Goal: Task Accomplishment & Management: Manage account settings

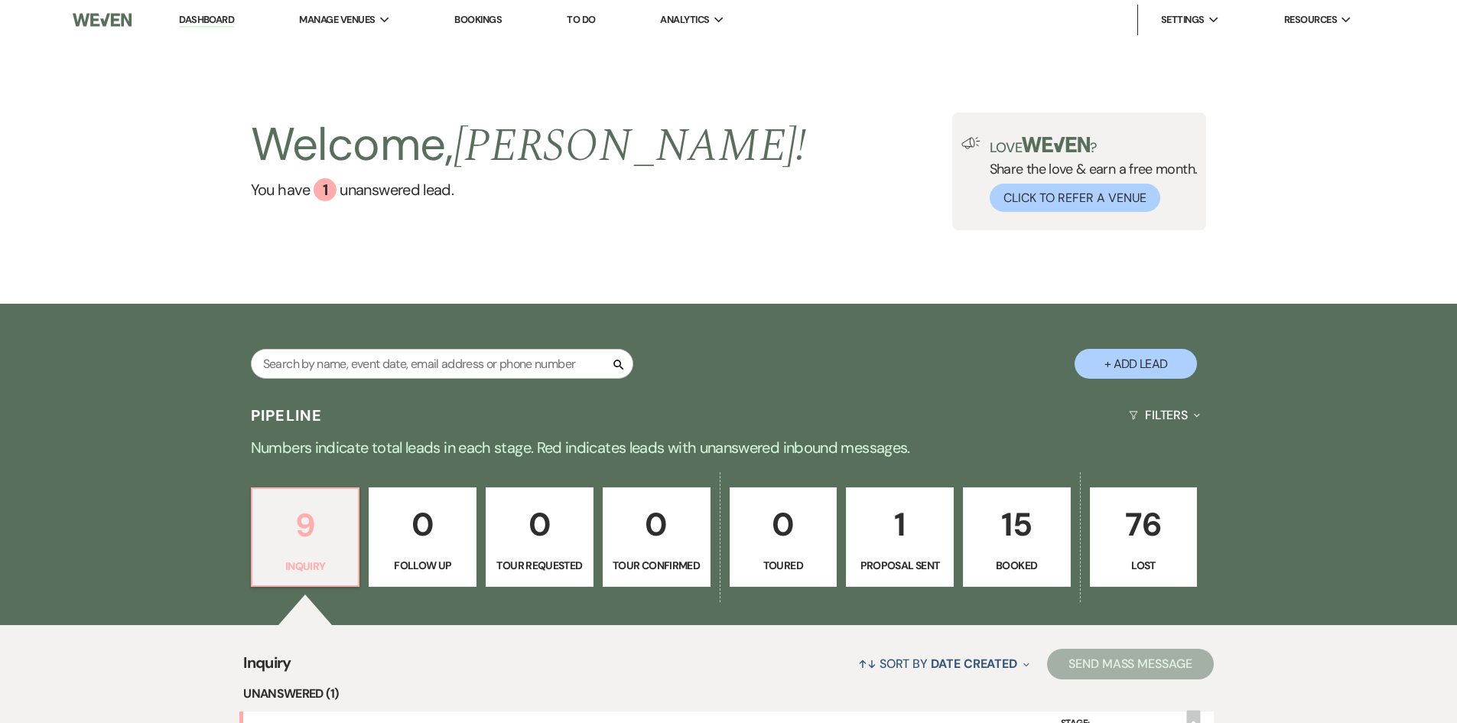
click at [298, 524] on p "9" at bounding box center [306, 525] width 88 height 51
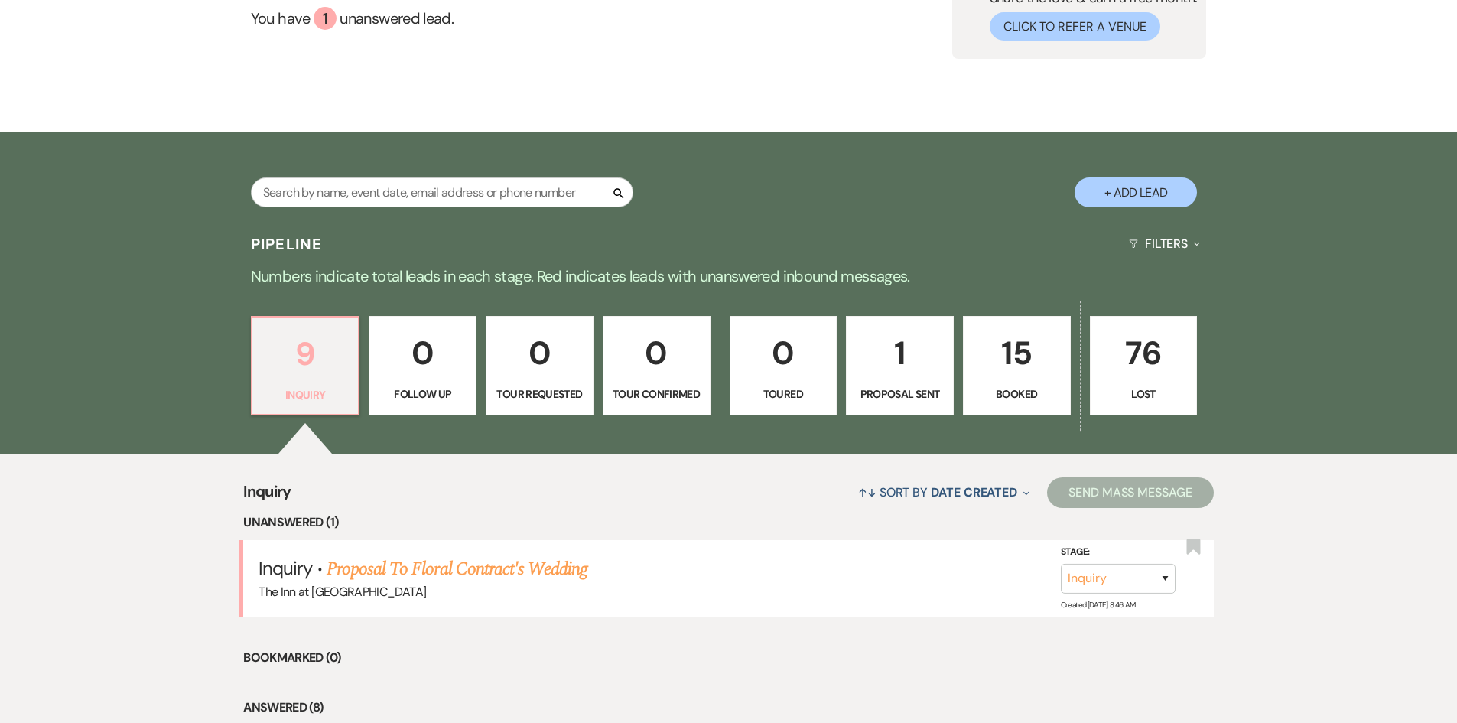
scroll to position [166, 0]
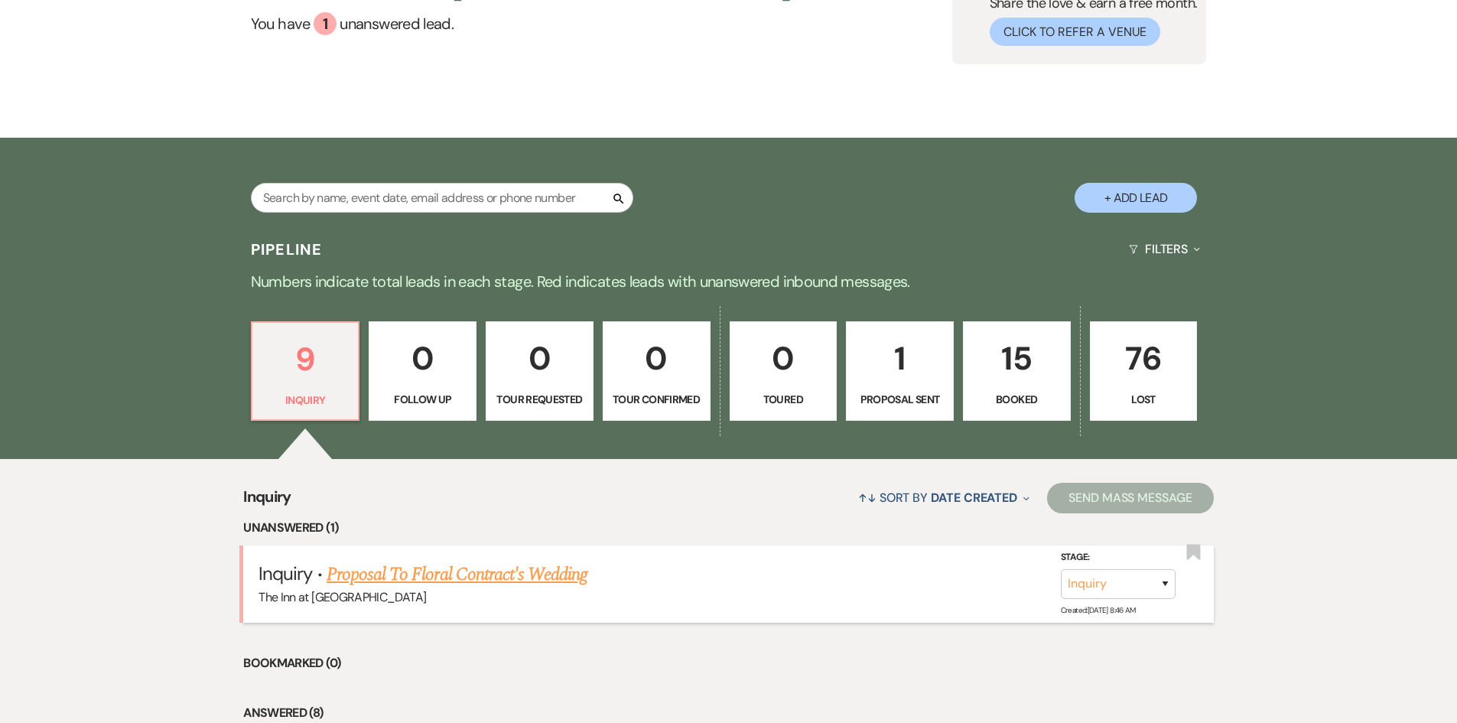
click at [540, 581] on link "Proposal To Floral Contract's Wedding" at bounding box center [457, 575] width 261 height 28
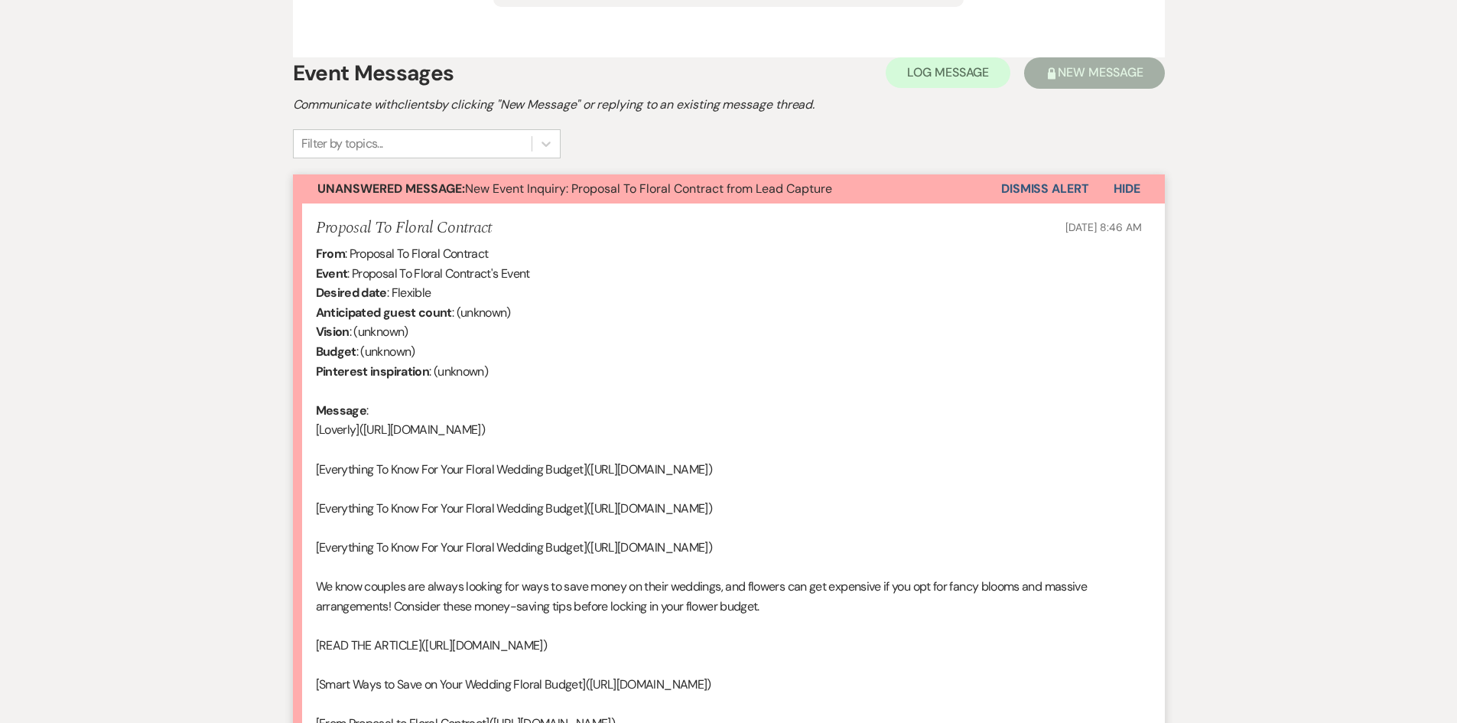
scroll to position [885, 0]
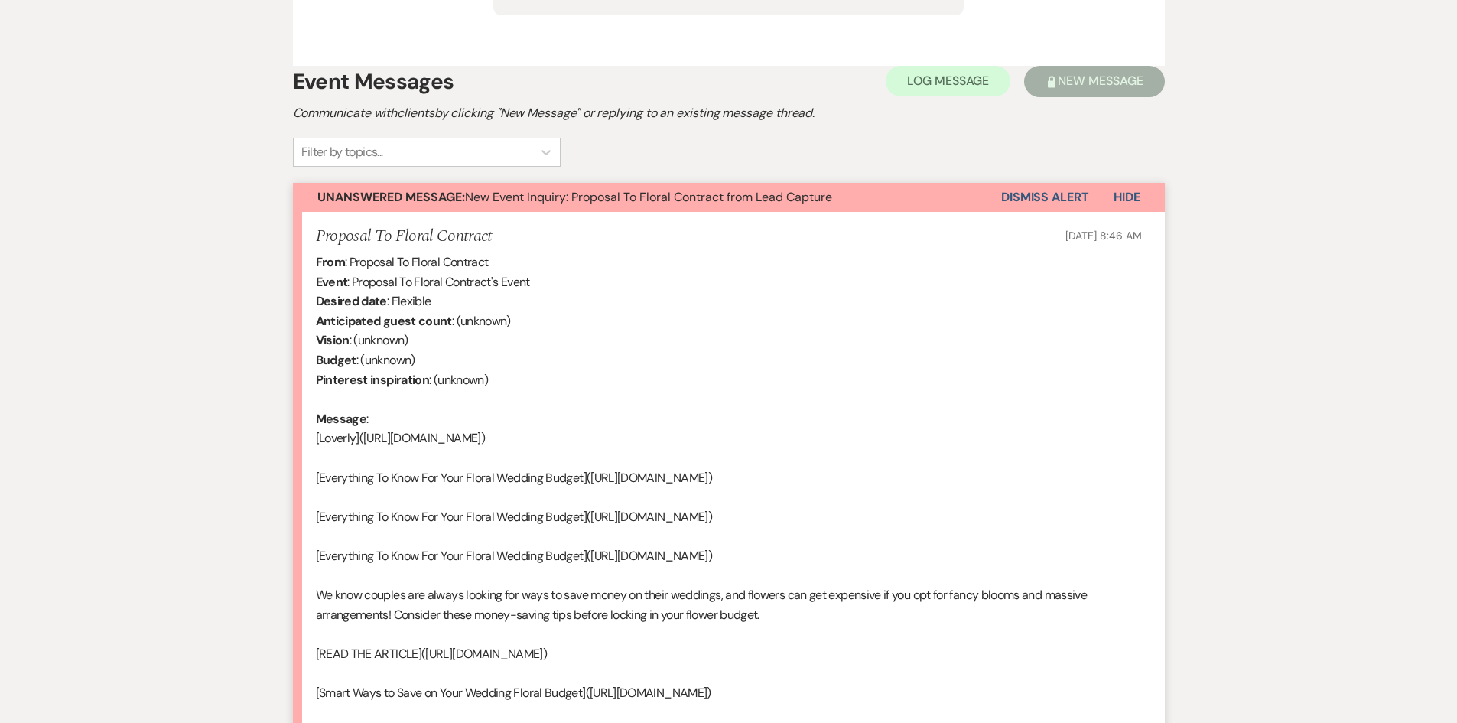
click at [1031, 194] on button "Dismiss Alert" at bounding box center [1045, 197] width 88 height 29
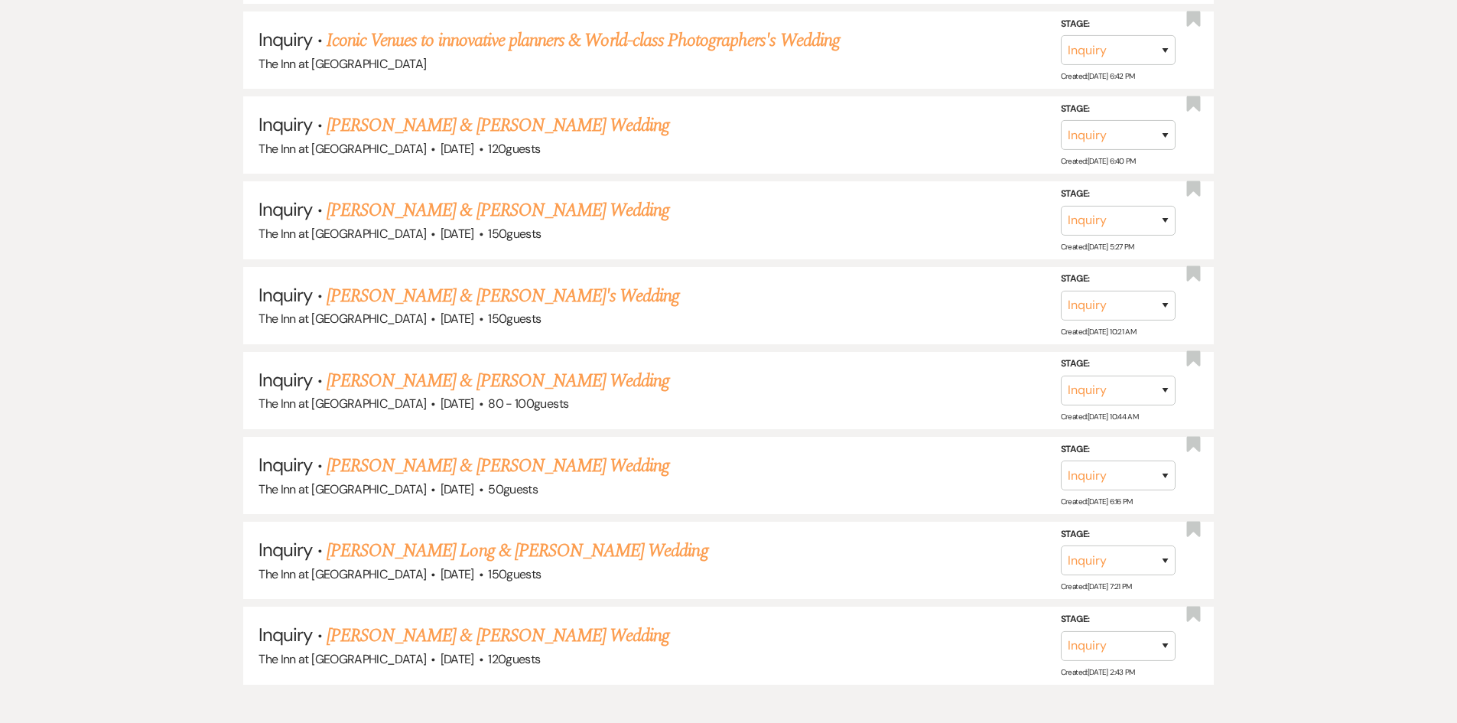
scroll to position [166, 0]
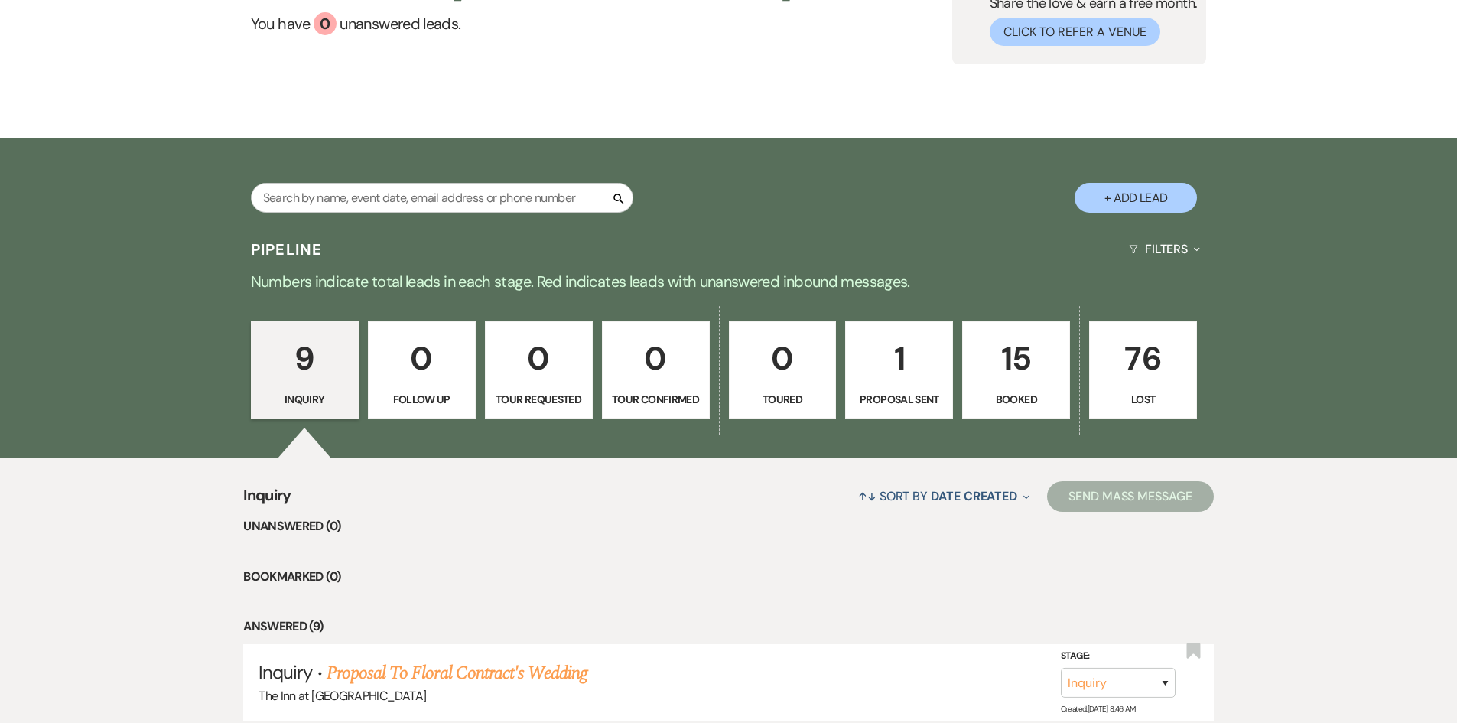
click at [894, 359] on p "1" at bounding box center [899, 358] width 88 height 51
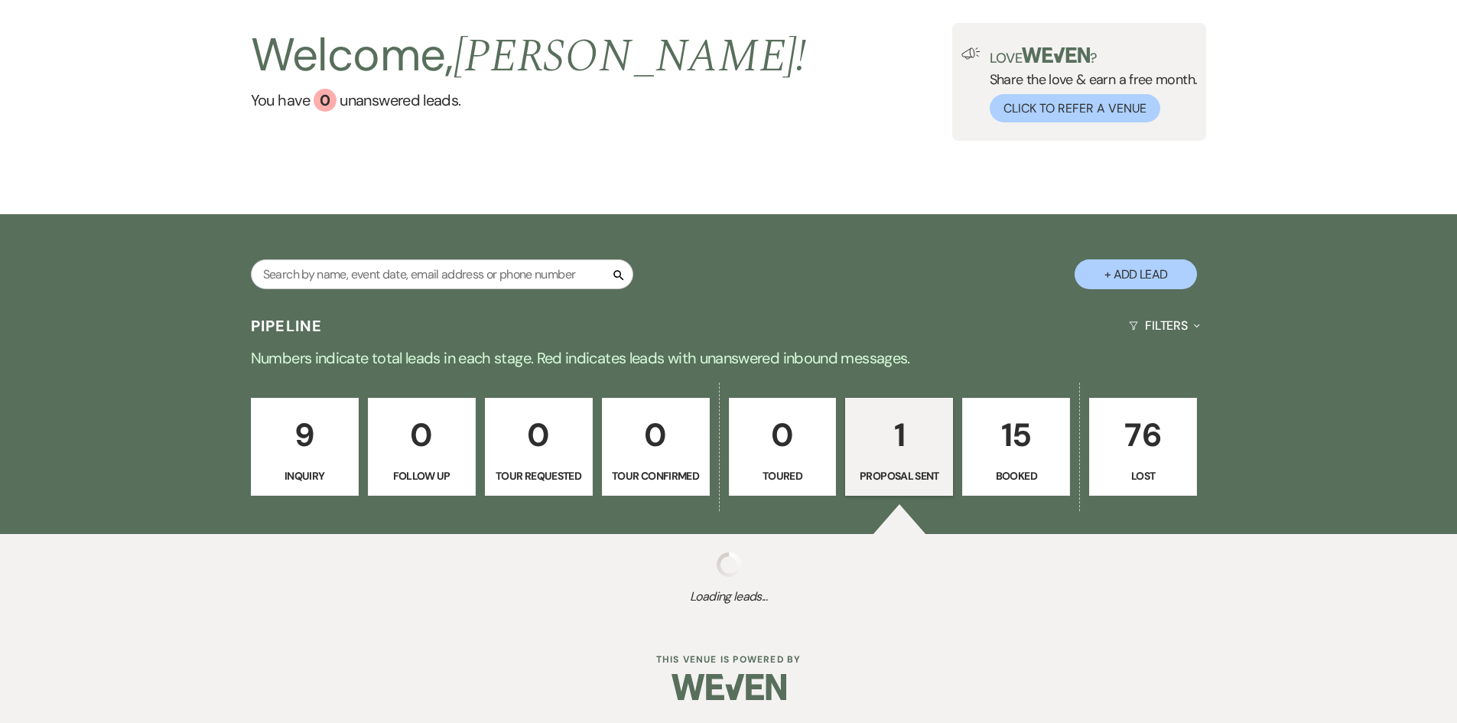
select select "6"
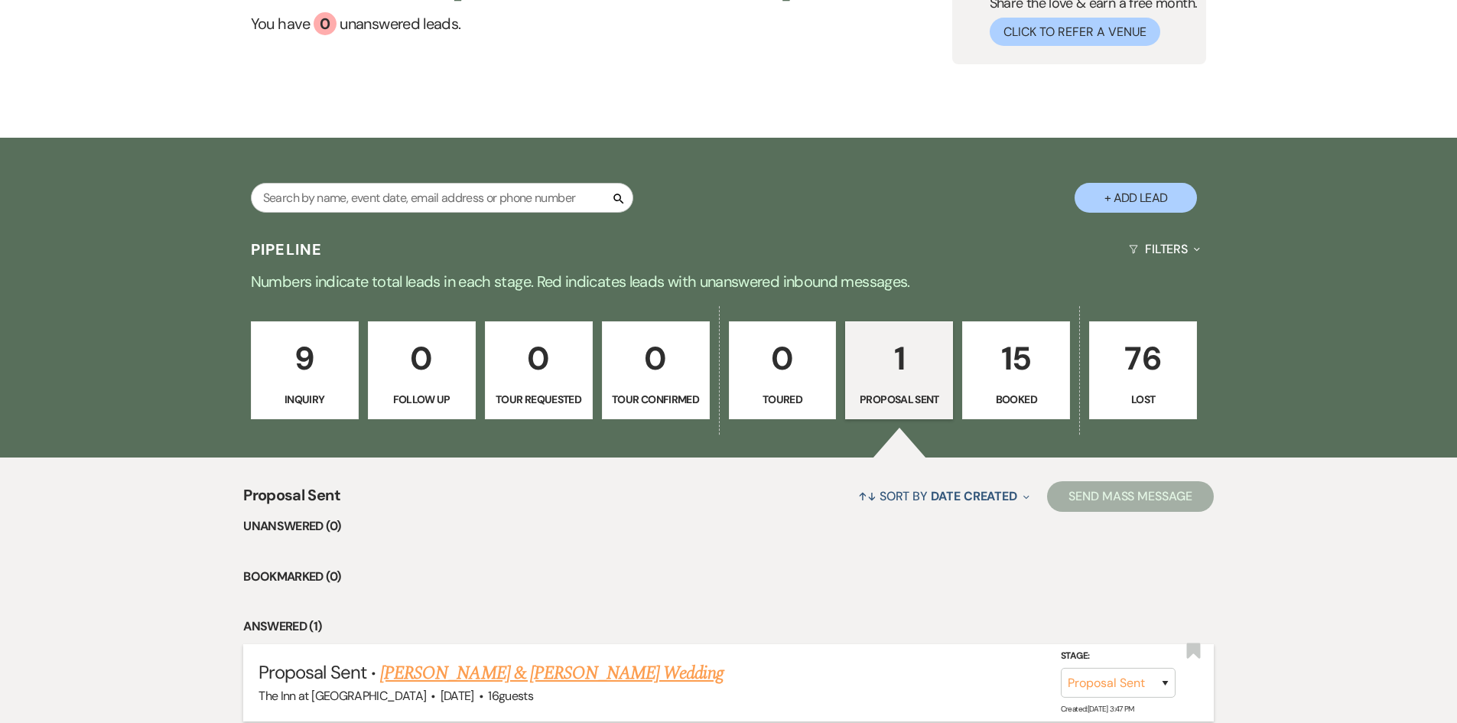
click at [516, 673] on link "[PERSON_NAME] & [PERSON_NAME] Wedding" at bounding box center [551, 673] width 343 height 28
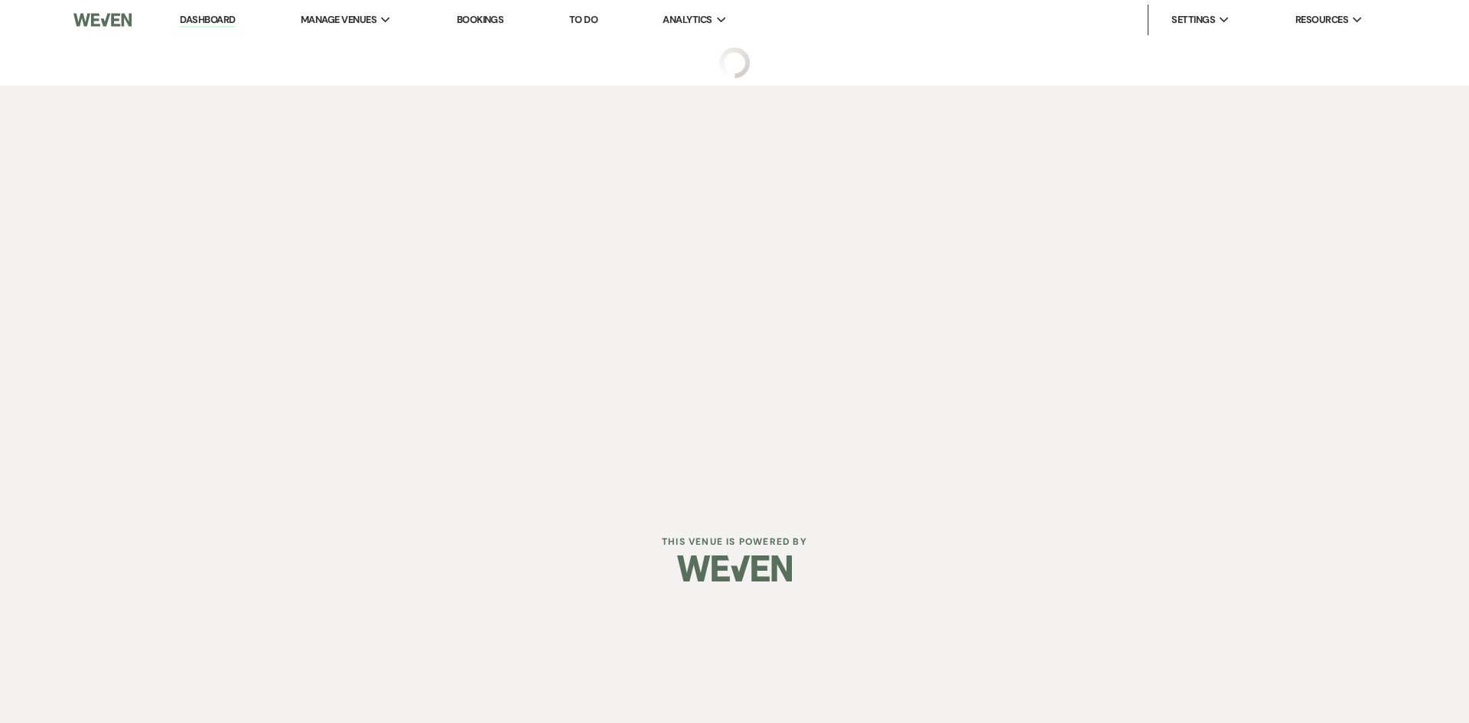
select select "6"
select select "1"
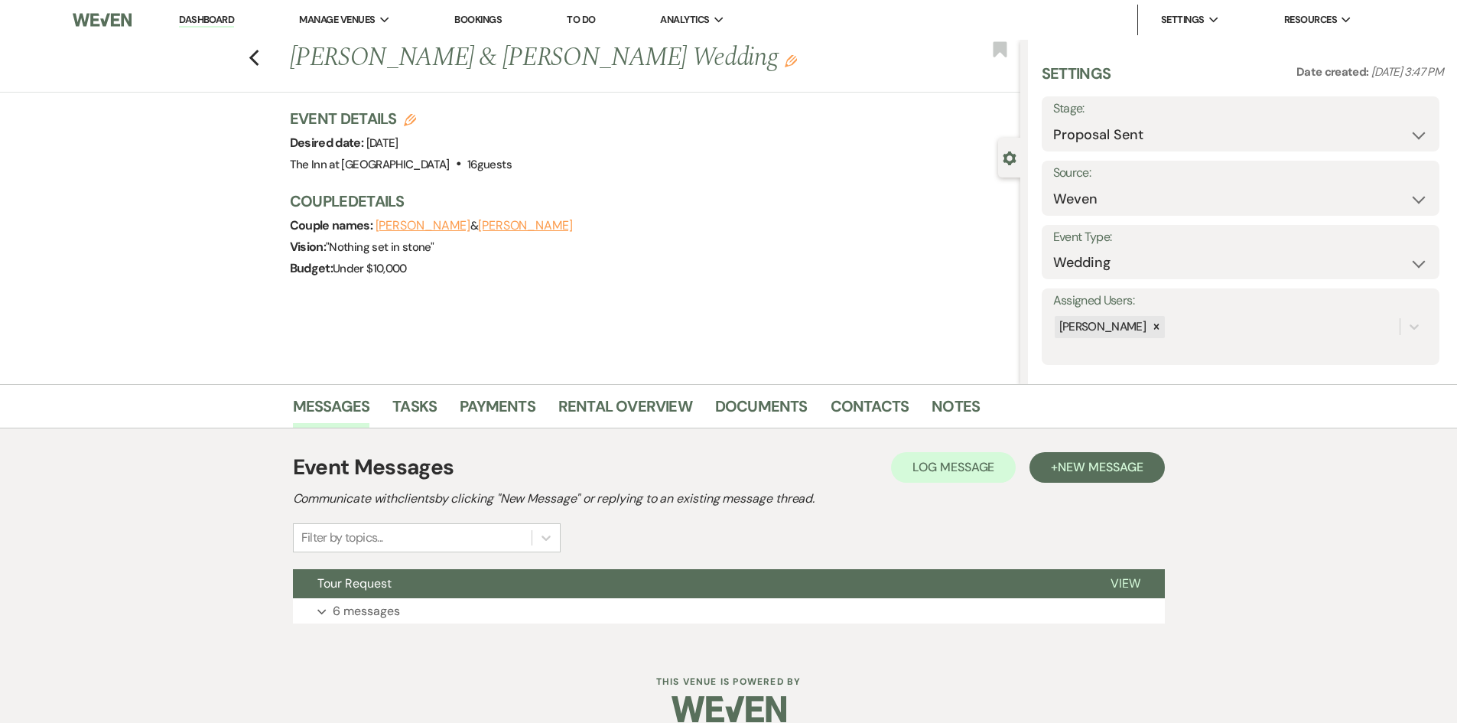
scroll to position [22, 0]
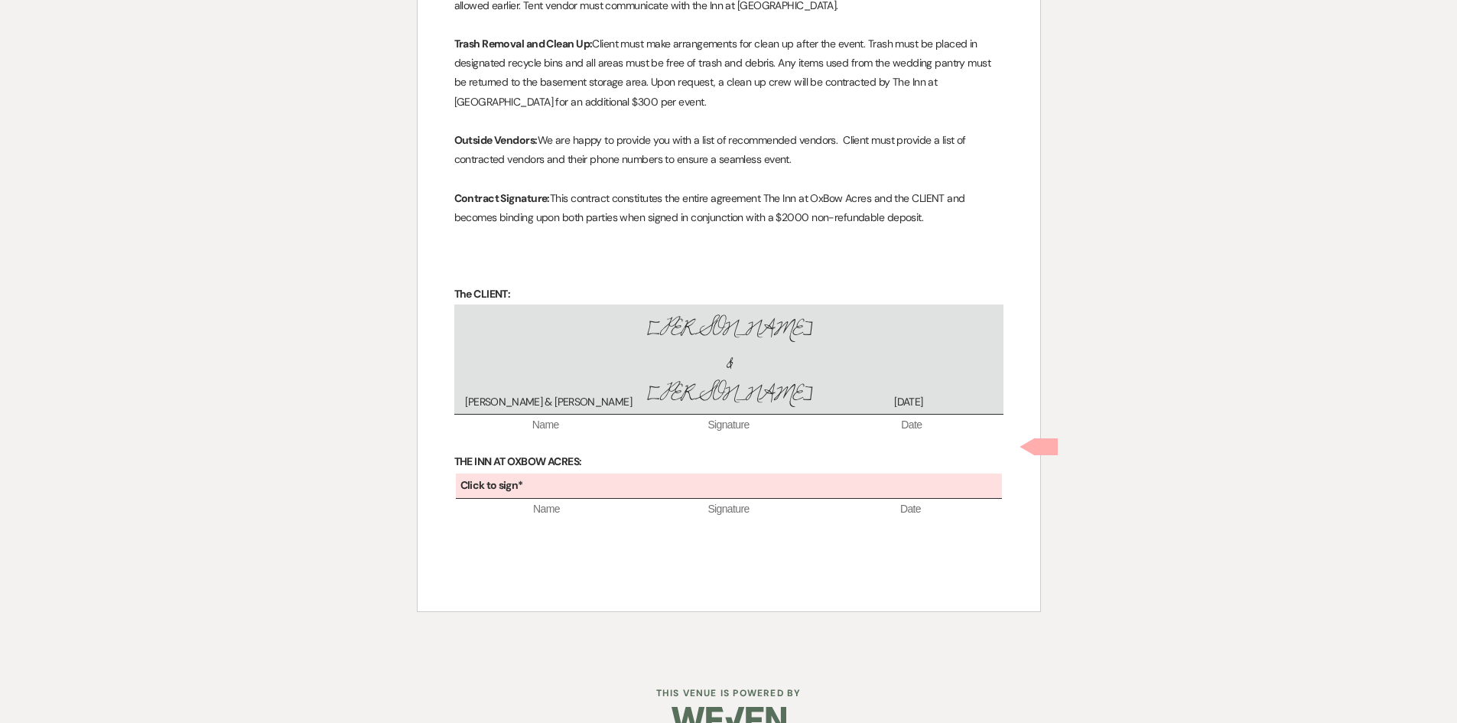
scroll to position [2658, 0]
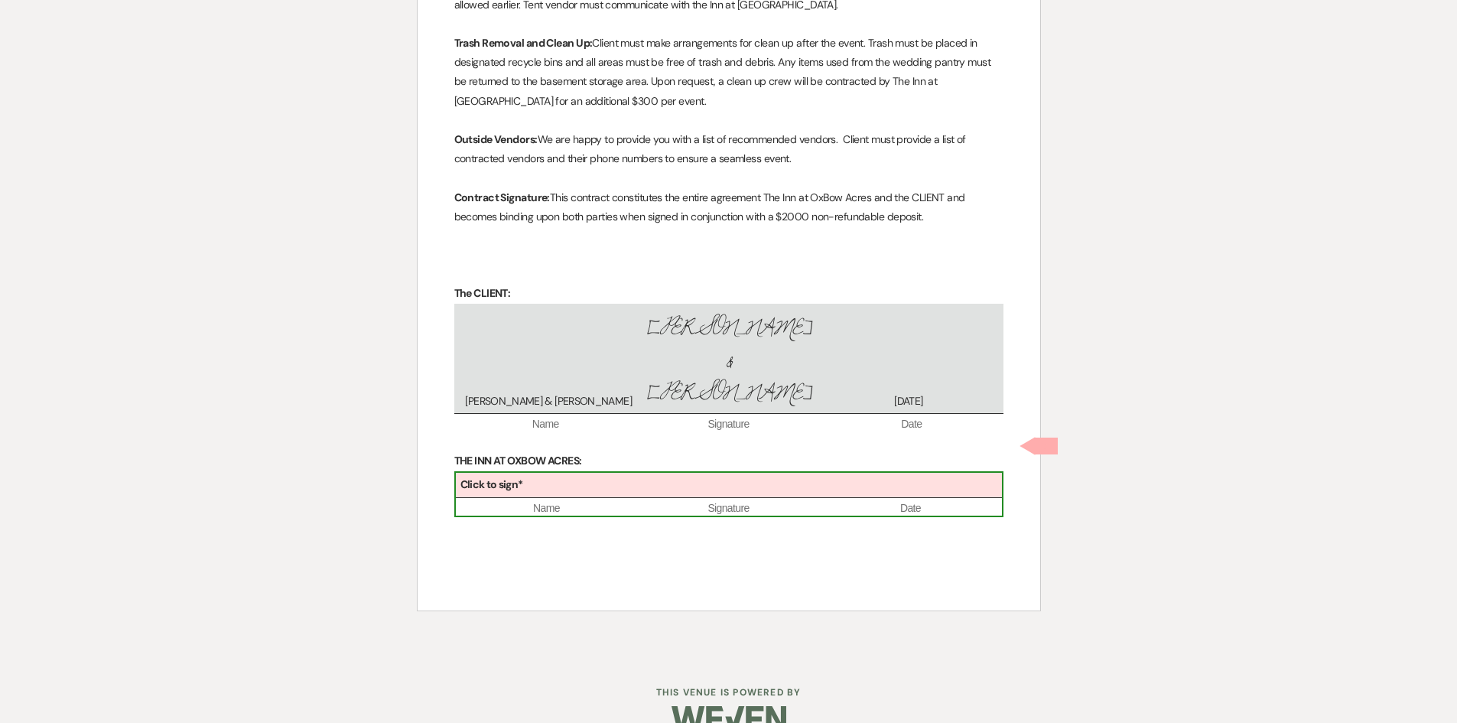
click at [643, 473] on div "Click to sign*" at bounding box center [729, 485] width 546 height 25
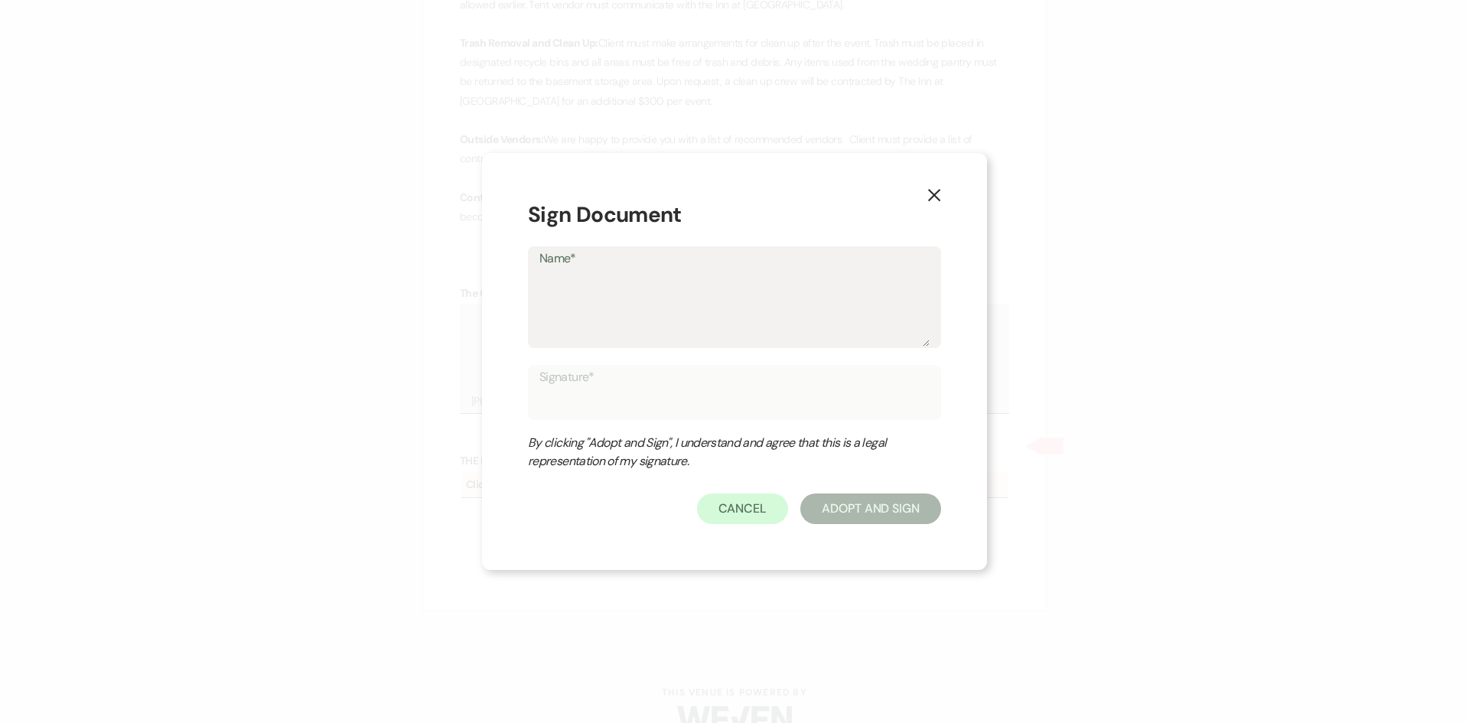
click at [627, 335] on textarea "Name*" at bounding box center [734, 308] width 390 height 76
type textarea "M"
type input "M"
type textarea "Ma"
type input "Ma"
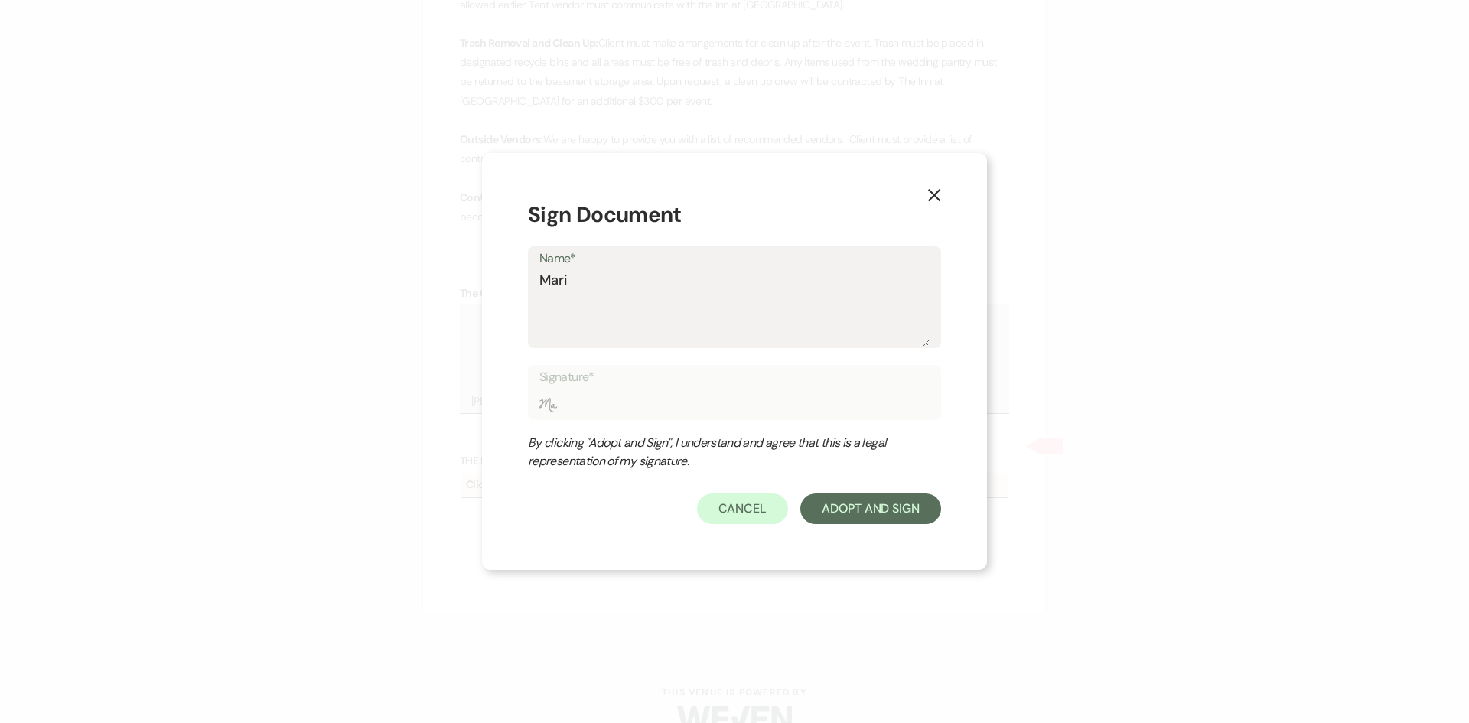
type textarea "[PERSON_NAME]"
type input "[PERSON_NAME]"
type textarea "[PERSON_NAME]"
type input "[PERSON_NAME]"
type textarea "Maria L"
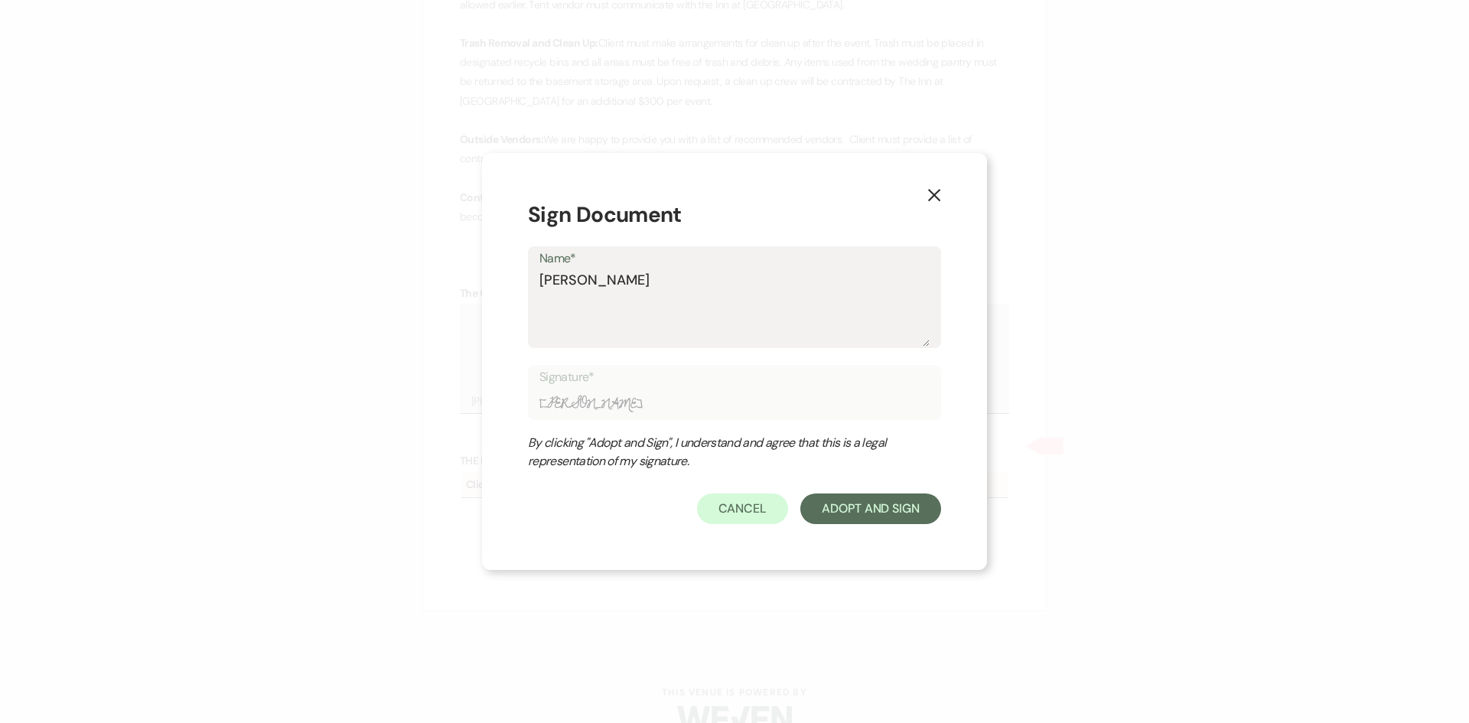
type input "Maria L"
type textarea "Maria L."
type input "Maria L."
type textarea "Maria L."
type input "Maria L."
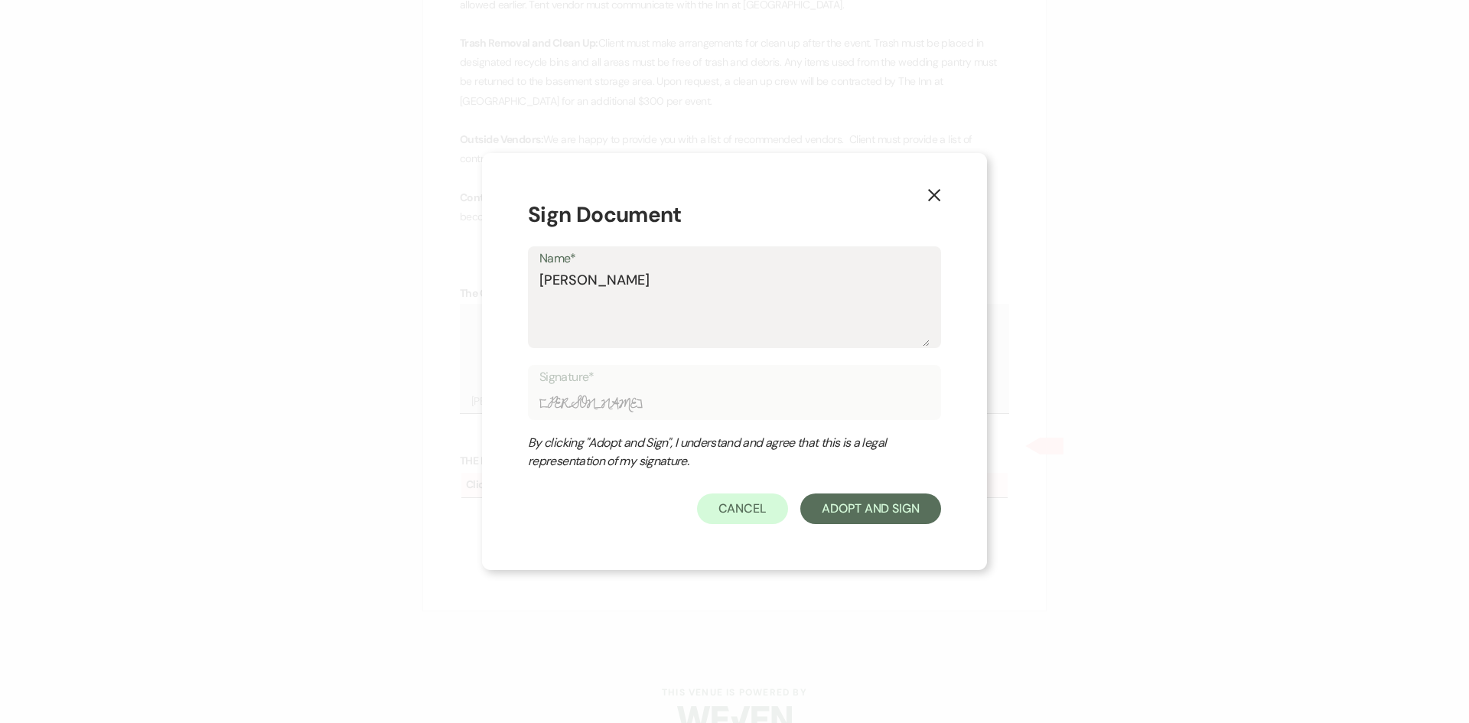
type textarea "Maria L. C"
type input "Maria L. C"
type textarea "Maria L. Cham"
type input "Maria L. Cham"
type textarea "Maria L. Chamb"
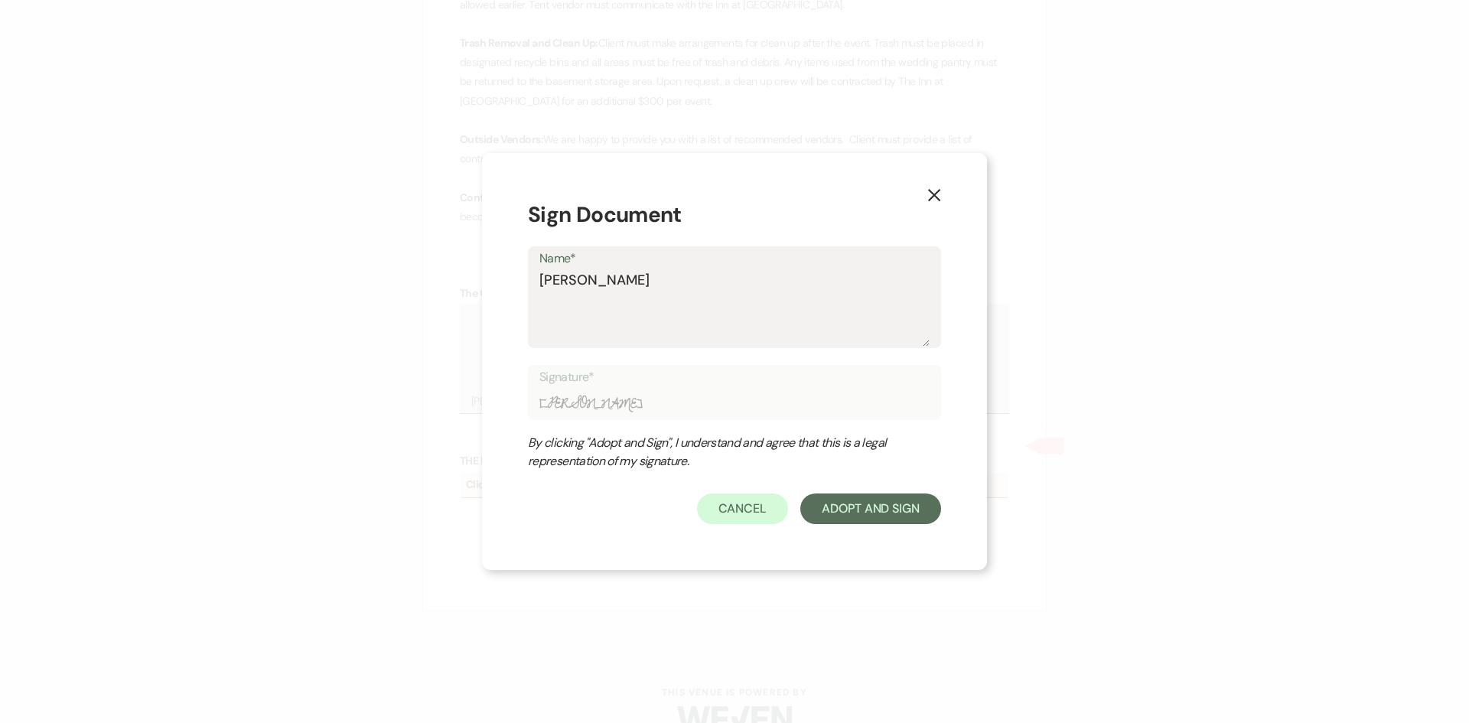
type input "Maria L. Chamb"
type textarea "Maria L. Chambe"
type input "Maria L. Chambe"
type textarea "Maria L. Chamber"
type input "Maria L. Chamber"
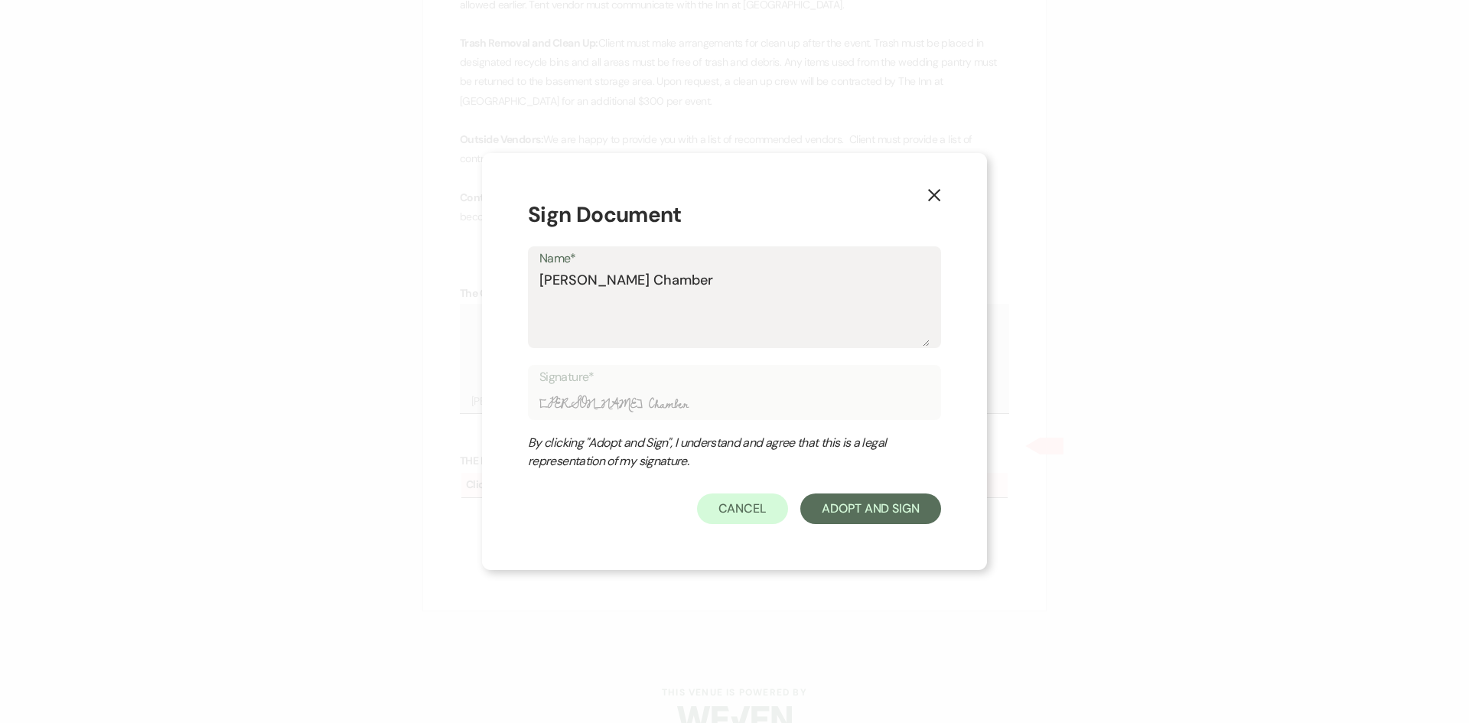
type textarea "Maria L. Chamberl"
type input "Maria L. Chamberl"
type textarea "Maria L. Chamberla"
type input "Maria L. Chamberla"
type textarea "Maria L. Chamberlai"
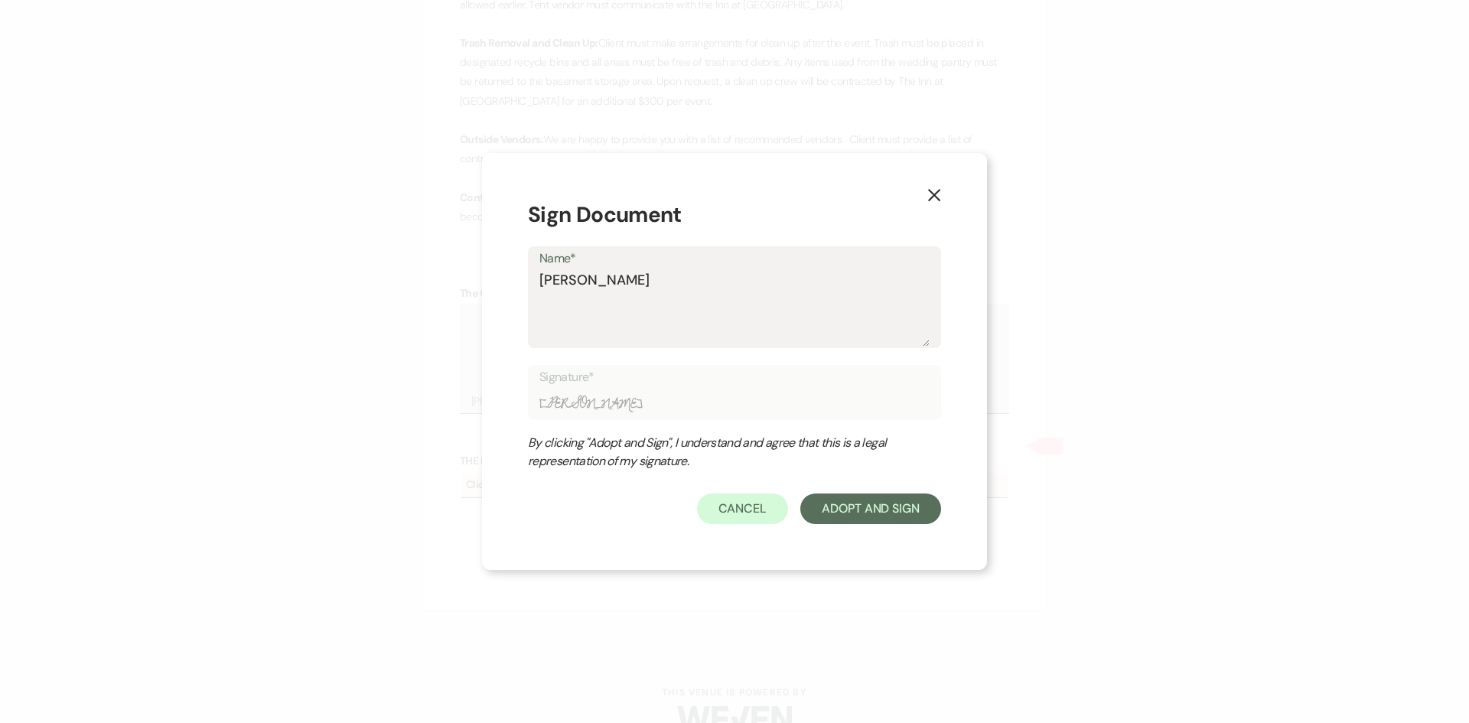
type input "Maria L. Chamberlai"
type textarea "Maria L. Chamberlain"
type input "Maria L. Chamberlain"
type textarea "Maria L. Chamberlain"
click at [837, 501] on button "Adopt And Sign" at bounding box center [870, 508] width 141 height 31
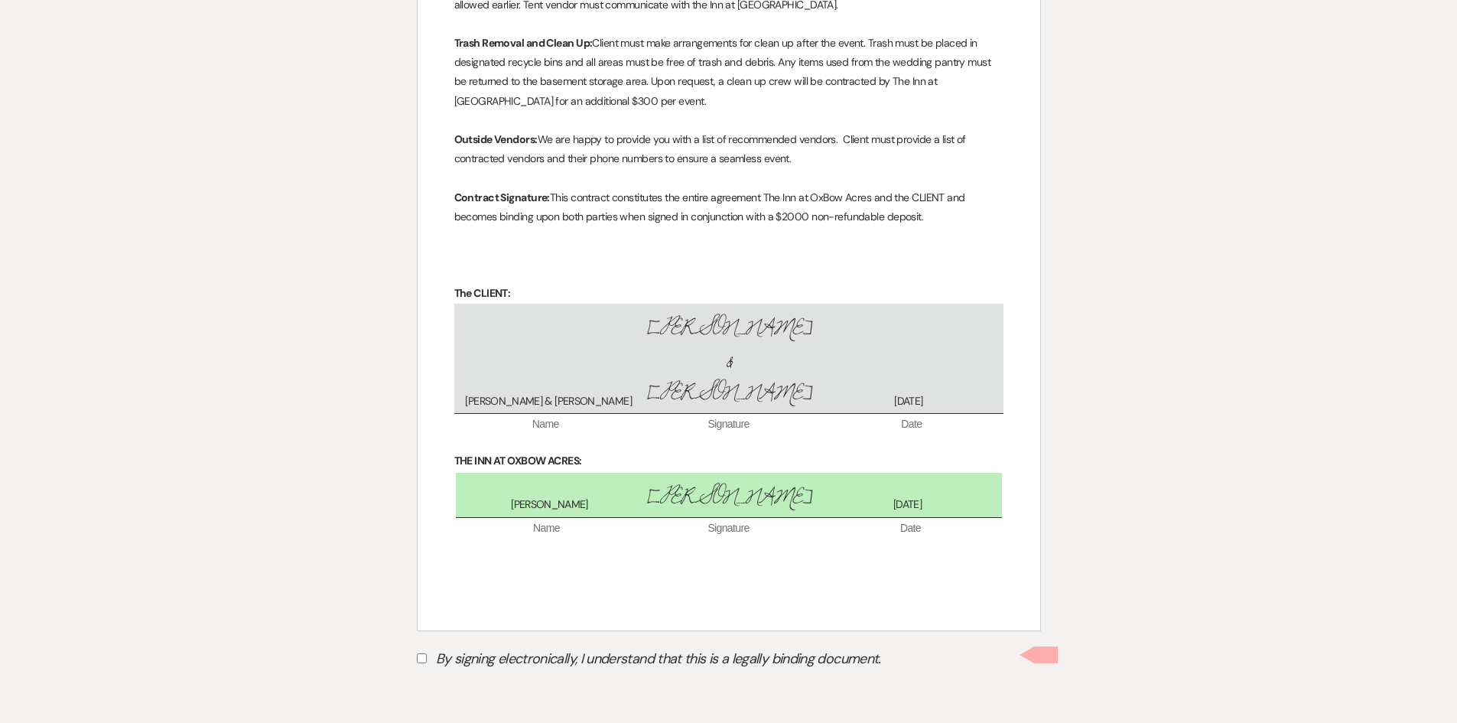
scroll to position [2755, 0]
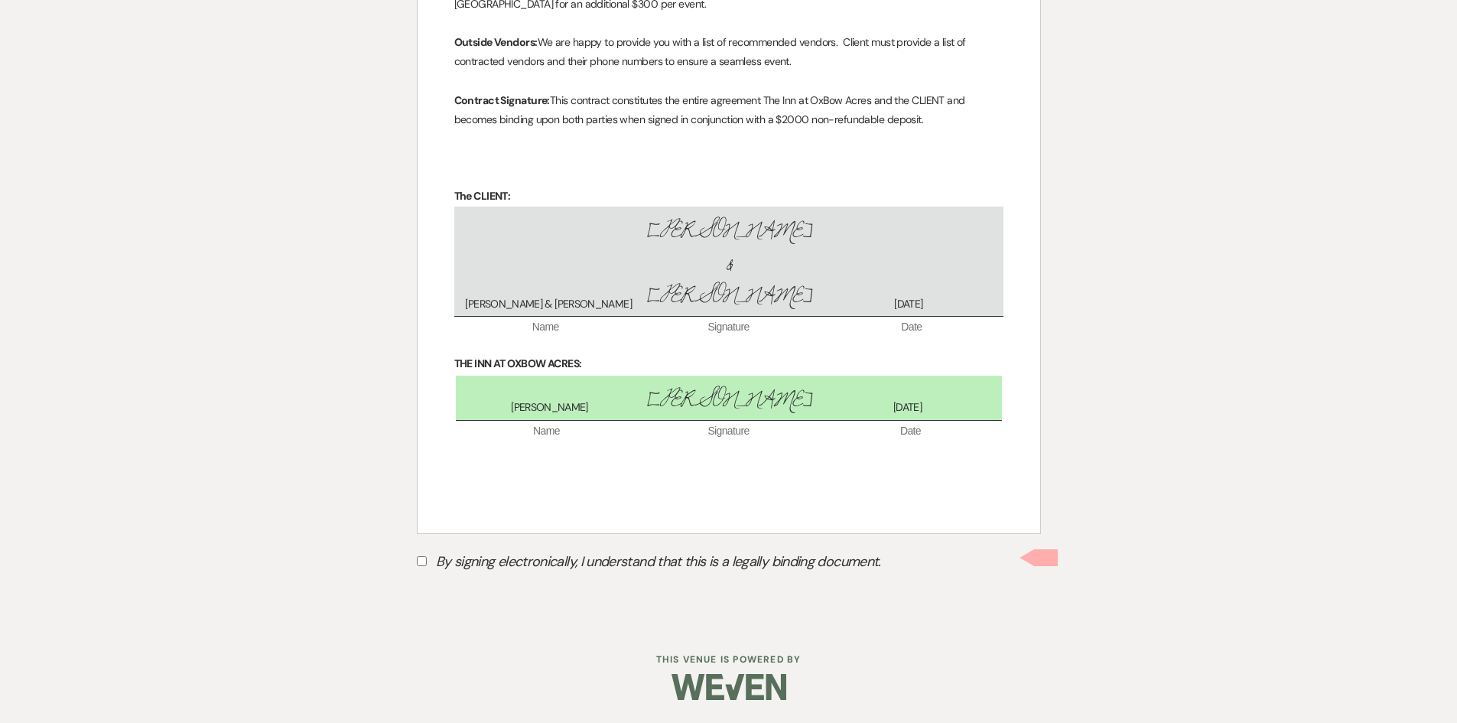
click at [420, 564] on input "By signing electronically, I understand that this is a legally binding document." at bounding box center [422, 561] width 10 height 10
checkbox input "true"
click at [447, 594] on button "Submit" at bounding box center [470, 600] width 107 height 28
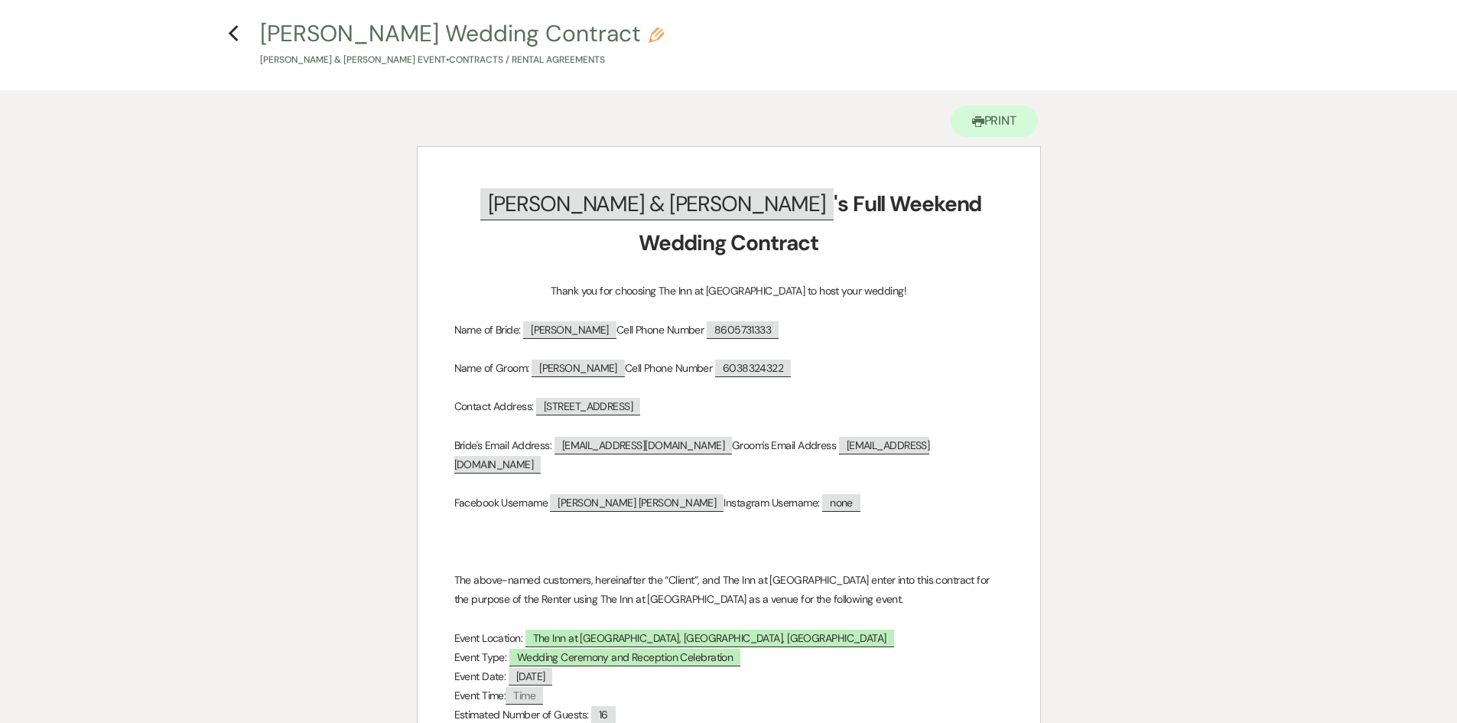
scroll to position [0, 0]
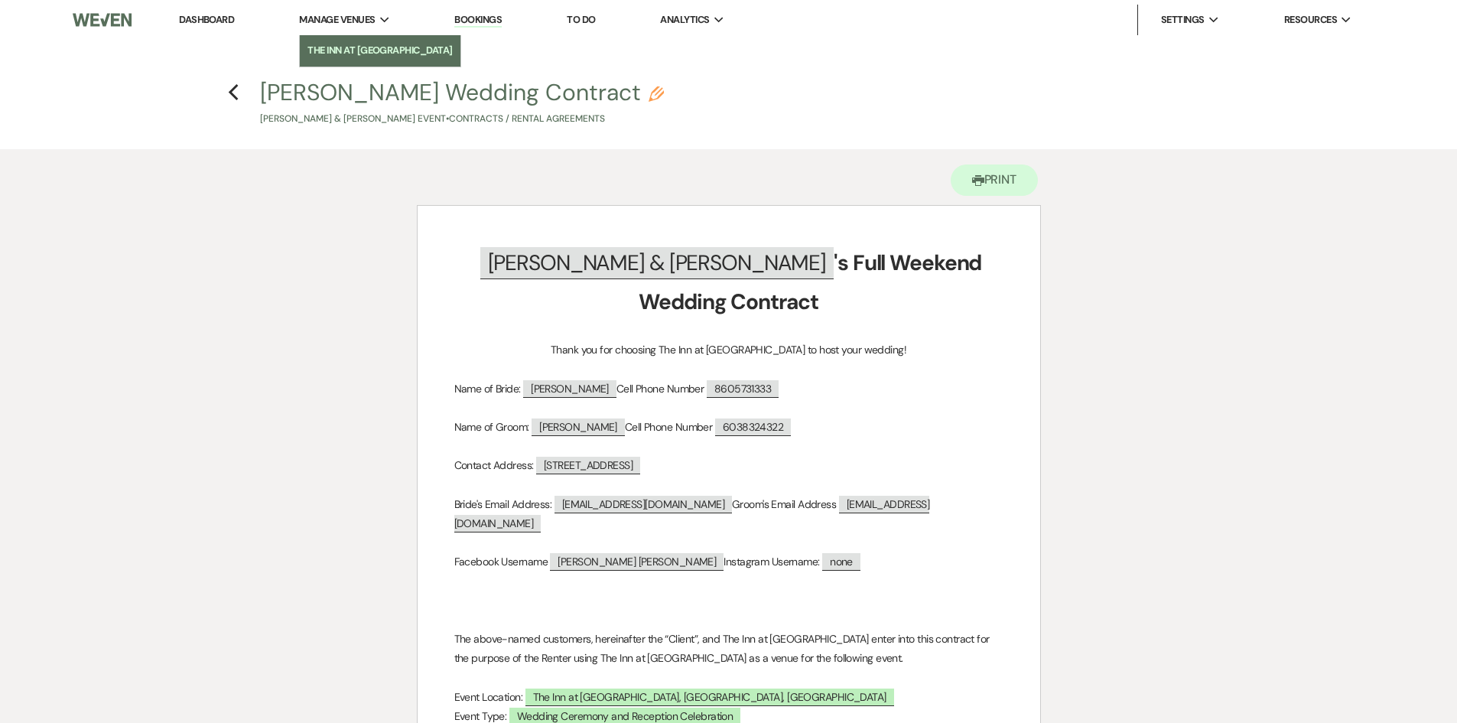
click at [335, 41] on link "The Inn at [GEOGRAPHIC_DATA]" at bounding box center [380, 50] width 161 height 31
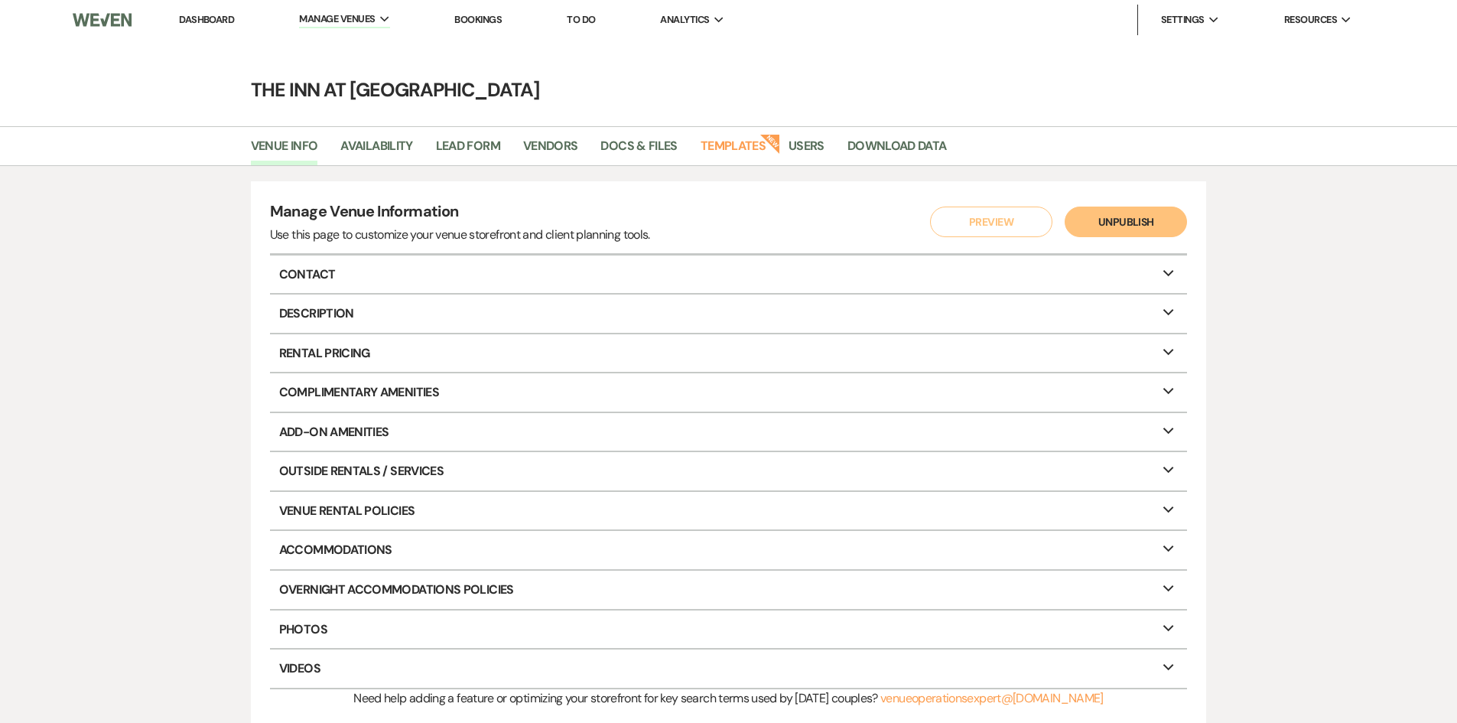
click at [224, 21] on link "Dashboard" at bounding box center [206, 19] width 55 height 13
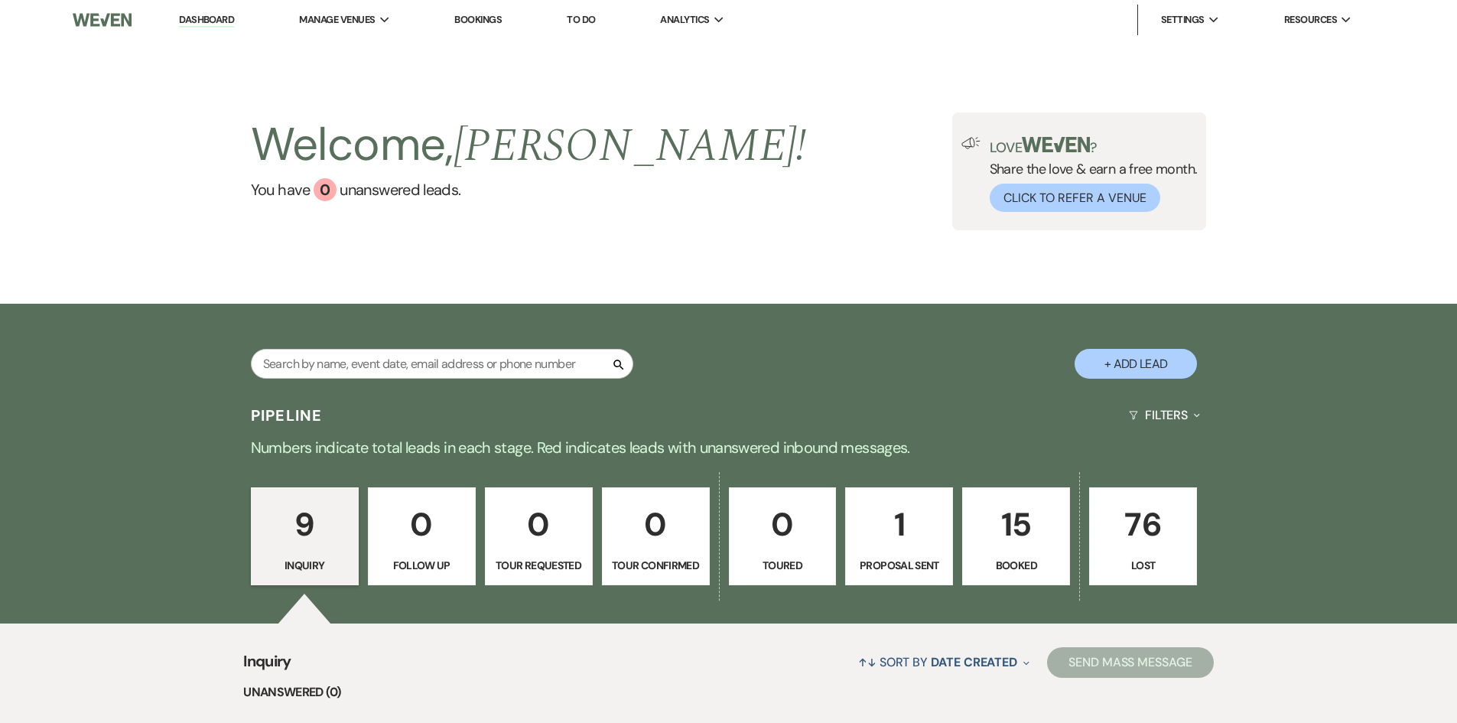
click at [903, 524] on p "1" at bounding box center [899, 524] width 88 height 51
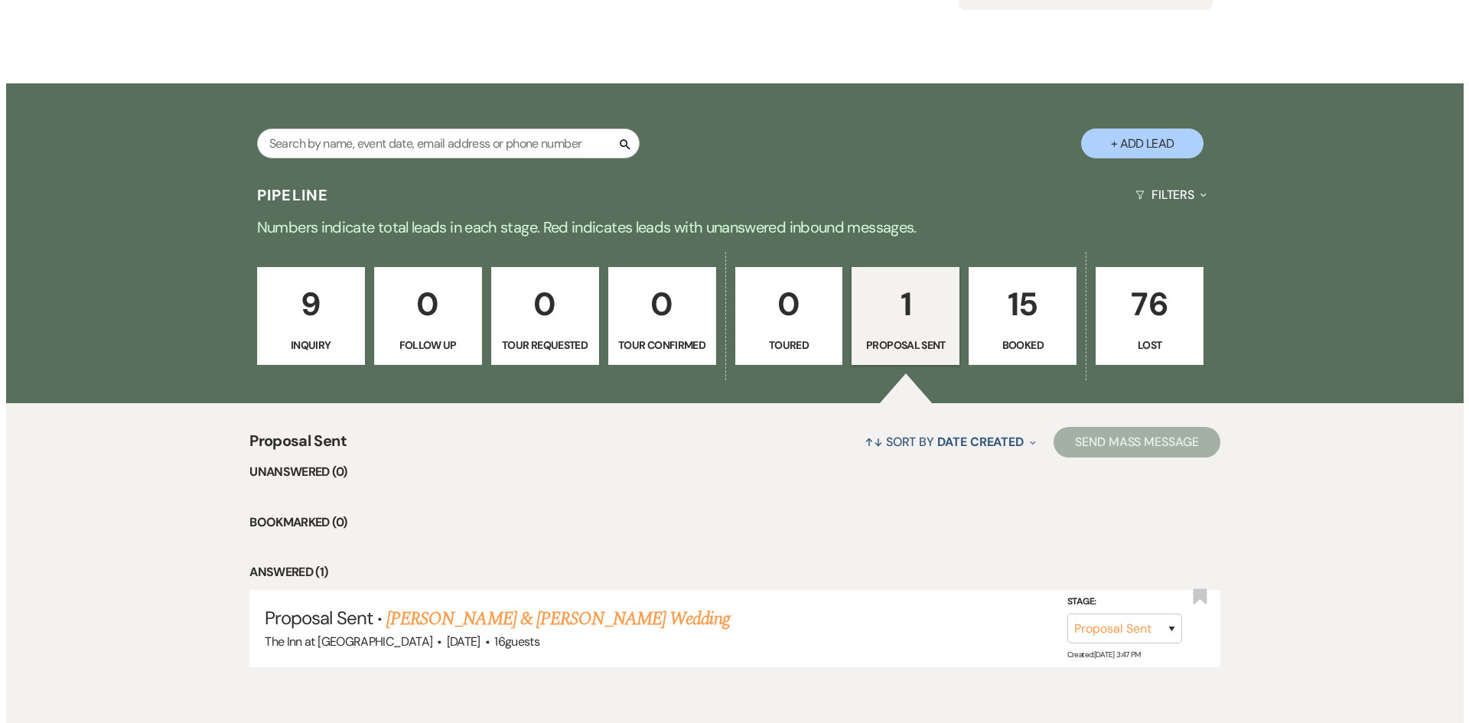
scroll to position [240, 0]
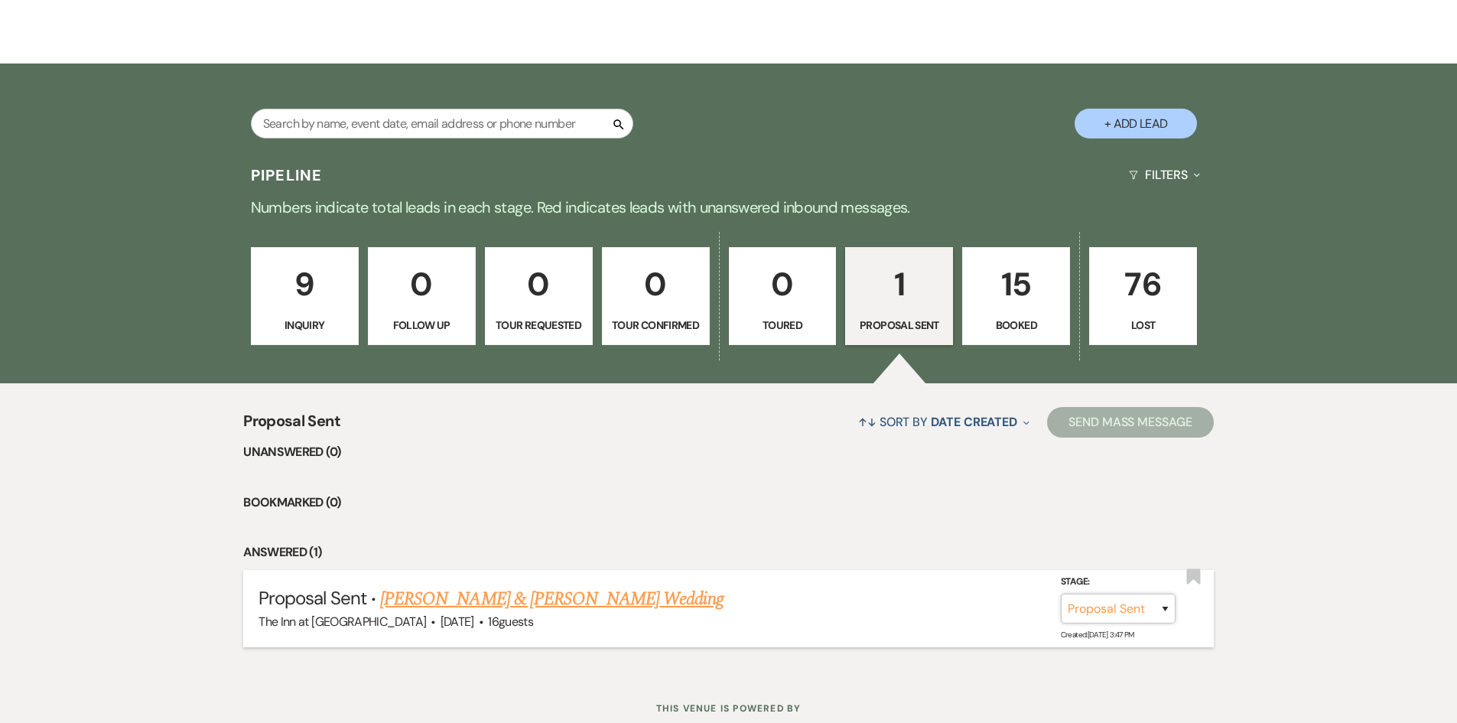
click at [1152, 616] on select "Inquiry Follow Up Tour Requested Tour Confirmed Toured Proposal Sent Booked Lost" at bounding box center [1118, 609] width 115 height 30
select select "7"
click at [1061, 594] on select "Inquiry Follow Up Tour Requested Tour Confirmed Toured Proposal Sent Booked Lost" at bounding box center [1118, 609] width 115 height 30
click at [1135, 602] on button "Save" at bounding box center [1145, 608] width 76 height 31
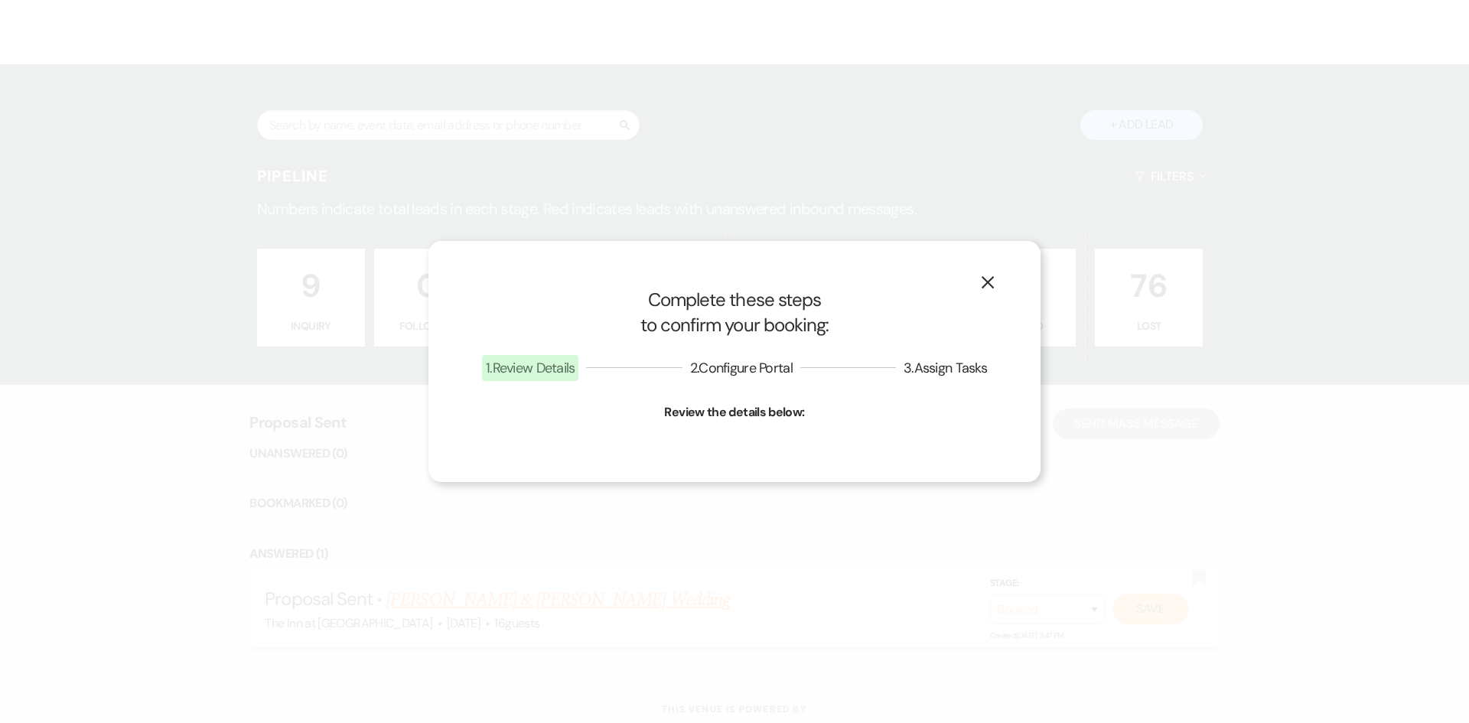
select select "1"
select select "697"
select select "false"
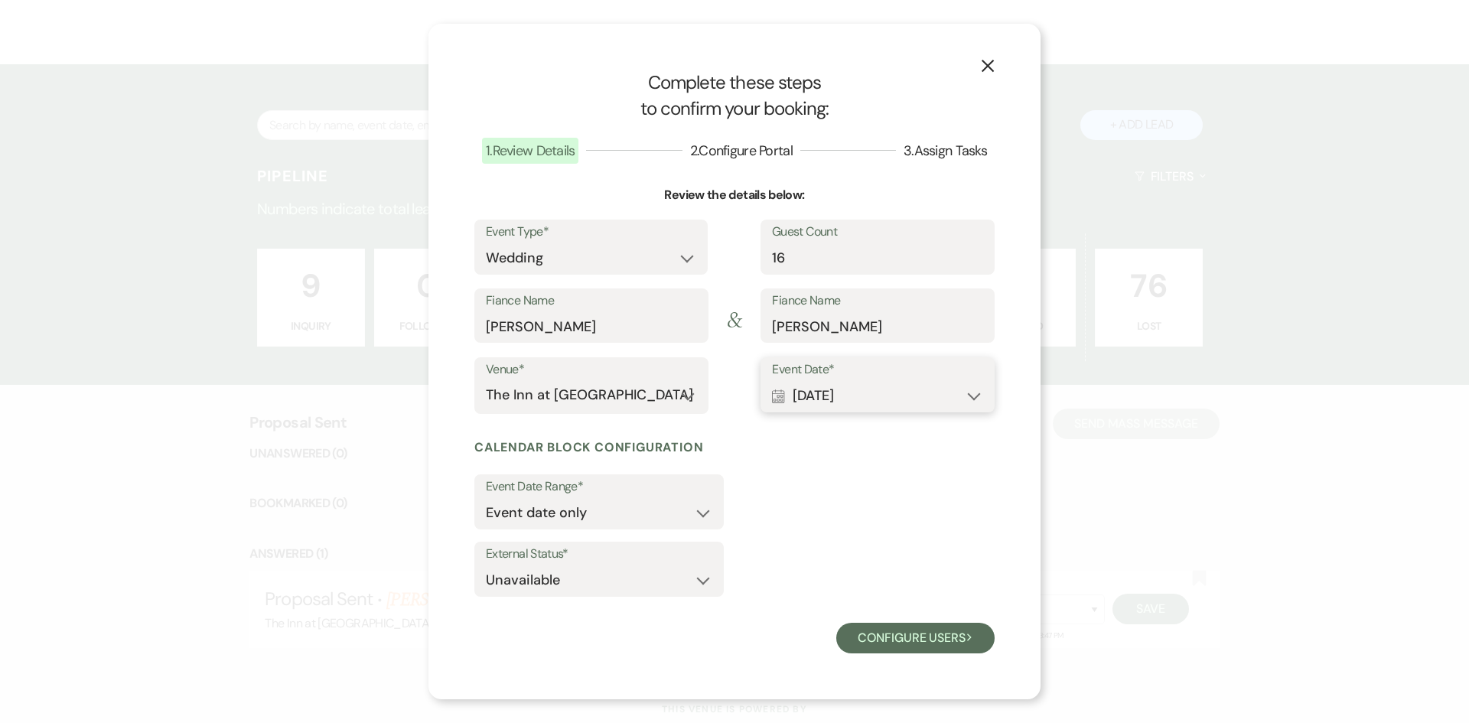
click at [978, 405] on button "Calendar Sep 19, 2026 Expand" at bounding box center [877, 395] width 211 height 31
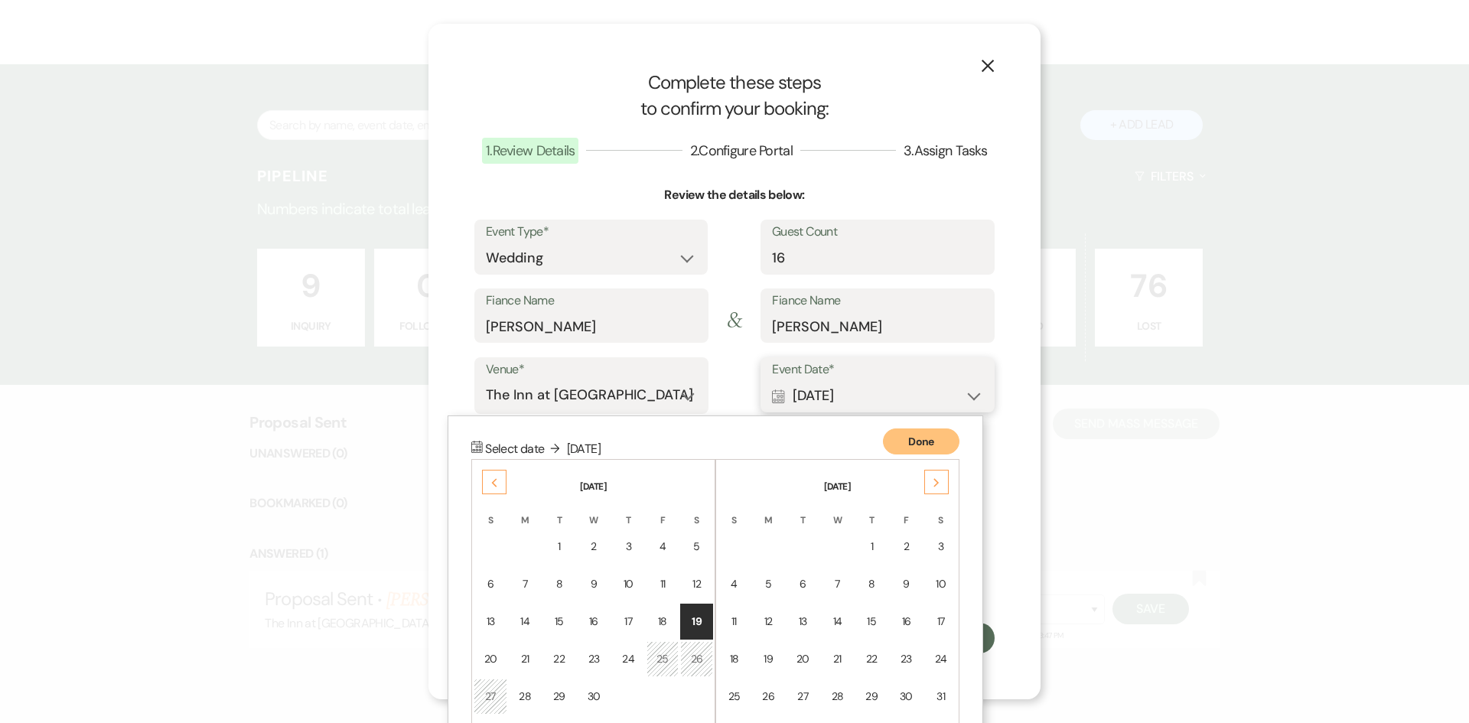
scroll to position [55, 0]
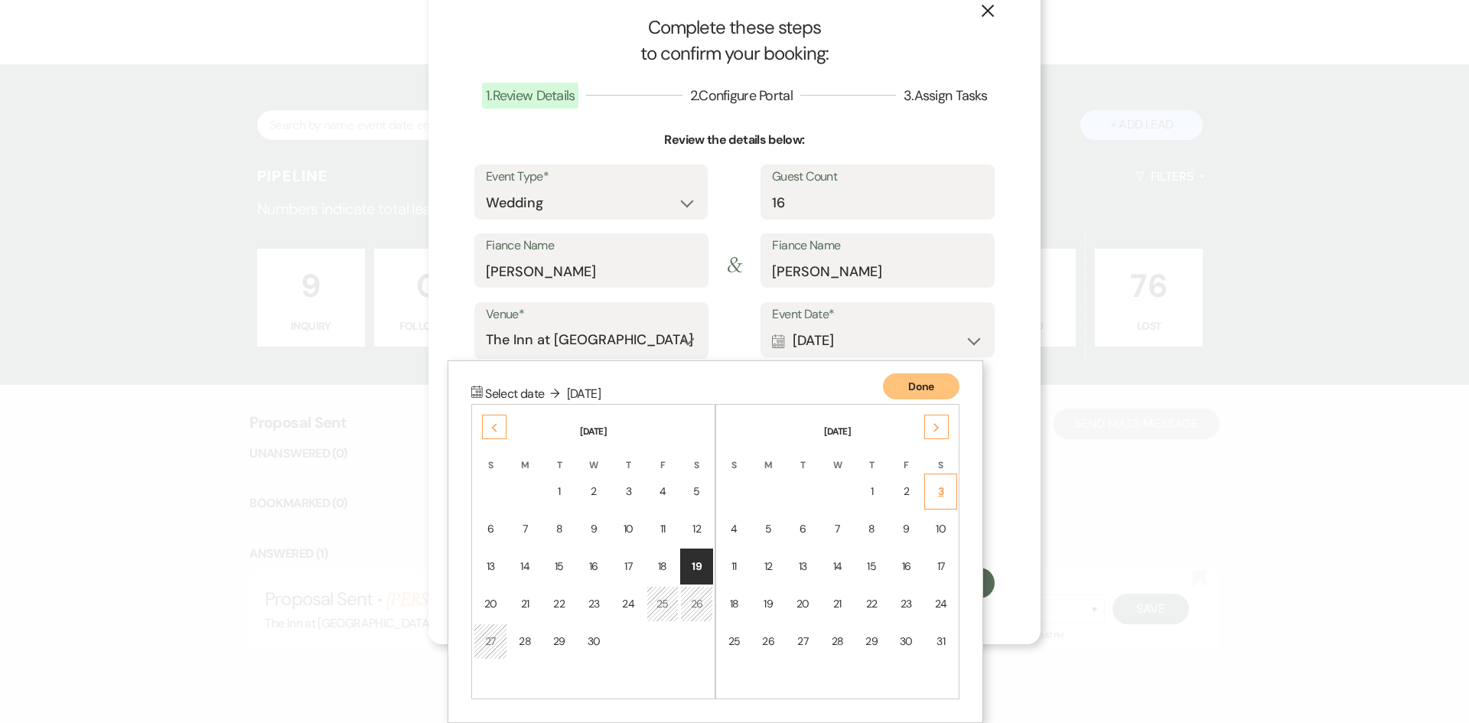
click at [936, 491] on div "3" at bounding box center [940, 491] width 13 height 16
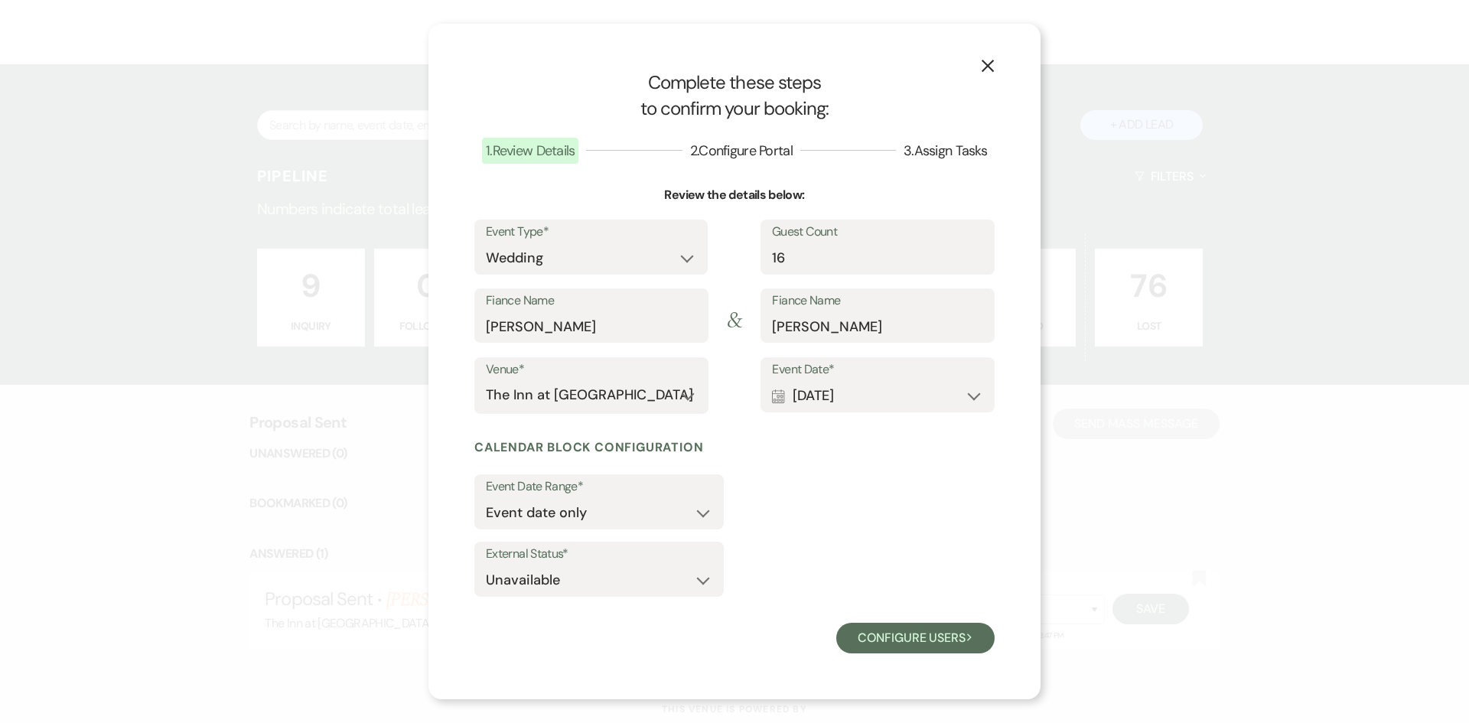
scroll to position [0, 0]
click at [709, 515] on select "Event date only Event date and" at bounding box center [599, 513] width 226 height 30
select select "eventDateAnd"
click at [486, 498] on select "Event date only Event date and" at bounding box center [599, 513] width 226 height 30
type input "1"
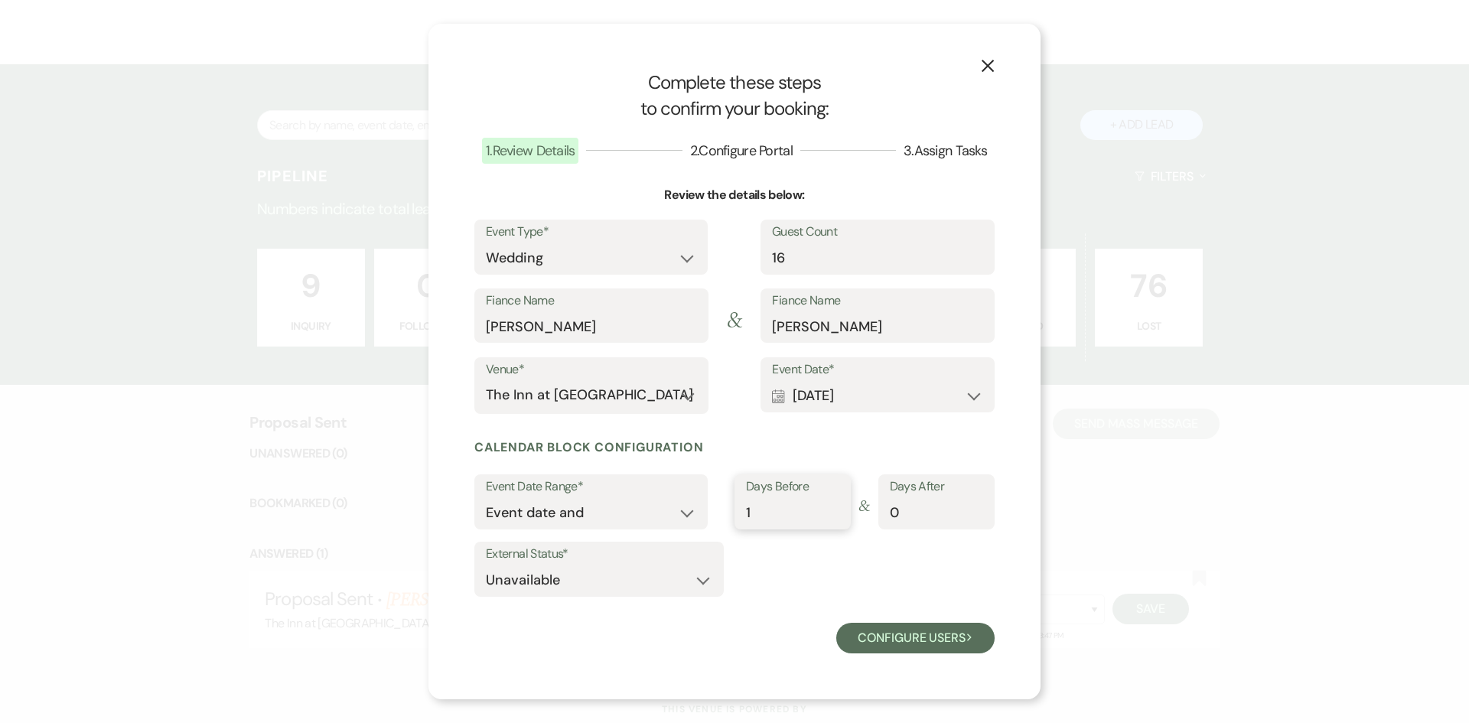
click at [834, 510] on input "1" at bounding box center [792, 513] width 93 height 30
type input "1"
click at [976, 507] on input "1" at bounding box center [936, 513] width 93 height 30
click at [688, 575] on select "Available Unavailable" at bounding box center [599, 580] width 226 height 30
click at [486, 565] on select "Available Unavailable" at bounding box center [599, 580] width 226 height 30
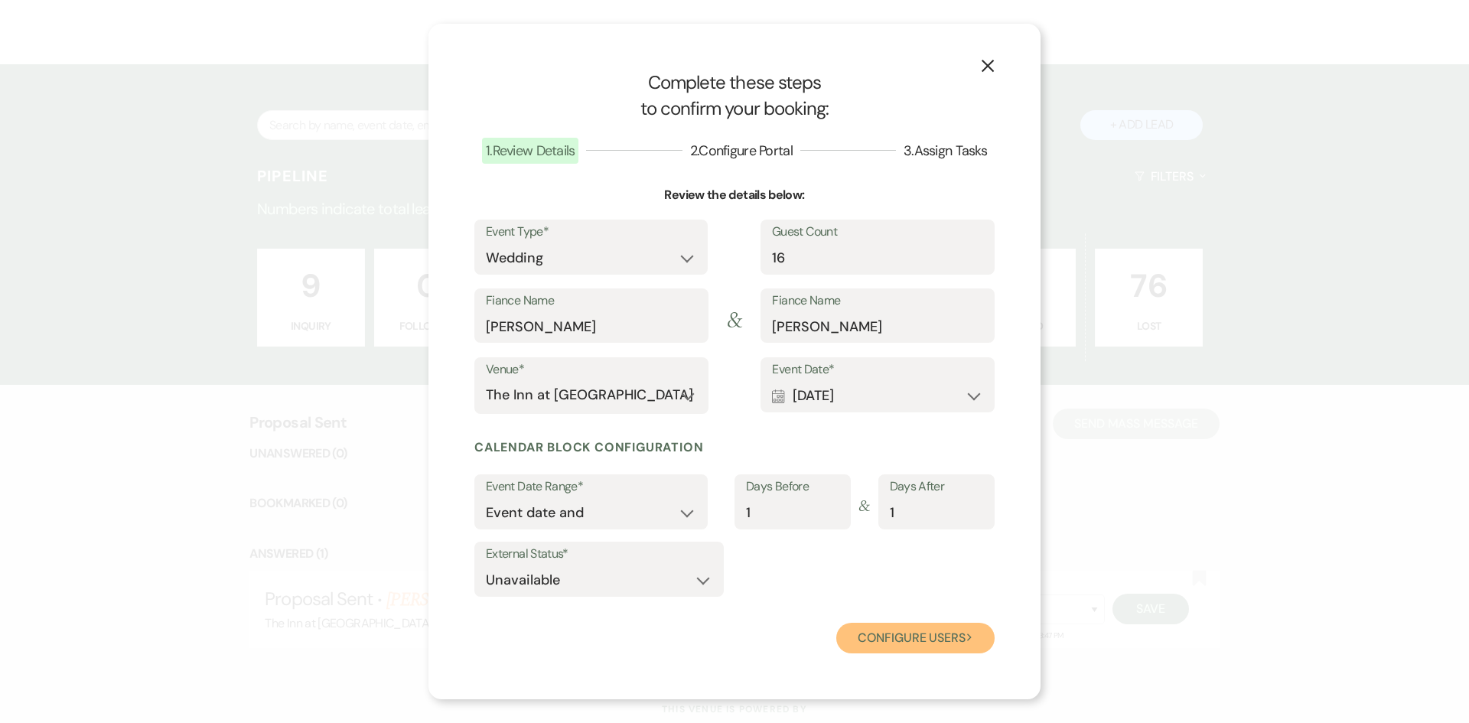
click at [959, 627] on button "Configure users Next" at bounding box center [915, 638] width 158 height 31
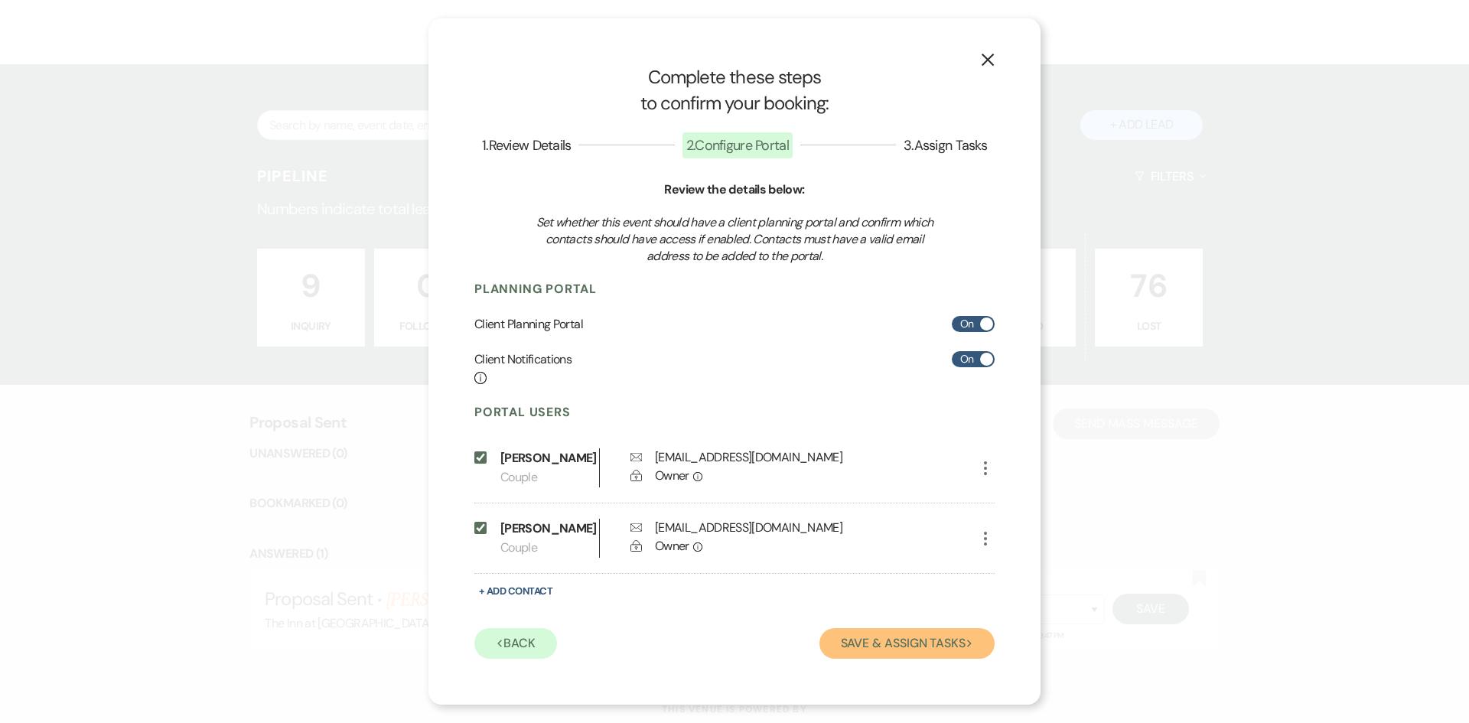
click at [933, 636] on button "Save & Assign Tasks Next" at bounding box center [906, 643] width 175 height 31
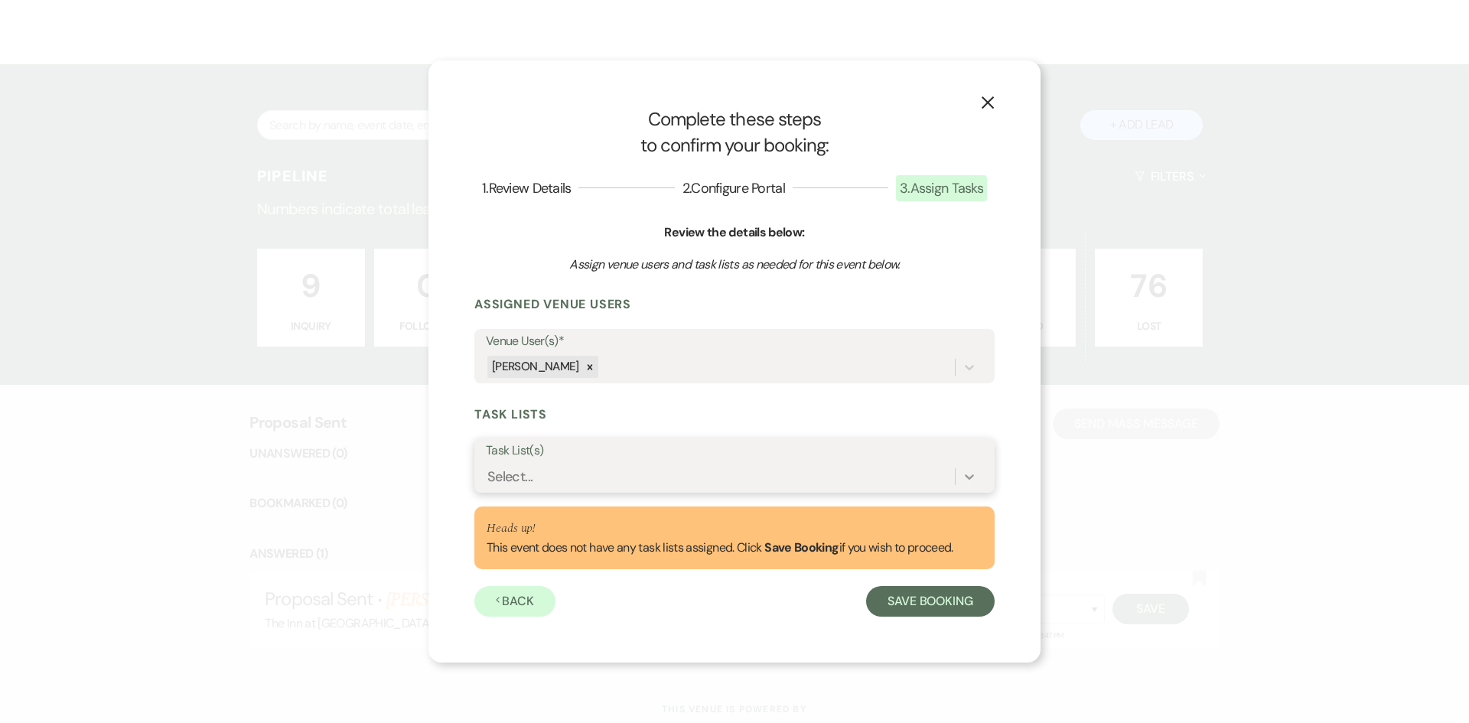
click at [965, 482] on icon at bounding box center [969, 476] width 15 height 15
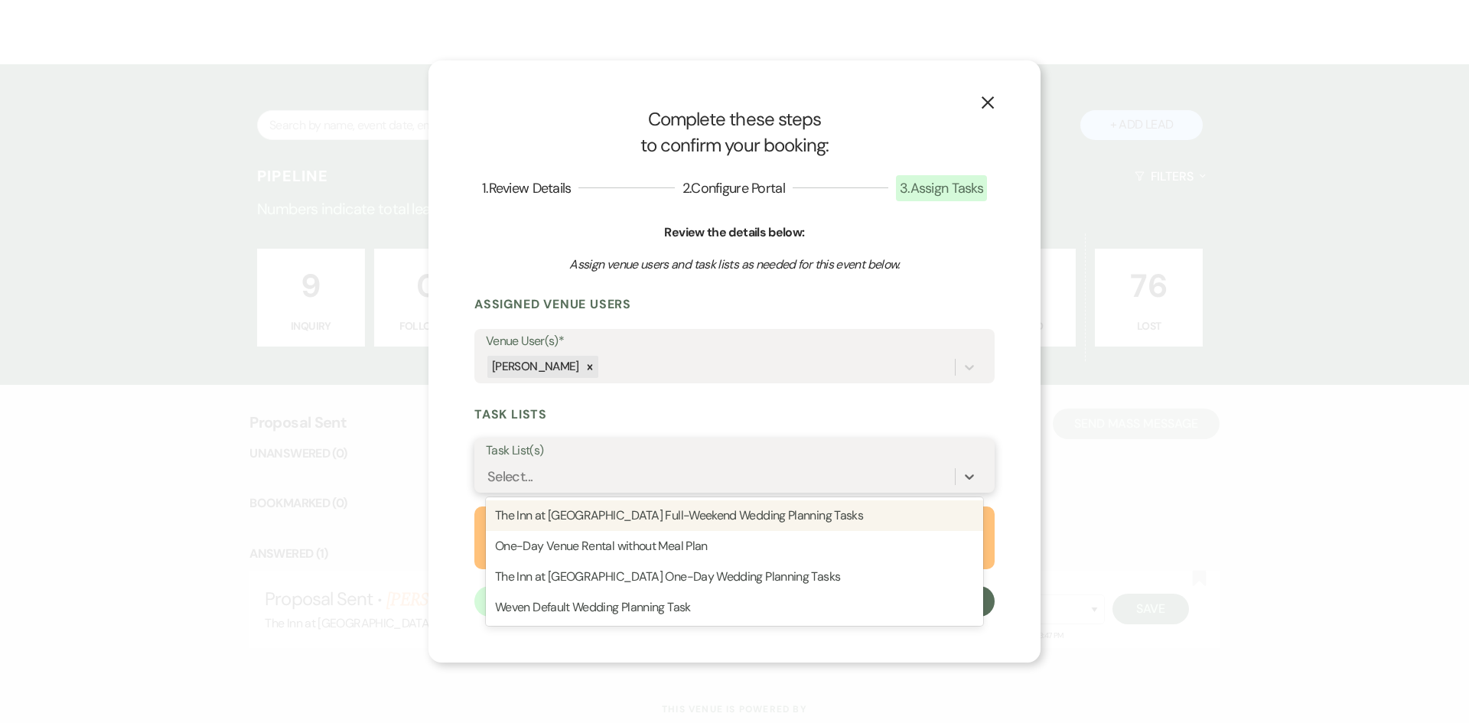
click at [916, 510] on div "The Inn at Oxbow Acres Full-Weekend Wedding Planning Tasks" at bounding box center [734, 515] width 497 height 31
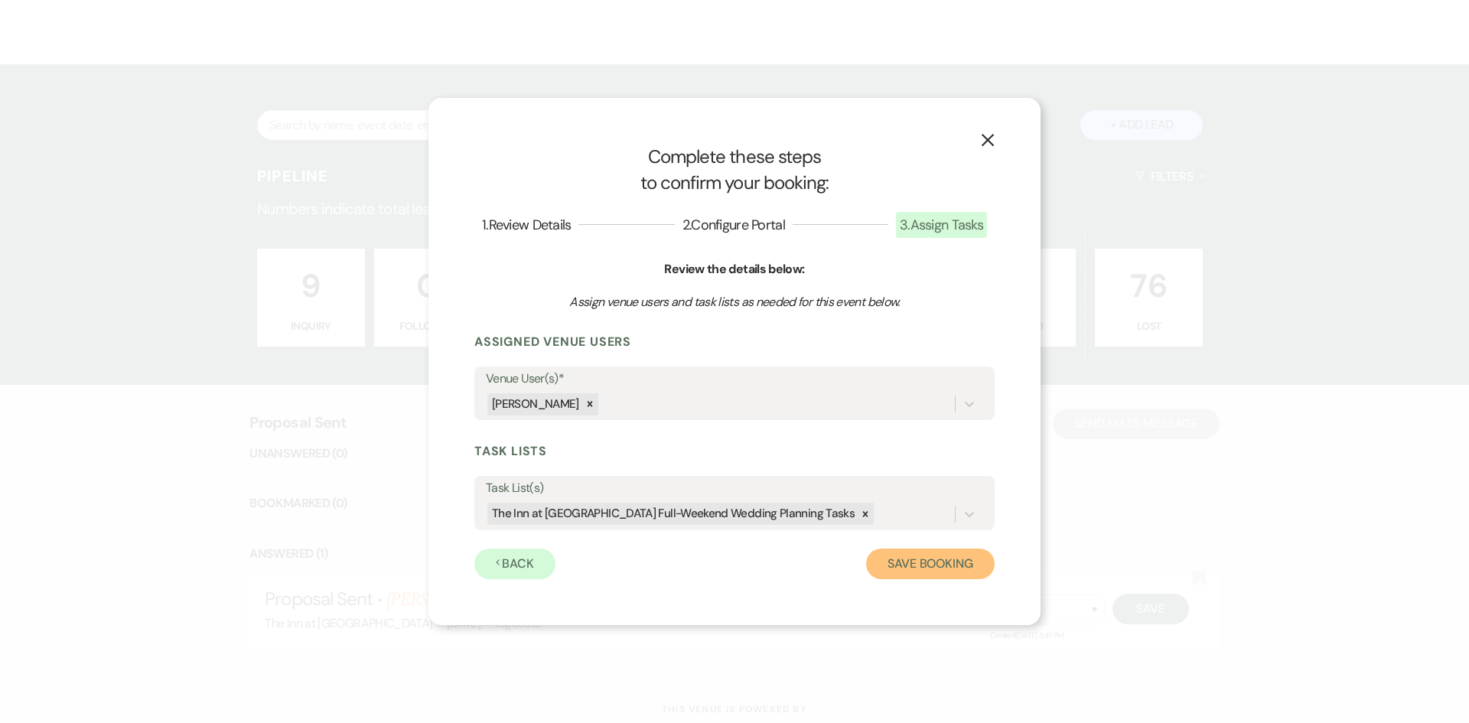
click at [942, 558] on button "Save Booking" at bounding box center [930, 563] width 129 height 31
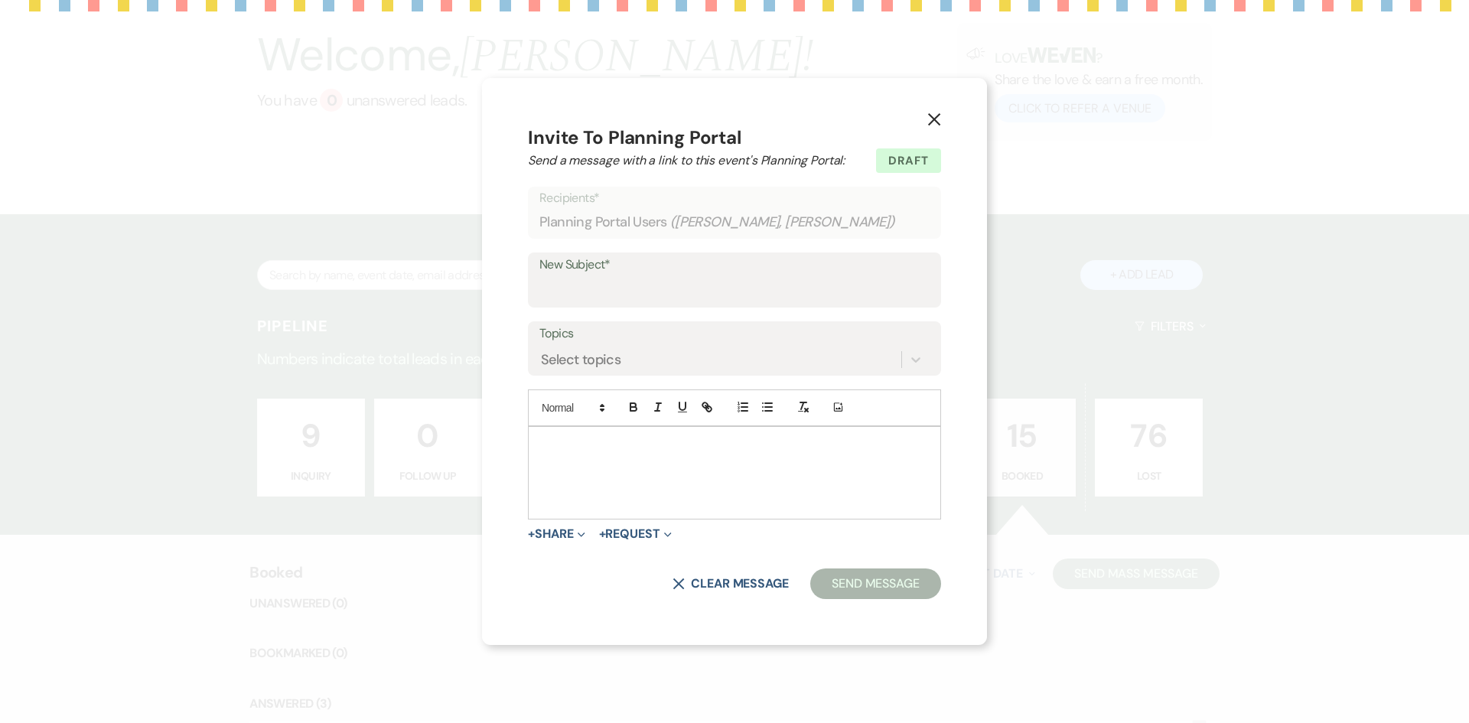
scroll to position [240, 0]
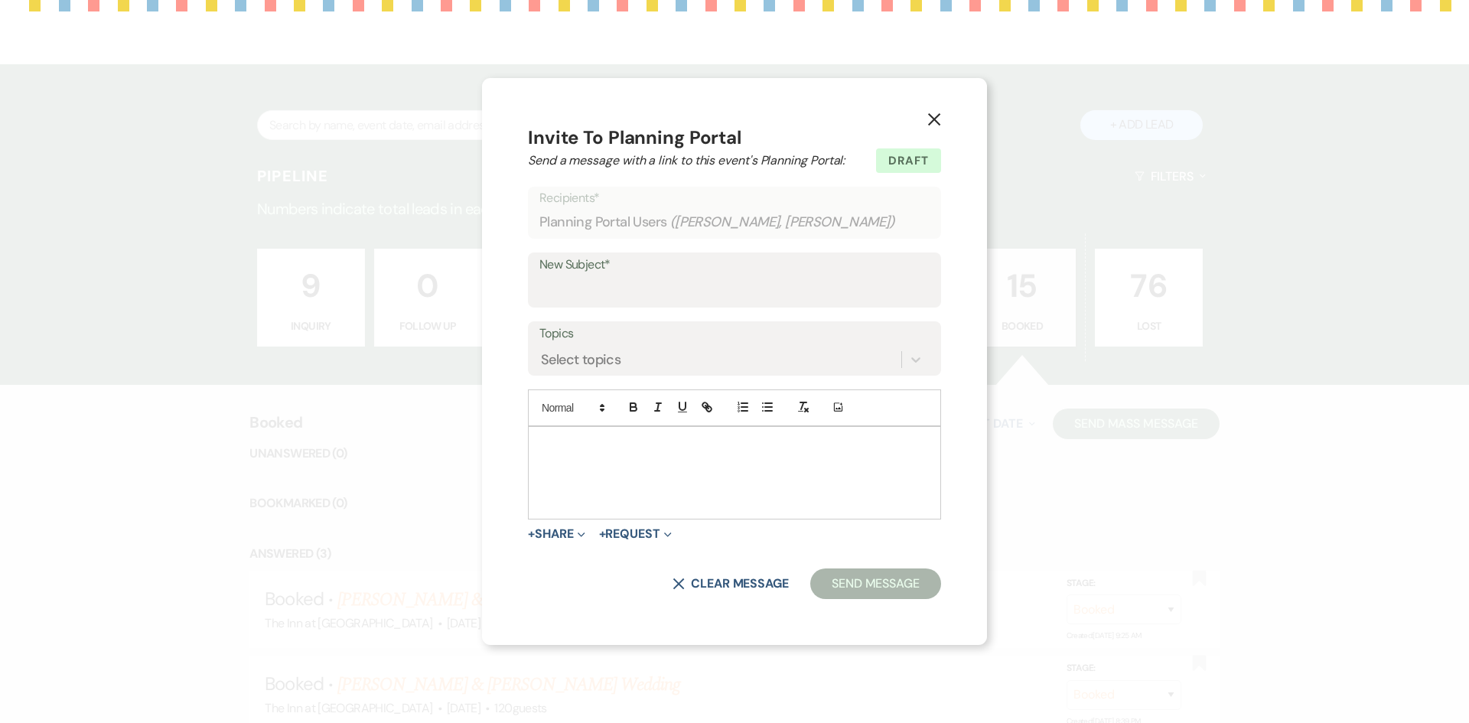
select select "2453"
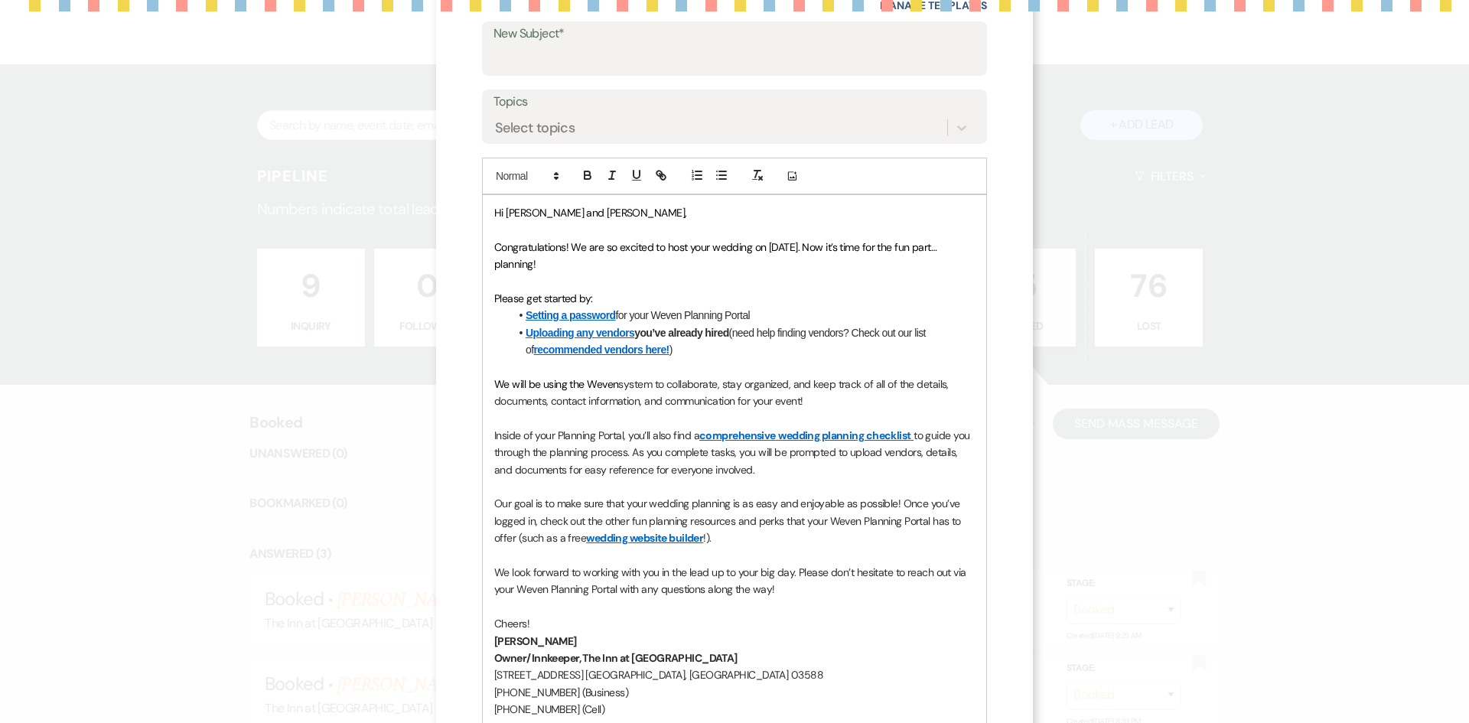
scroll to position [239, 0]
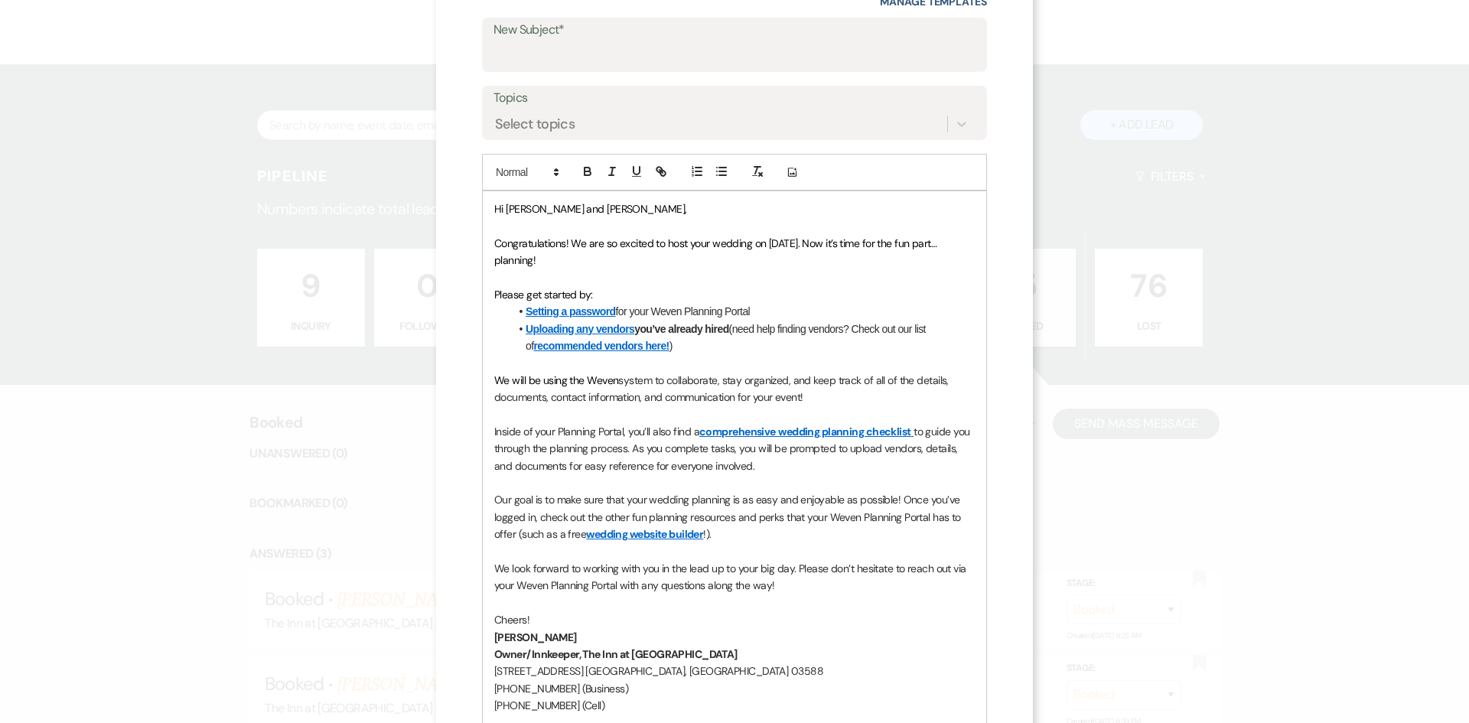
click at [497, 378] on span "We will be using the Weven" at bounding box center [556, 380] width 124 height 14
click at [855, 392] on p "Until December, we will be using the Weven system to collaborate, stay organize…" at bounding box center [734, 389] width 480 height 34
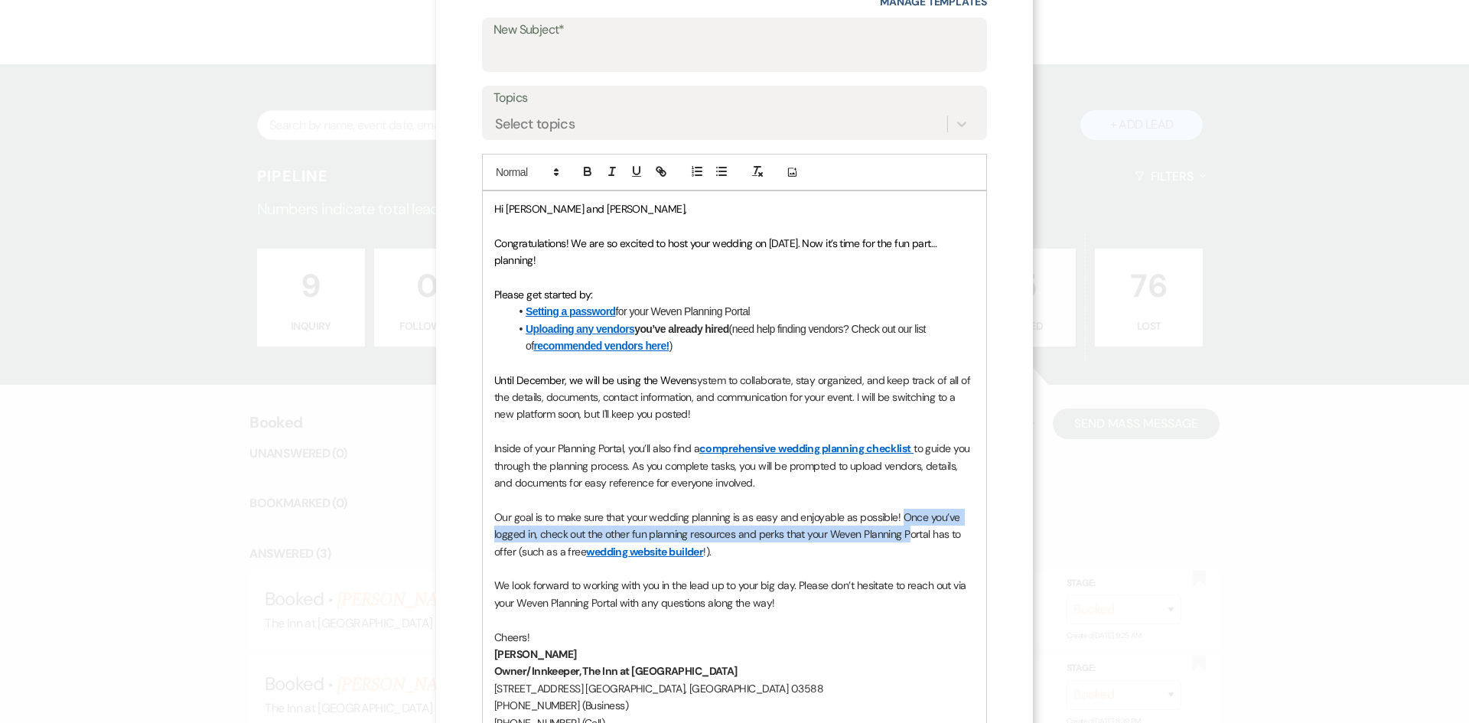
drag, startPoint x: 896, startPoint y: 518, endPoint x: 899, endPoint y: 539, distance: 20.9
click at [899, 539] on span "Our goal is to make sure that your wedding planning is as easy and enjoyable as…" at bounding box center [728, 534] width 469 height 48
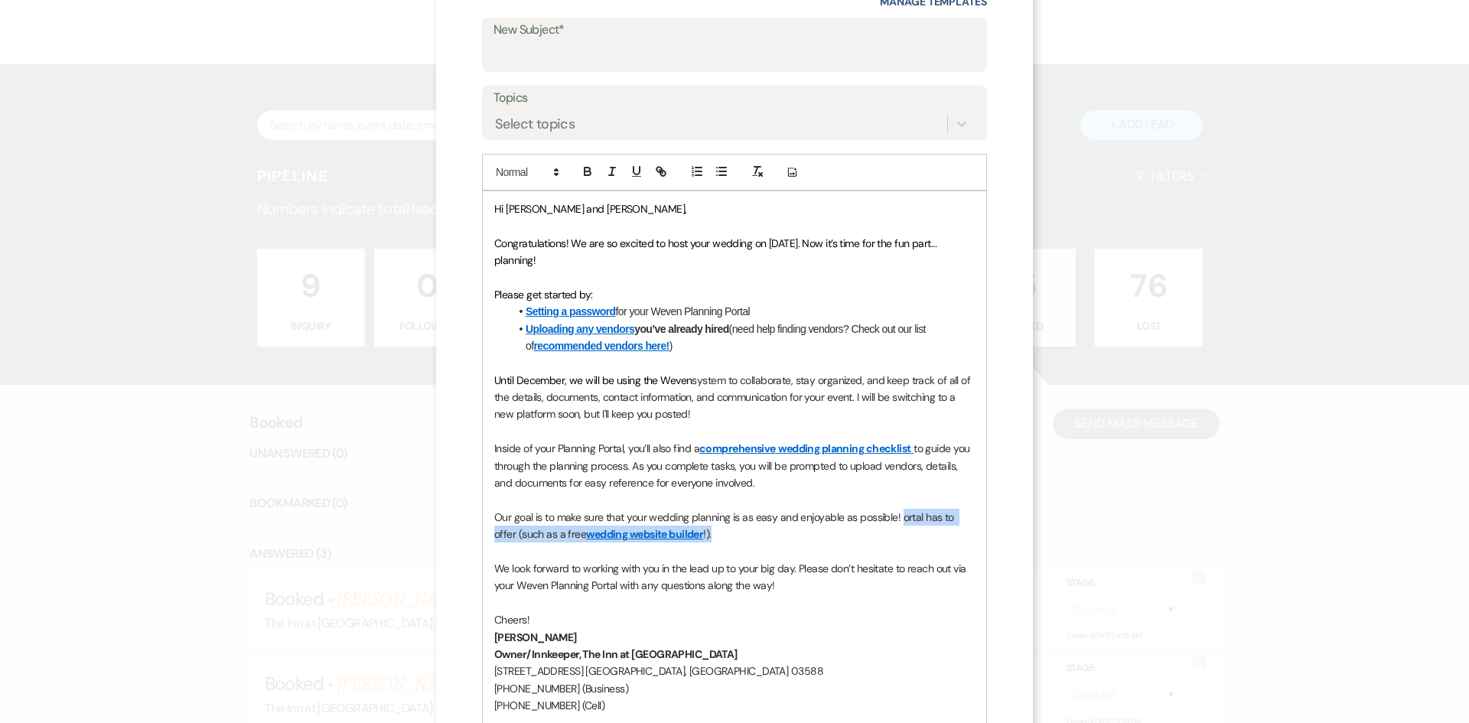
drag, startPoint x: 895, startPoint y: 522, endPoint x: 903, endPoint y: 528, distance: 9.8
click at [903, 528] on p "Our goal is to make sure that your wedding planning is as easy and enjoyable as…" at bounding box center [734, 526] width 480 height 34
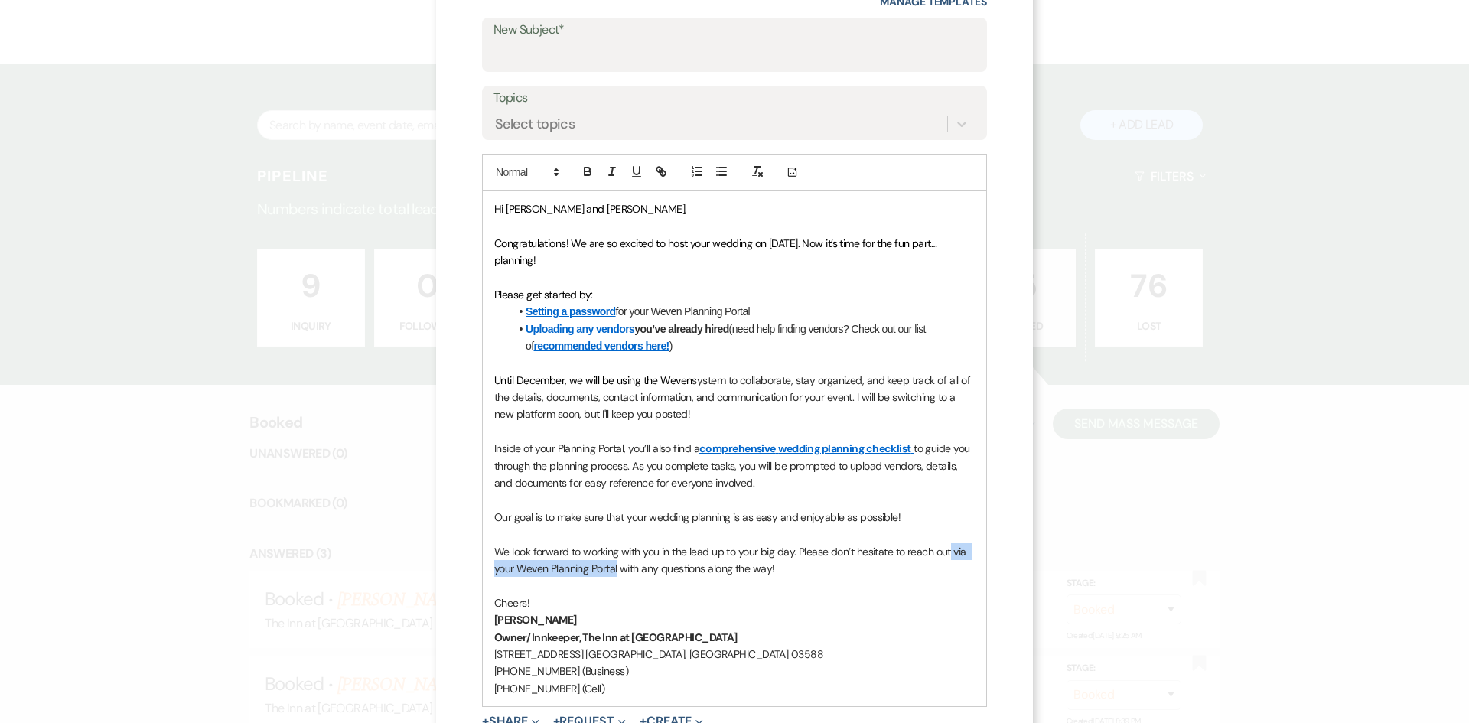
drag, startPoint x: 612, startPoint y: 569, endPoint x: 943, endPoint y: 557, distance: 331.5
click at [943, 557] on span "We look forward to working with you in the lead up to your big day. Please don’…" at bounding box center [731, 560] width 474 height 31
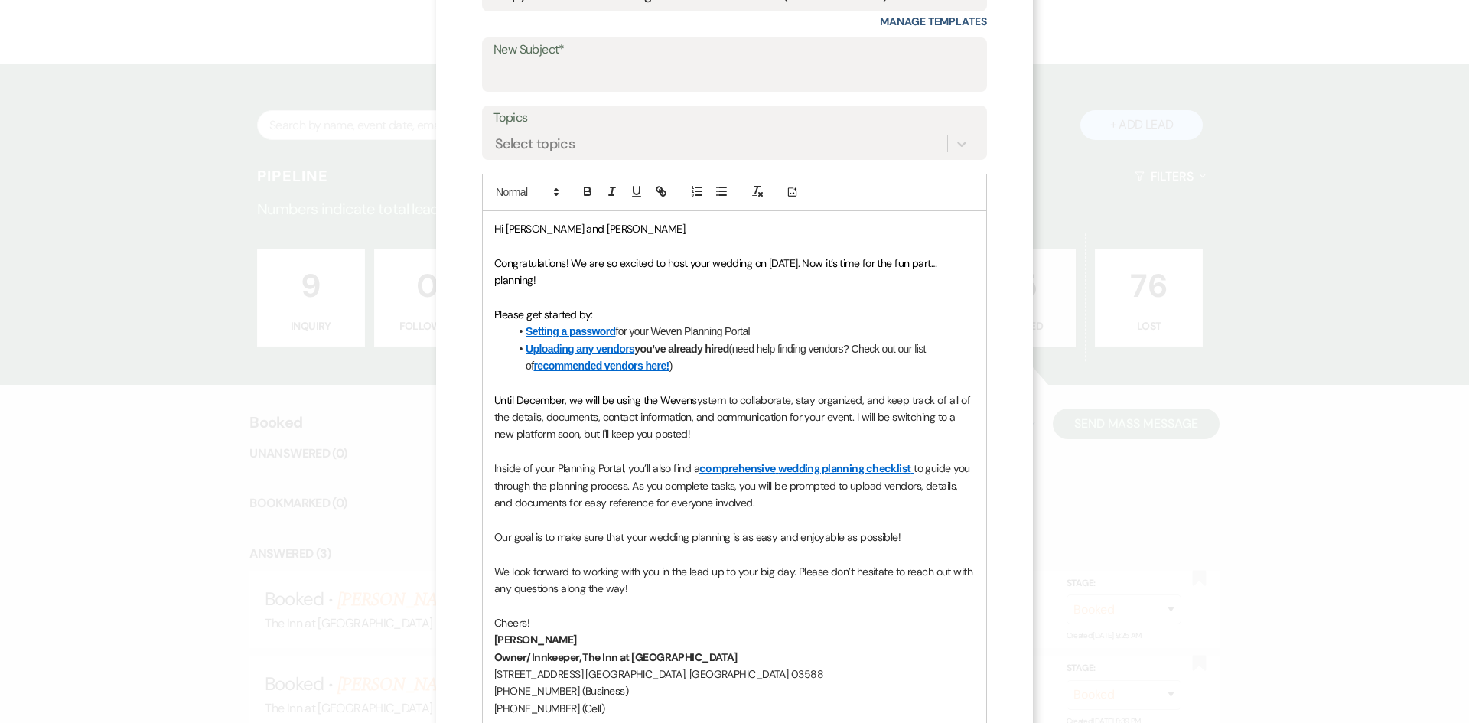
scroll to position [199, 0]
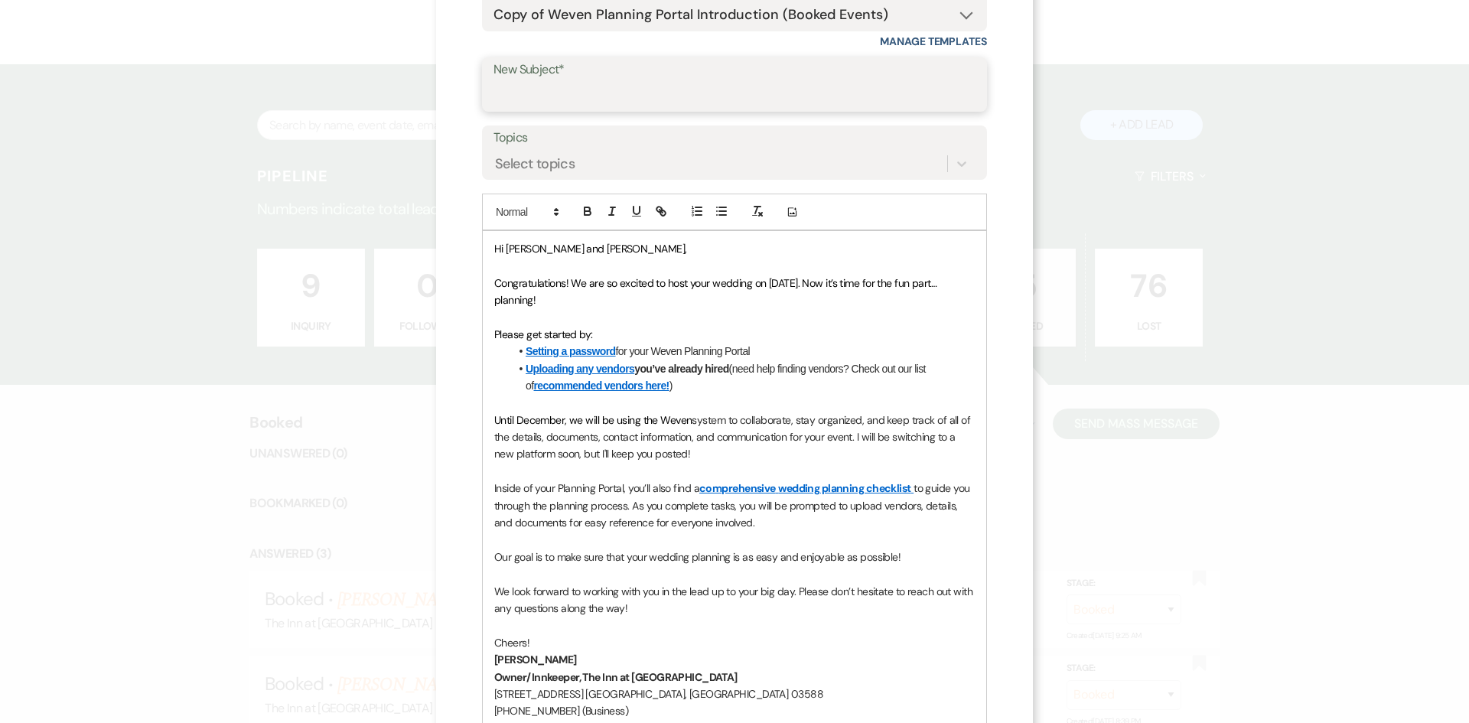
click at [895, 95] on input "New Subject*" at bounding box center [734, 95] width 482 height 30
type input "Congratulations from The Inn at [GEOGRAPHIC_DATA]"
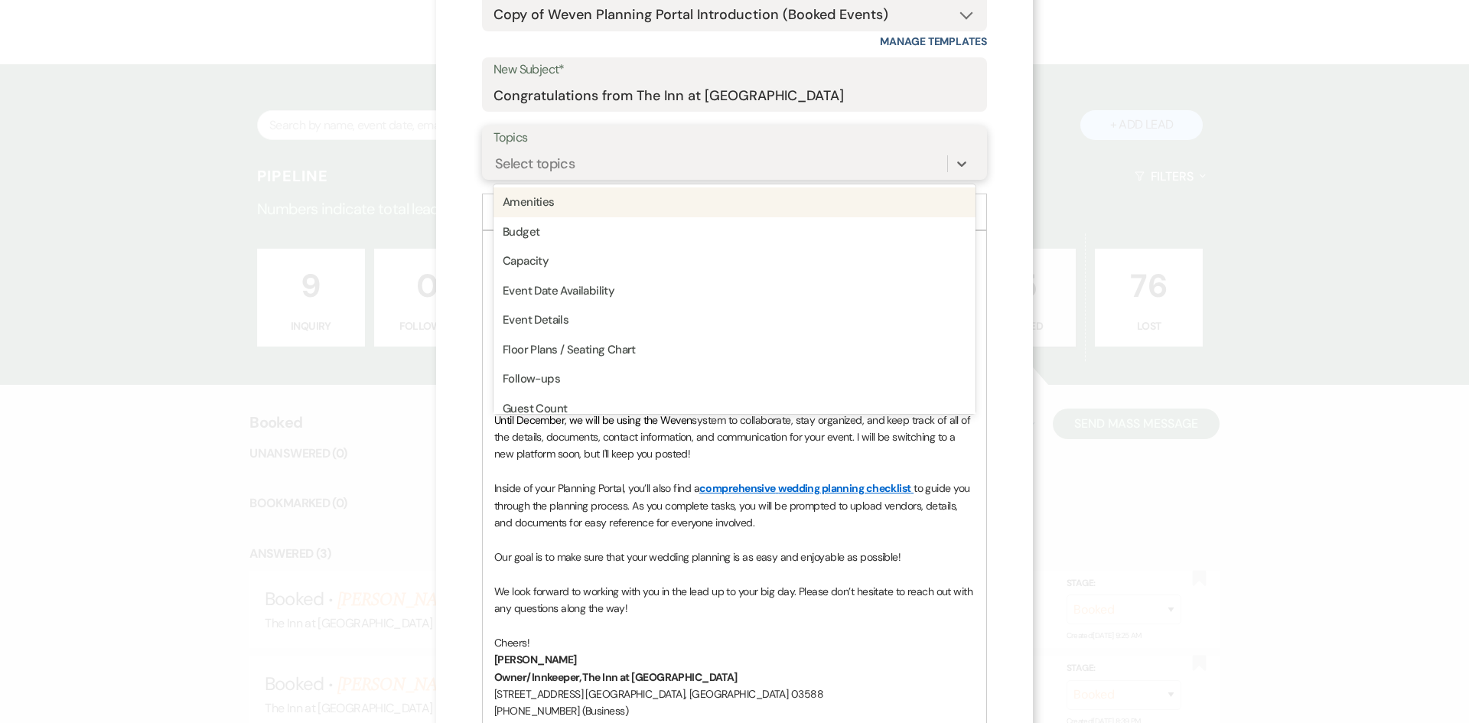
click at [714, 164] on div "Select topics" at bounding box center [720, 164] width 454 height 27
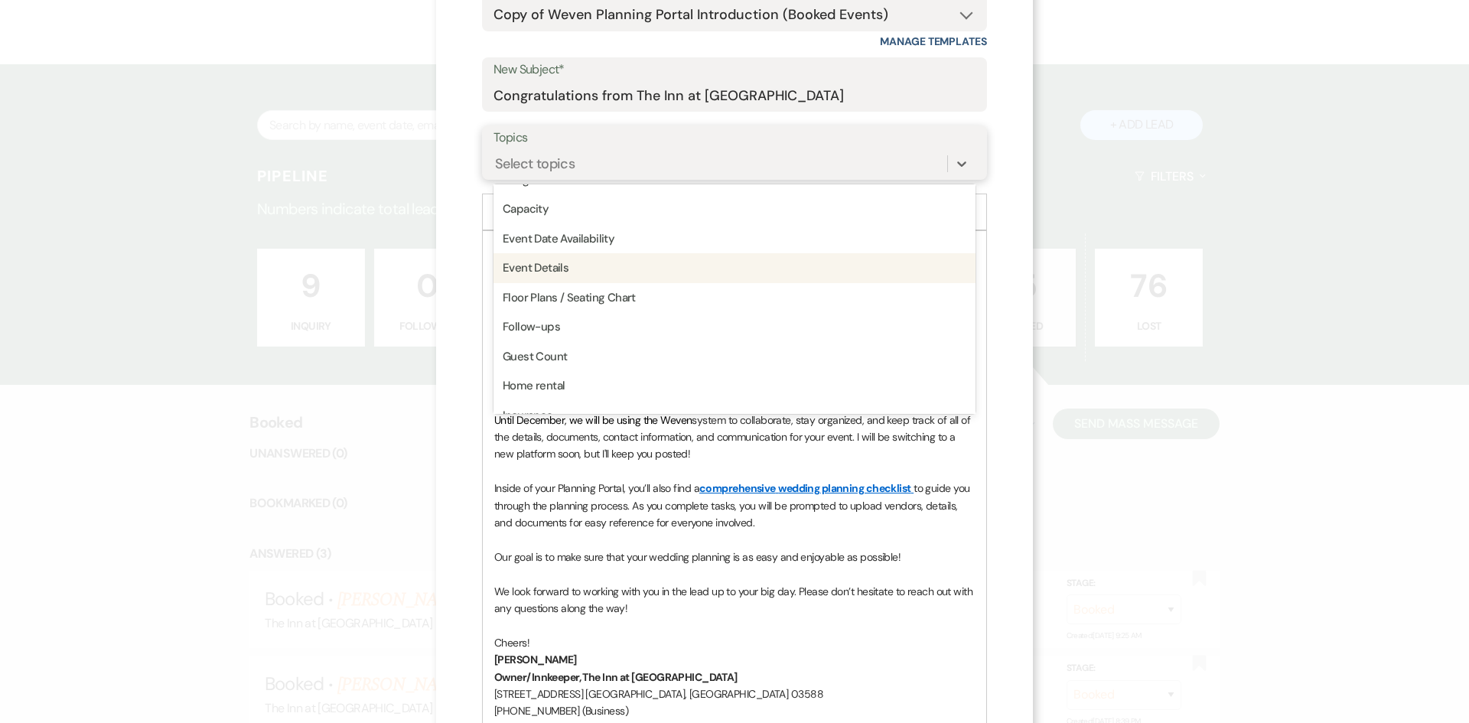
click at [822, 272] on div "Event Details" at bounding box center [734, 268] width 482 height 30
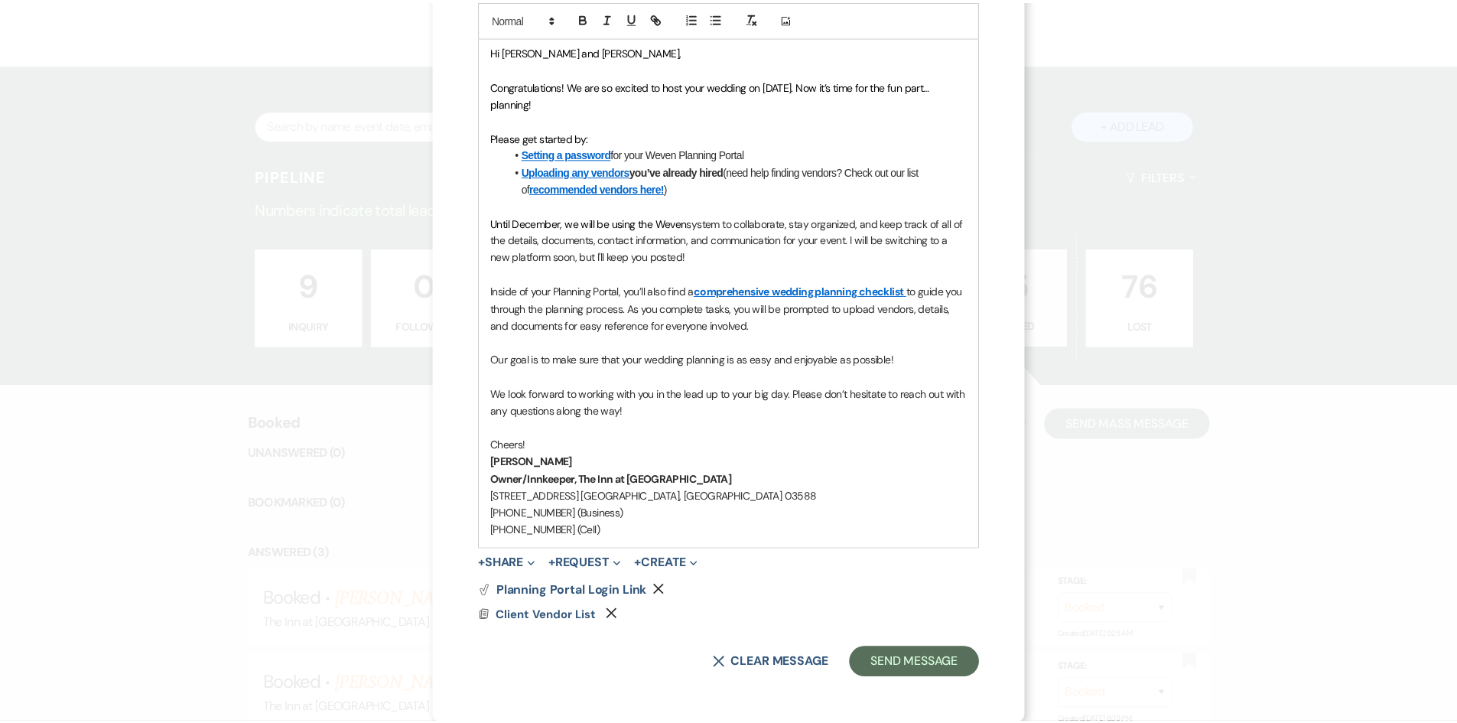
scroll to position [398, 0]
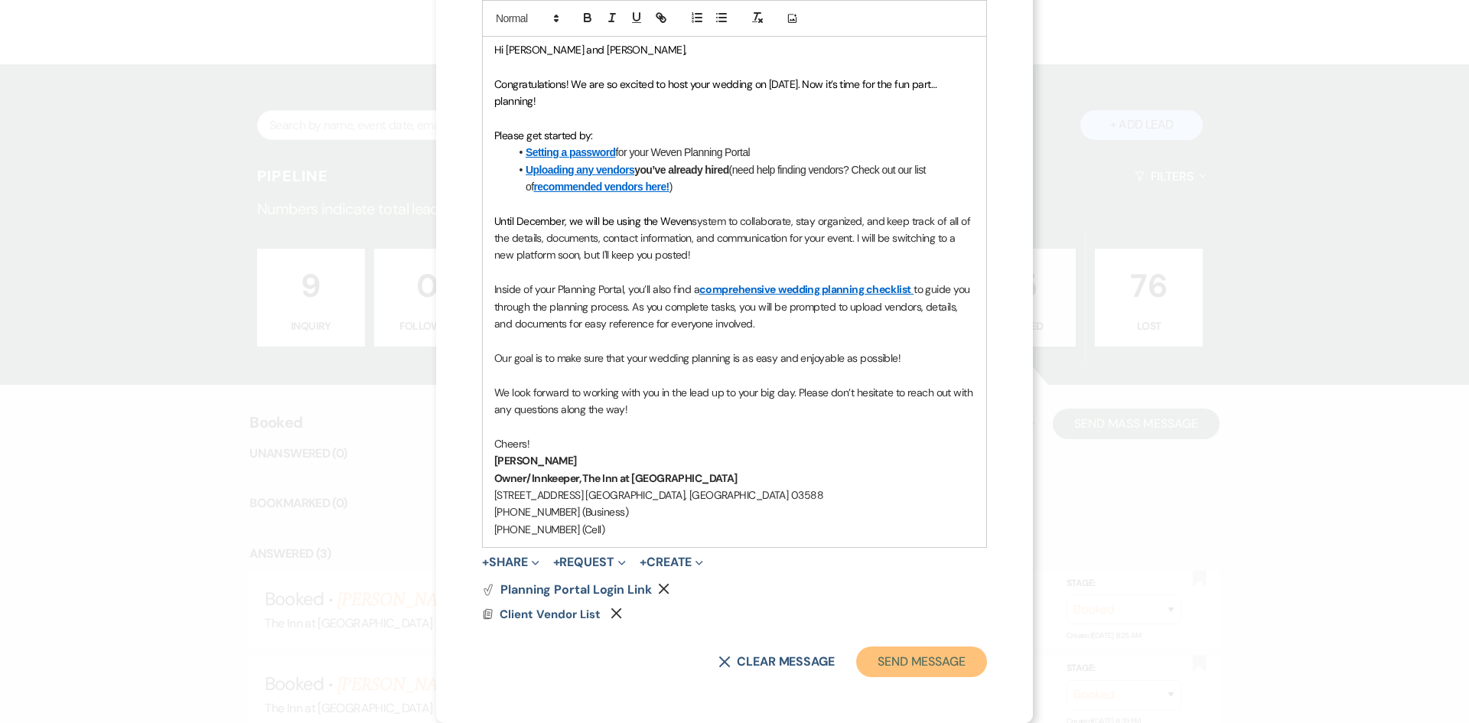
click at [923, 660] on button "Send Message" at bounding box center [921, 661] width 131 height 31
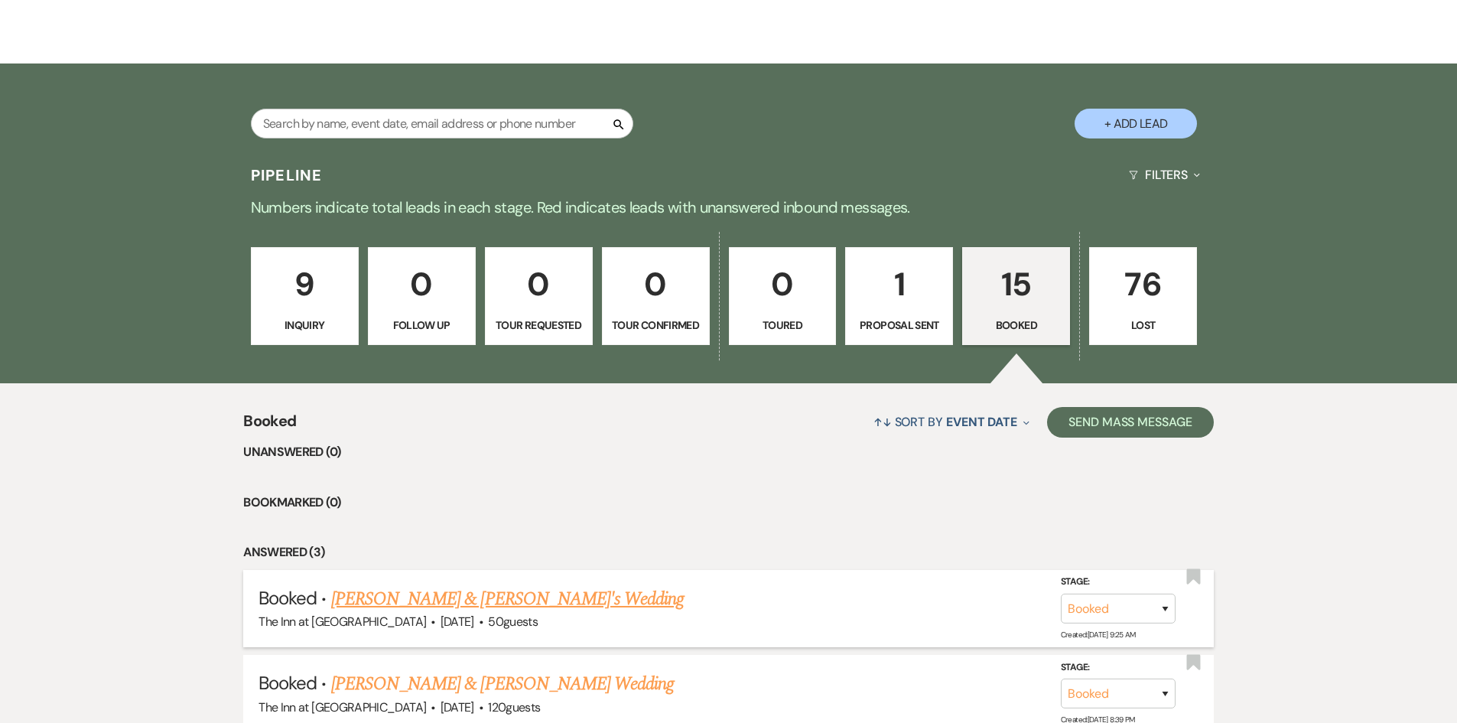
click at [544, 597] on link "Shannon Frye & Fiance's Wedding" at bounding box center [507, 599] width 353 height 28
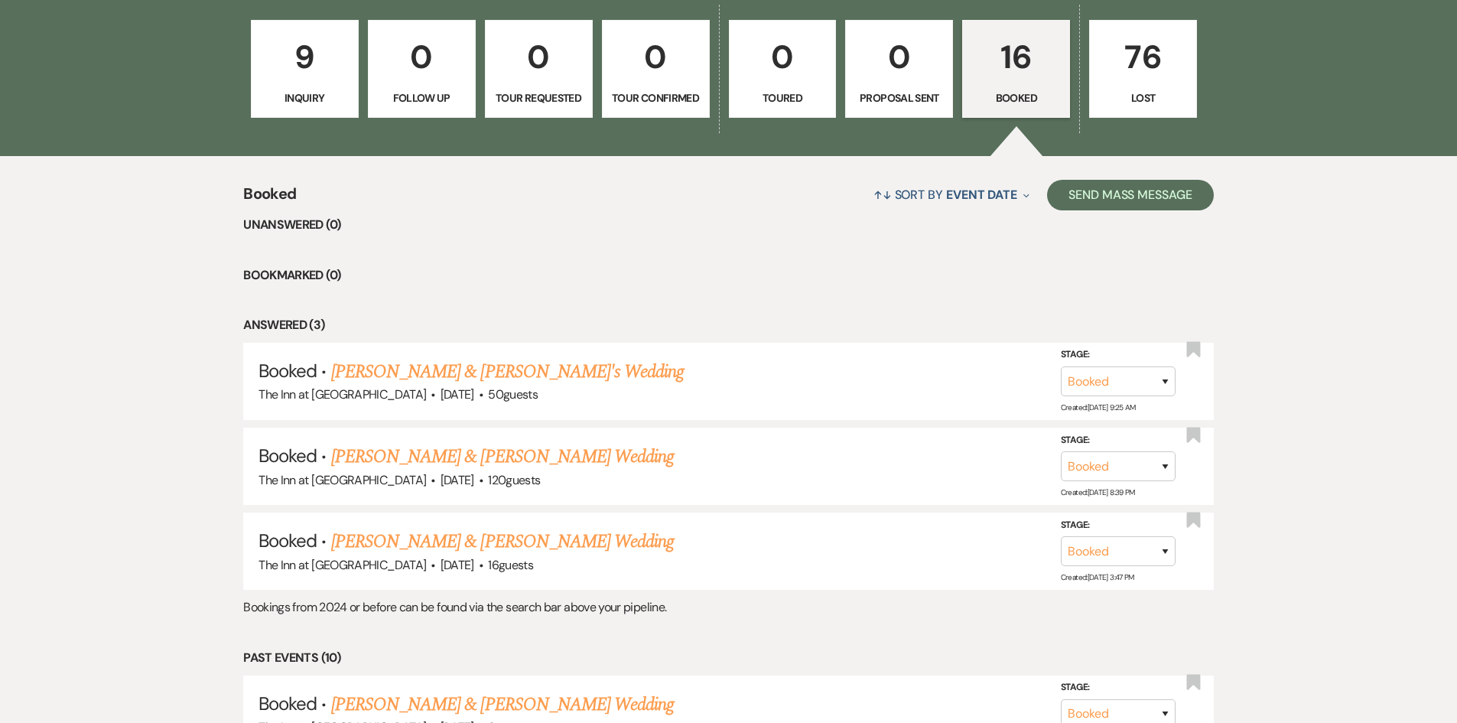
scroll to position [470, 0]
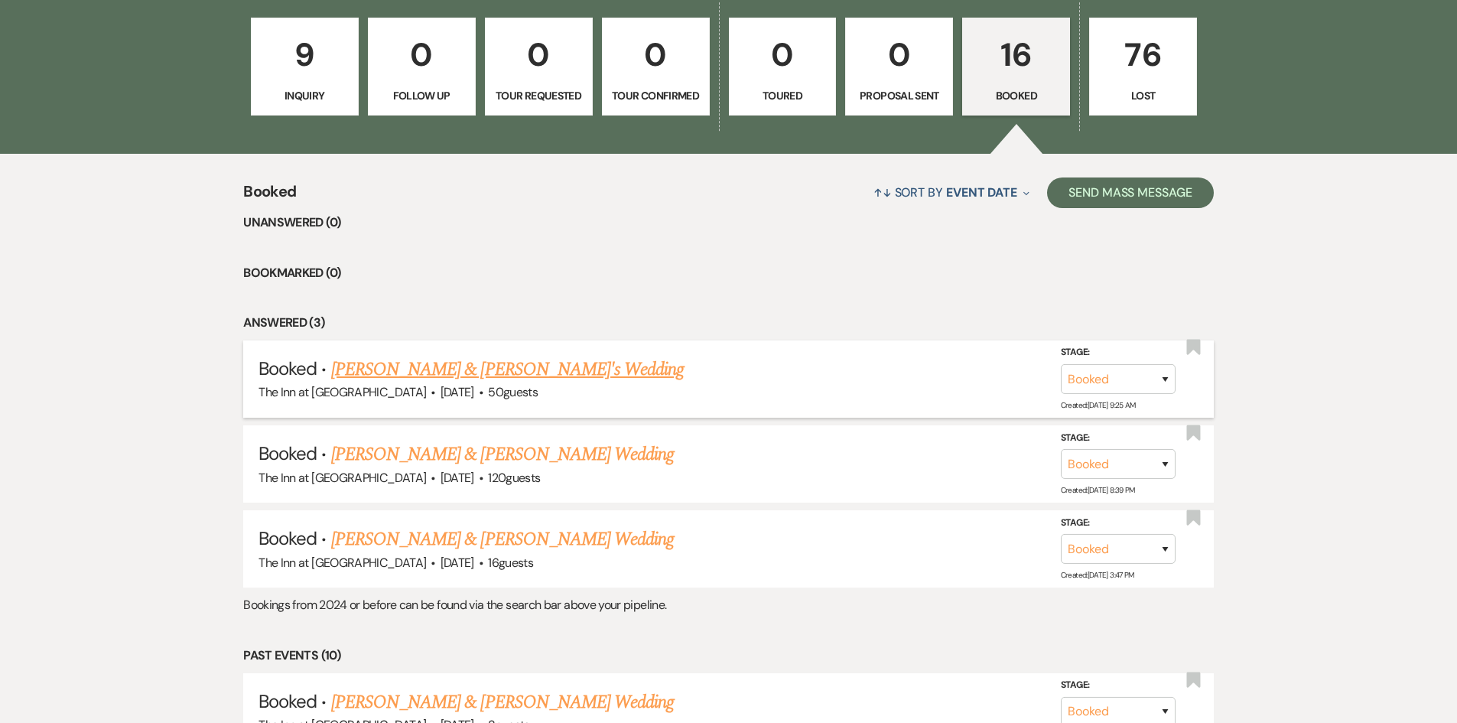
click at [532, 373] on link "Shannon Frye & Fiance's Wedding" at bounding box center [507, 370] width 353 height 28
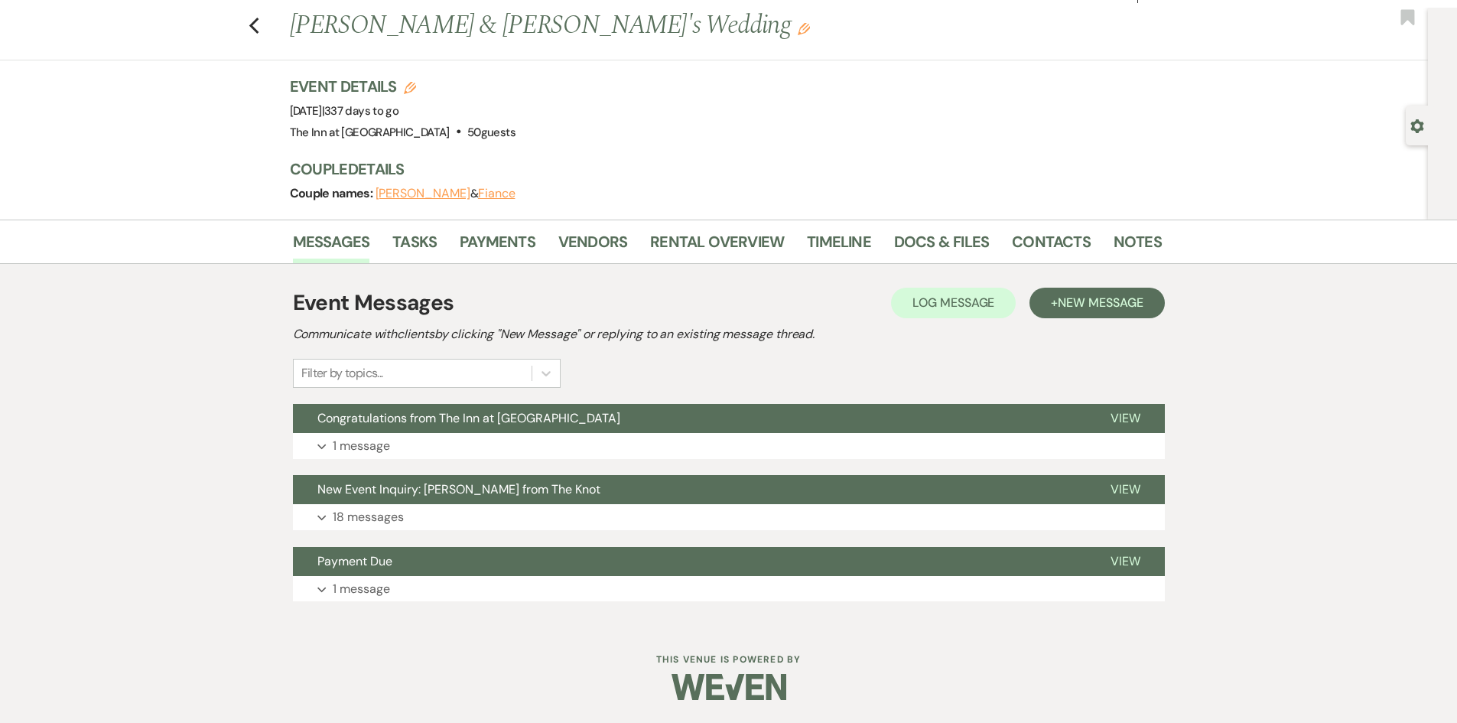
scroll to position [32, 0]
click at [919, 244] on link "Docs & Files" at bounding box center [941, 246] width 95 height 34
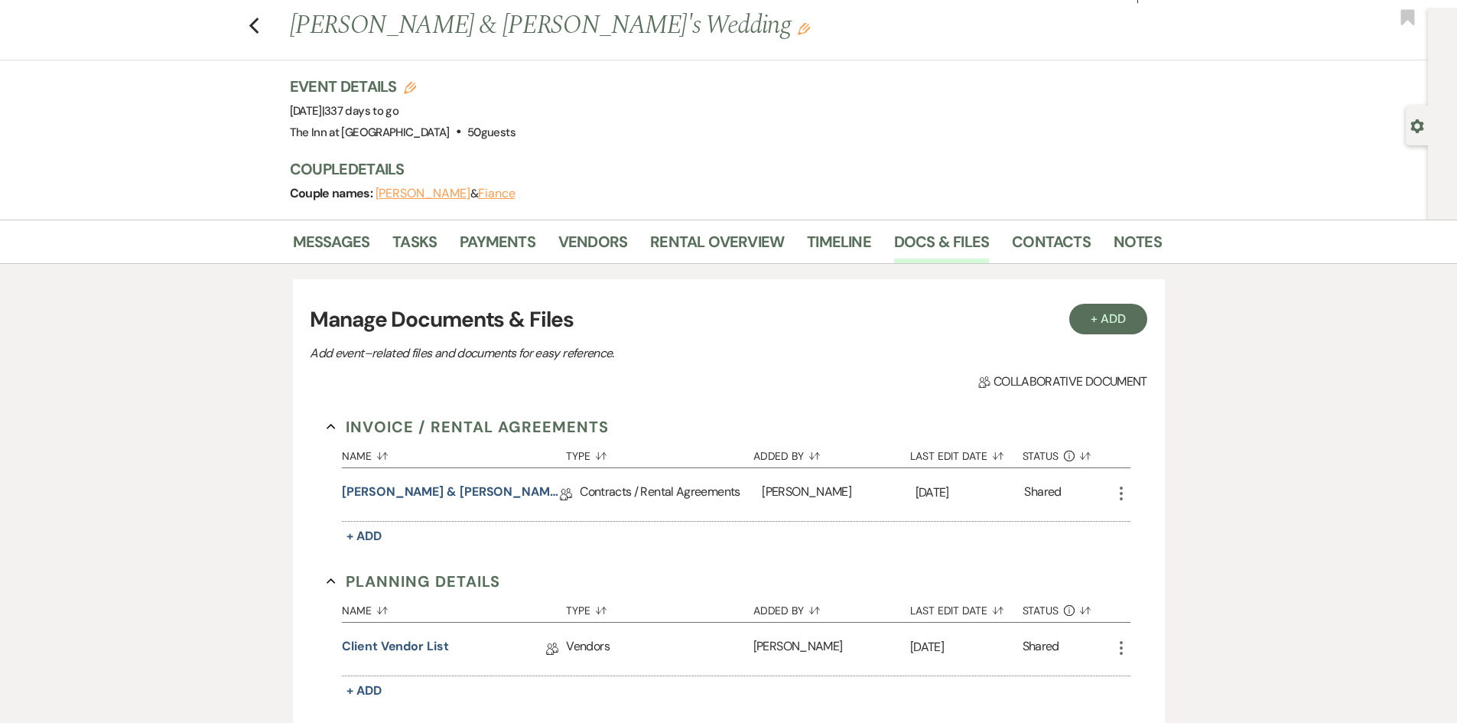
click at [798, 28] on icon "Edit" at bounding box center [804, 29] width 12 height 12
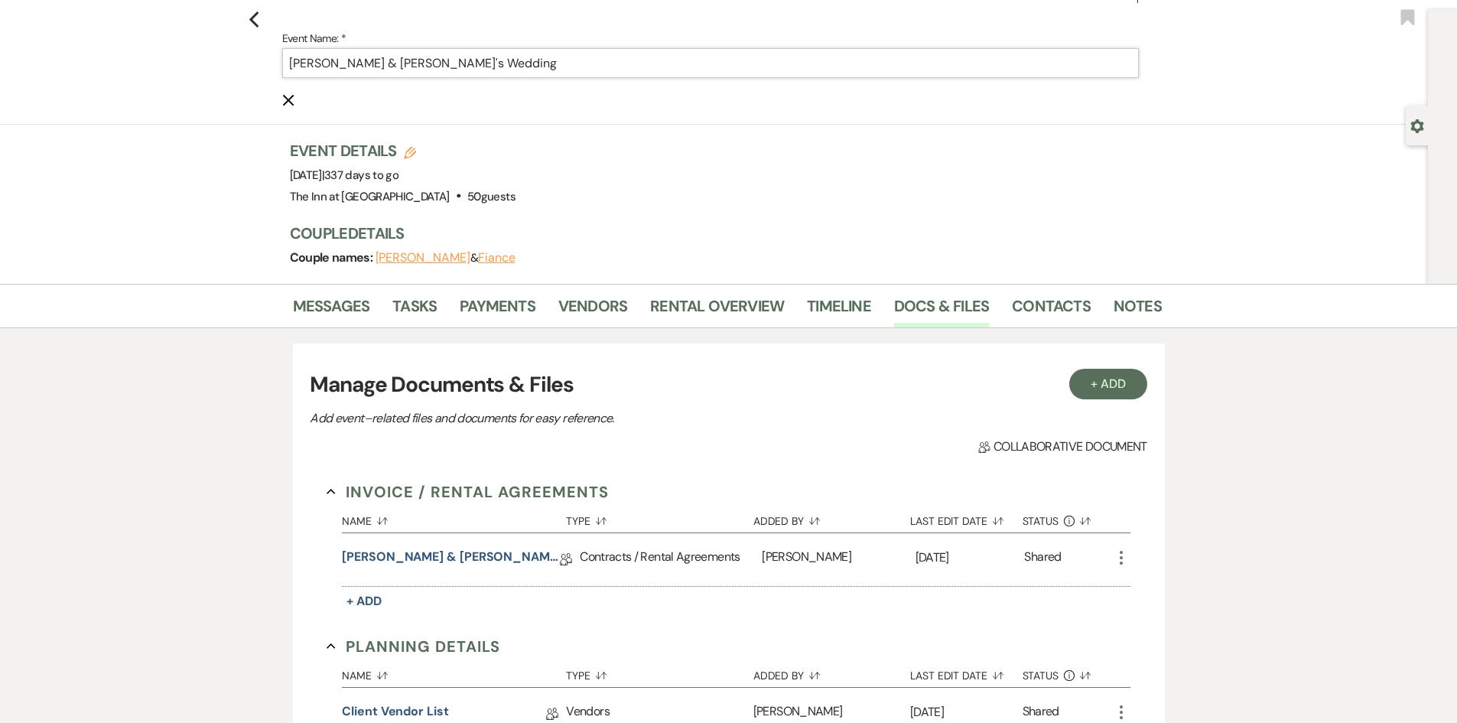
click at [430, 67] on input "Shannon Frye & Fiance's Wedding" at bounding box center [710, 63] width 857 height 30
drag, startPoint x: 430, startPoint y: 67, endPoint x: 388, endPoint y: 61, distance: 42.4
click at [388, 61] on input "Shannon Frye & Fiance's Wedding" at bounding box center [710, 63] width 857 height 30
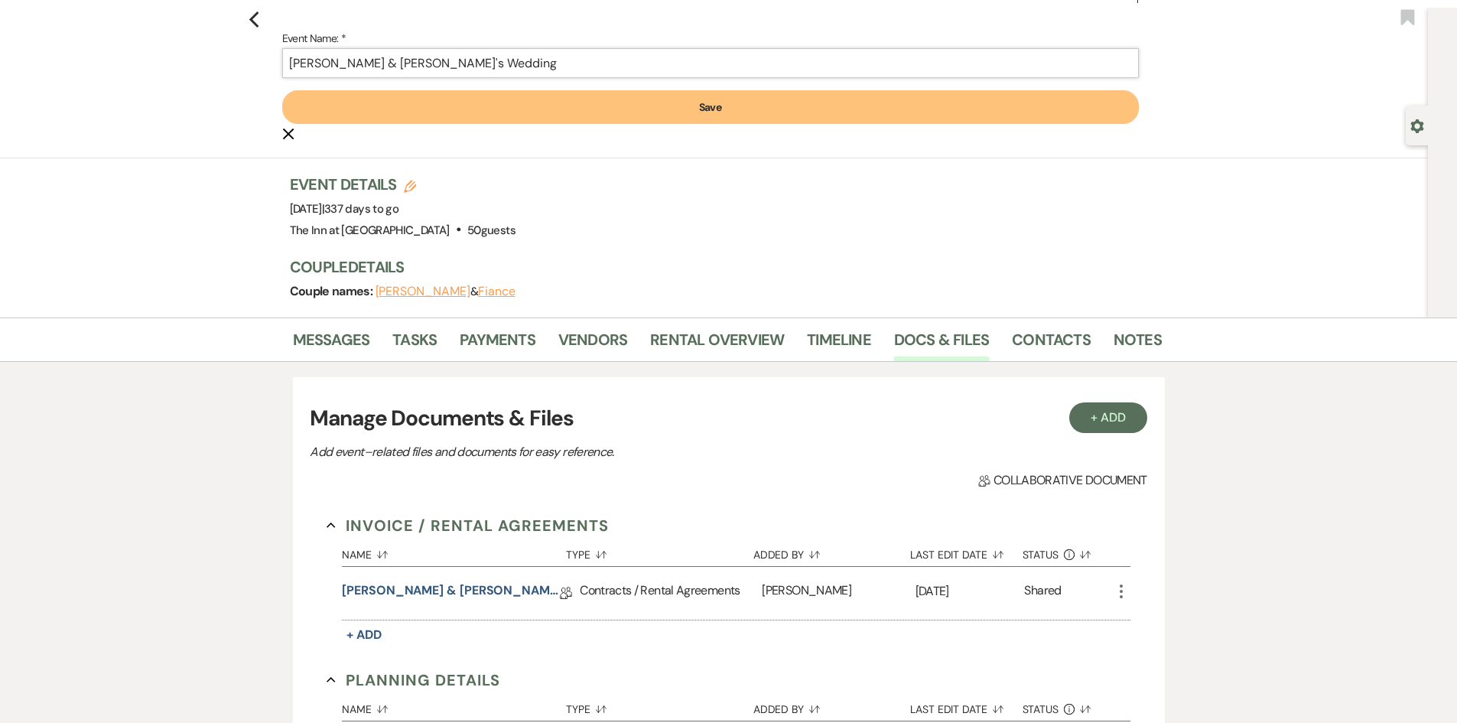
type input "Shannon Frye & Calvin's Wedding"
click at [526, 104] on button "Save" at bounding box center [710, 107] width 857 height 34
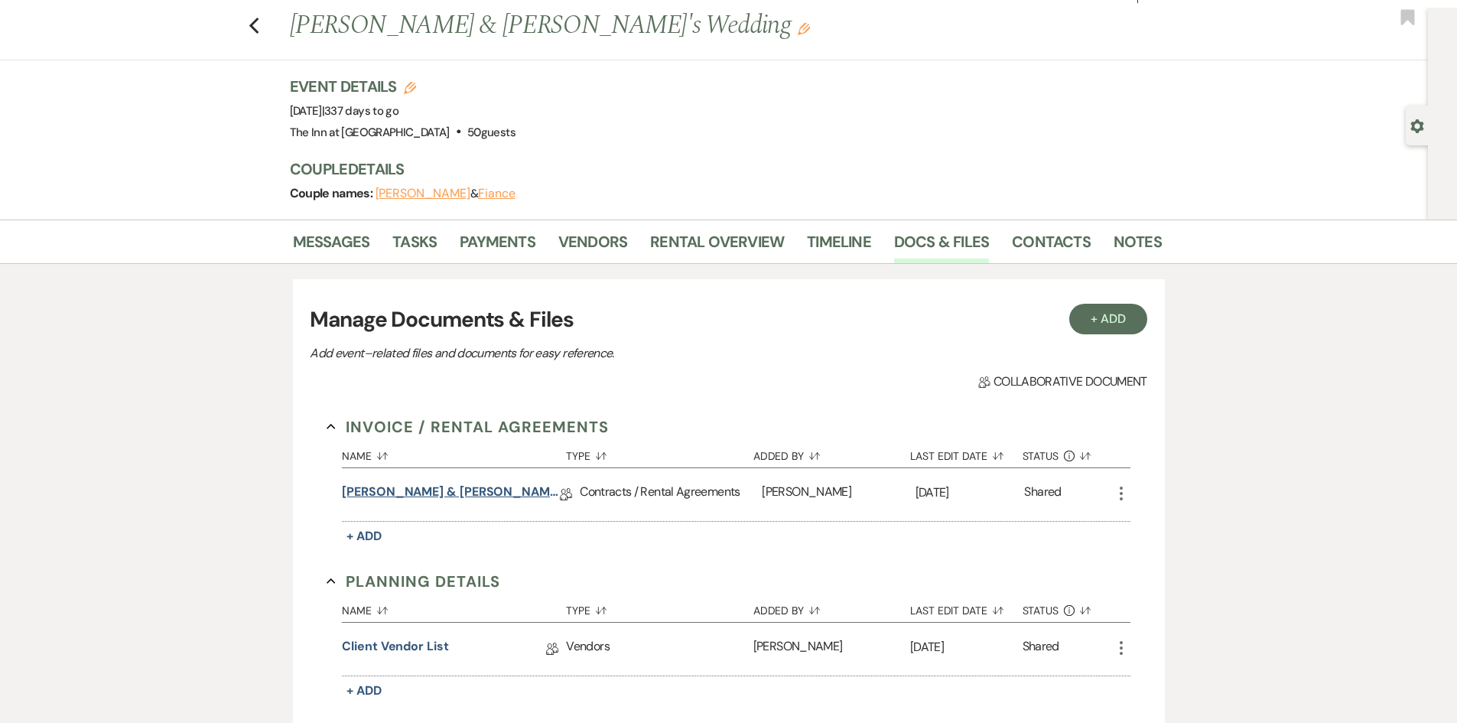
click at [475, 488] on link "Shannon & Calvin's Full Weekend Wedding Contract" at bounding box center [451, 495] width 218 height 24
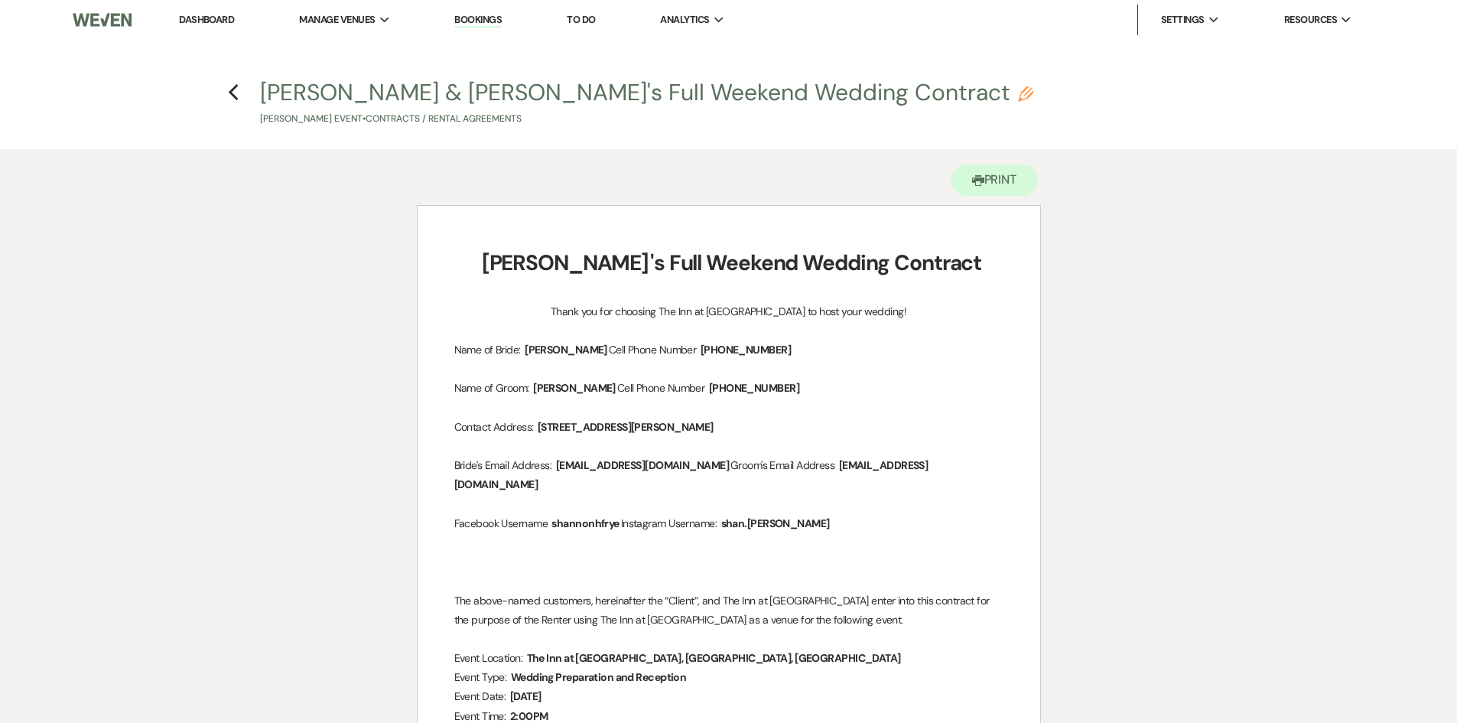
click at [546, 93] on button "Shannon & Calvin's Full Weekend Wedding Contract Pencil Shannon Frye's Event • …" at bounding box center [646, 103] width 773 height 45
select select "10"
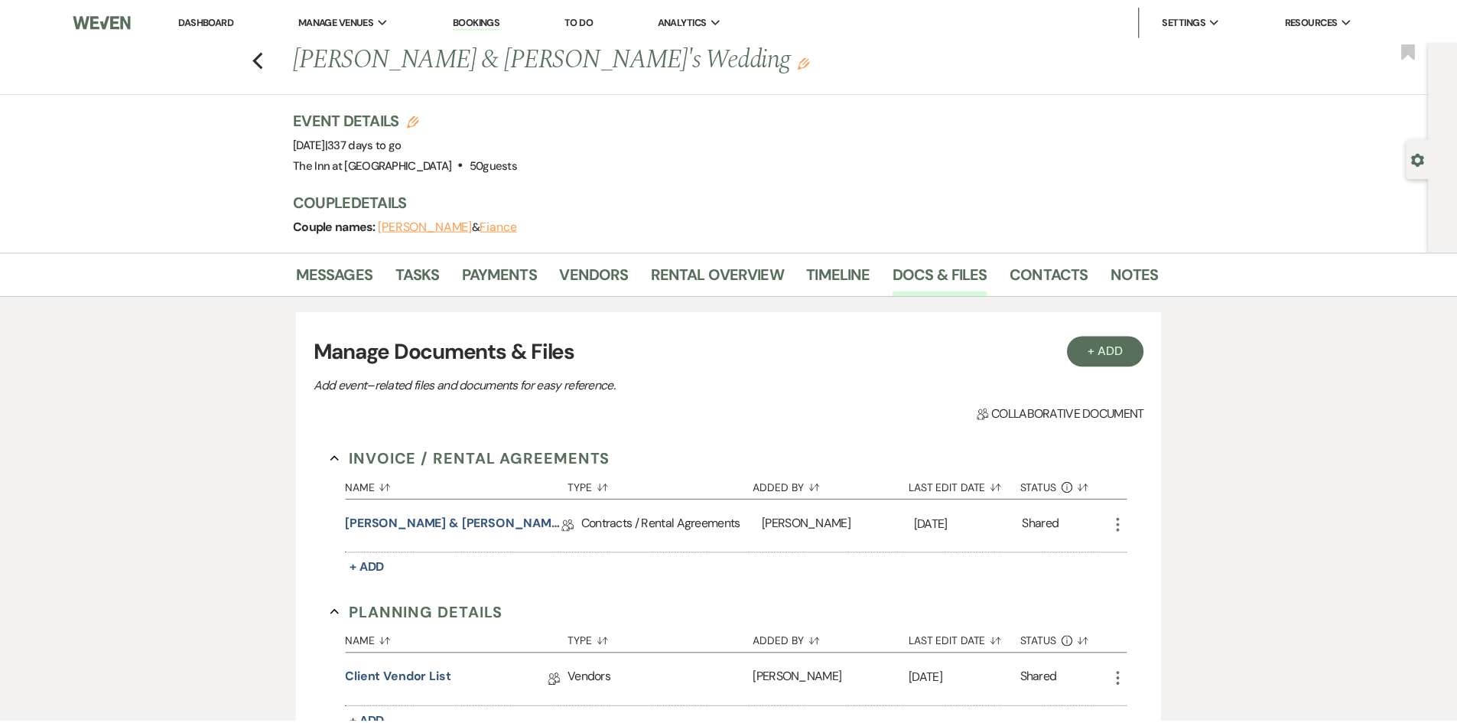
scroll to position [32, 0]
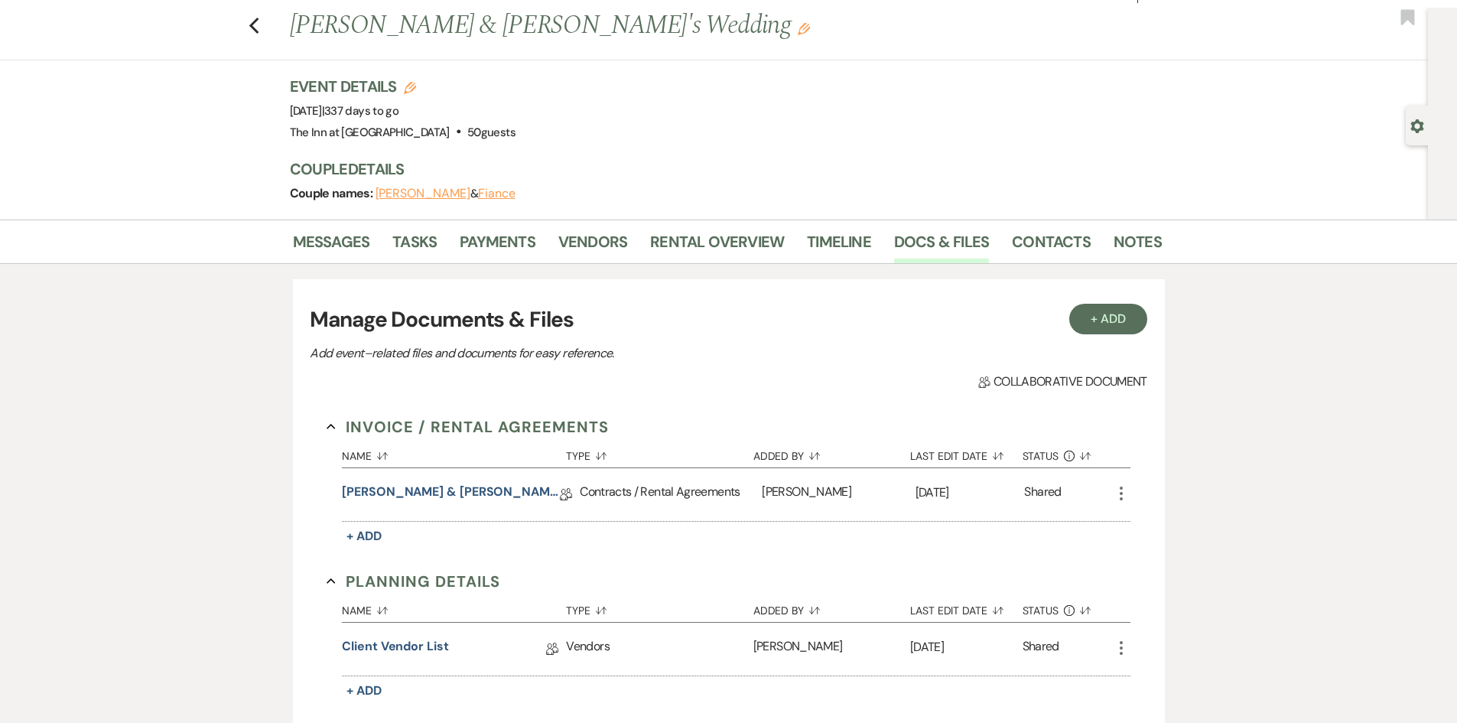
click at [798, 27] on icon "Edit" at bounding box center [804, 29] width 12 height 12
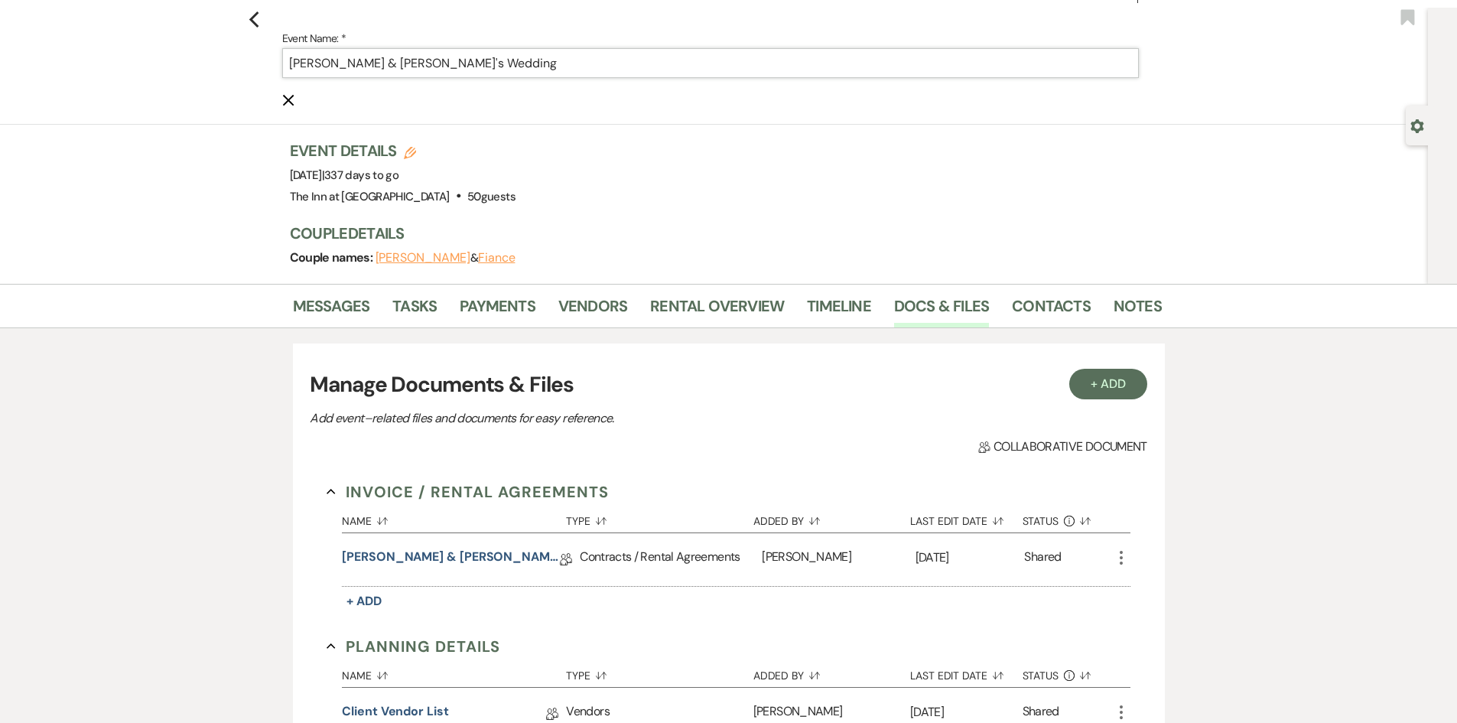
click at [427, 59] on input "Shannon Frye & Calvin's Wedding" at bounding box center [710, 63] width 857 height 30
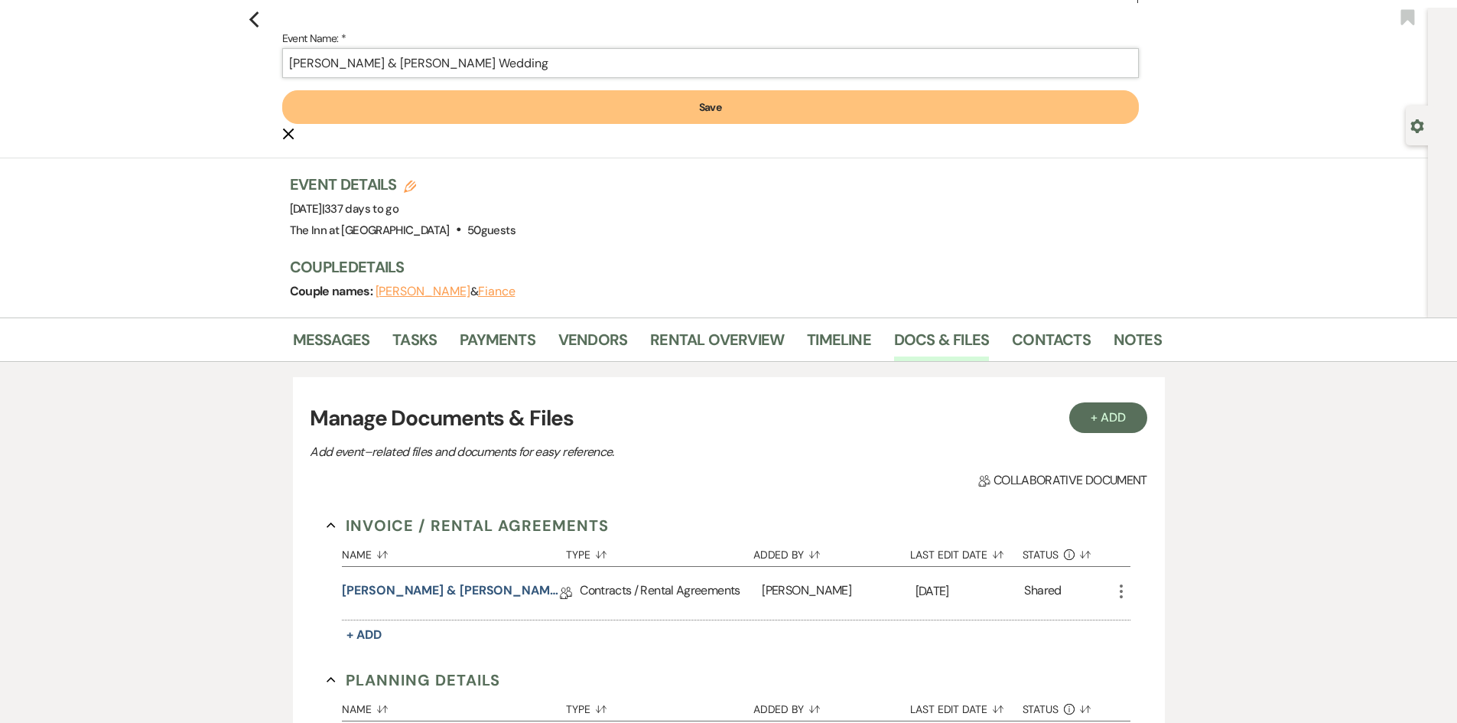
type input "[PERSON_NAME] & [PERSON_NAME] Wedding"
click at [471, 106] on button "Save" at bounding box center [710, 107] width 857 height 34
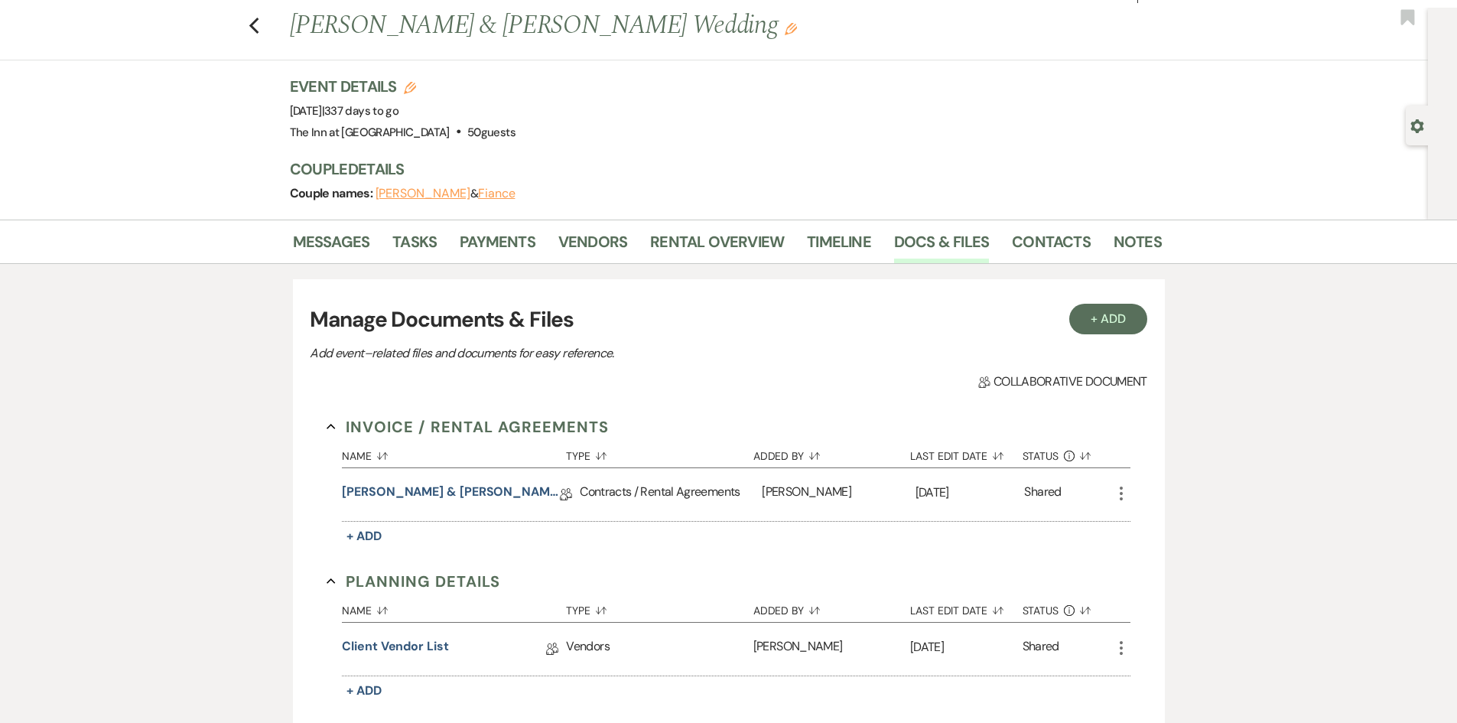
click at [617, 497] on div "Contracts / Rental Agreements" at bounding box center [671, 494] width 182 height 53
click at [486, 496] on link "Shannon & Calvin's Full Weekend Wedding Contract" at bounding box center [451, 495] width 218 height 24
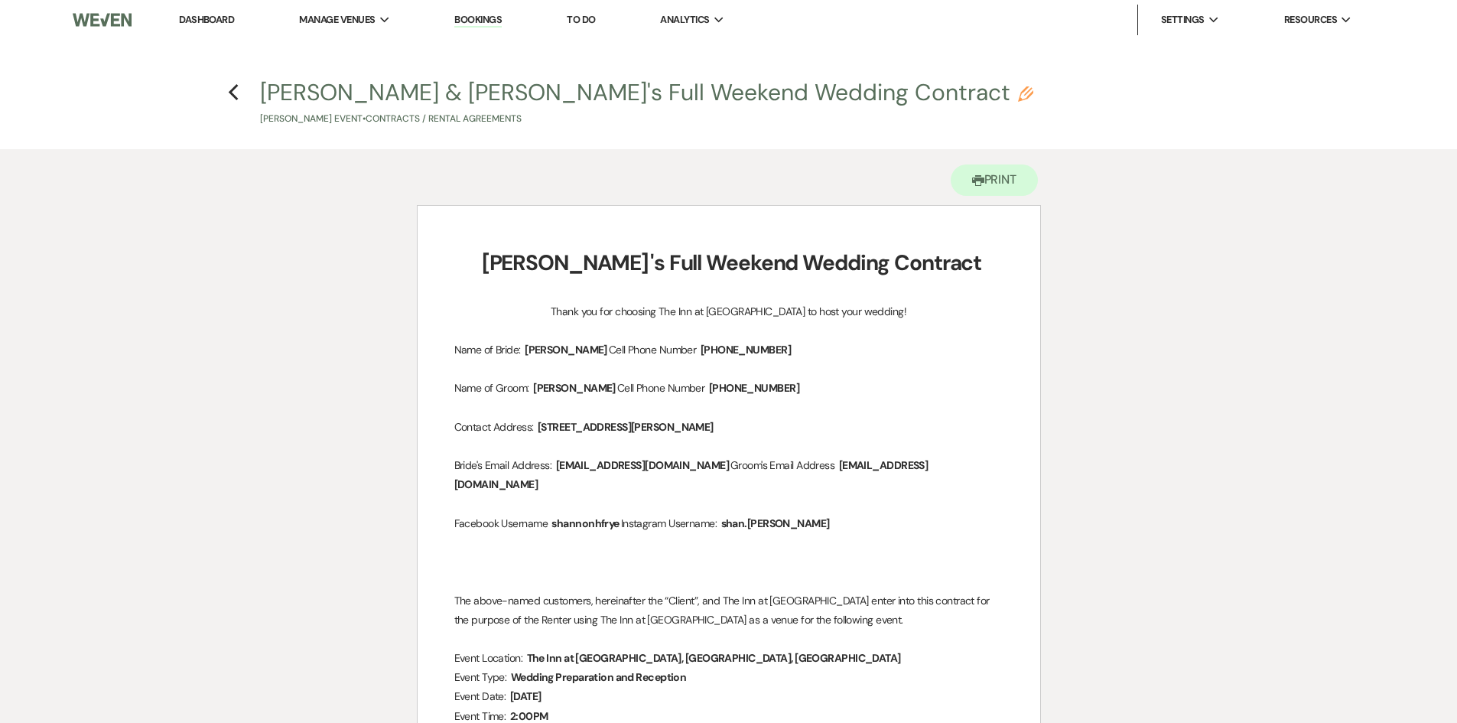
click at [1018, 99] on icon "Pencil" at bounding box center [1025, 93] width 15 height 15
select select "10"
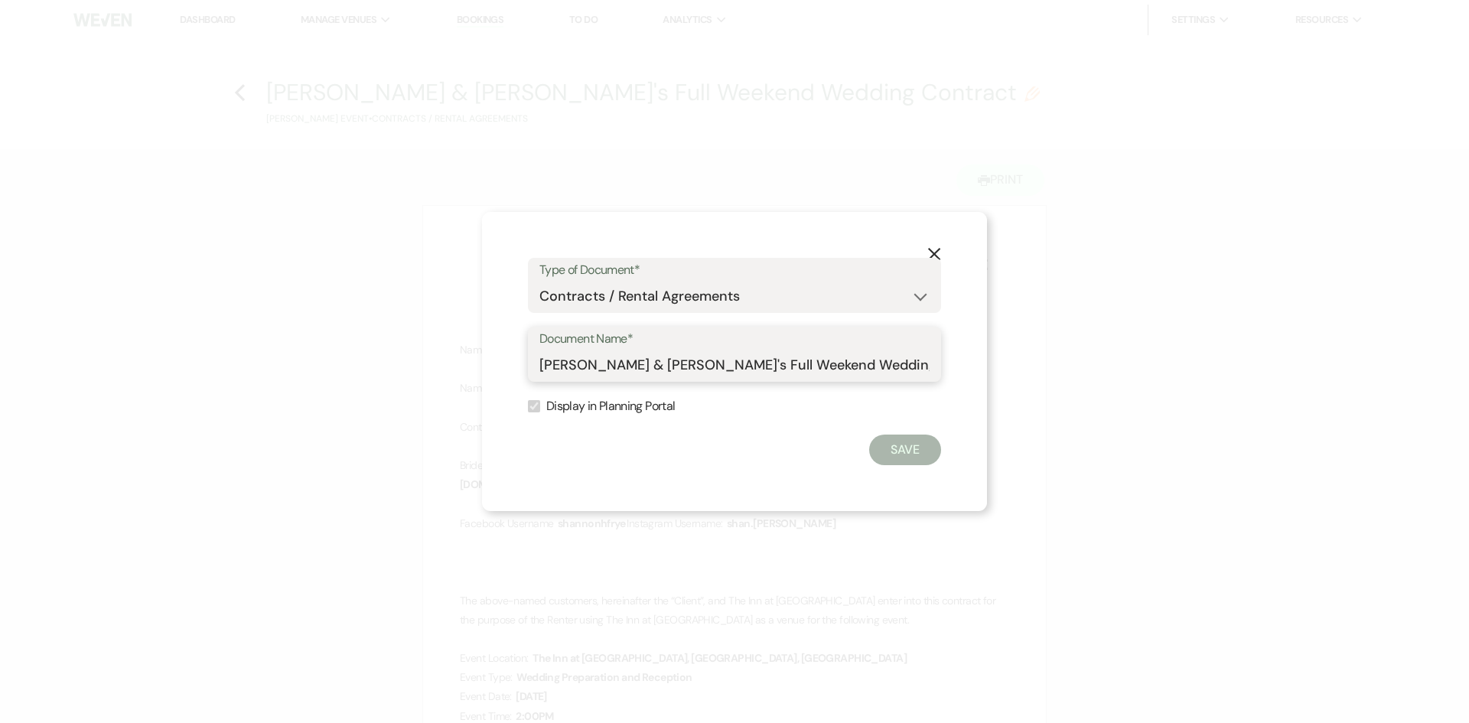
click at [663, 363] on input "Shannon & Calvin's Full Weekend Wedding Contract" at bounding box center [734, 365] width 390 height 30
type input "Shannon & Calvin Knowles' Full Weekend Wedding Contract"
click at [914, 448] on button "Save" at bounding box center [905, 450] width 72 height 31
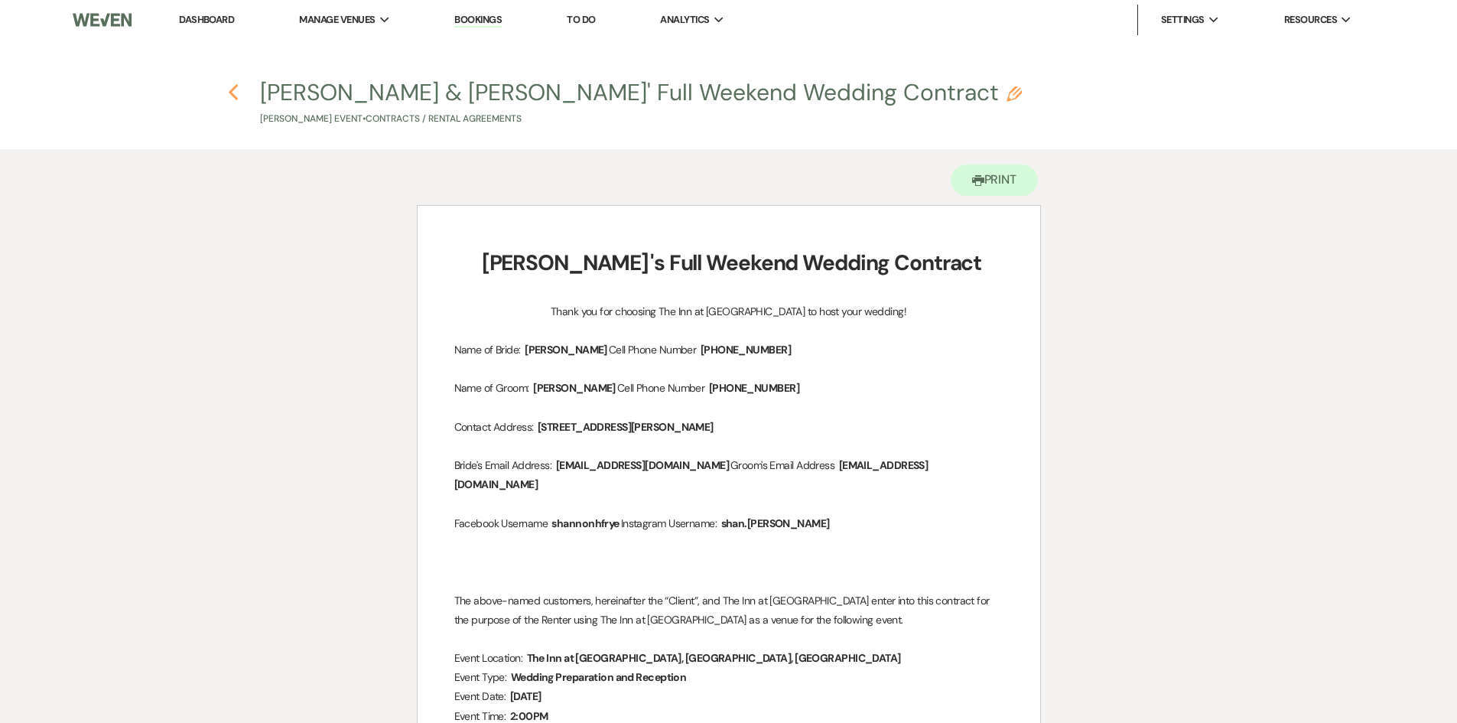
click at [230, 96] on icon "Previous" at bounding box center [233, 92] width 11 height 18
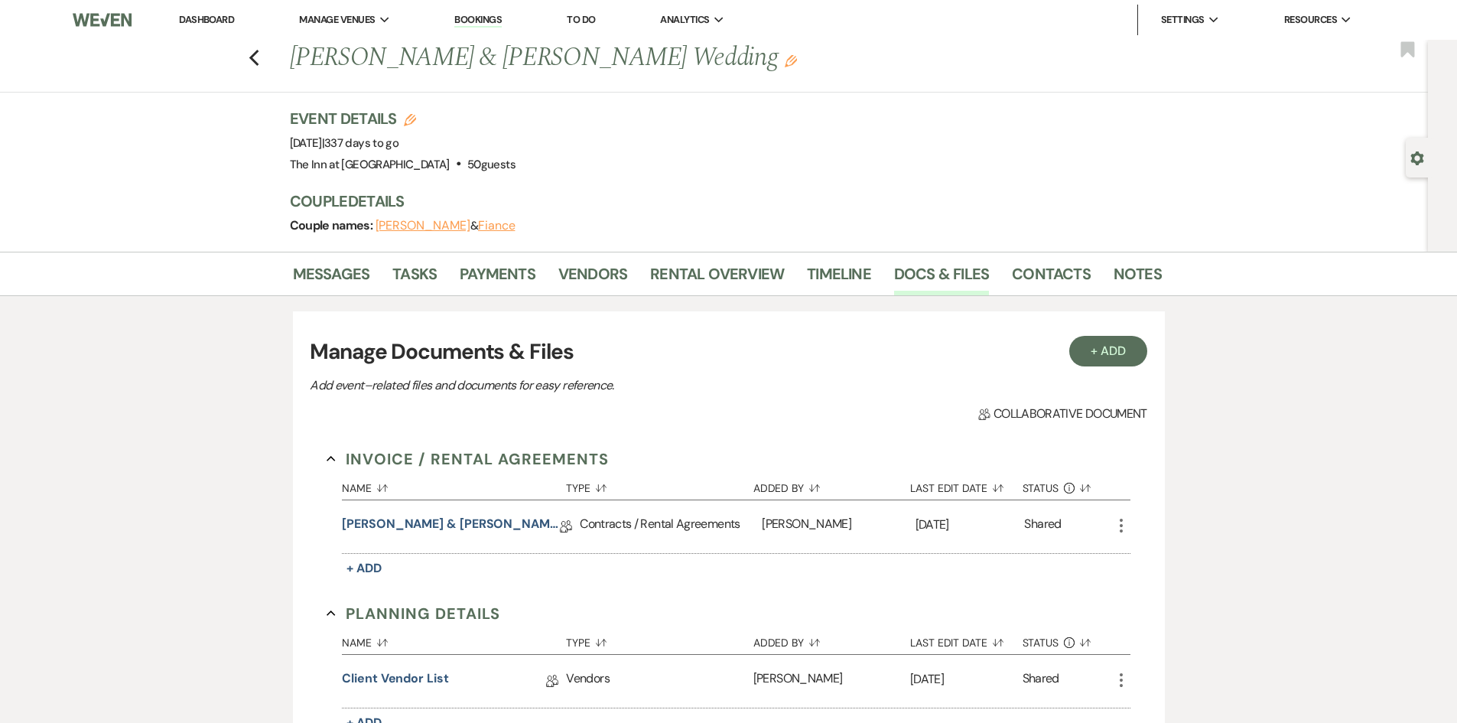
scroll to position [32, 0]
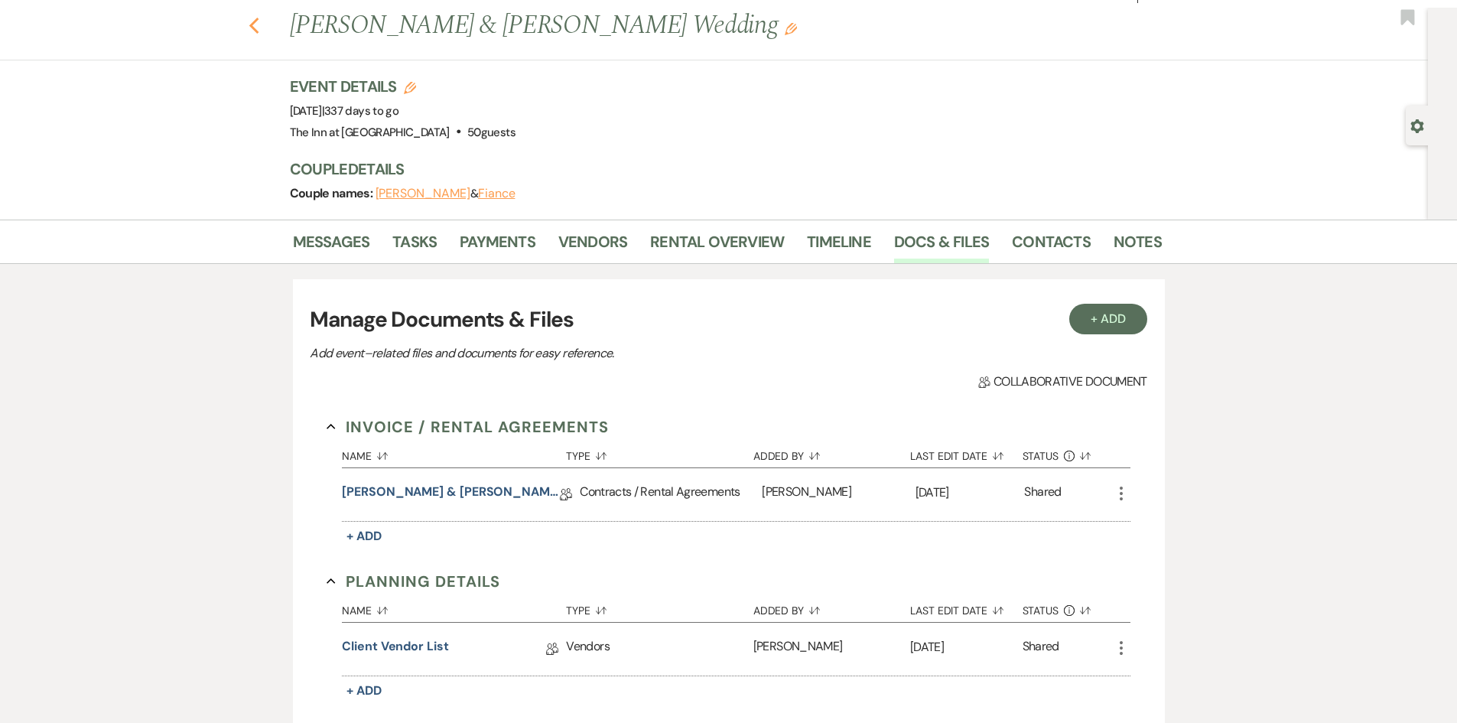
click at [260, 24] on icon "Previous" at bounding box center [254, 26] width 11 height 18
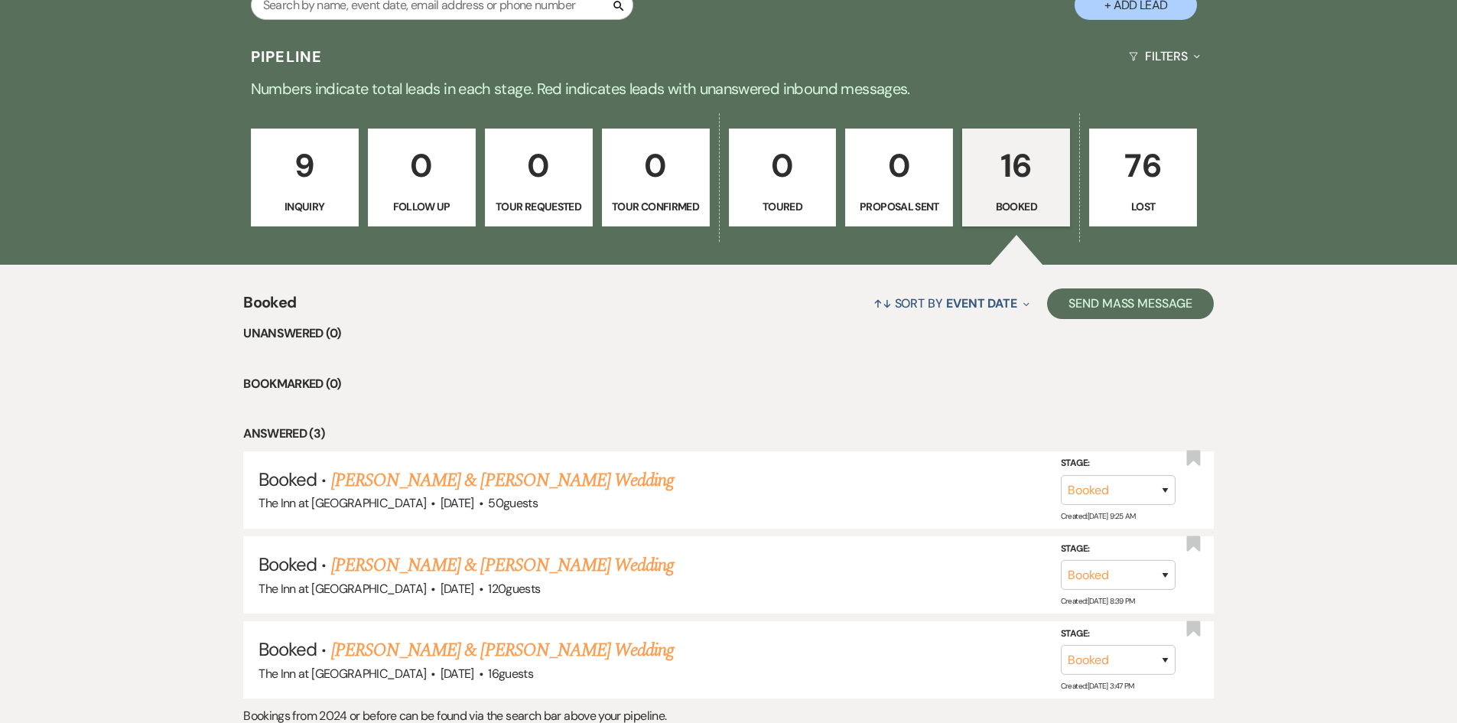
scroll to position [361, 0]
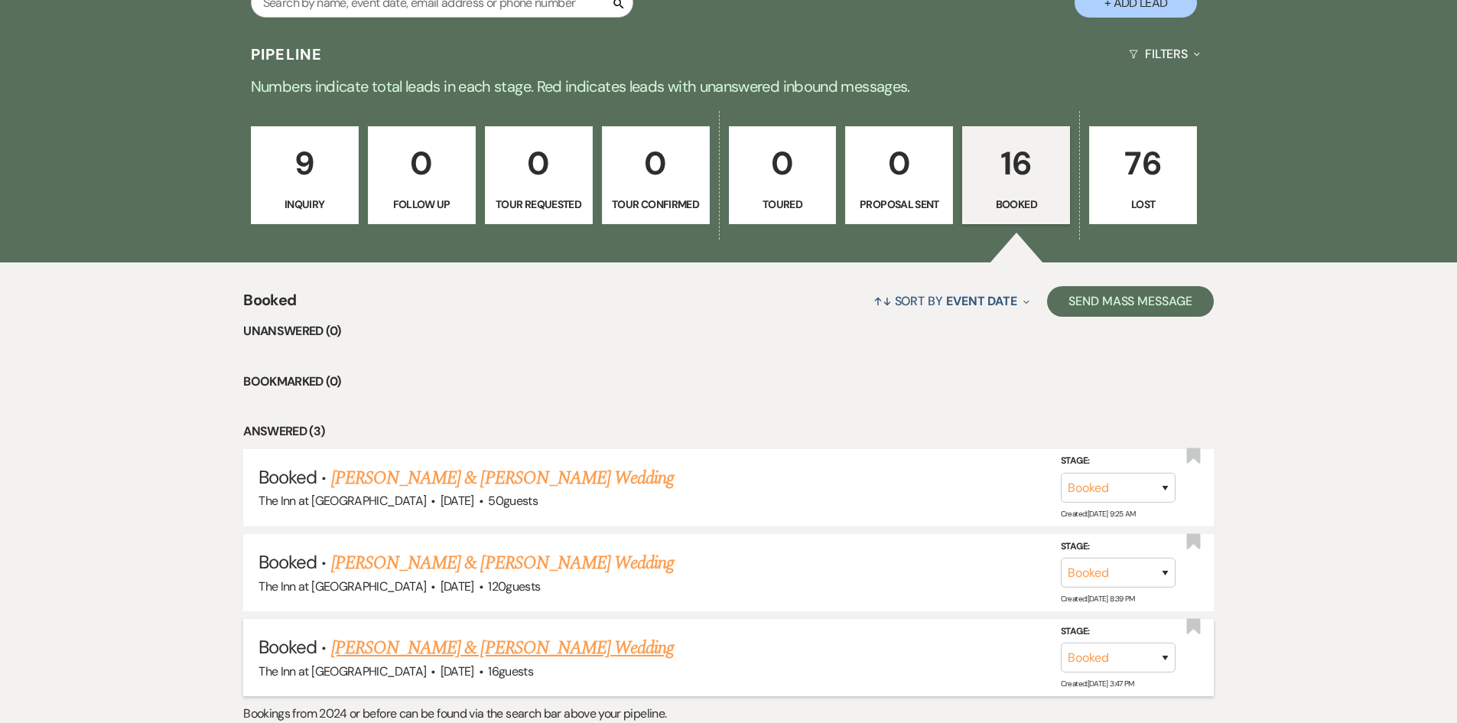
click at [570, 646] on link "[PERSON_NAME] & [PERSON_NAME] Wedding" at bounding box center [502, 648] width 343 height 28
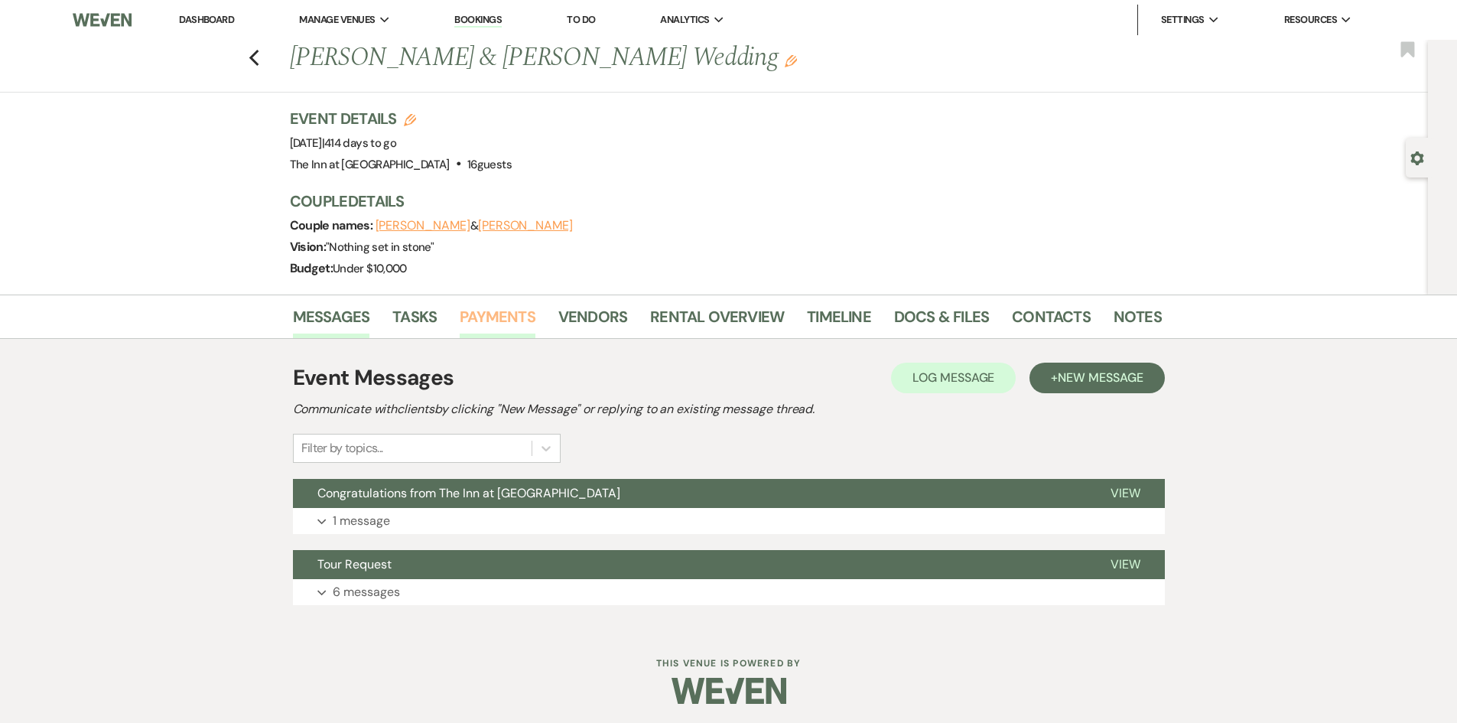
click at [496, 323] on link "Payments" at bounding box center [498, 321] width 76 height 34
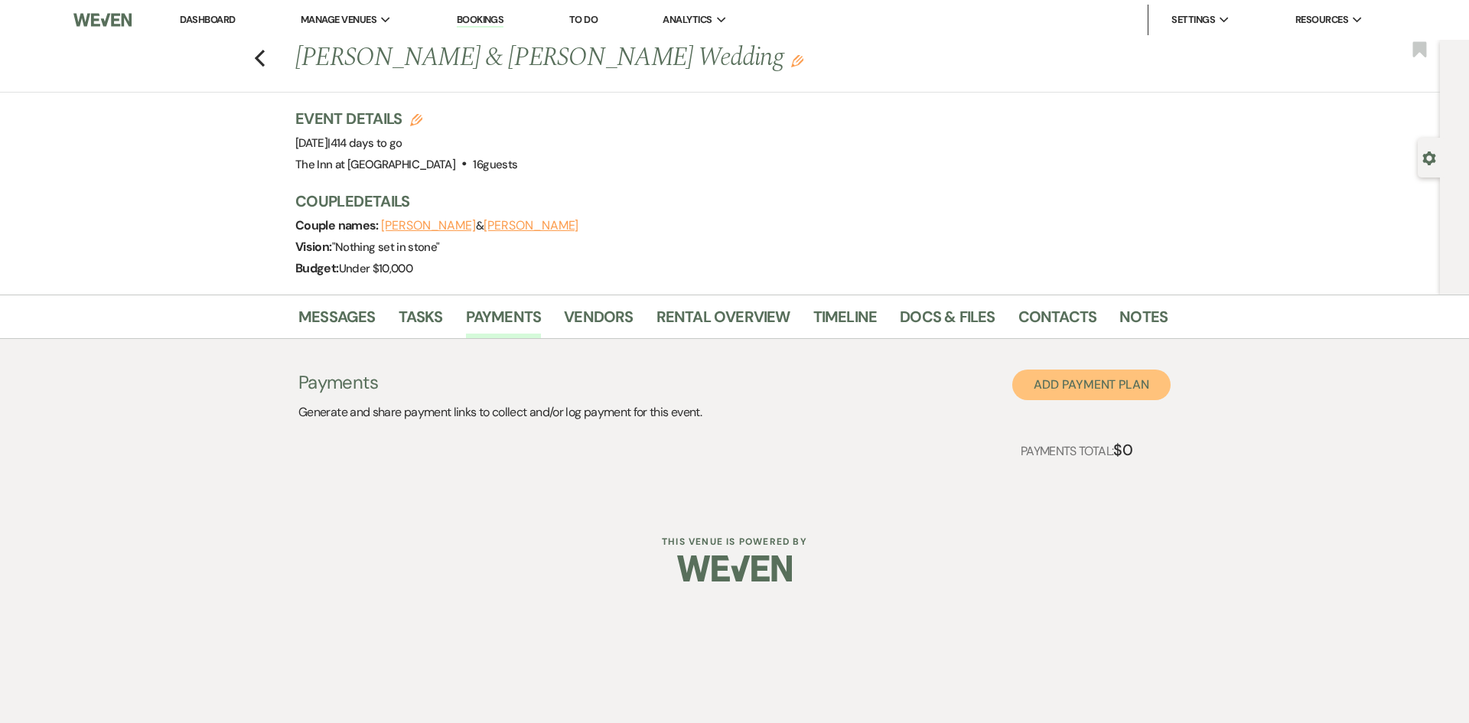
click at [1049, 389] on button "Add Payment Plan" at bounding box center [1091, 384] width 158 height 31
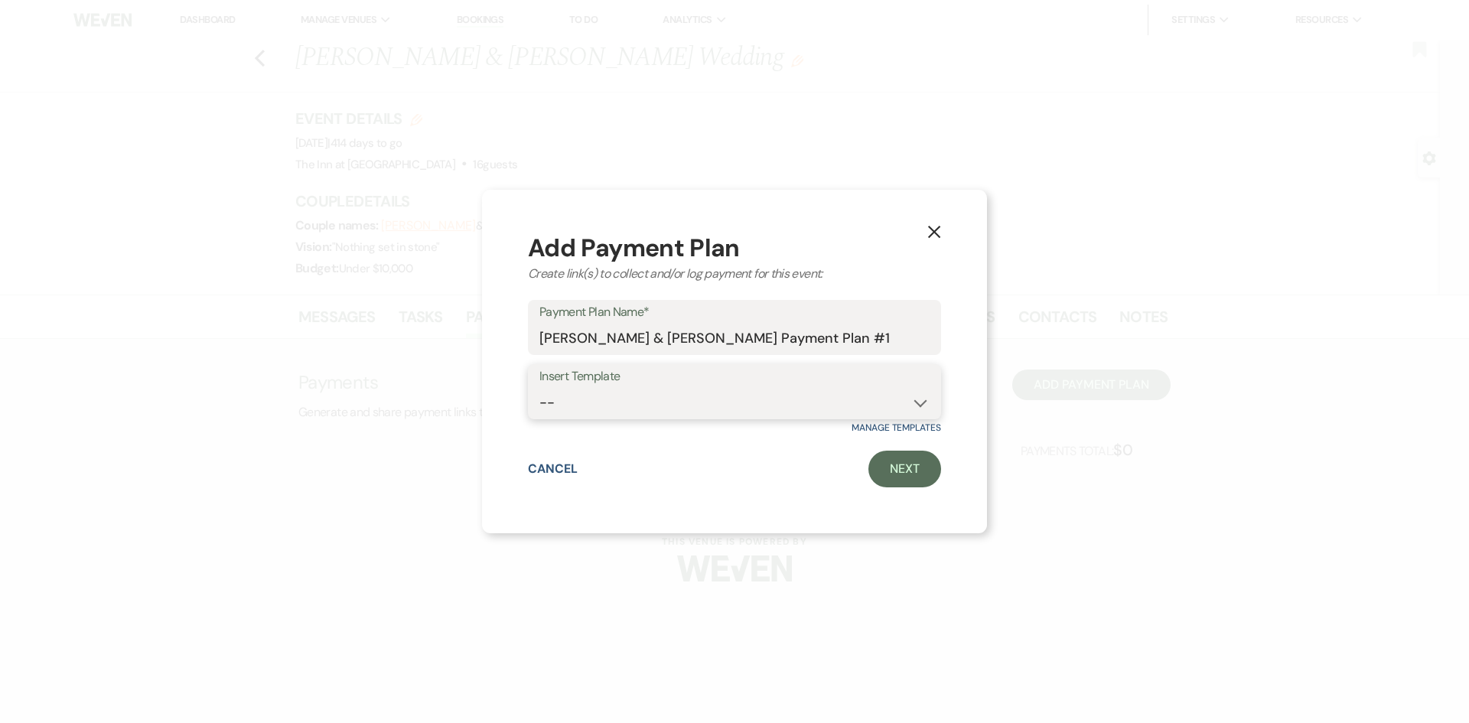
click at [918, 402] on select "-- January 2025 Payment Plan" at bounding box center [734, 403] width 390 height 30
click at [537, 467] on button "Cancel" at bounding box center [553, 469] width 50 height 12
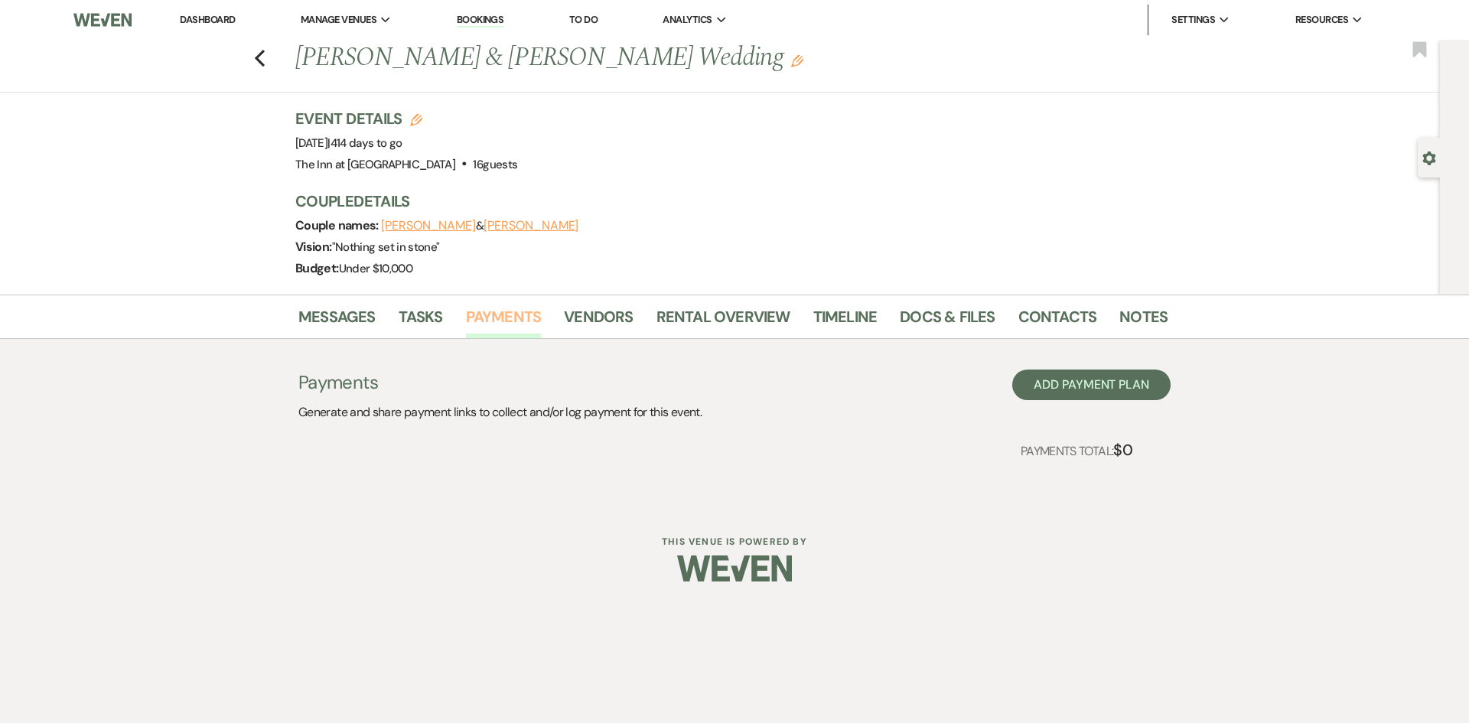
click at [512, 321] on link "Payments" at bounding box center [504, 321] width 76 height 34
click at [1102, 383] on button "Add Payment Plan" at bounding box center [1091, 384] width 158 height 31
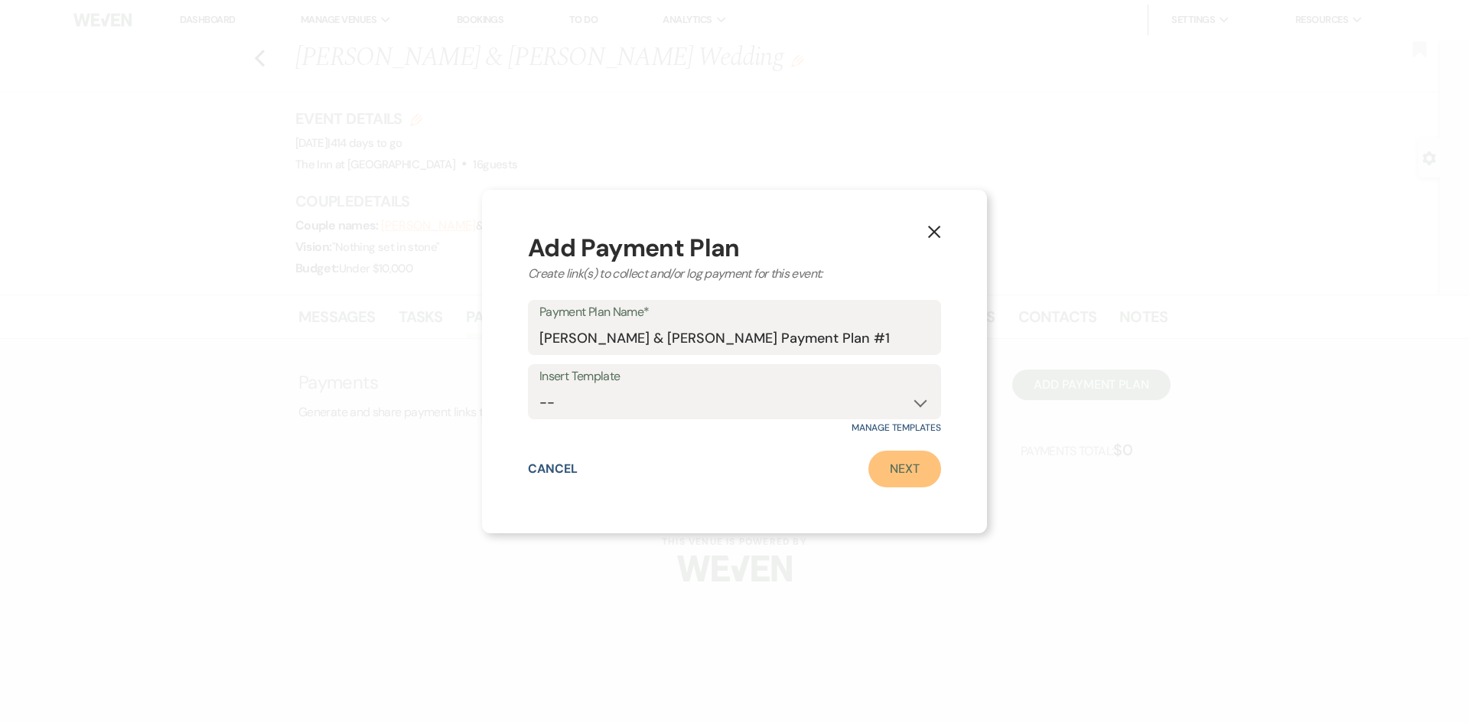
click at [906, 470] on link "Next" at bounding box center [904, 469] width 73 height 37
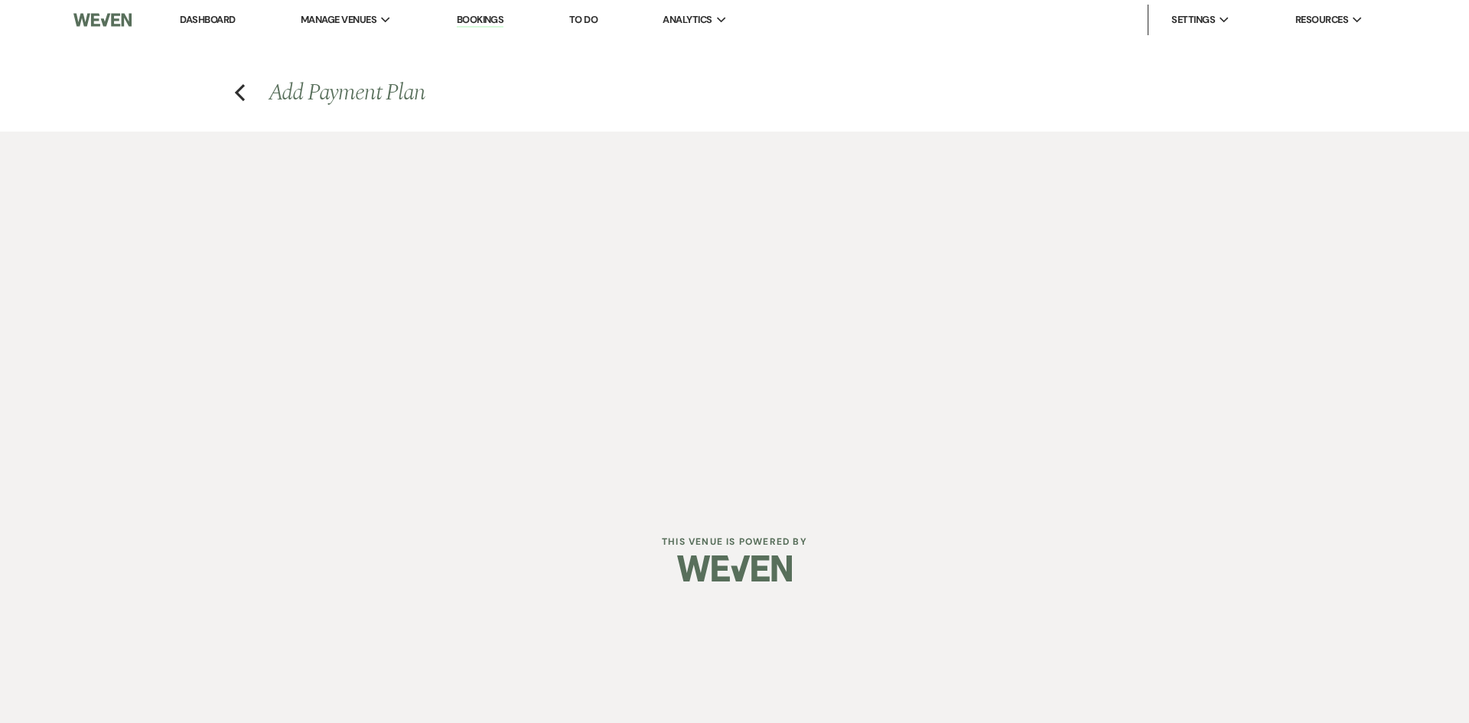
select select "2"
select select "percentage"
select select "true"
select select "client"
select select "weeks"
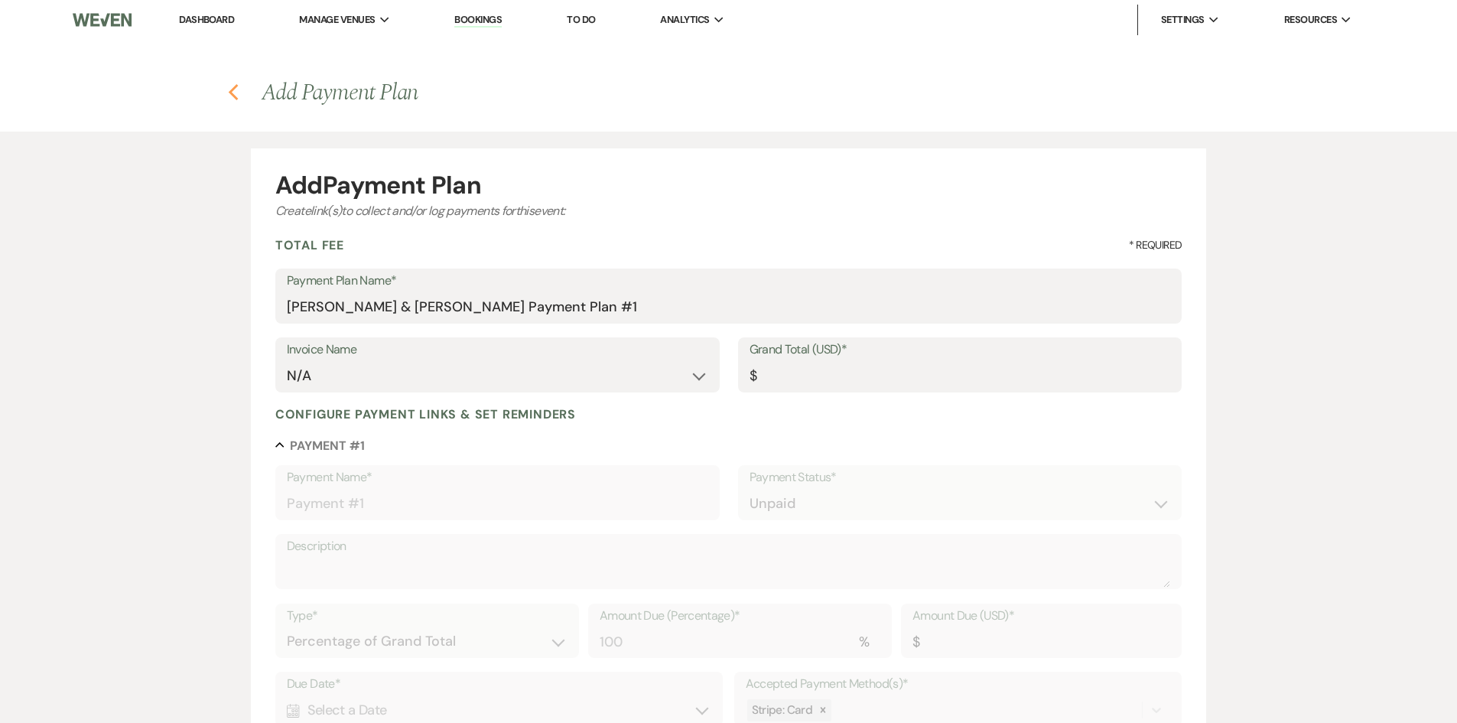
click at [231, 97] on icon "Previous" at bounding box center [233, 92] width 11 height 18
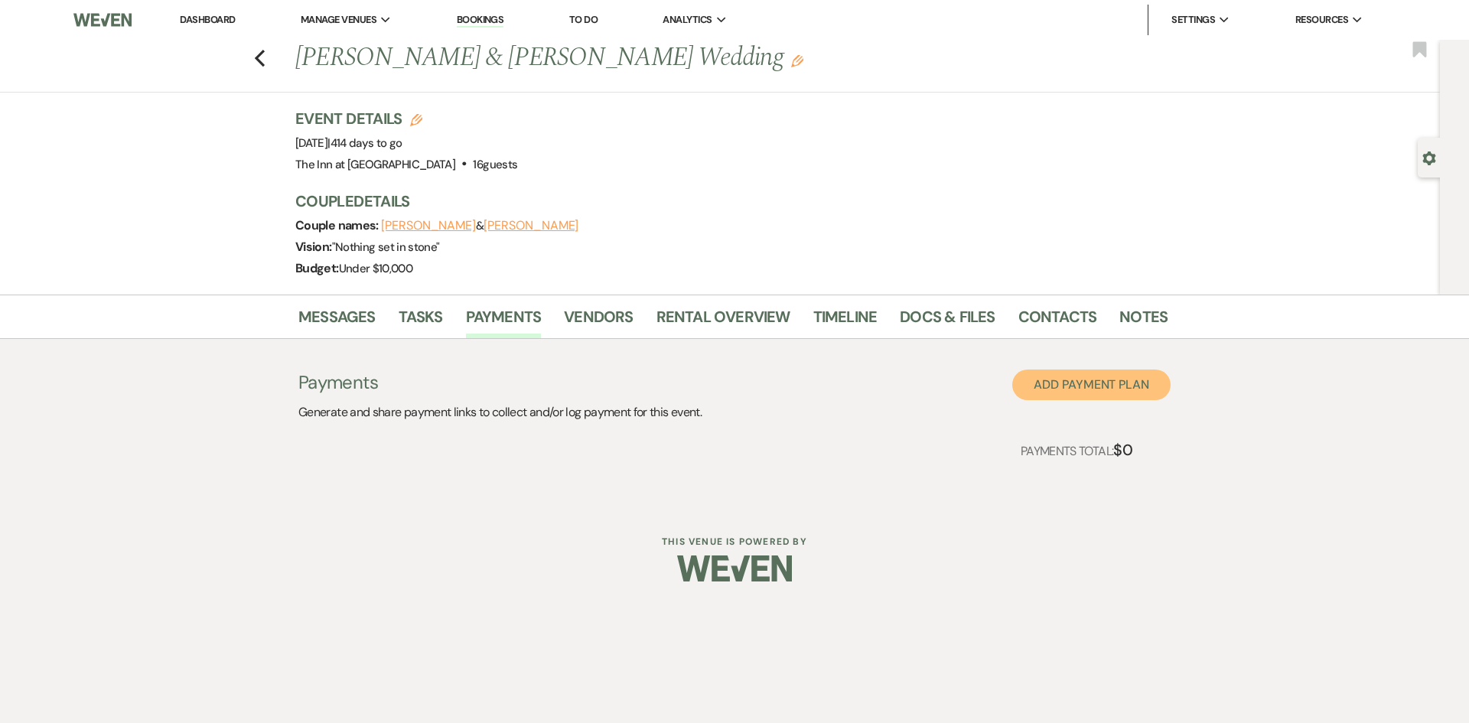
click at [1064, 373] on button "Add Payment Plan" at bounding box center [1091, 384] width 158 height 31
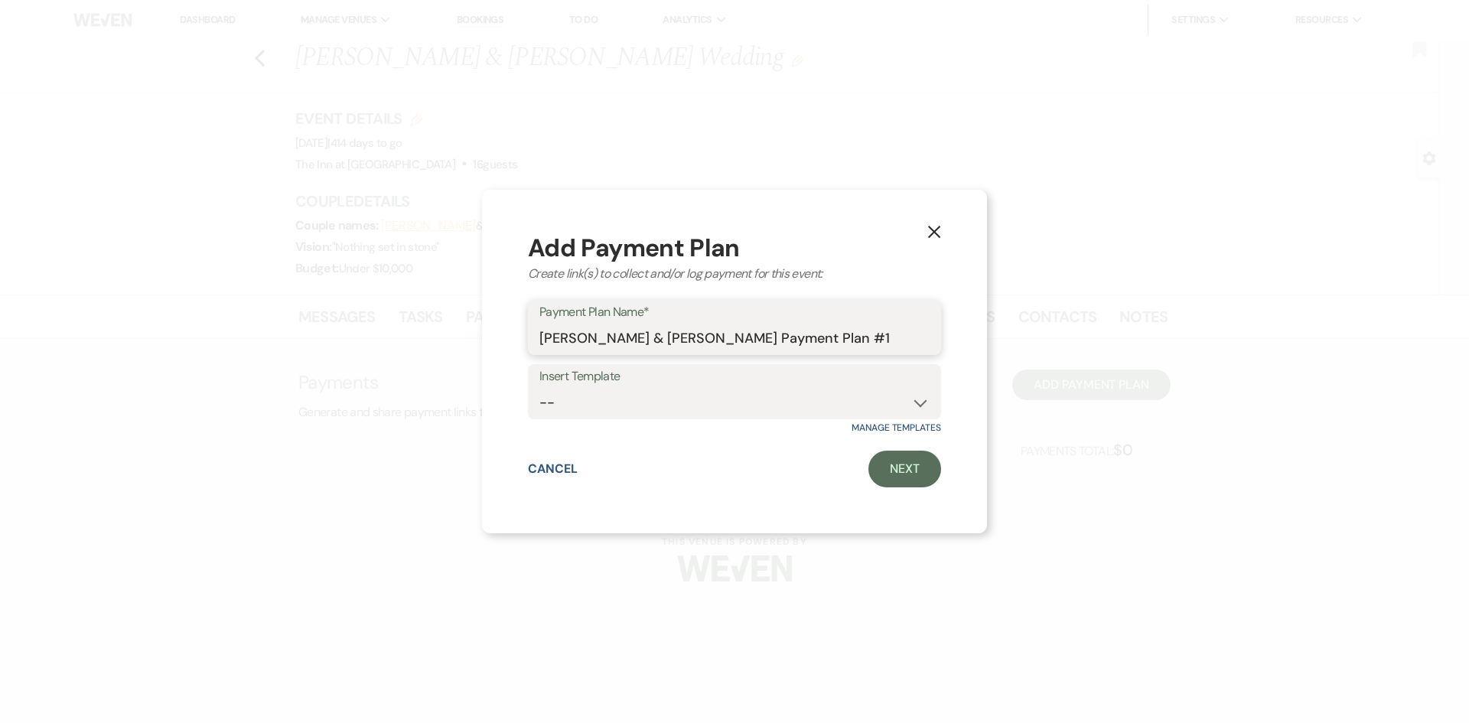
click at [844, 340] on input "Kevin Roux & Ashley Reed's Payment Plan #1" at bounding box center [734, 339] width 390 height 30
type input "Kevin Roux & Ashley Reed's Payment Plan"
click at [886, 468] on link "Next" at bounding box center [904, 469] width 73 height 37
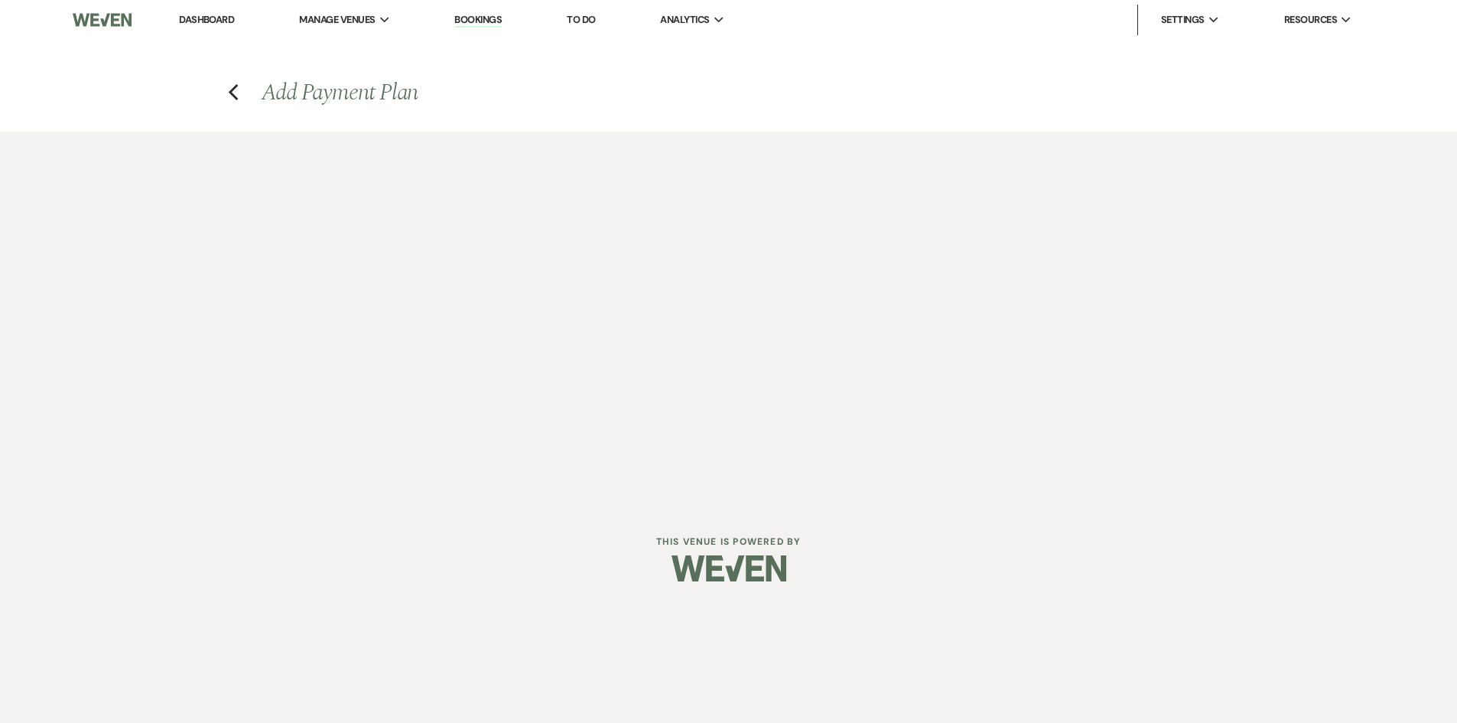
select select "2"
select select "percentage"
select select "true"
select select "client"
select select "weeks"
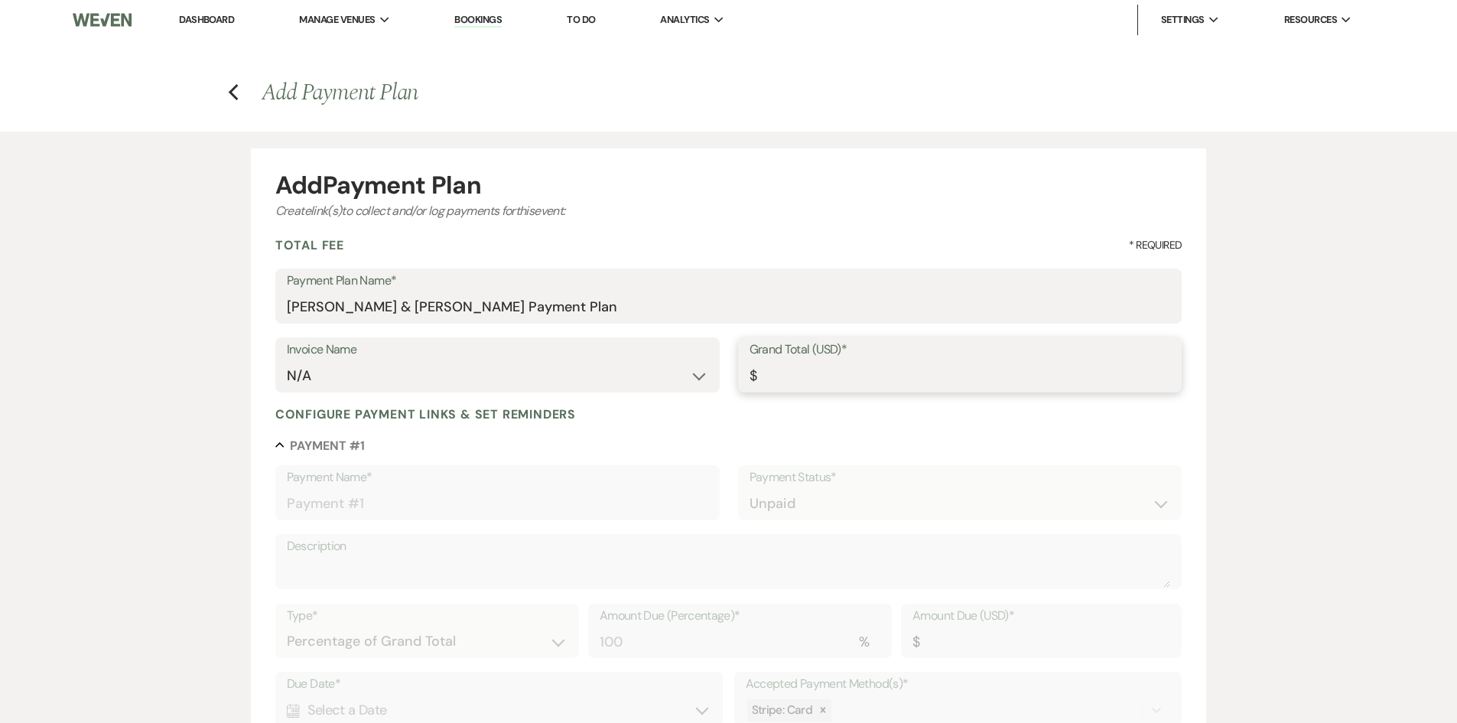
click at [802, 366] on input "Grand Total (USD)*" at bounding box center [961, 376] width 422 height 30
type input "7"
type input "7.00"
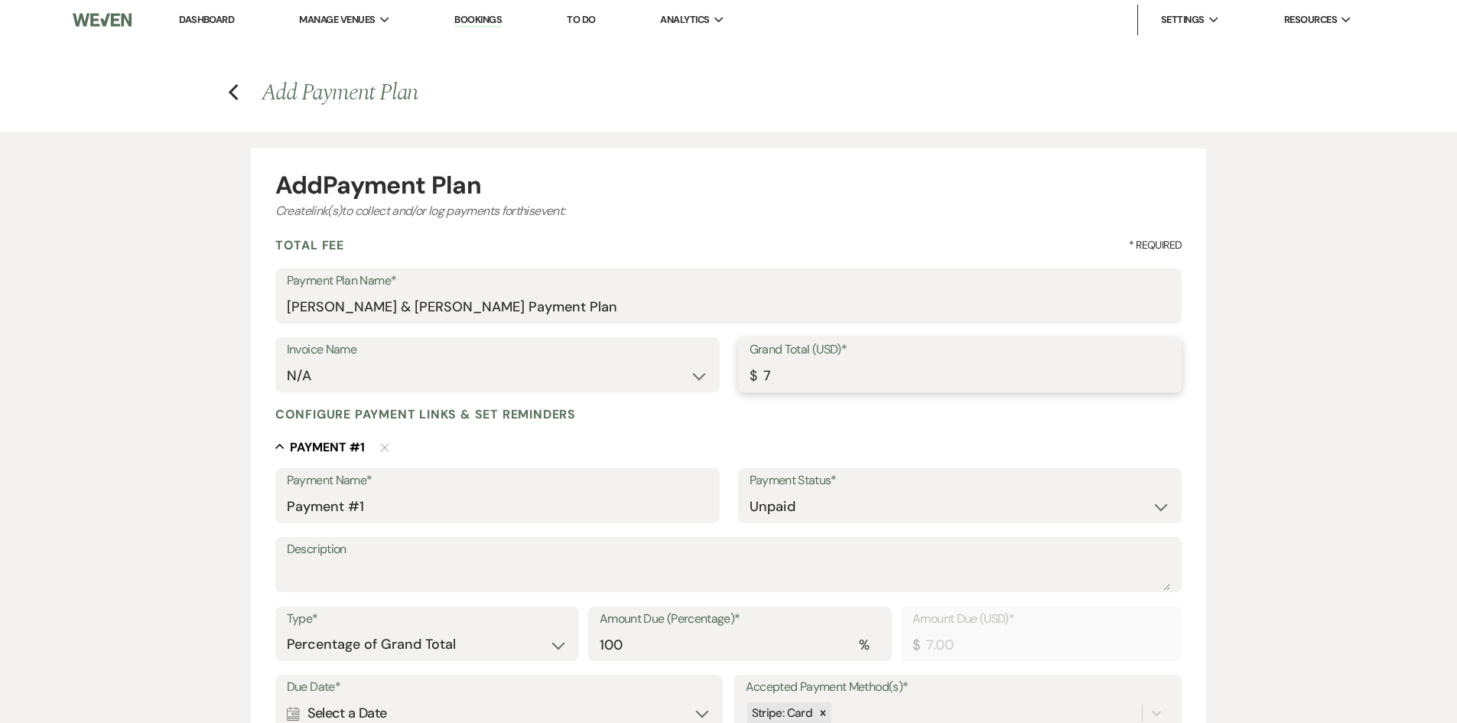
type input "75"
type input "75.00"
type input "755"
type input "755.00"
type input "7552"
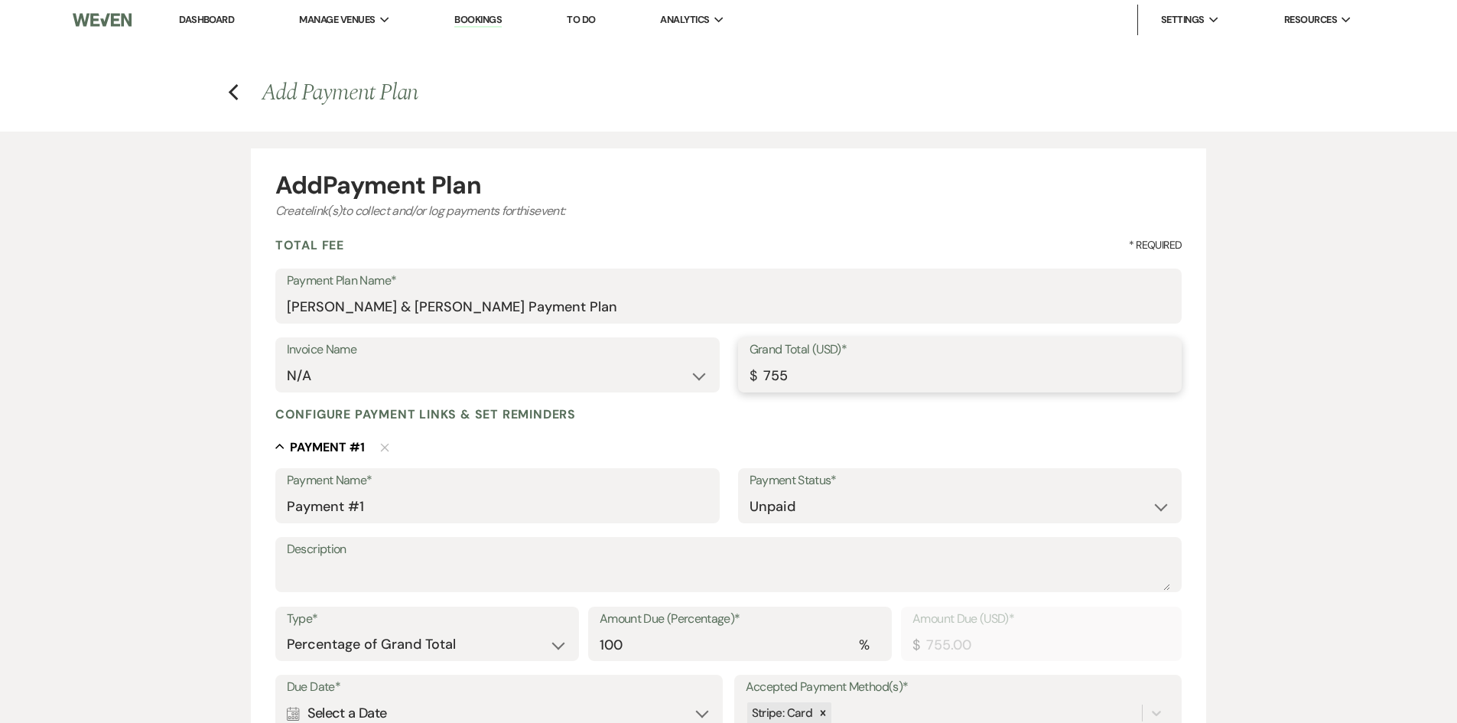
type input "7552.00"
type input "7552.5"
type input "7552.50"
click at [690, 374] on select "N/A" at bounding box center [498, 376] width 422 height 30
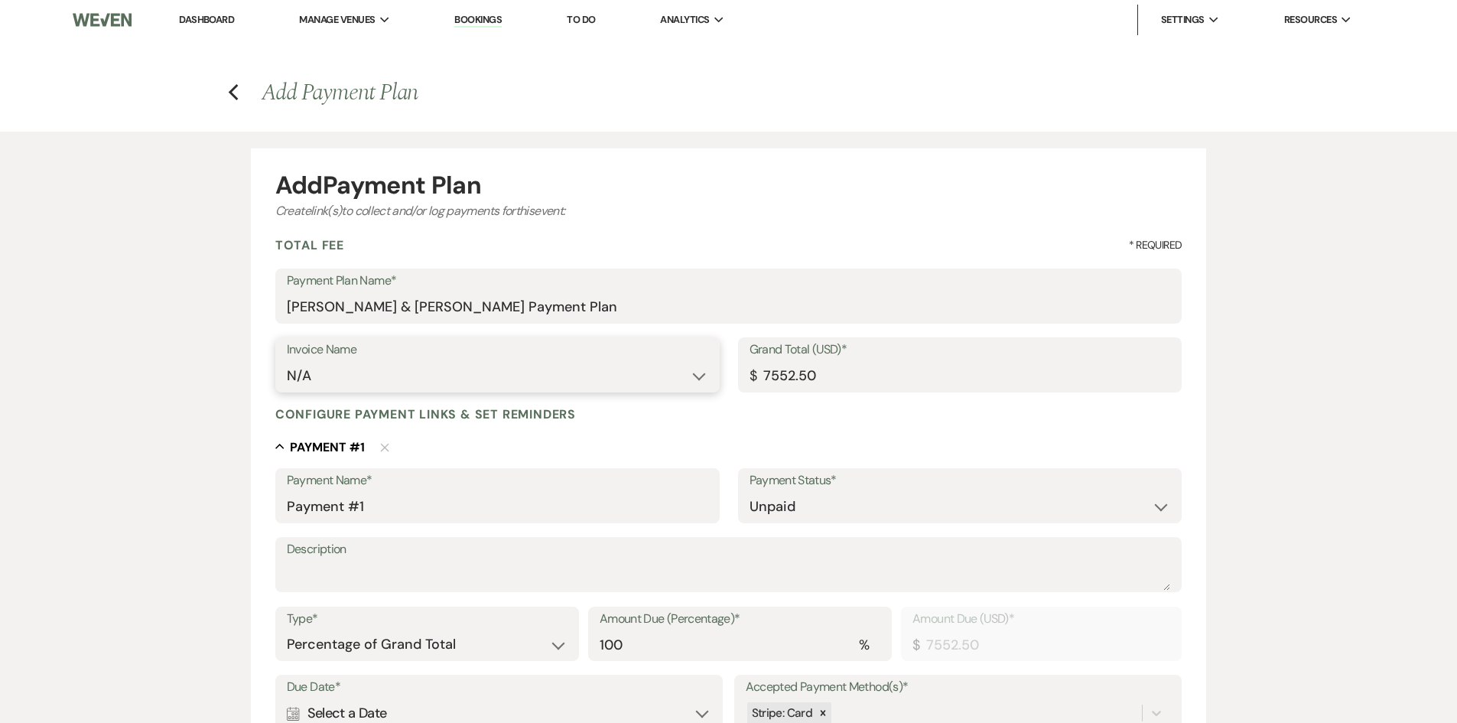
click at [287, 361] on select "N/A" at bounding box center [498, 376] width 422 height 30
click at [356, 570] on textarea "Description" at bounding box center [729, 575] width 884 height 31
type textarea "D"
type textarea "N"
type textarea "Deposit"
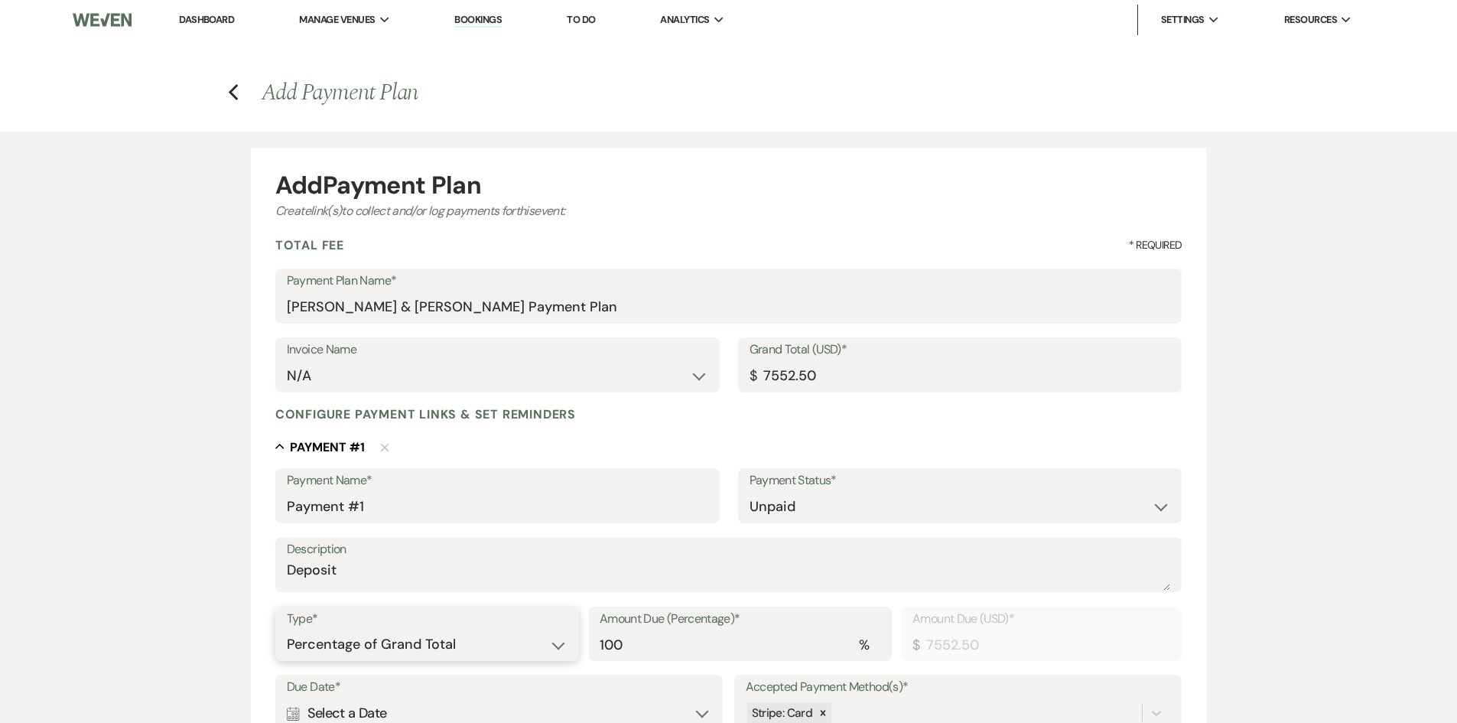
click at [500, 642] on select "Dollar Amount Percentage of Grand Total" at bounding box center [427, 645] width 281 height 30
click at [287, 630] on select "Dollar Amount Percentage of Grand Total" at bounding box center [427, 645] width 281 height 30
click at [542, 646] on select "Dollar Amount Percentage of Grand Total" at bounding box center [427, 645] width 281 height 30
select select "flat"
click at [287, 630] on select "Dollar Amount Percentage of Grand Total" at bounding box center [427, 645] width 281 height 30
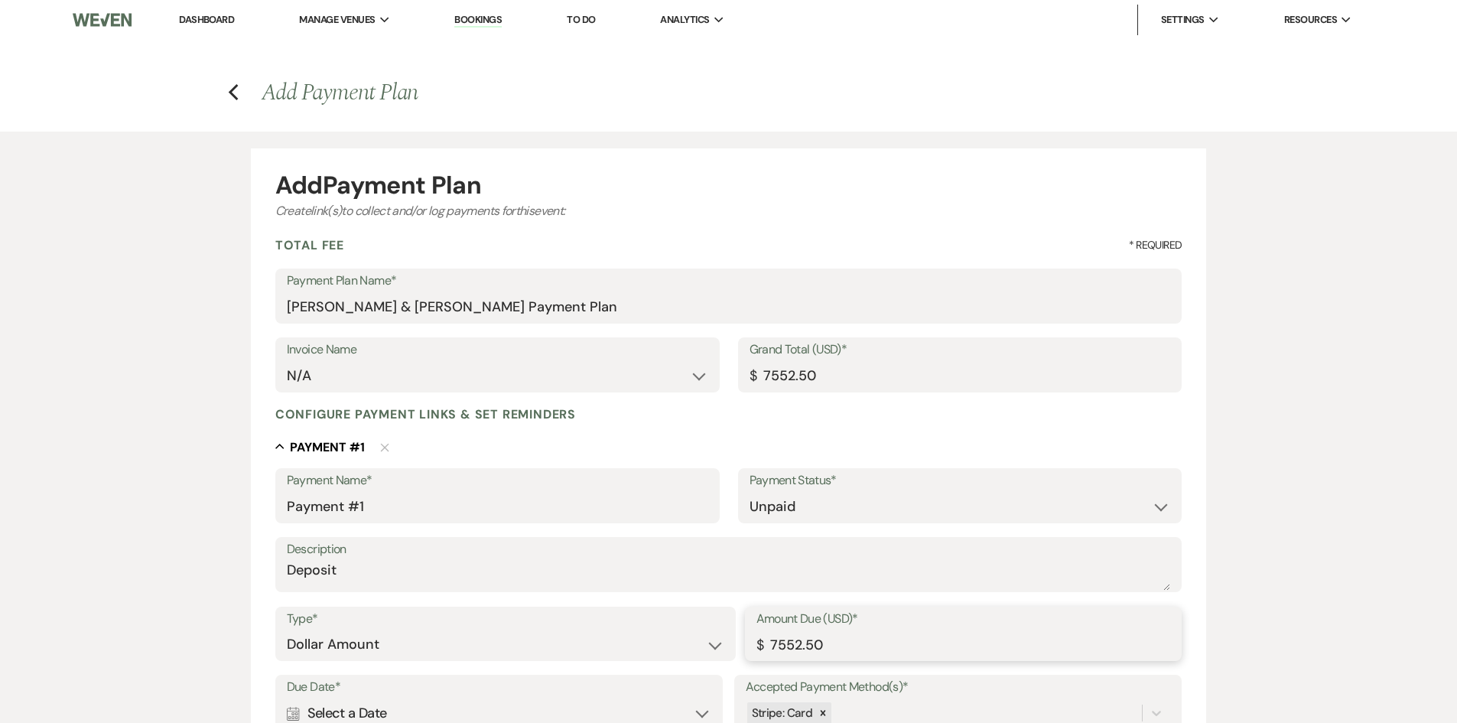
drag, startPoint x: 800, startPoint y: 643, endPoint x: 771, endPoint y: 640, distance: 29.3
click at [771, 640] on input "7552.50" at bounding box center [964, 645] width 415 height 30
click at [834, 645] on input "2000.50" at bounding box center [964, 645] width 415 height 30
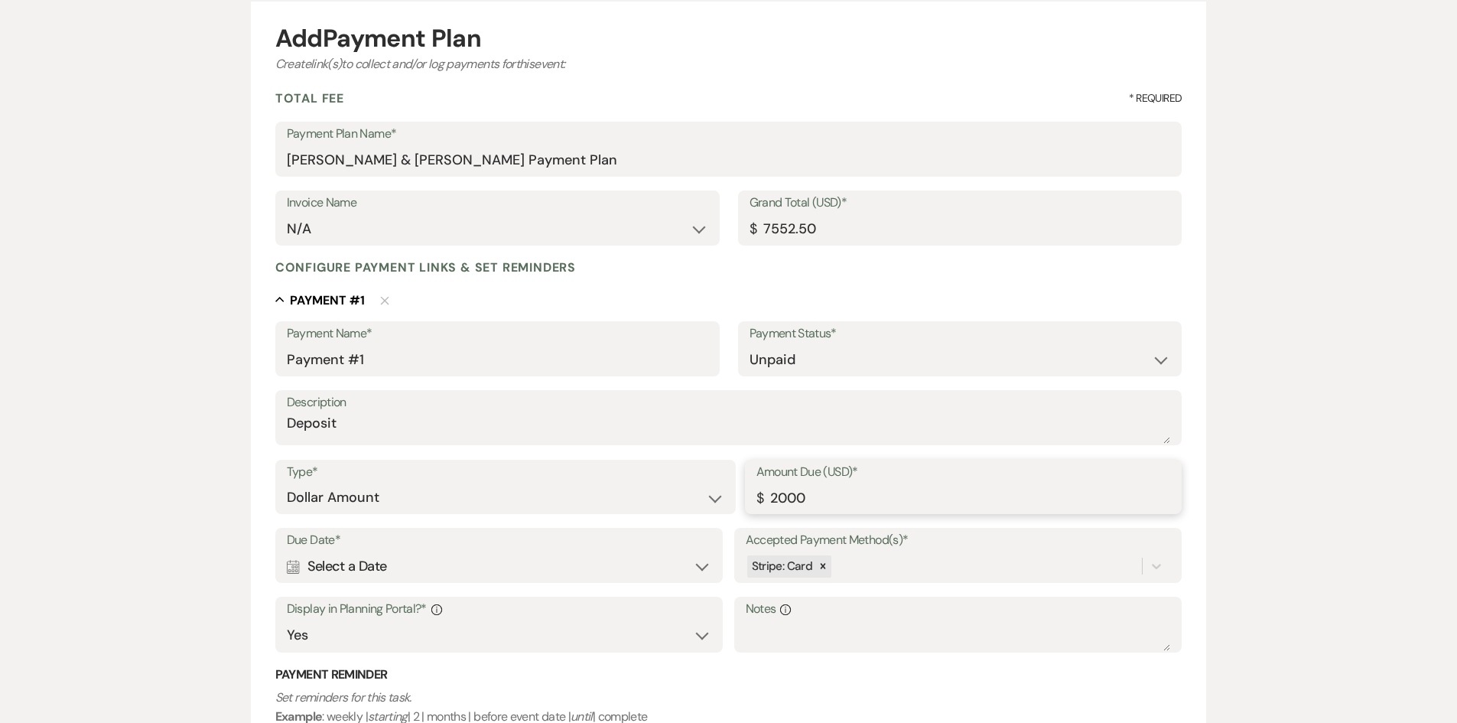
scroll to position [148, 0]
type input "2000.00"
click at [693, 565] on div "Calendar Select a Date Expand" at bounding box center [499, 565] width 425 height 30
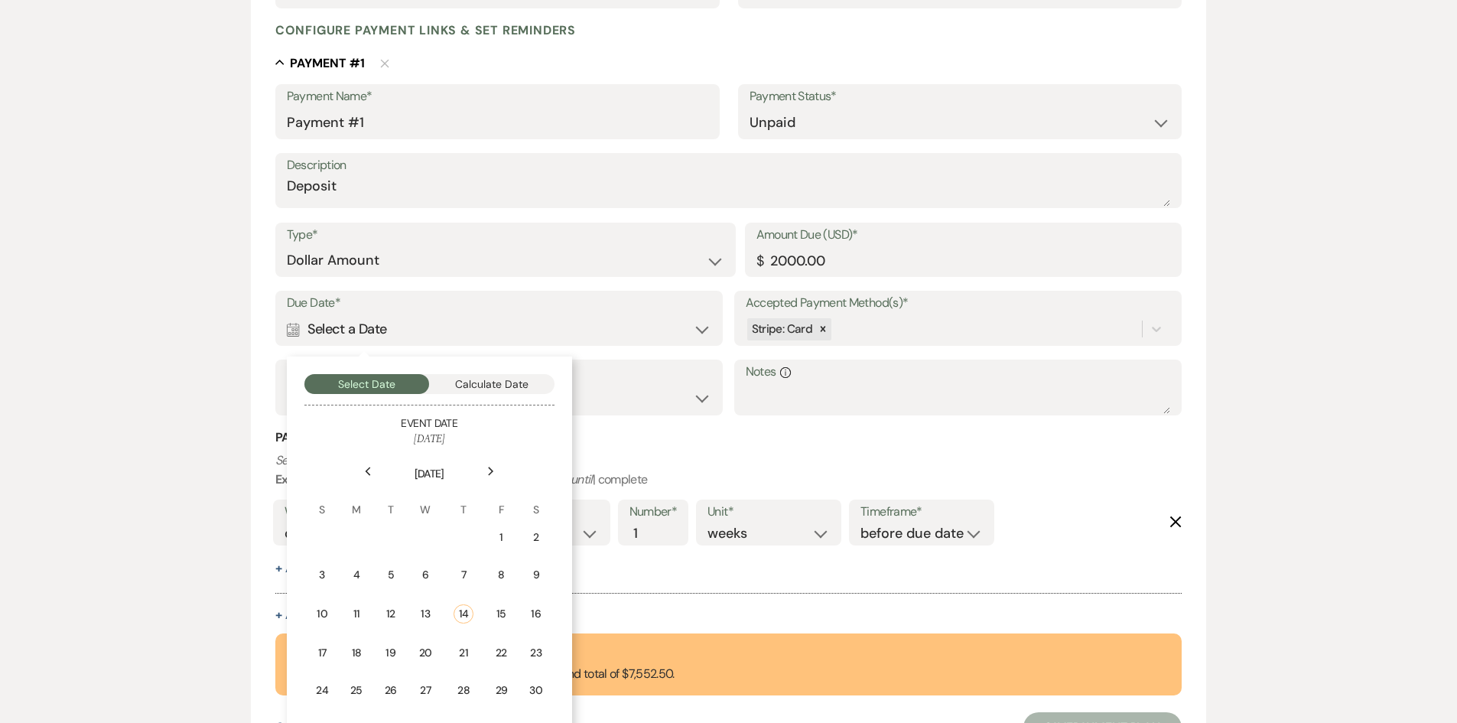
scroll to position [396, 0]
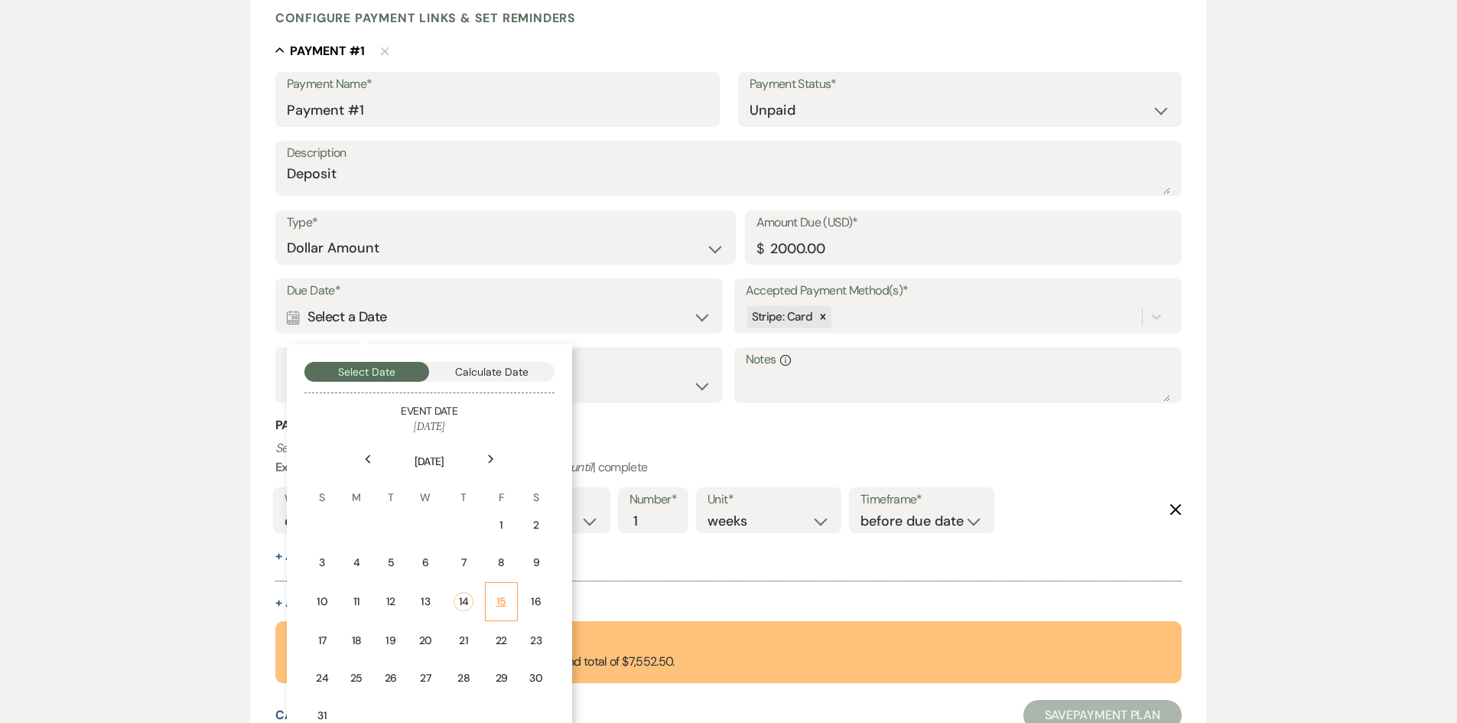
click at [496, 599] on div "15" at bounding box center [501, 602] width 13 height 16
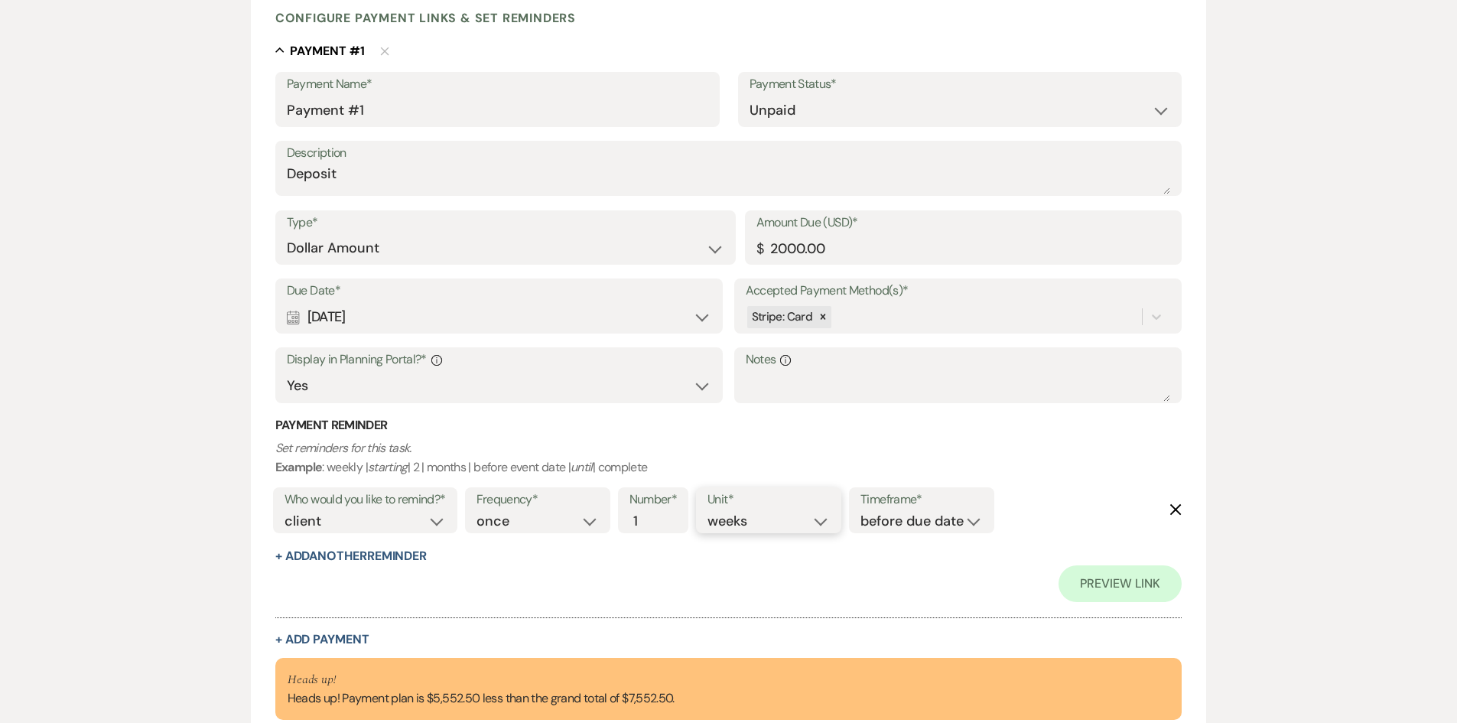
click at [823, 522] on select "days weeks months" at bounding box center [769, 521] width 122 height 21
select select "days"
click at [711, 511] on select "days weeks months" at bounding box center [769, 521] width 122 height 21
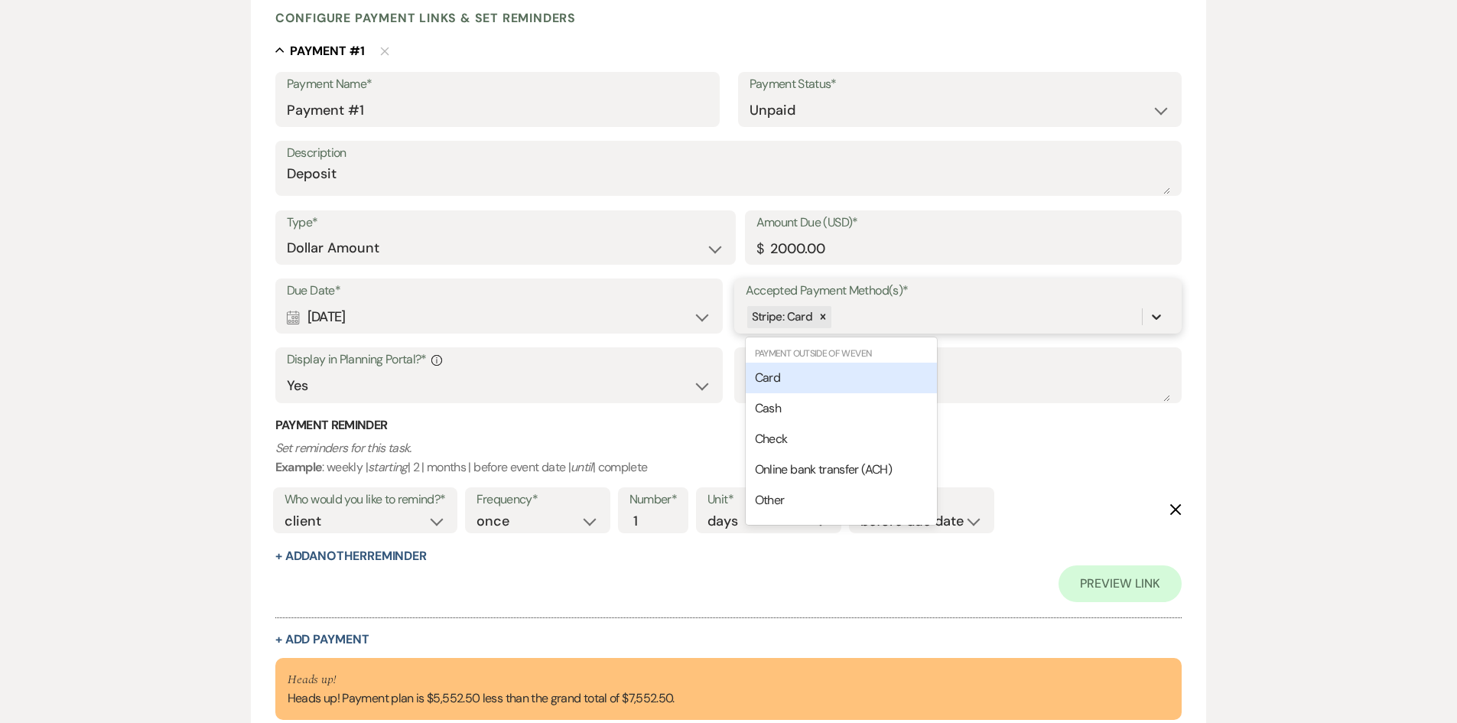
click at [1153, 324] on icon at bounding box center [1156, 316] width 15 height 15
click at [865, 413] on div "Cash" at bounding box center [841, 408] width 191 height 31
click at [1154, 314] on icon at bounding box center [1156, 316] width 15 height 15
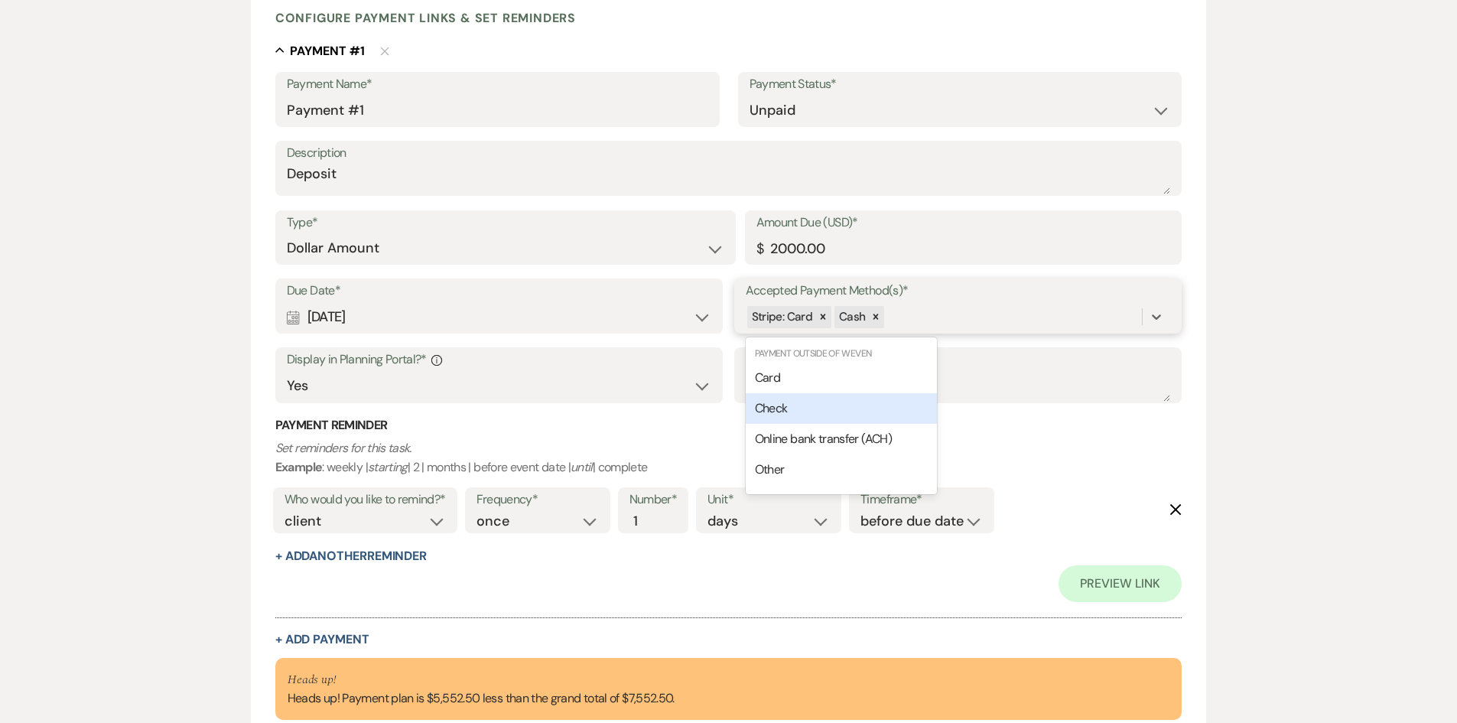
click at [896, 410] on div "Check" at bounding box center [841, 408] width 191 height 31
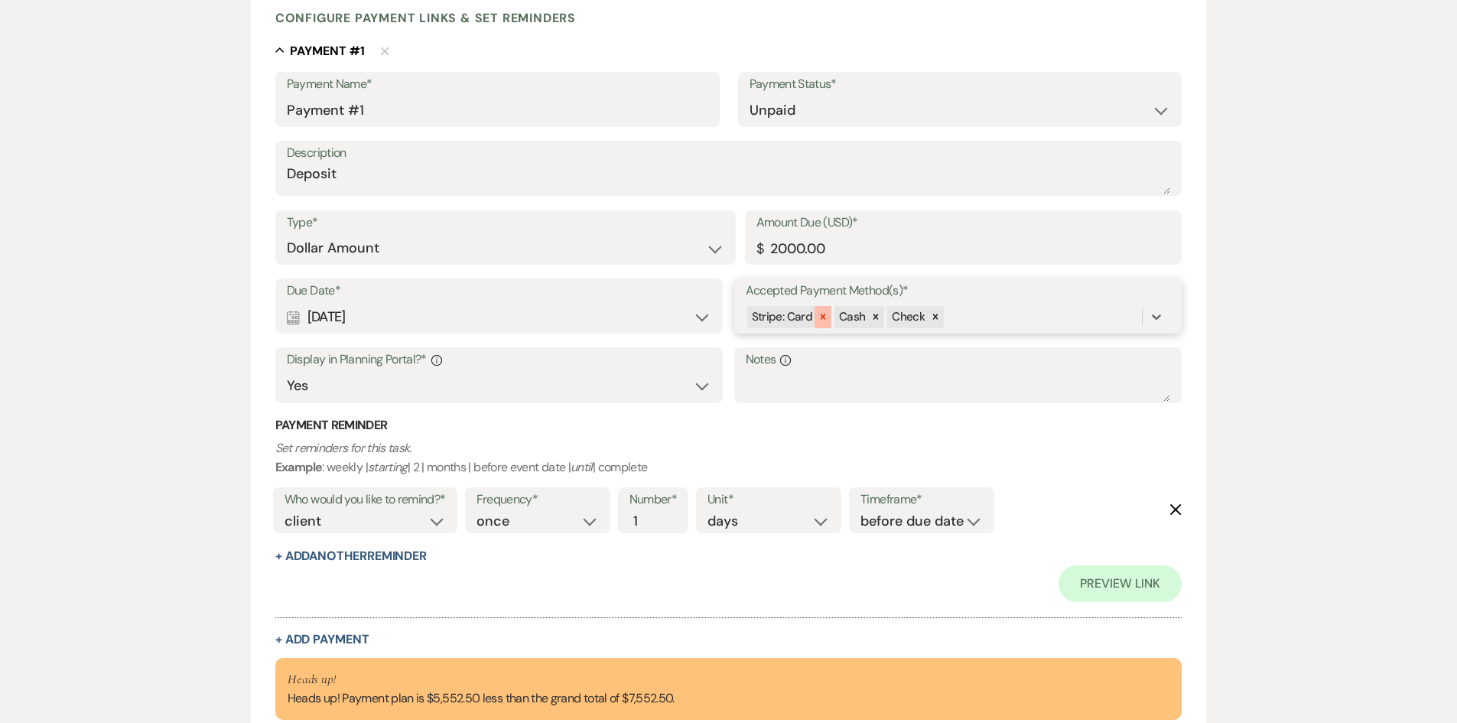
click at [818, 317] on icon at bounding box center [823, 316] width 11 height 11
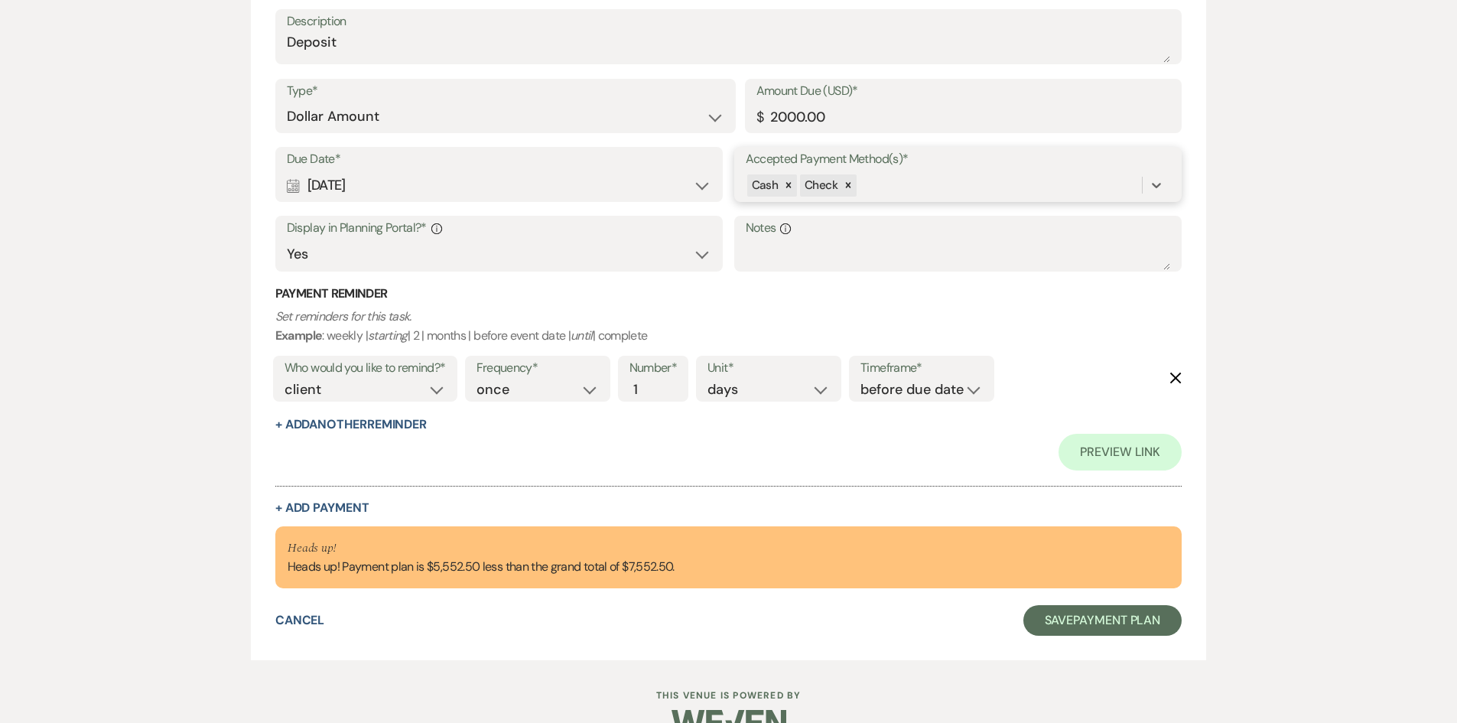
scroll to position [564, 0]
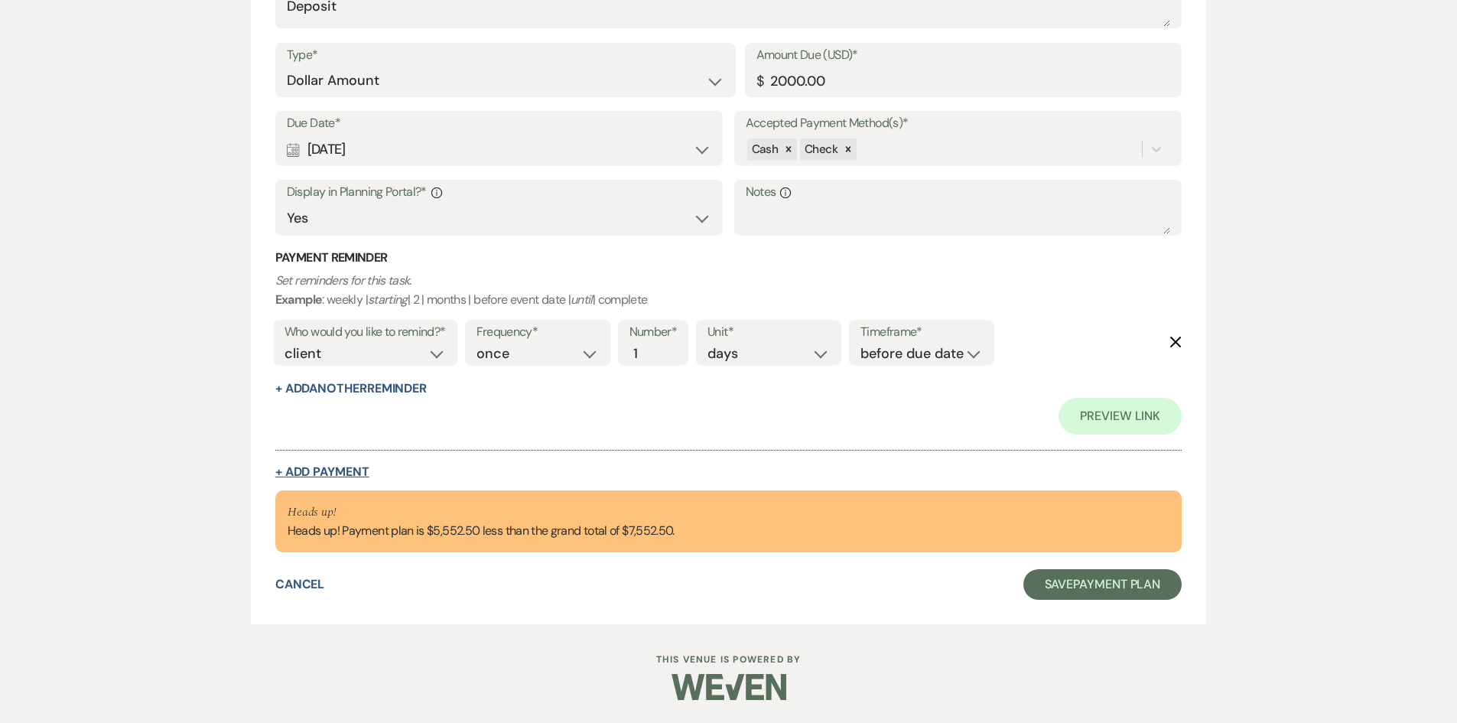
click at [350, 466] on button "+ Add Payment" at bounding box center [322, 472] width 94 height 12
select select "2"
select select "flat"
select select "true"
select select "client"
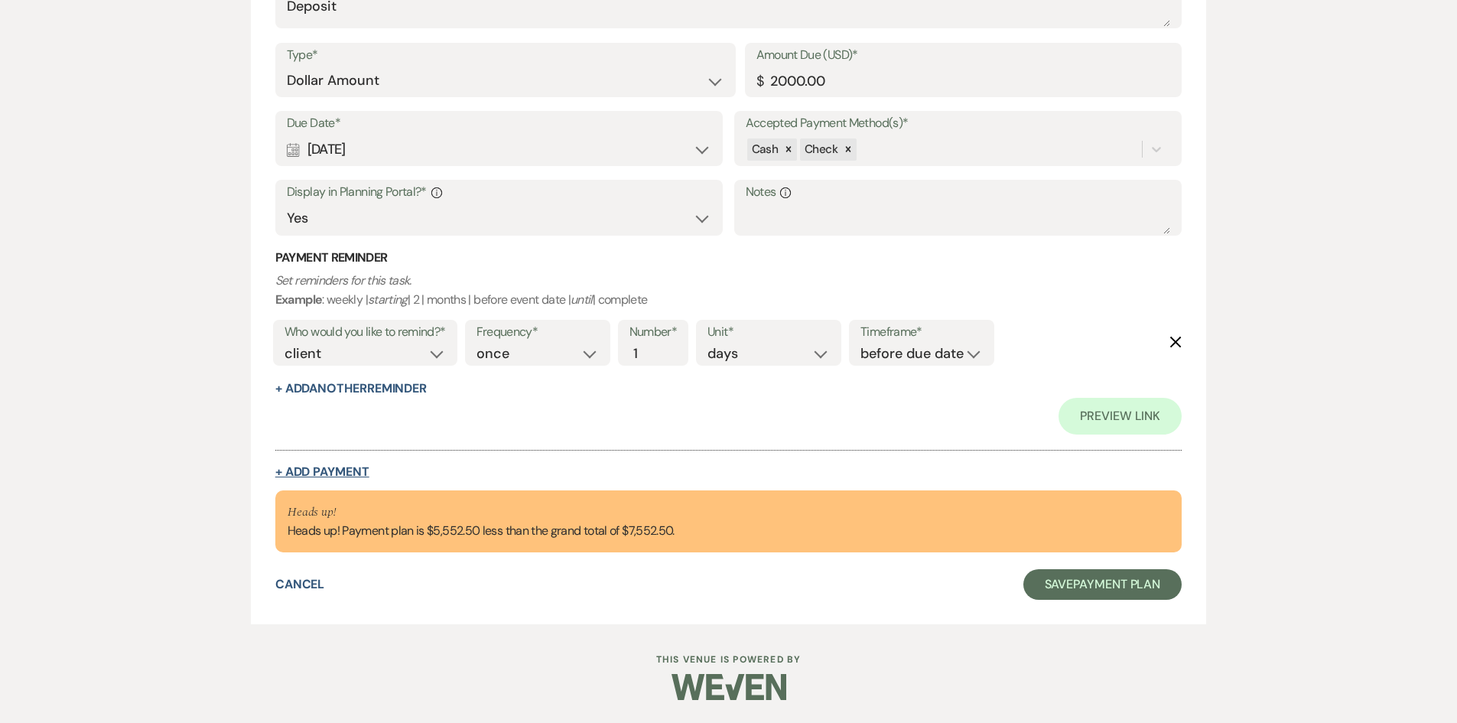
select select "weeks"
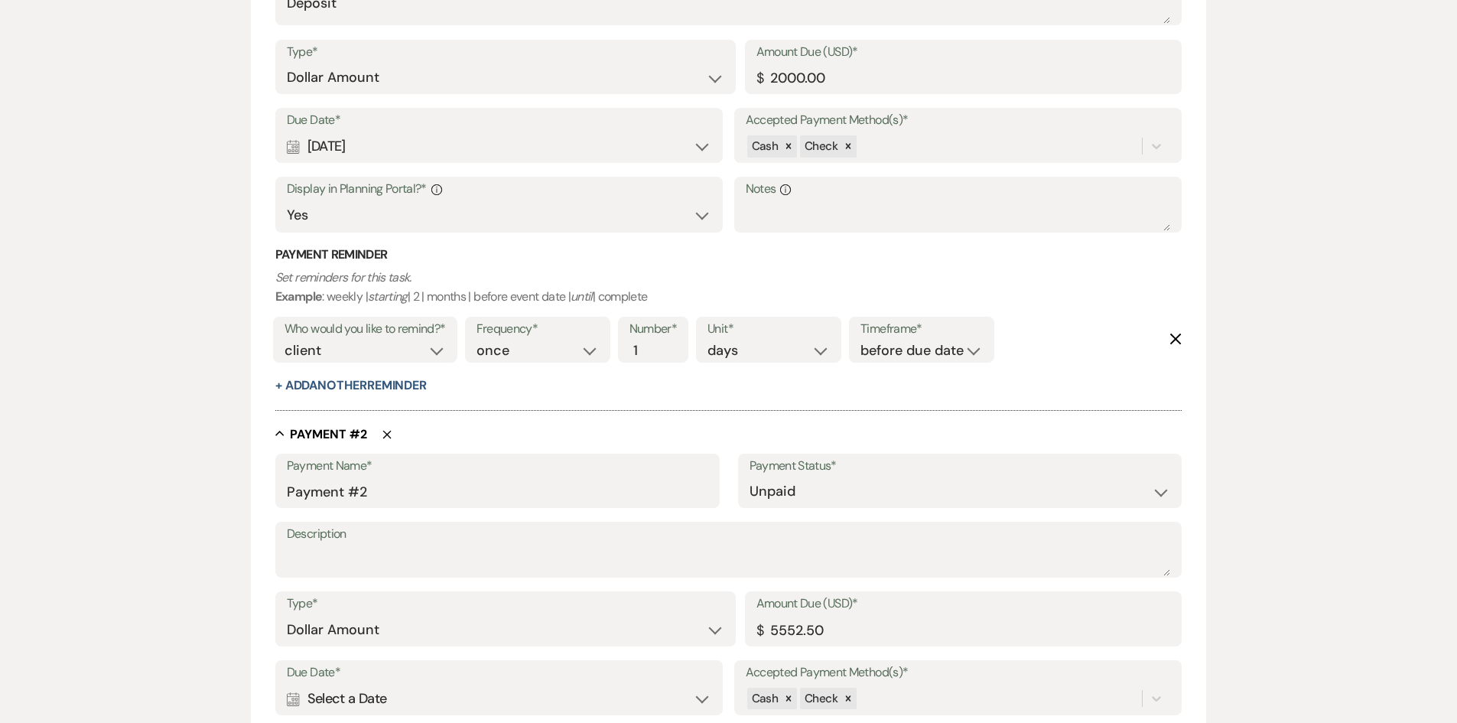
scroll to position [561, 0]
click at [721, 631] on select "Dollar Amount Percentage of Grand Total" at bounding box center [506, 633] width 438 height 30
click at [287, 618] on select "Dollar Amount Percentage of Grand Total" at bounding box center [506, 633] width 438 height 30
drag, startPoint x: 824, startPoint y: 632, endPoint x: 772, endPoint y: 627, distance: 52.2
click at [772, 627] on input "5552.50" at bounding box center [964, 633] width 415 height 30
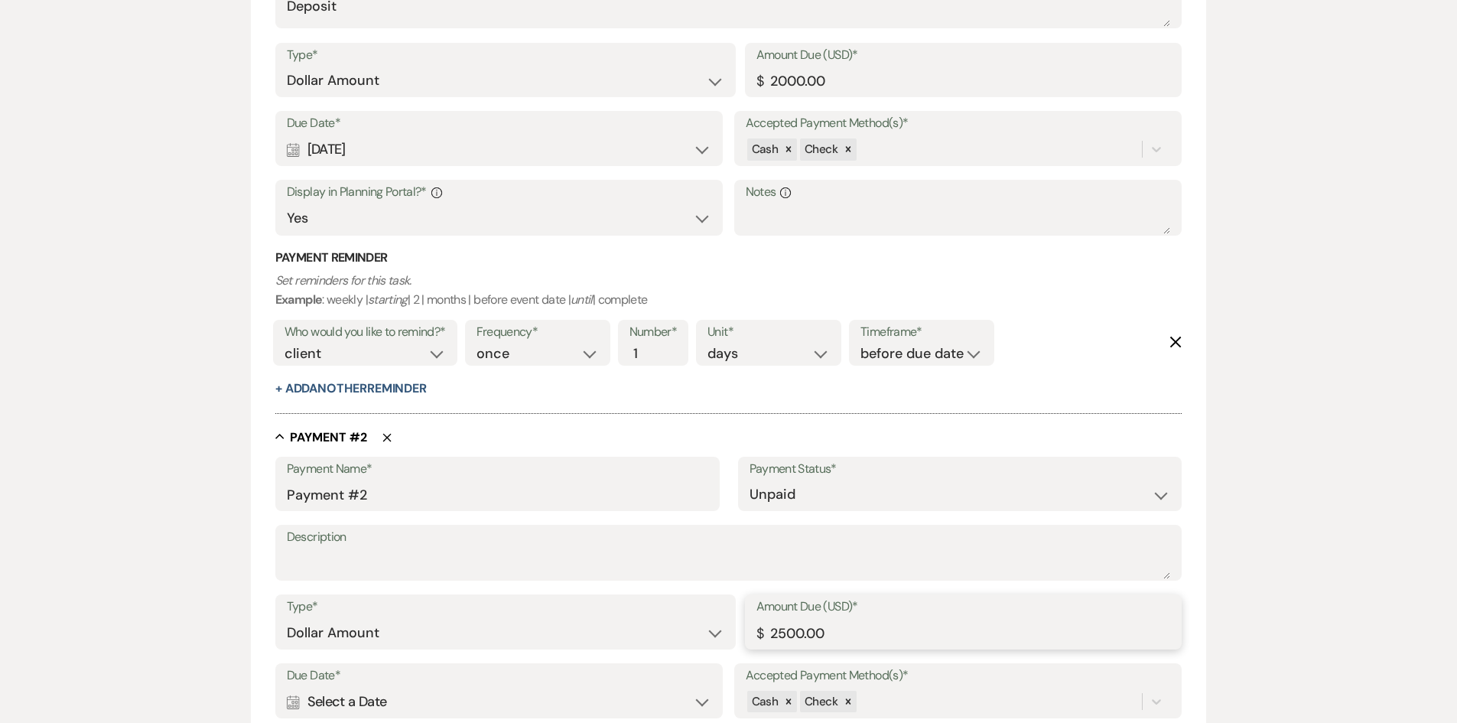
type input "2500.00"
click at [707, 708] on div "Calendar Select a Date Expand" at bounding box center [499, 702] width 425 height 30
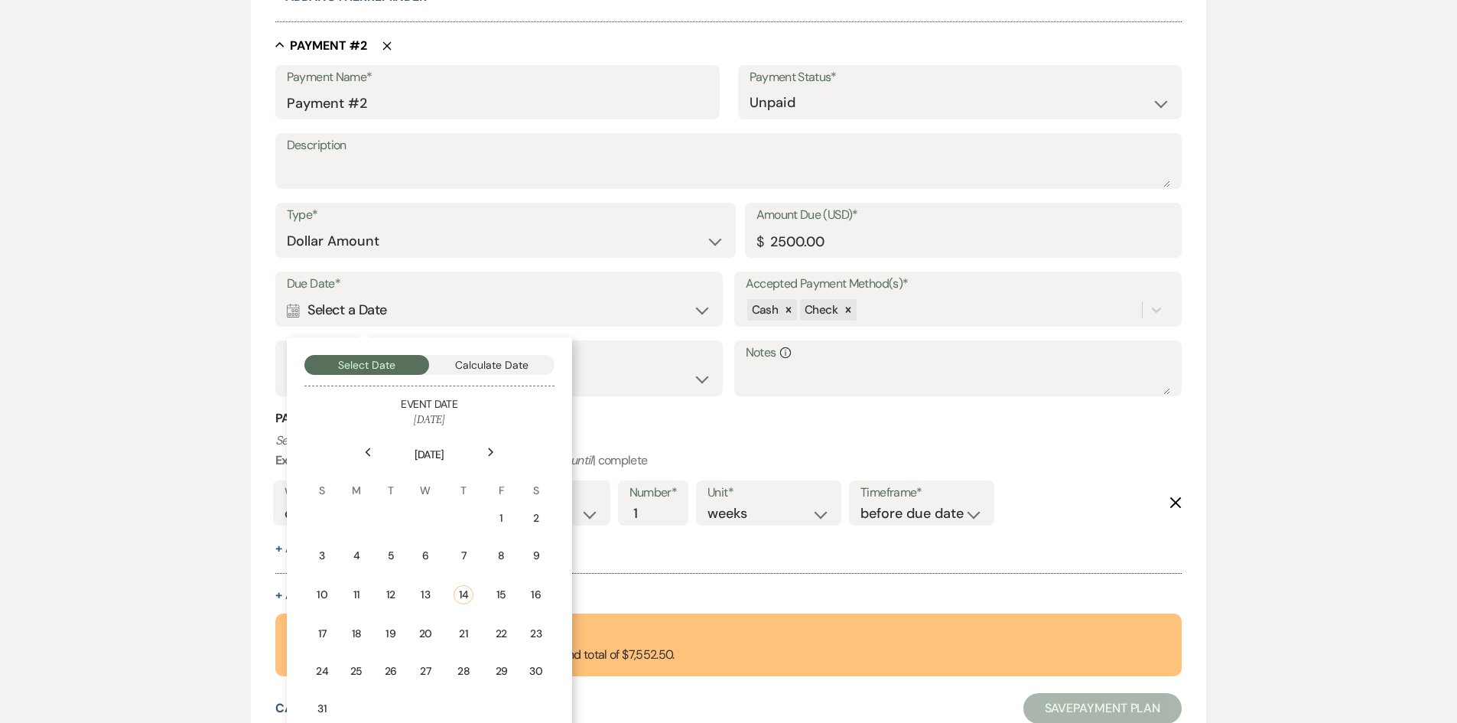
scroll to position [955, 0]
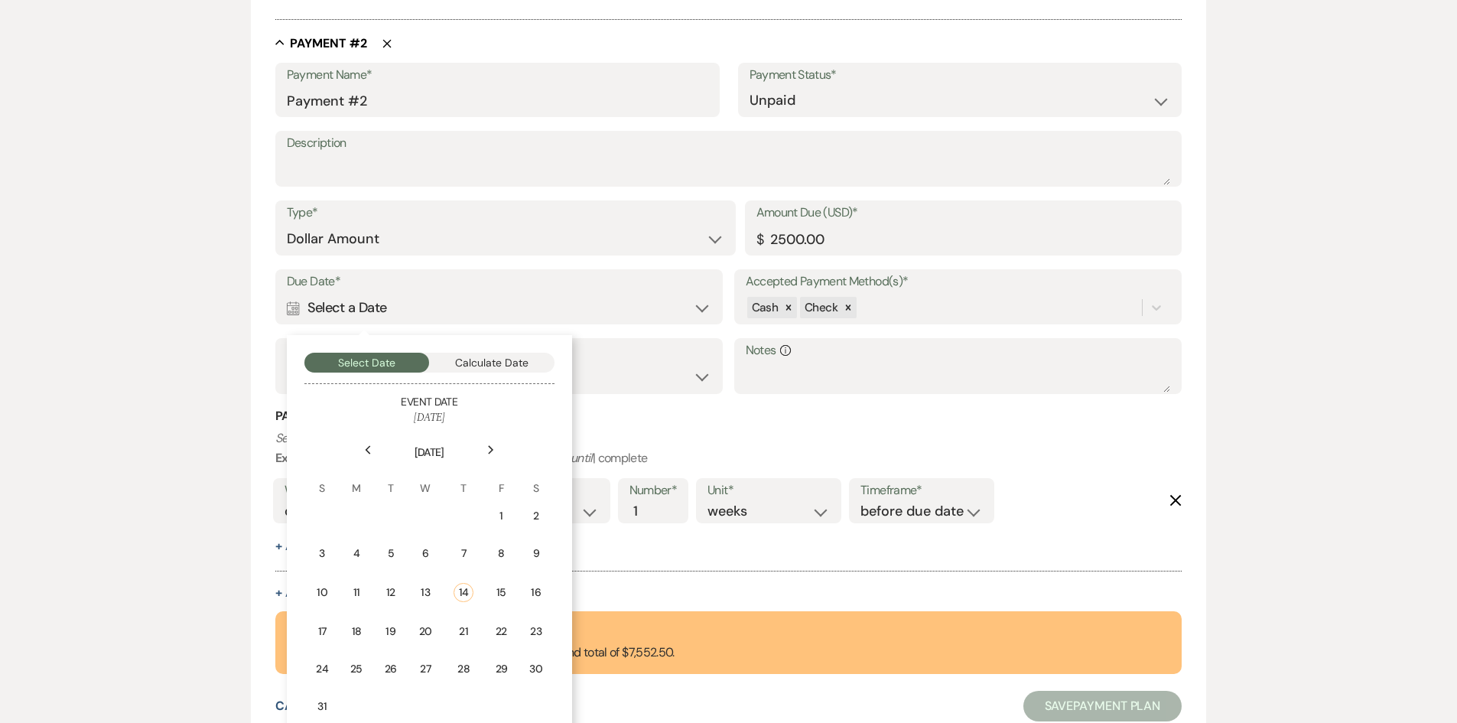
click at [493, 449] on icon "Next" at bounding box center [491, 449] width 8 height 9
click at [544, 591] on td "15" at bounding box center [536, 591] width 34 height 36
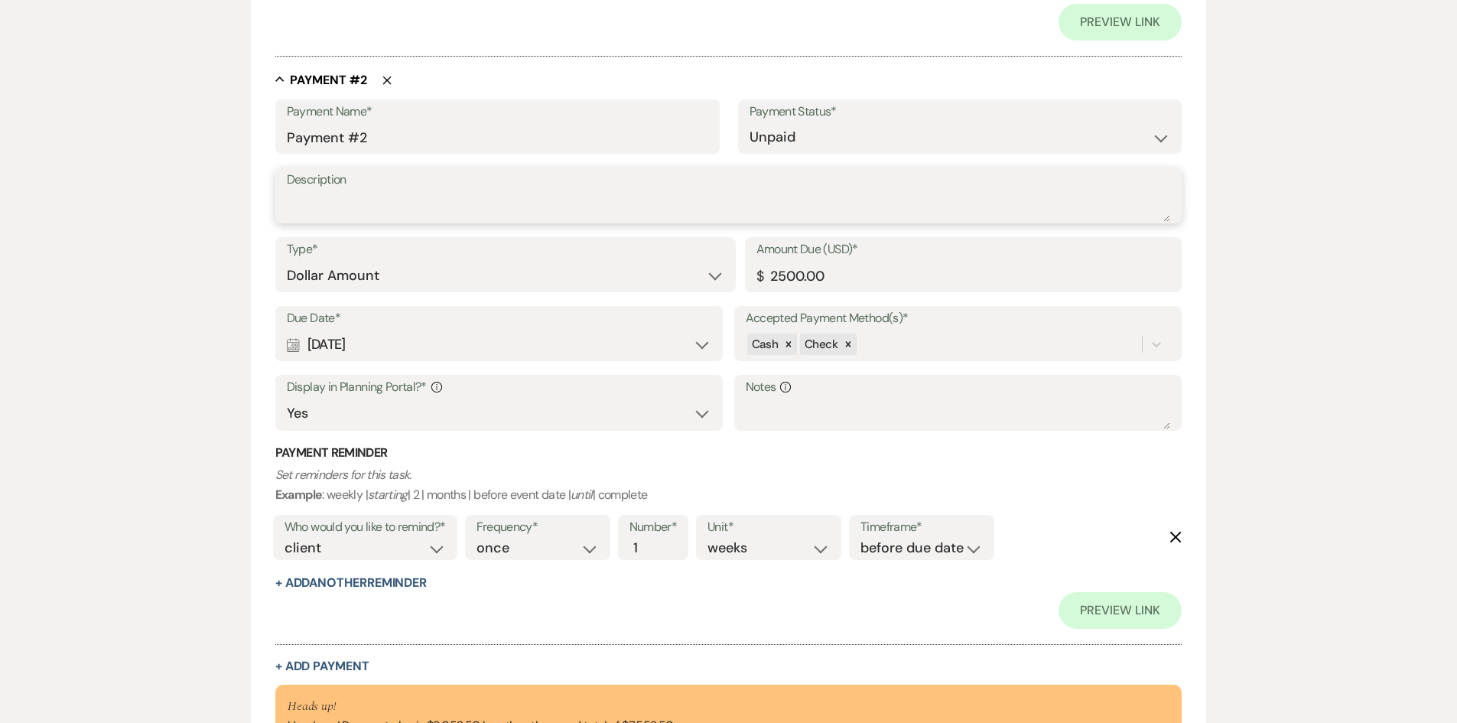
click at [405, 203] on textarea "Description" at bounding box center [729, 206] width 884 height 31
type textarea "2nd Installment"
click at [653, 545] on input "2" at bounding box center [646, 548] width 32 height 21
type input "3"
click at [653, 545] on input "3" at bounding box center [646, 548] width 32 height 21
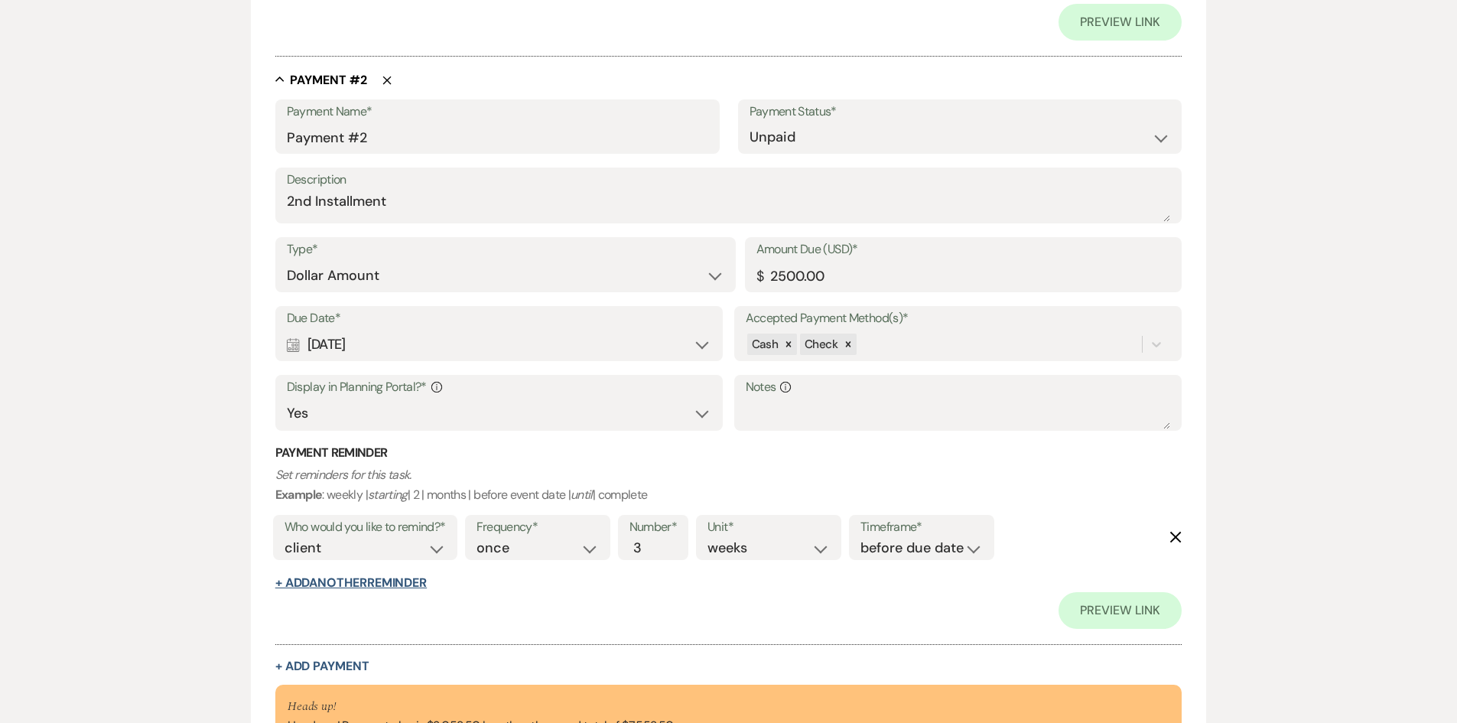
click at [427, 578] on button "+ Add Another Reminder" at bounding box center [350, 583] width 151 height 12
select select "client"
select select "days"
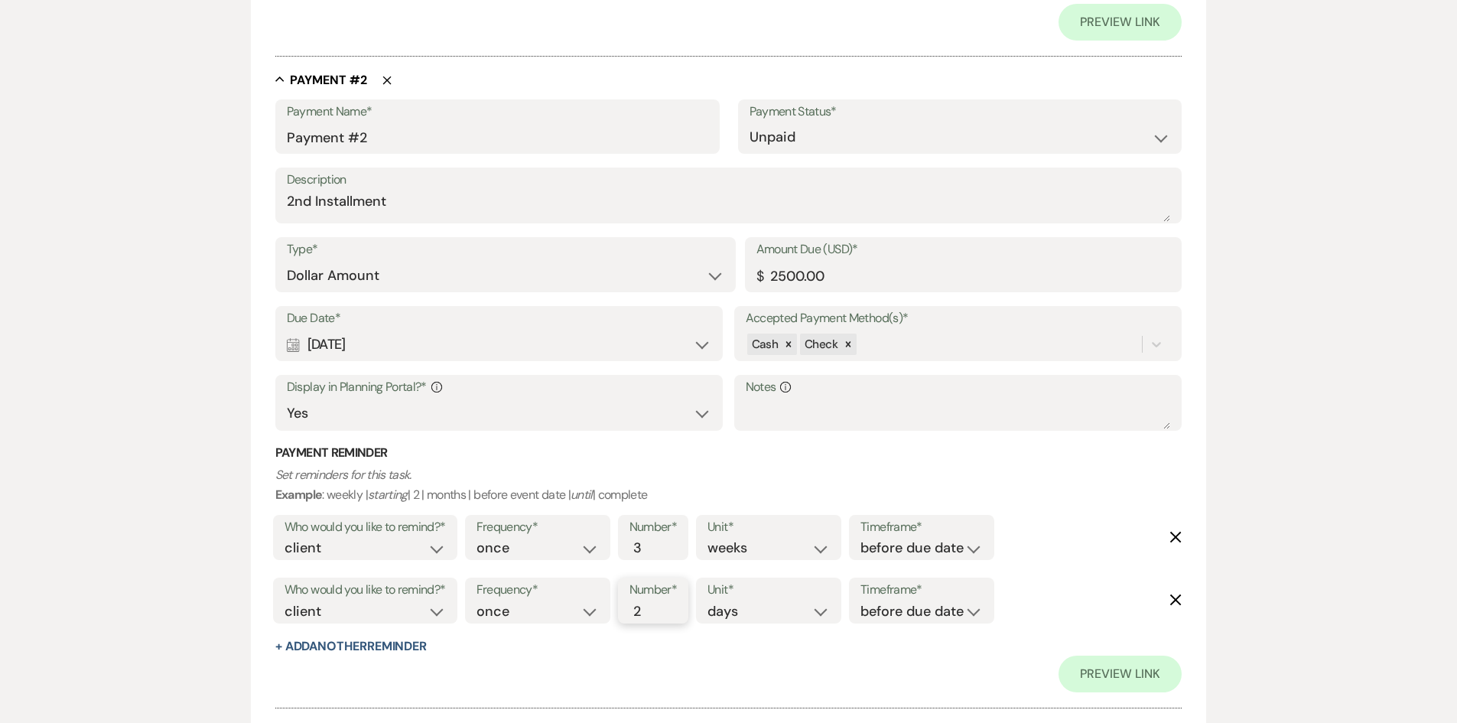
type input "2"
click at [656, 606] on input "2" at bounding box center [646, 611] width 32 height 21
click at [795, 619] on select "days weeks months" at bounding box center [769, 611] width 122 height 21
select select "weeks"
click at [711, 601] on select "days weeks months" at bounding box center [769, 611] width 122 height 21
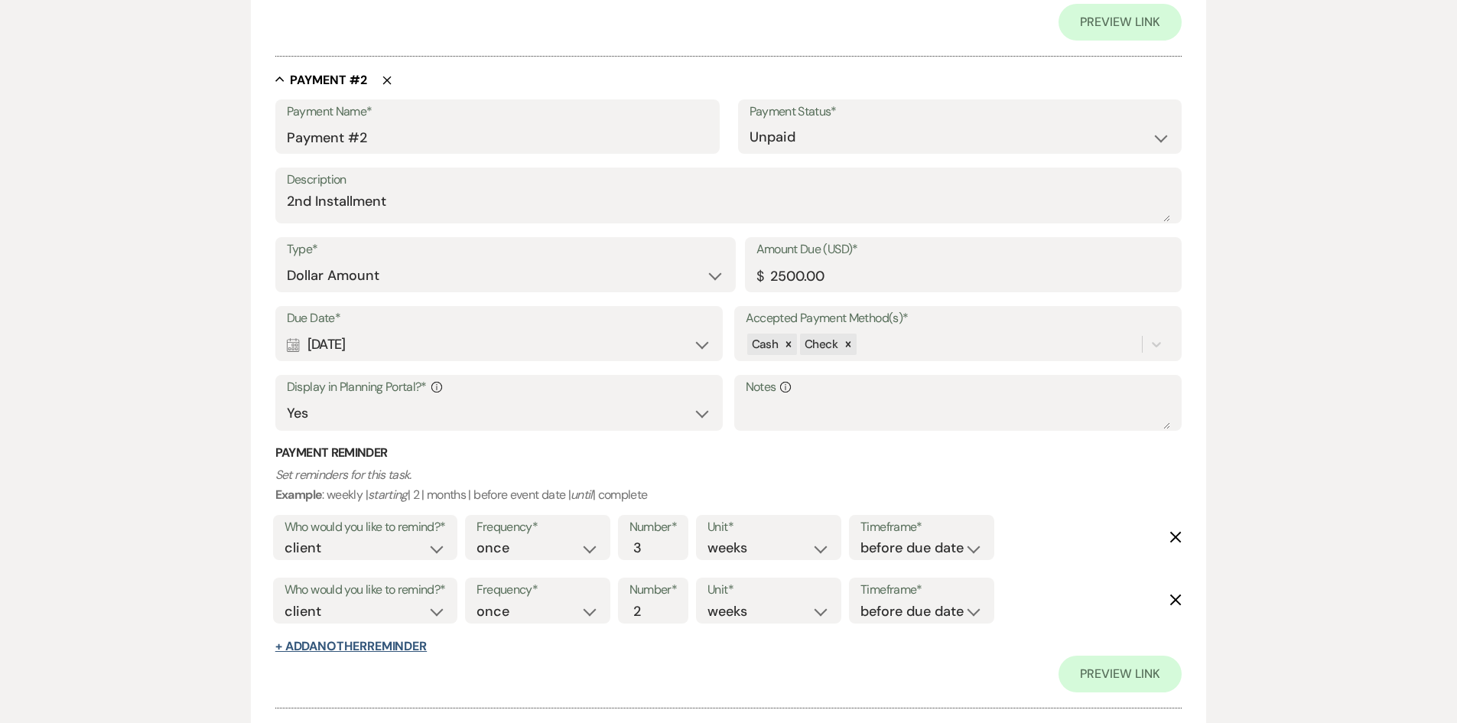
click at [425, 653] on button "+ Add Another Reminder" at bounding box center [350, 646] width 151 height 12
select select "client"
select select "days"
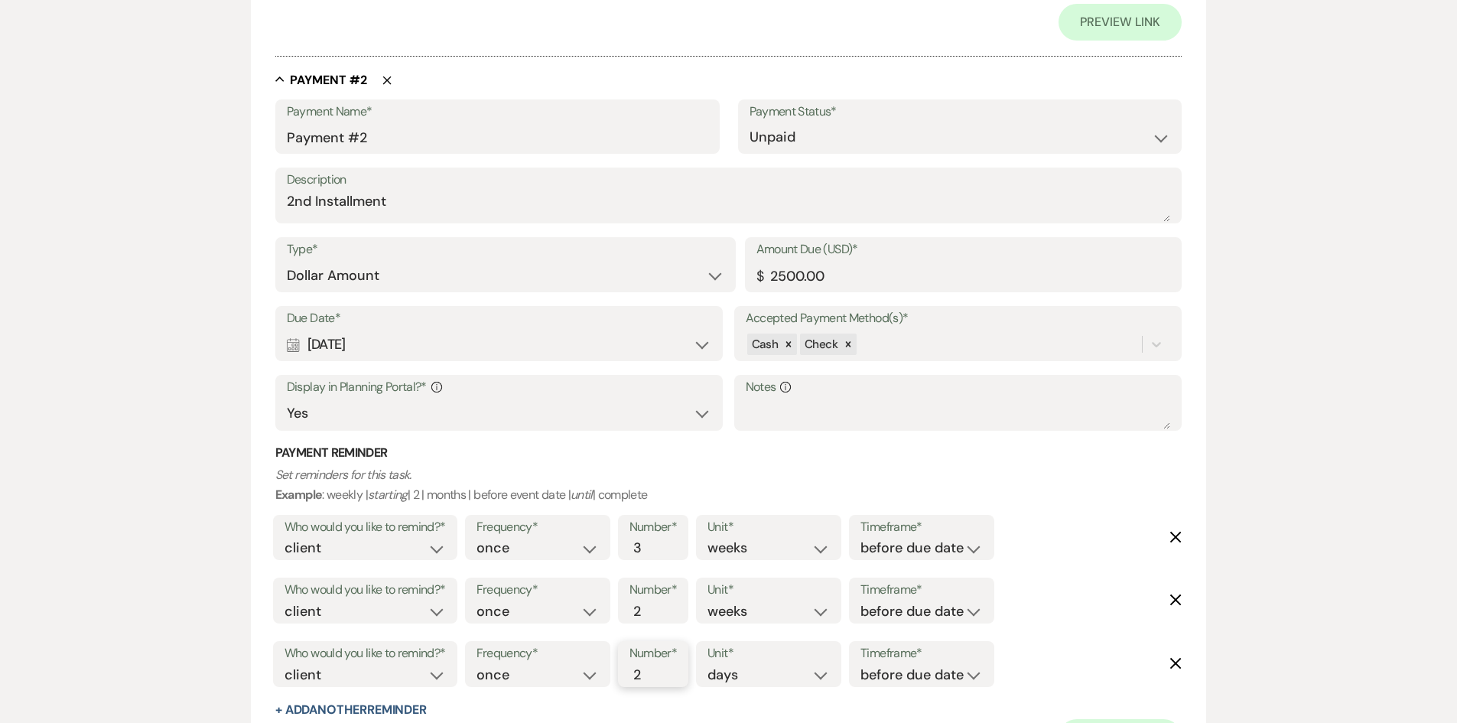
type input "2"
click at [652, 669] on input "2" at bounding box center [646, 675] width 32 height 21
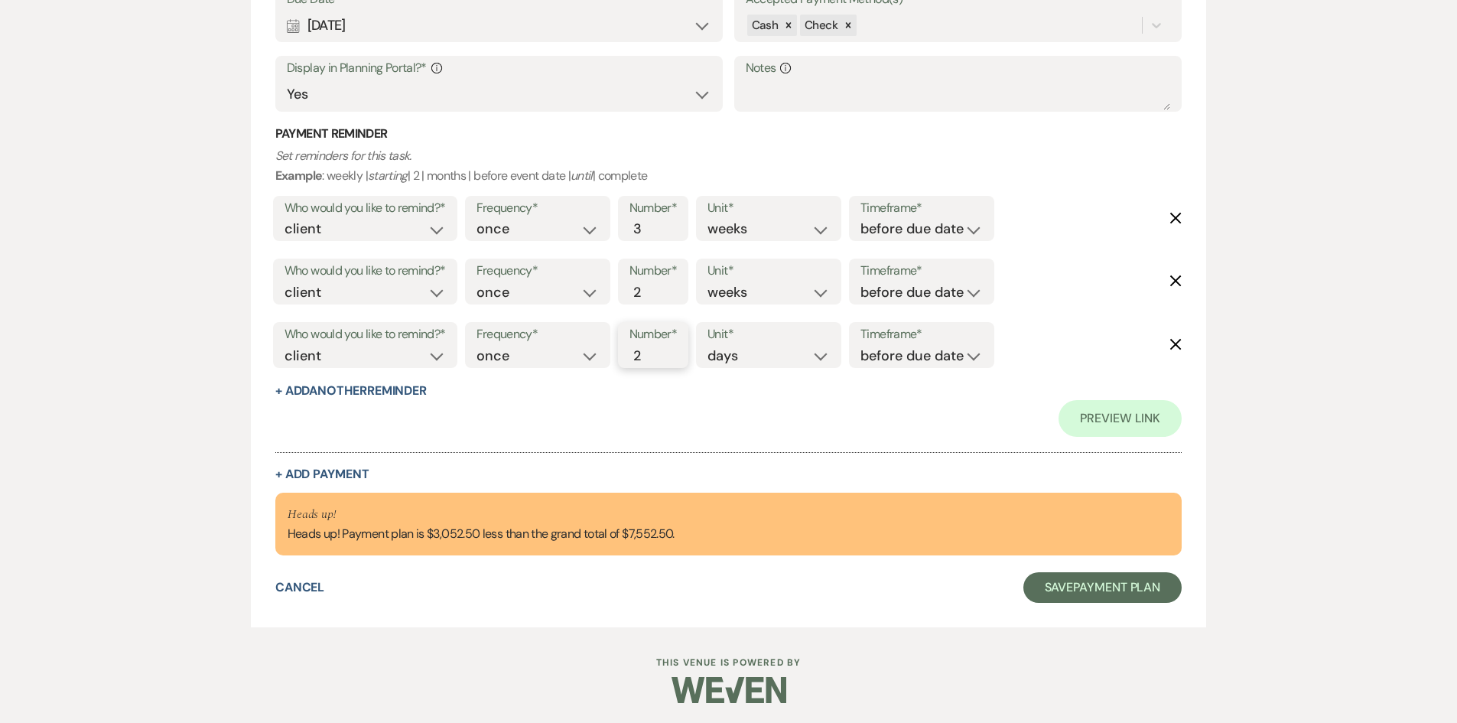
scroll to position [1277, 0]
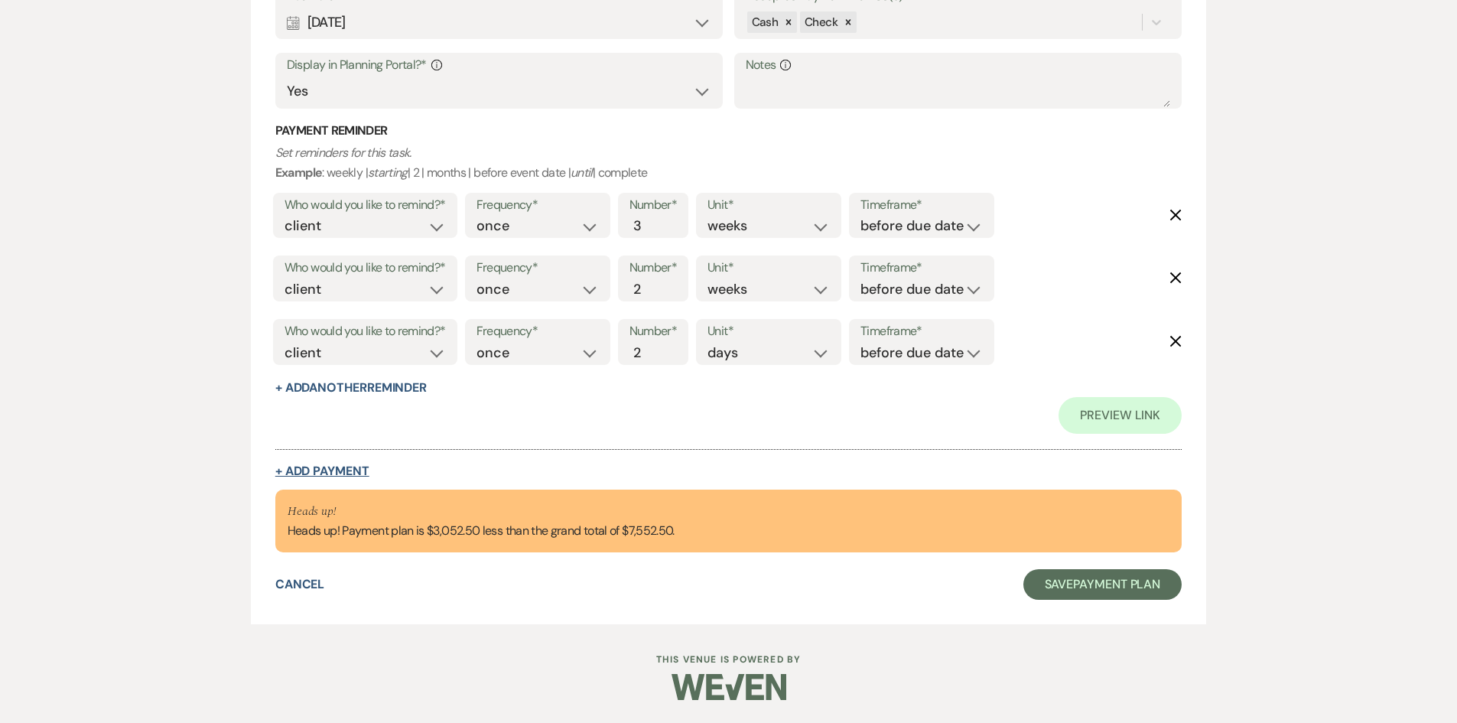
click at [351, 468] on button "+ Add Payment" at bounding box center [322, 471] width 94 height 12
select select "2"
select select "flat"
select select "true"
select select "client"
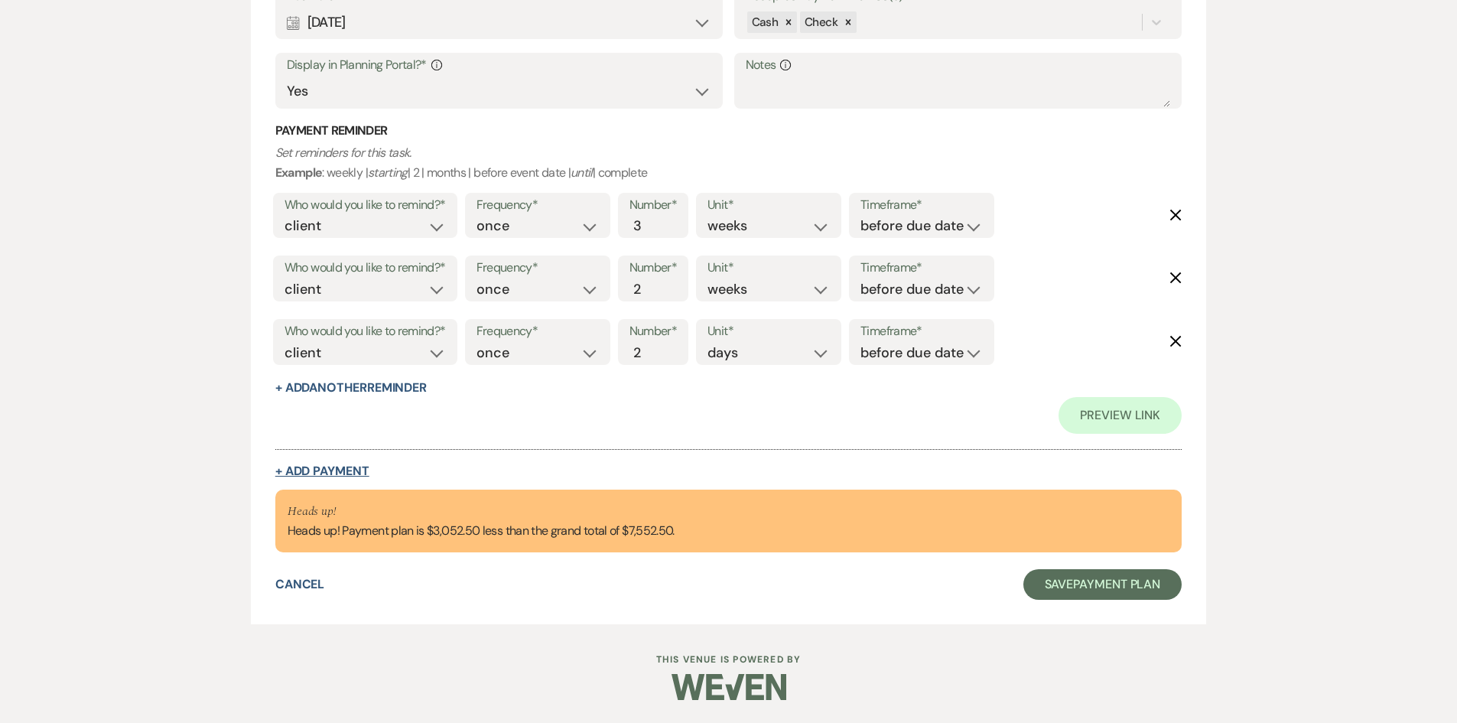
select select "weeks"
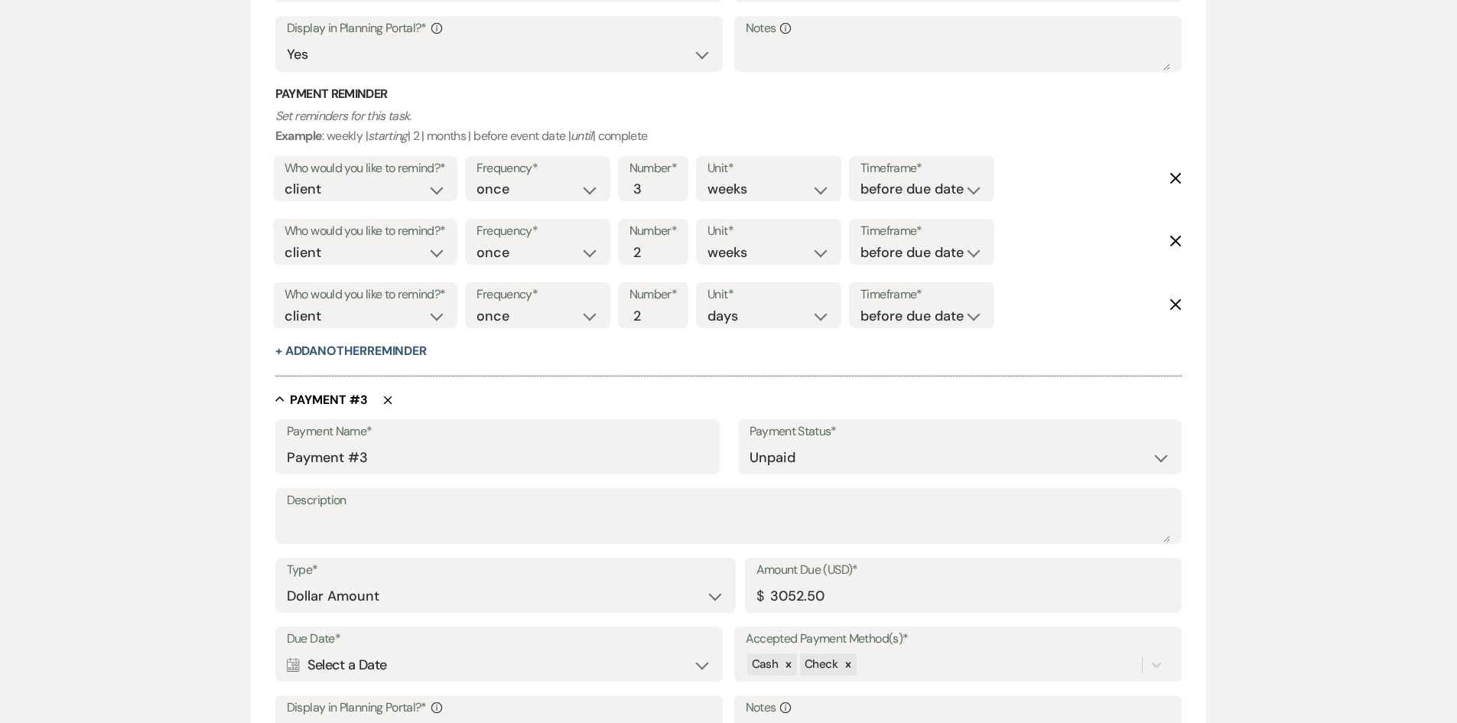
scroll to position [1240, 0]
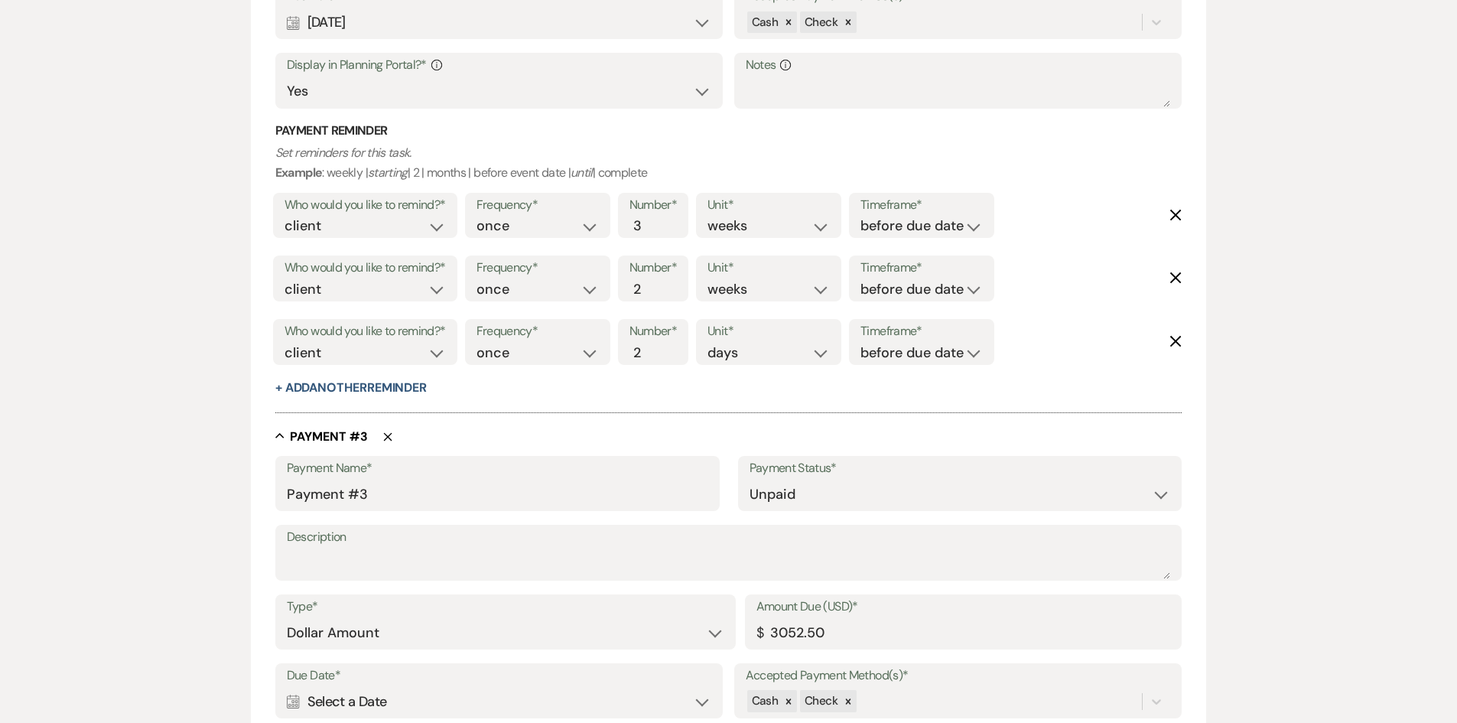
click at [330, 543] on label "Description" at bounding box center [729, 537] width 884 height 22
click at [330, 548] on textarea "Description" at bounding box center [729, 563] width 884 height 31
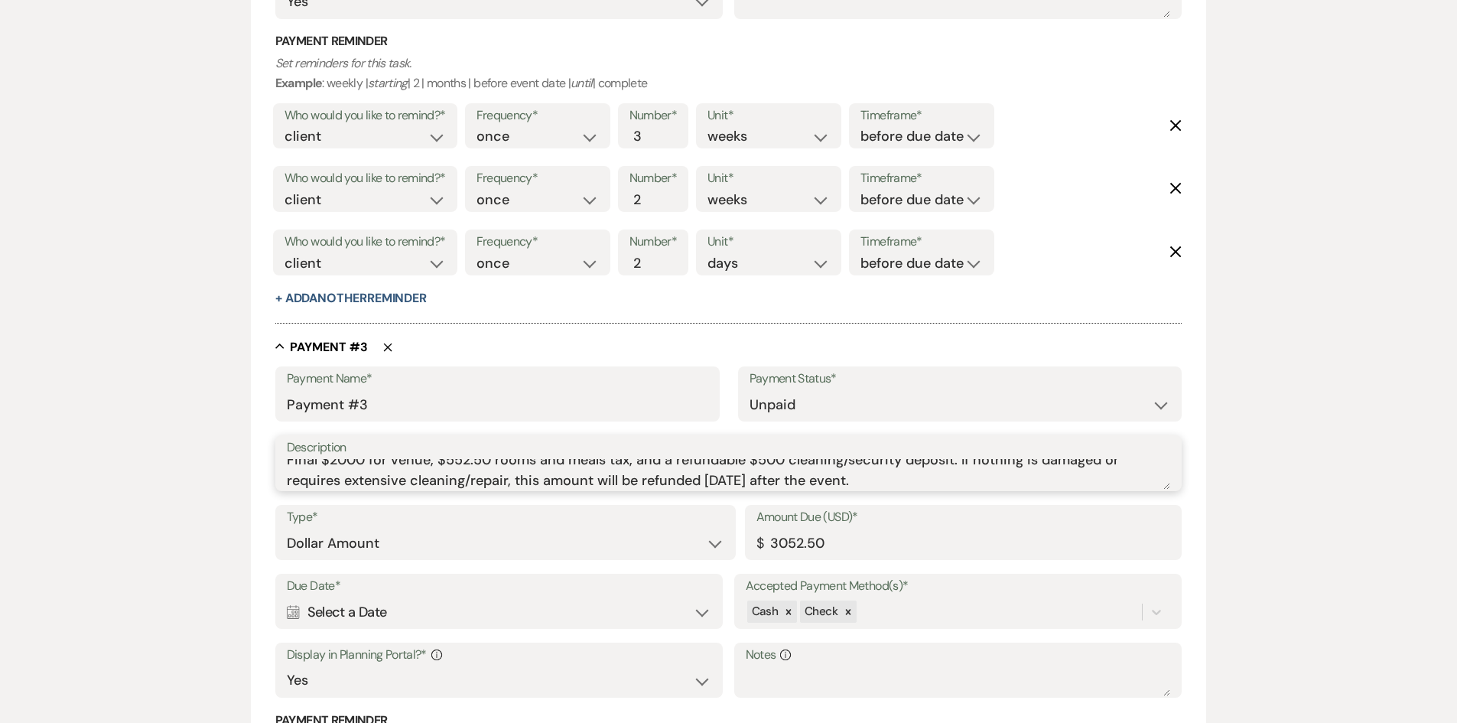
scroll to position [1332, 0]
type textarea "Final $2000 for venue, $552.50 rooms and meals tax, and a refundable $500 clean…"
click at [706, 615] on div "Calendar Select a Date Expand" at bounding box center [499, 610] width 425 height 30
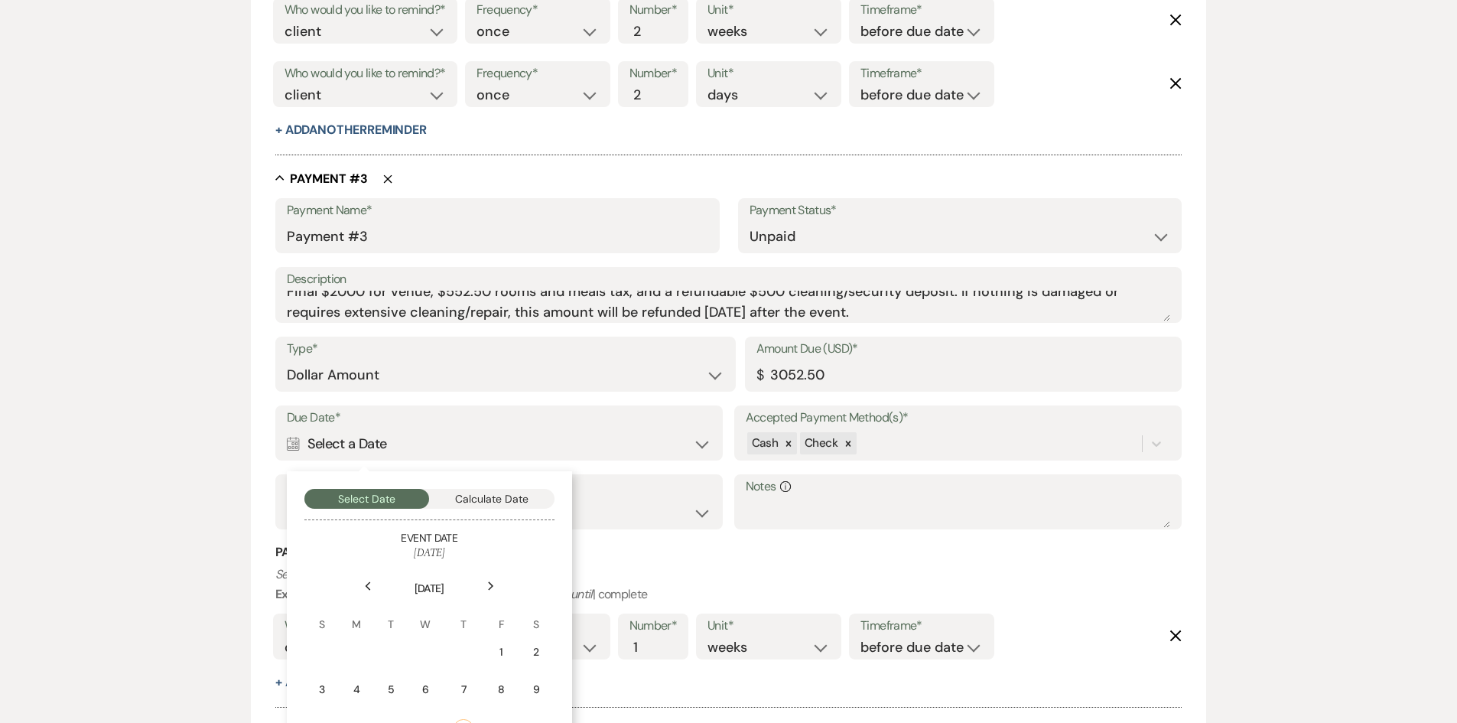
scroll to position [1501, 0]
click at [490, 581] on use at bounding box center [490, 582] width 5 height 8
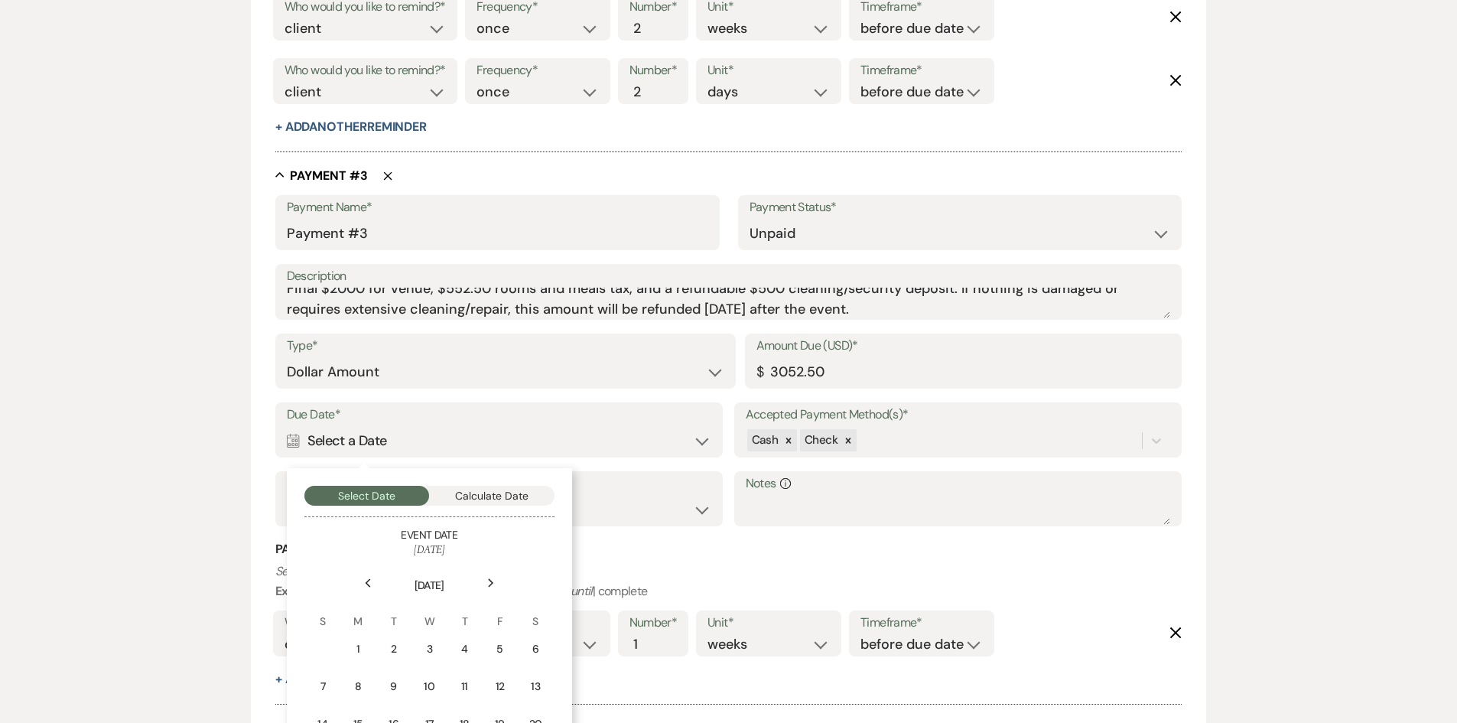
click at [490, 581] on use at bounding box center [490, 582] width 5 height 8
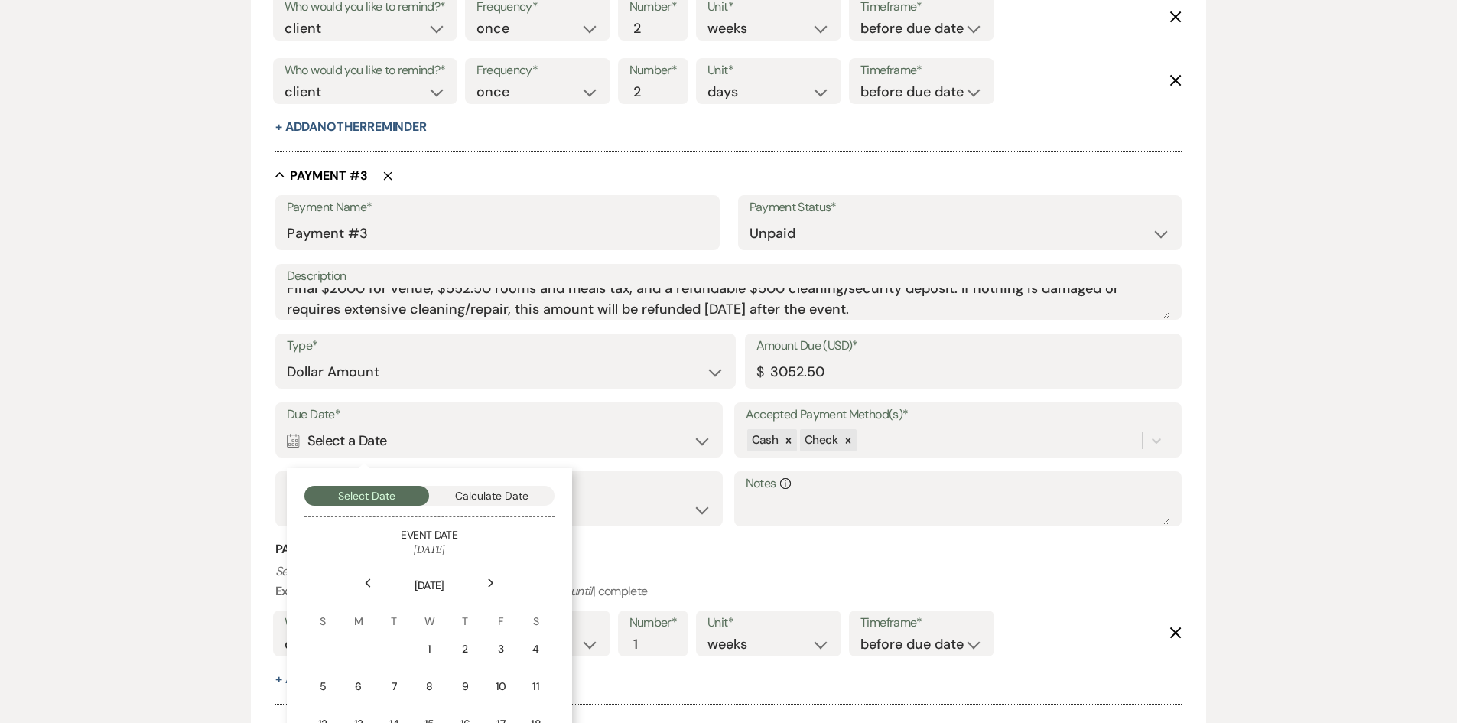
click at [490, 581] on use at bounding box center [490, 582] width 5 height 8
click at [459, 649] on div "3" at bounding box center [465, 649] width 14 height 16
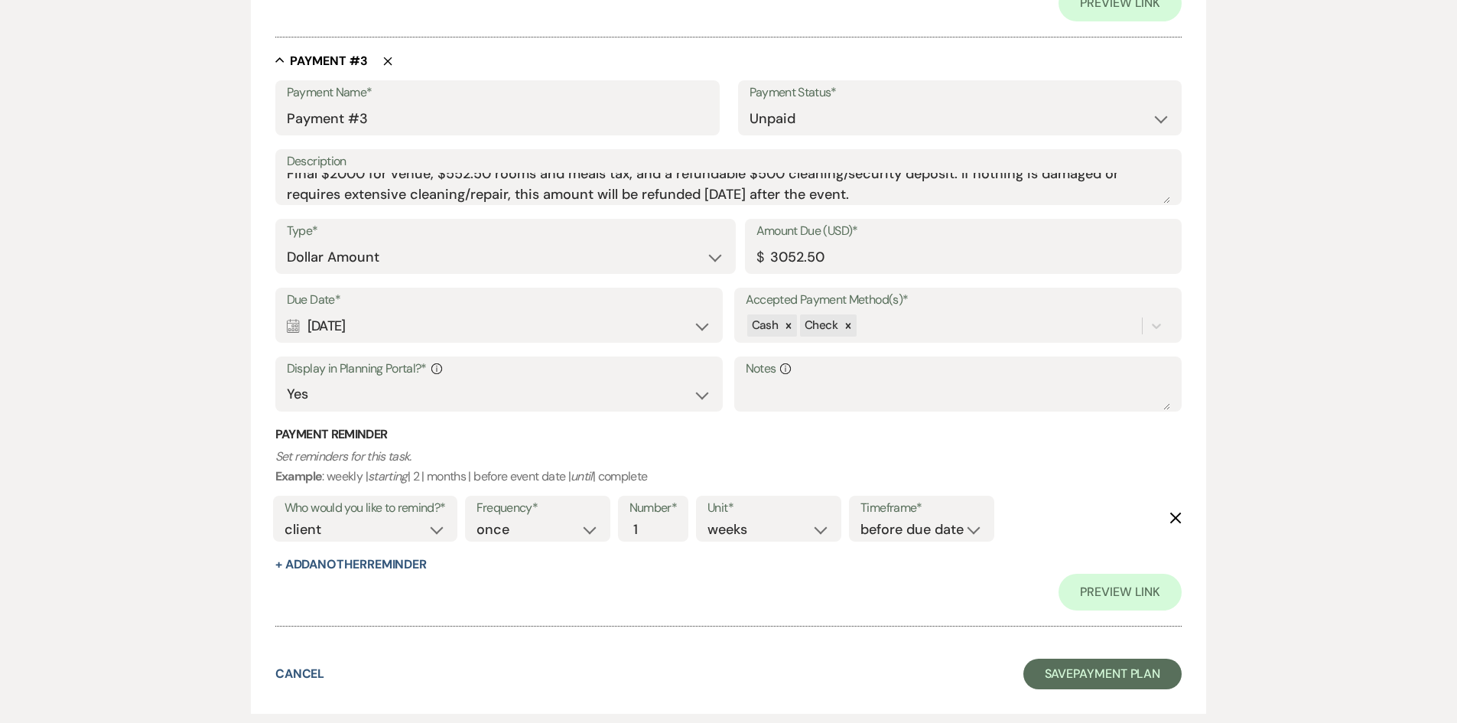
scroll to position [1691, 0]
click at [819, 525] on select "days weeks months" at bounding box center [769, 527] width 122 height 21
select select "months"
click at [711, 517] on select "days weeks months" at bounding box center [769, 527] width 122 height 21
click at [415, 558] on button "+ Add Another Reminder" at bounding box center [350, 562] width 151 height 12
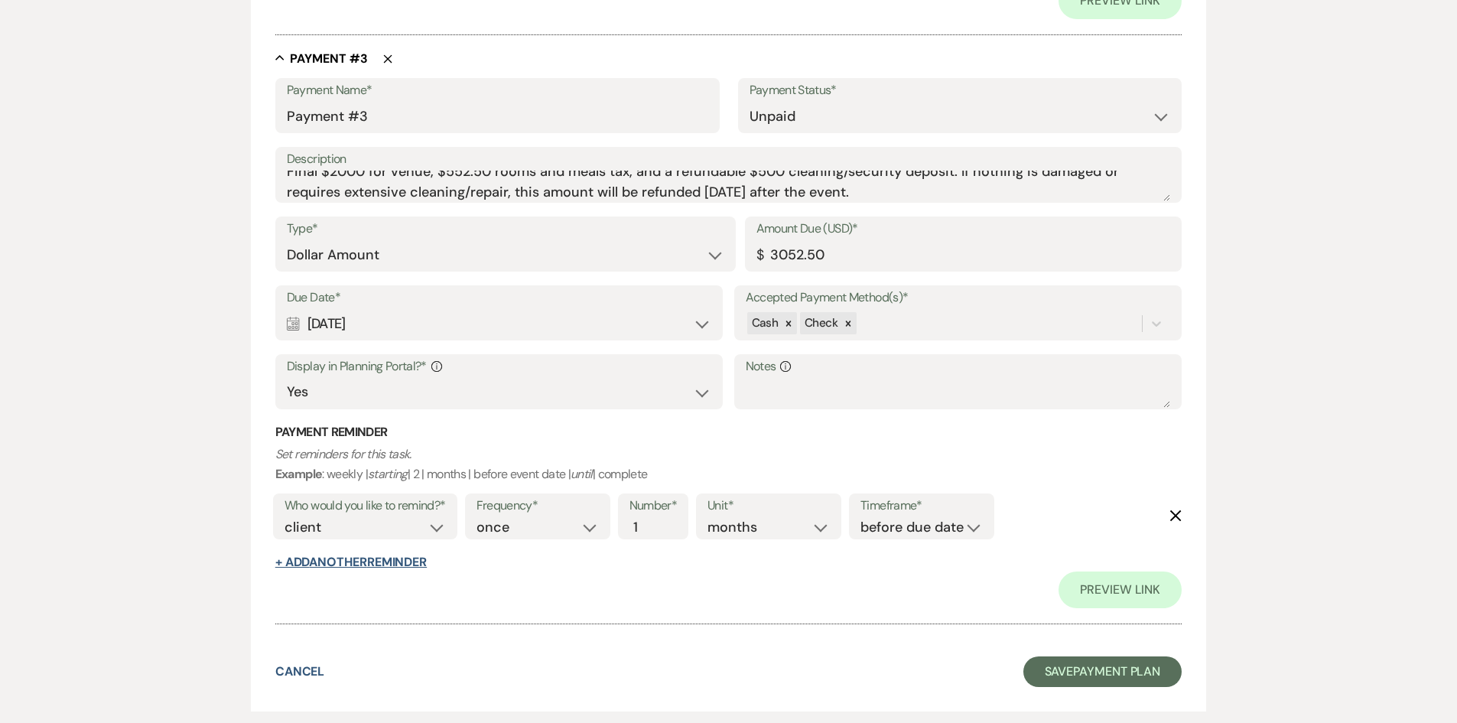
select select "client"
select select "days"
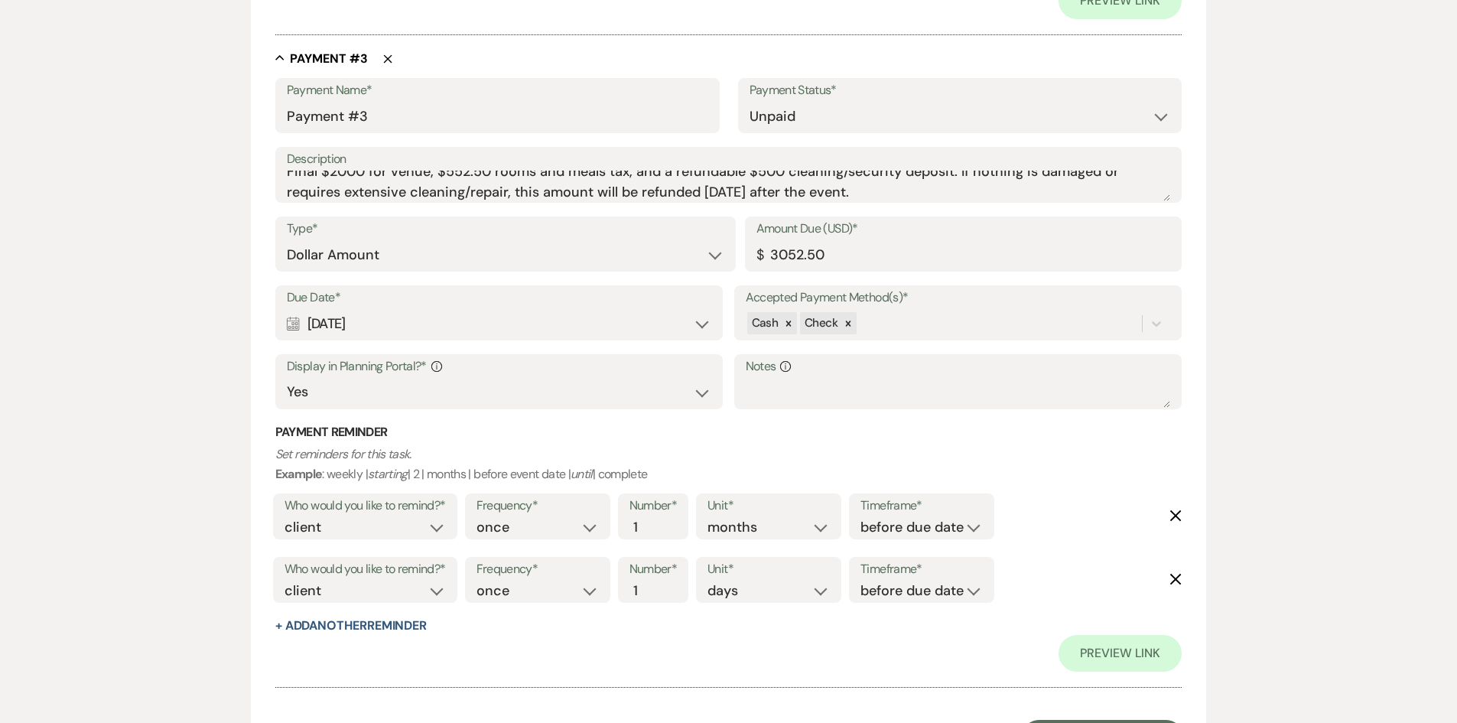
click at [666, 590] on div "Number* 1" at bounding box center [653, 580] width 71 height 46
type input "2"
click at [653, 588] on input "2" at bounding box center [646, 591] width 32 height 21
click at [812, 592] on select "days weeks months" at bounding box center [769, 591] width 122 height 21
select select "weeks"
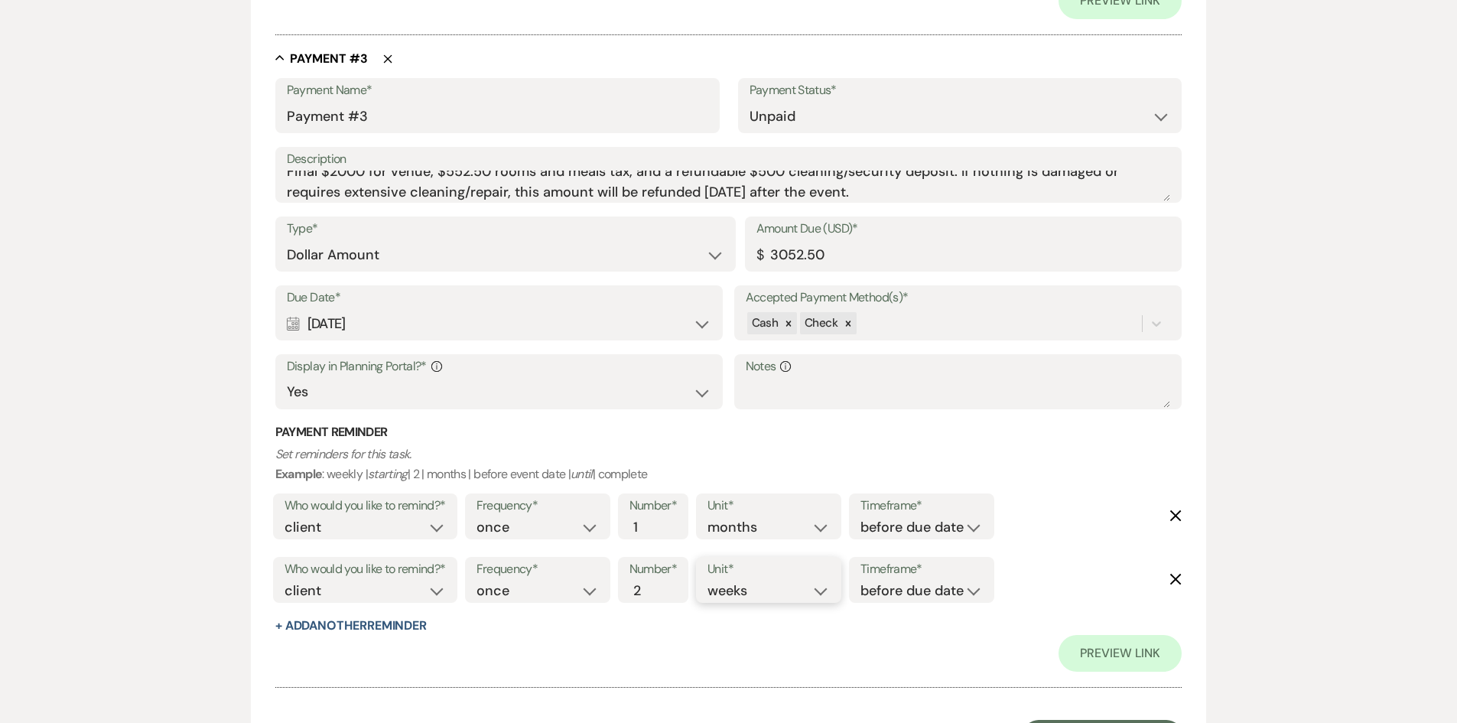
click at [711, 581] on select "days weeks months" at bounding box center [769, 591] width 122 height 21
click at [427, 629] on button "+ Add Another Reminder" at bounding box center [350, 626] width 151 height 12
select select "client"
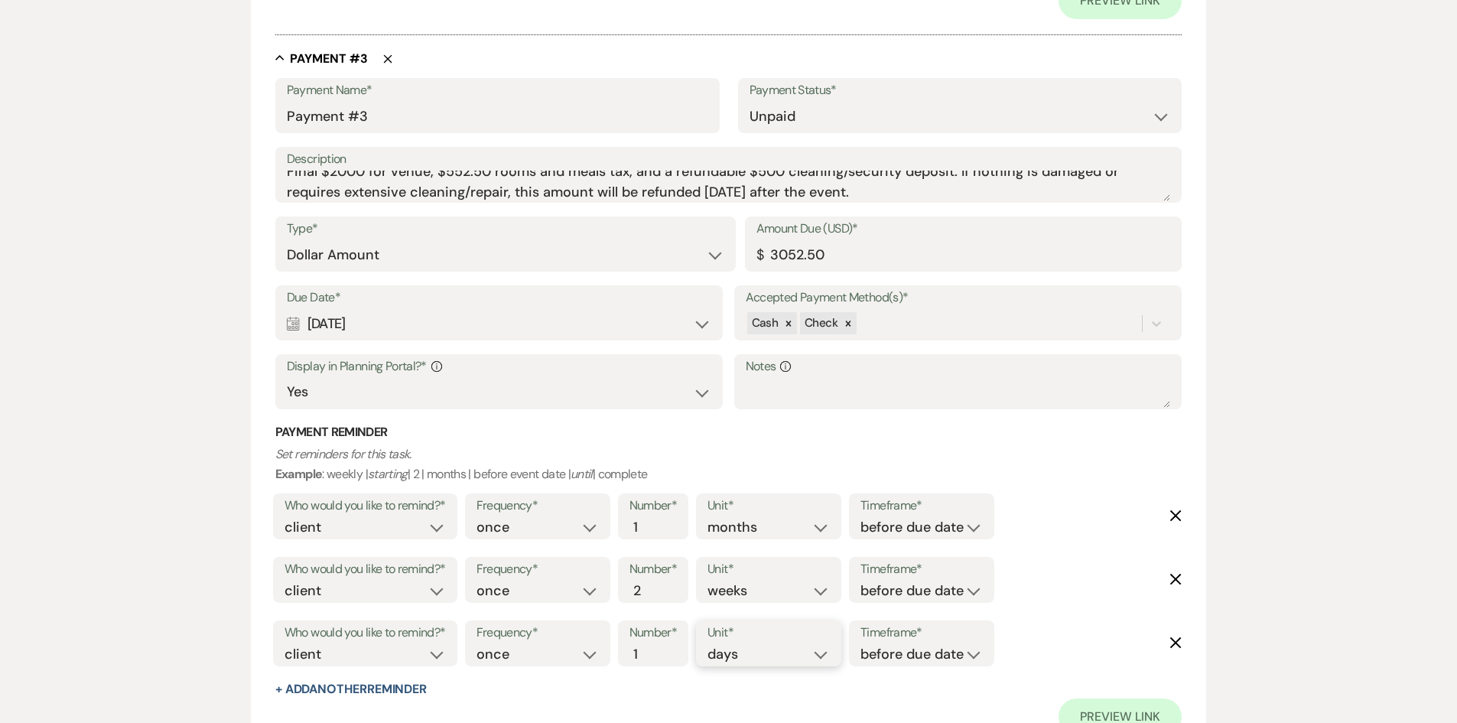
click at [822, 661] on select "days weeks months" at bounding box center [769, 654] width 122 height 21
select select "weeks"
click at [711, 644] on select "days weeks months" at bounding box center [769, 654] width 122 height 21
click at [398, 686] on button "+ Add Another Reminder" at bounding box center [350, 689] width 151 height 12
select select "client"
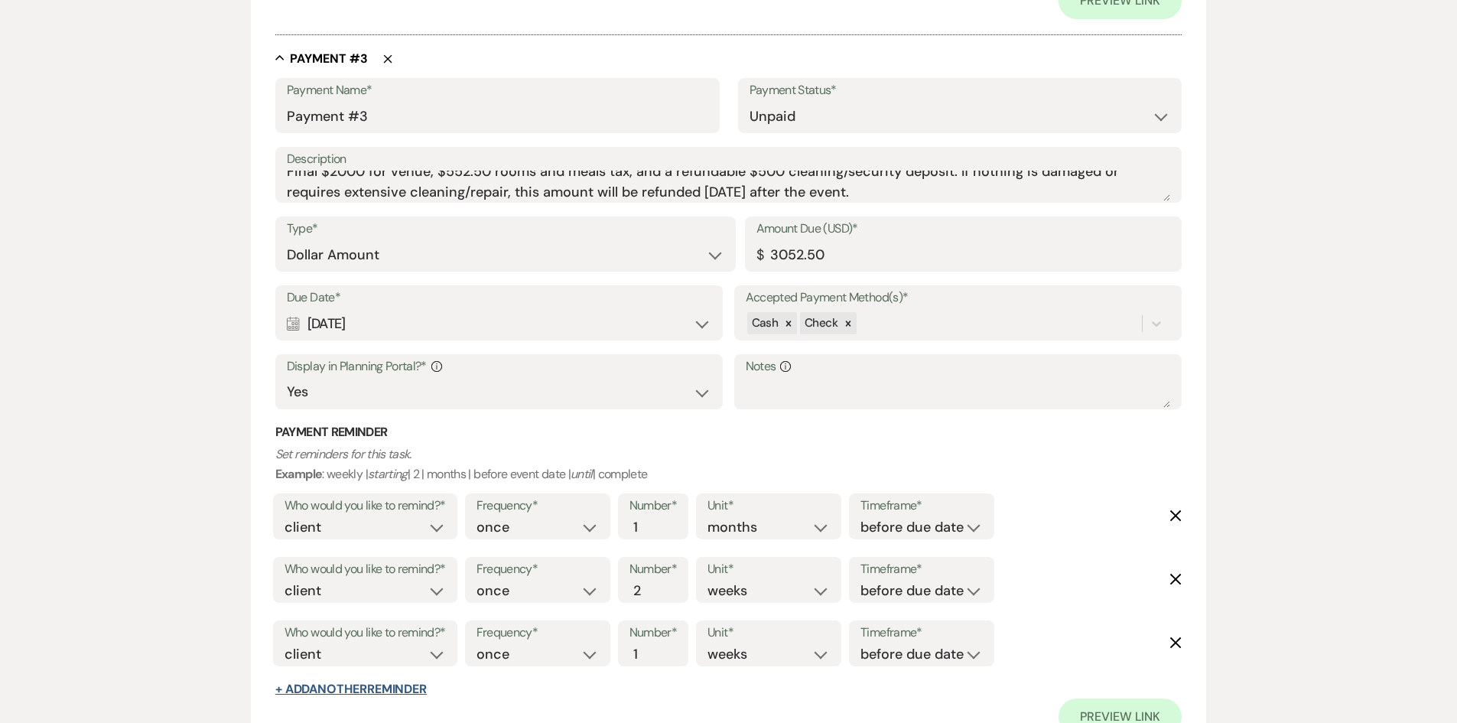
select select "days"
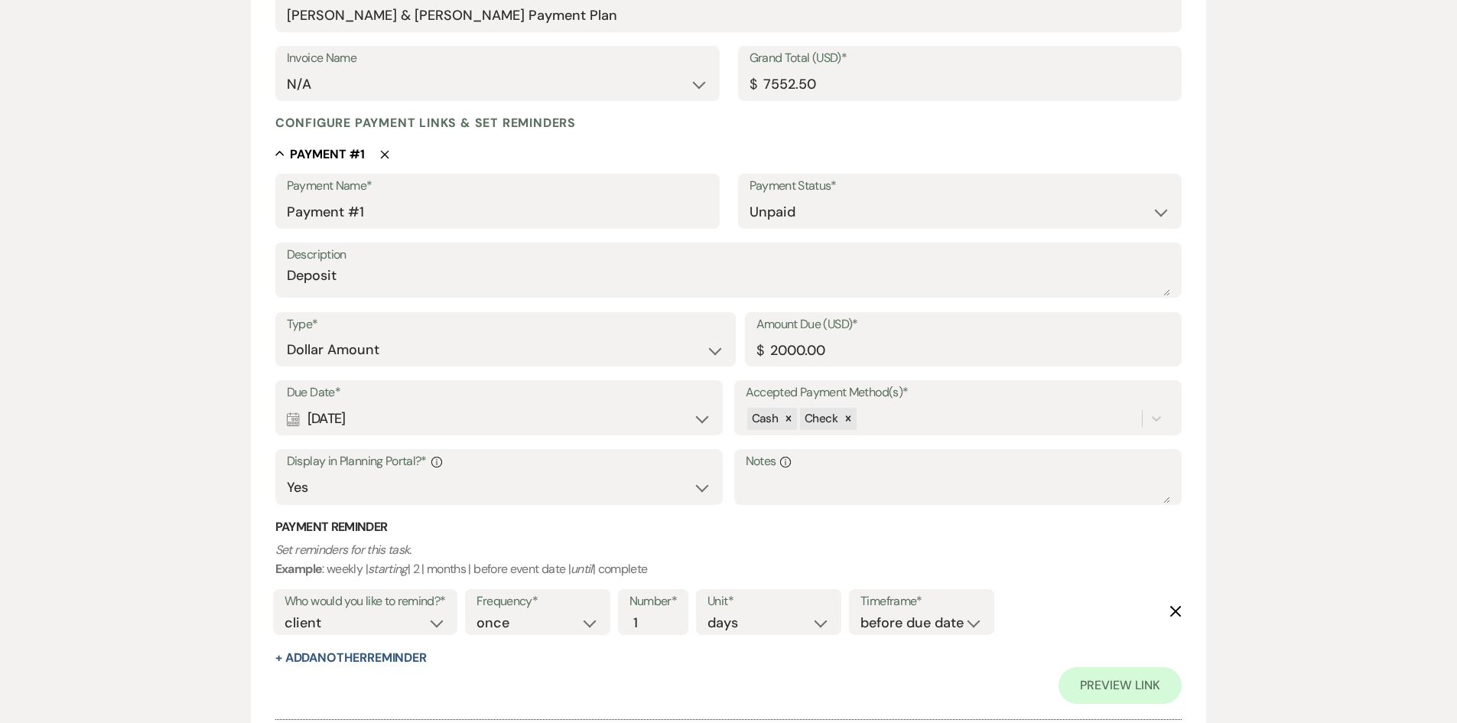
scroll to position [1914, 0]
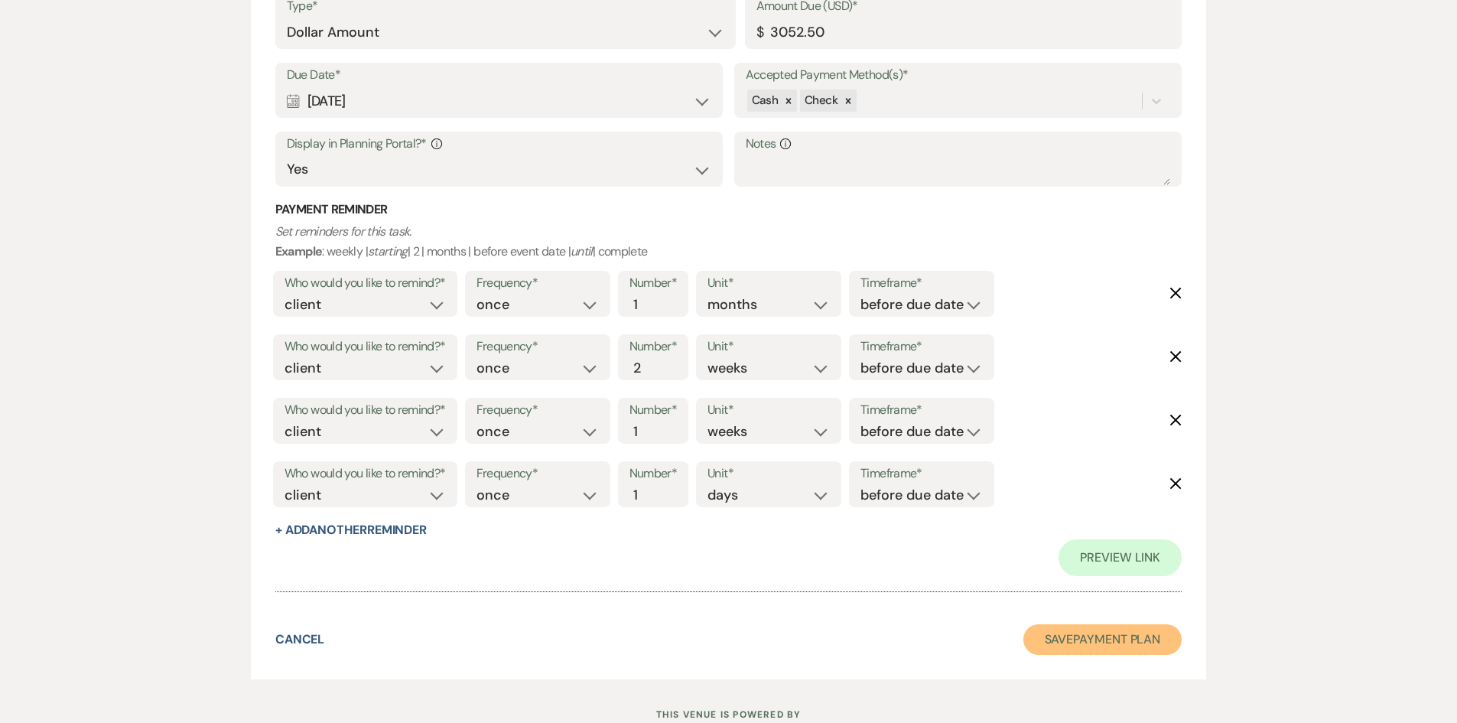
click at [1089, 649] on button "Save Payment Plan" at bounding box center [1103, 639] width 159 height 31
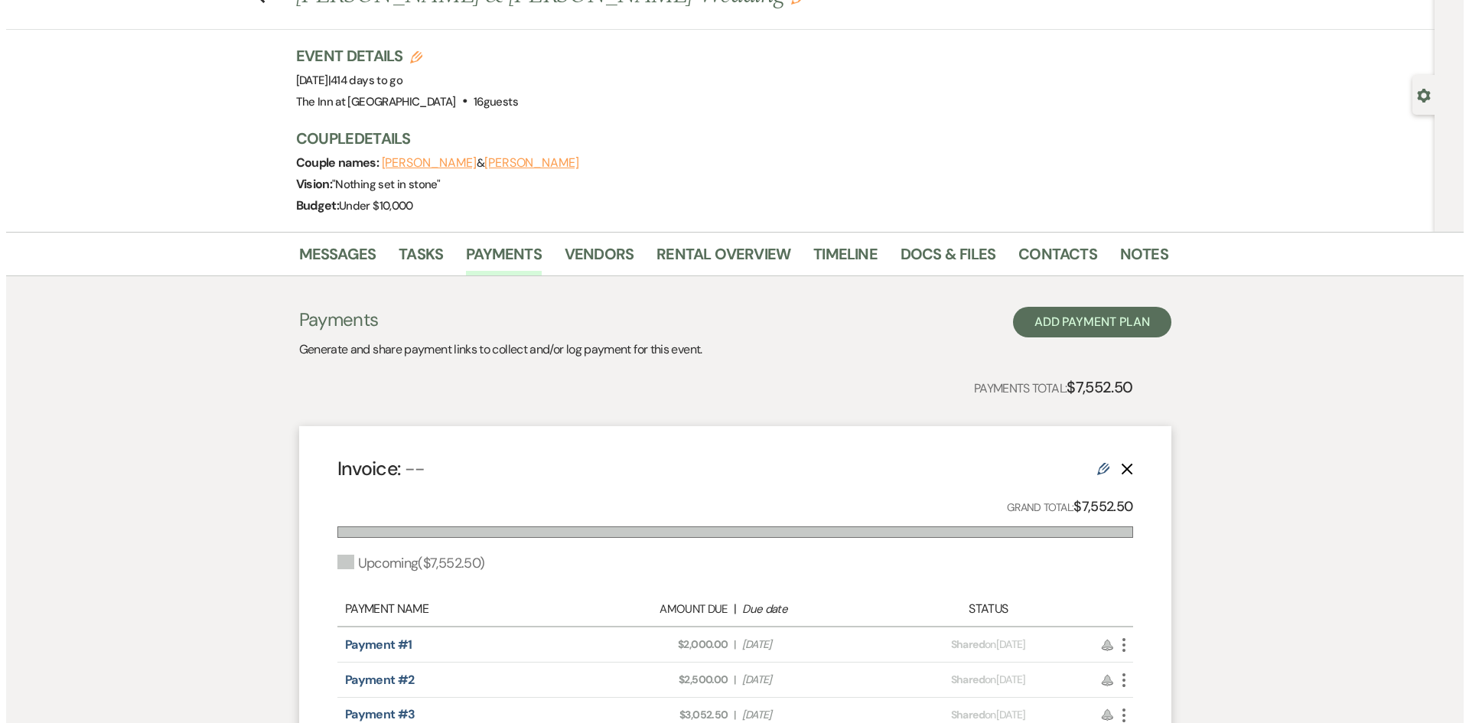
scroll to position [100, 0]
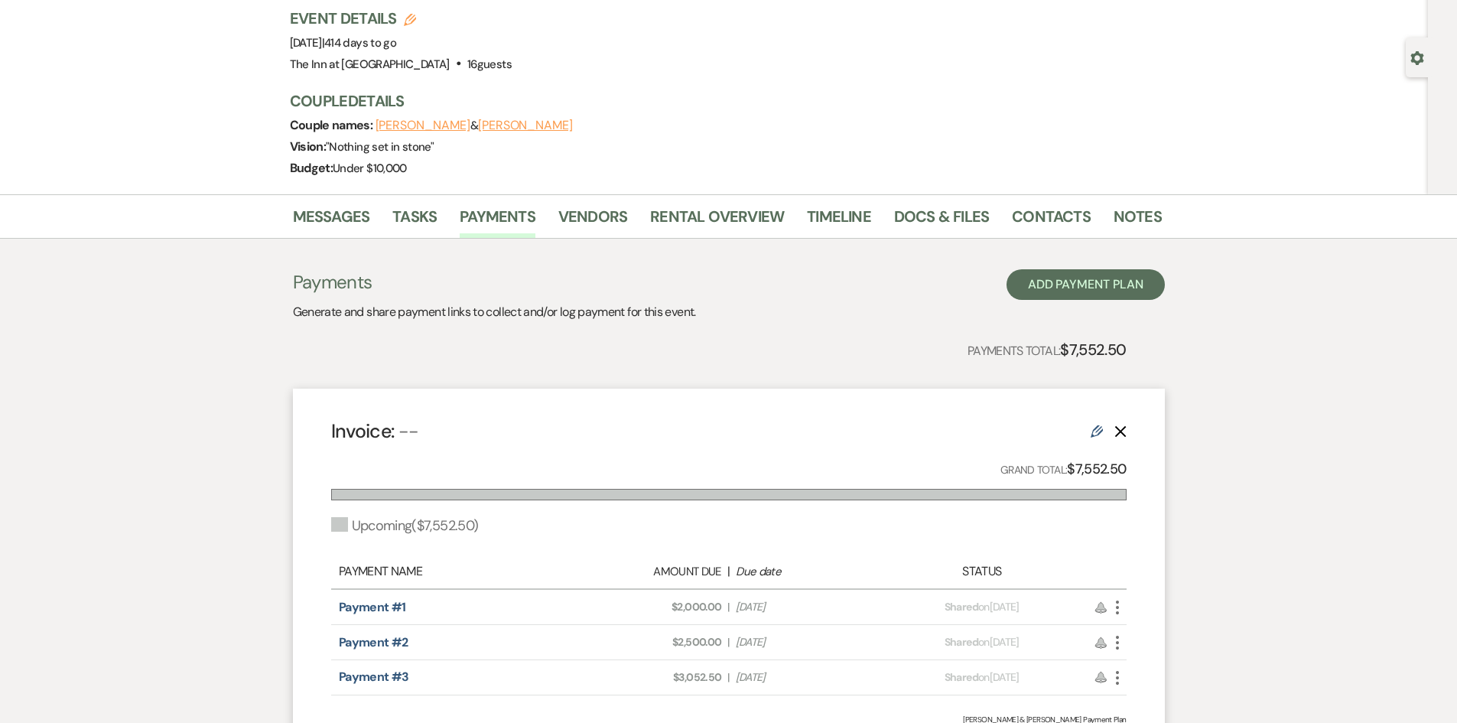
click at [1118, 607] on use "button" at bounding box center [1117, 608] width 3 height 14
click at [1161, 636] on button "Attach File Attach to Message" at bounding box center [1185, 638] width 155 height 26
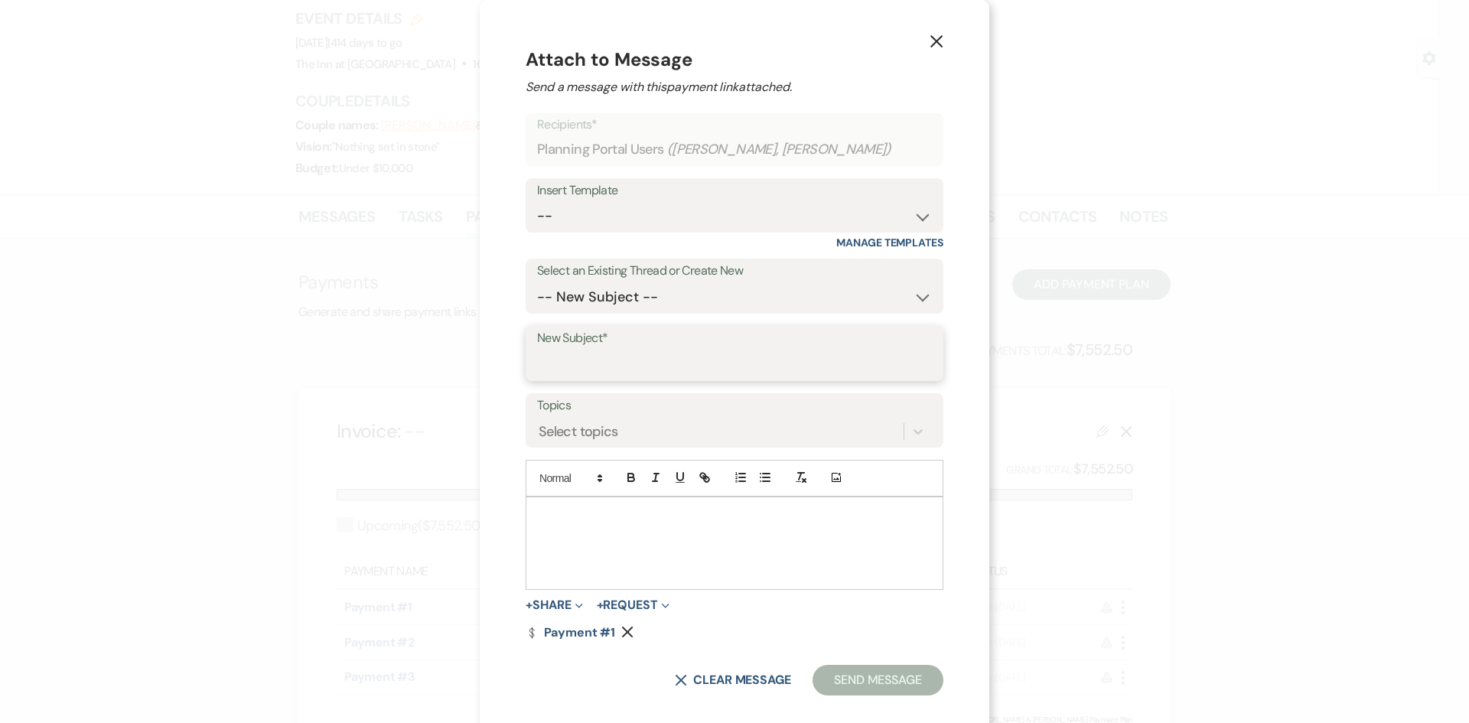
click at [630, 363] on input "New Subject*" at bounding box center [734, 365] width 395 height 30
type input "Thank You for Booking Your Event with The Inn at Oxbow Acres"
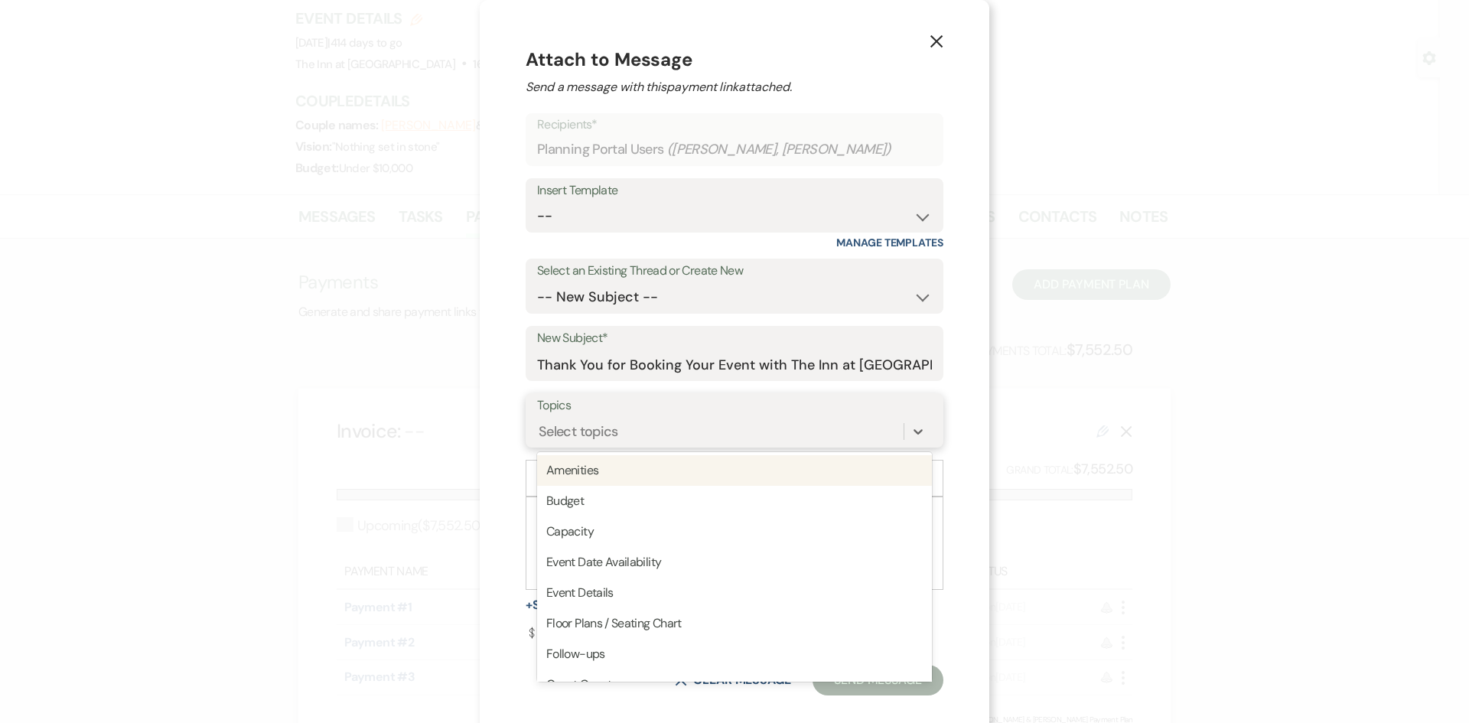
click at [640, 428] on div "Select topics" at bounding box center [720, 431] width 366 height 27
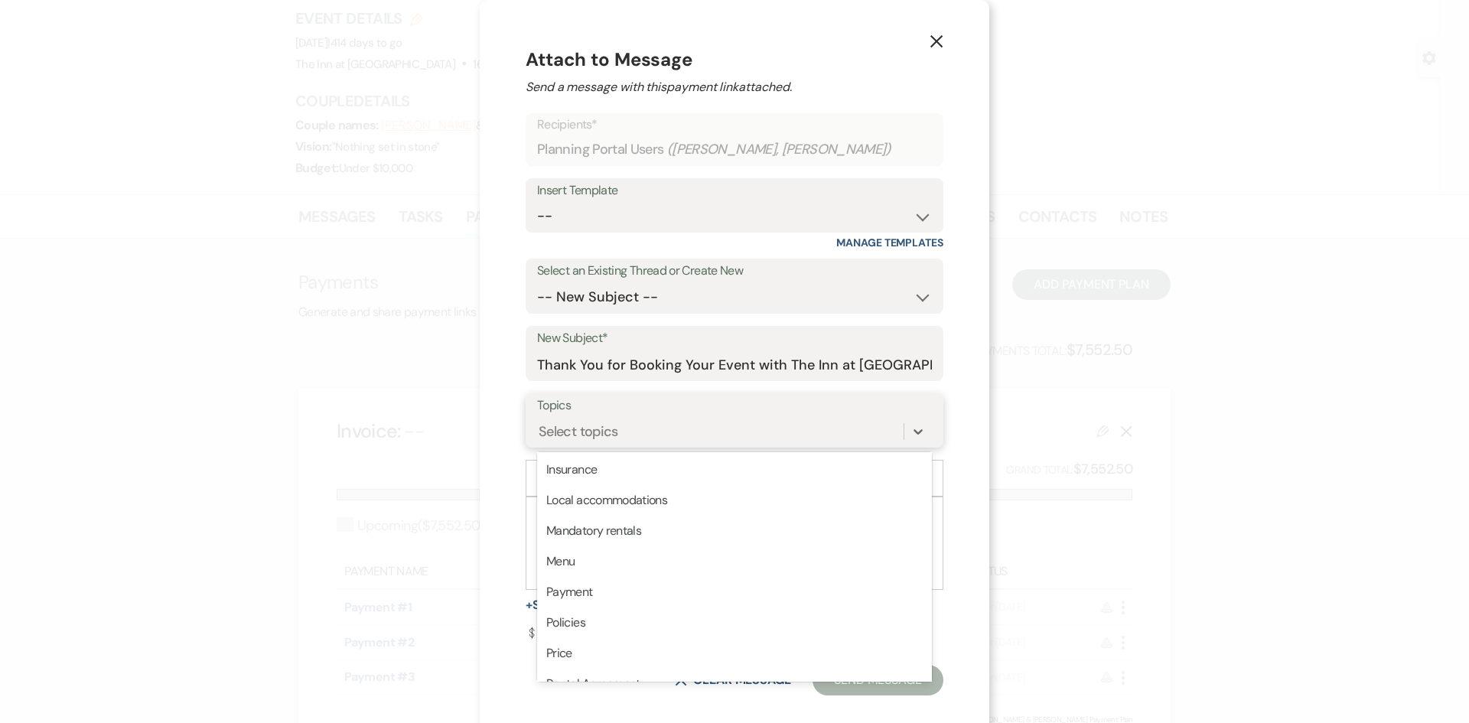
scroll to position [281, 0]
click at [873, 572] on div "Payment" at bounding box center [734, 587] width 395 height 31
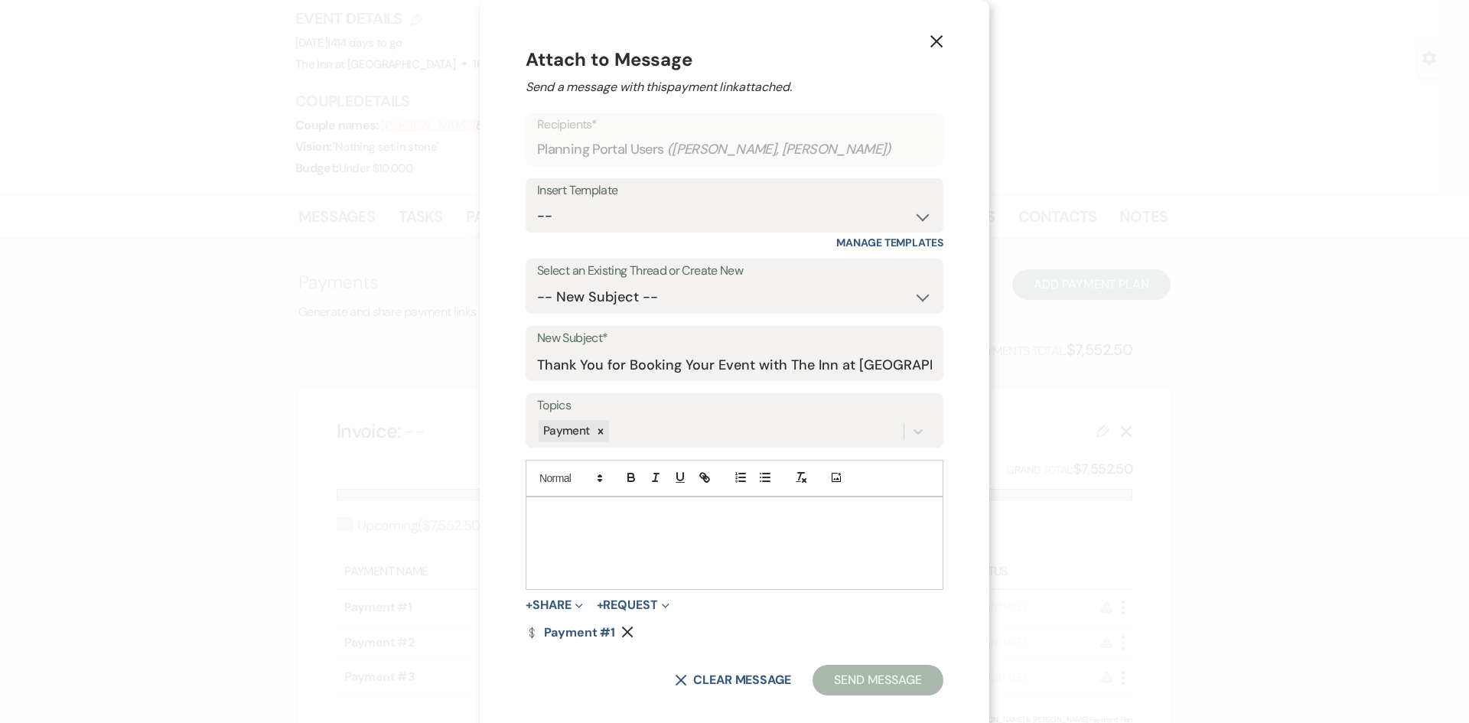
click at [659, 534] on div at bounding box center [734, 543] width 416 height 92
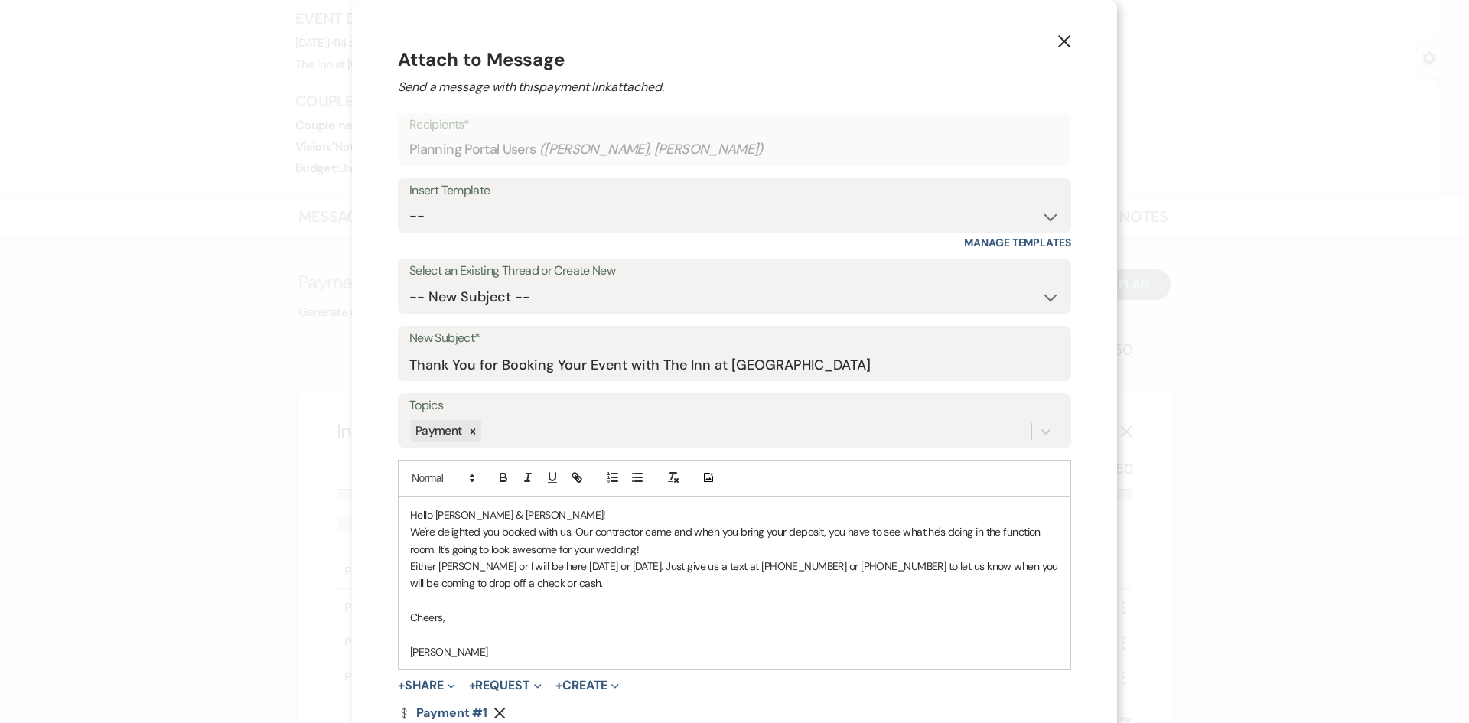
click at [521, 509] on p "Hello Ashley & Kevin!" at bounding box center [734, 514] width 649 height 17
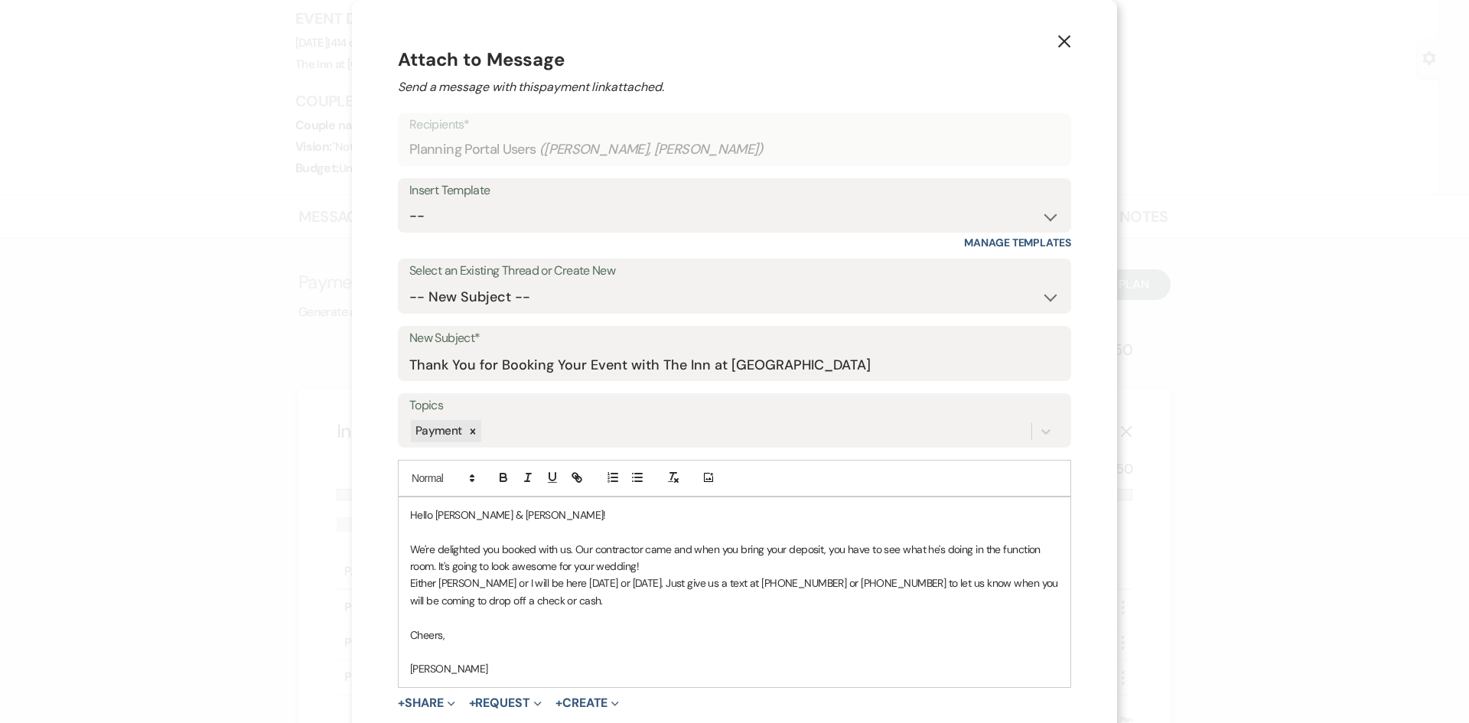
click at [641, 573] on p "We're delighted you booked with us. Our contractor came and when you bring your…" at bounding box center [734, 558] width 649 height 34
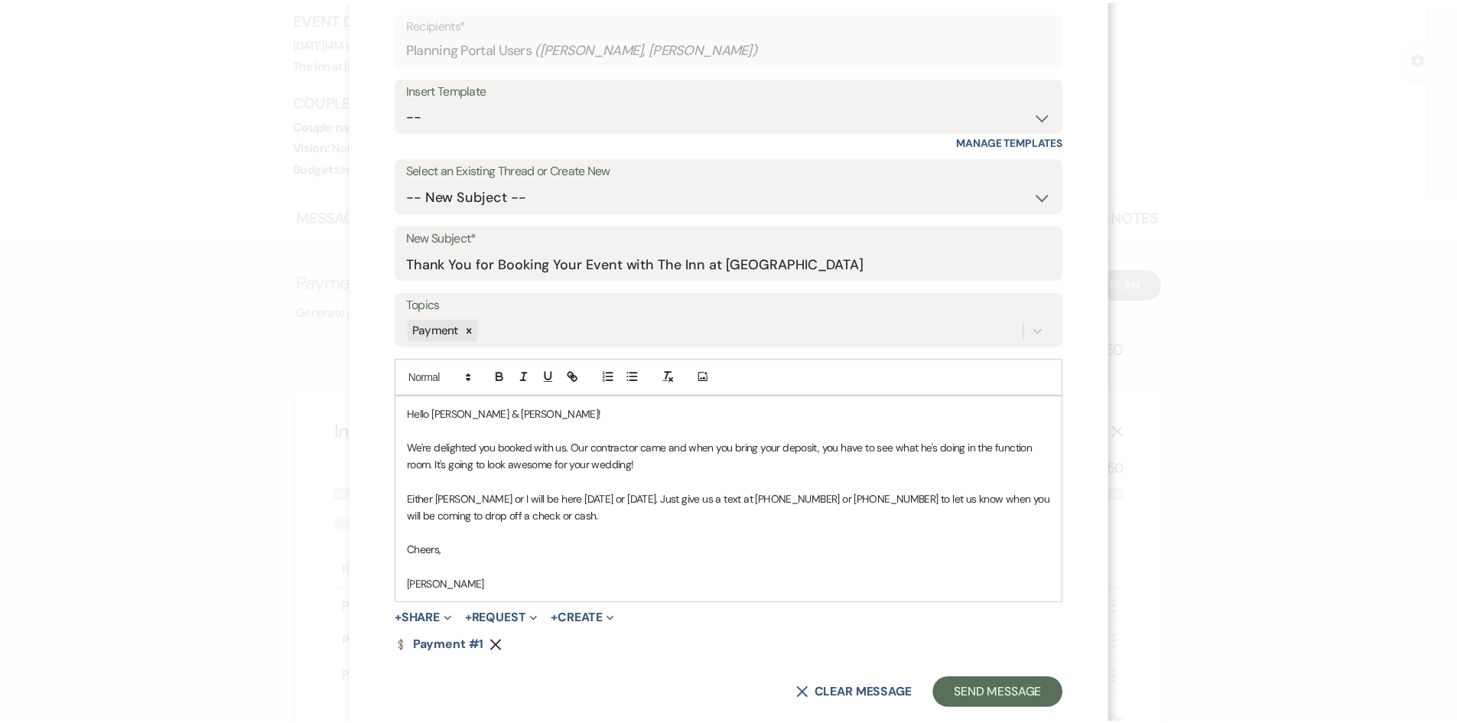
scroll to position [106, 0]
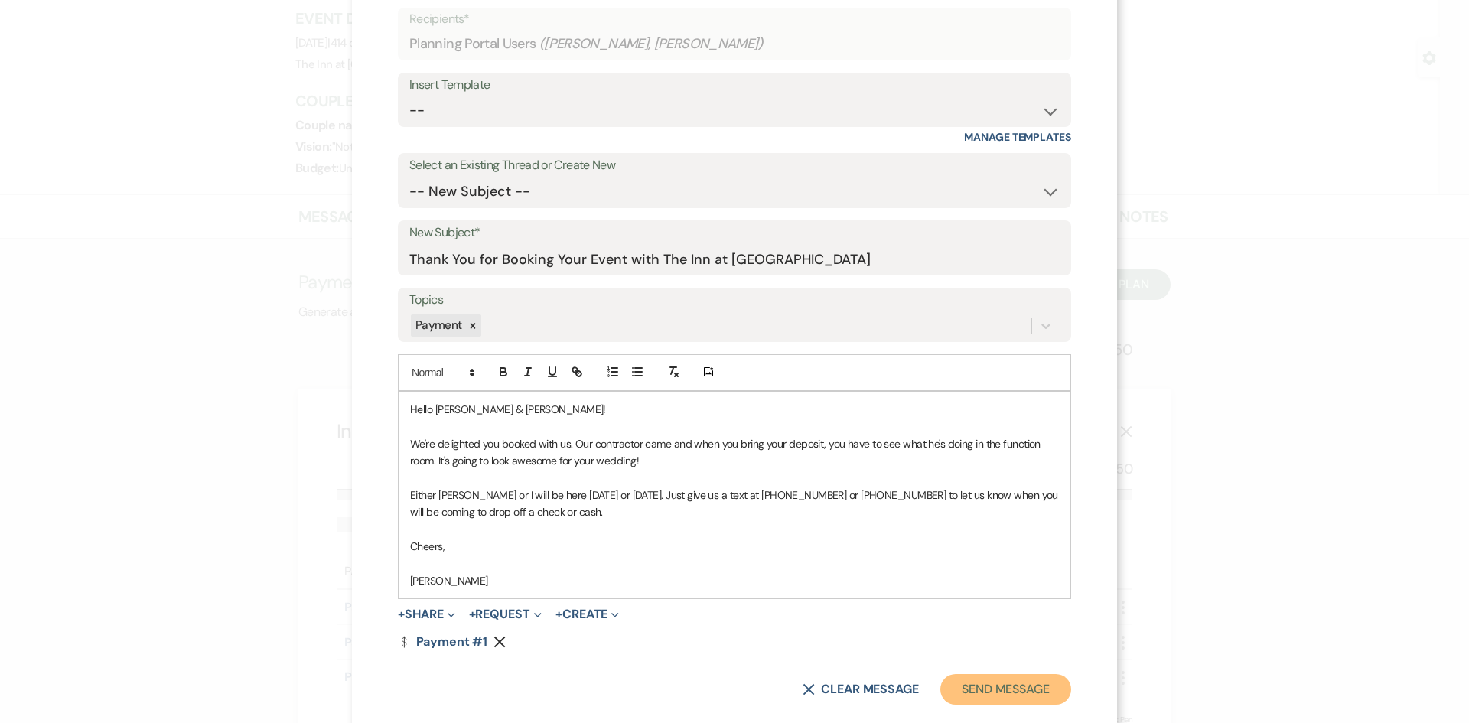
click at [1038, 682] on button "Send Message" at bounding box center [1005, 689] width 131 height 31
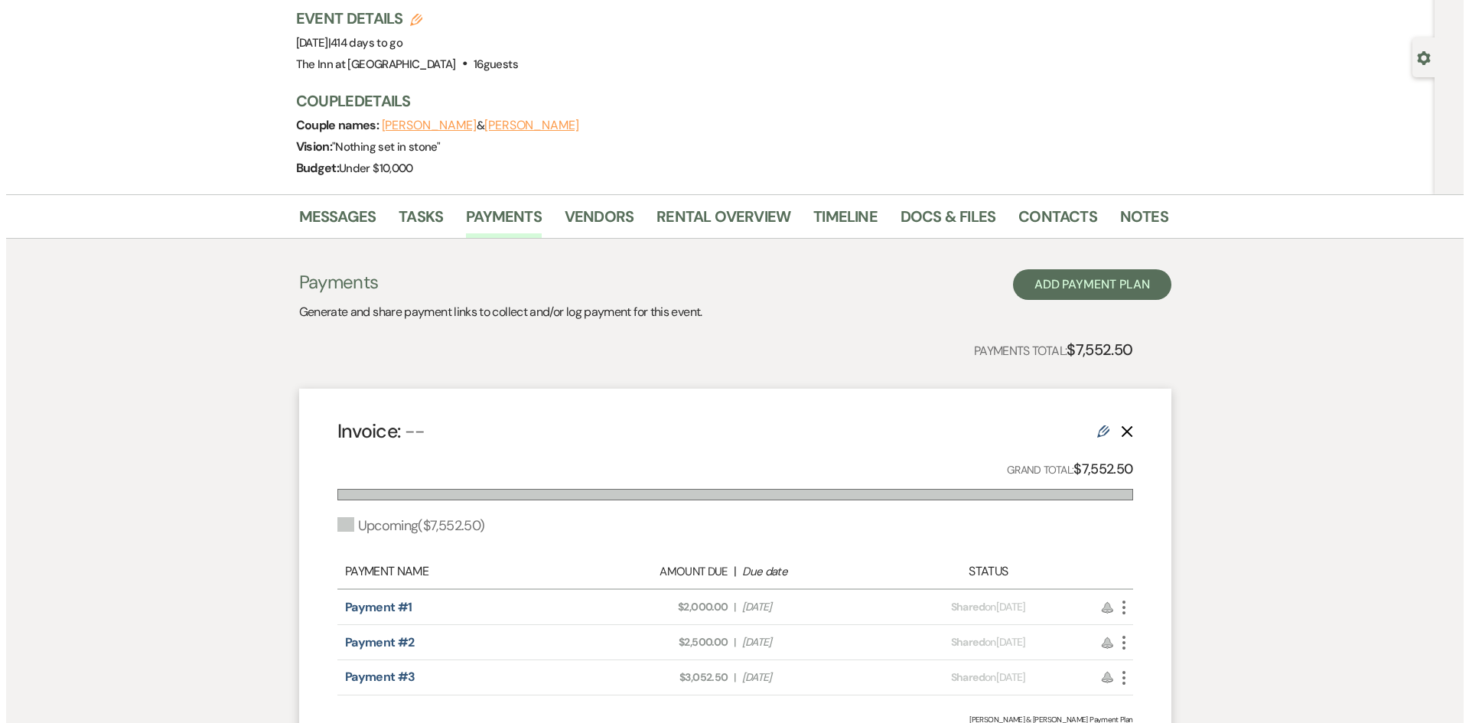
scroll to position [0, 0]
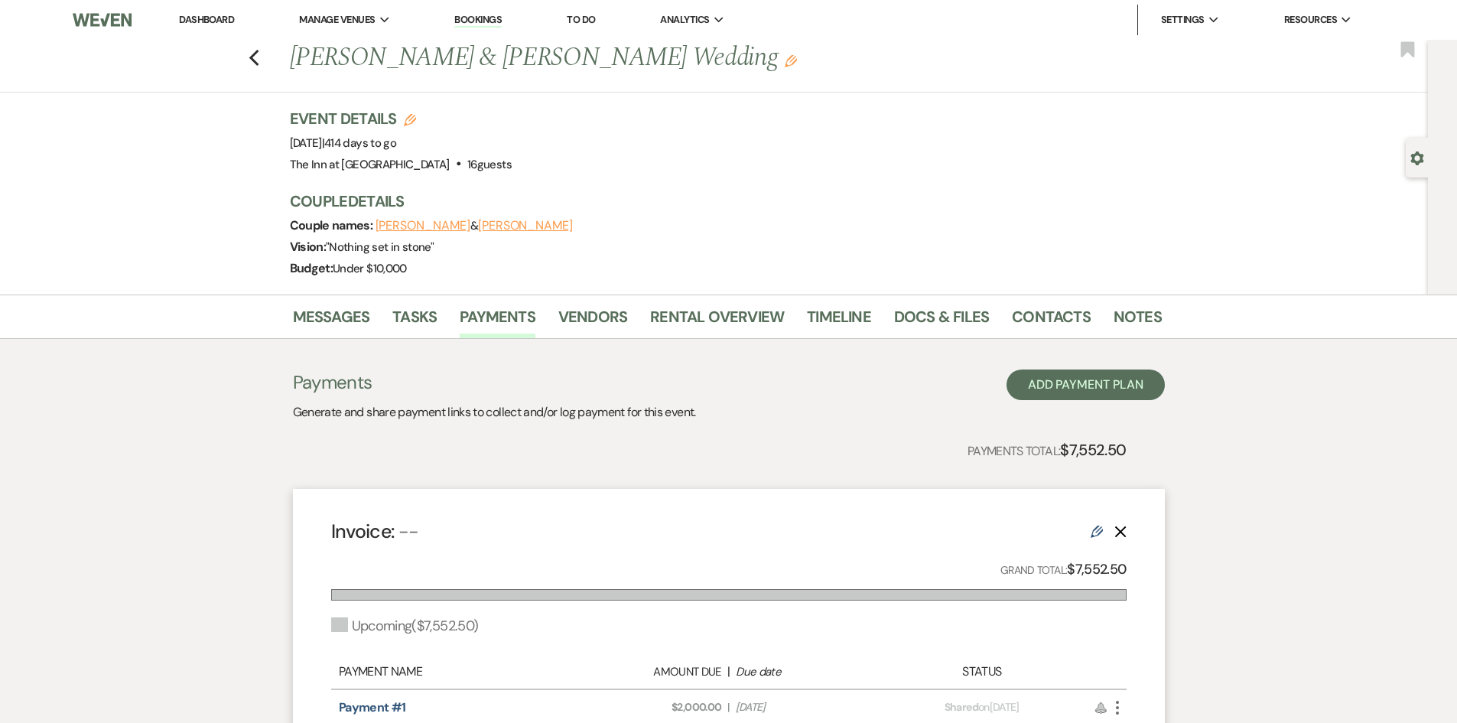
click at [223, 15] on link "Dashboard" at bounding box center [206, 19] width 55 height 13
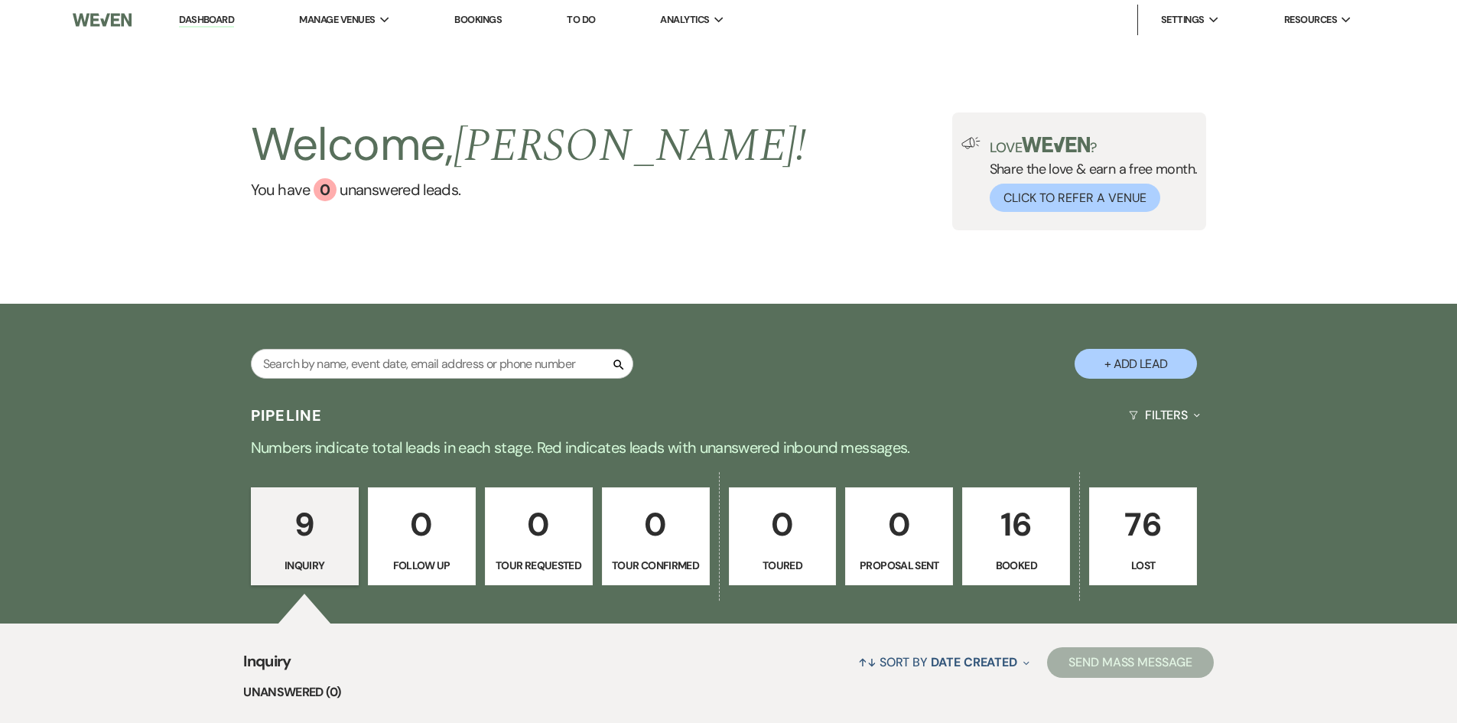
click at [1107, 361] on button "+ Add Lead" at bounding box center [1136, 364] width 122 height 30
select select "697"
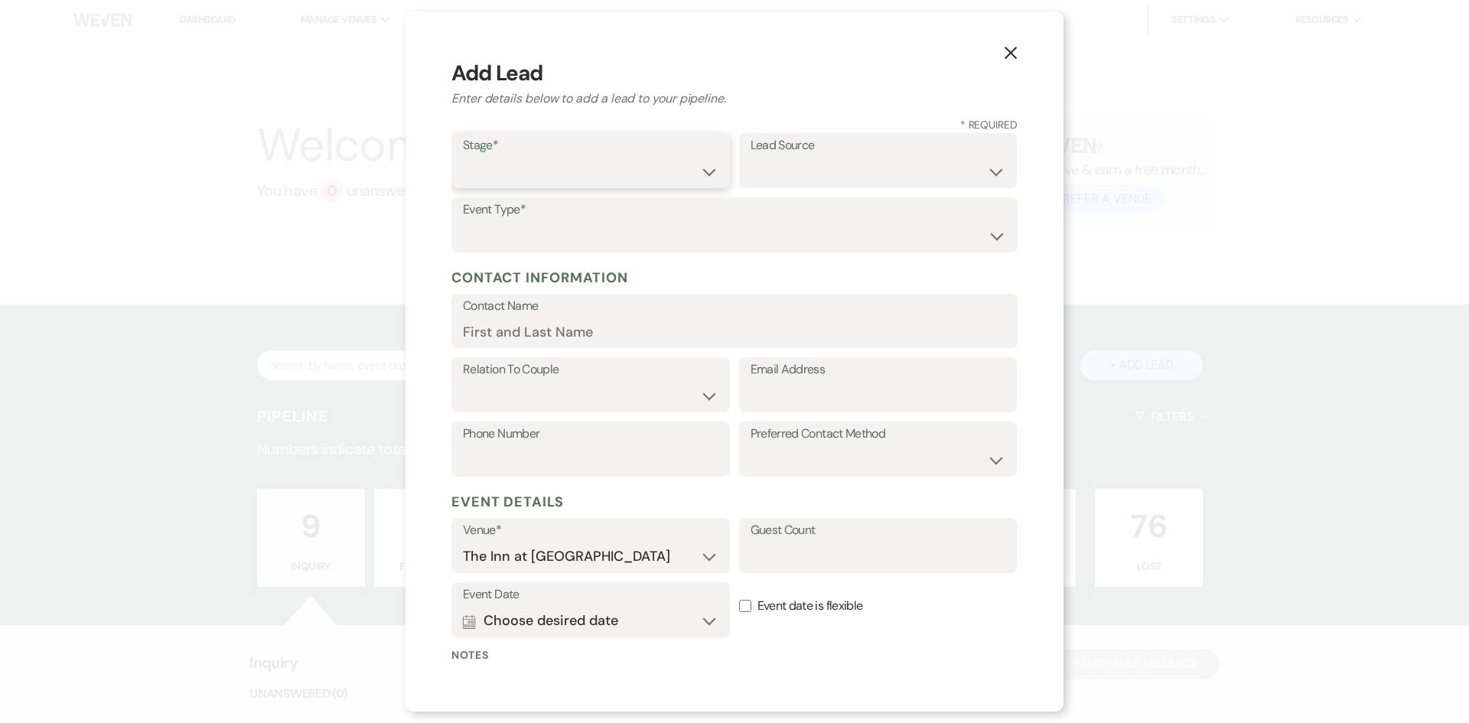
click at [624, 172] on select "Inquiry Follow Up Tour Requested Tour Confirmed Toured Proposal Sent Booked Lost" at bounding box center [591, 172] width 256 height 30
select select "7"
click at [463, 157] on select "Inquiry Follow Up Tour Requested Tour Confirmed Toured Proposal Sent Booked Lost" at bounding box center [591, 172] width 256 height 30
click at [750, 170] on select "Weven Venue Website Instagram Facebook Pinterest Google The Knot Wedding Wire H…" at bounding box center [878, 172] width 256 height 30
select select "5"
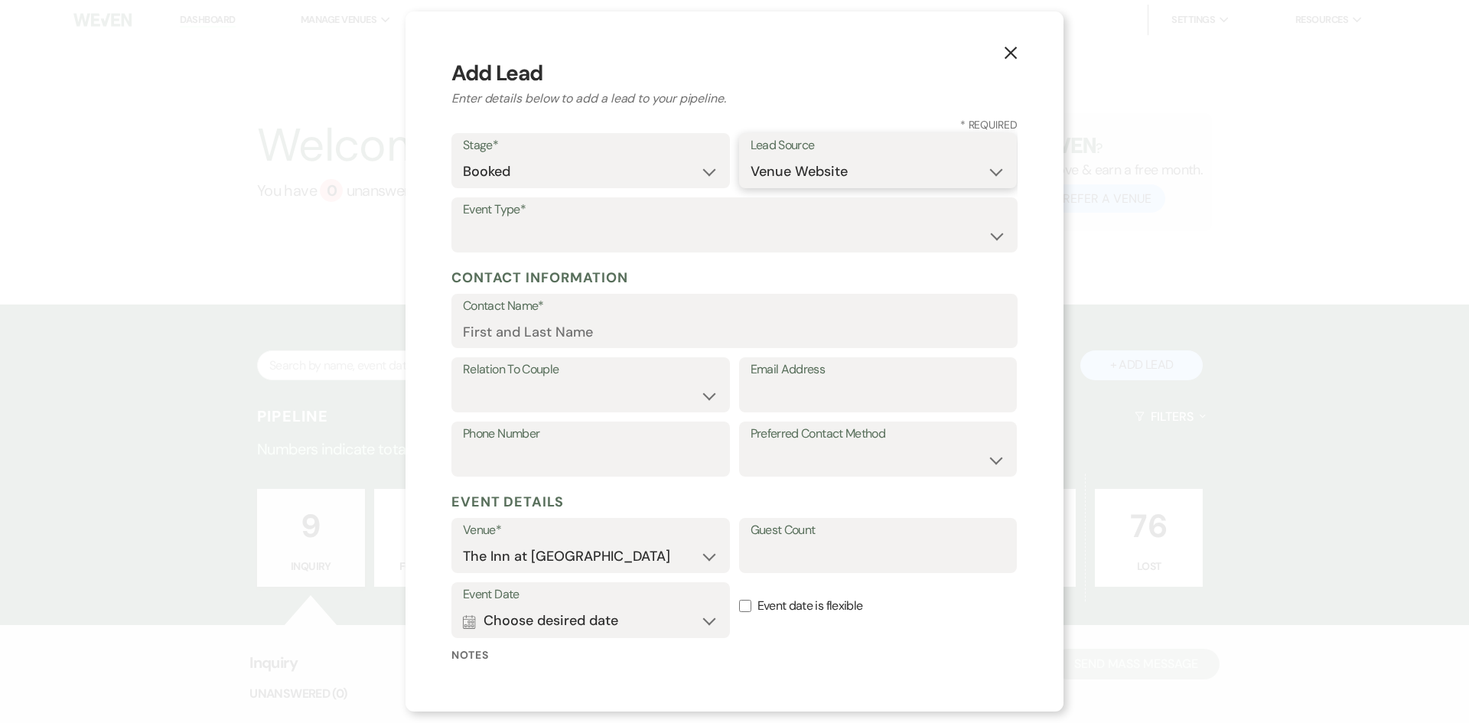
click at [750, 157] on select "Weven Venue Website Instagram Facebook Pinterest Google The Knot Wedding Wire H…" at bounding box center [878, 172] width 256 height 30
click at [643, 233] on select "Wedding Anniversary Party Baby Shower Bachelorette / Bachelor Party Birthday Pa…" at bounding box center [734, 236] width 543 height 30
select select "1"
click at [463, 221] on select "Wedding Anniversary Party Baby Shower Bachelorette / Bachelor Party Birthday Pa…" at bounding box center [734, 236] width 543 height 30
click at [591, 326] on input "Contact Name*" at bounding box center [734, 332] width 543 height 30
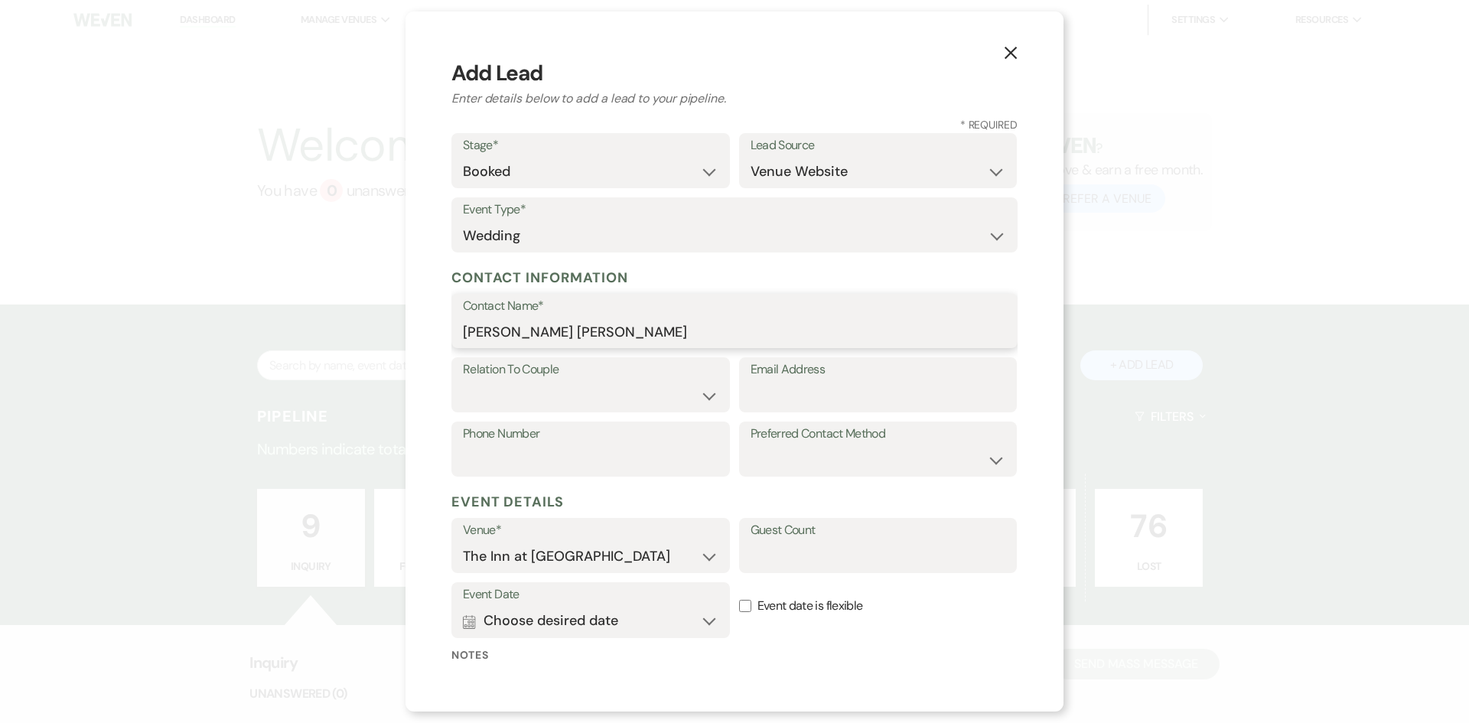
type input "Ruth Anne Murray"
click at [574, 395] on select "Couple Planner Parent of Couple Family Member Friend Other" at bounding box center [591, 396] width 256 height 30
select select "1"
click at [463, 381] on select "Couple Planner Parent of Couple Family Member Friend Other" at bounding box center [591, 396] width 256 height 30
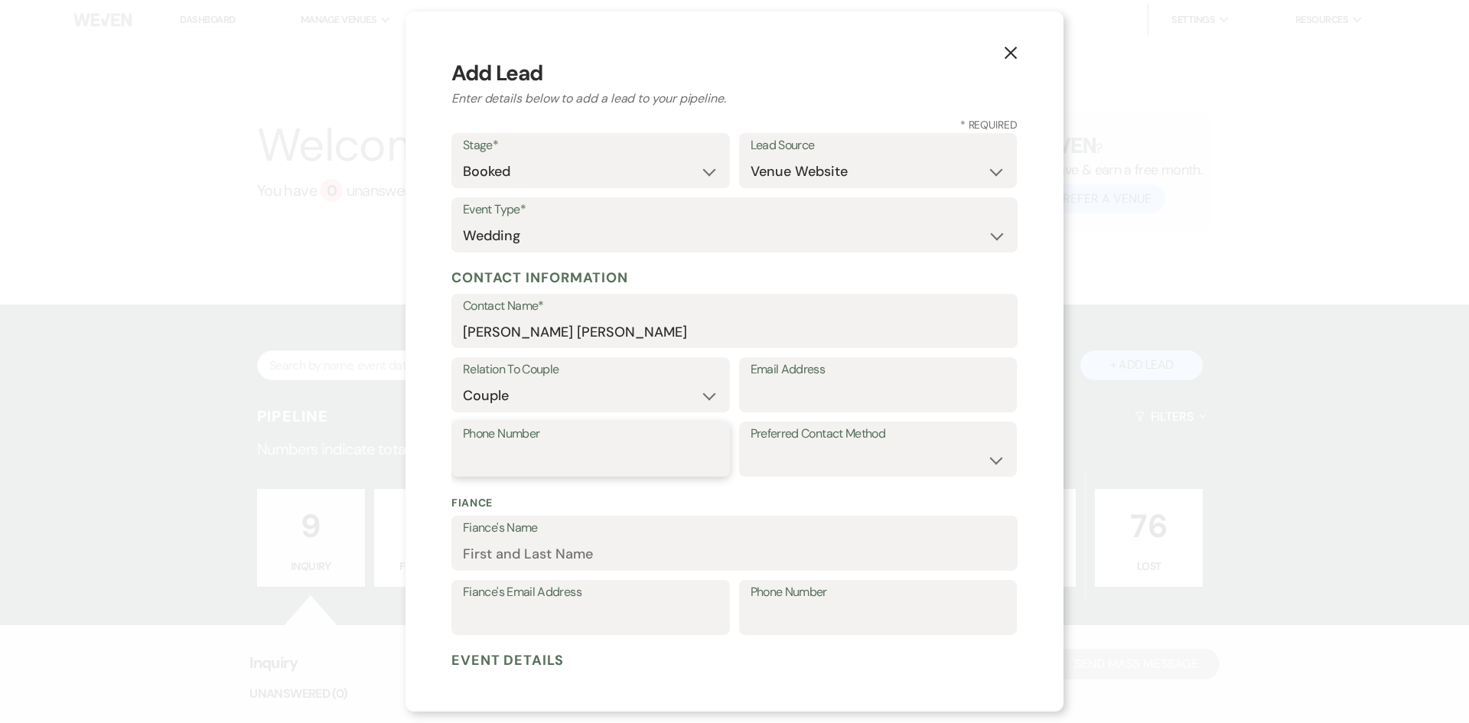
click at [513, 470] on input "Phone Number" at bounding box center [591, 460] width 256 height 30
type input "(603) 752-5517"
click at [770, 396] on input "Email Address" at bounding box center [878, 396] width 256 height 30
drag, startPoint x: 822, startPoint y: 397, endPoint x: 714, endPoint y: 399, distance: 108.7
click at [714, 399] on div "Relation To Couple Couple Planner Parent of Couple Family Member Friend Other E…" at bounding box center [734, 389] width 566 height 64
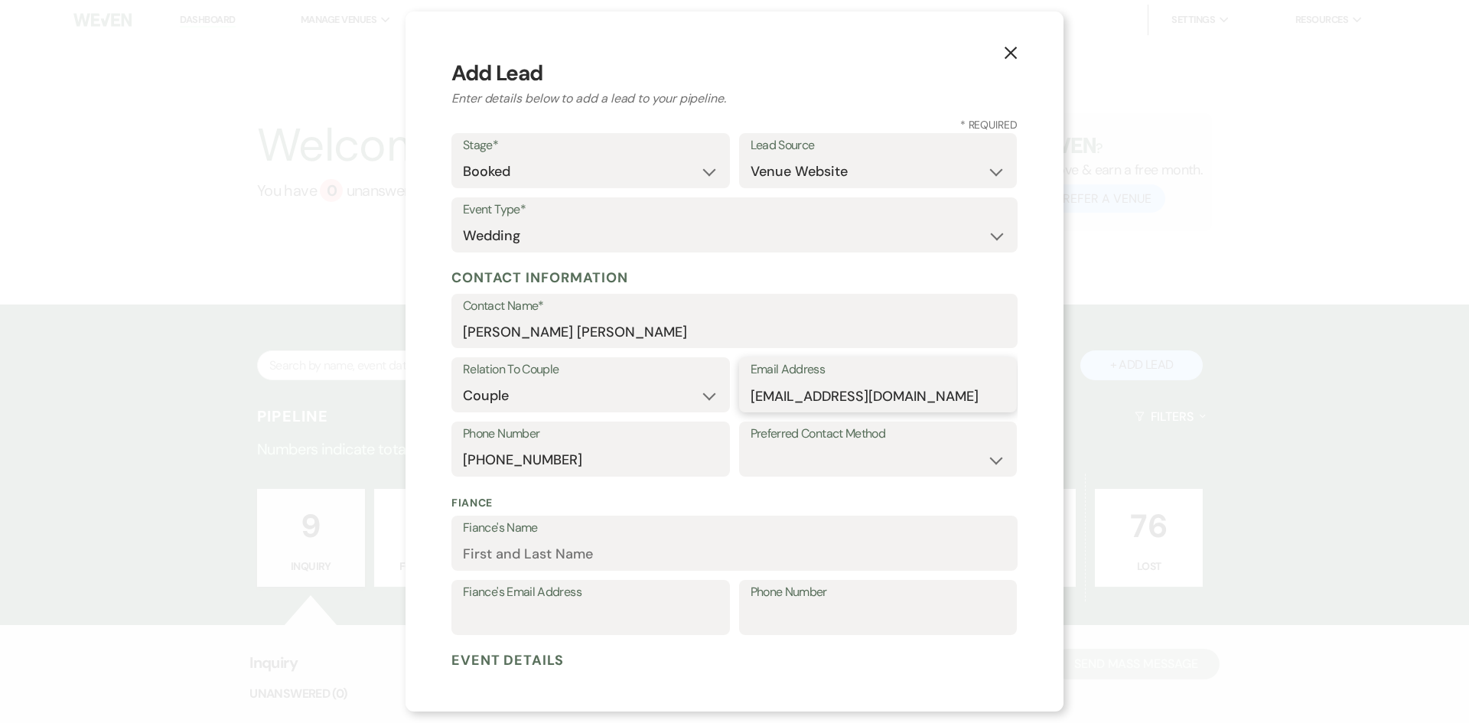
type input "ruthiemurray98@gmail.com"
click at [759, 444] on label "Preferred Contact Method" at bounding box center [878, 434] width 256 height 22
click at [764, 452] on select "Email Phone Text" at bounding box center [878, 460] width 256 height 30
select select "text"
click at [750, 445] on select "Email Phone Text" at bounding box center [878, 460] width 256 height 30
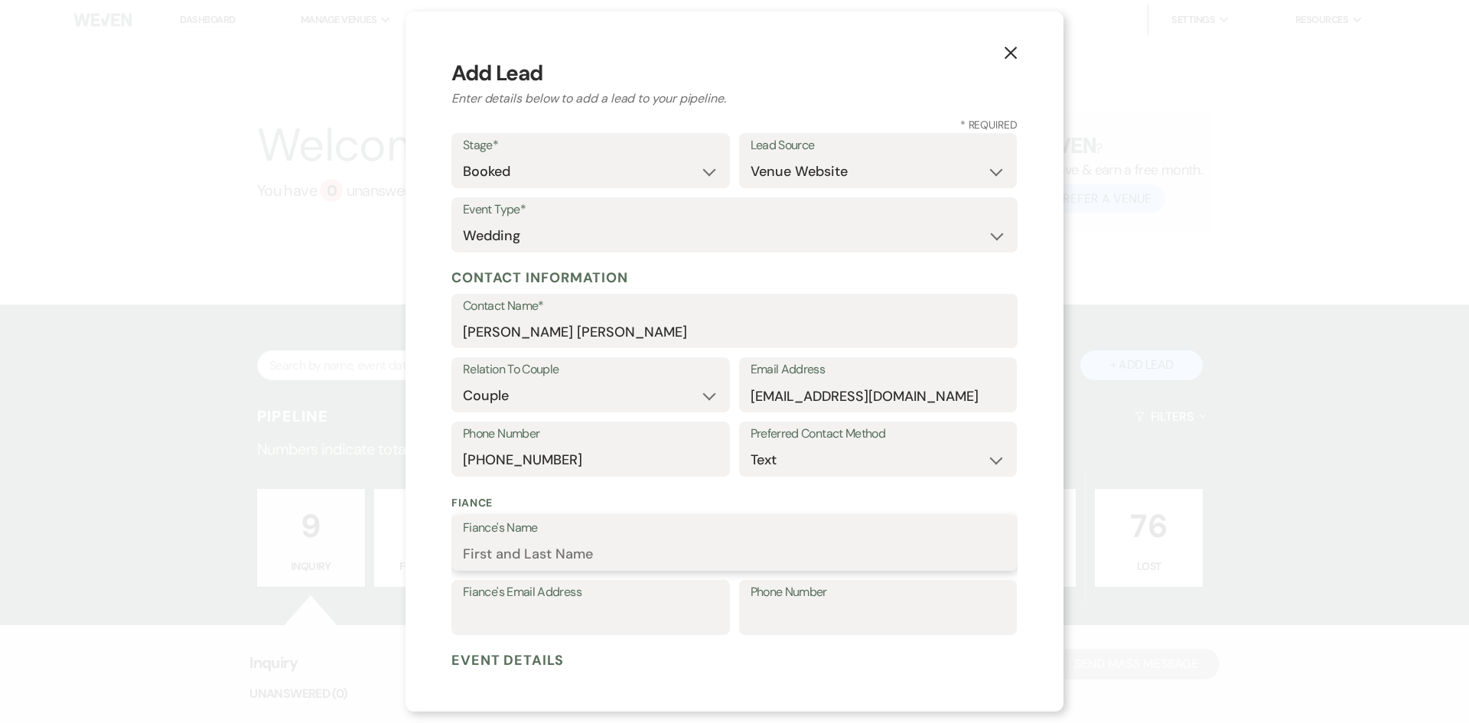
click at [653, 559] on input "Fiance's Name" at bounding box center [734, 554] width 543 height 30
type input "Tyler"
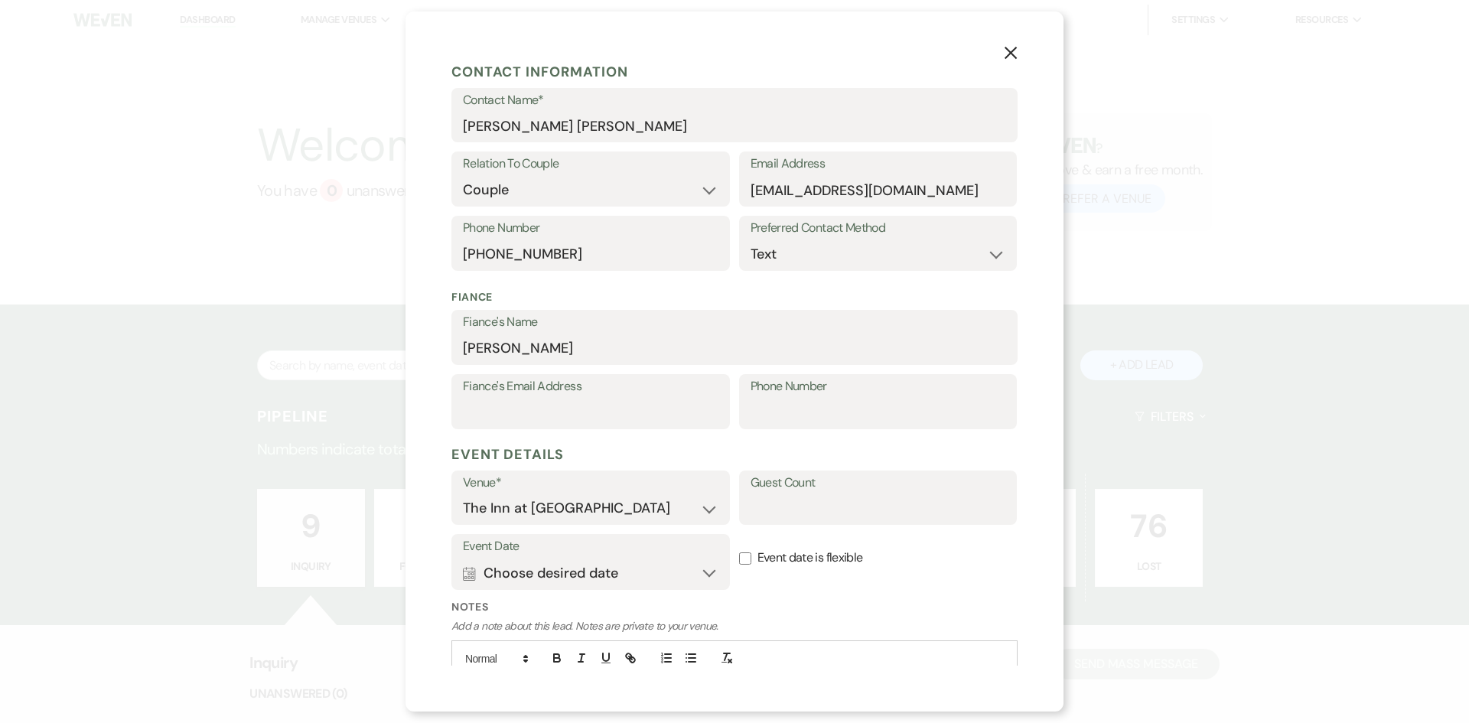
scroll to position [207, 0]
click at [665, 565] on button "Calendar Choose desired date Expand" at bounding box center [591, 572] width 256 height 31
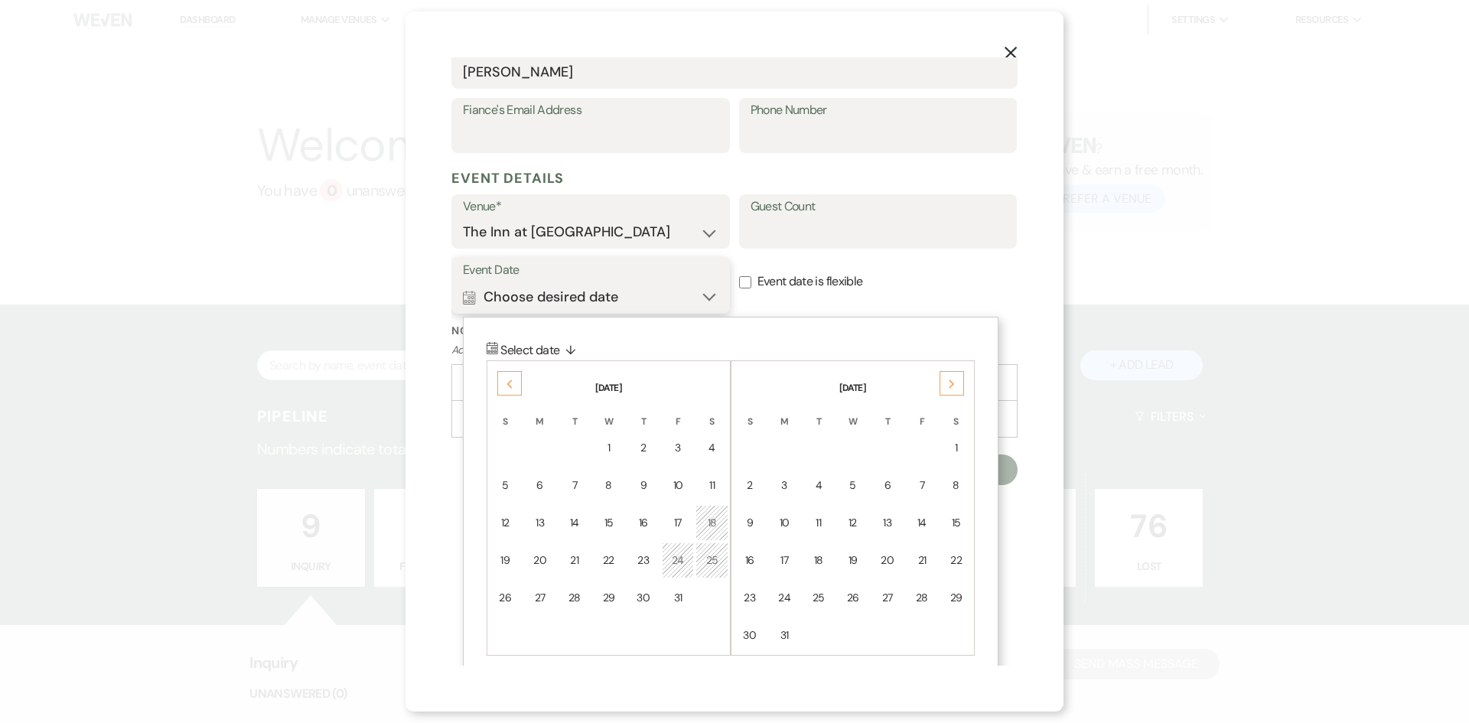
scroll to position [496, 0]
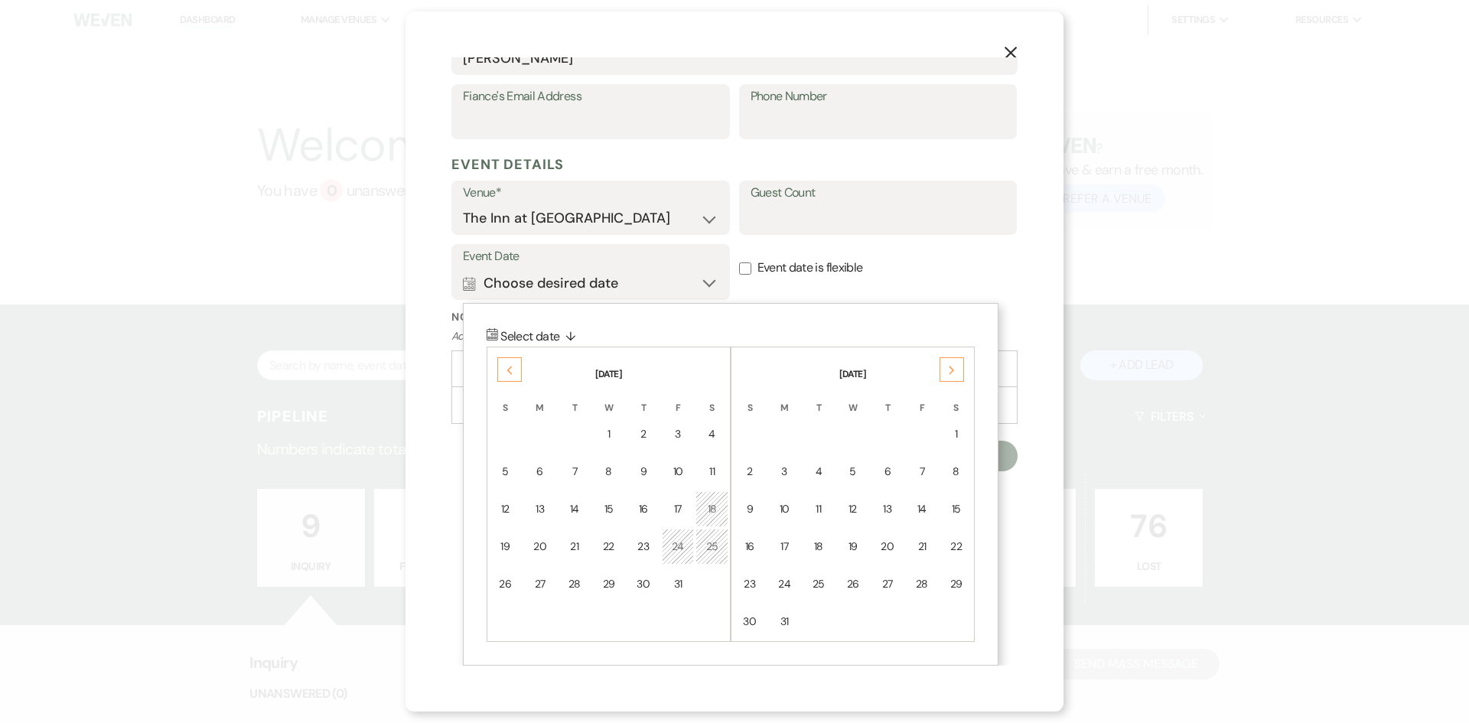
click at [501, 370] on div "Previous" at bounding box center [509, 369] width 24 height 24
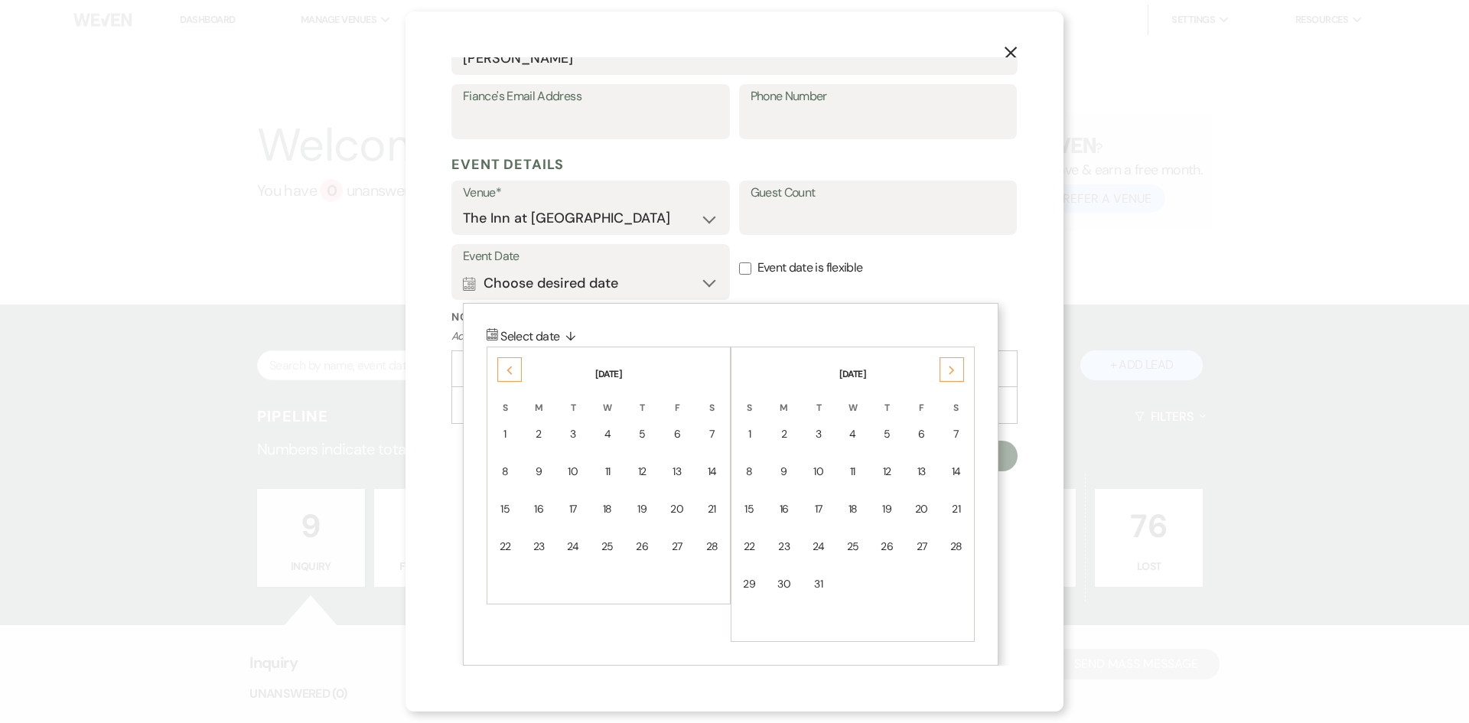
click at [501, 370] on div "Previous" at bounding box center [509, 369] width 24 height 24
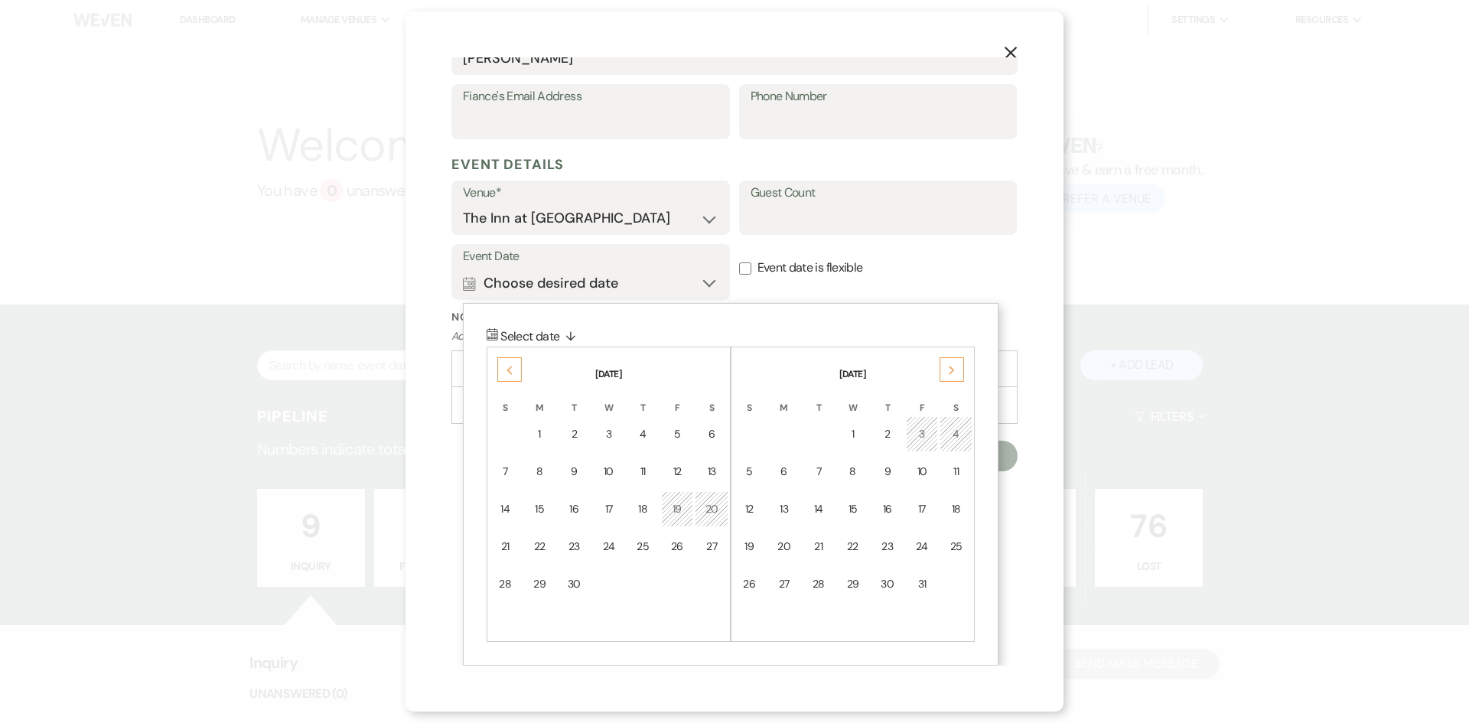
click at [948, 369] on icon "Next" at bounding box center [952, 370] width 8 height 9
click at [958, 438] on div "1" at bounding box center [955, 434] width 13 height 16
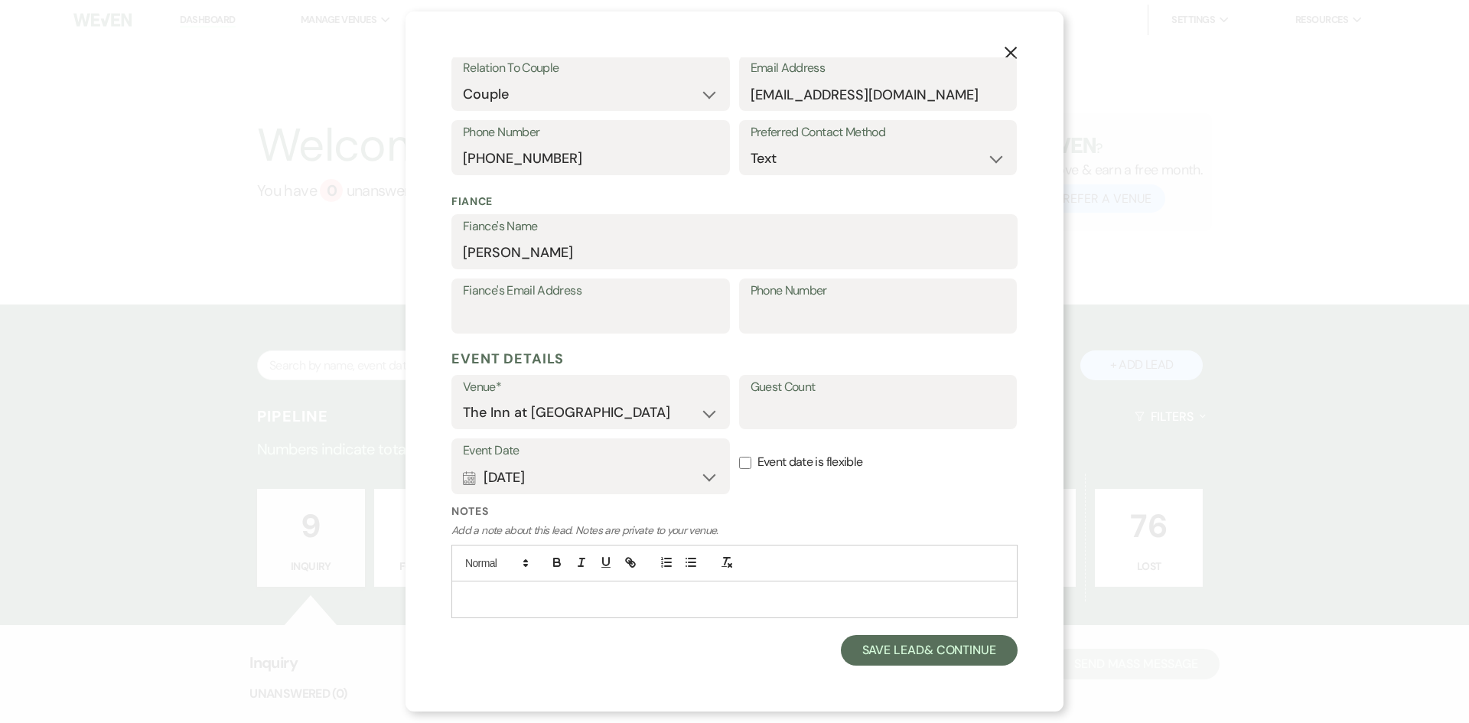
scroll to position [301, 0]
click at [891, 652] on button "Save Lead & Continue" at bounding box center [929, 650] width 177 height 31
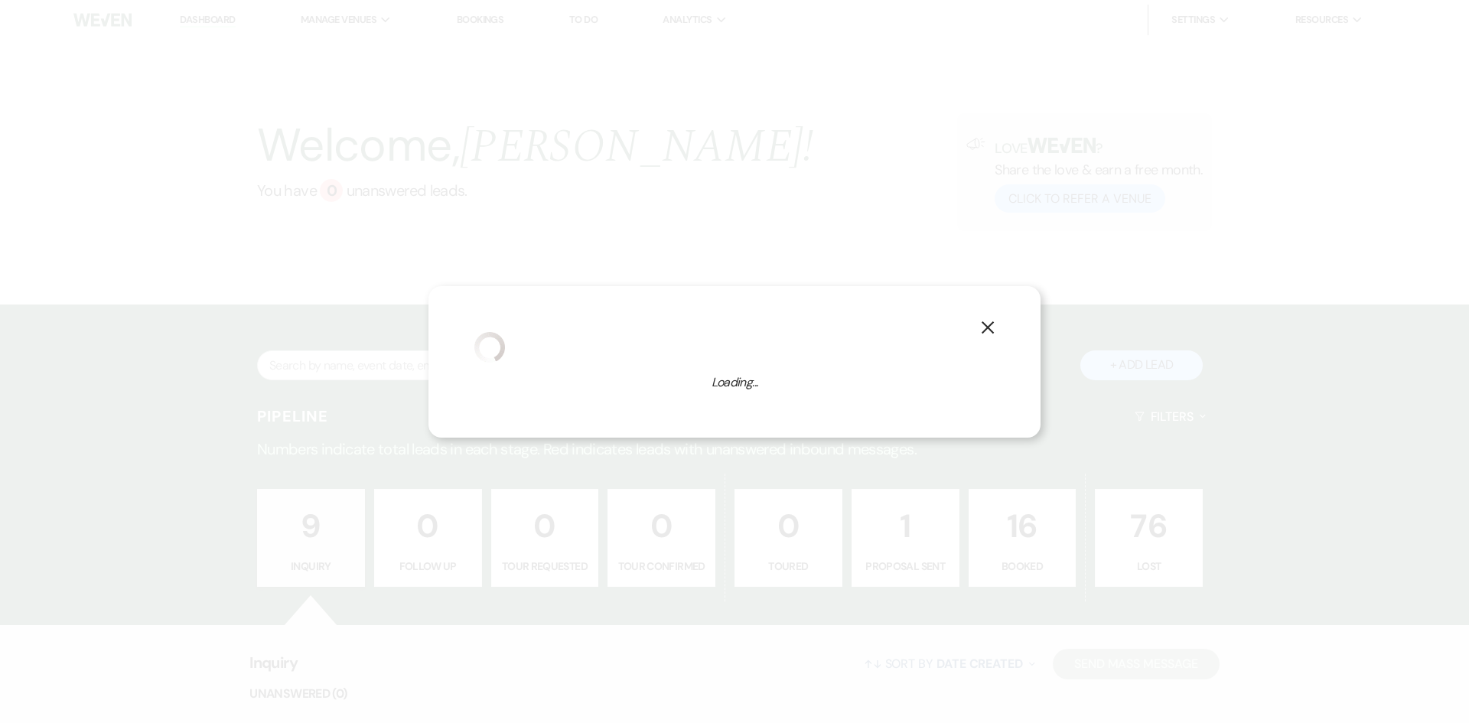
select select "1"
select select "697"
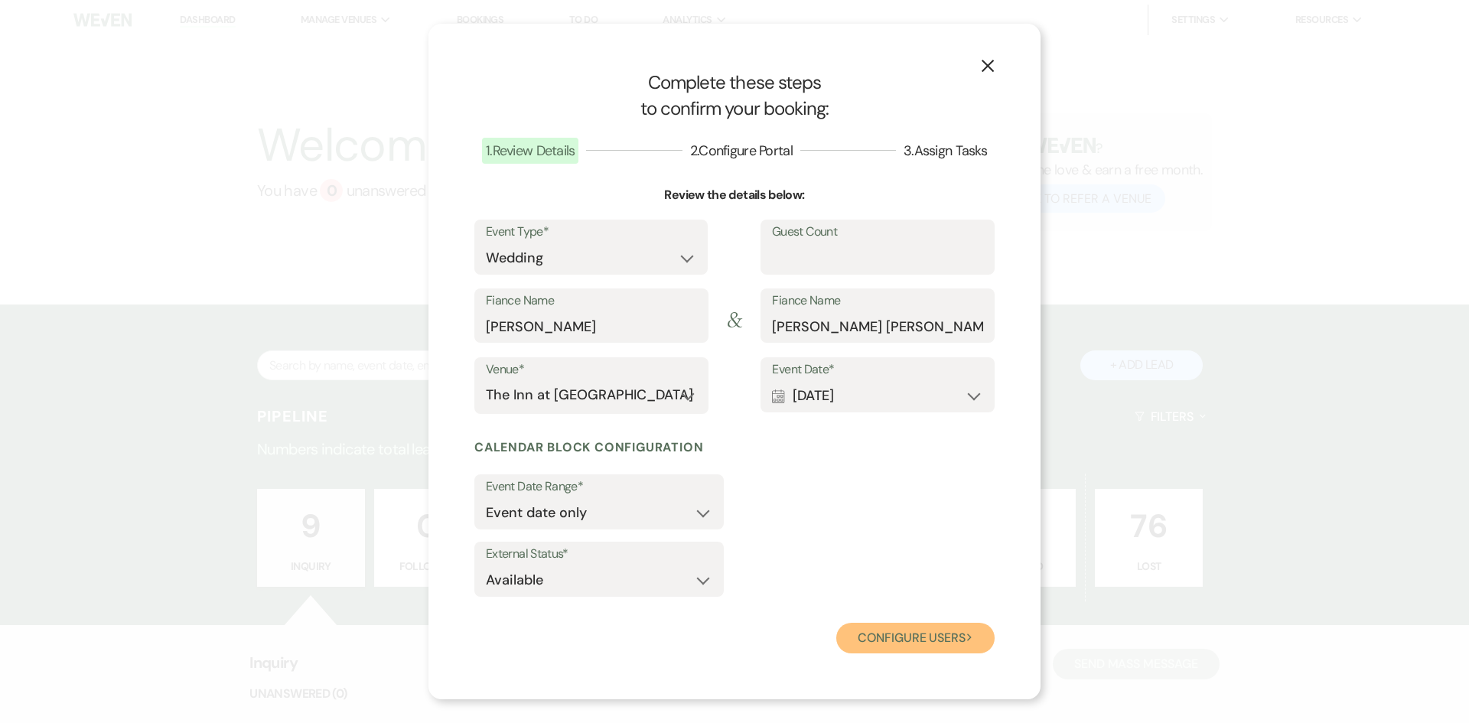
click at [888, 633] on button "Configure users Next" at bounding box center [915, 638] width 158 height 31
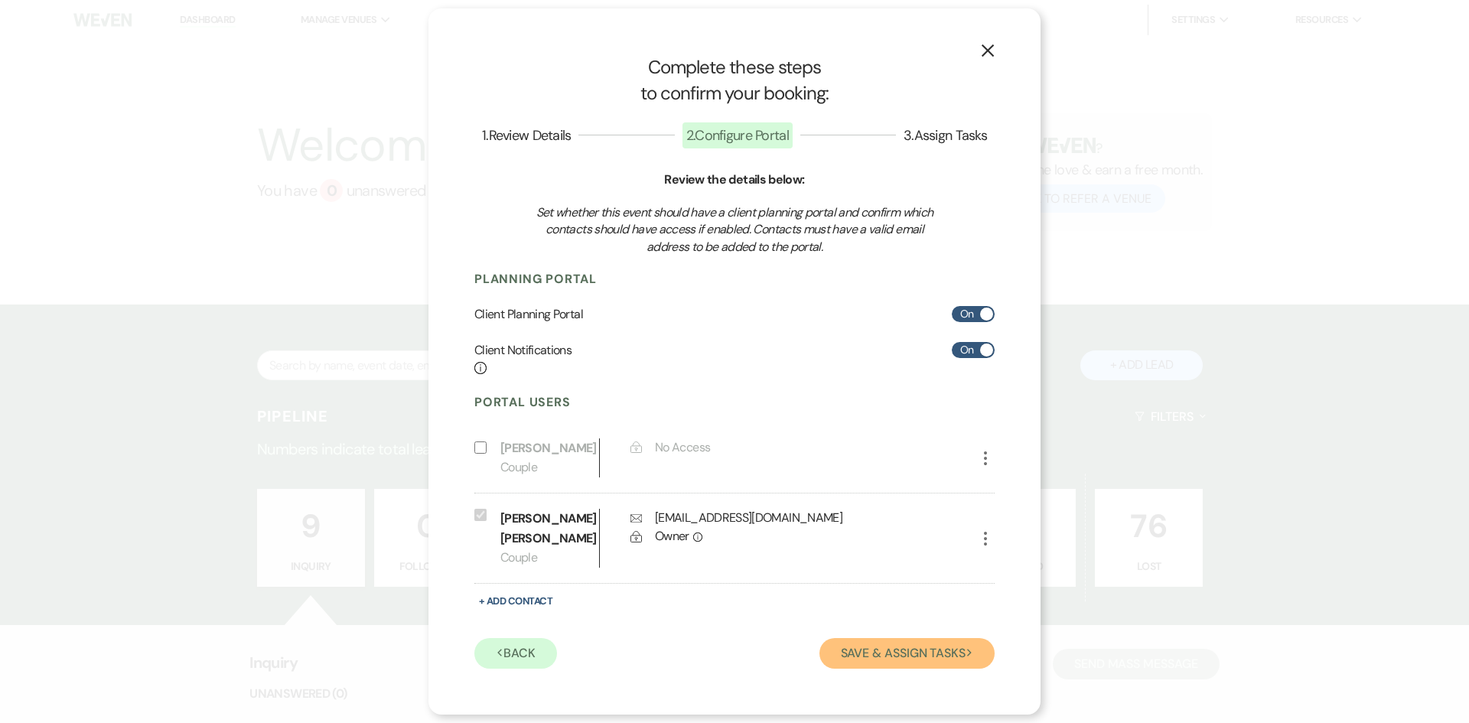
click at [879, 658] on button "Save & Assign Tasks Next" at bounding box center [906, 653] width 175 height 31
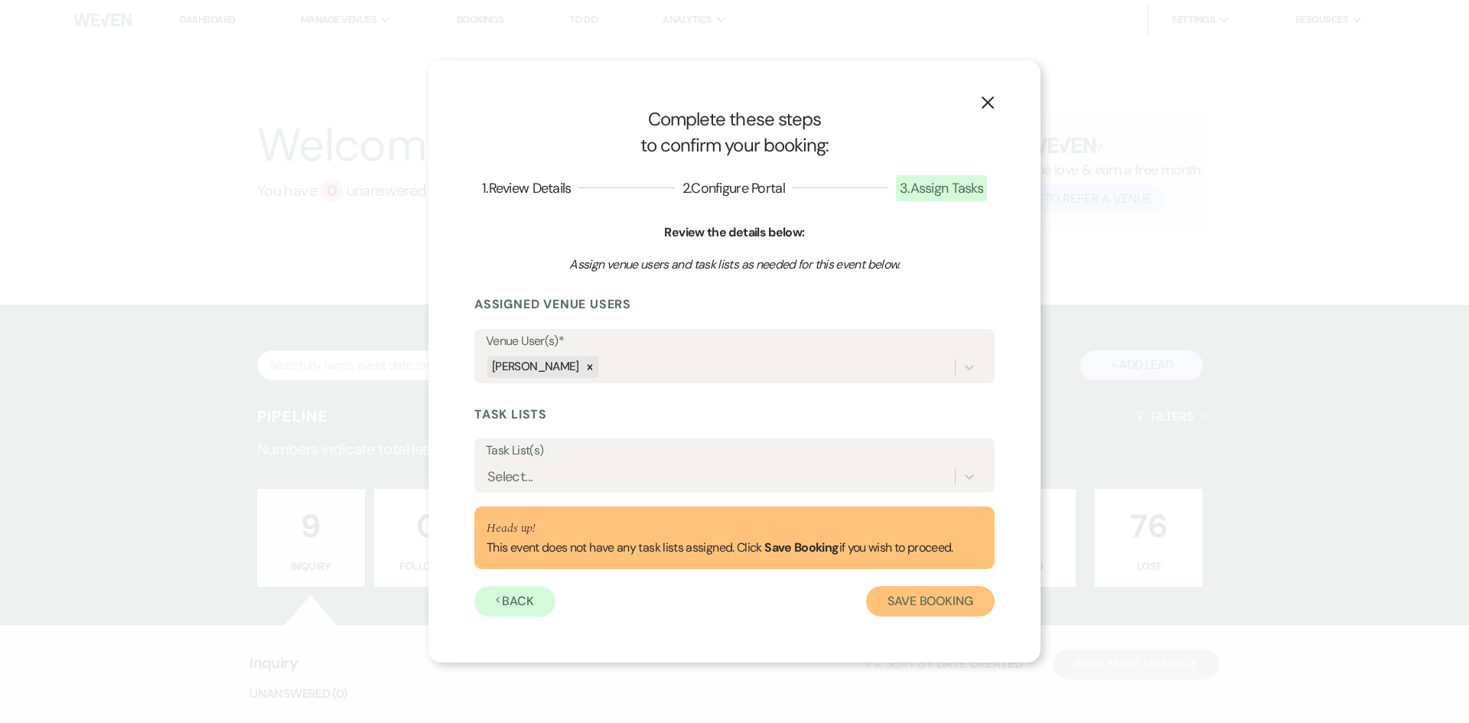
click at [914, 606] on button "Save Booking" at bounding box center [930, 601] width 129 height 31
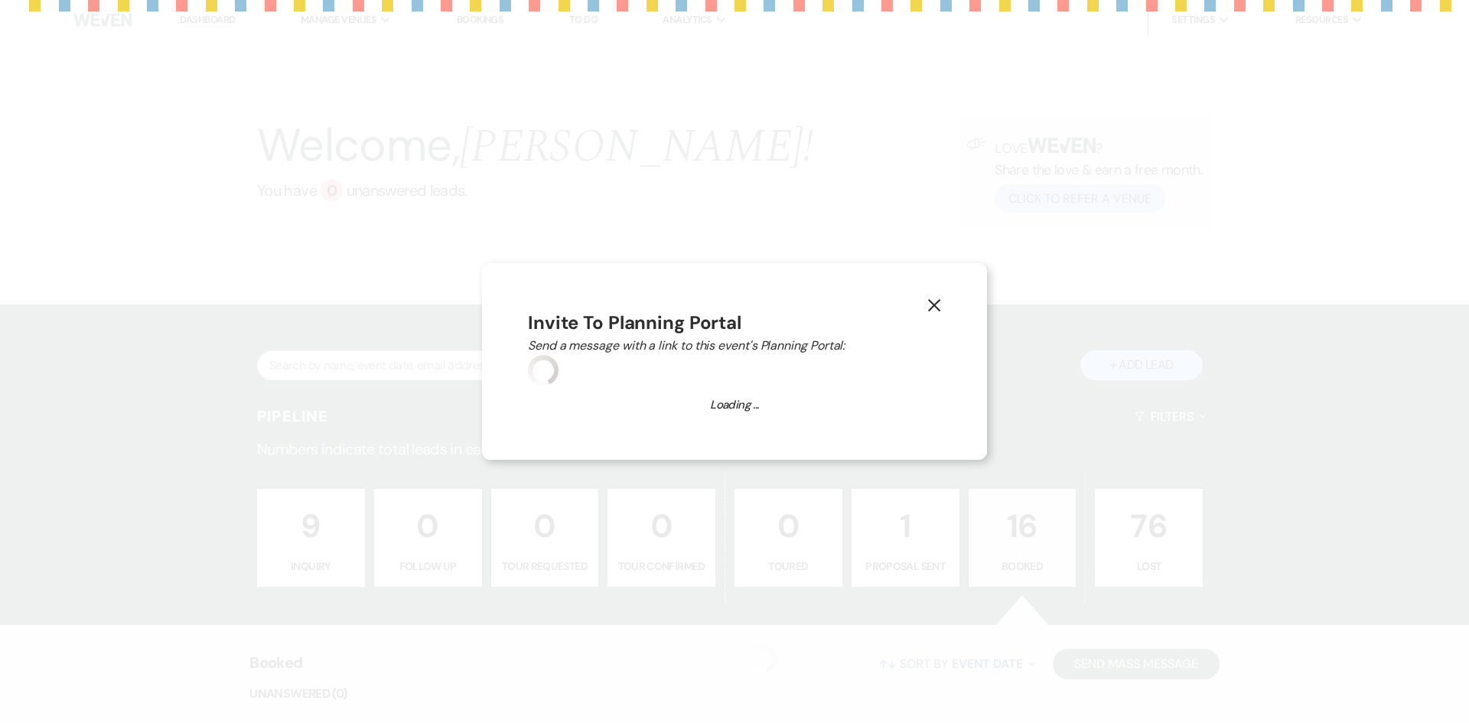
select select "2453"
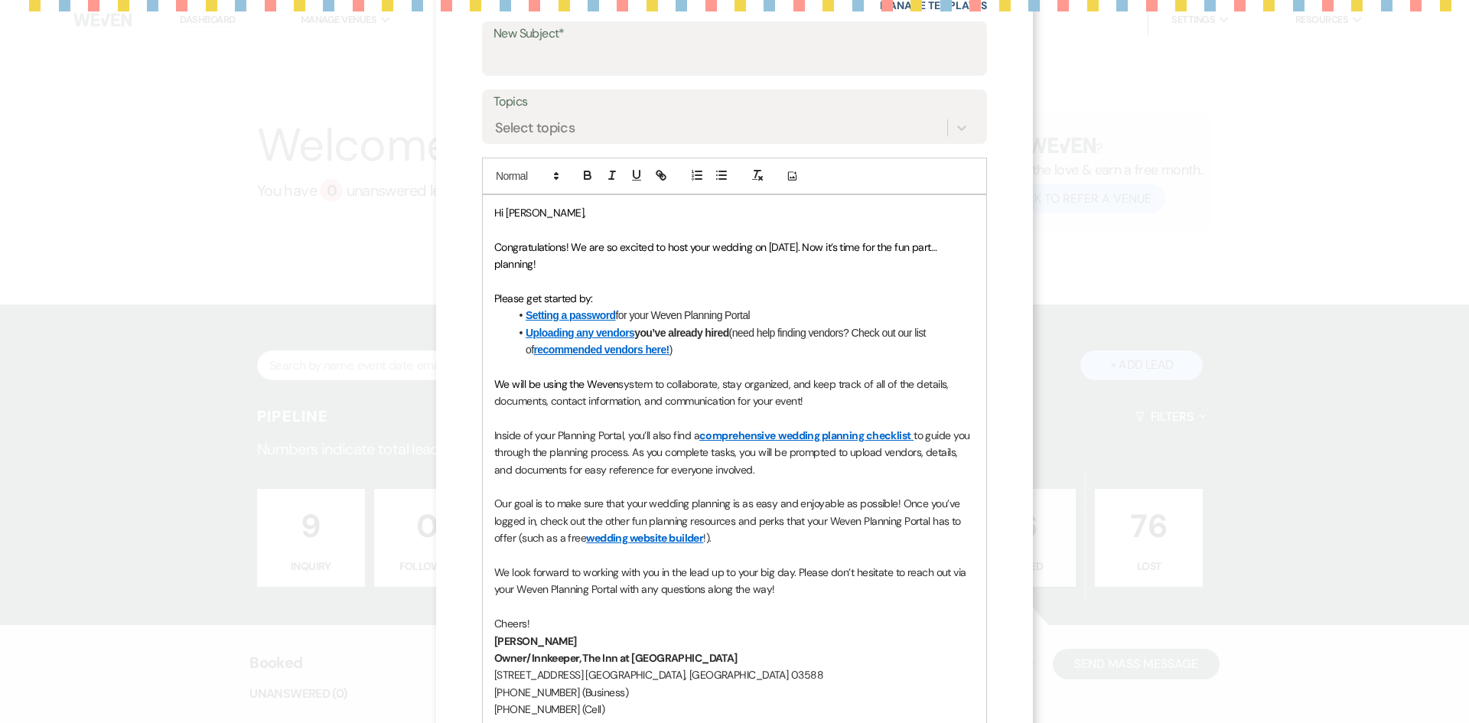
scroll to position [239, 0]
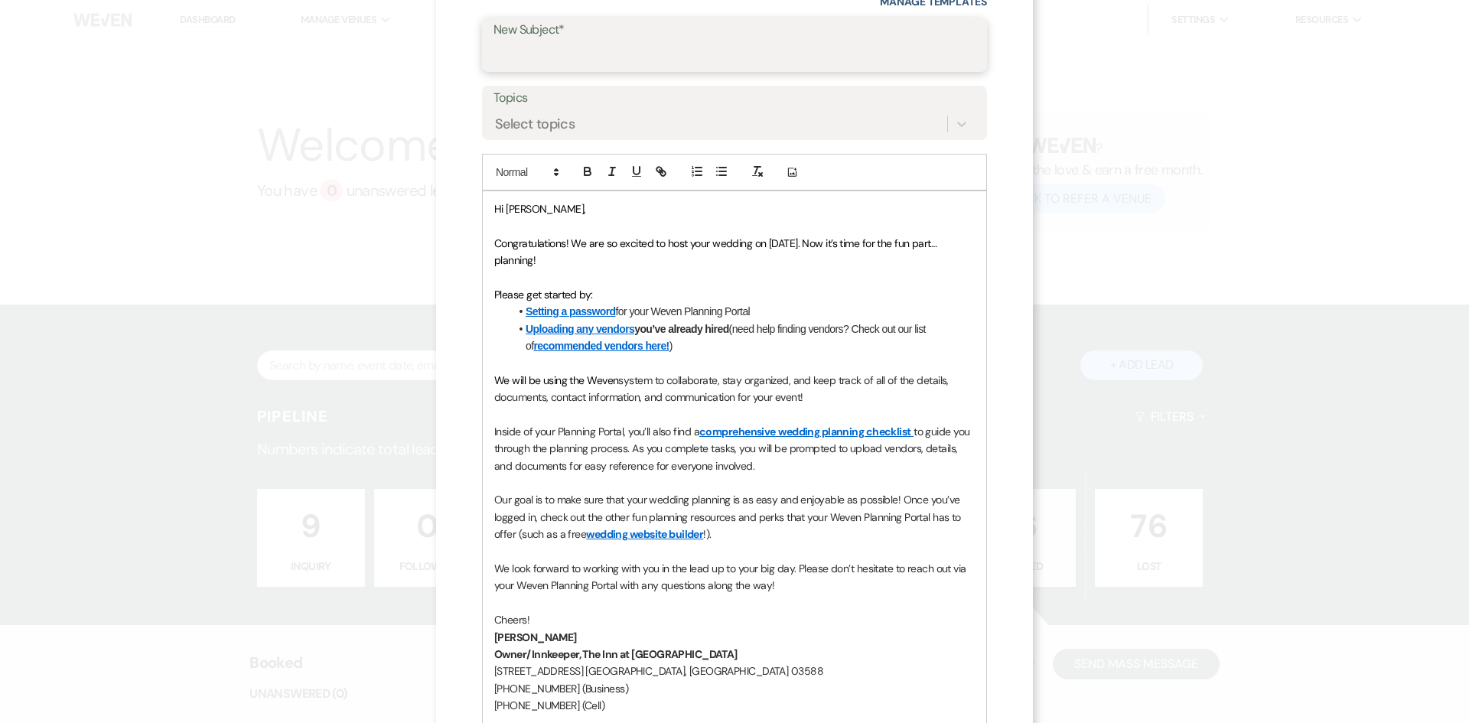
click at [532, 53] on input "New Subject*" at bounding box center [734, 56] width 482 height 30
type input "Congratulations from The Inn at [GEOGRAPHIC_DATA]"
click at [551, 123] on div "Select topics" at bounding box center [535, 124] width 80 height 21
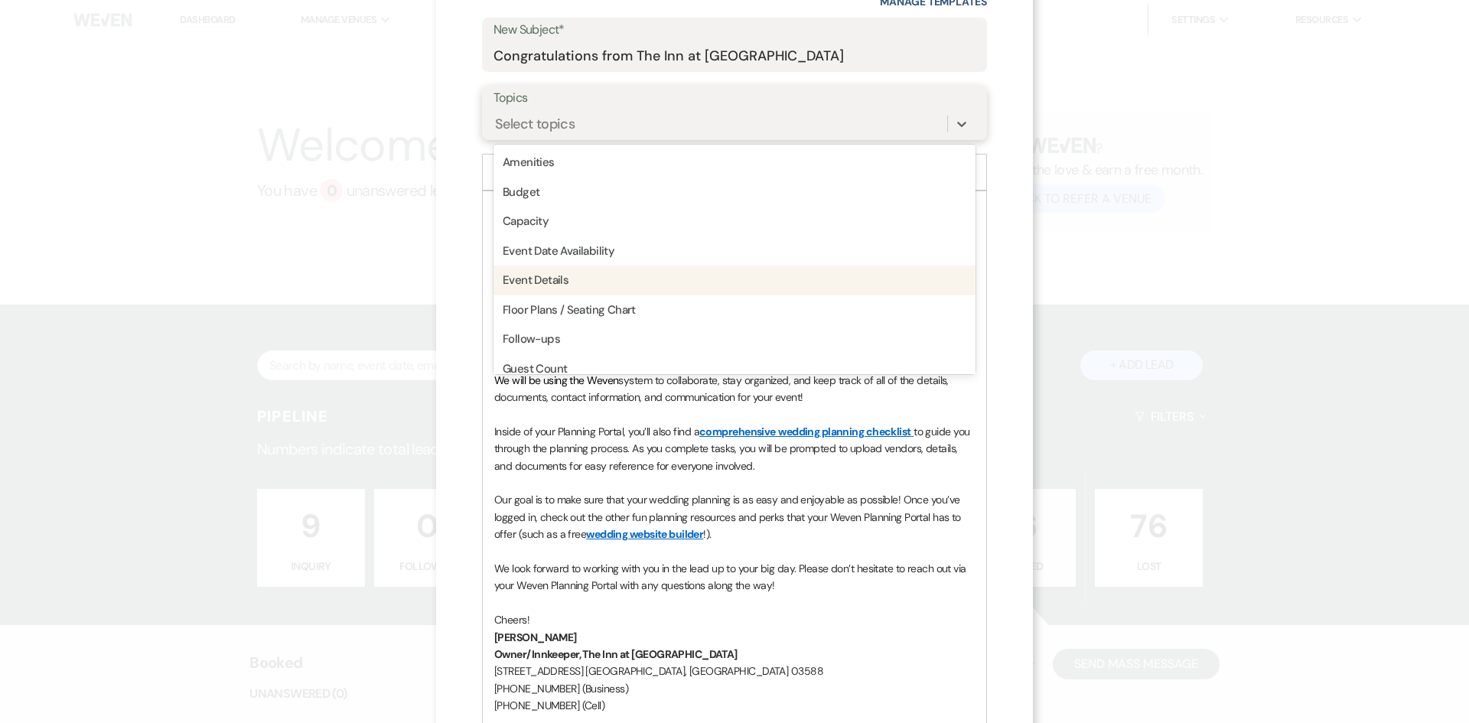
click at [549, 276] on div "Event Details" at bounding box center [734, 280] width 482 height 30
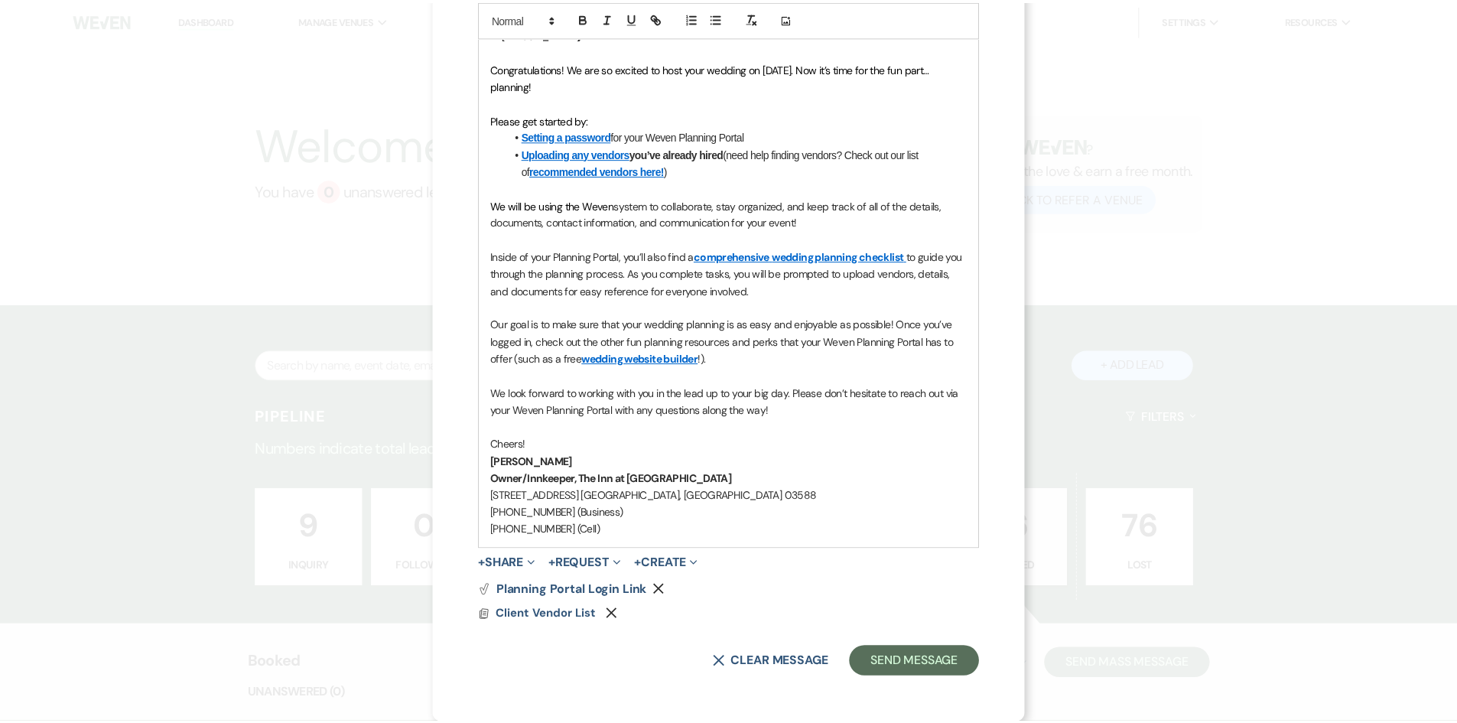
scroll to position [415, 0]
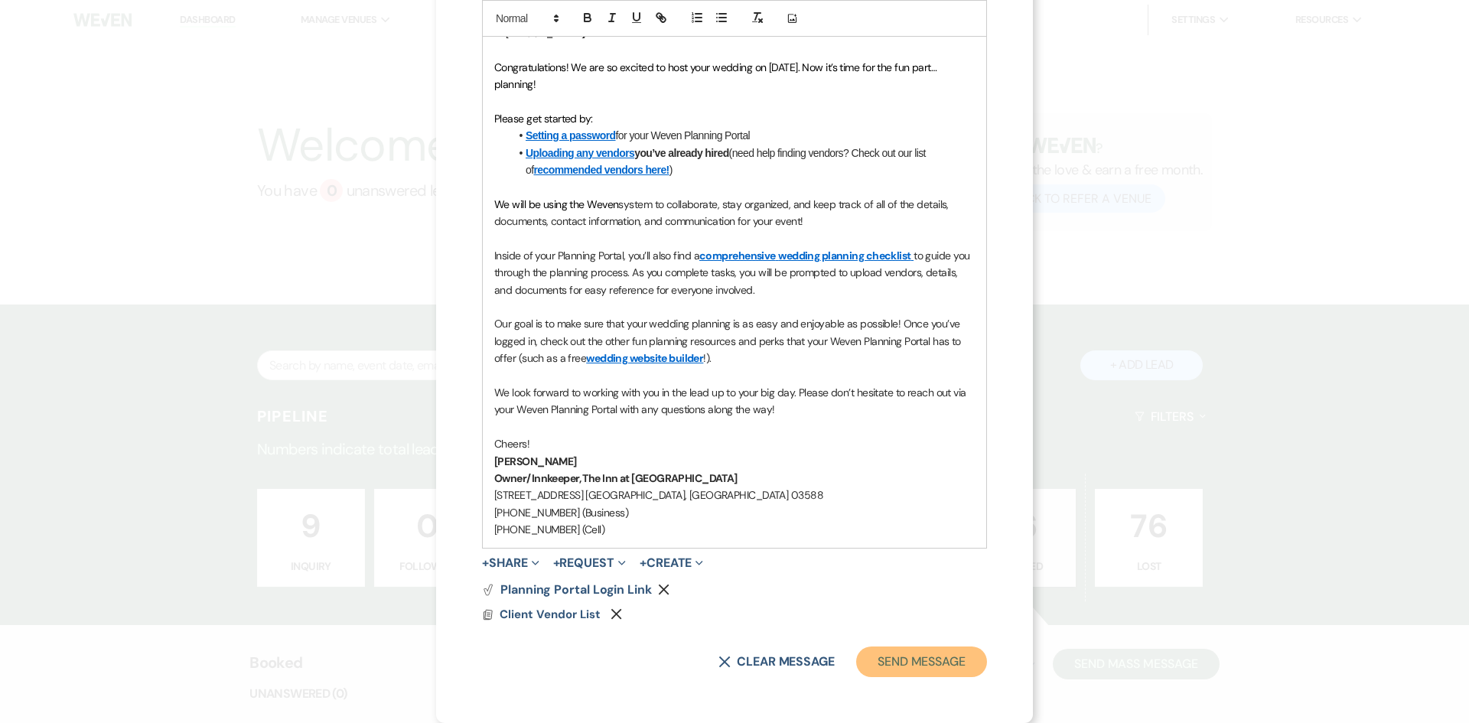
click at [914, 656] on button "Send Message" at bounding box center [921, 661] width 131 height 31
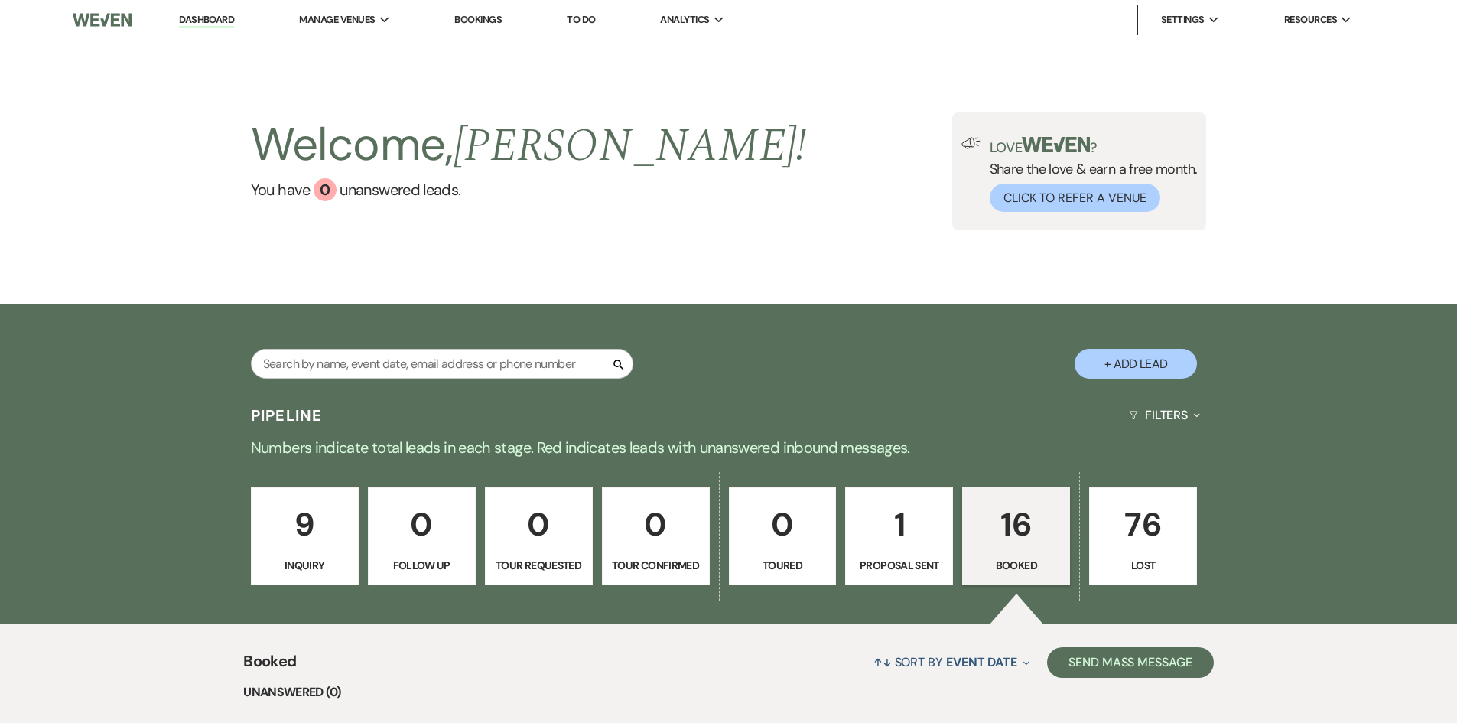
click at [899, 535] on p "1" at bounding box center [899, 524] width 88 height 51
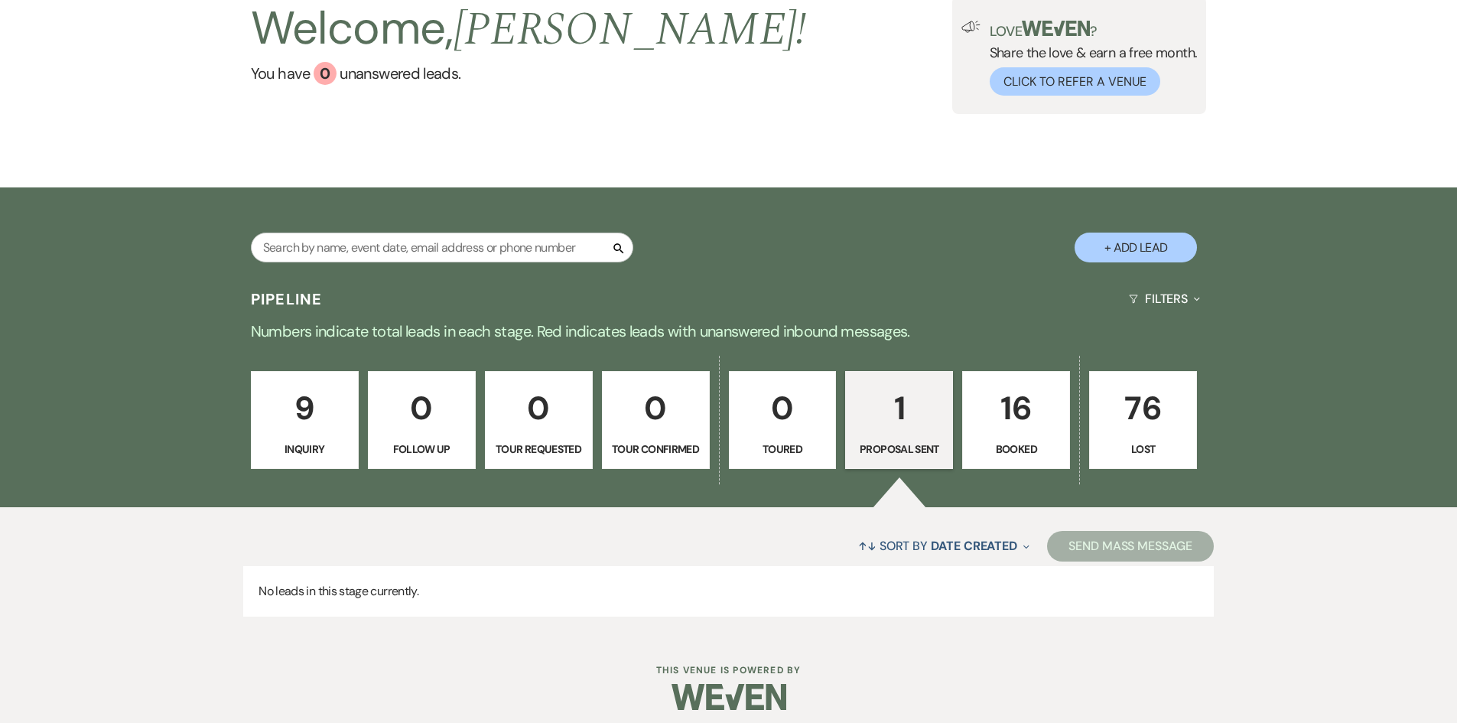
scroll to position [126, 0]
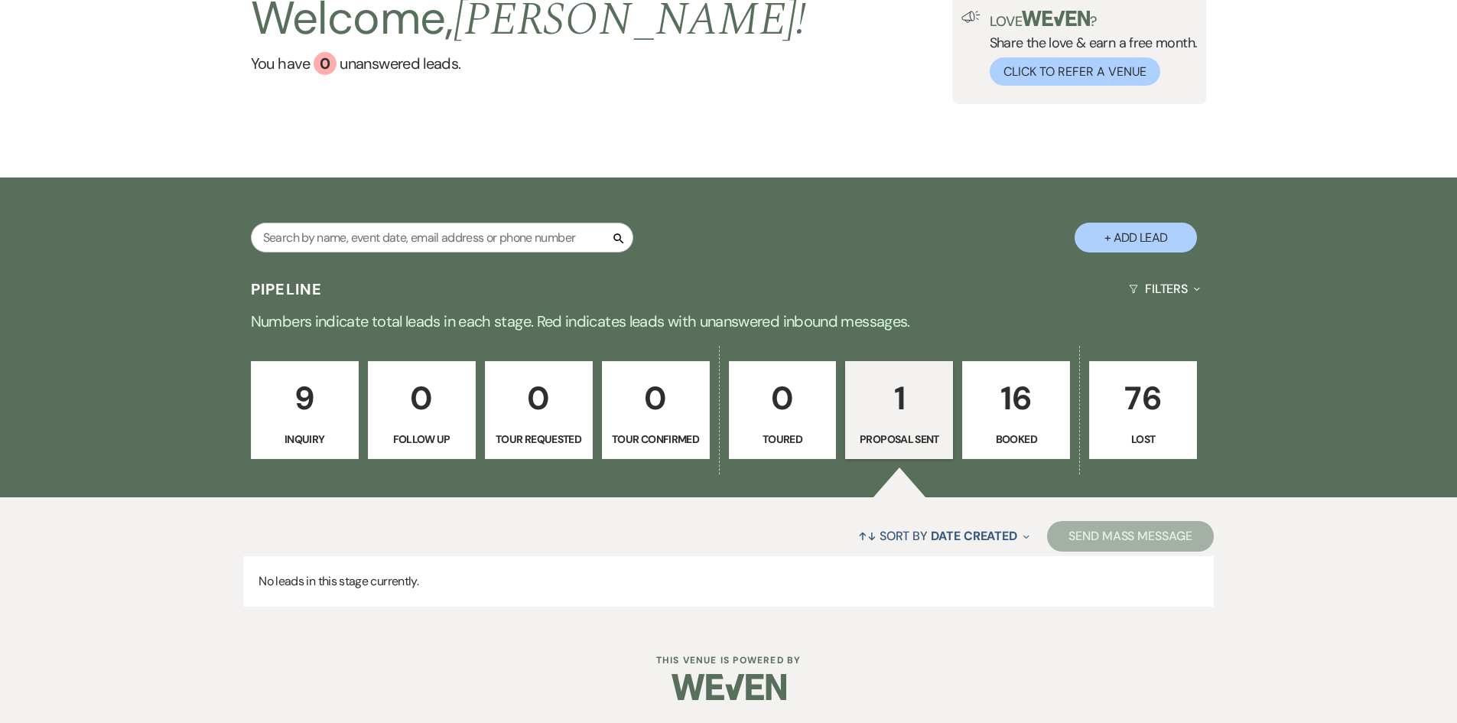
click at [910, 431] on p "Proposal Sent" at bounding box center [899, 439] width 88 height 17
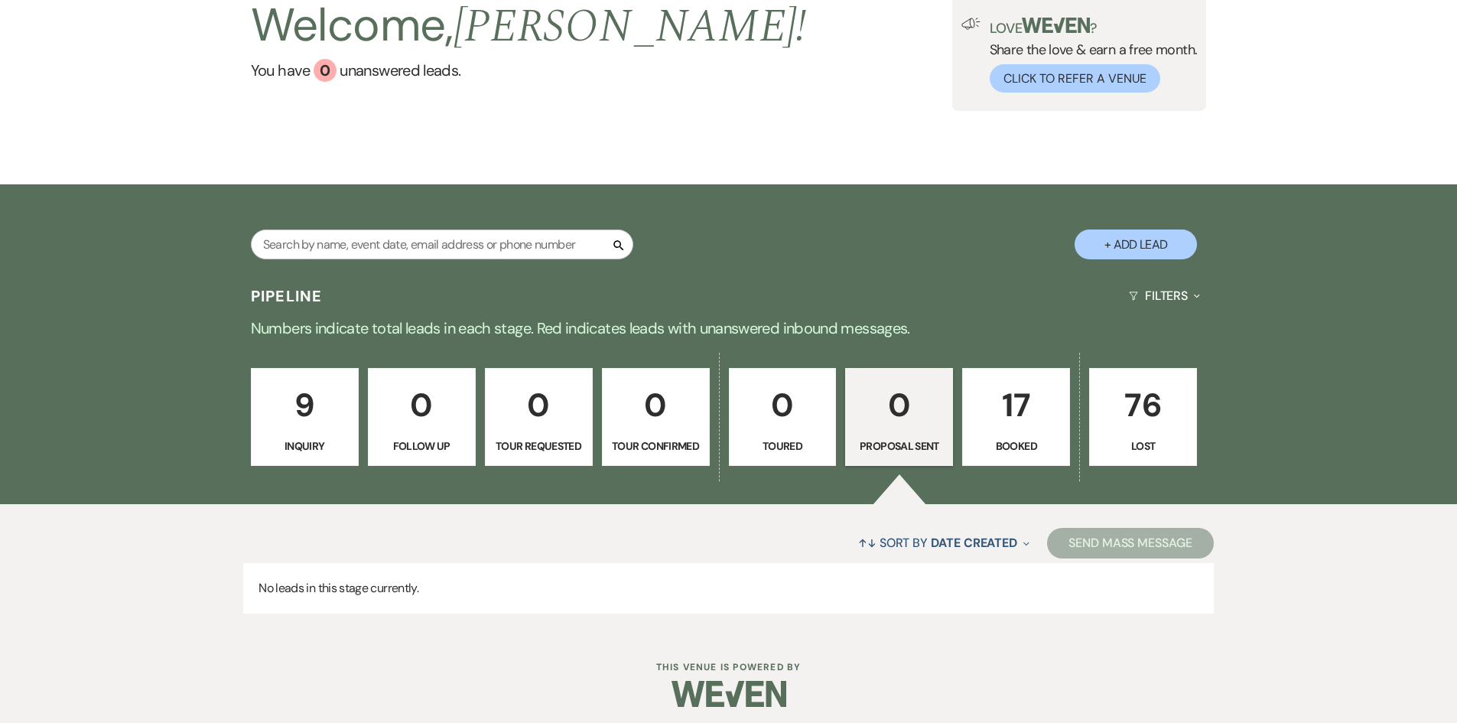
click at [1017, 395] on p "17" at bounding box center [1016, 404] width 88 height 51
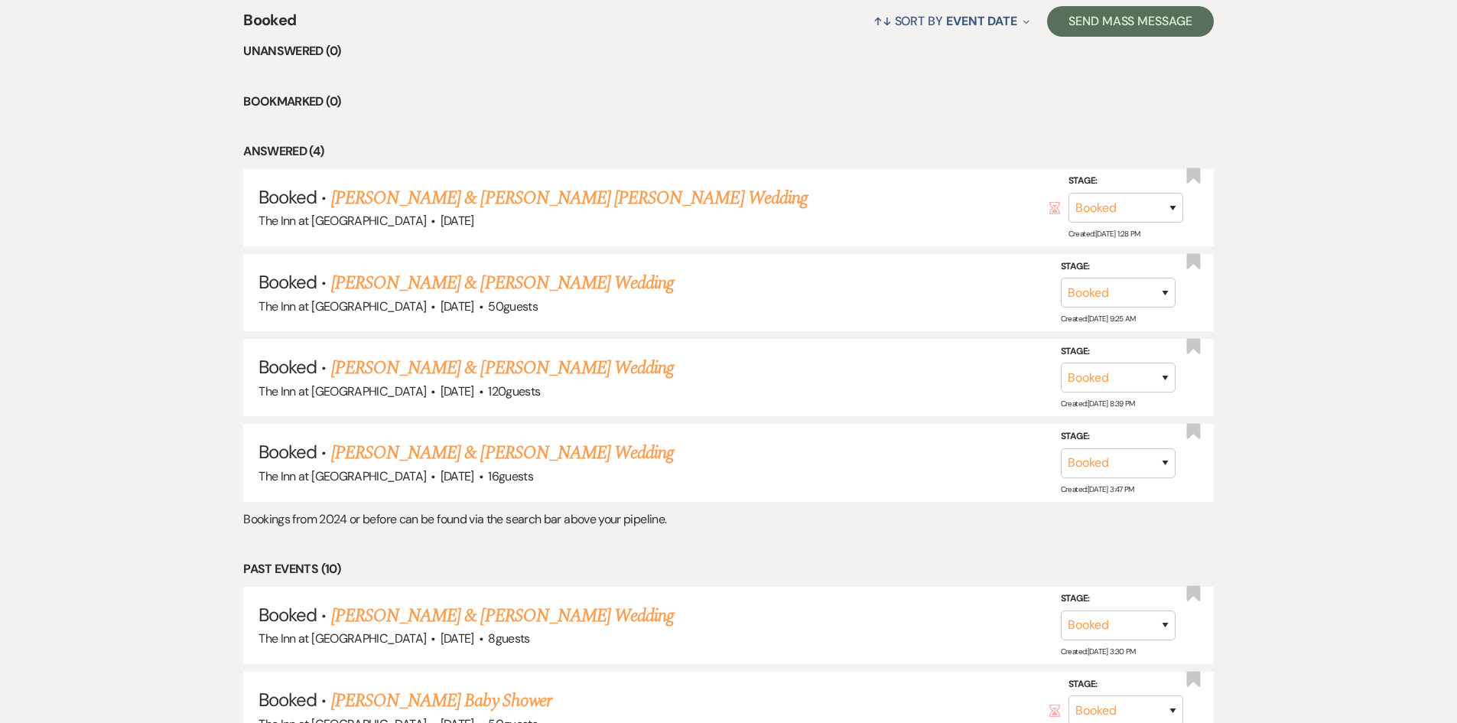
scroll to position [119, 0]
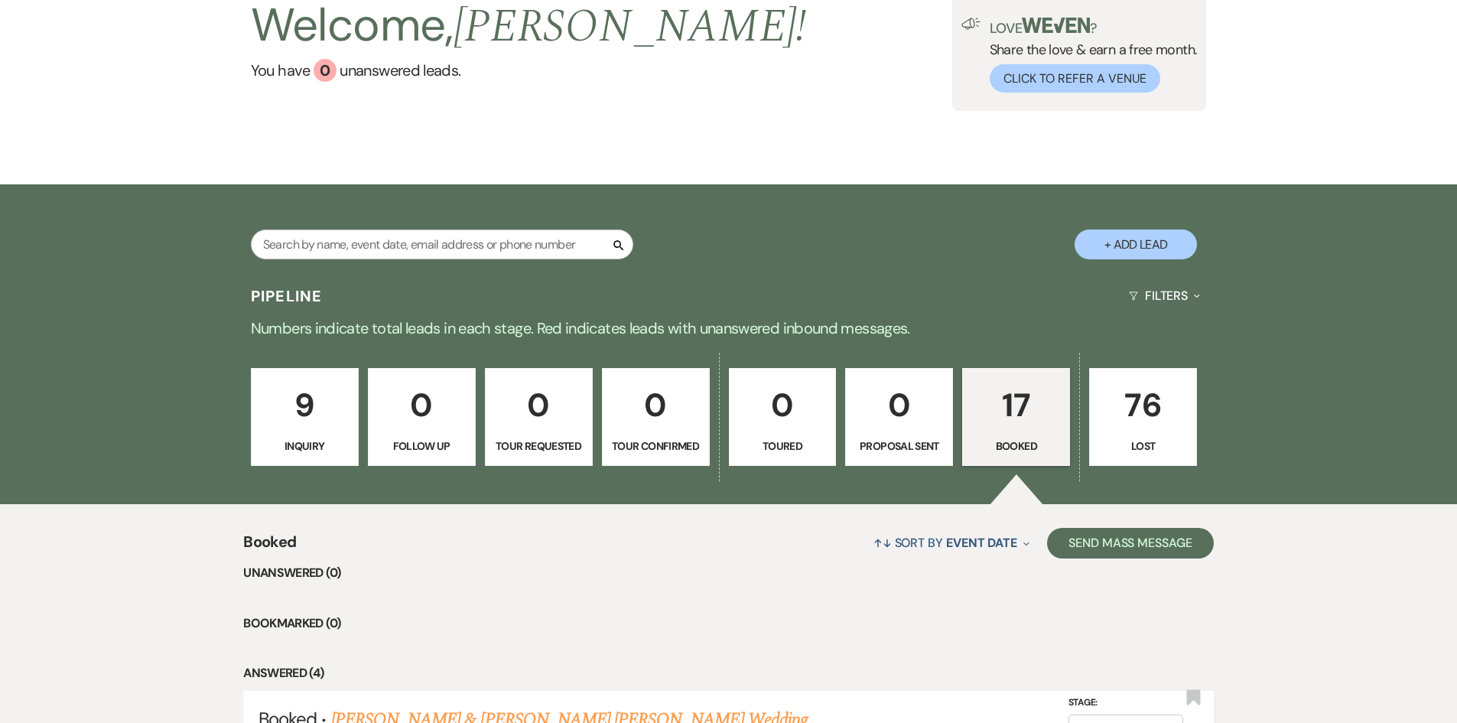
click at [306, 392] on p "9" at bounding box center [305, 404] width 88 height 51
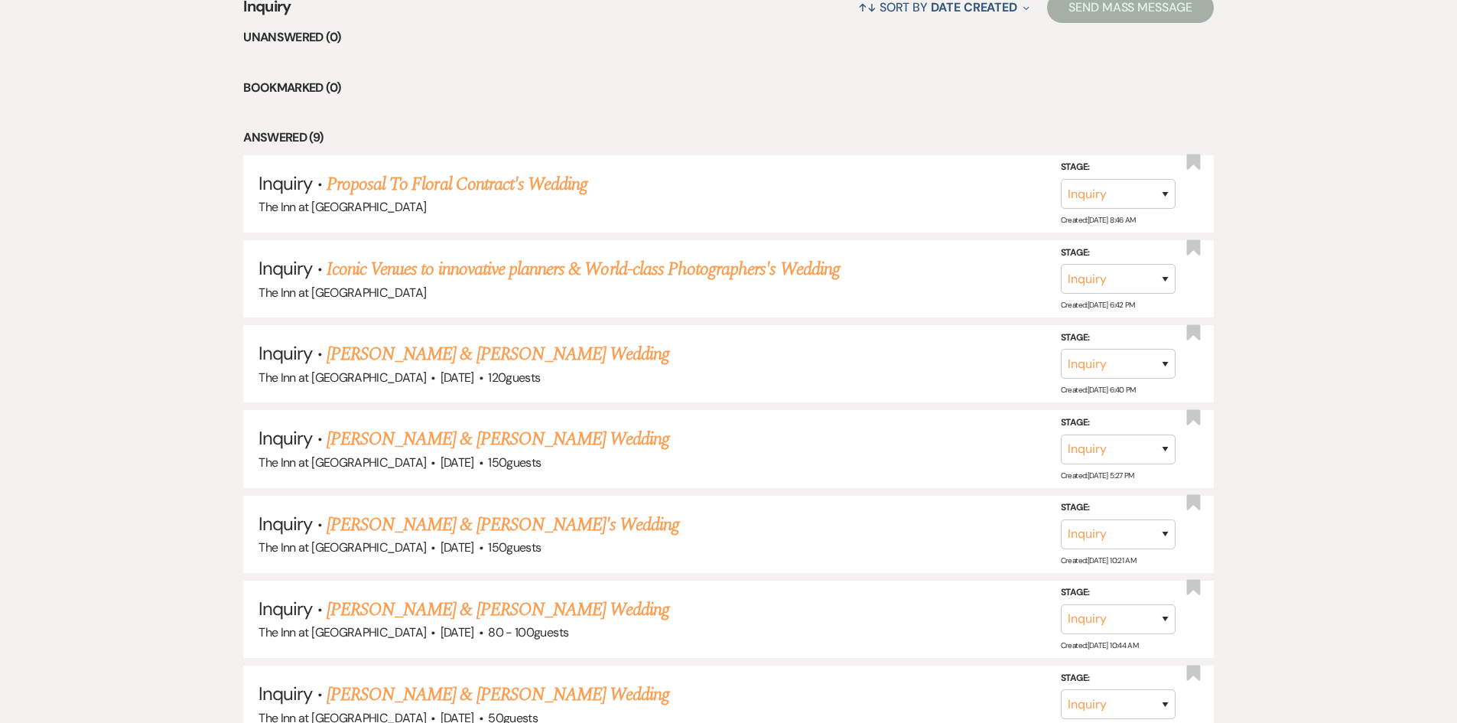
scroll to position [657, 0]
click at [550, 353] on link "[PERSON_NAME] & [PERSON_NAME] Wedding" at bounding box center [498, 352] width 343 height 28
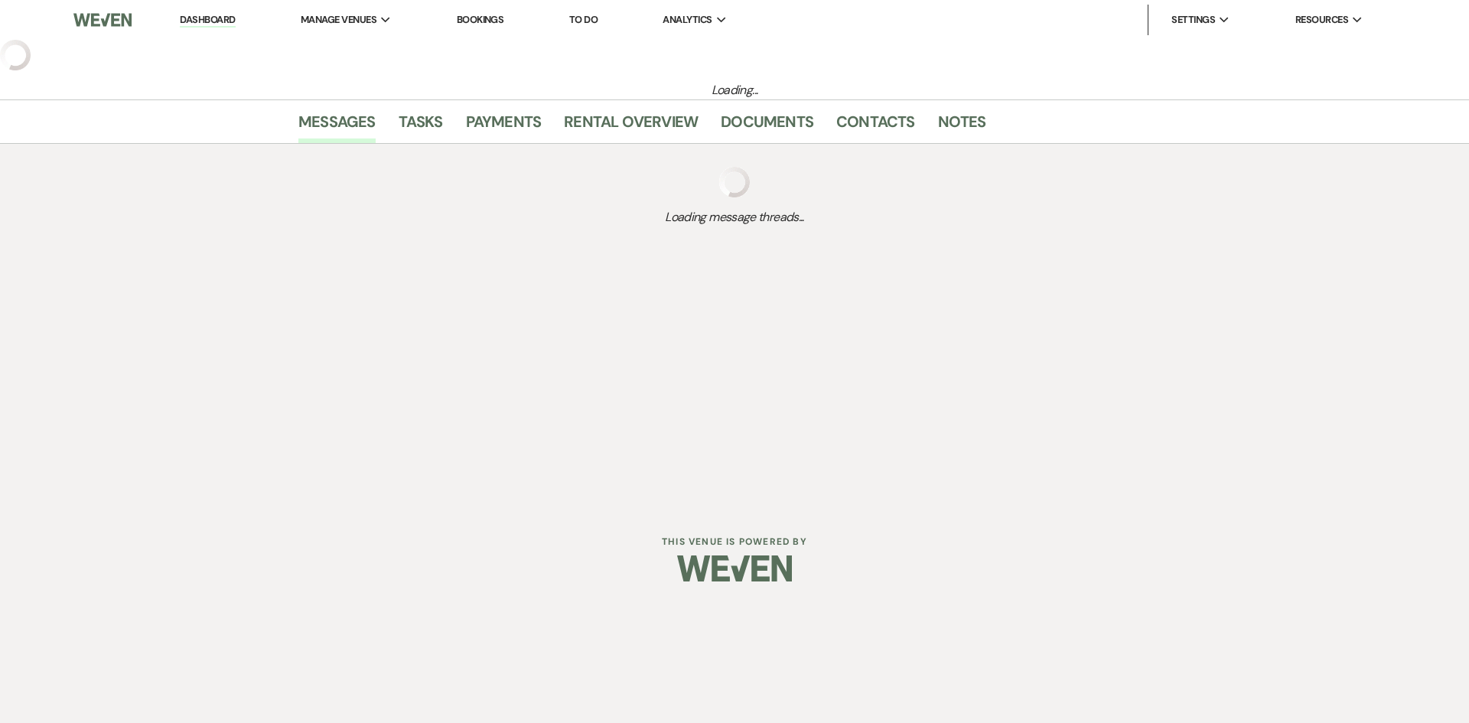
select select "1"
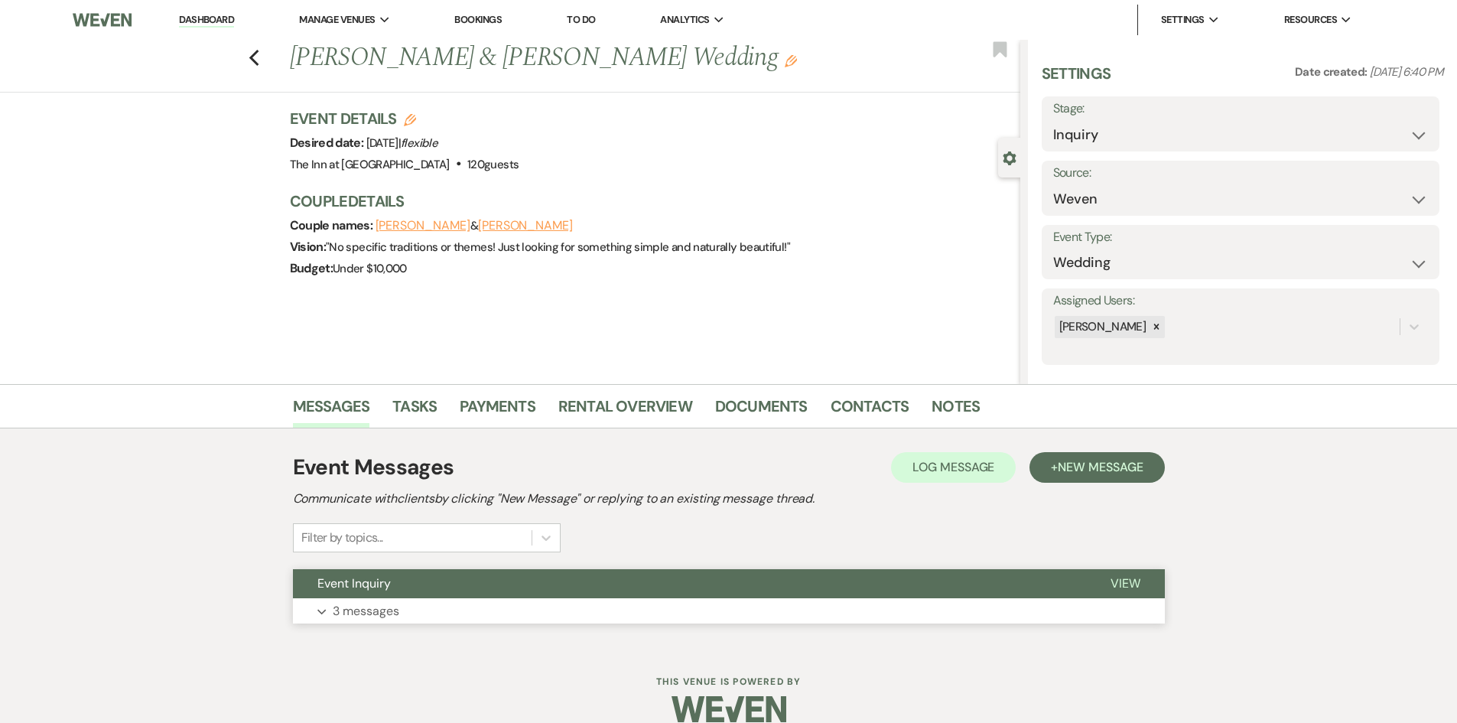
click at [1121, 581] on span "View" at bounding box center [1126, 583] width 30 height 16
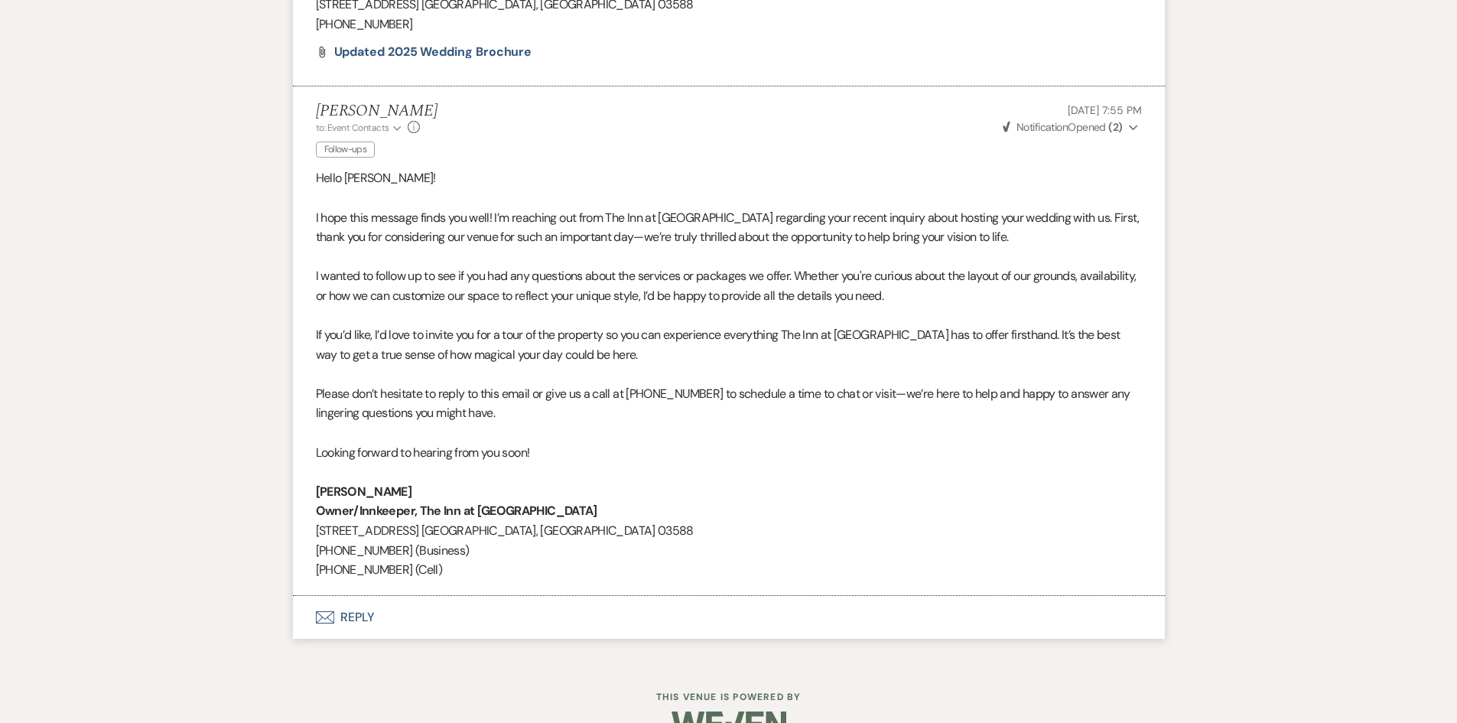
scroll to position [1700, 0]
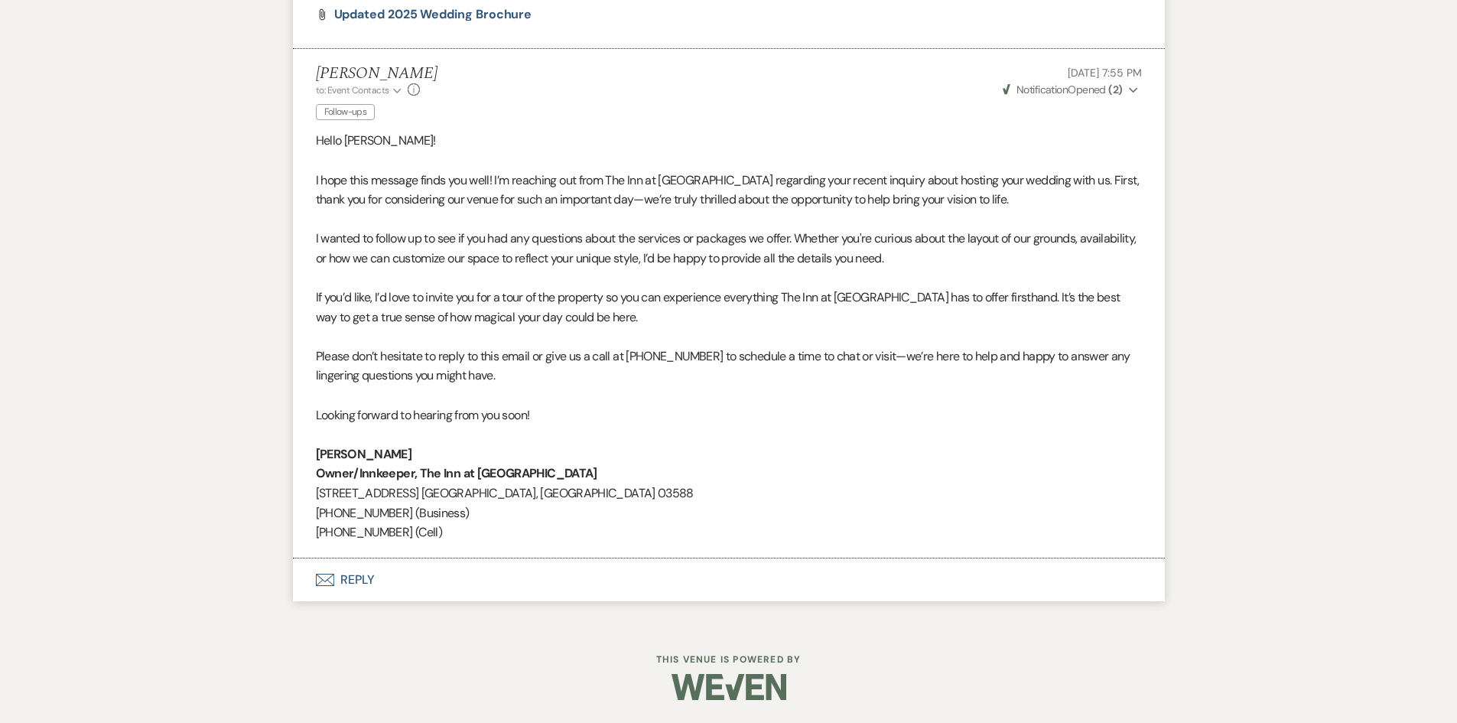
click at [349, 586] on button "Envelope Reply" at bounding box center [729, 579] width 872 height 43
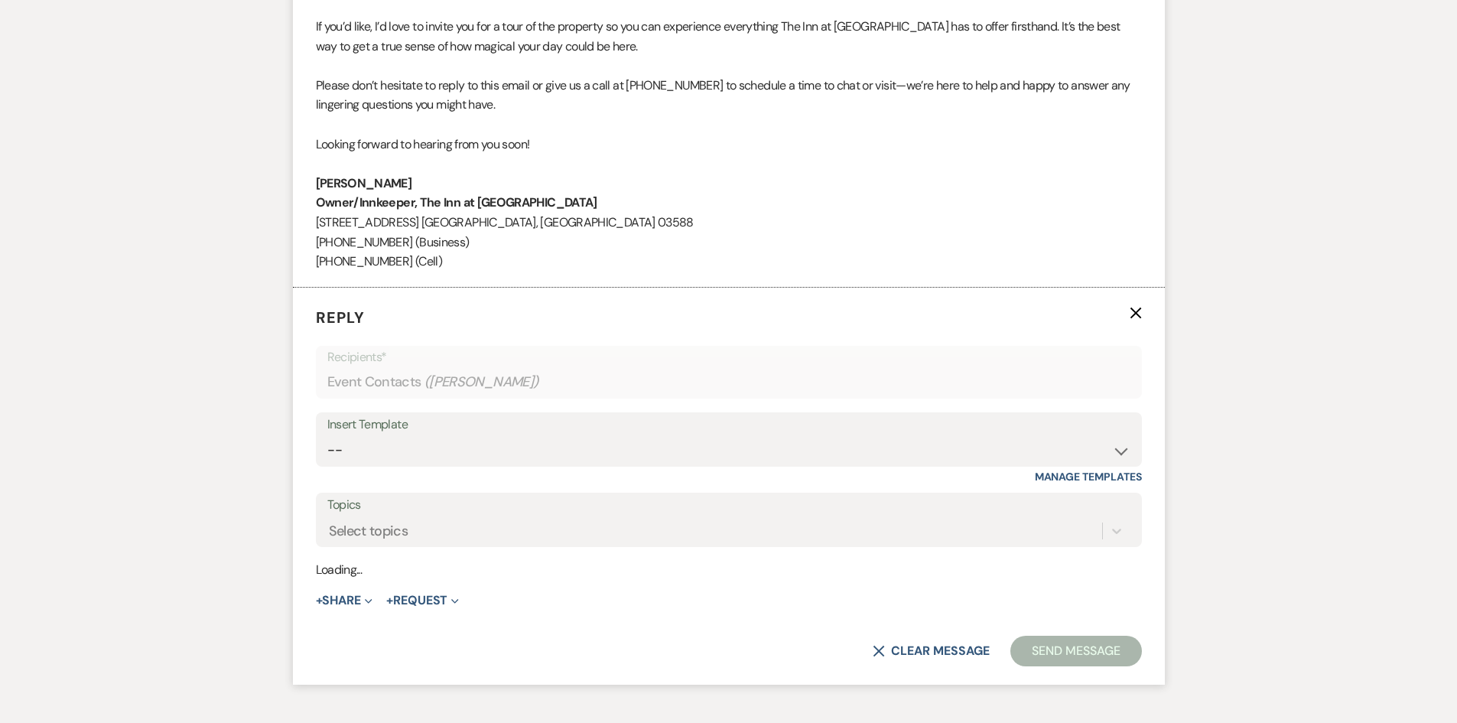
scroll to position [1991, 0]
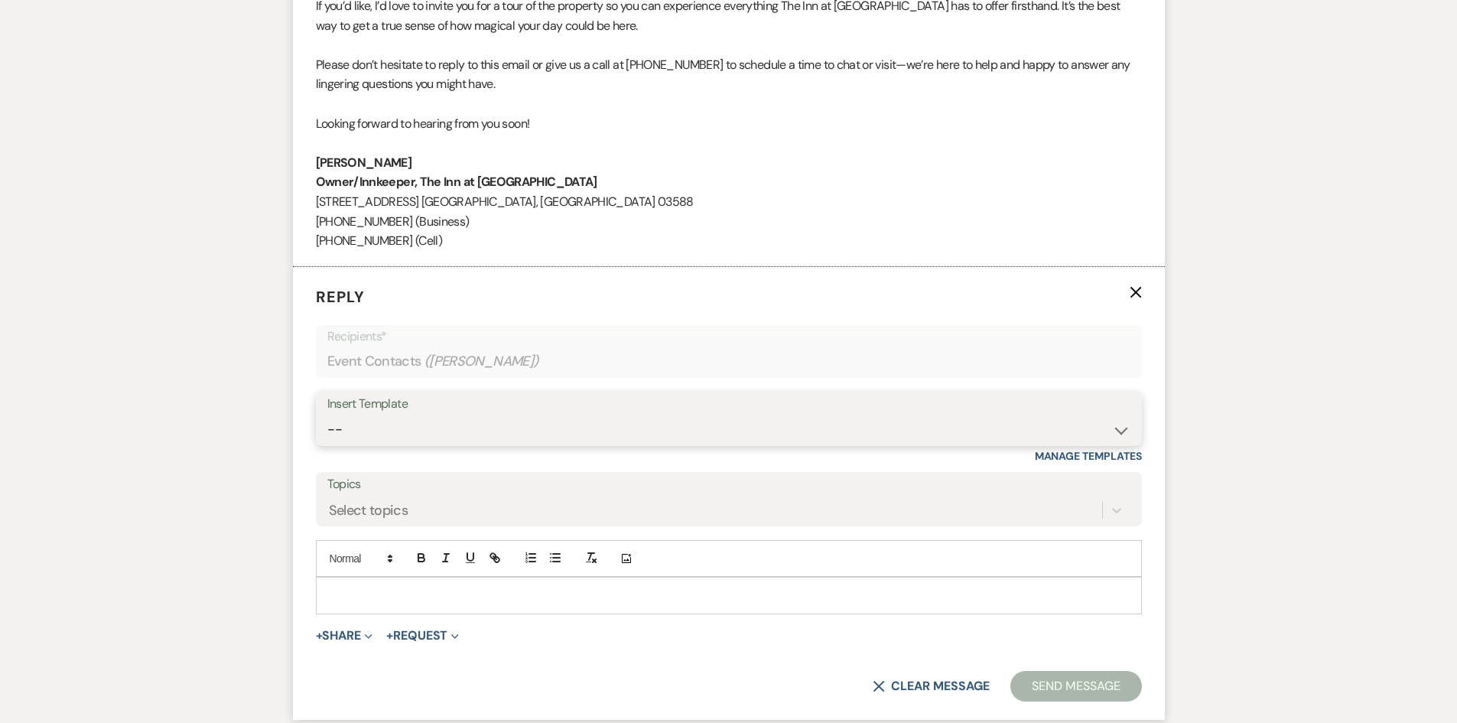
click at [386, 426] on select "-- Weven Planning Portal Introduction (Booked Events) Contract (Pre-Booked Lead…" at bounding box center [728, 430] width 803 height 30
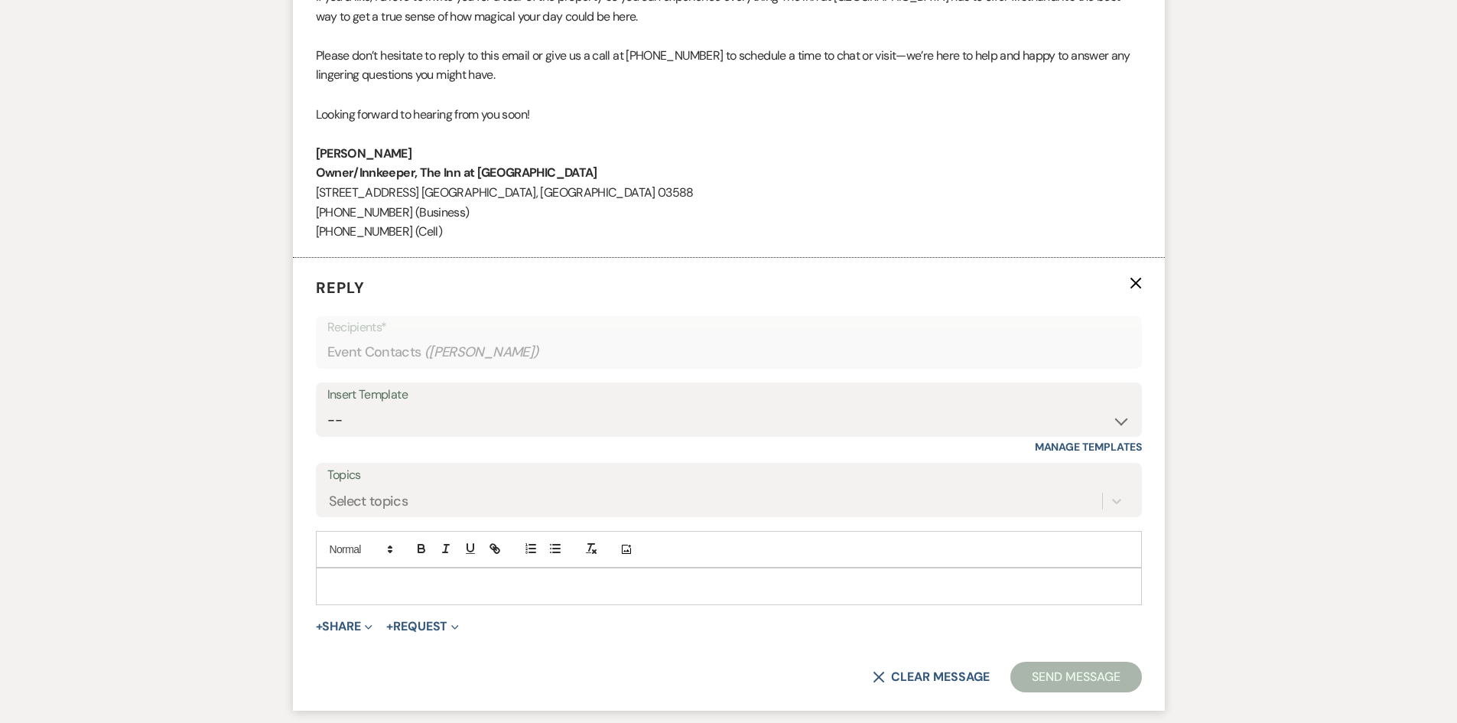
scroll to position [2128, 0]
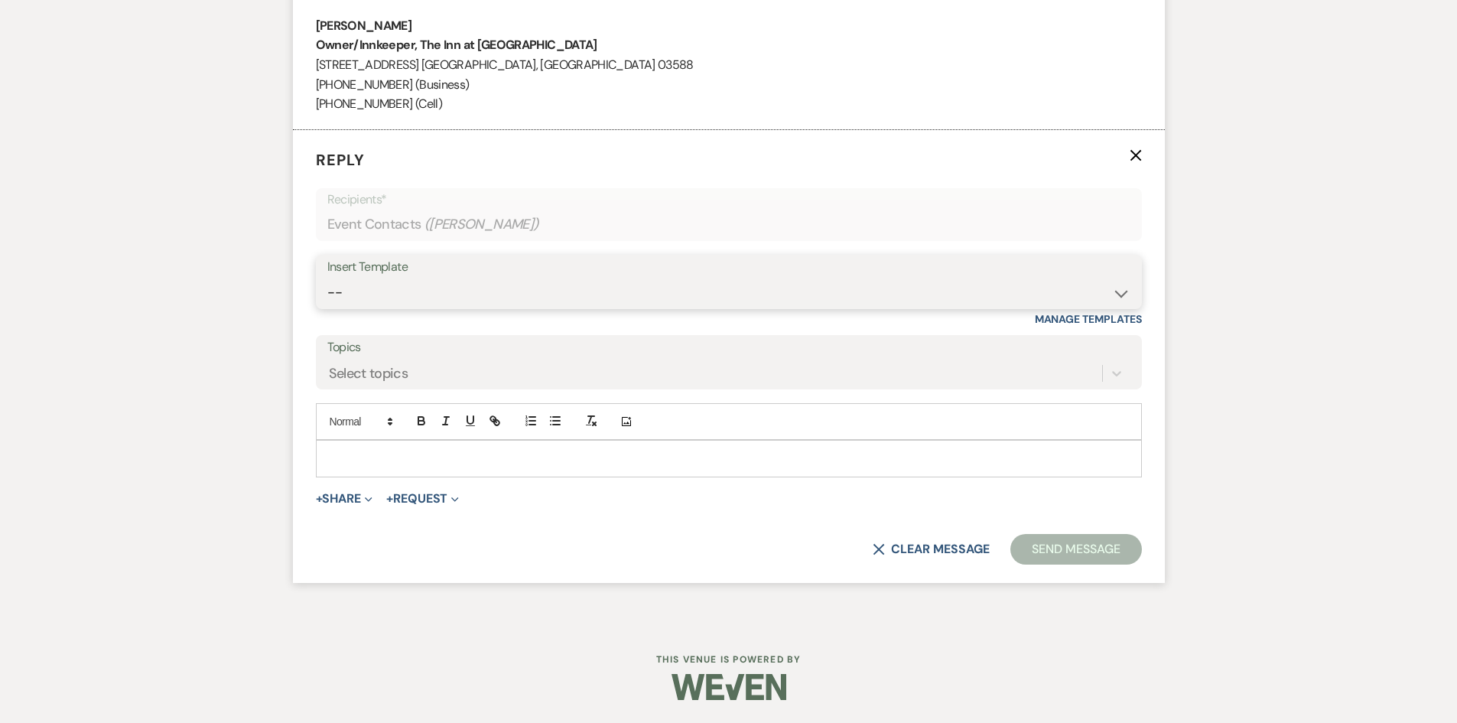
click at [770, 297] on select "-- Weven Planning Portal Introduction (Booked Events) Contract (Pre-Booked Lead…" at bounding box center [728, 293] width 803 height 30
select select "5785"
click at [327, 278] on select "-- Weven Planning Portal Introduction (Booked Events) Contract (Pre-Booked Lead…" at bounding box center [728, 293] width 803 height 30
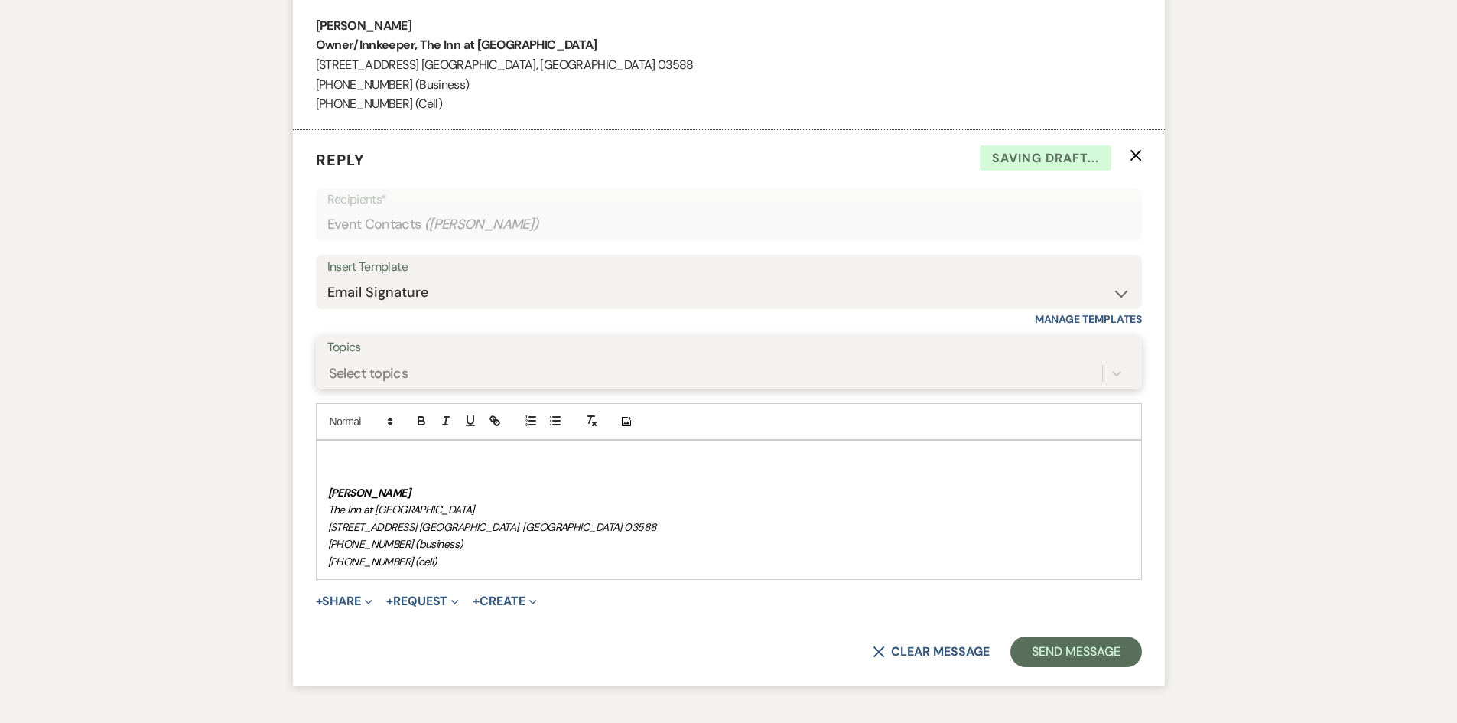
click at [624, 360] on div "Select topics" at bounding box center [714, 373] width 775 height 27
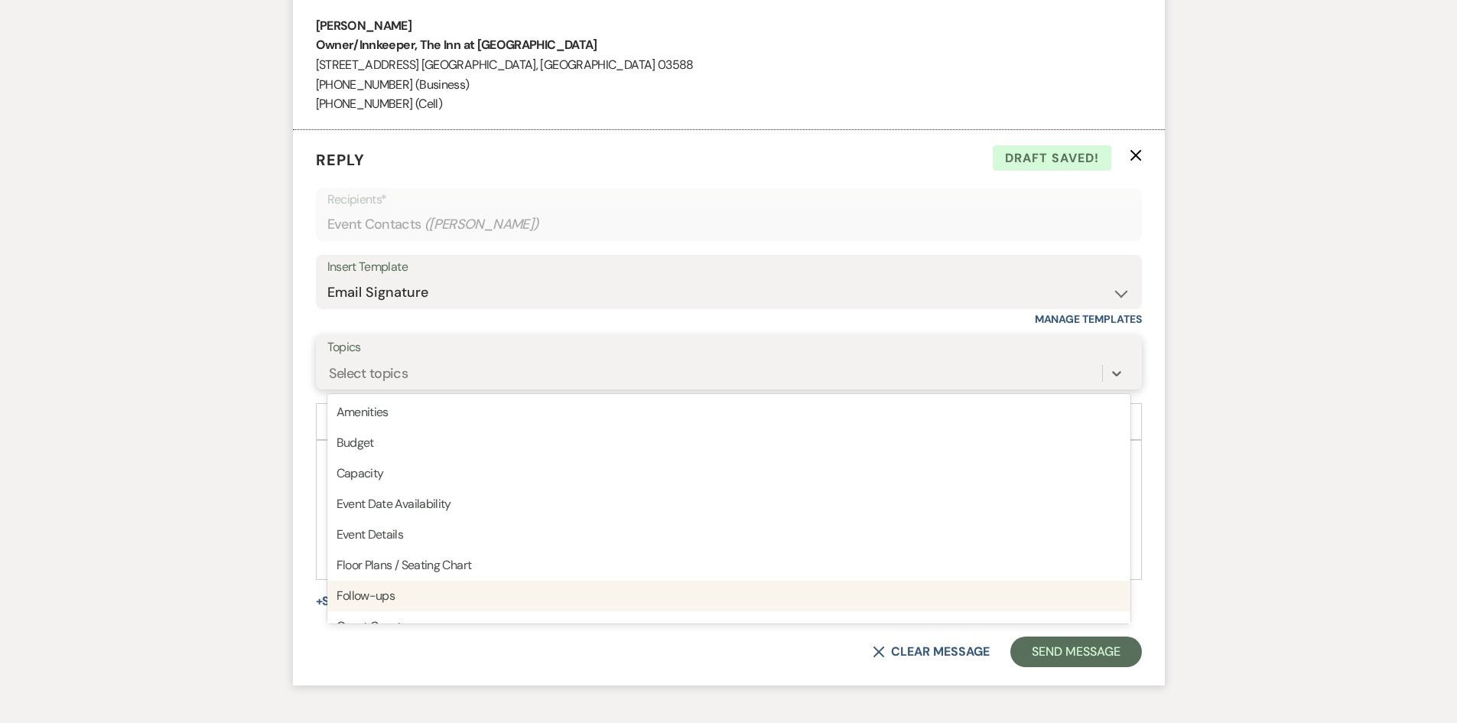
click at [552, 594] on div "Follow-ups" at bounding box center [728, 596] width 803 height 31
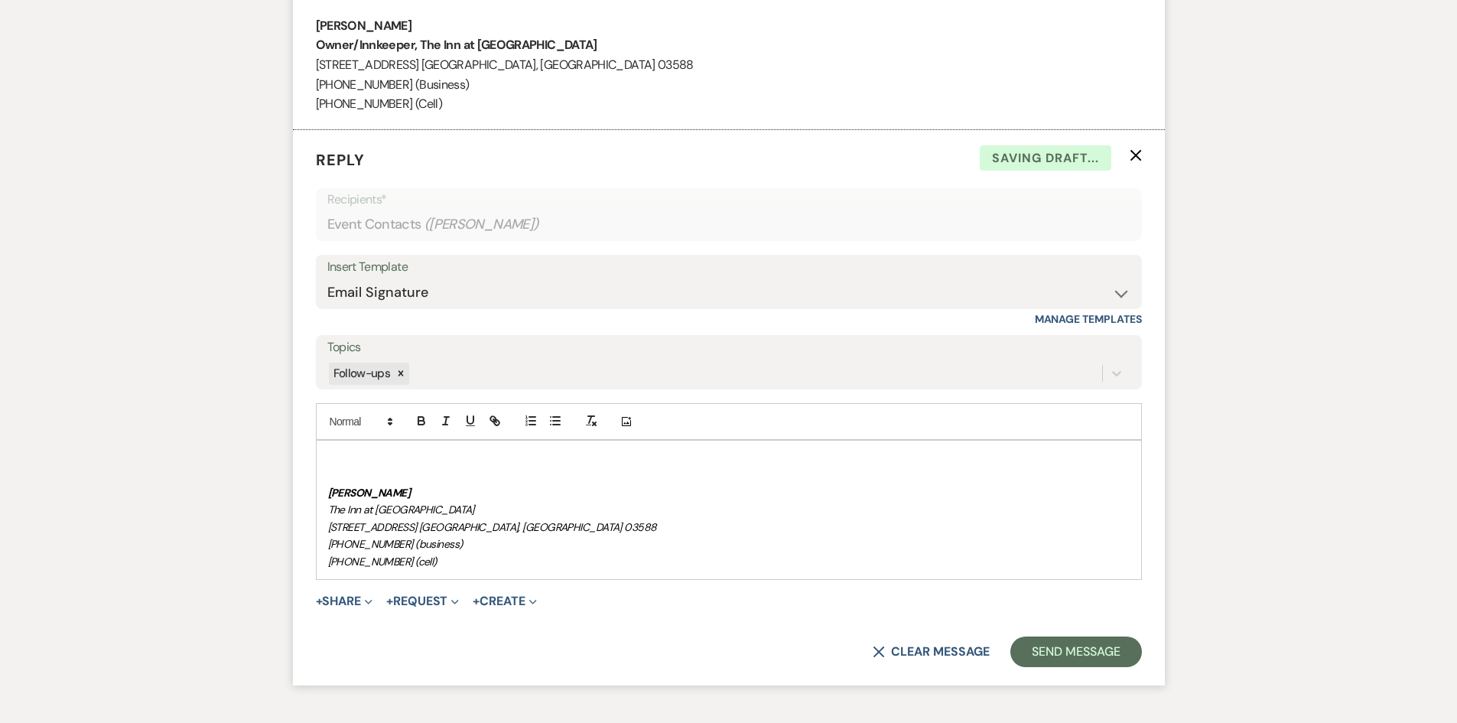
click at [392, 474] on p at bounding box center [729, 475] width 802 height 17
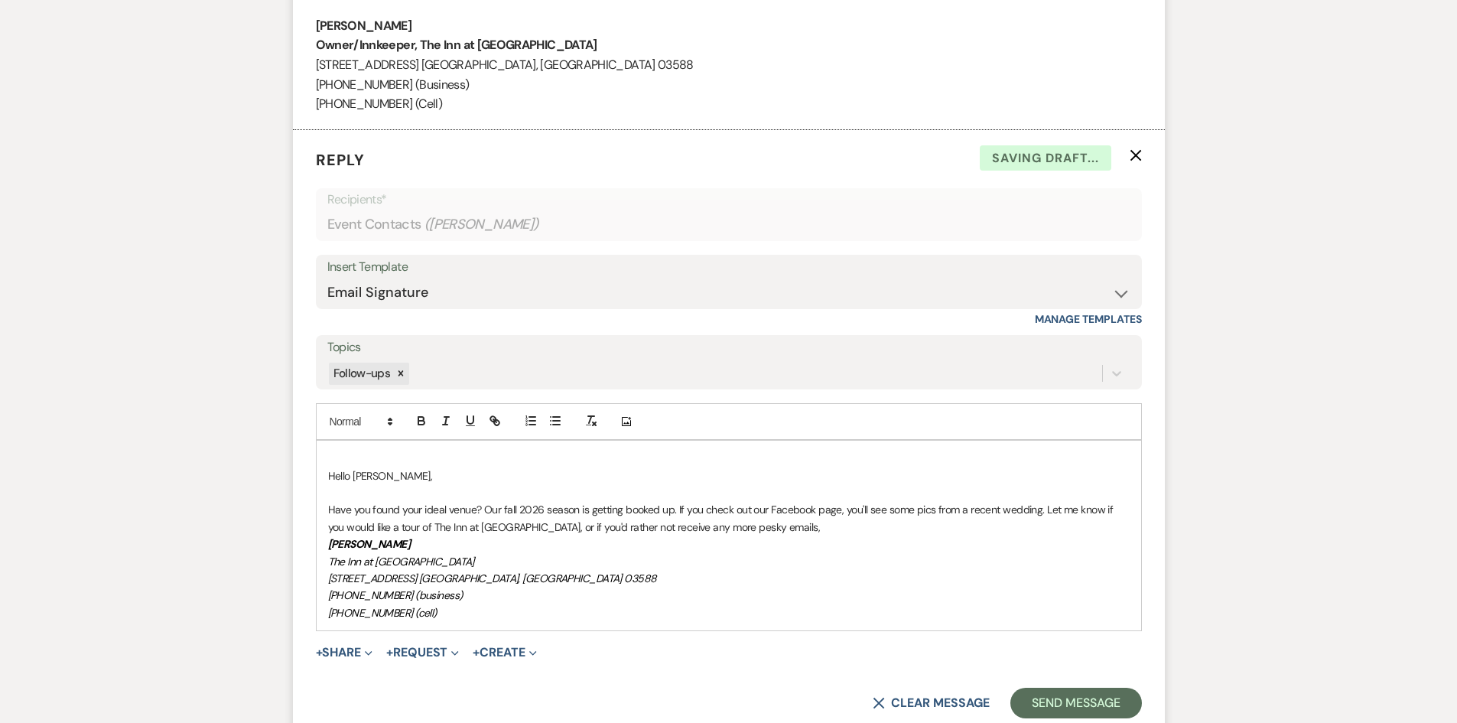
click at [397, 474] on p "Hello [PERSON_NAME]," at bounding box center [729, 475] width 802 height 17
click at [776, 522] on p "Have you found your ideal venue? Our fall 2026 season is getting booked up. If …" at bounding box center [729, 518] width 802 height 34
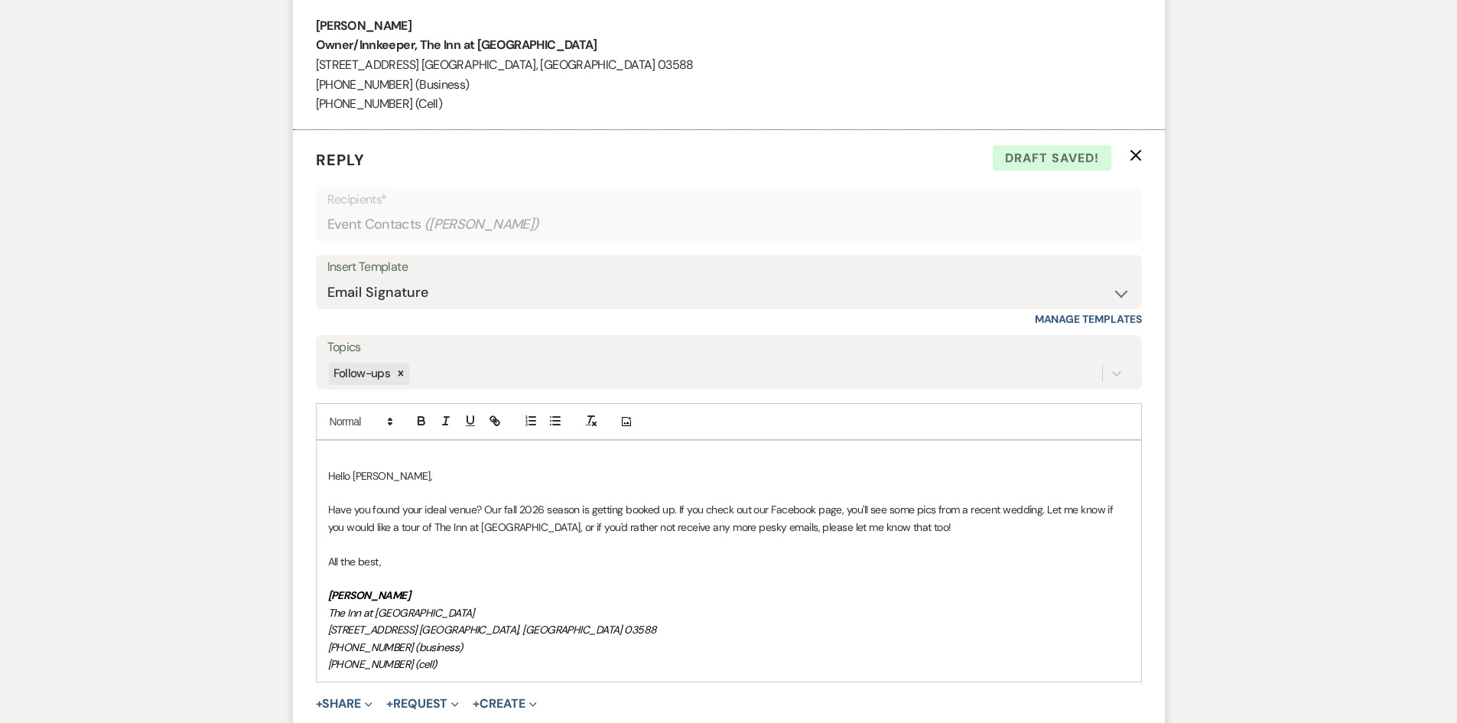
click at [589, 509] on p "Have you found your ideal venue? Our fall 2026 season is getting booked up. If …" at bounding box center [729, 518] width 802 height 34
click at [516, 511] on p "Have you found your ideal venue? Our fall 2026 season is rapidly getting booked…" at bounding box center [729, 518] width 802 height 34
click at [539, 529] on p "Have you found your ideal venue? Our 2026 season is rapidly getting booked up. …" at bounding box center [729, 518] width 802 height 34
click at [559, 526] on p "Have you found your ideal venue? Our 2026 season is rapidly getting booked up. …" at bounding box center [729, 518] width 802 height 34
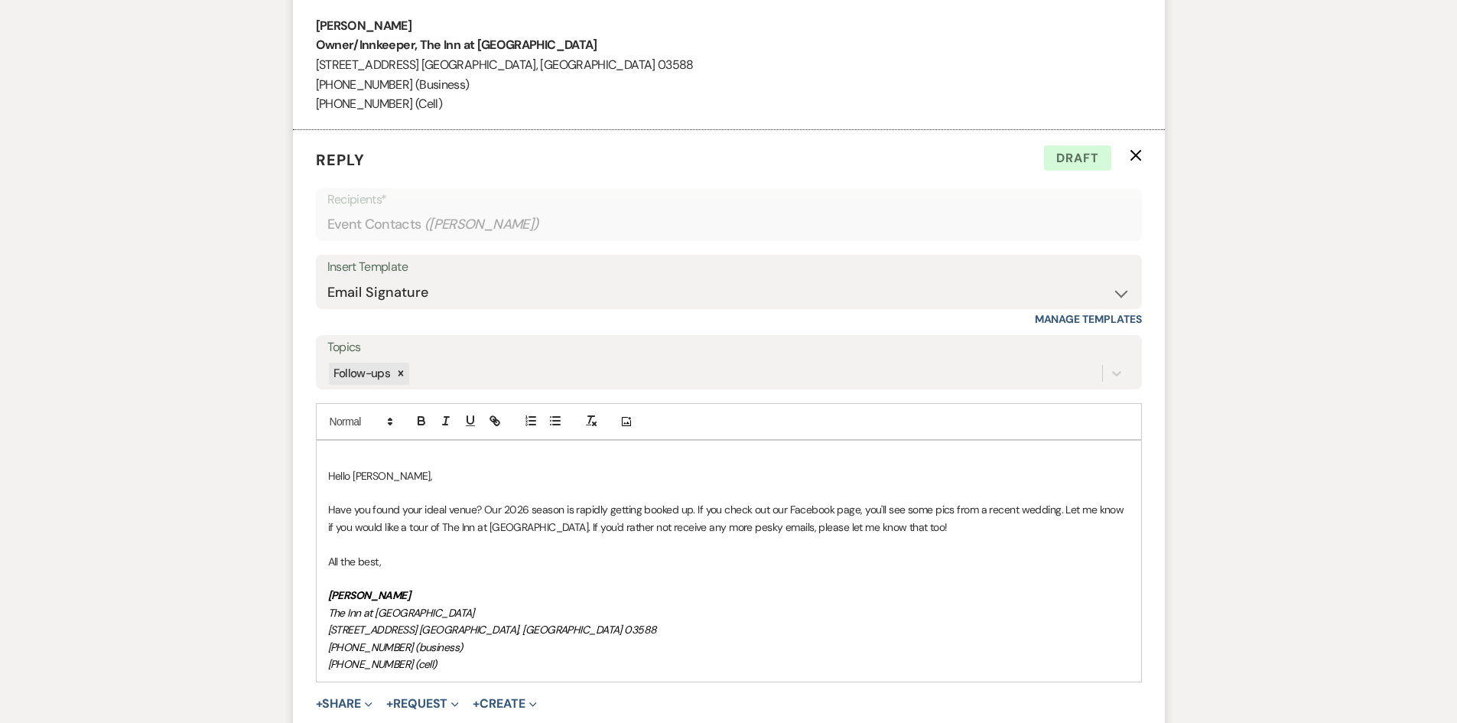
click at [544, 526] on p "Have you found your ideal venue? Our 2026 season is rapidly getting booked up. …" at bounding box center [729, 518] width 802 height 34
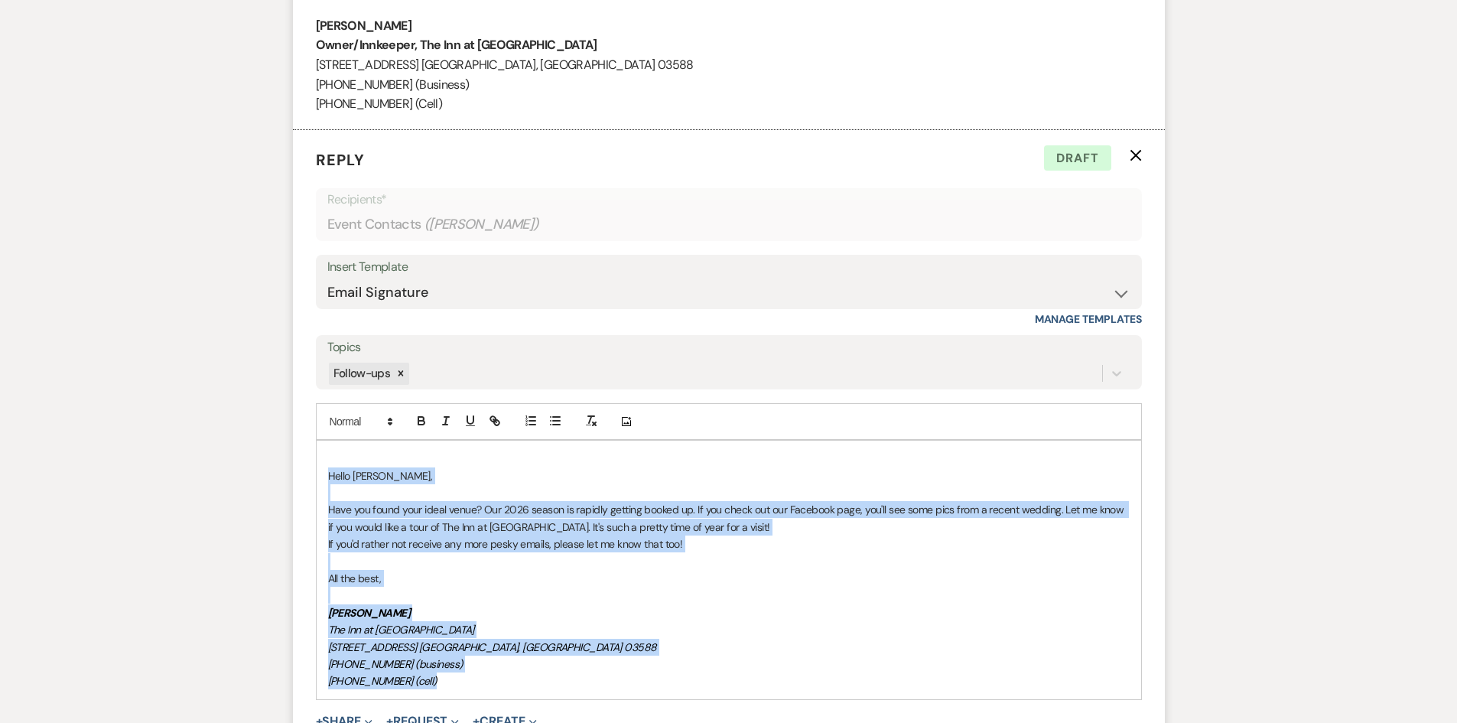
drag, startPoint x: 441, startPoint y: 677, endPoint x: 315, endPoint y: 474, distance: 239.5
click at [316, 474] on div "Hello [PERSON_NAME], Have you found your ideal venue? Our 2026 season is rapidl…" at bounding box center [729, 569] width 826 height 259
copy div "Hello [PERSON_NAME], Have you found your ideal venue? Our 2026 season is rapidl…"
click at [1015, 625] on p "The Inn at [GEOGRAPHIC_DATA]" at bounding box center [729, 629] width 802 height 17
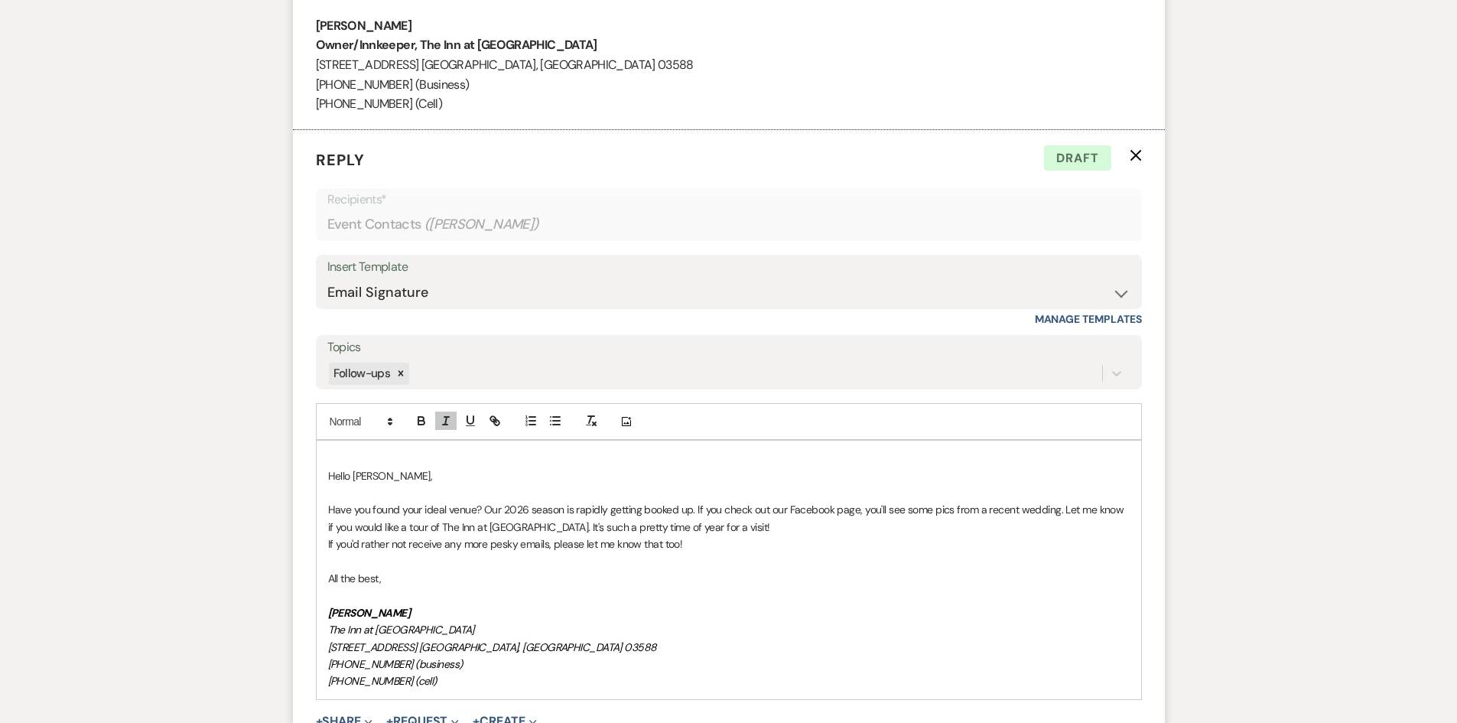
scroll to position [2351, 0]
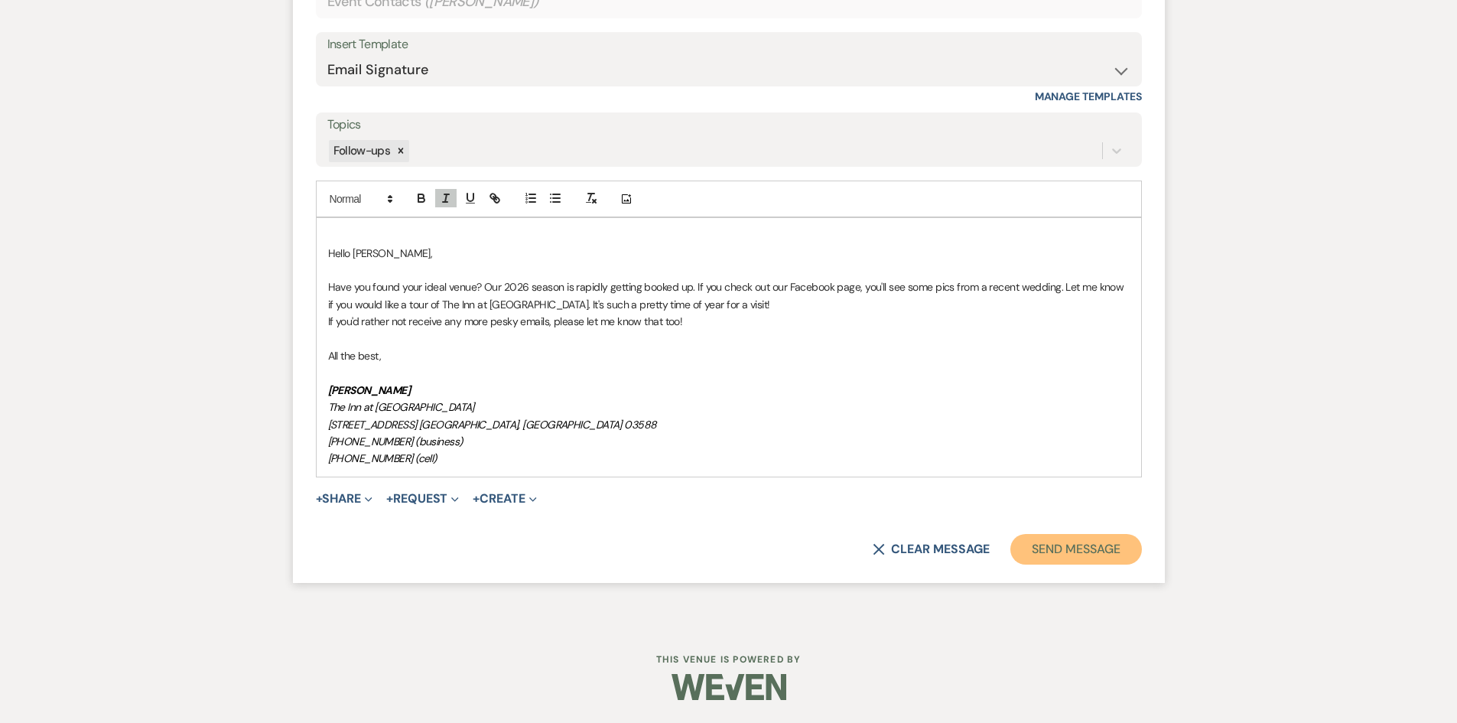
click at [1119, 561] on button "Send Message" at bounding box center [1076, 549] width 131 height 31
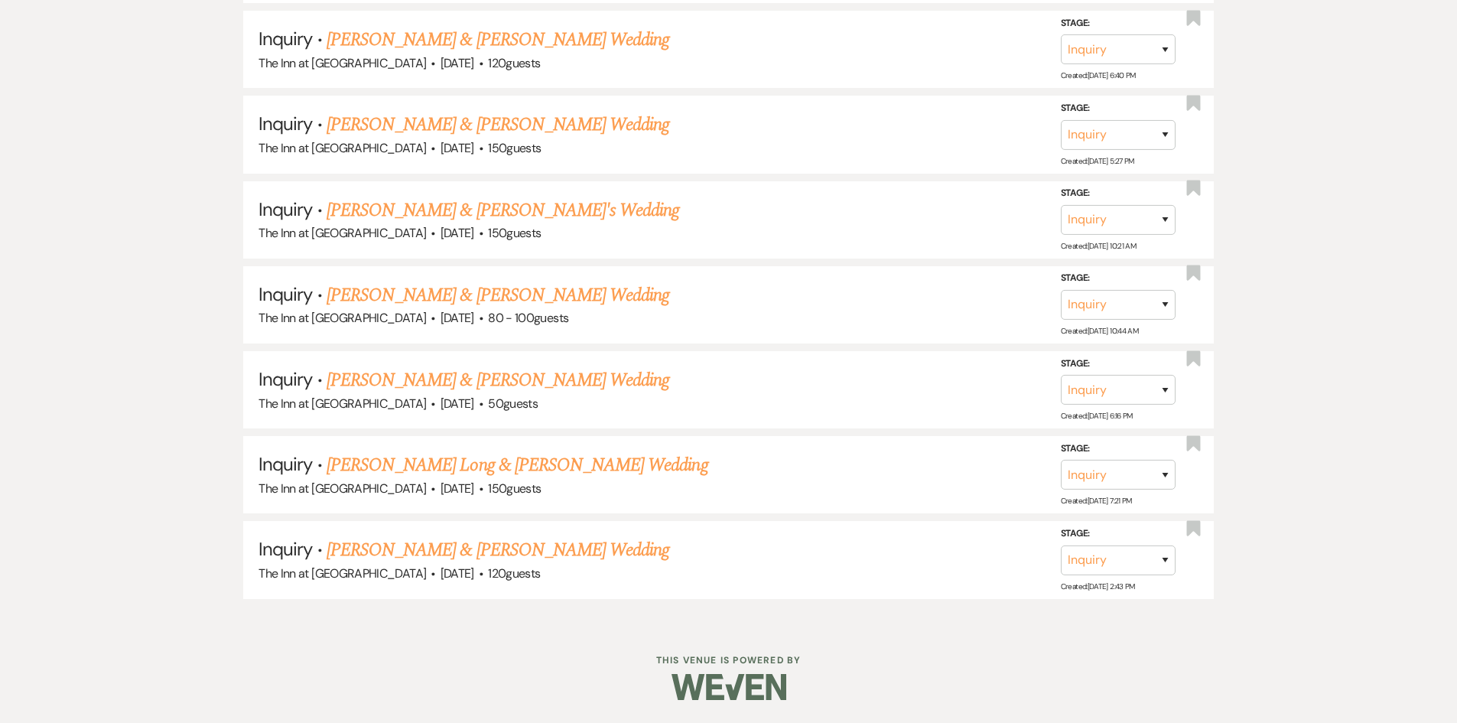
scroll to position [657, 0]
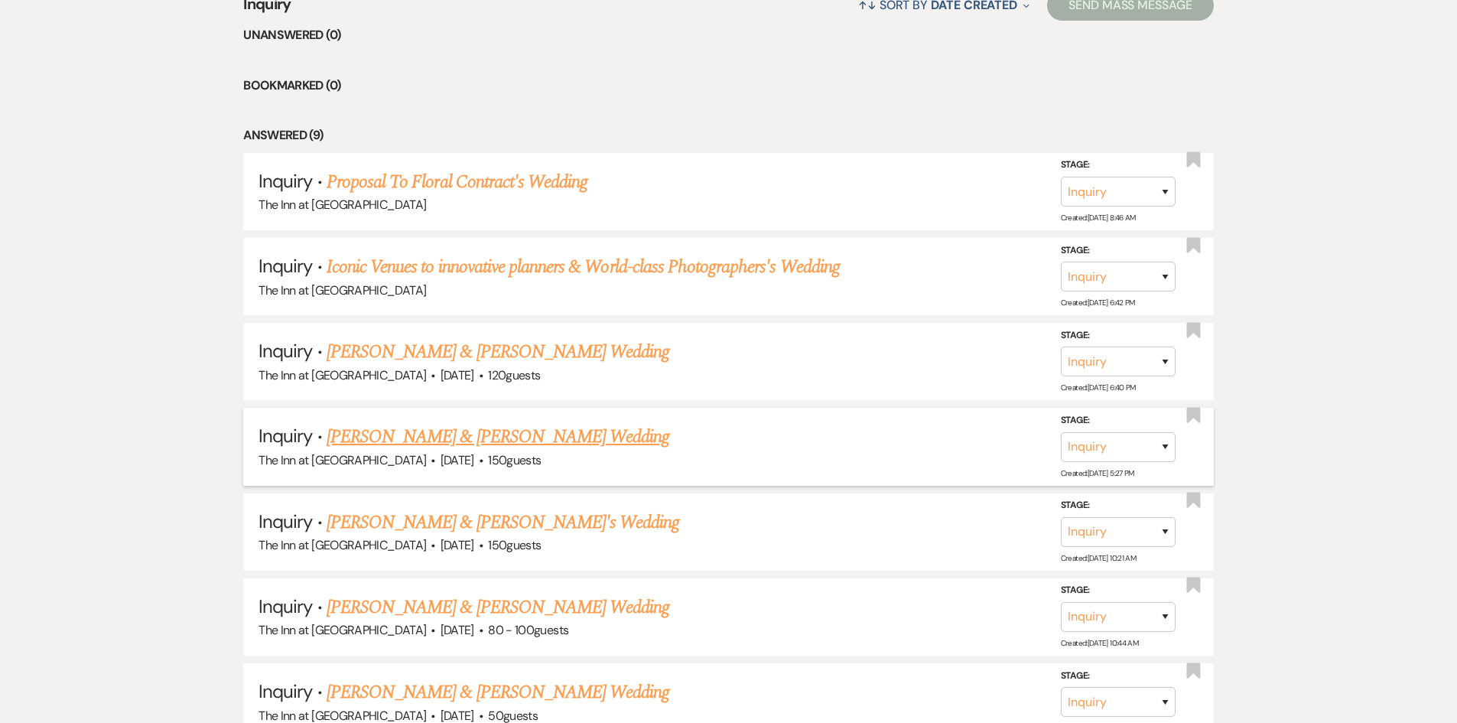
click at [423, 433] on link "[PERSON_NAME] & [PERSON_NAME] Wedding" at bounding box center [498, 437] width 343 height 28
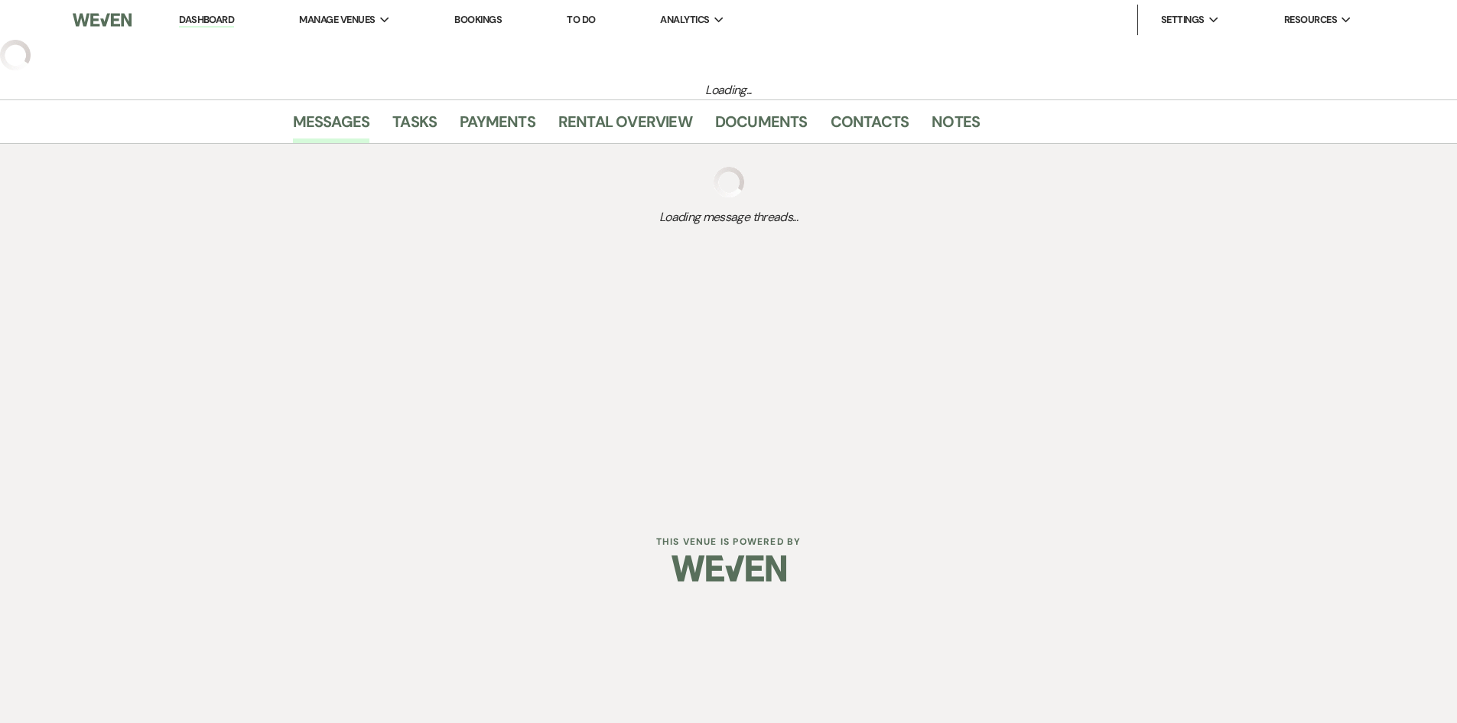
select select "1"
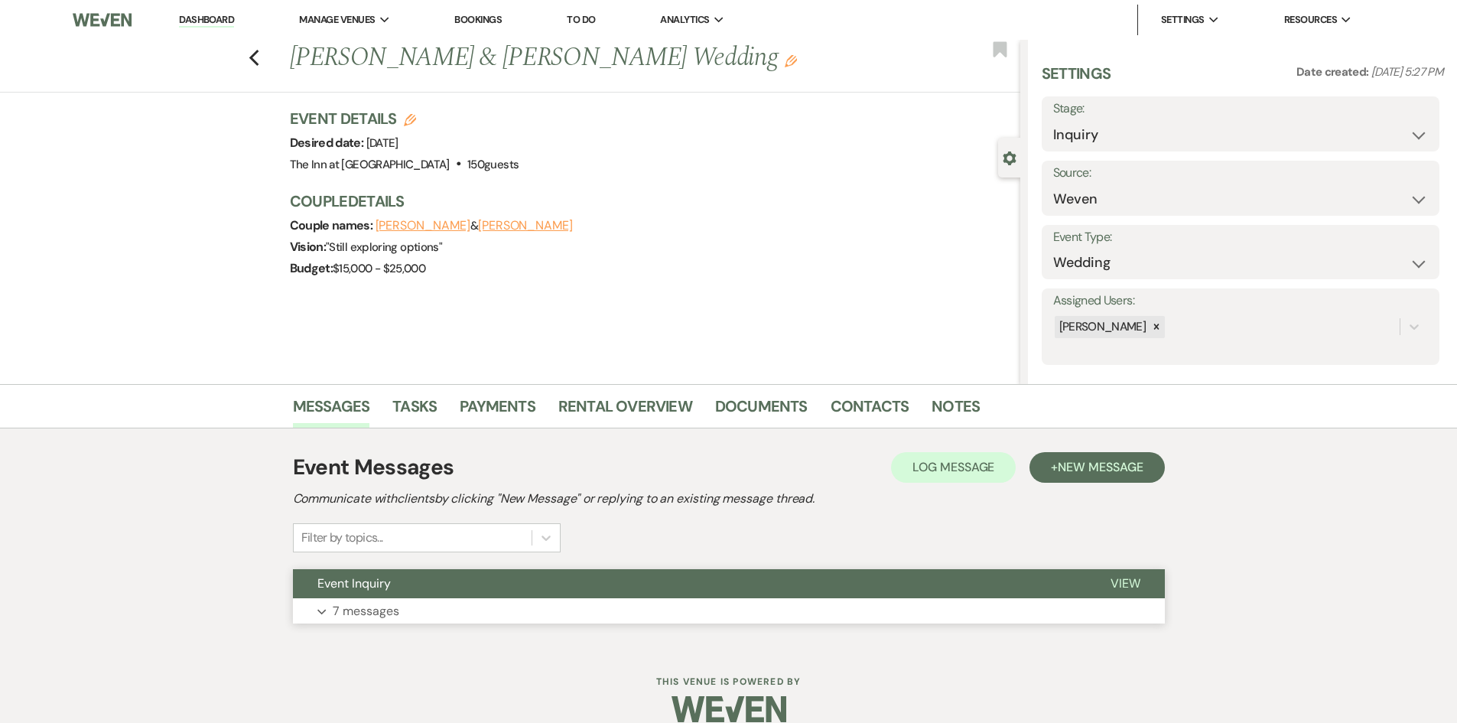
click at [1124, 581] on span "View" at bounding box center [1126, 583] width 30 height 16
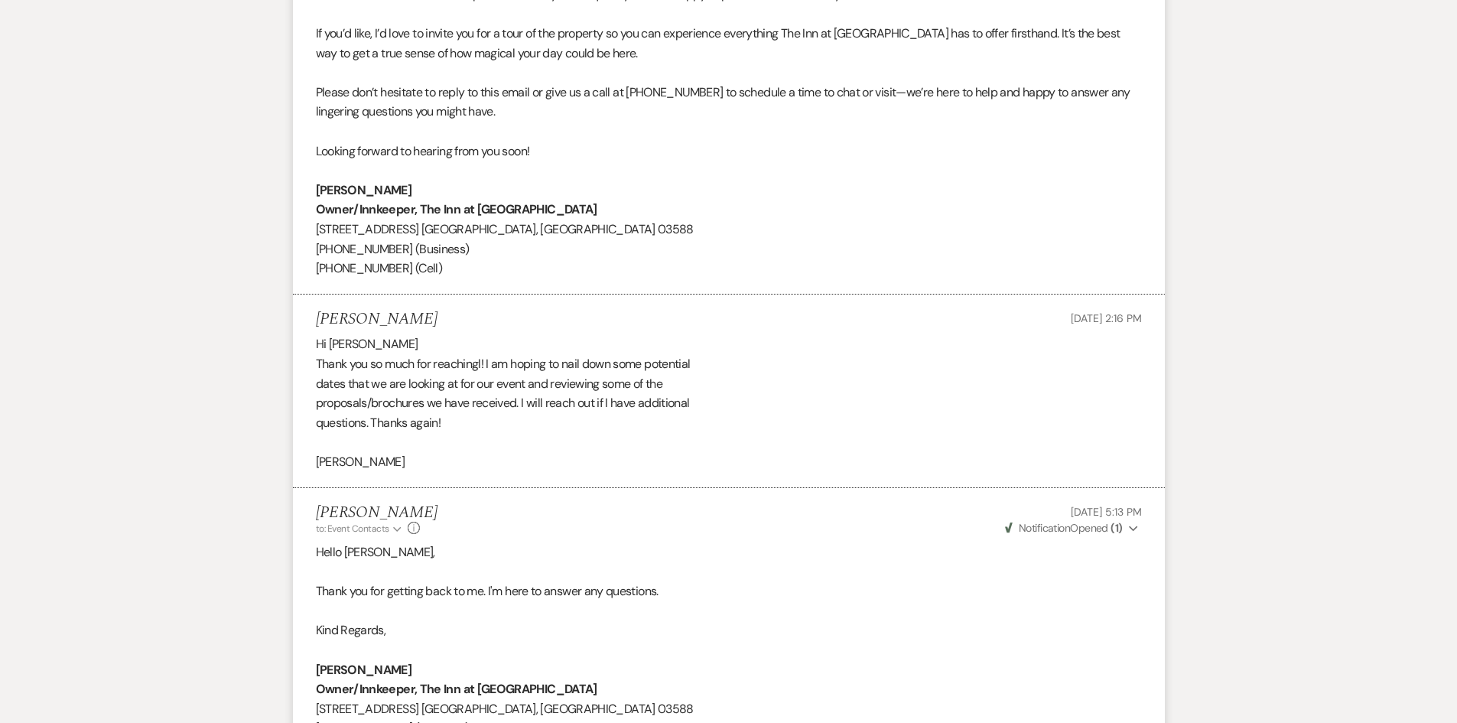
scroll to position [2662, 0]
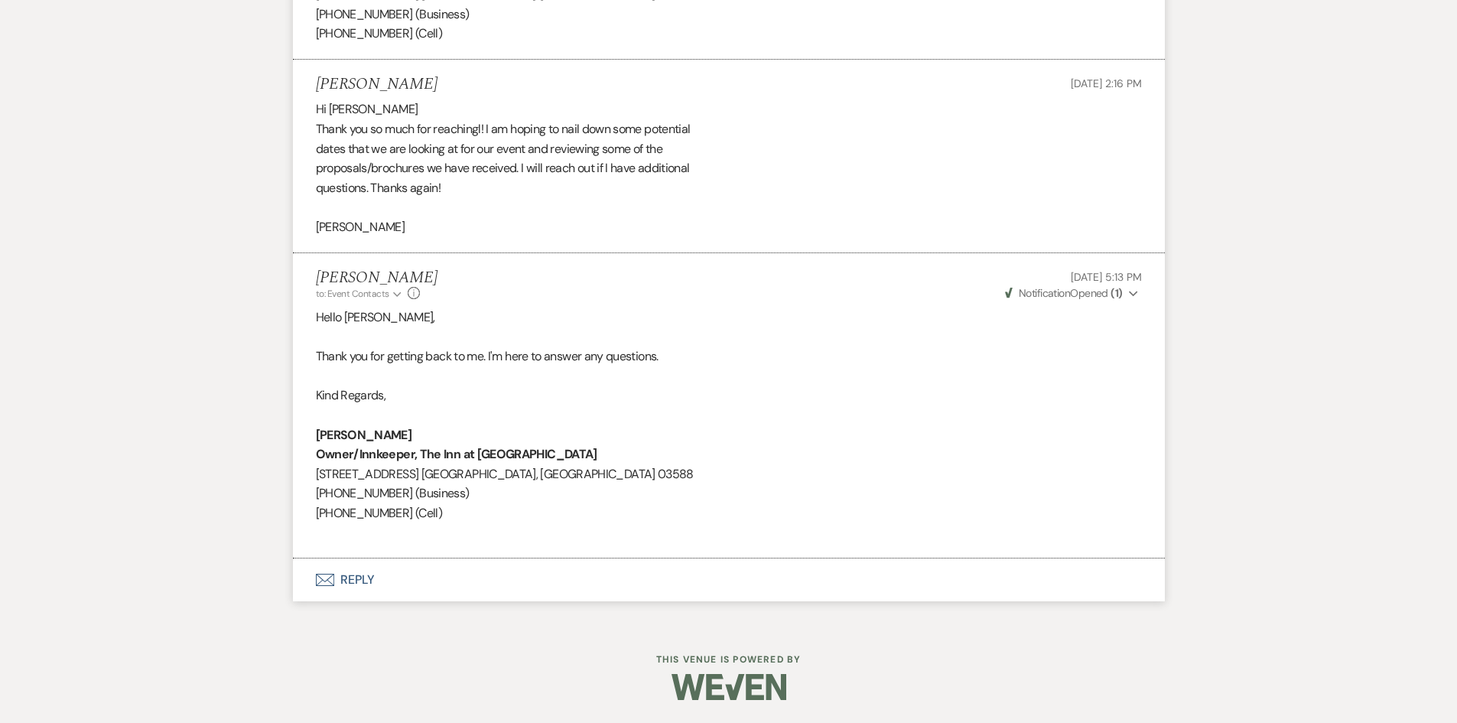
click at [347, 581] on button "Envelope Reply" at bounding box center [729, 579] width 872 height 43
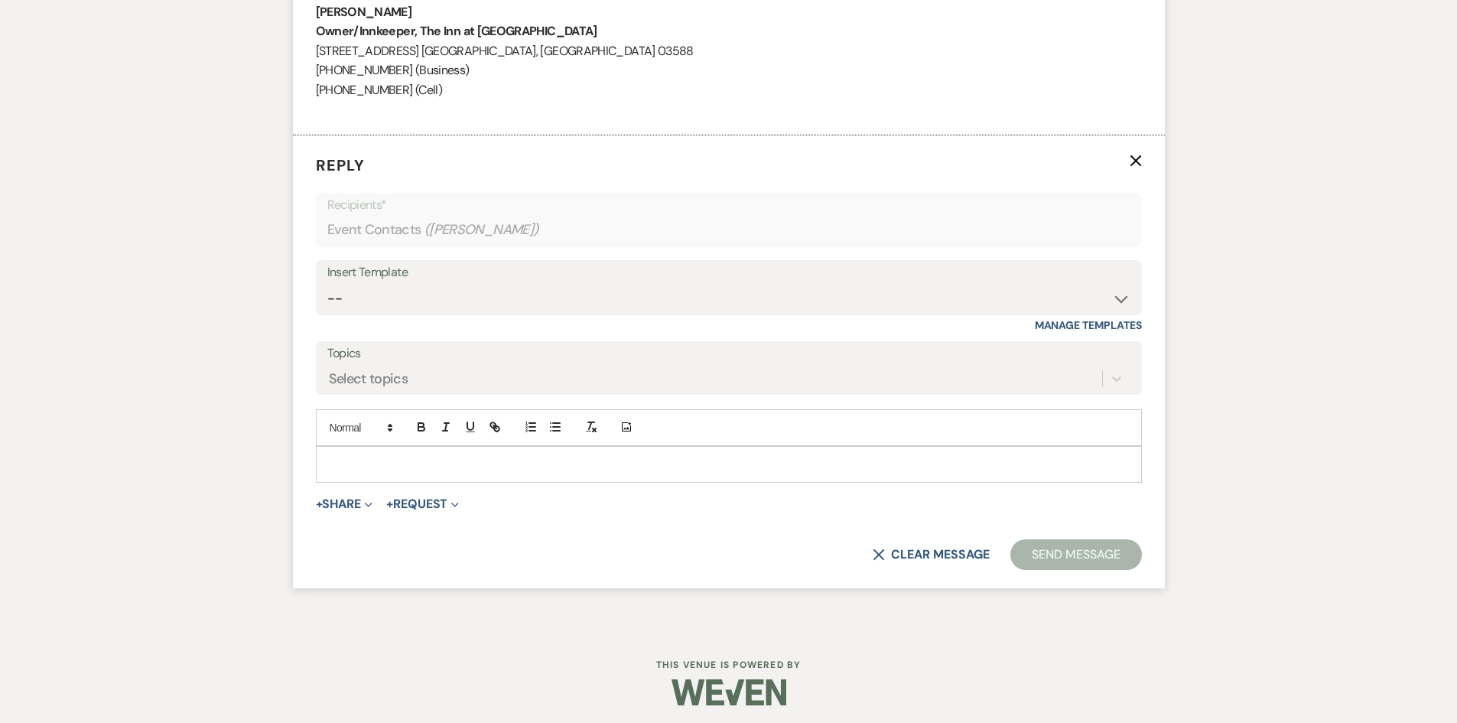
scroll to position [3086, 0]
click at [362, 295] on select "-- Weven Planning Portal Introduction (Booked Events) Contract (Pre-Booked Lead…" at bounding box center [728, 298] width 803 height 30
click at [602, 366] on div "Select topics" at bounding box center [714, 378] width 775 height 27
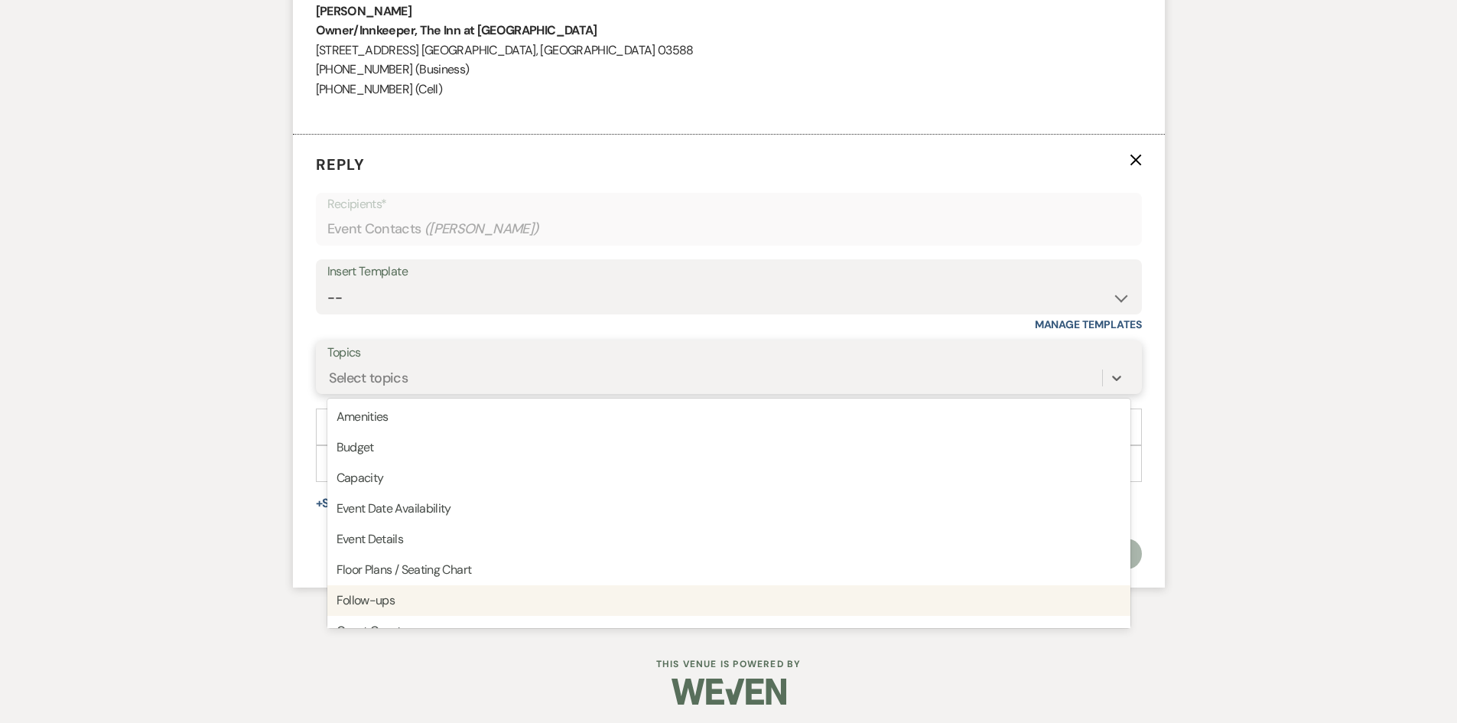
click at [503, 599] on div "Follow-ups" at bounding box center [728, 600] width 803 height 31
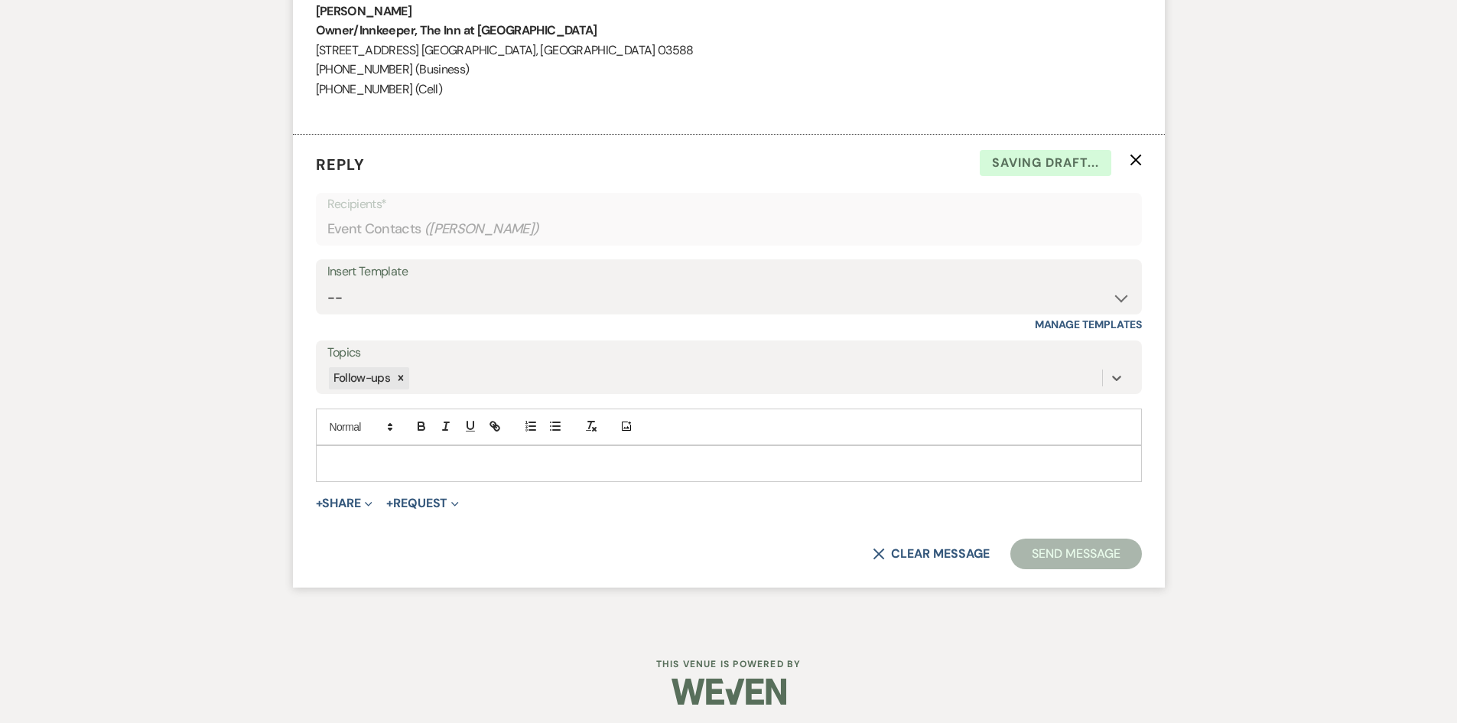
click at [382, 461] on p at bounding box center [729, 463] width 802 height 17
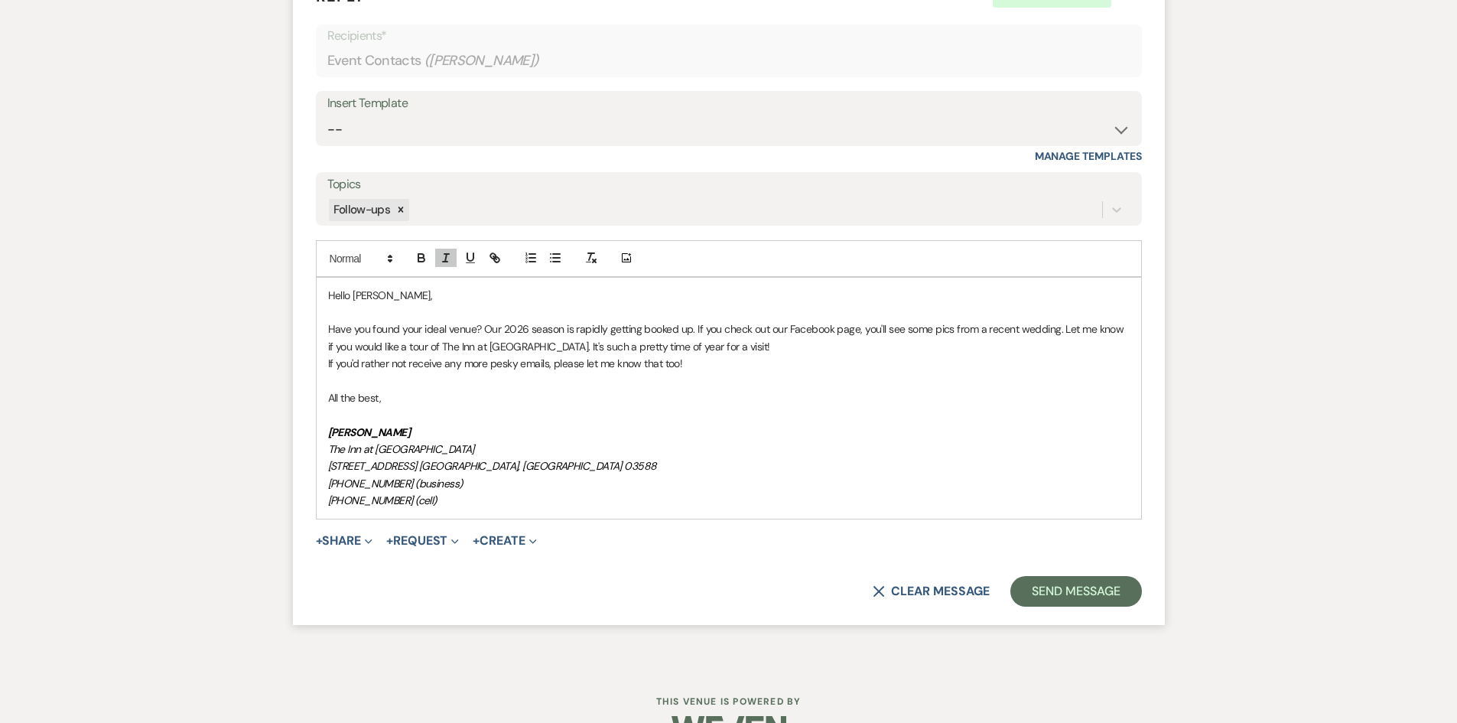
scroll to position [3296, 0]
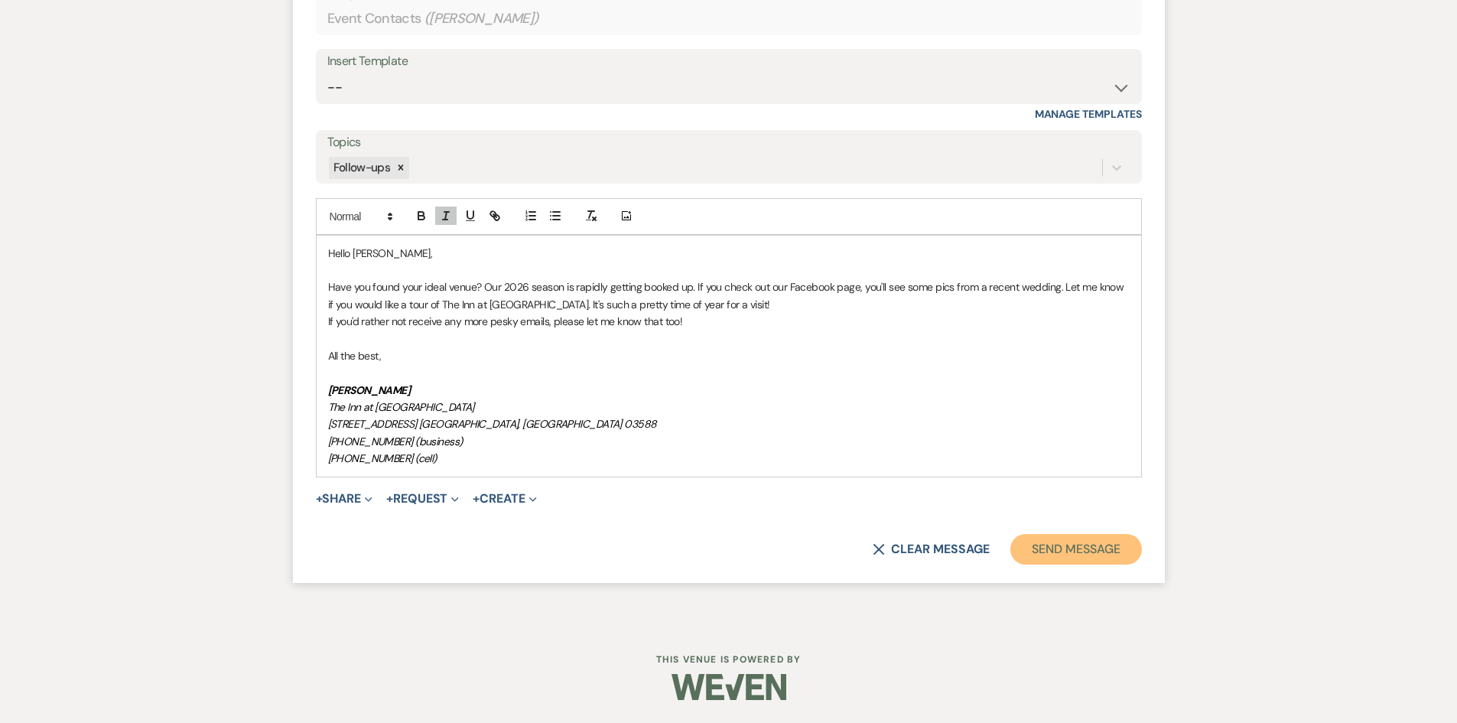
click at [1108, 553] on button "Send Message" at bounding box center [1076, 549] width 131 height 31
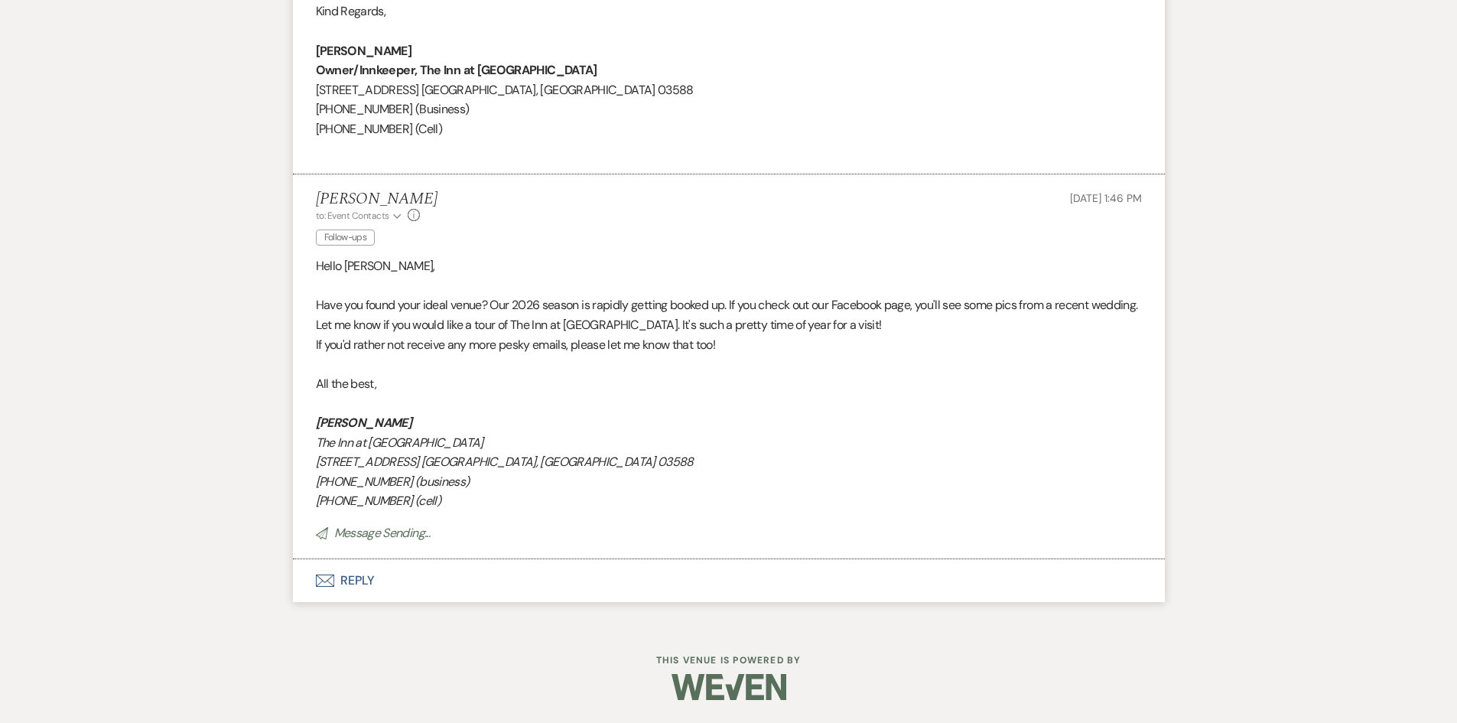
scroll to position [3046, 0]
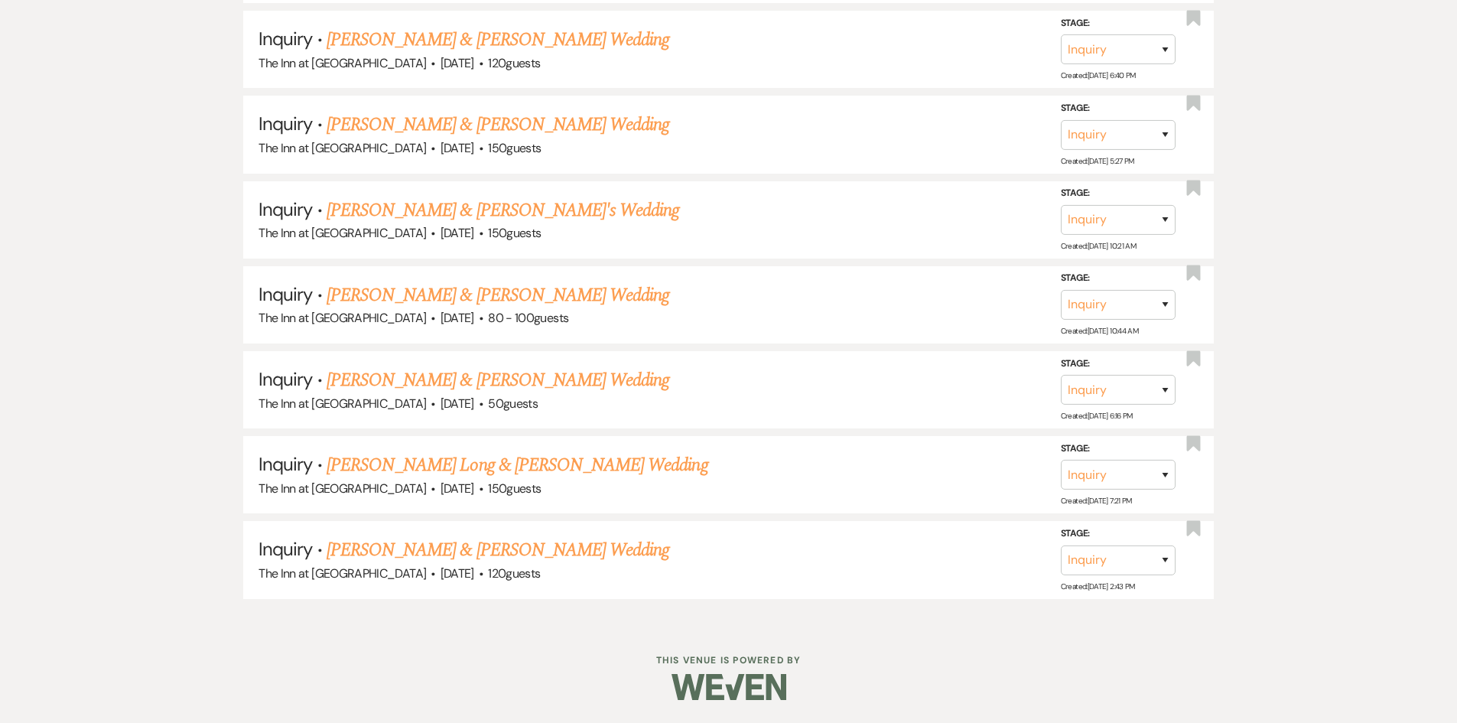
scroll to position [657, 0]
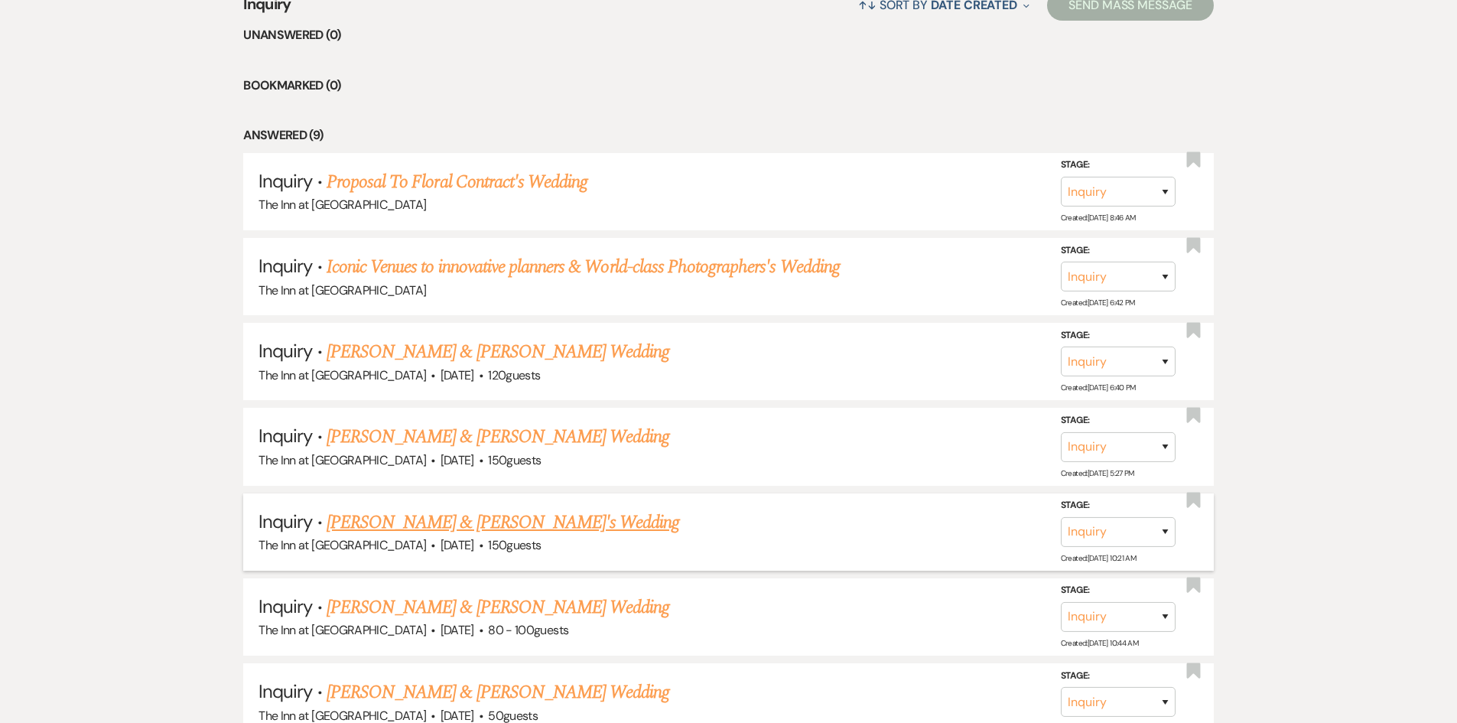
click at [411, 519] on link "[PERSON_NAME] & [PERSON_NAME]'s Wedding" at bounding box center [503, 523] width 353 height 28
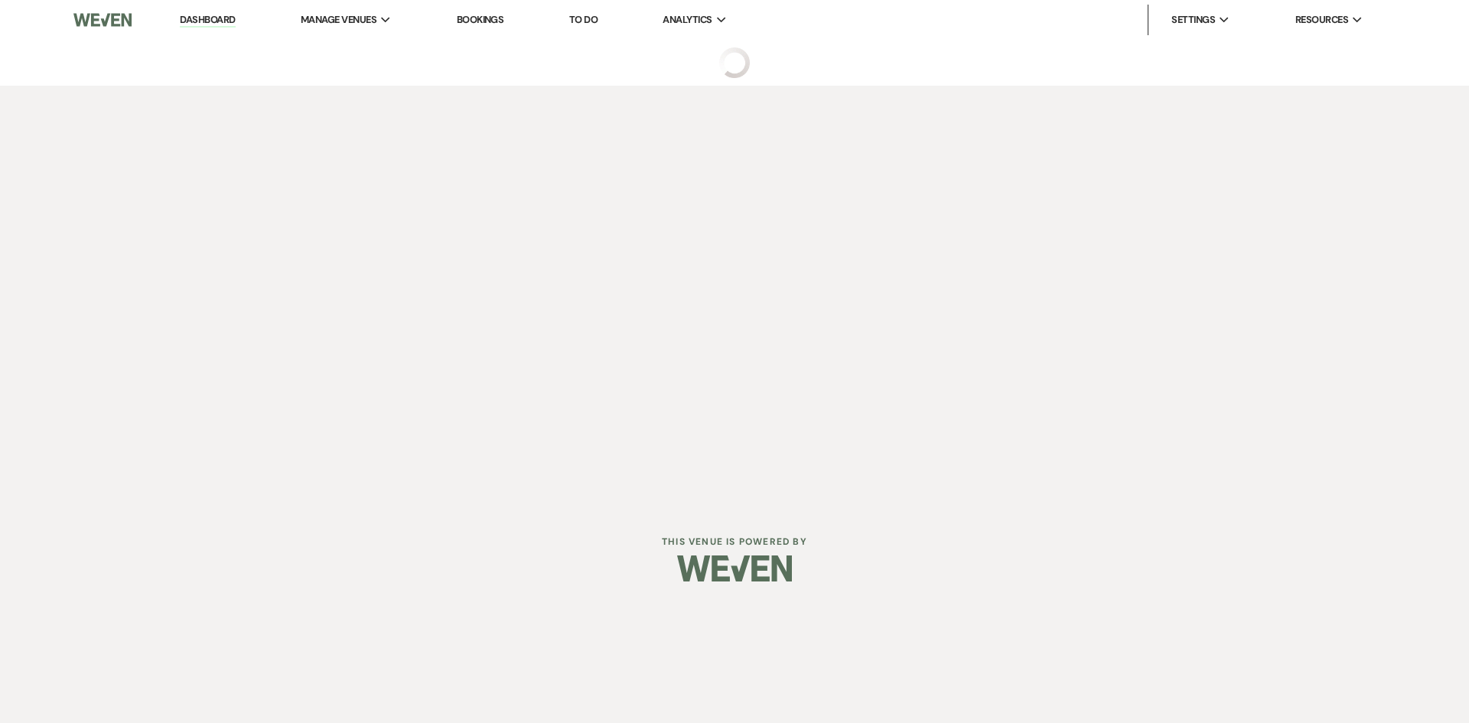
select select "2"
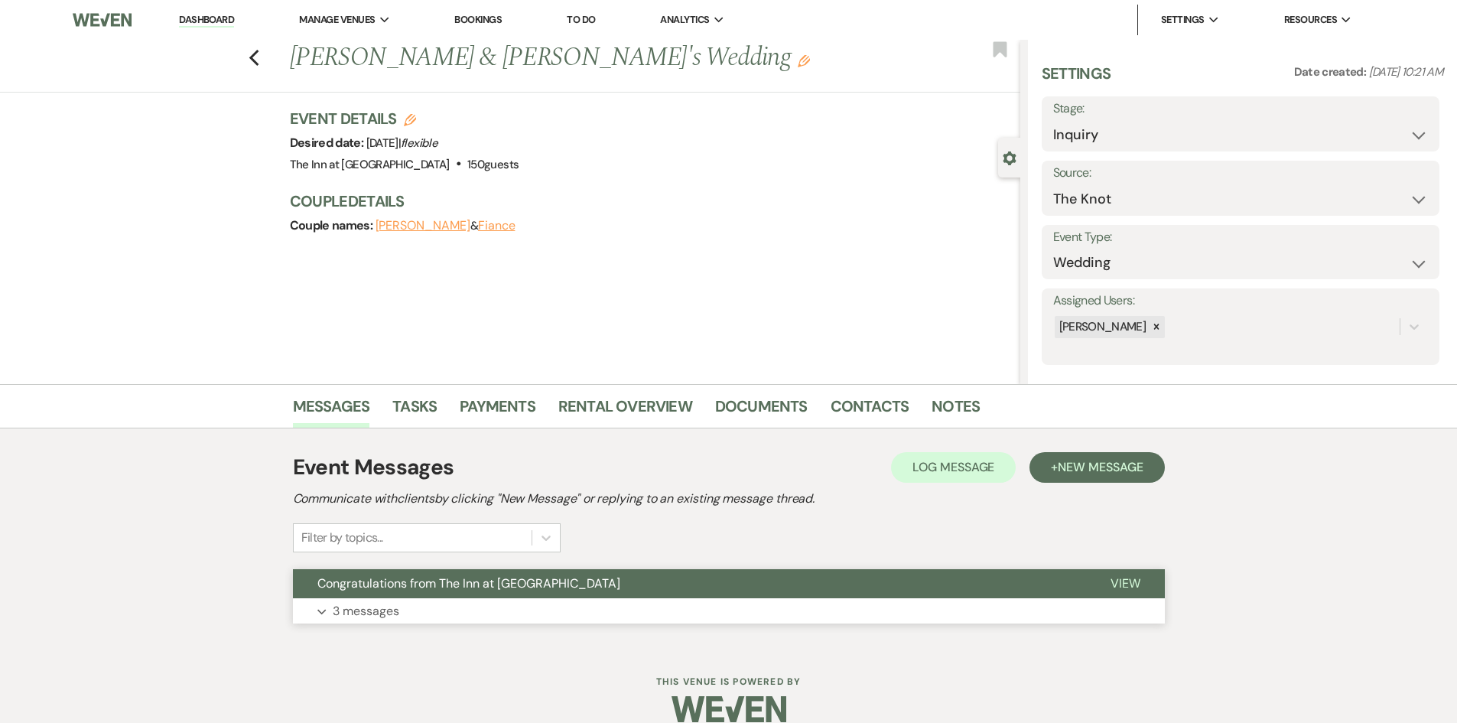
click at [1134, 576] on span "View" at bounding box center [1126, 583] width 30 height 16
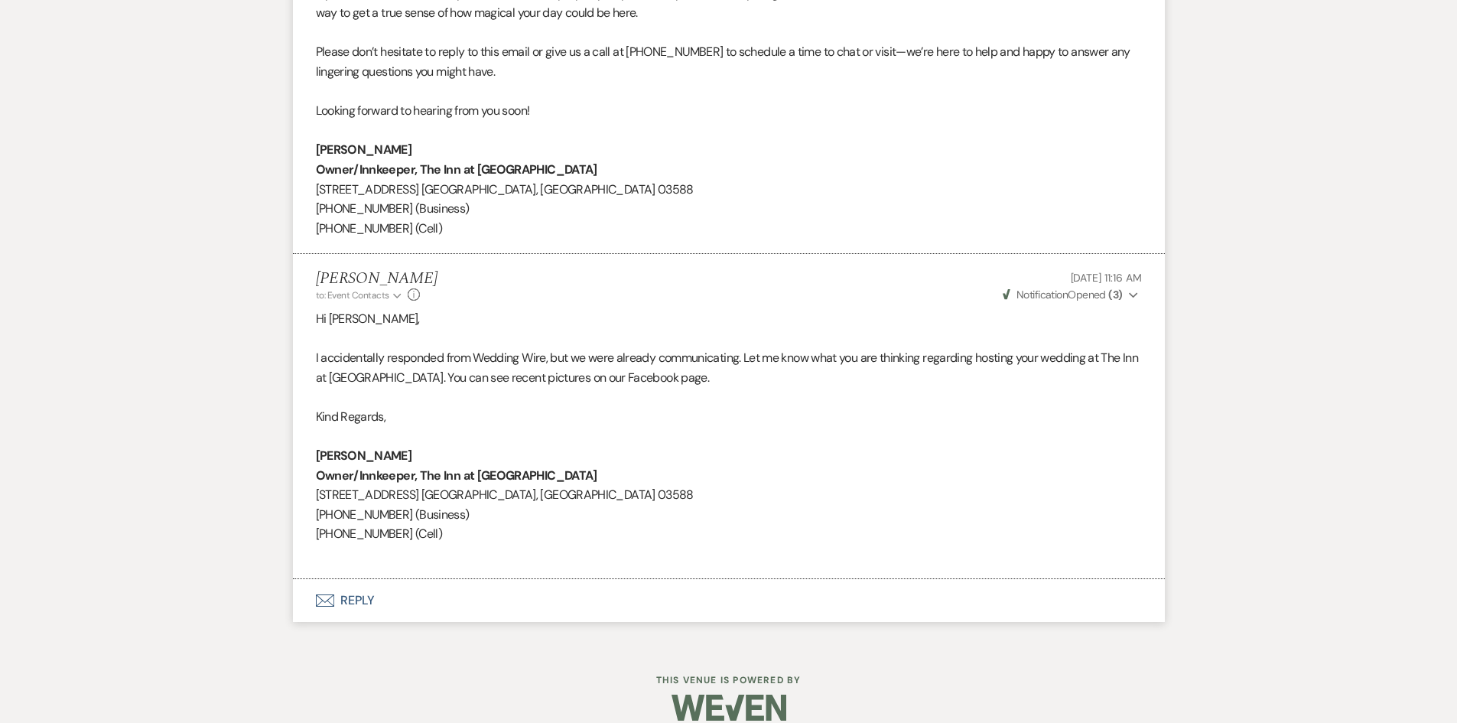
scroll to position [1666, 0]
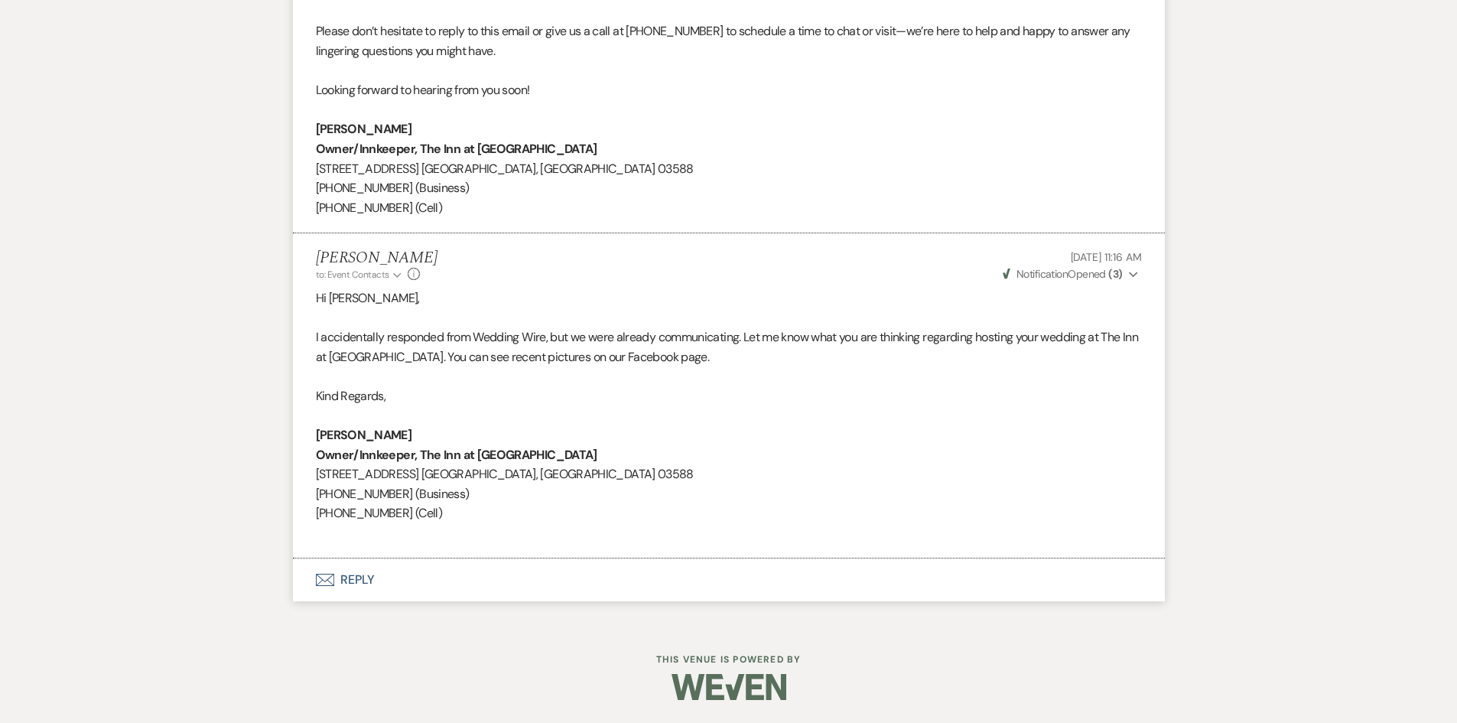
click at [347, 582] on button "Envelope Reply" at bounding box center [729, 579] width 872 height 43
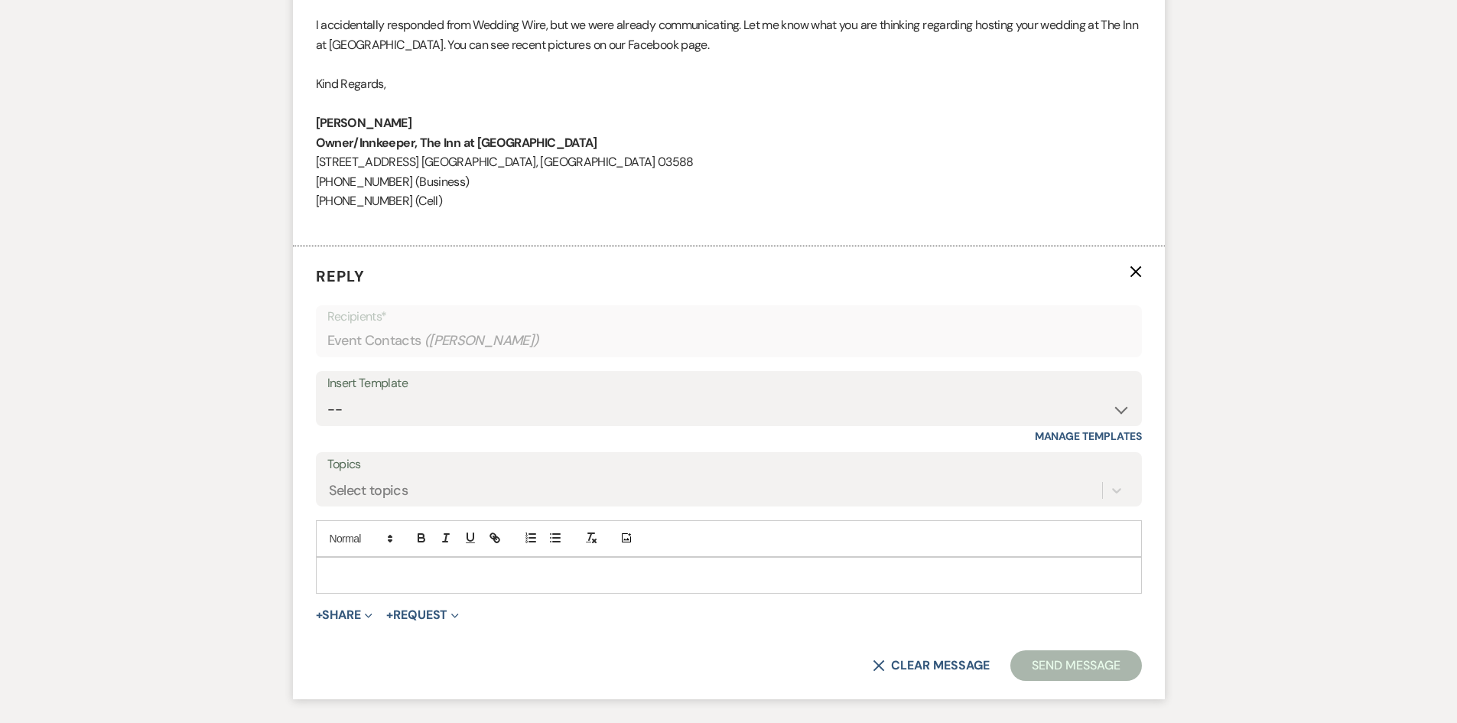
scroll to position [2090, 0]
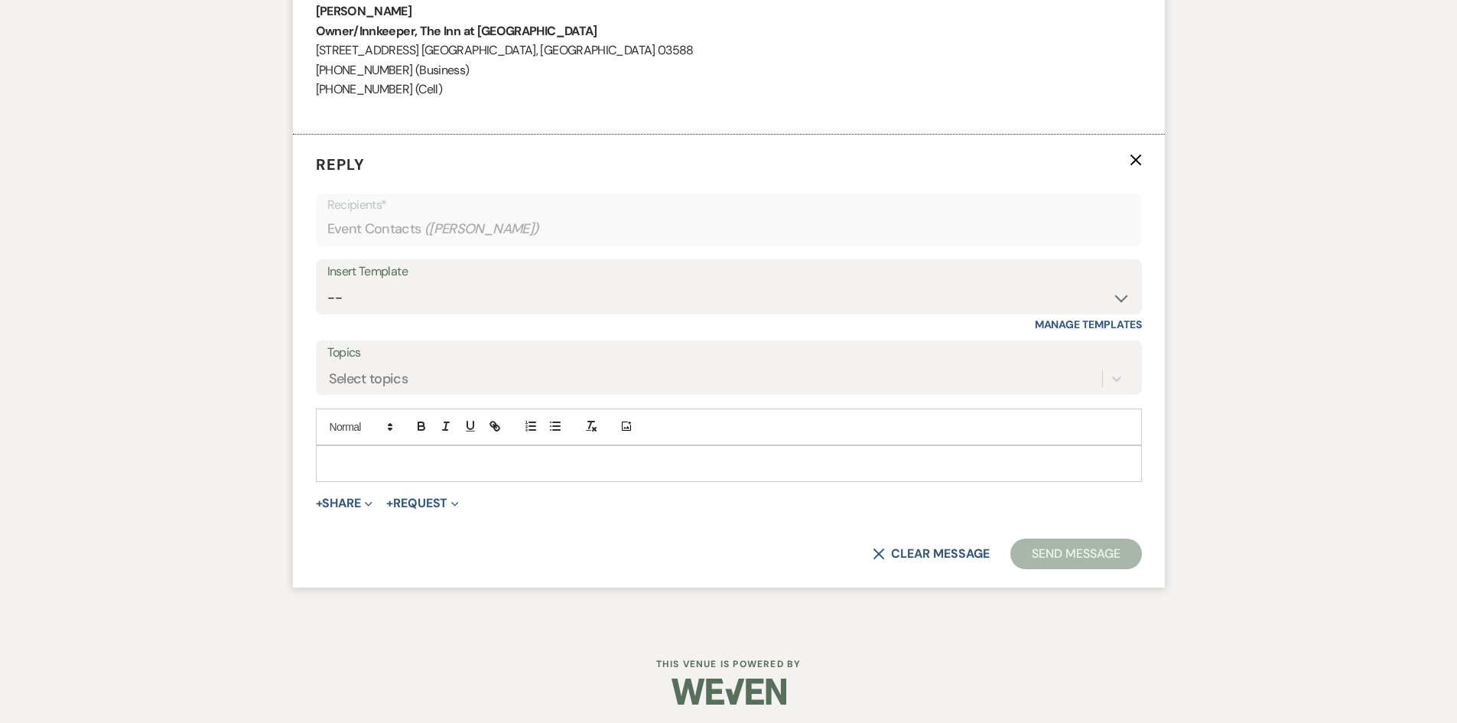
click at [347, 459] on p at bounding box center [729, 463] width 802 height 17
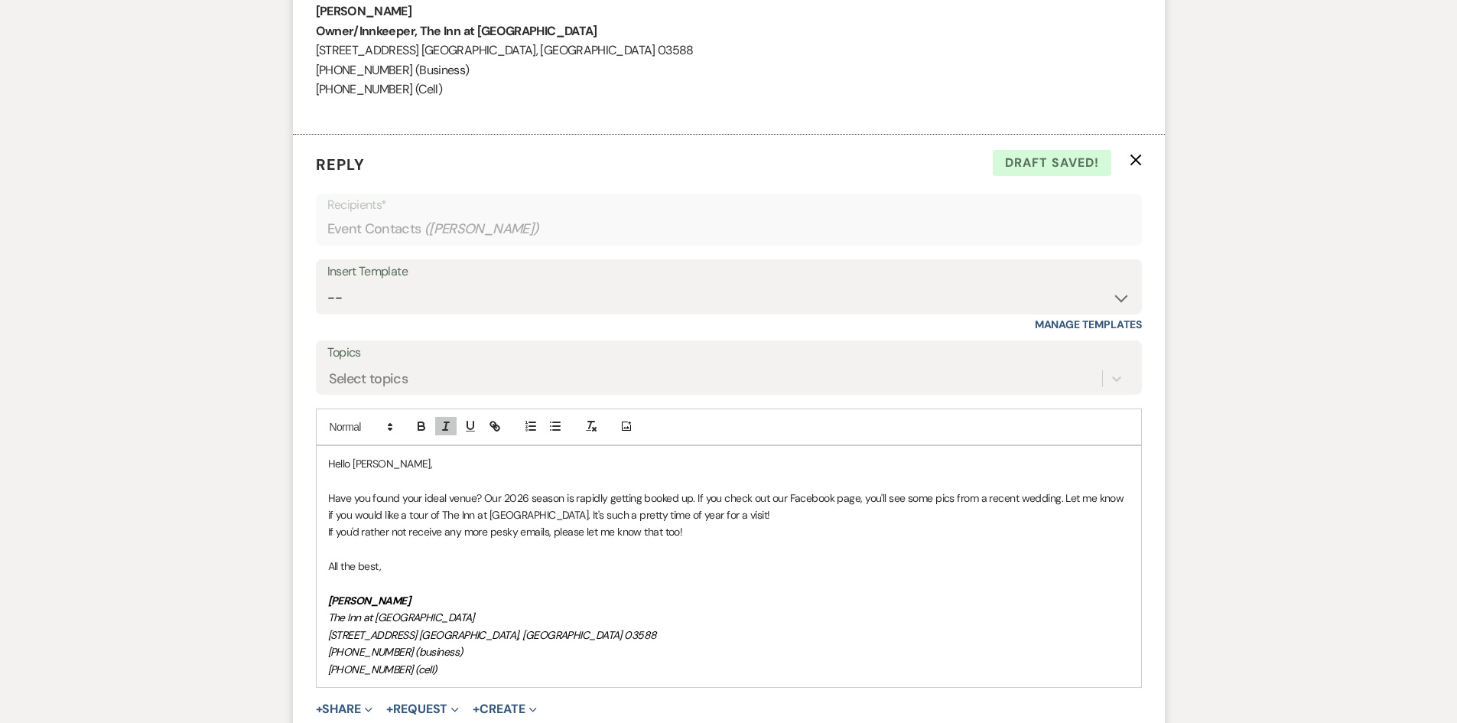
scroll to position [2300, 0]
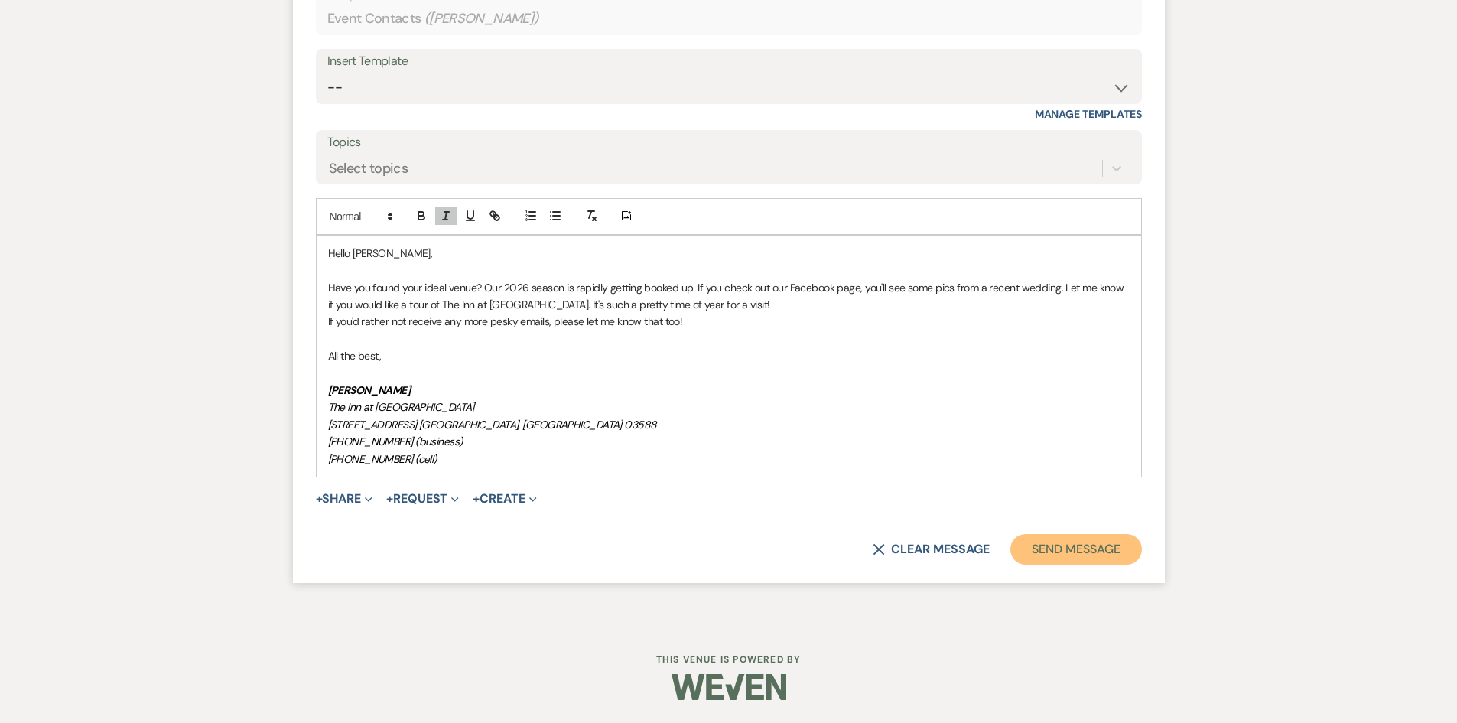
click at [1112, 555] on button "Send Message" at bounding box center [1076, 549] width 131 height 31
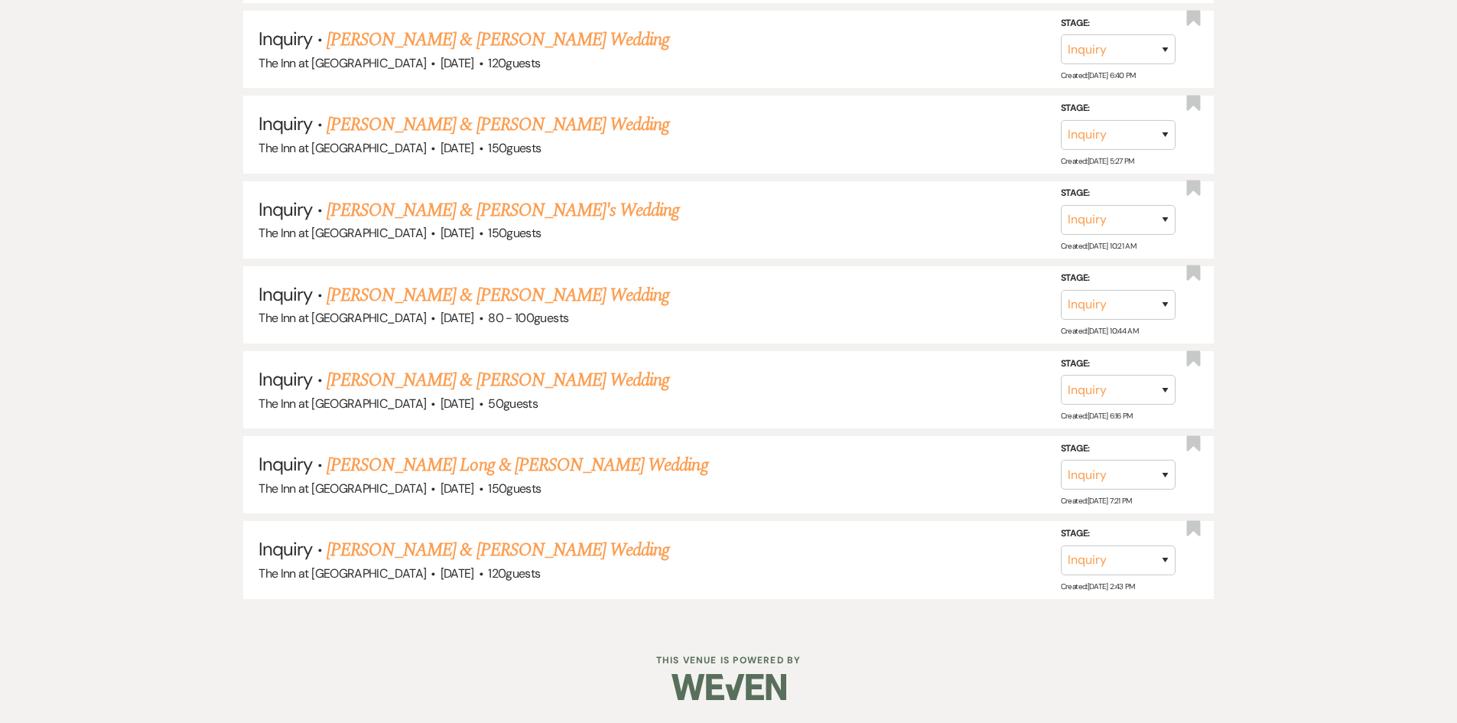
scroll to position [657, 0]
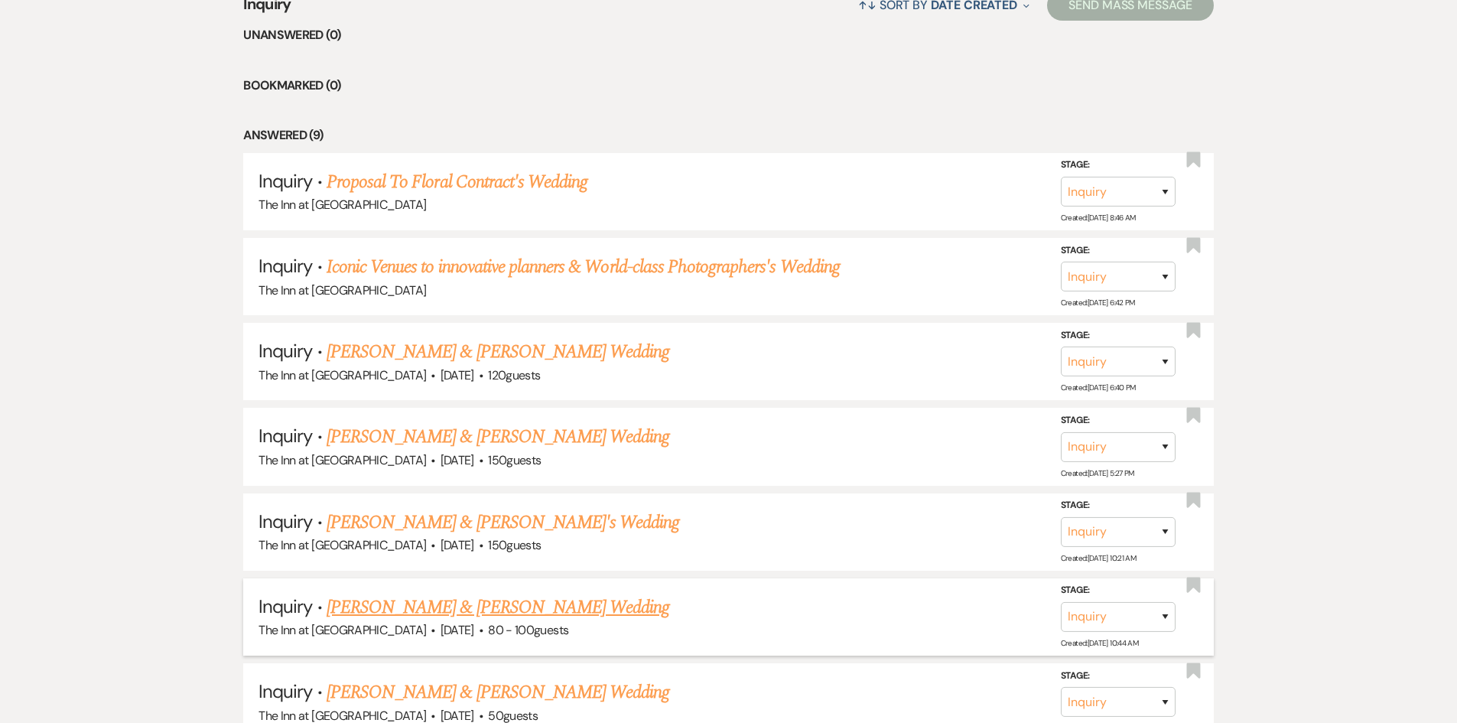
click at [574, 599] on link "[PERSON_NAME] & [PERSON_NAME] Wedding" at bounding box center [498, 608] width 343 height 28
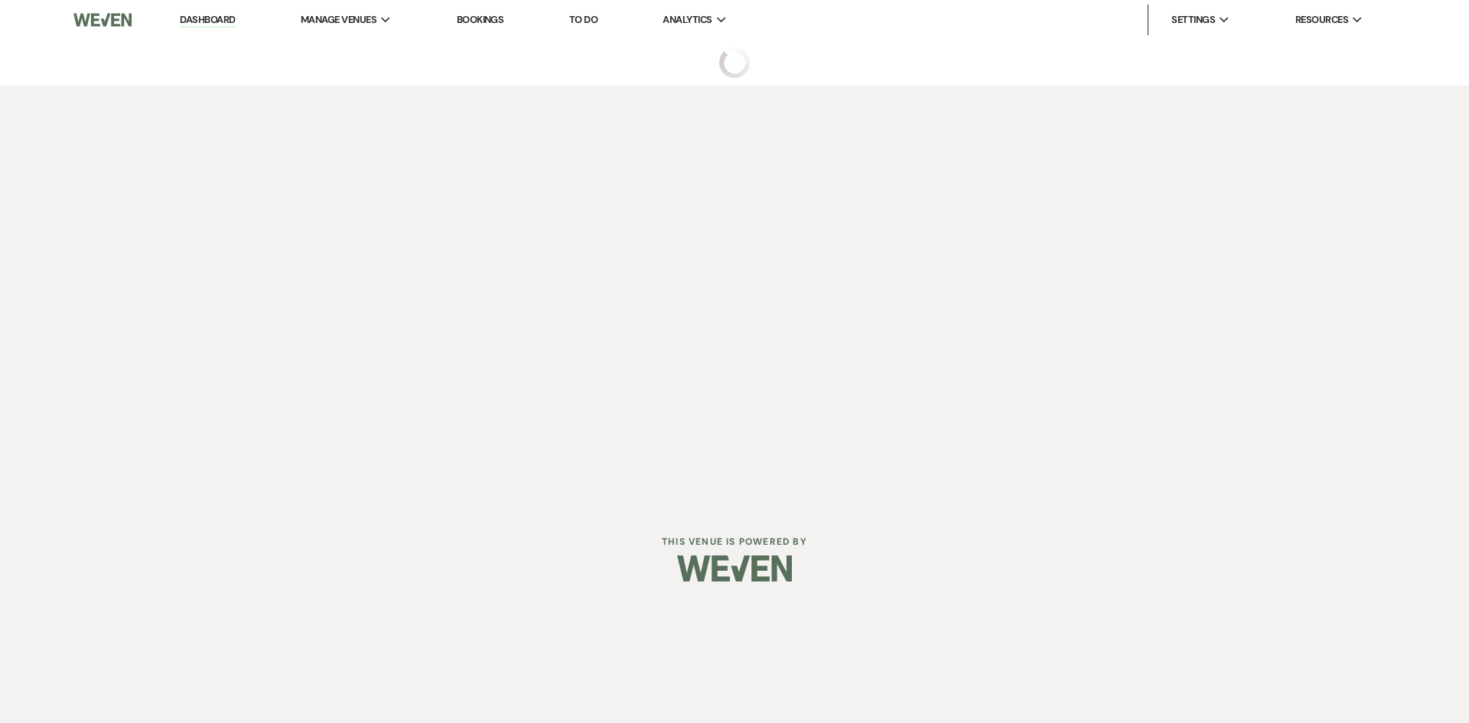
select select "1"
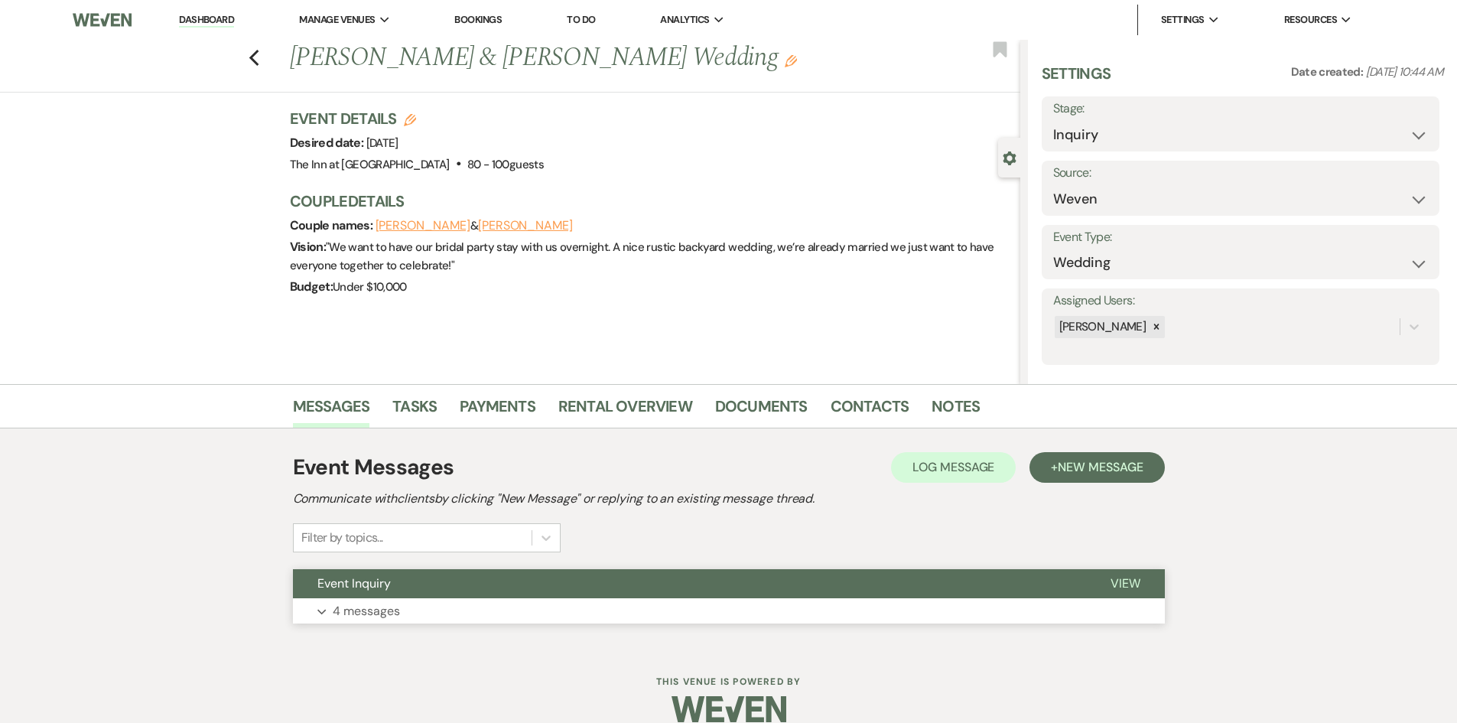
click at [1125, 590] on span "View" at bounding box center [1126, 583] width 30 height 16
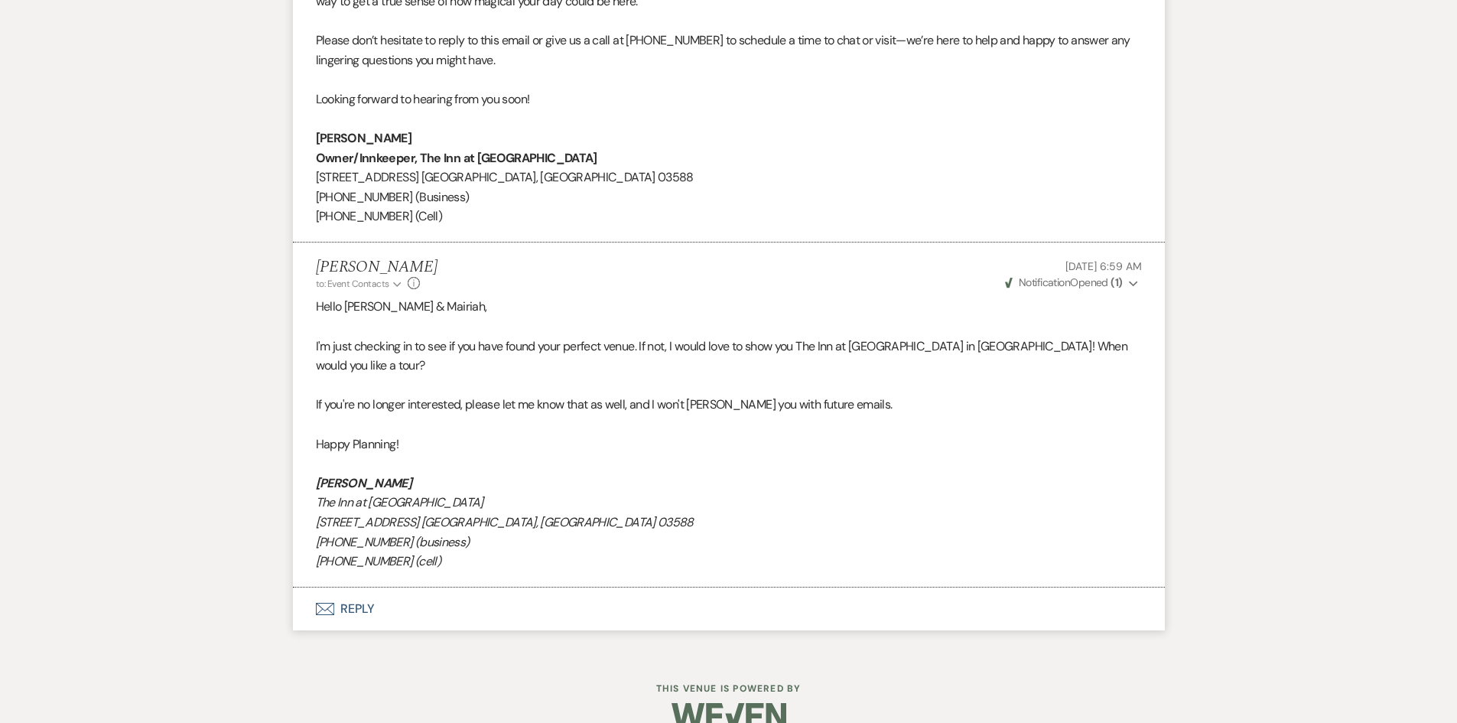
scroll to position [1997, 0]
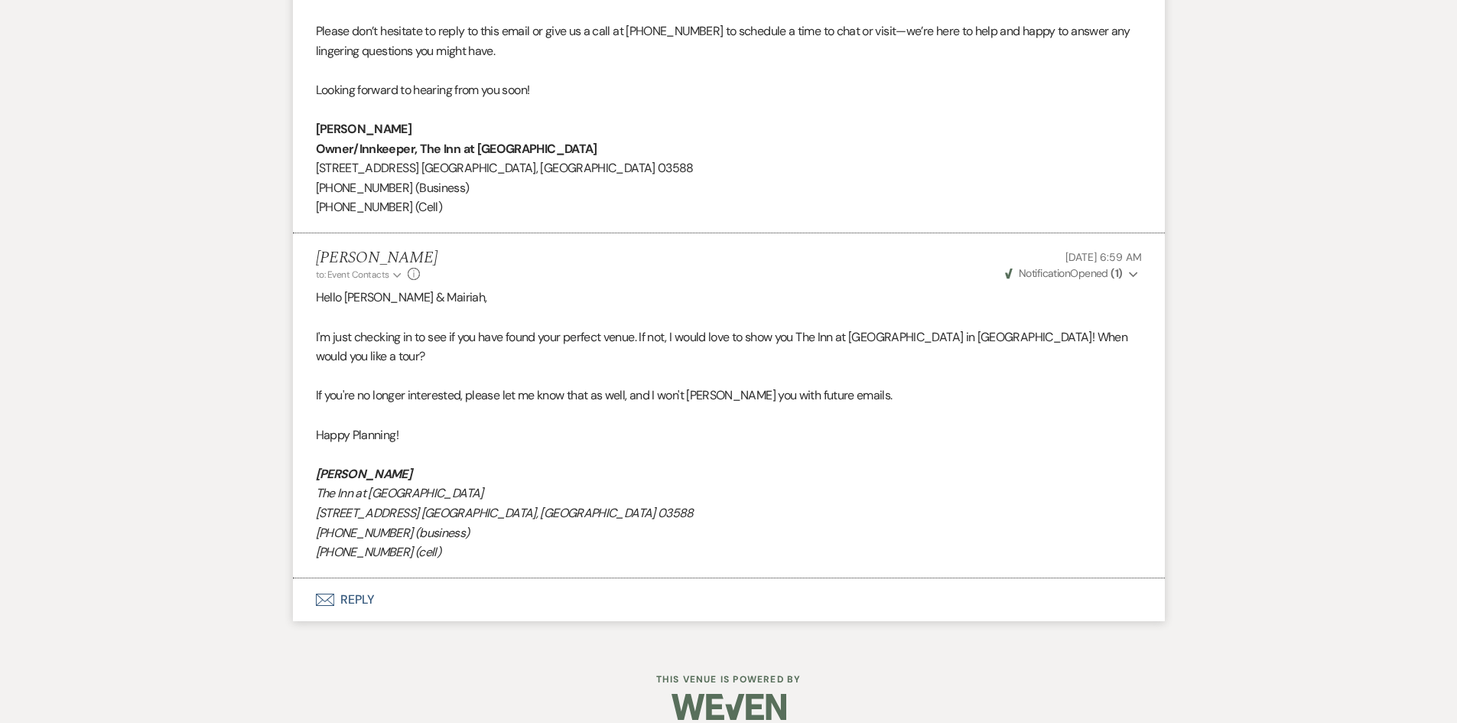
click at [357, 578] on button "Envelope Reply" at bounding box center [729, 599] width 872 height 43
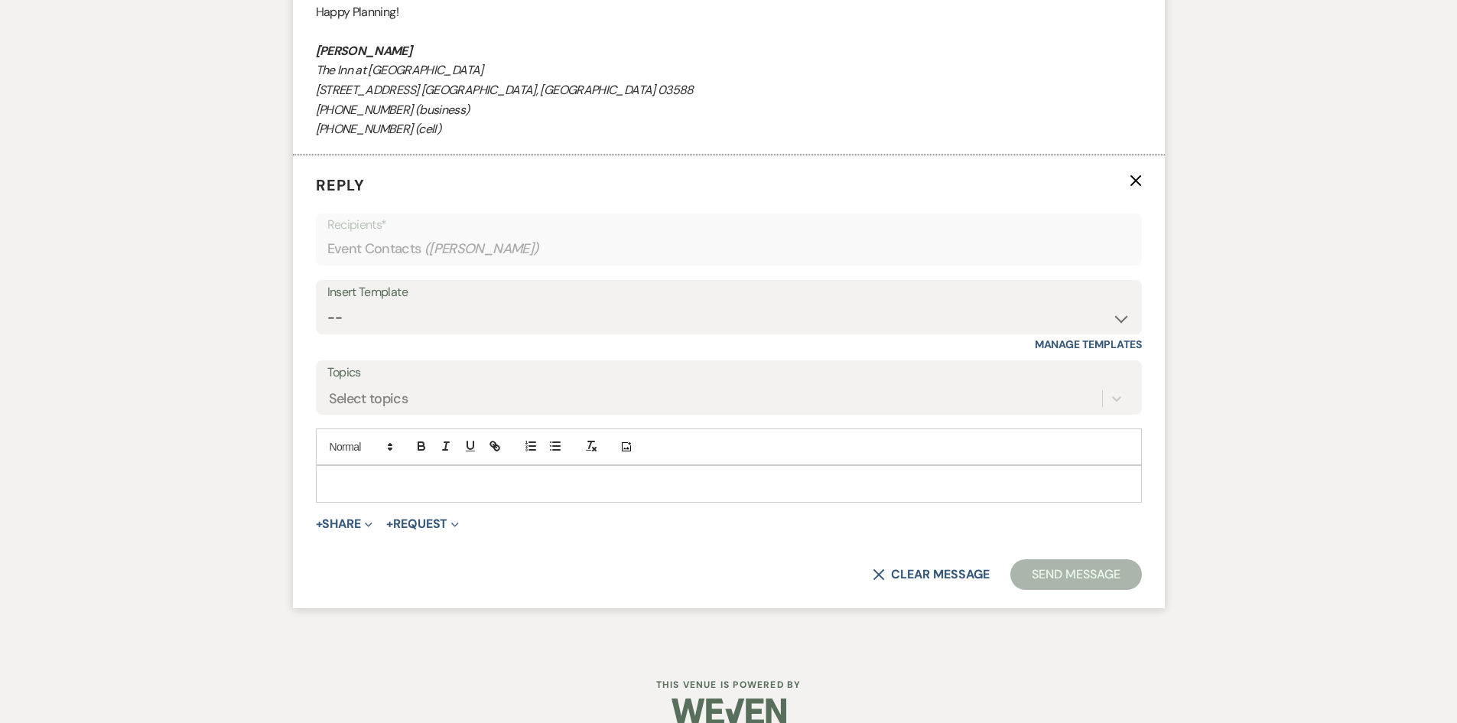
scroll to position [2421, 0]
click at [337, 477] on div at bounding box center [729, 482] width 825 height 35
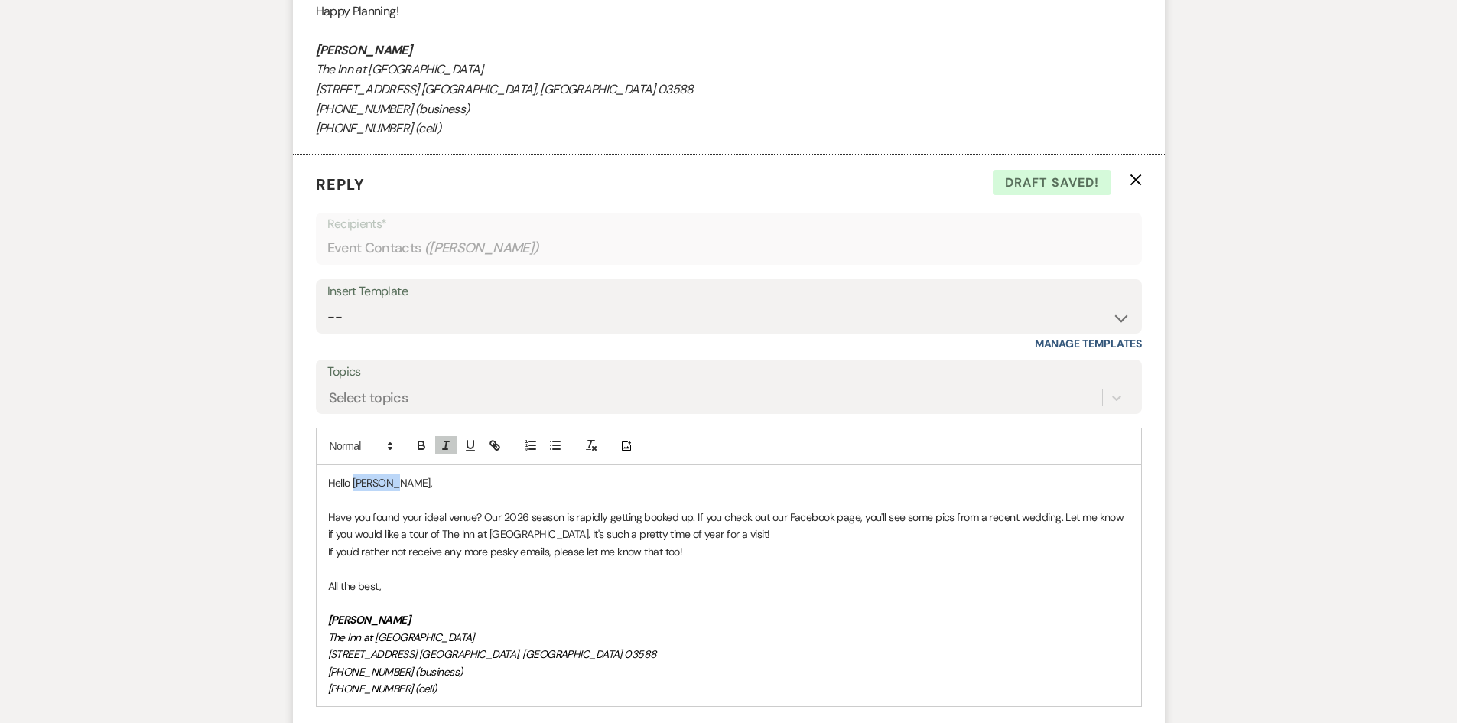
drag, startPoint x: 387, startPoint y: 467, endPoint x: 355, endPoint y: 465, distance: 32.2
click at [355, 474] on p "Hello [PERSON_NAME]," at bounding box center [729, 482] width 802 height 17
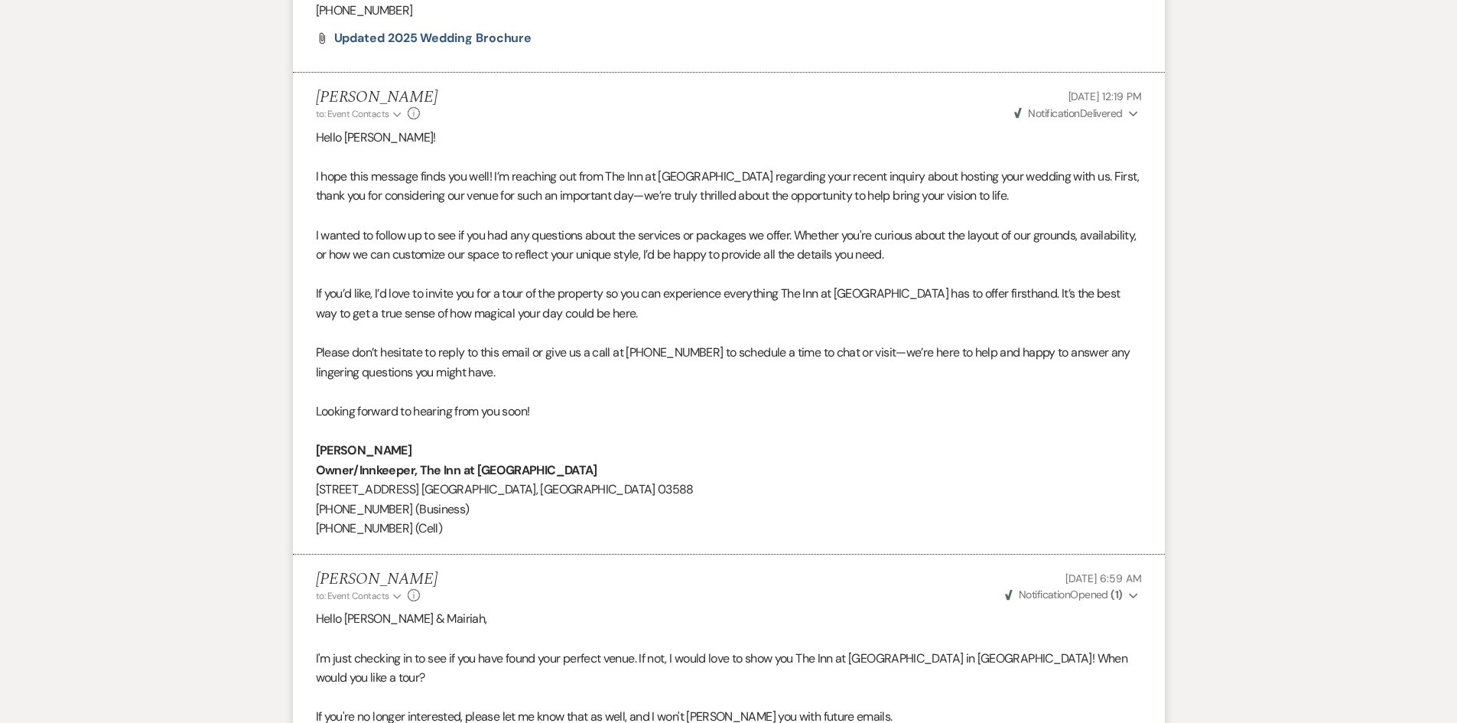
scroll to position [1665, 0]
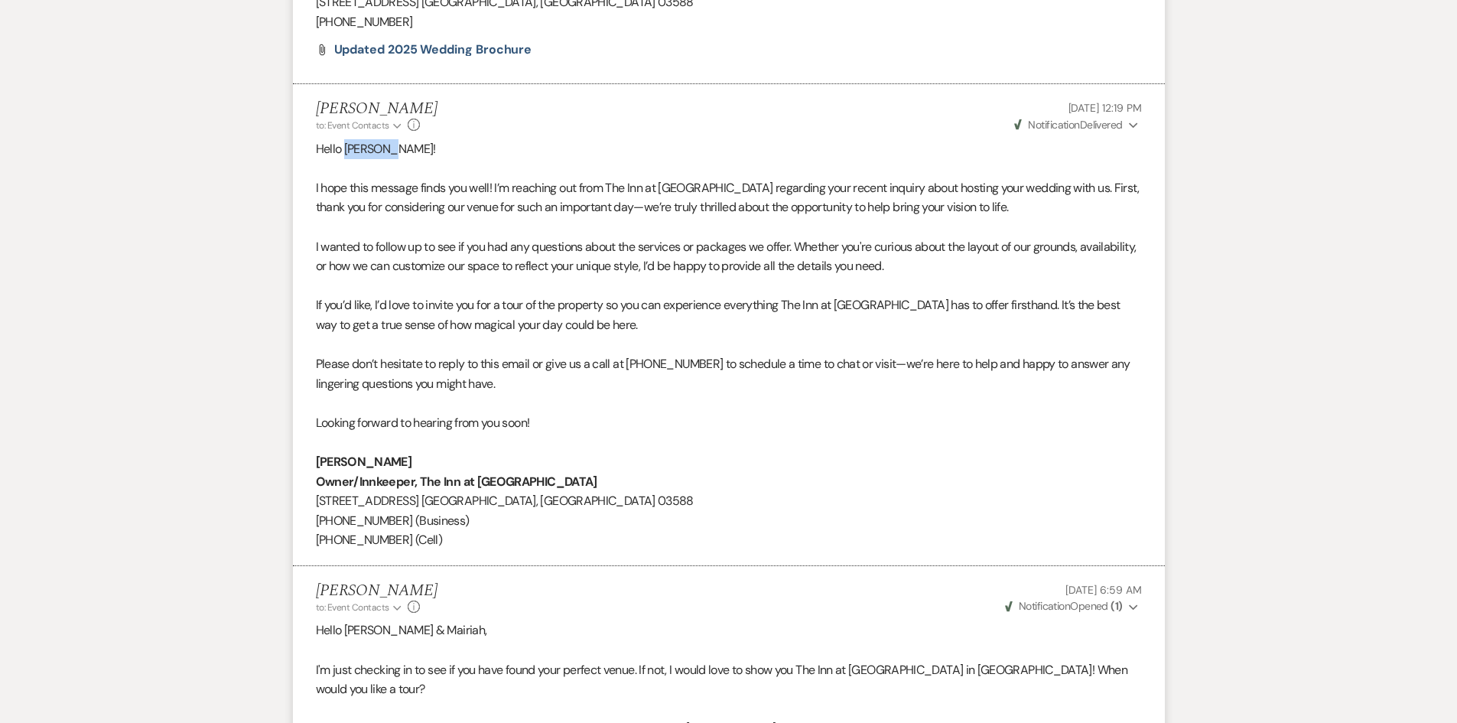
drag, startPoint x: 386, startPoint y: 148, endPoint x: 347, endPoint y: 147, distance: 38.3
click at [347, 147] on p "Hello [PERSON_NAME]!" at bounding box center [729, 149] width 826 height 20
copy p "Mairiah!"
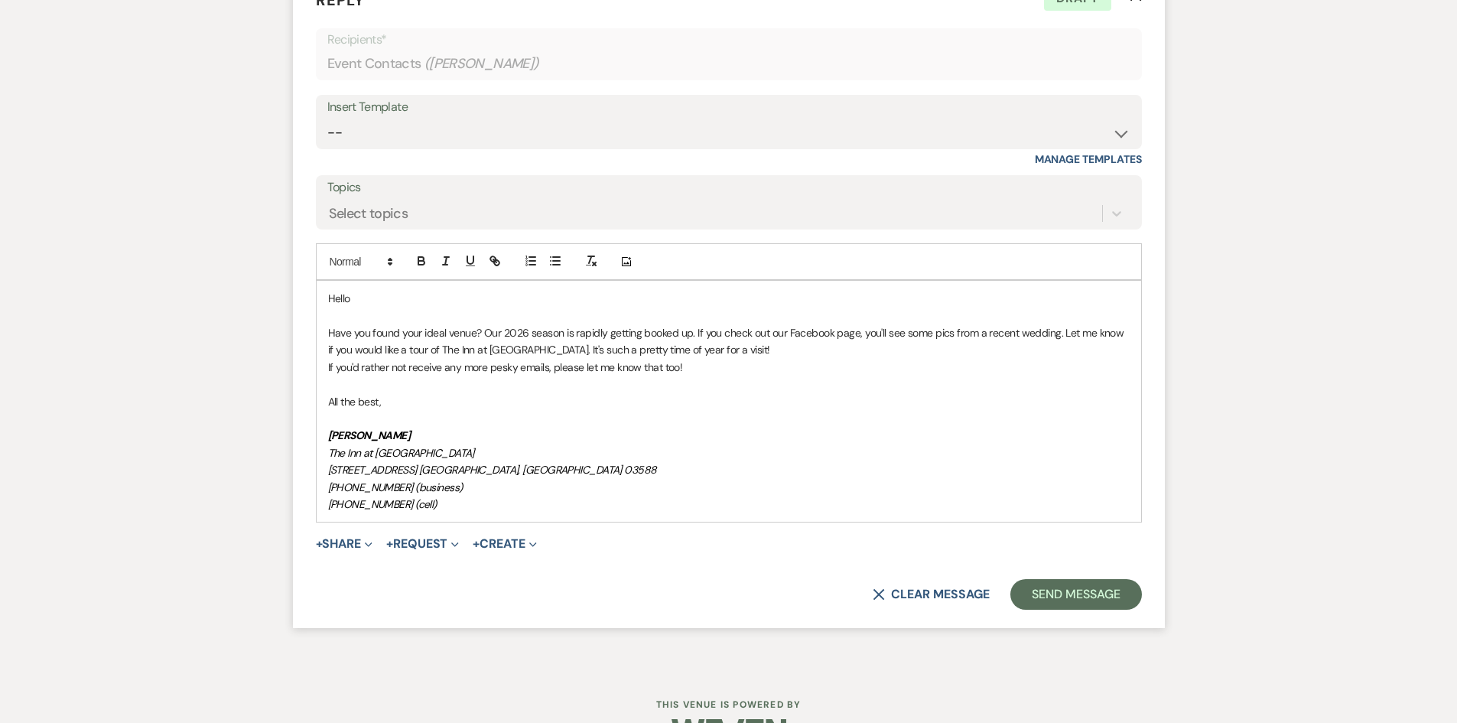
scroll to position [2632, 0]
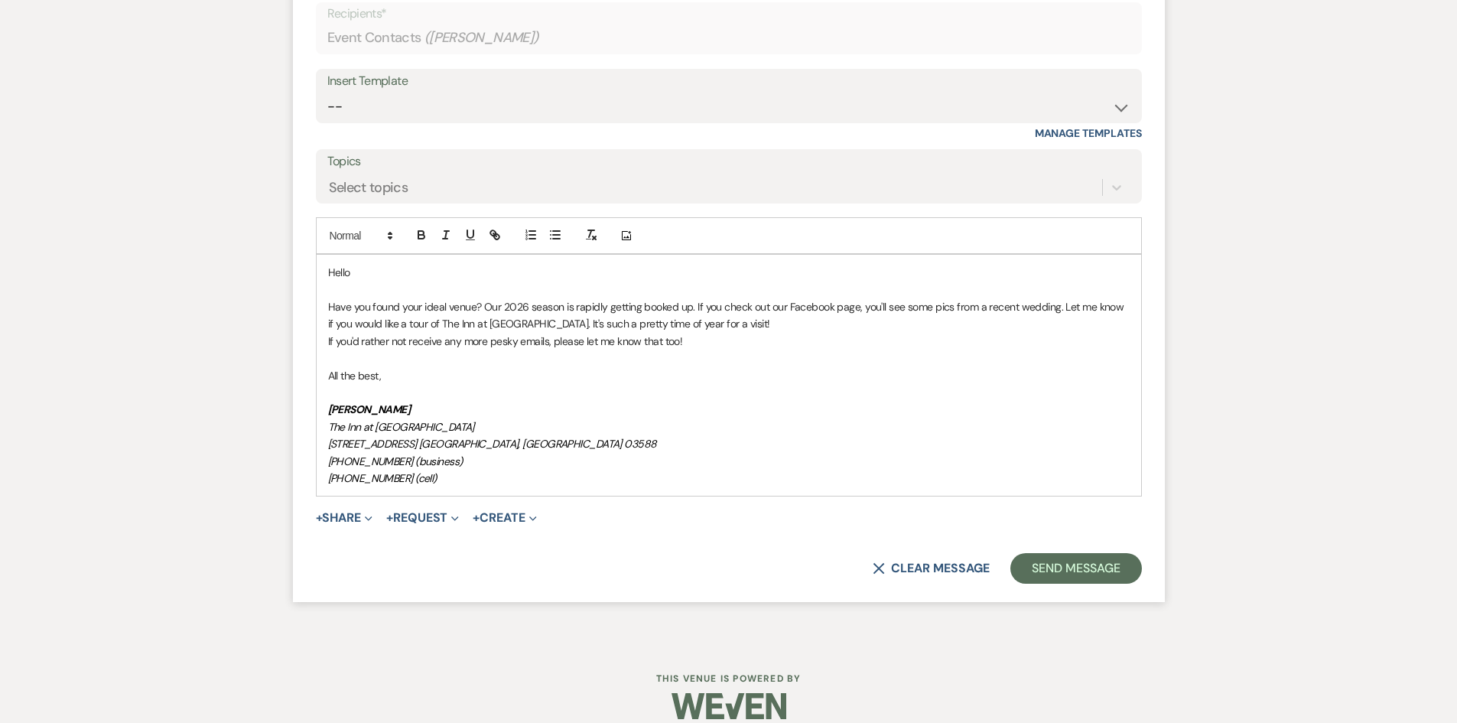
click at [366, 264] on p "Hello" at bounding box center [729, 272] width 802 height 17
click at [1063, 553] on button "Send Message" at bounding box center [1076, 568] width 131 height 31
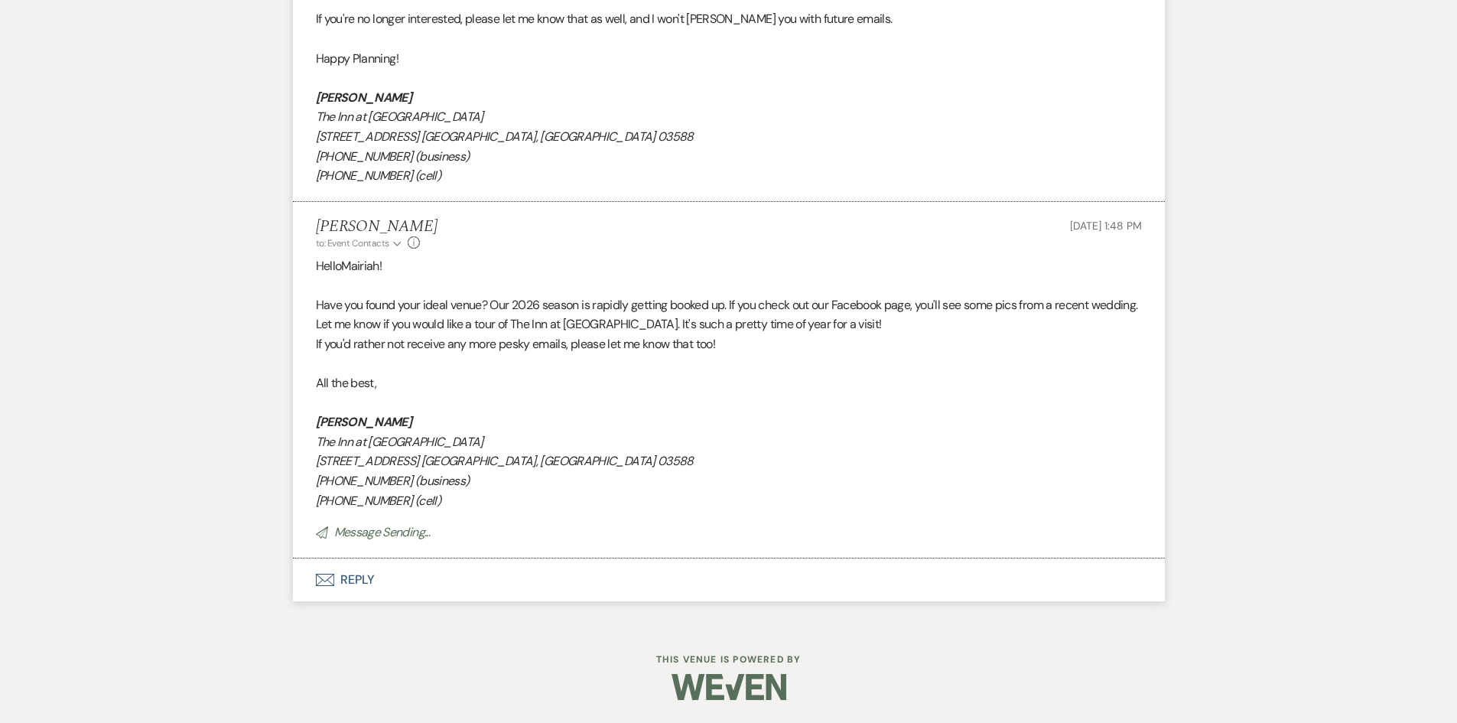
scroll to position [2354, 0]
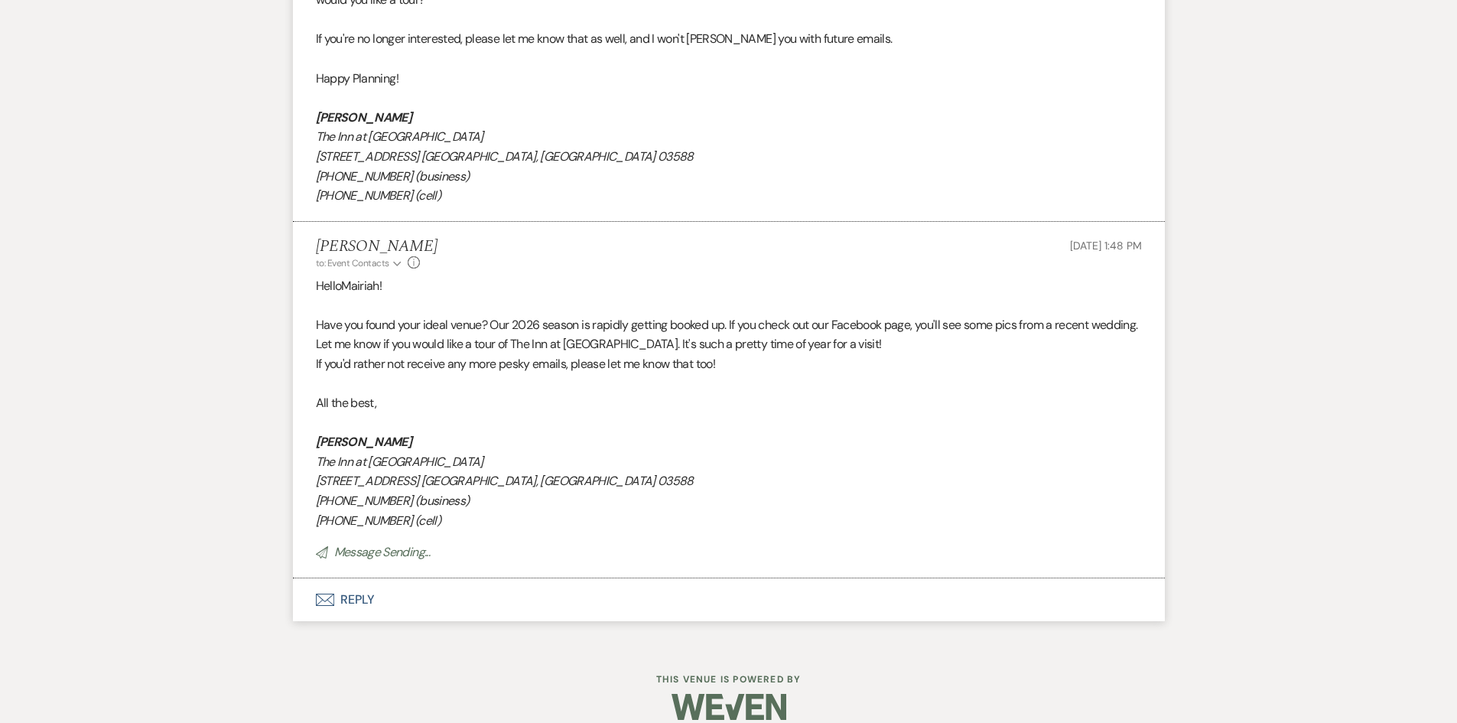
scroll to position [657, 0]
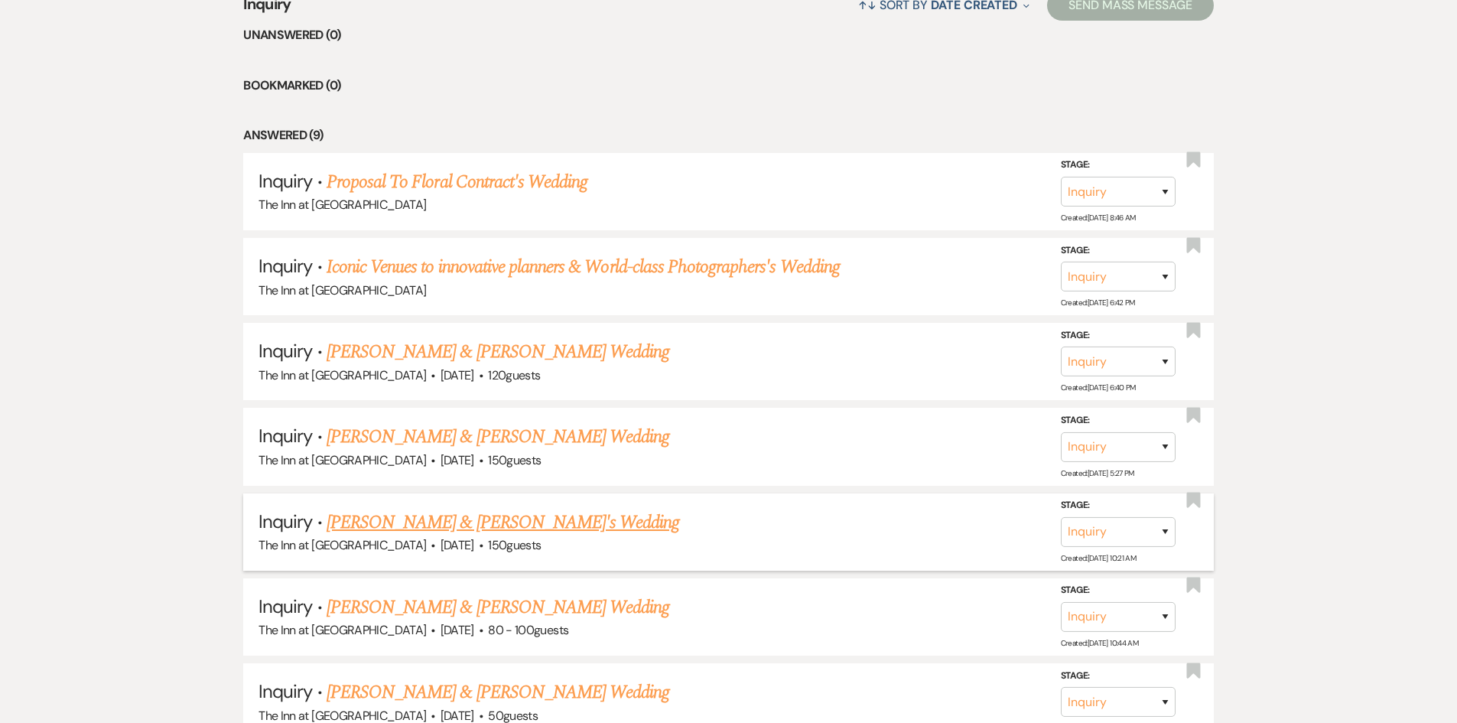
click at [461, 515] on link "[PERSON_NAME] & [PERSON_NAME]'s Wedding" at bounding box center [503, 523] width 353 height 28
select select "2"
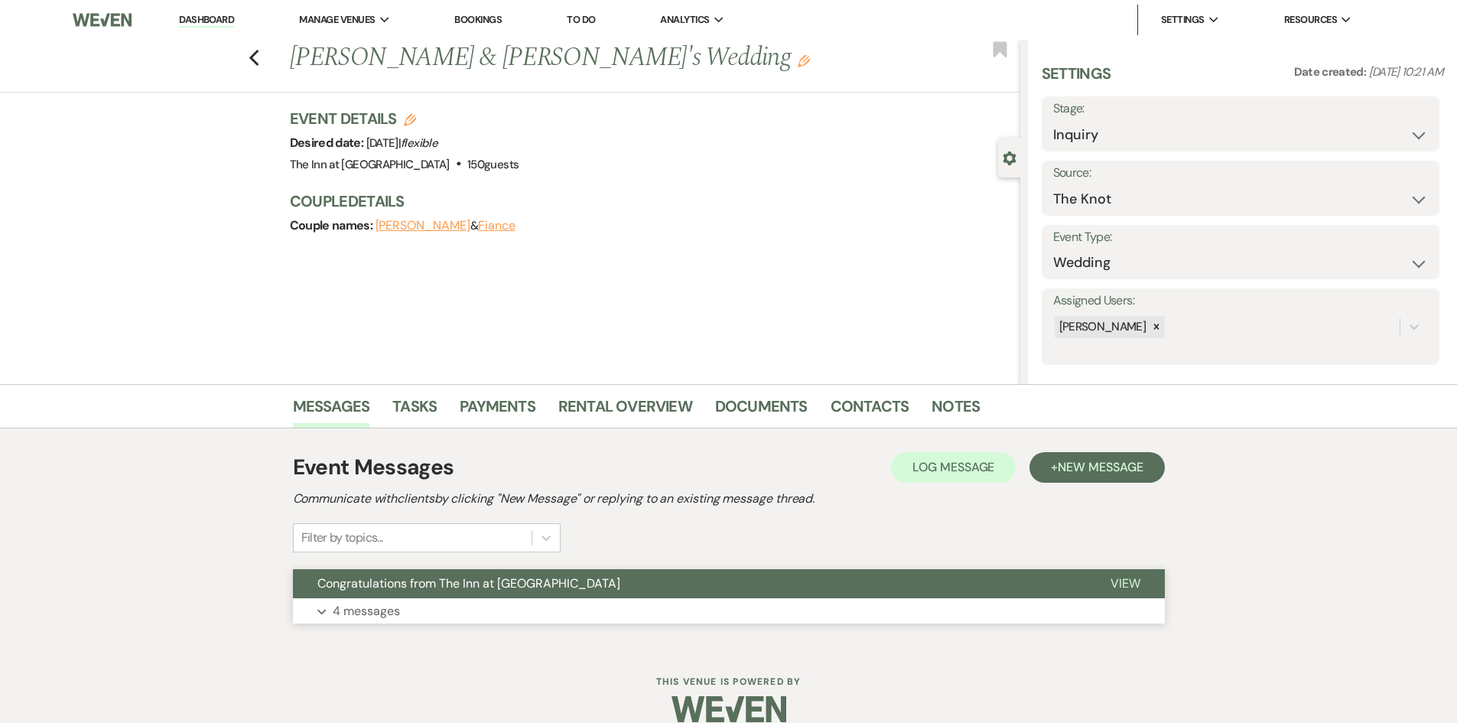
click at [1131, 586] on span "View" at bounding box center [1126, 583] width 30 height 16
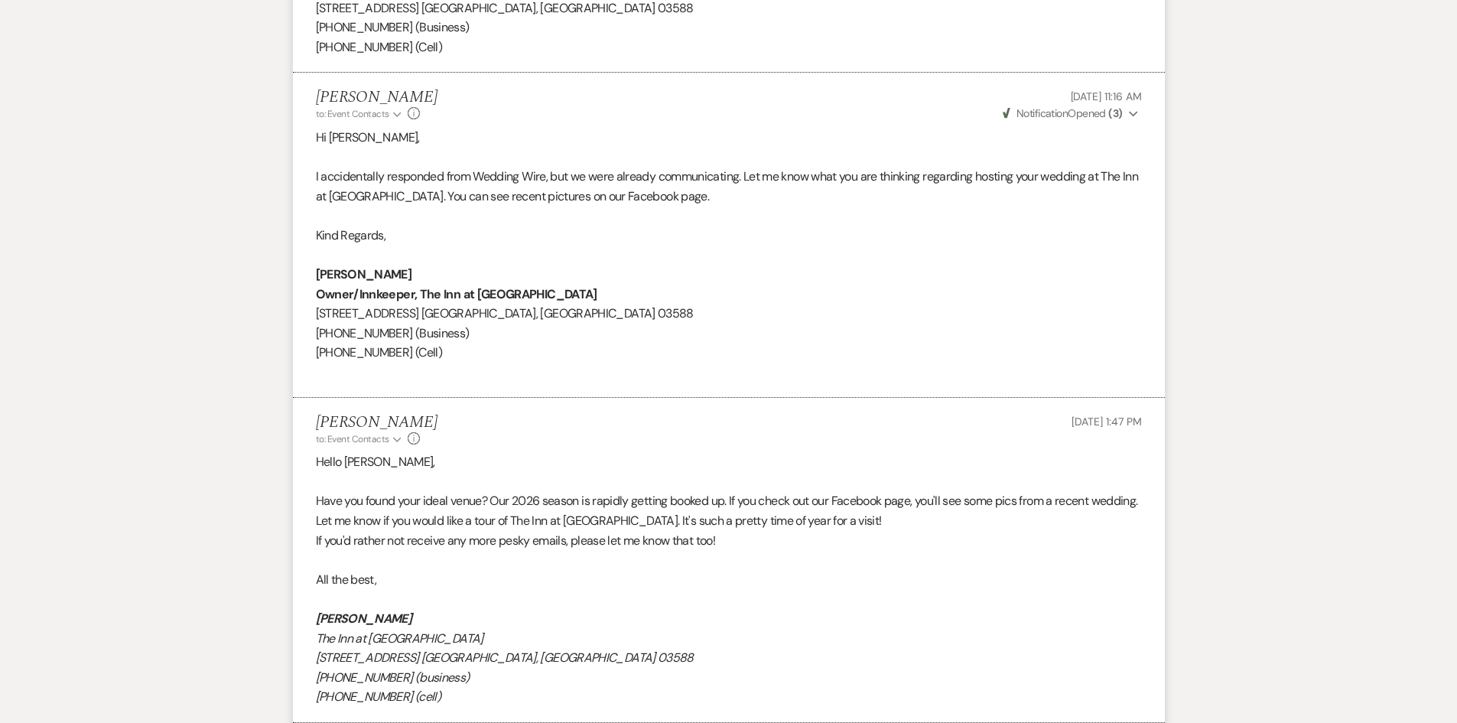
scroll to position [1991, 0]
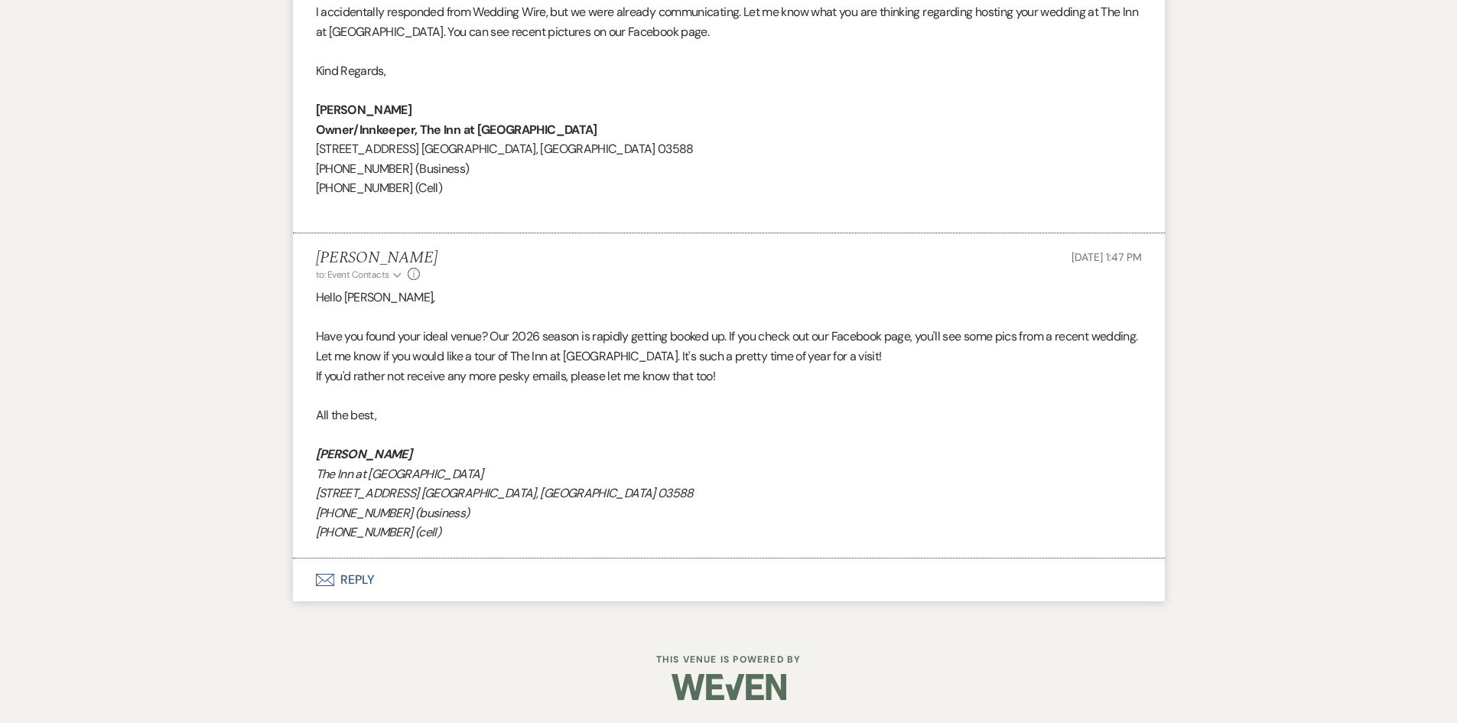
click at [368, 581] on button "Envelope Reply" at bounding box center [729, 579] width 872 height 43
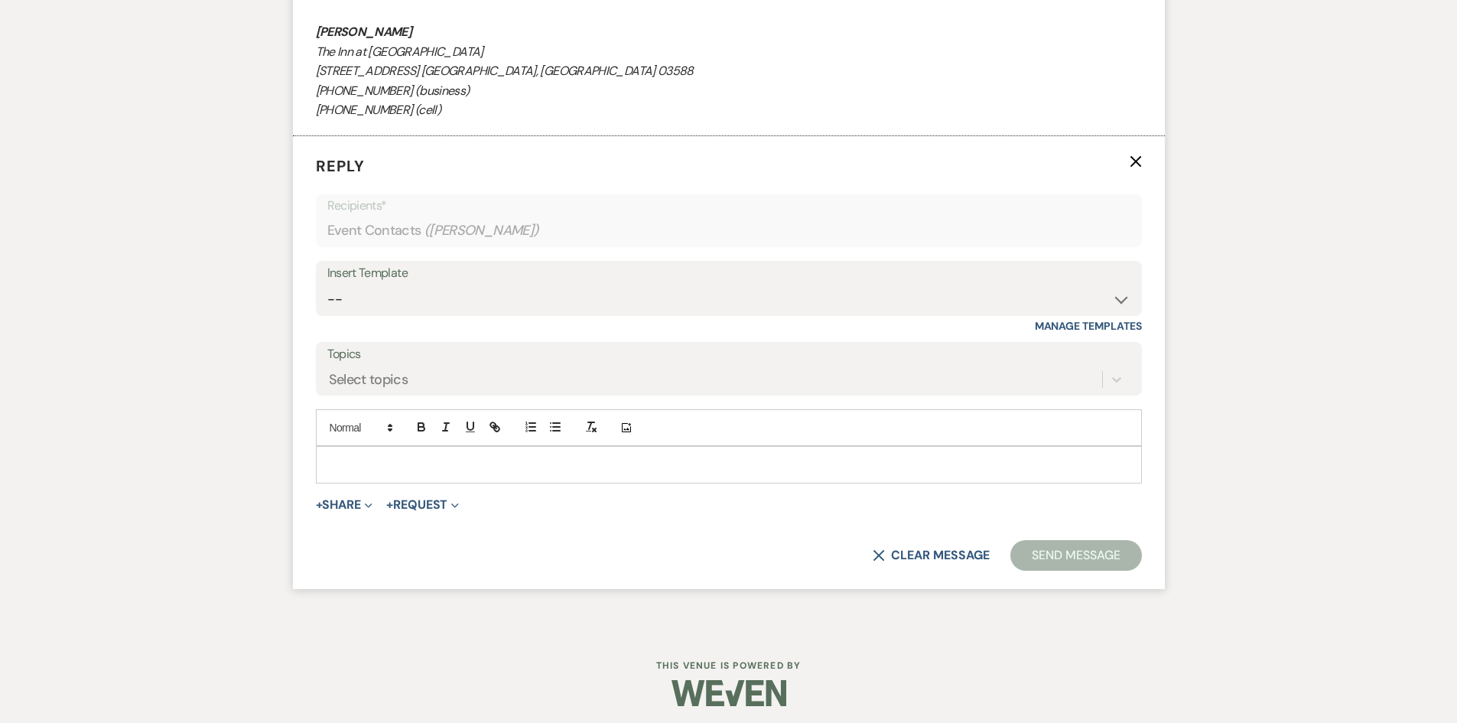
scroll to position [2415, 0]
click at [360, 454] on div at bounding box center [729, 462] width 825 height 35
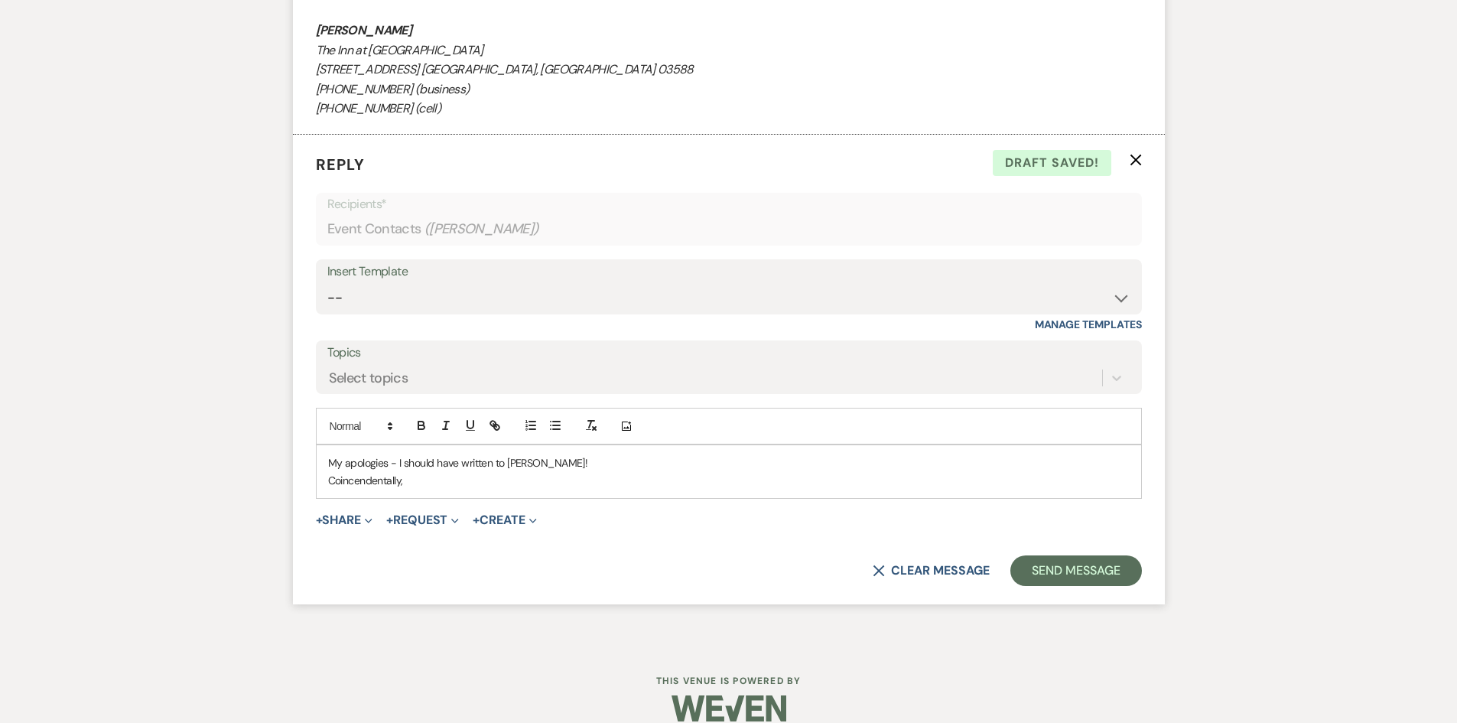
click at [358, 477] on p "Coincendentally," at bounding box center [729, 480] width 802 height 17
click at [407, 485] on p "Coincindentally," at bounding box center [729, 480] width 802 height 17
click at [353, 481] on p "Coincindentally," at bounding box center [729, 480] width 802 height 17
click at [350, 480] on p "Coindentally," at bounding box center [729, 480] width 802 height 17
click at [412, 482] on p "Coincidentally," at bounding box center [729, 480] width 802 height 17
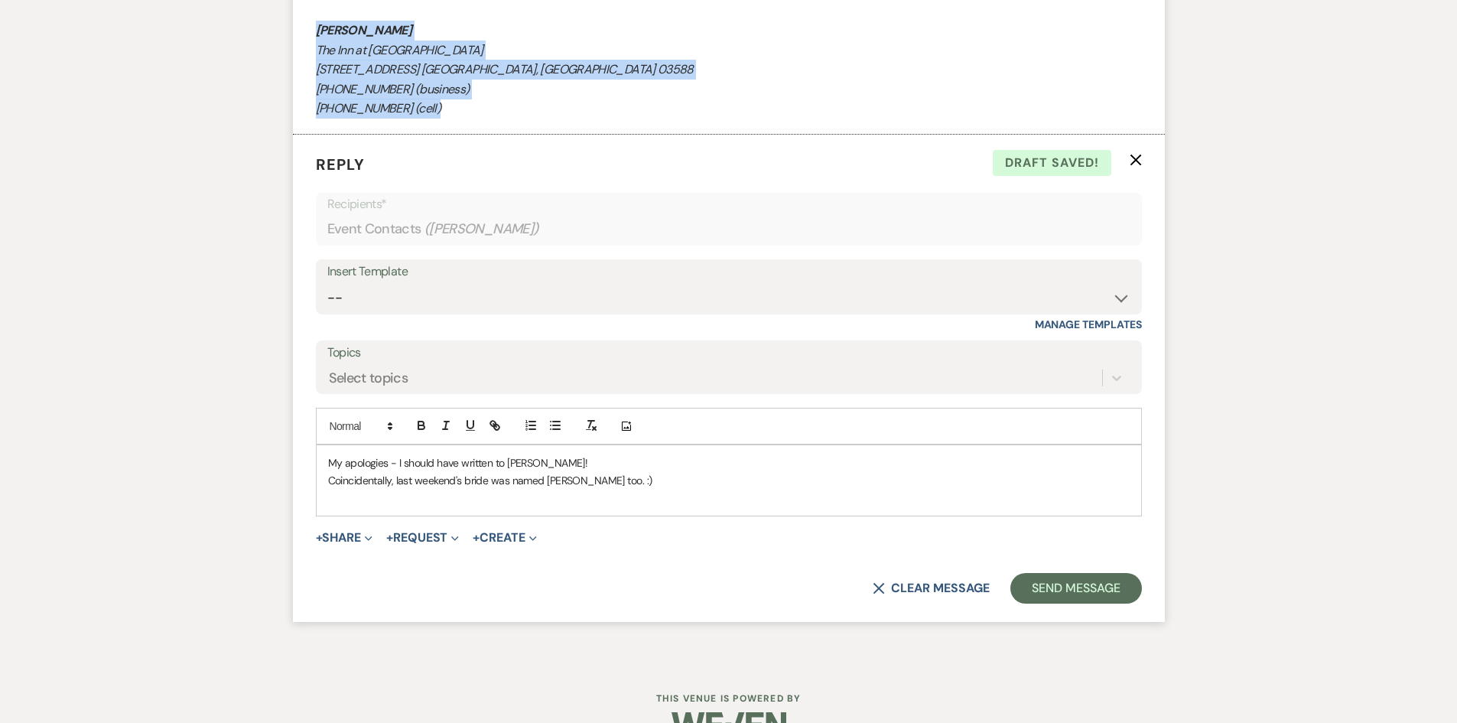
drag, startPoint x: 441, startPoint y: 109, endPoint x: 315, endPoint y: 31, distance: 148.8
copy div "[PERSON_NAME] The Inn at [GEOGRAPHIC_DATA] [STREET_ADDRESS] [GEOGRAPHIC_DATA], …"
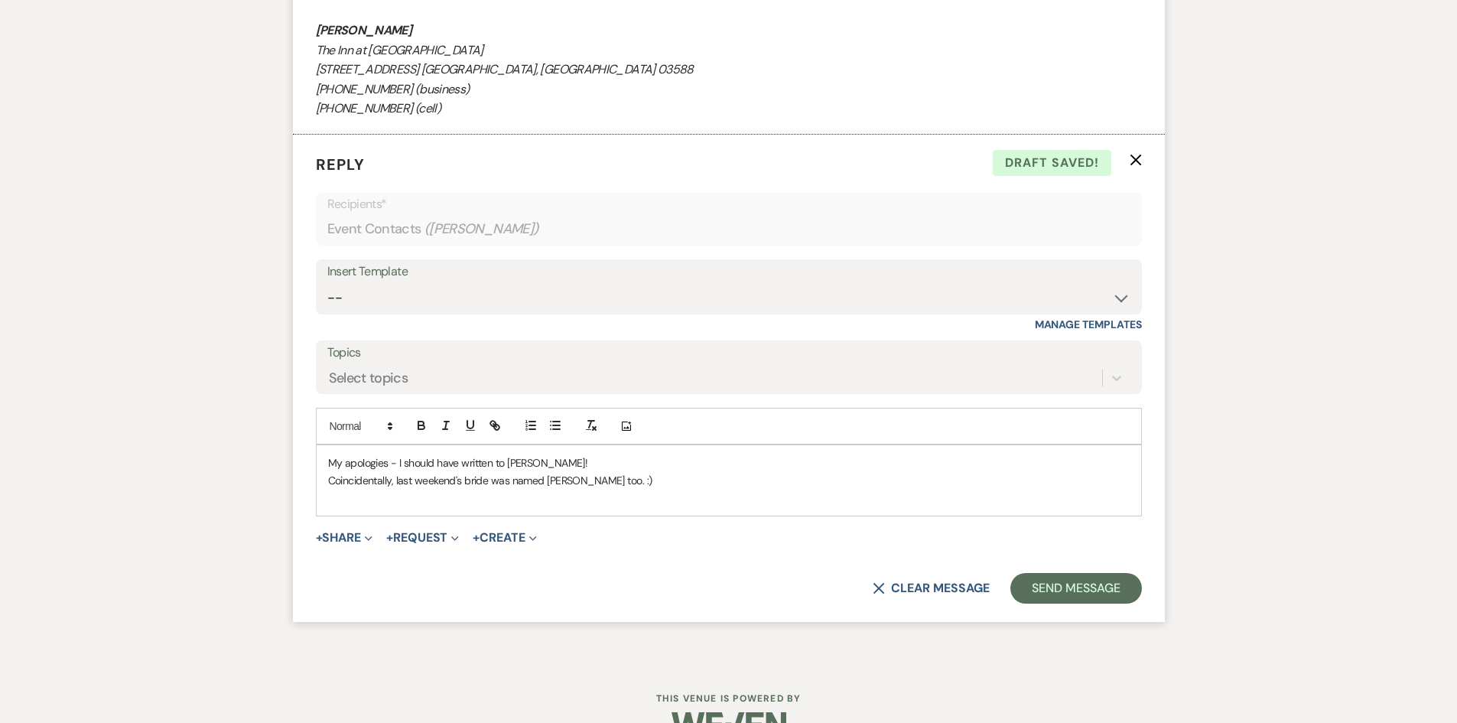
click at [332, 501] on p at bounding box center [729, 497] width 802 height 17
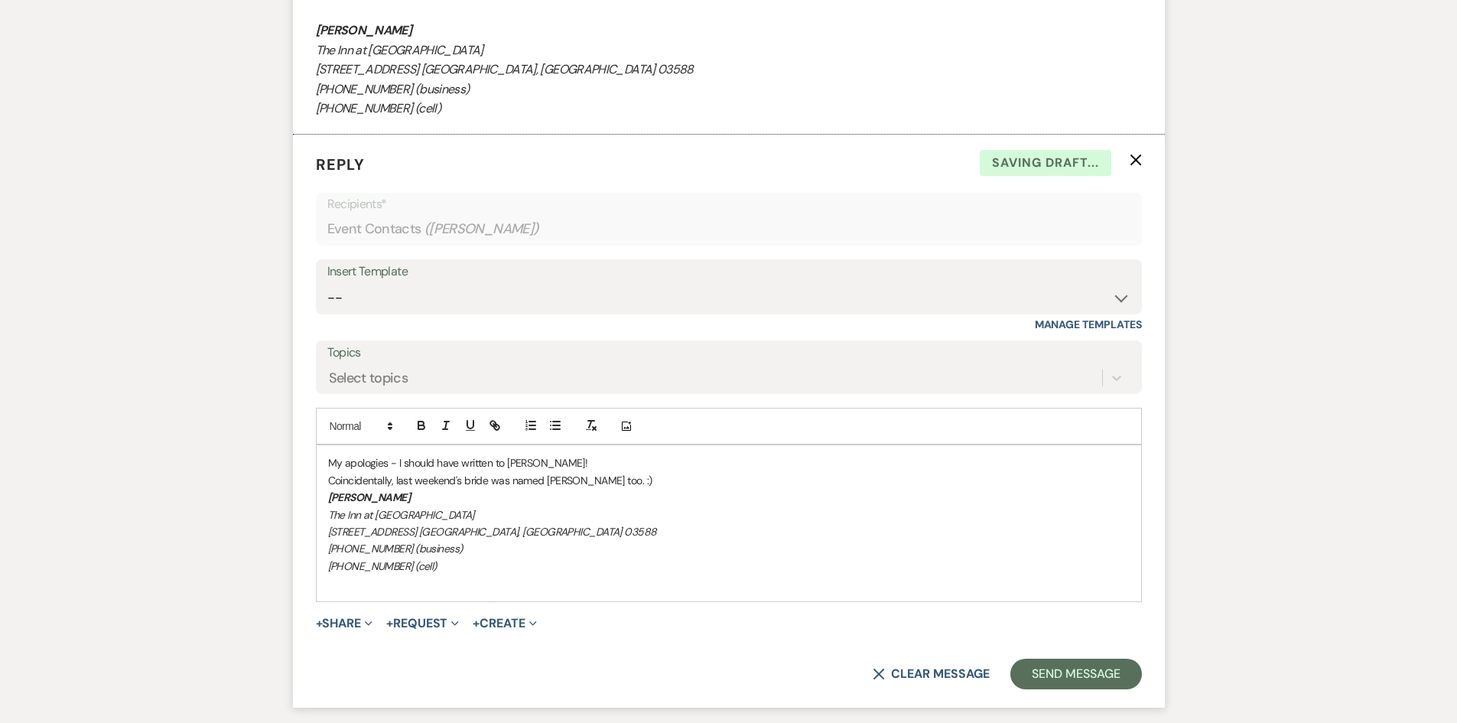
click at [632, 487] on p "Coincidentally, last weekend's bride was named [PERSON_NAME] too. :)" at bounding box center [729, 480] width 802 height 17
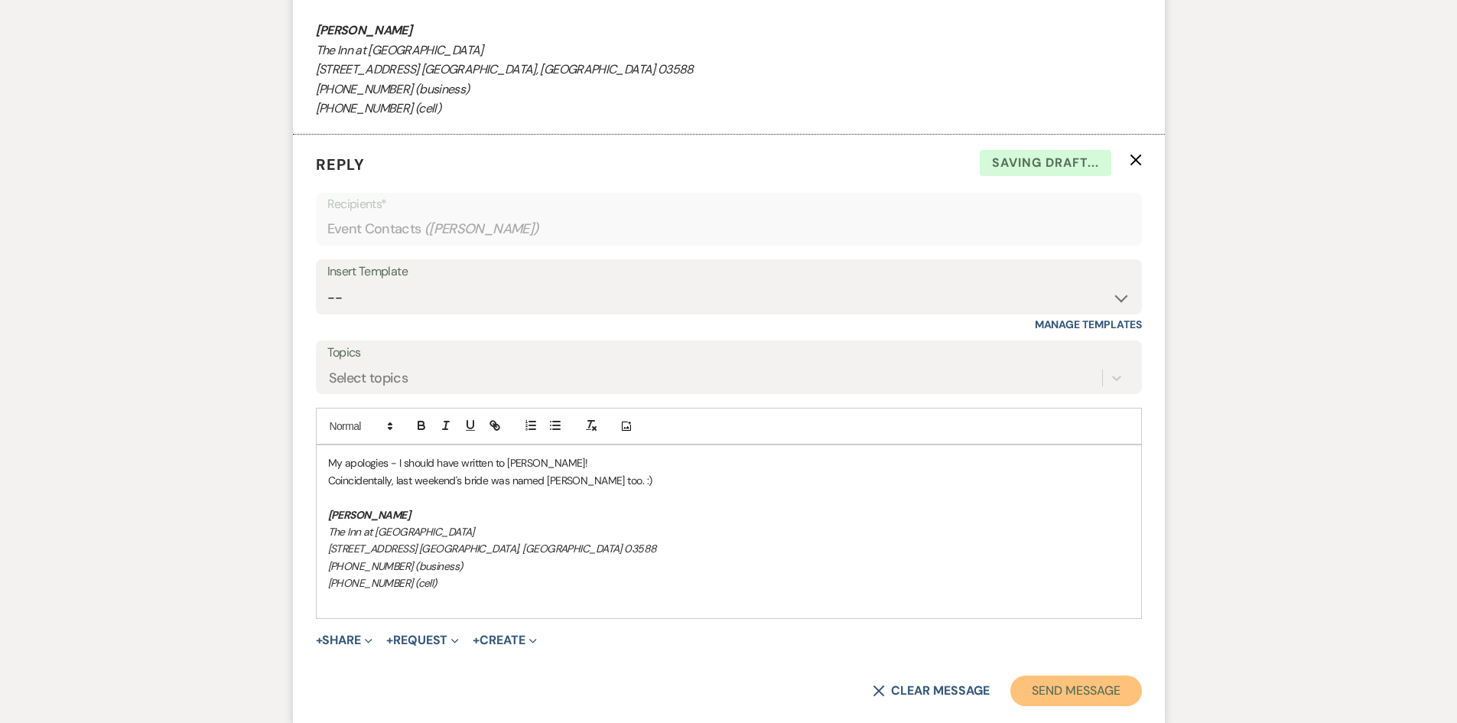
click at [1028, 695] on button "Send Message" at bounding box center [1076, 690] width 131 height 31
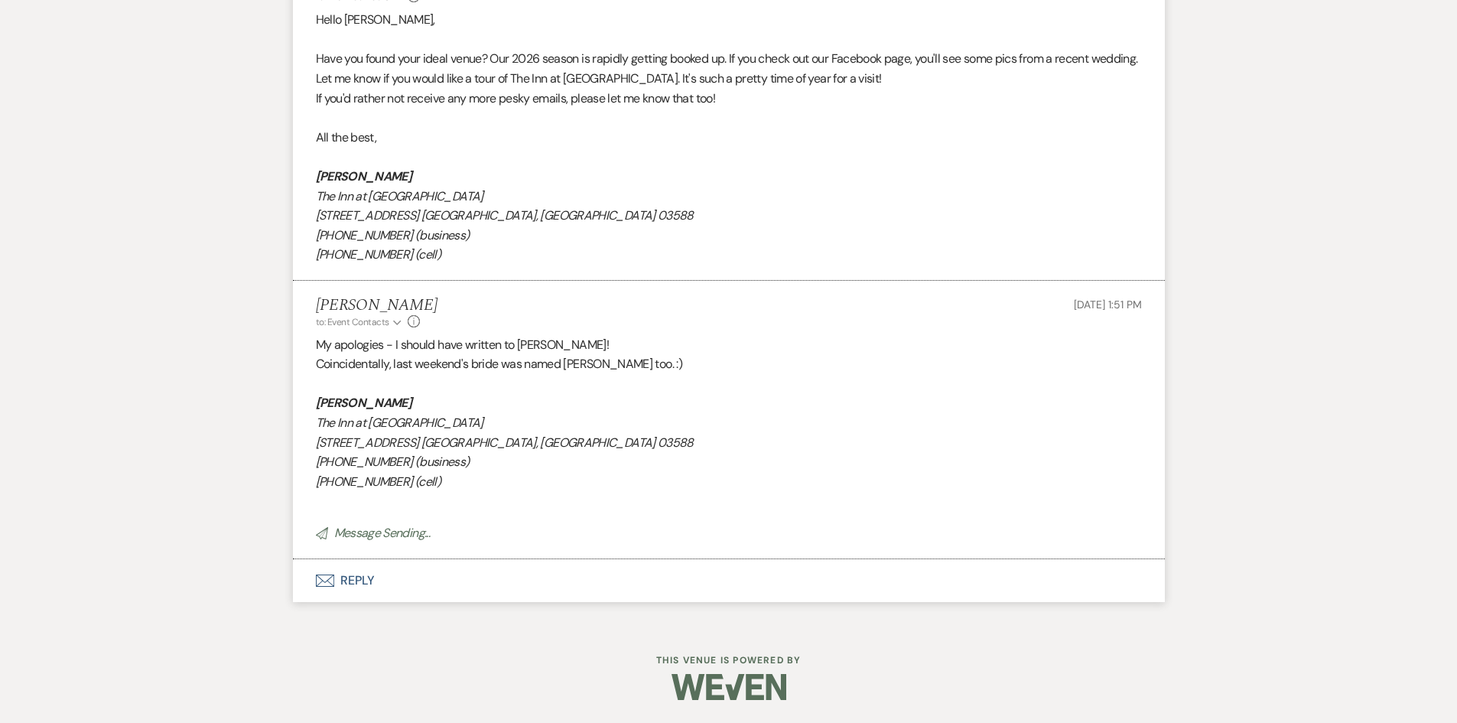
scroll to position [2238, 0]
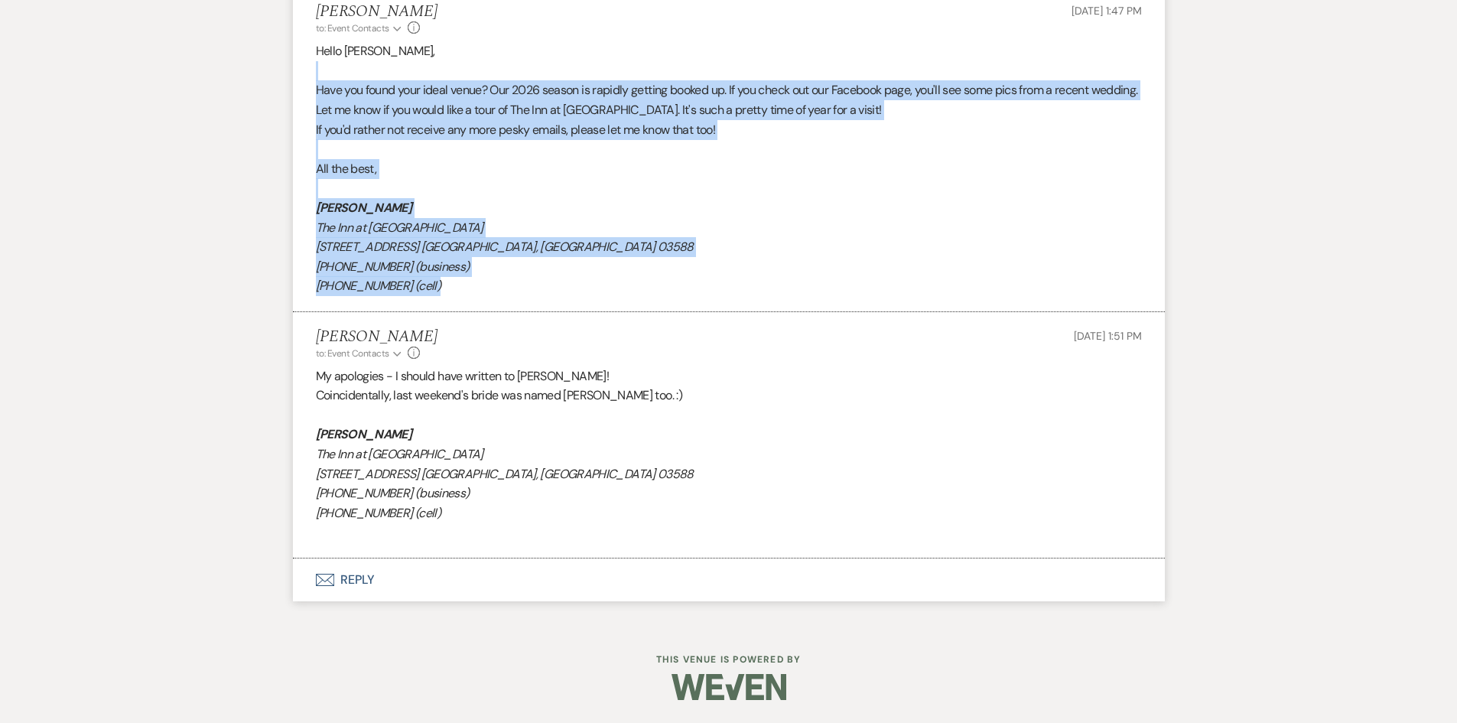
drag, startPoint x: 440, startPoint y: 294, endPoint x: 310, endPoint y: 80, distance: 250.6
click at [310, 80] on li "[PERSON_NAME] to: Event Contacts Expand Info [DATE] 1:47 PM Hello [PERSON_NAME]…" at bounding box center [729, 149] width 872 height 324
copy div "Have you found your ideal venue? Our 2026 season is rapidly getting booked up. …"
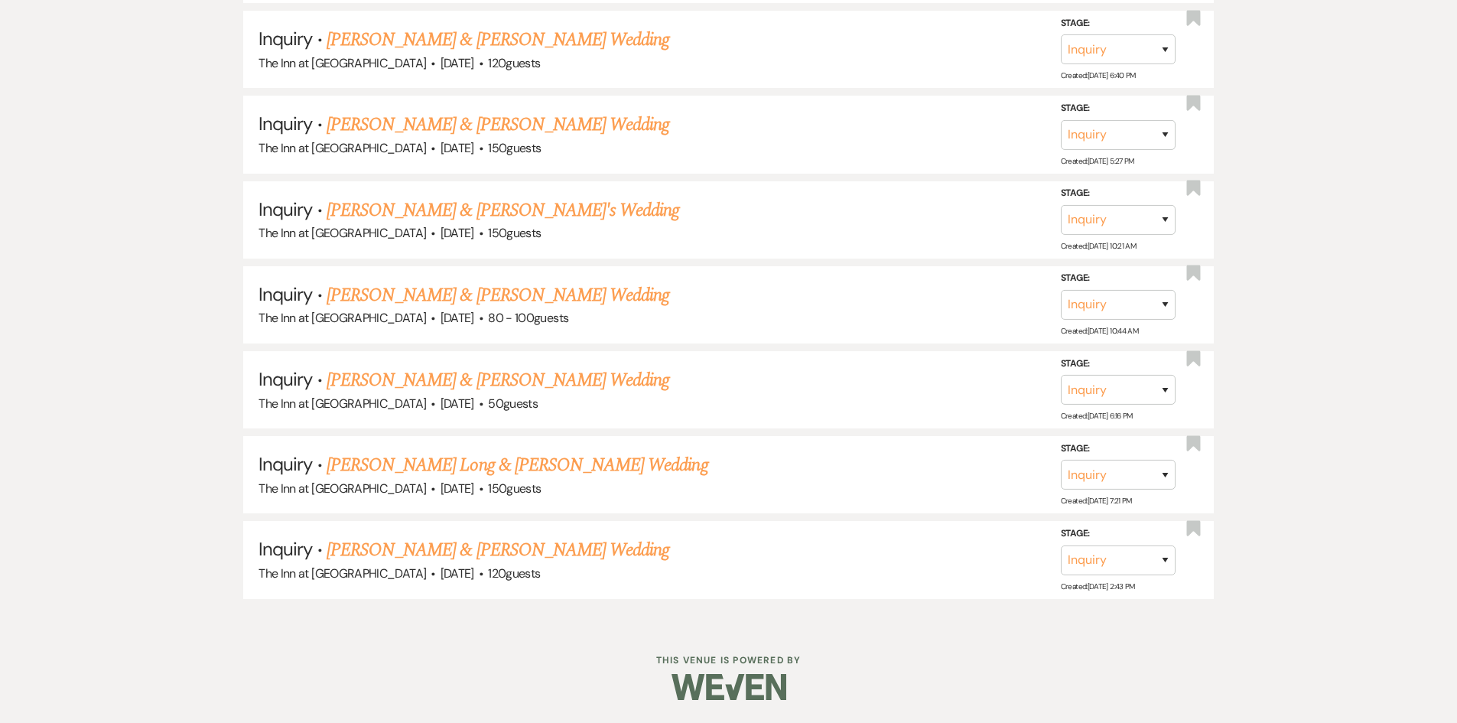
scroll to position [657, 0]
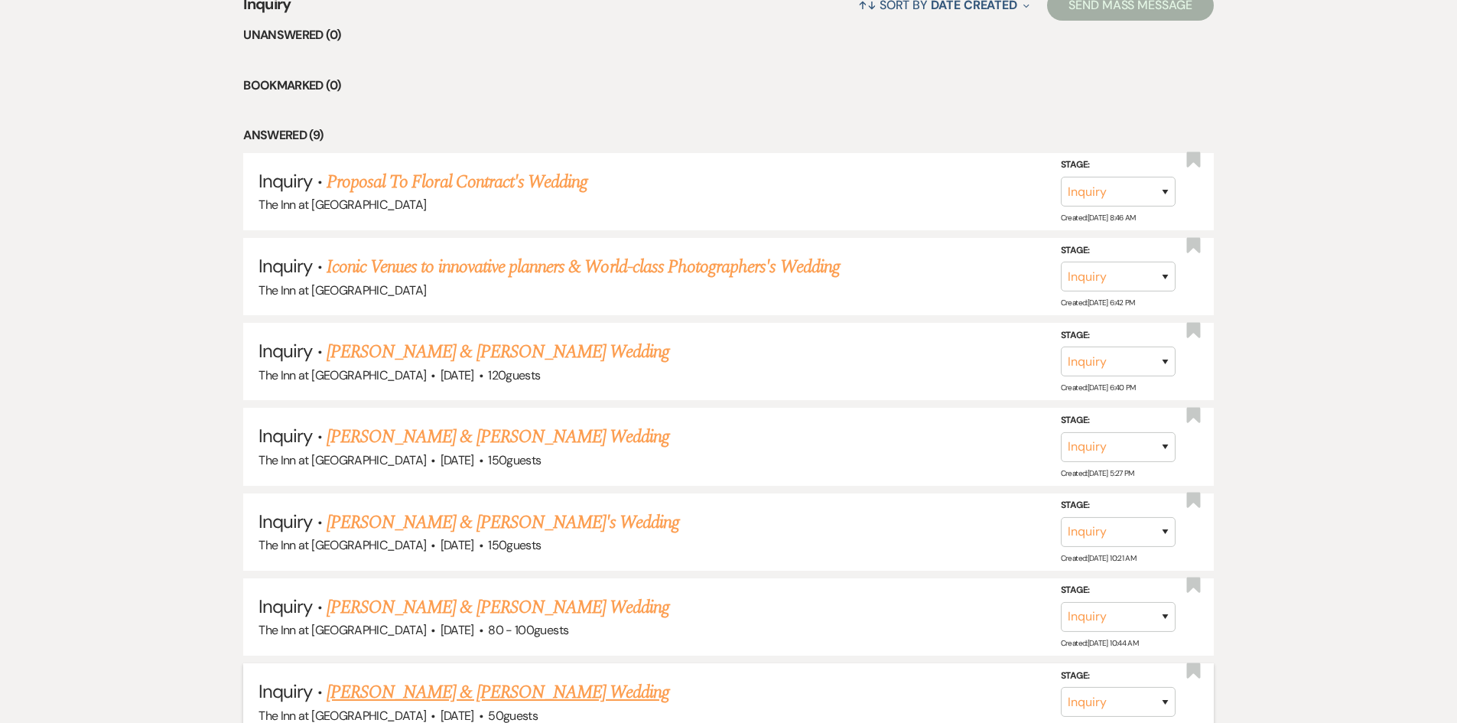
click at [480, 698] on link "[PERSON_NAME] & [PERSON_NAME] Wedding" at bounding box center [498, 693] width 343 height 28
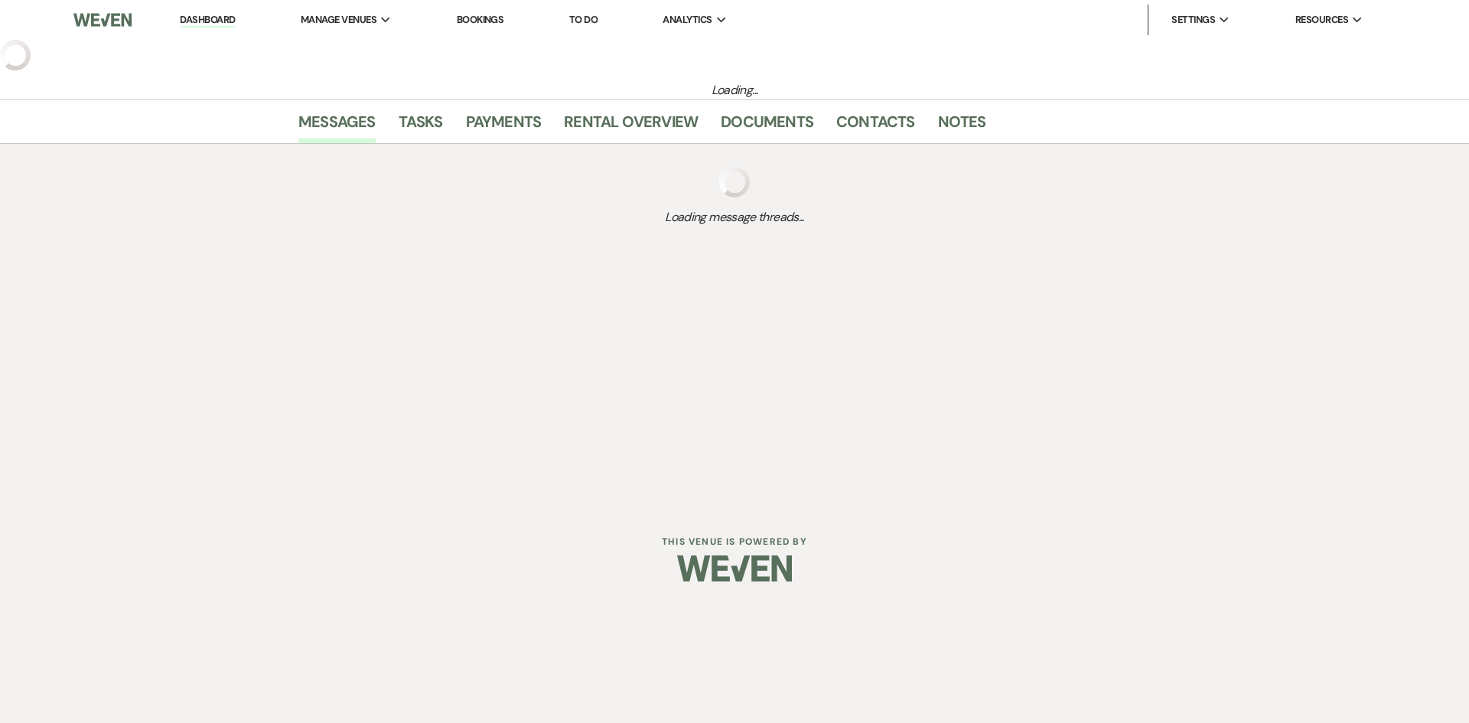
select select "5"
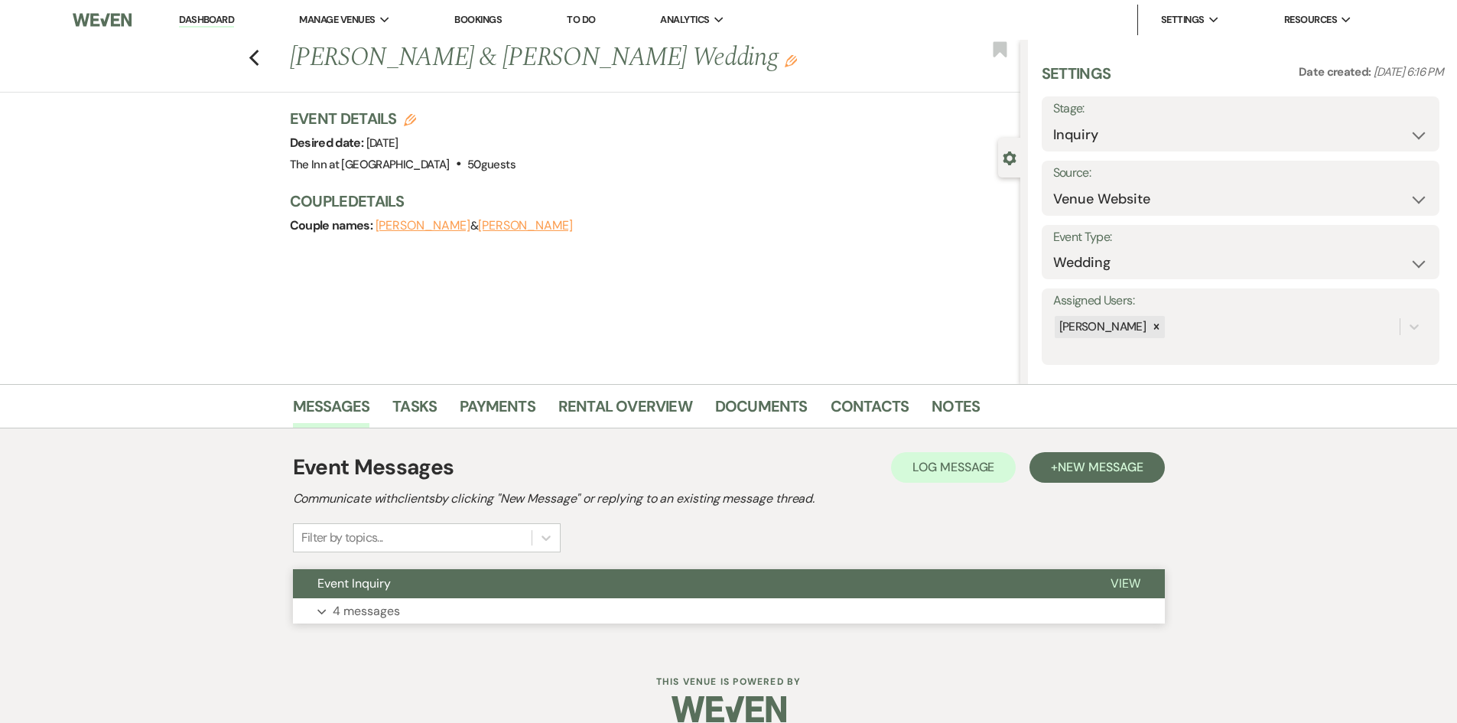
click at [1124, 574] on button "View" at bounding box center [1125, 583] width 79 height 29
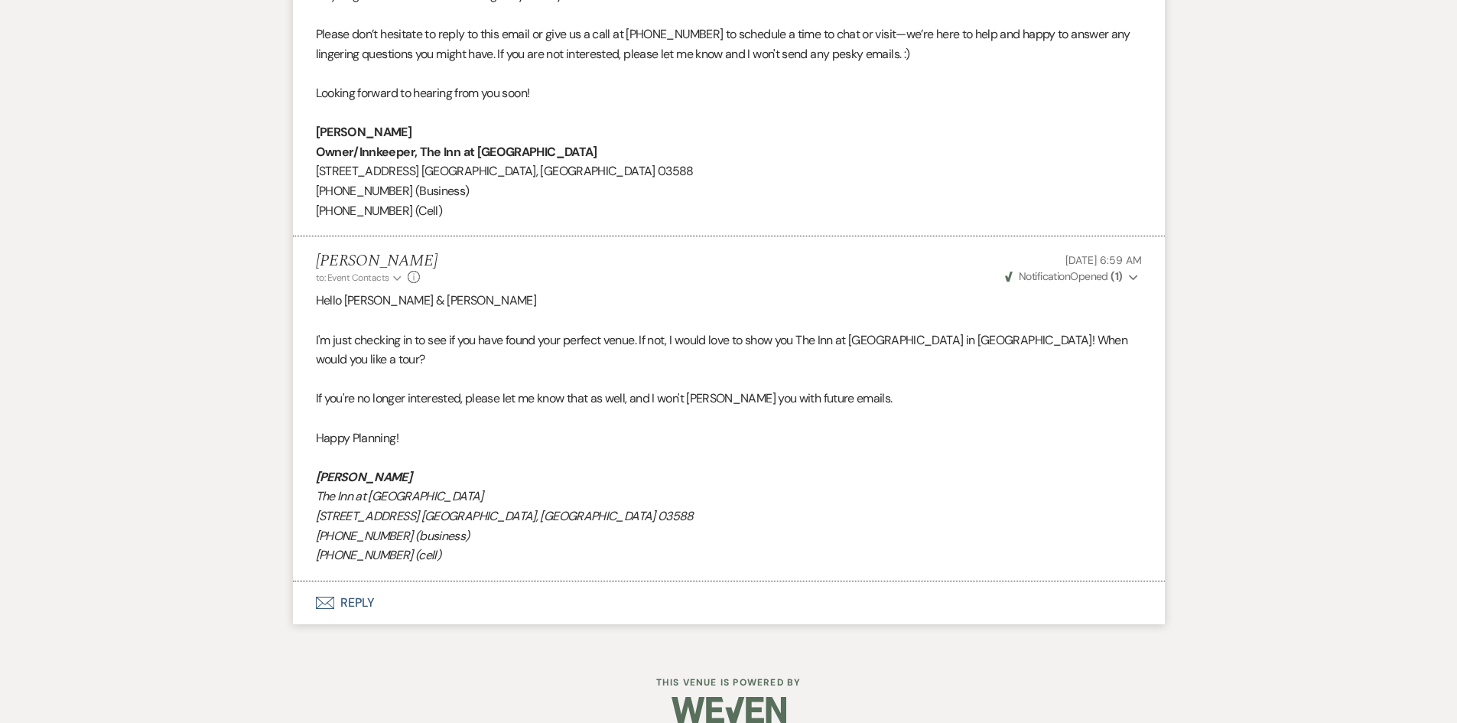
scroll to position [1950, 0]
click at [368, 578] on button "Envelope Reply" at bounding box center [729, 599] width 872 height 43
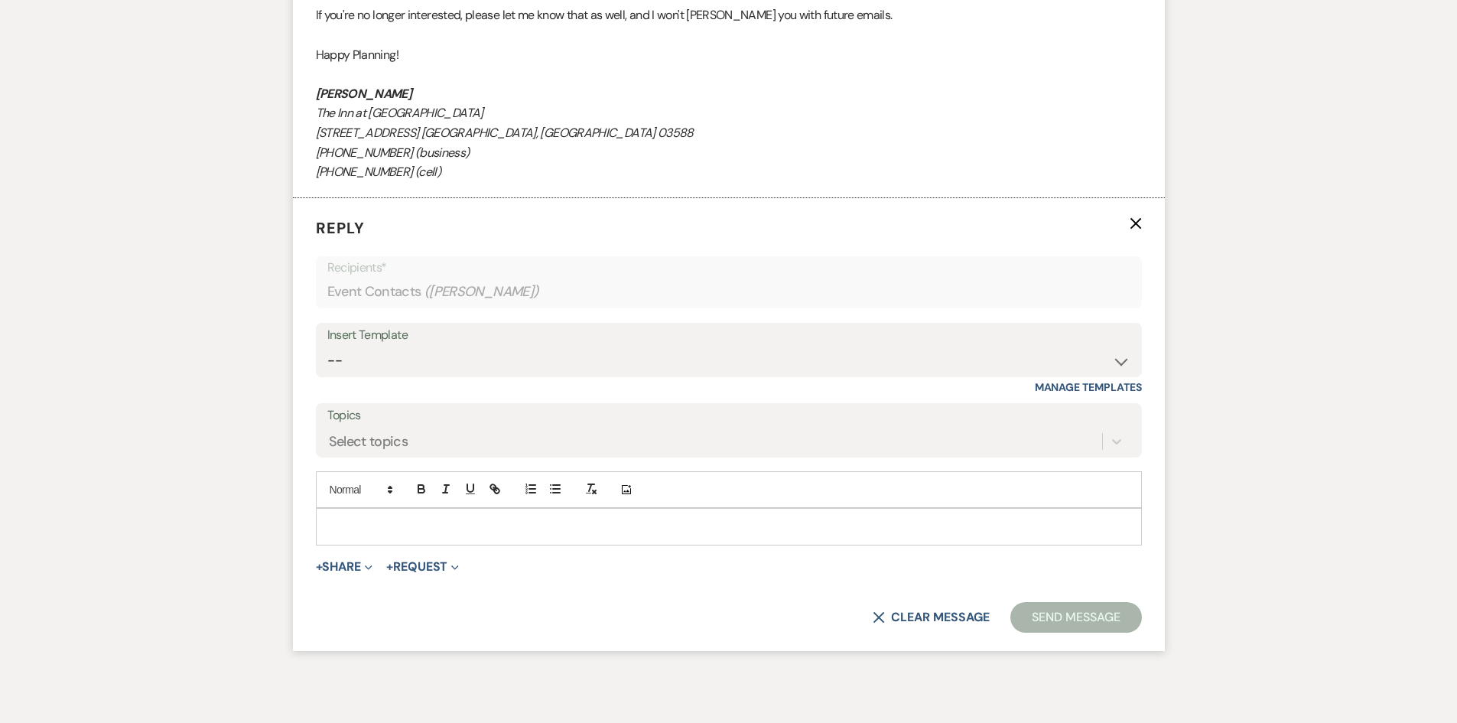
scroll to position [2374, 0]
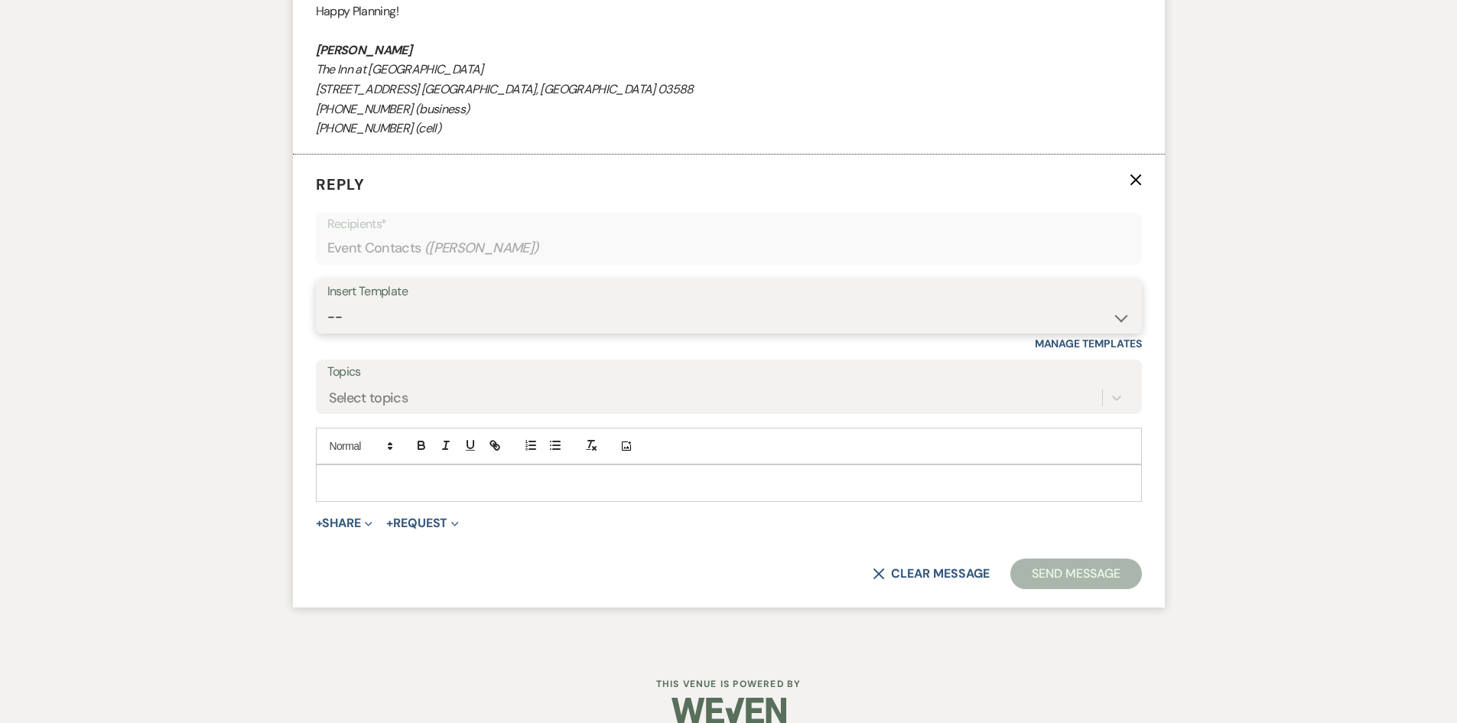
click at [480, 302] on select "-- Weven Planning Portal Introduction (Booked Events) Contract (Pre-Booked Lead…" at bounding box center [728, 317] width 803 height 30
select select "5785"
click at [327, 302] on select "-- Weven Planning Portal Introduction (Booked Events) Contract (Pre-Booked Lead…" at bounding box center [728, 317] width 803 height 30
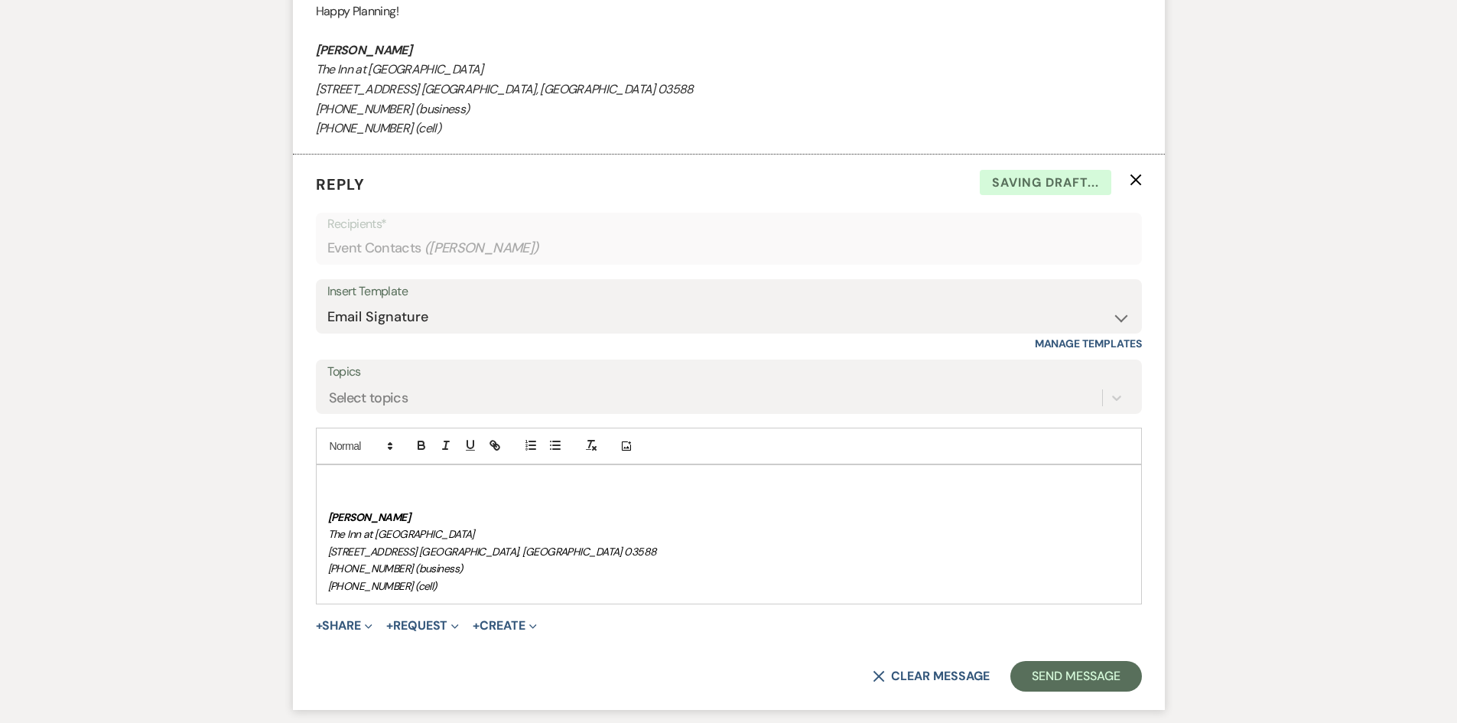
click at [372, 474] on p at bounding box center [729, 482] width 802 height 17
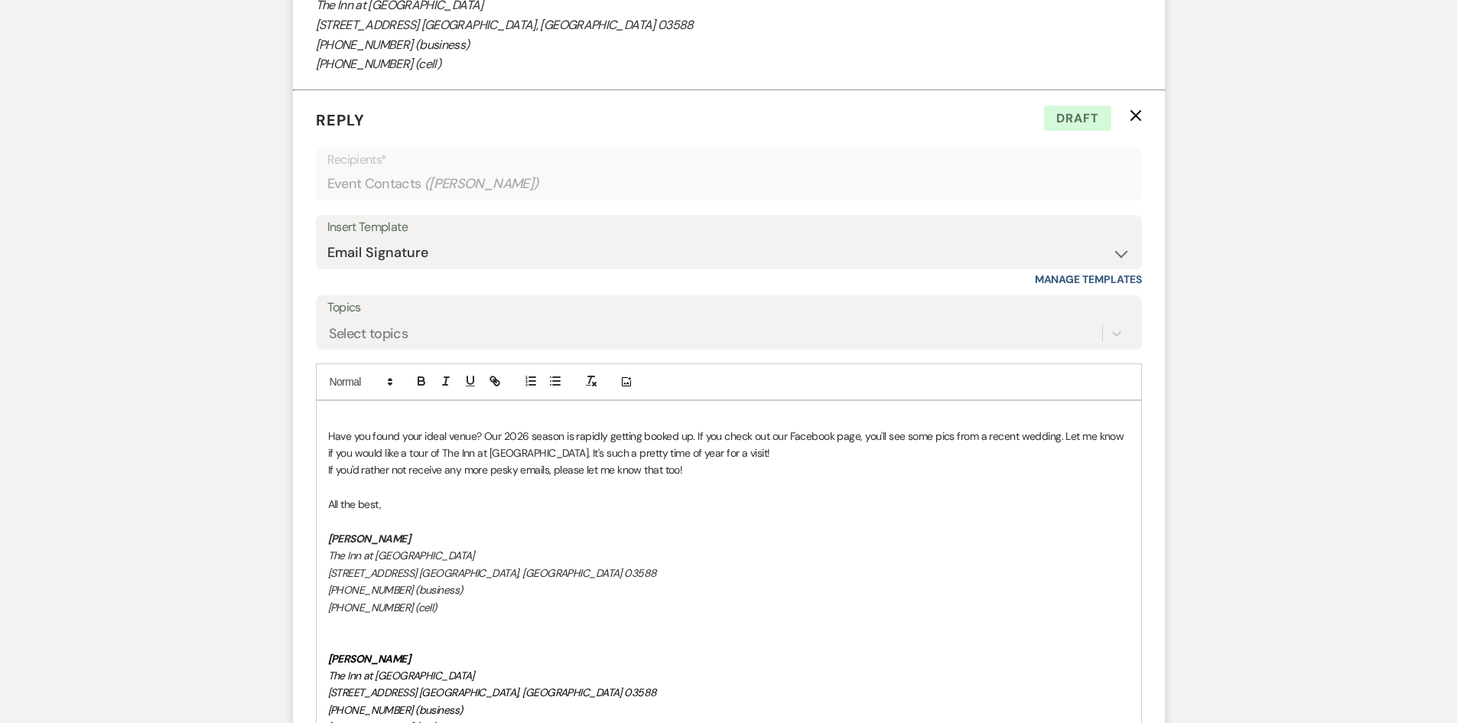
scroll to position [2482, 0]
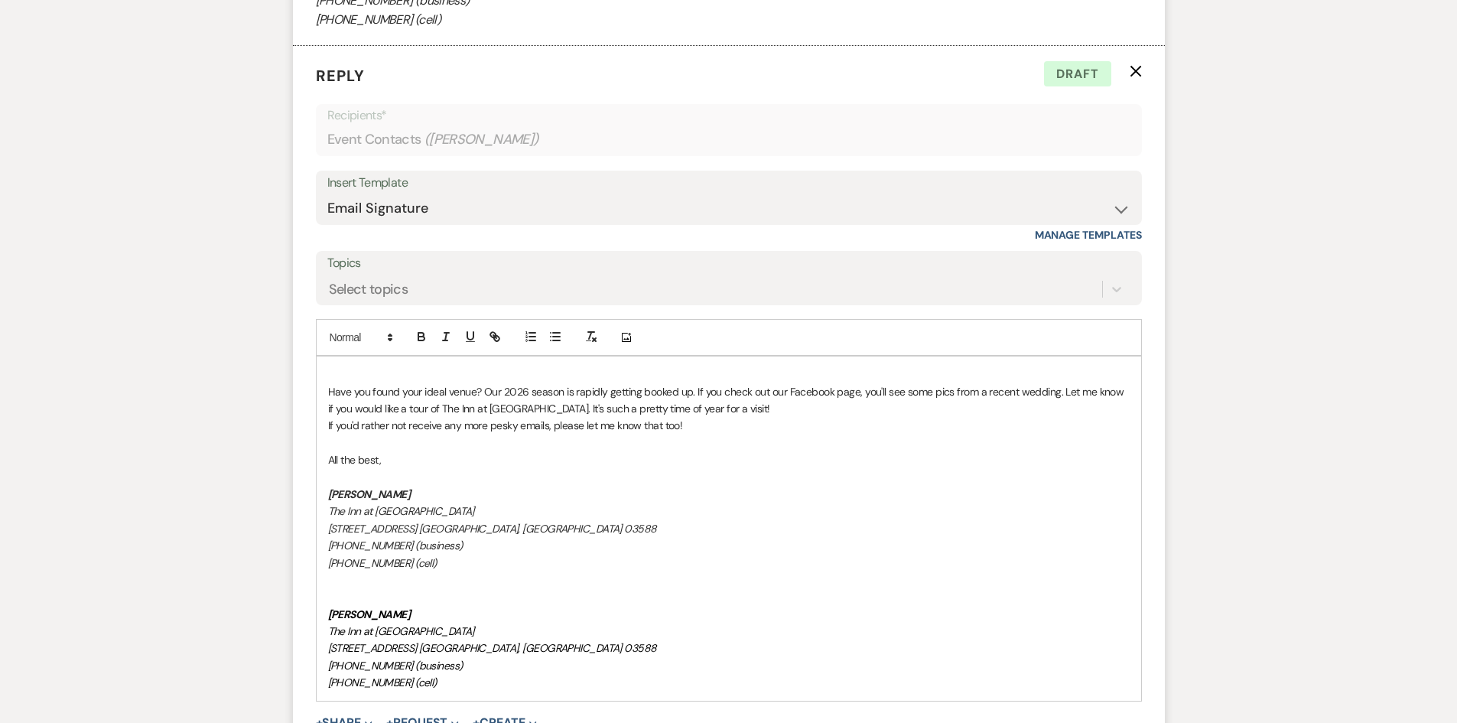
click at [340, 366] on p at bounding box center [729, 374] width 802 height 17
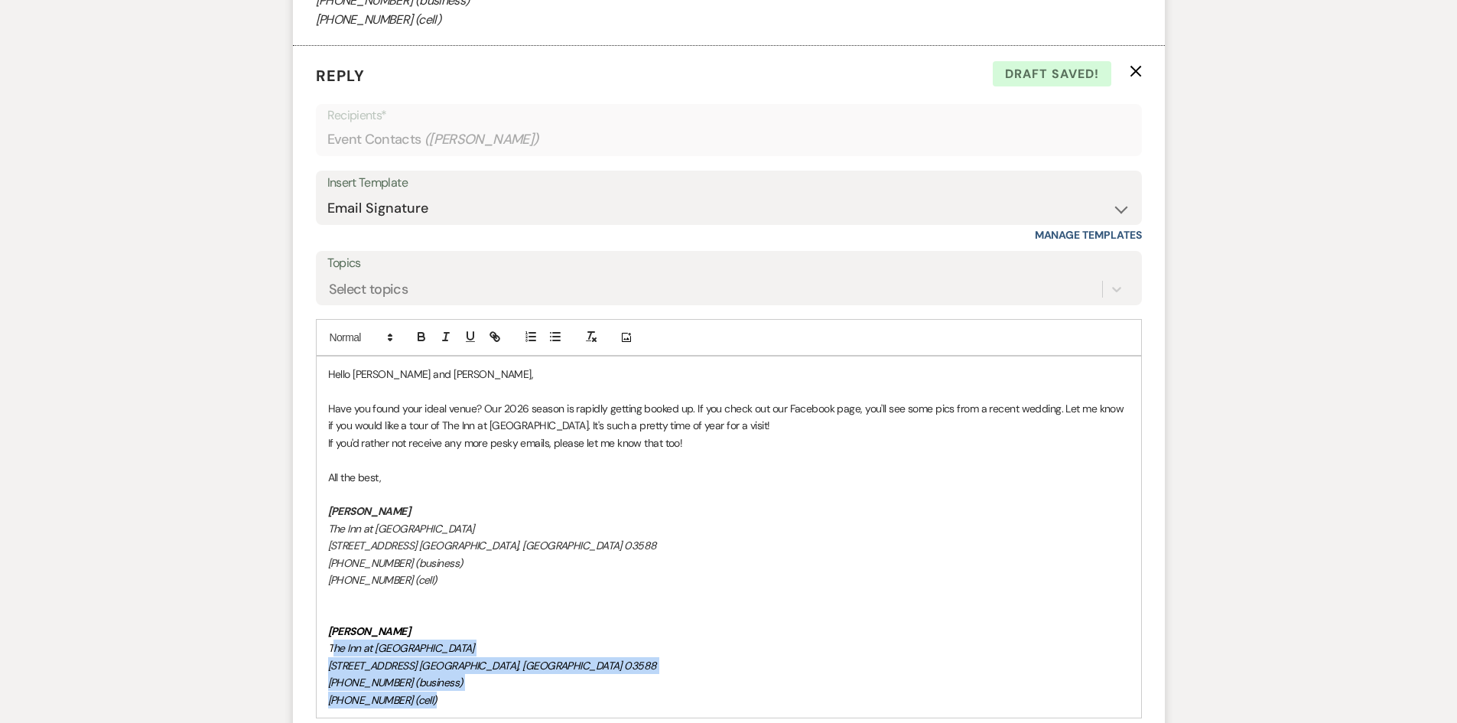
drag, startPoint x: 444, startPoint y: 691, endPoint x: 335, endPoint y: 627, distance: 125.8
click at [335, 627] on div "Hello [PERSON_NAME] and [PERSON_NAME], Have you found your ideal venue? Our 202…" at bounding box center [729, 536] width 825 height 361
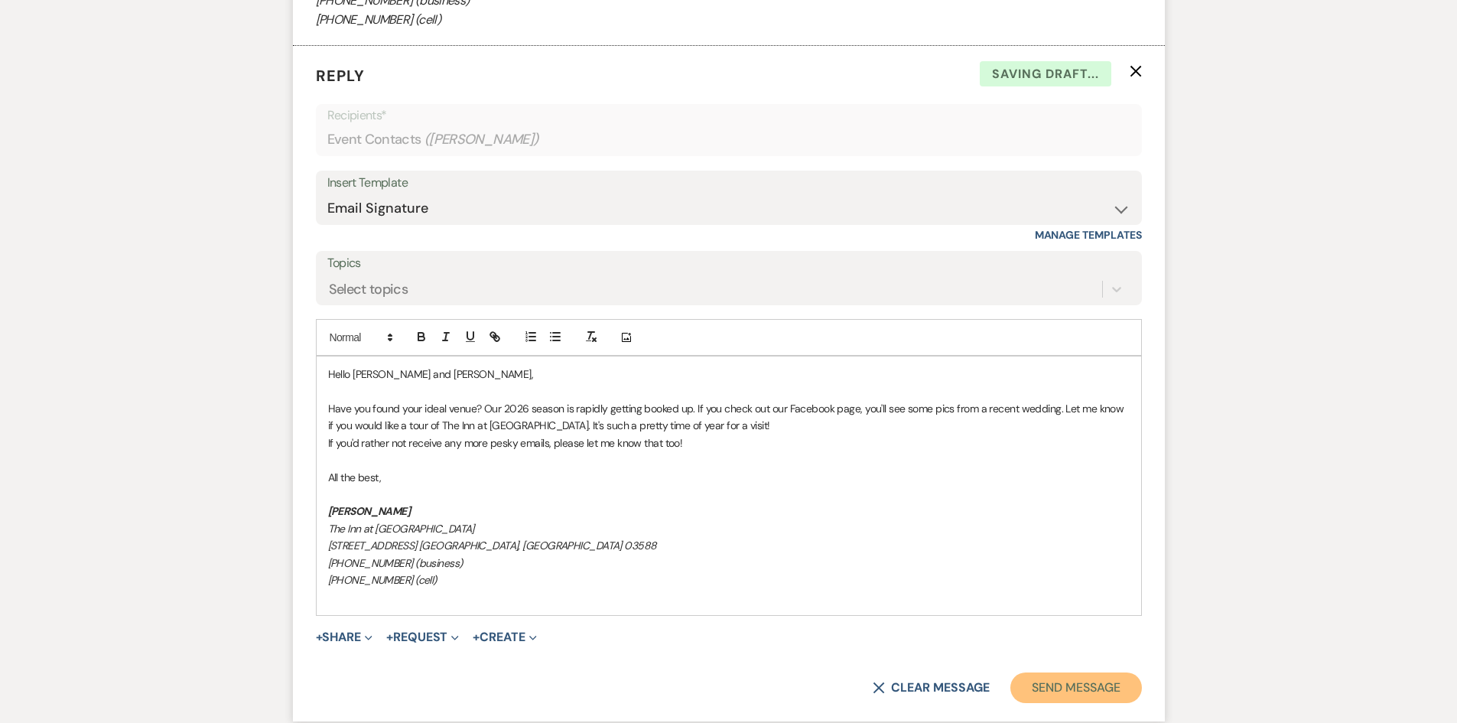
click at [1085, 672] on button "Send Message" at bounding box center [1076, 687] width 131 height 31
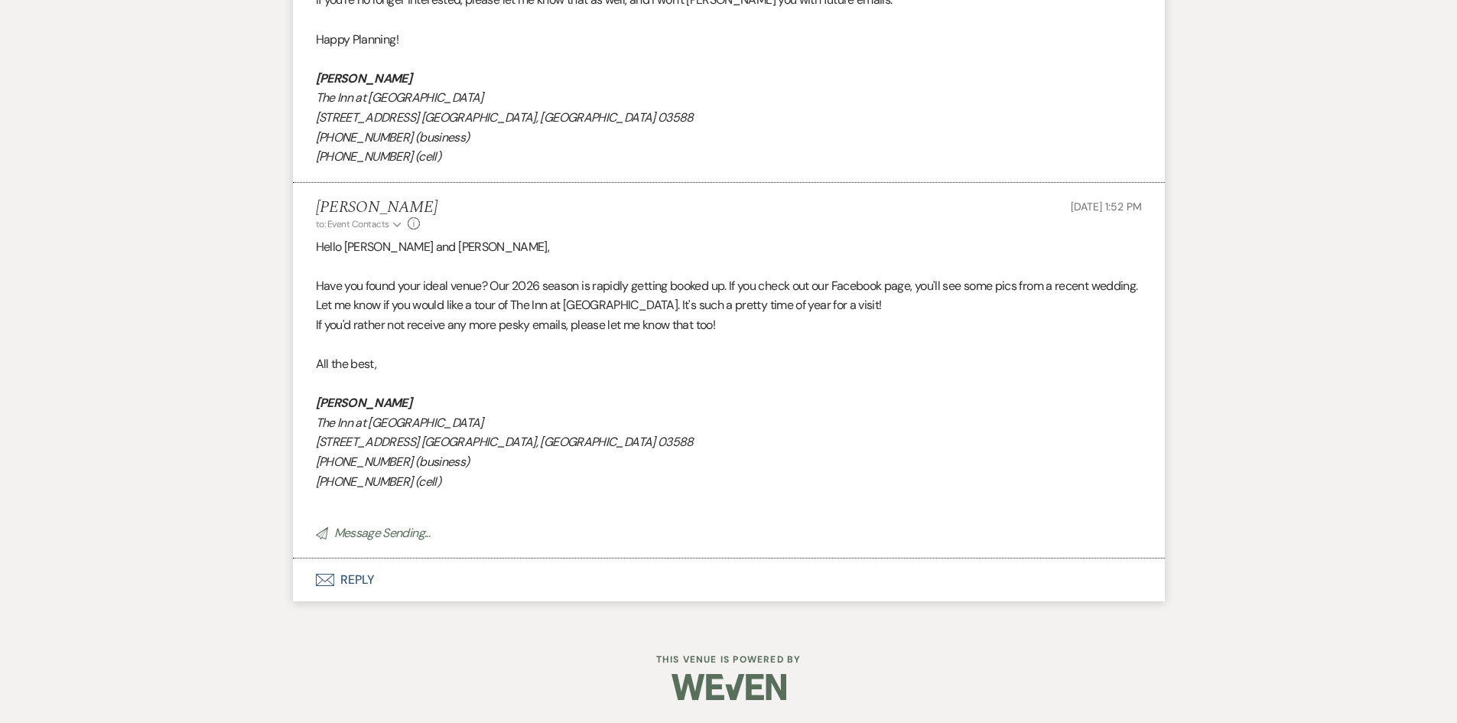
scroll to position [2326, 0]
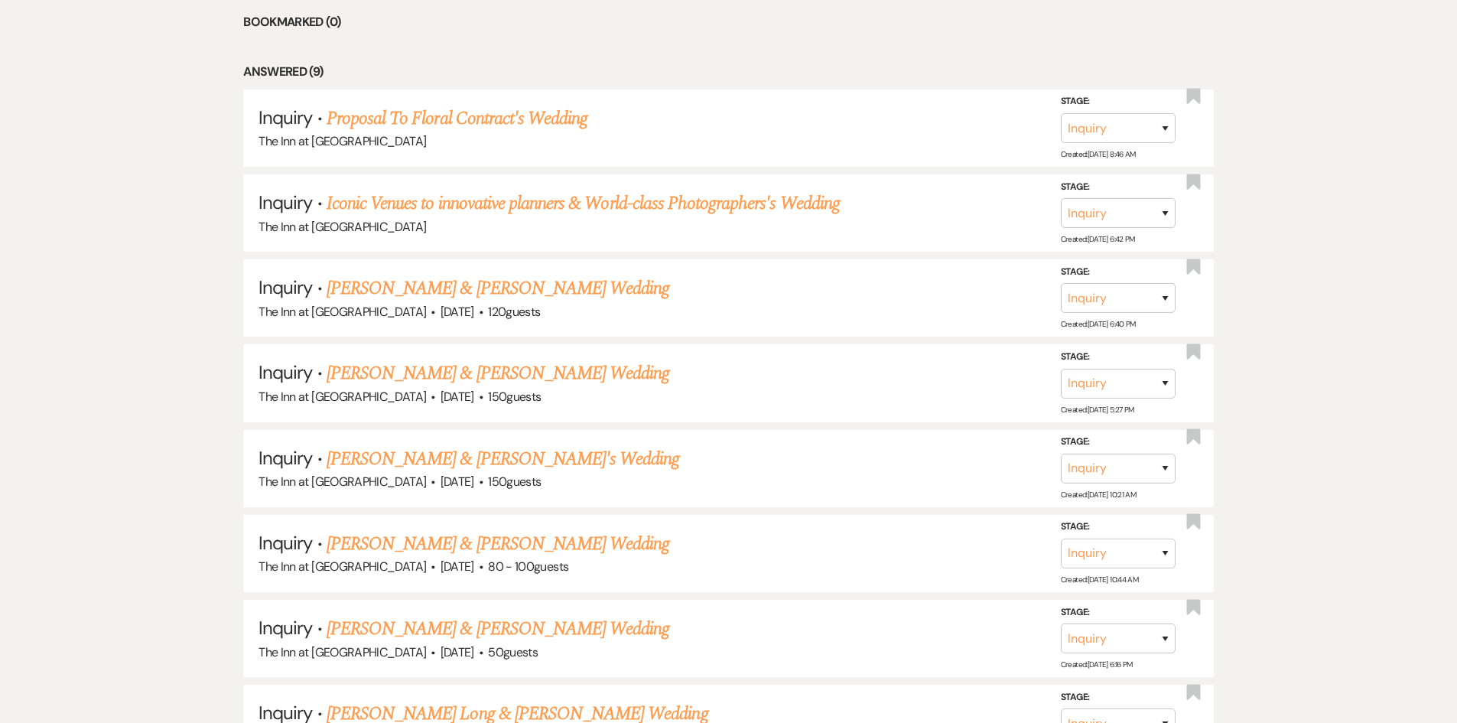
scroll to position [724, 0]
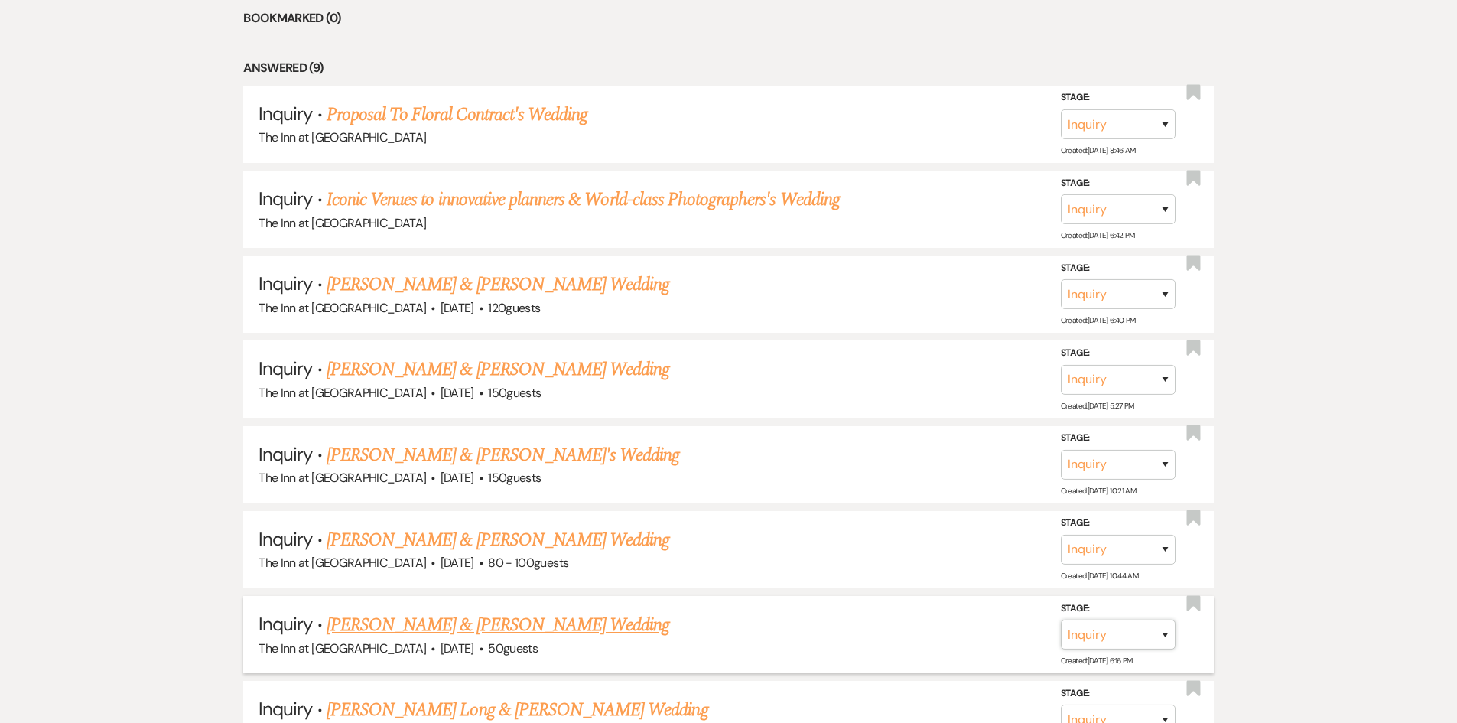
click at [1163, 643] on select "Inquiry Follow Up Tour Requested Tour Confirmed Toured Proposal Sent Booked Lost" at bounding box center [1118, 635] width 115 height 30
select select "8"
click at [1061, 620] on select "Inquiry Follow Up Tour Requested Tour Confirmed Toured Proposal Sent Booked Lost" at bounding box center [1118, 635] width 115 height 30
click at [942, 639] on select "Booked Elsewhere Budget Date Unavailable No Response Not a Good Match Capacity …" at bounding box center [904, 635] width 132 height 30
select select "5"
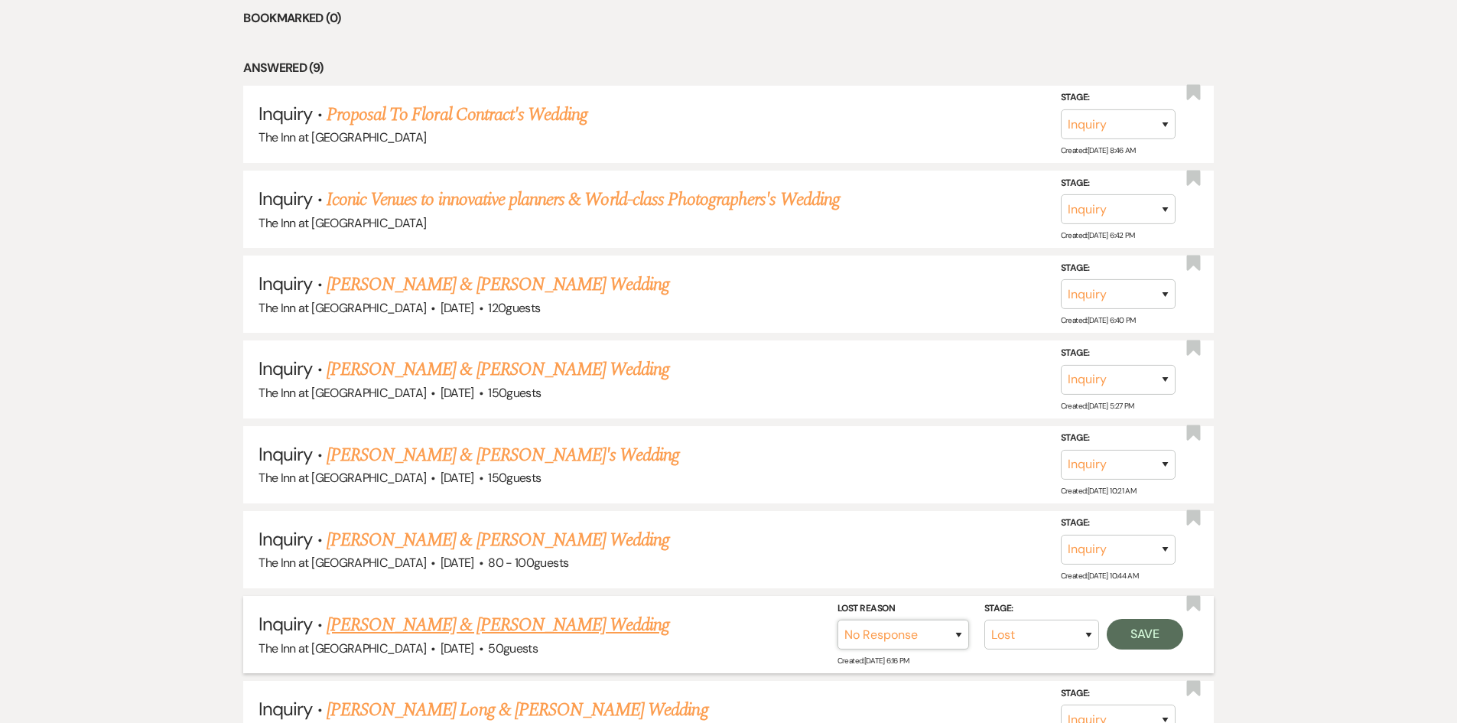
click at [838, 620] on select "Booked Elsewhere Budget Date Unavailable No Response Not a Good Match Capacity …" at bounding box center [904, 635] width 132 height 30
click at [1122, 624] on button "Save" at bounding box center [1145, 634] width 76 height 31
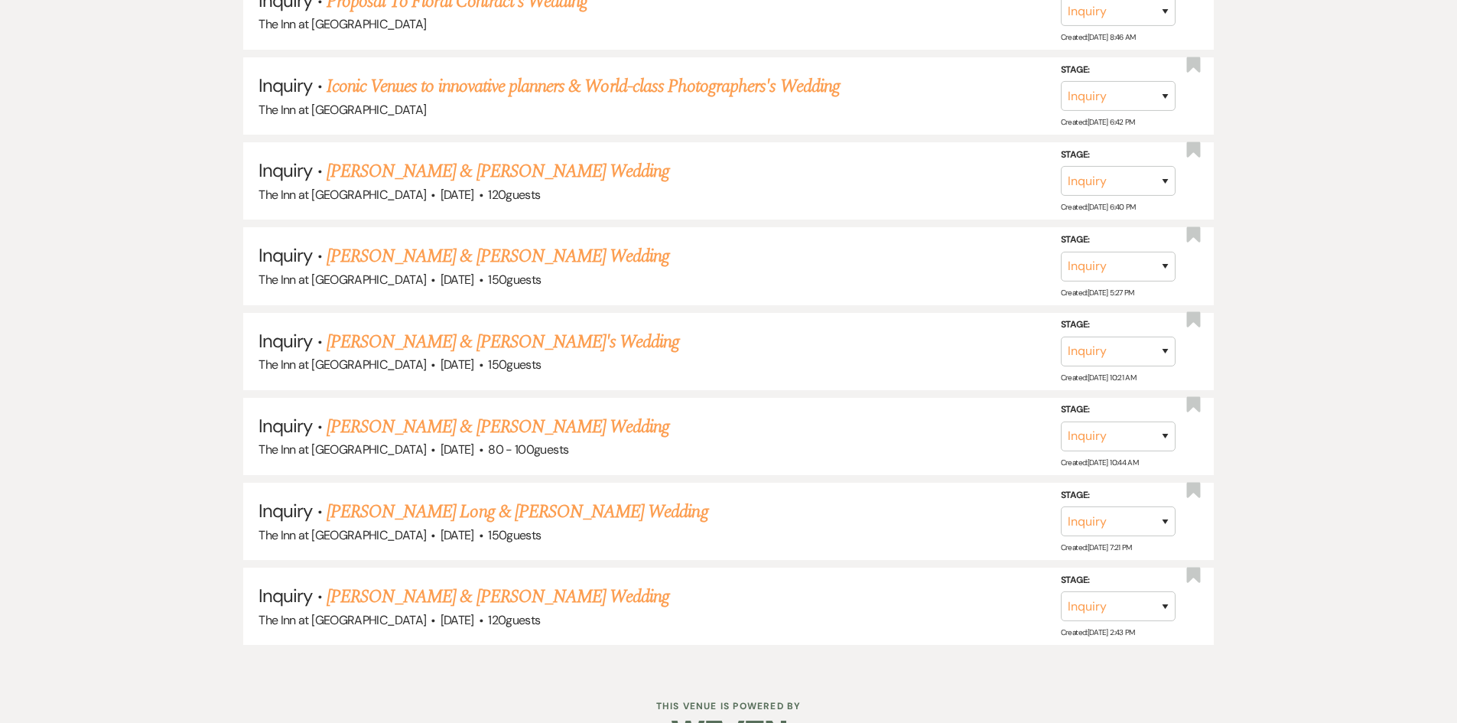
scroll to position [832, 0]
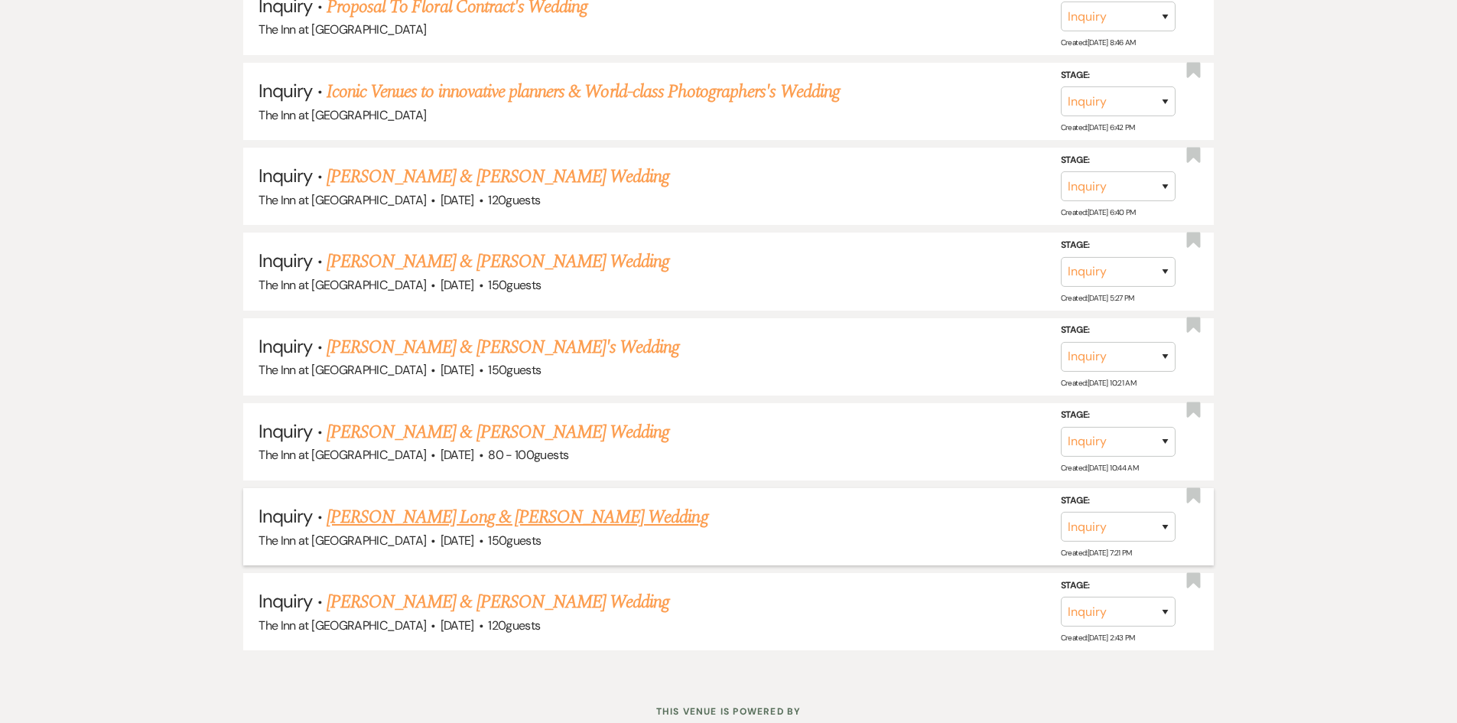
click at [546, 514] on link "[PERSON_NAME] Long & [PERSON_NAME] Wedding" at bounding box center [518, 517] width 382 height 28
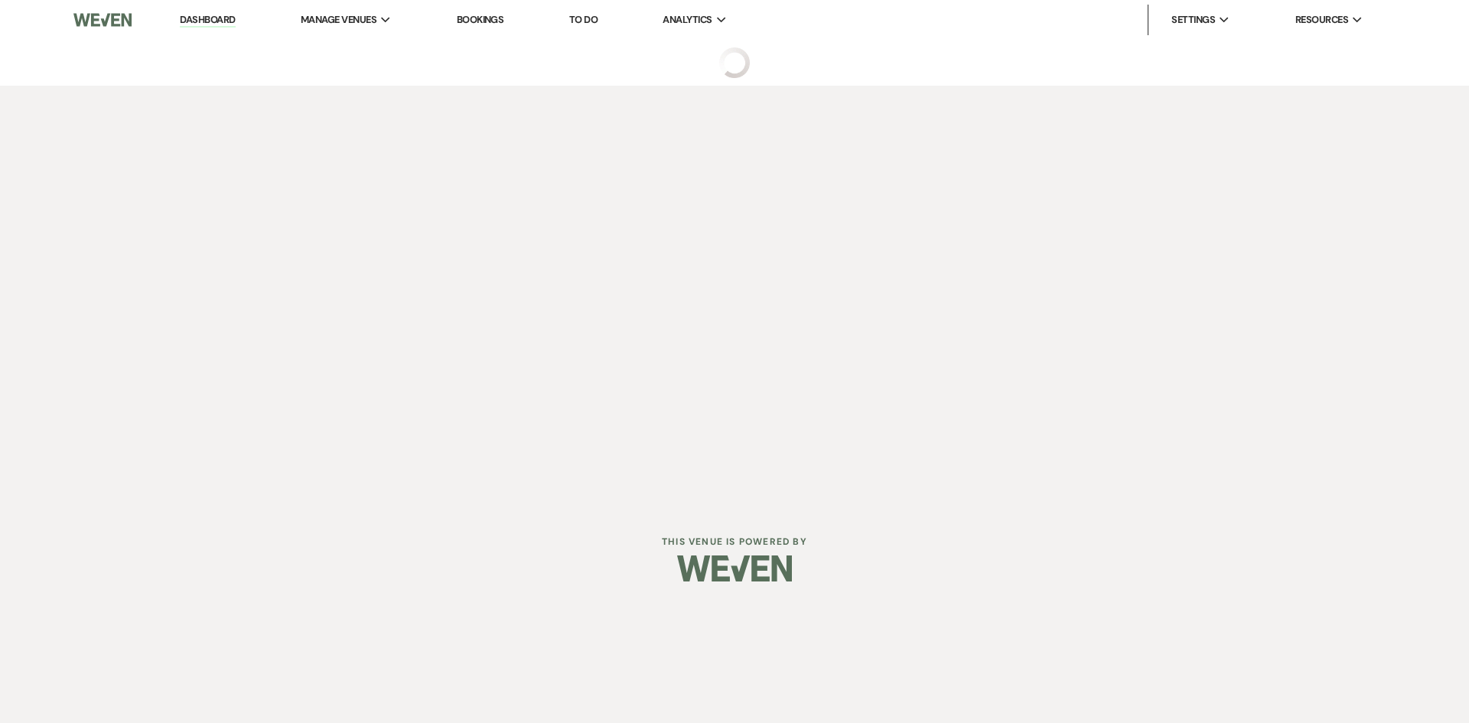
select select "1"
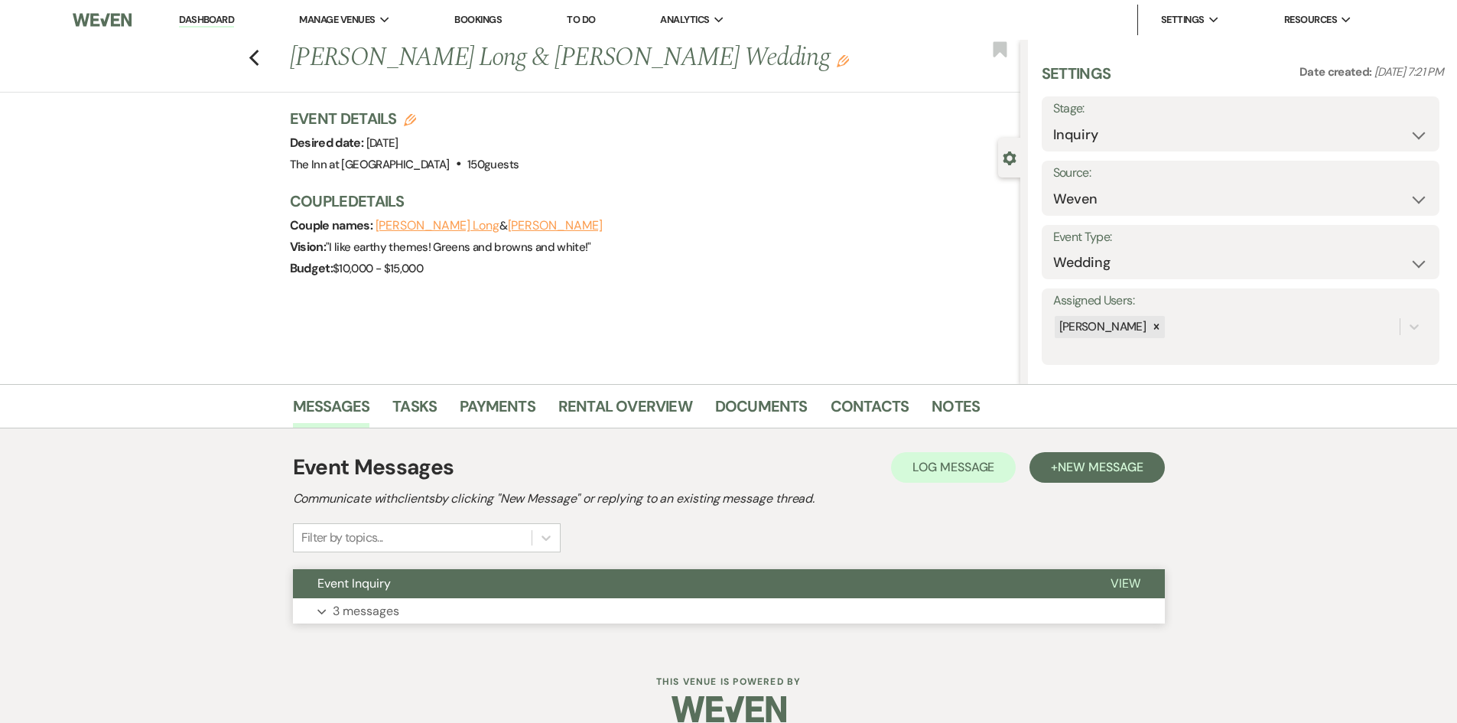
click at [1132, 590] on span "View" at bounding box center [1126, 583] width 30 height 16
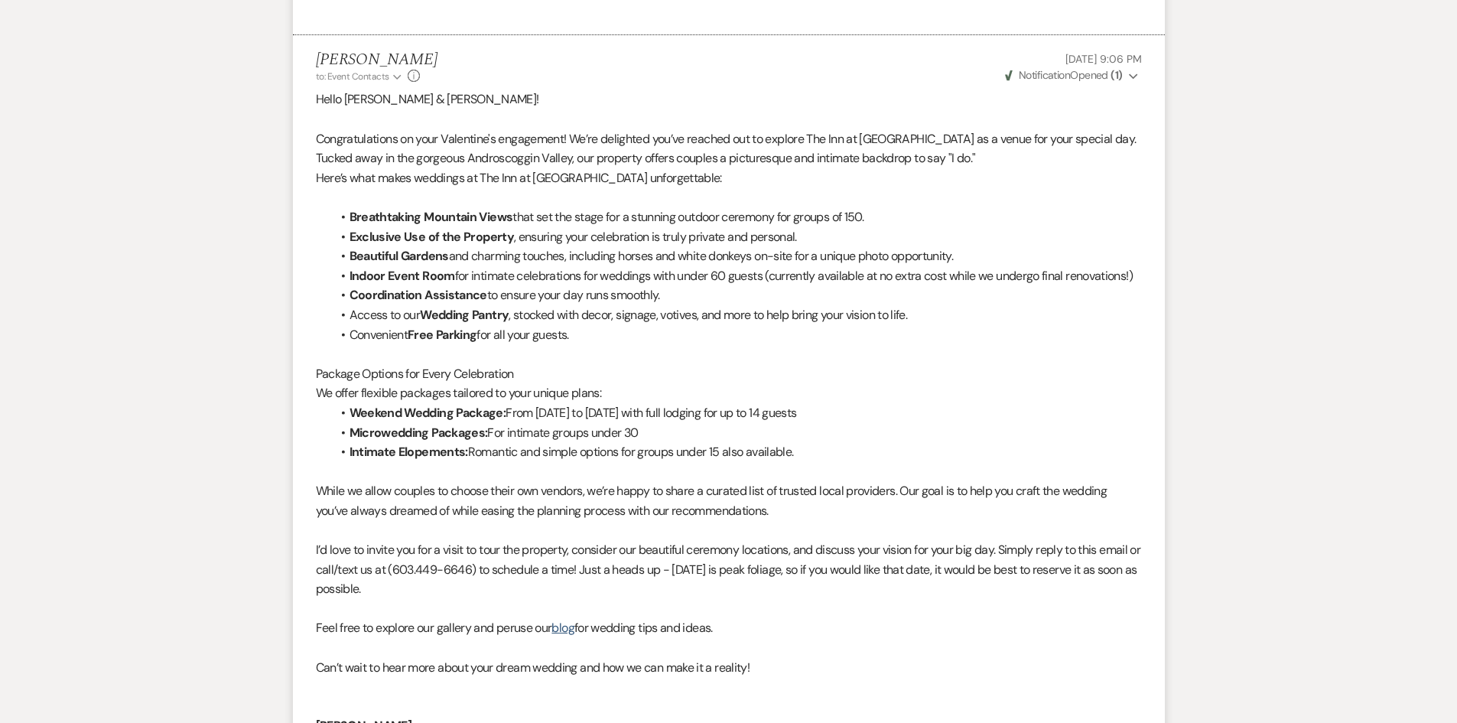
scroll to position [911, 0]
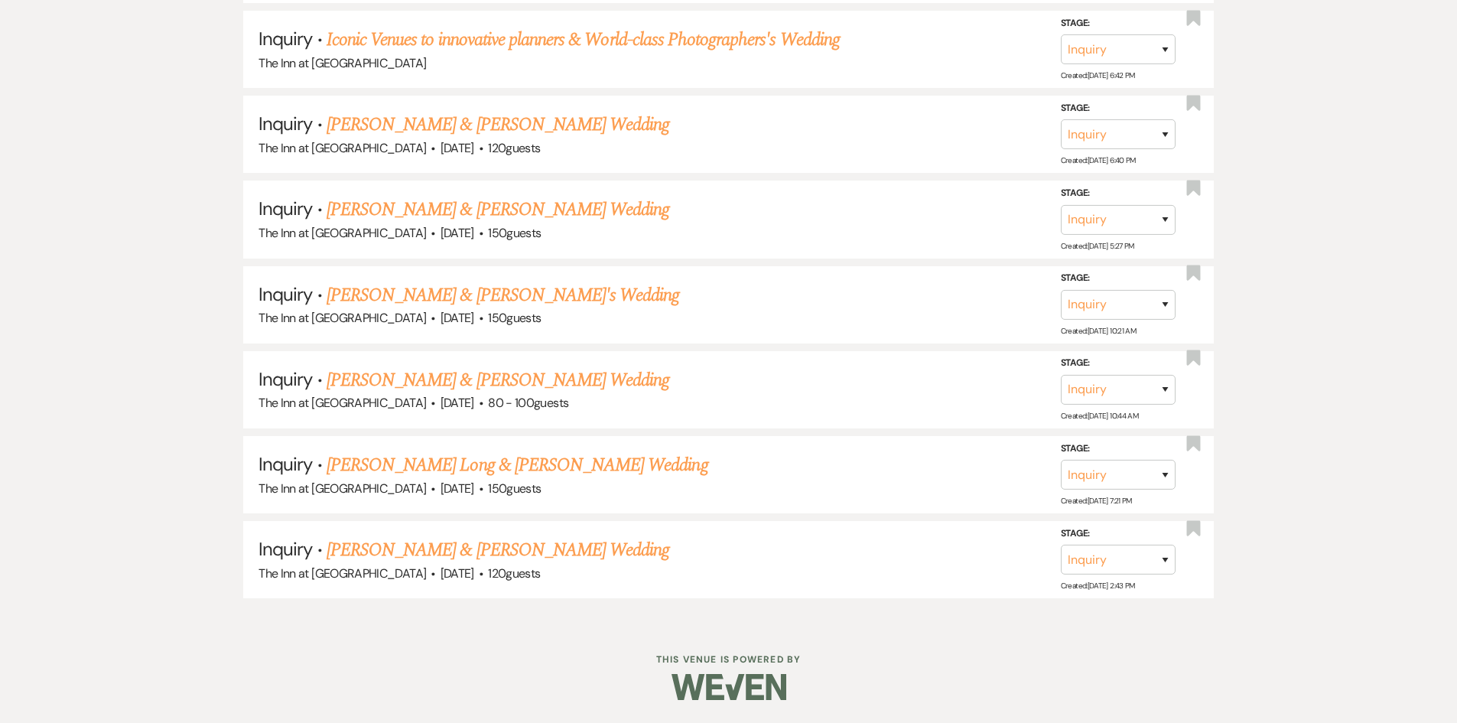
scroll to position [832, 0]
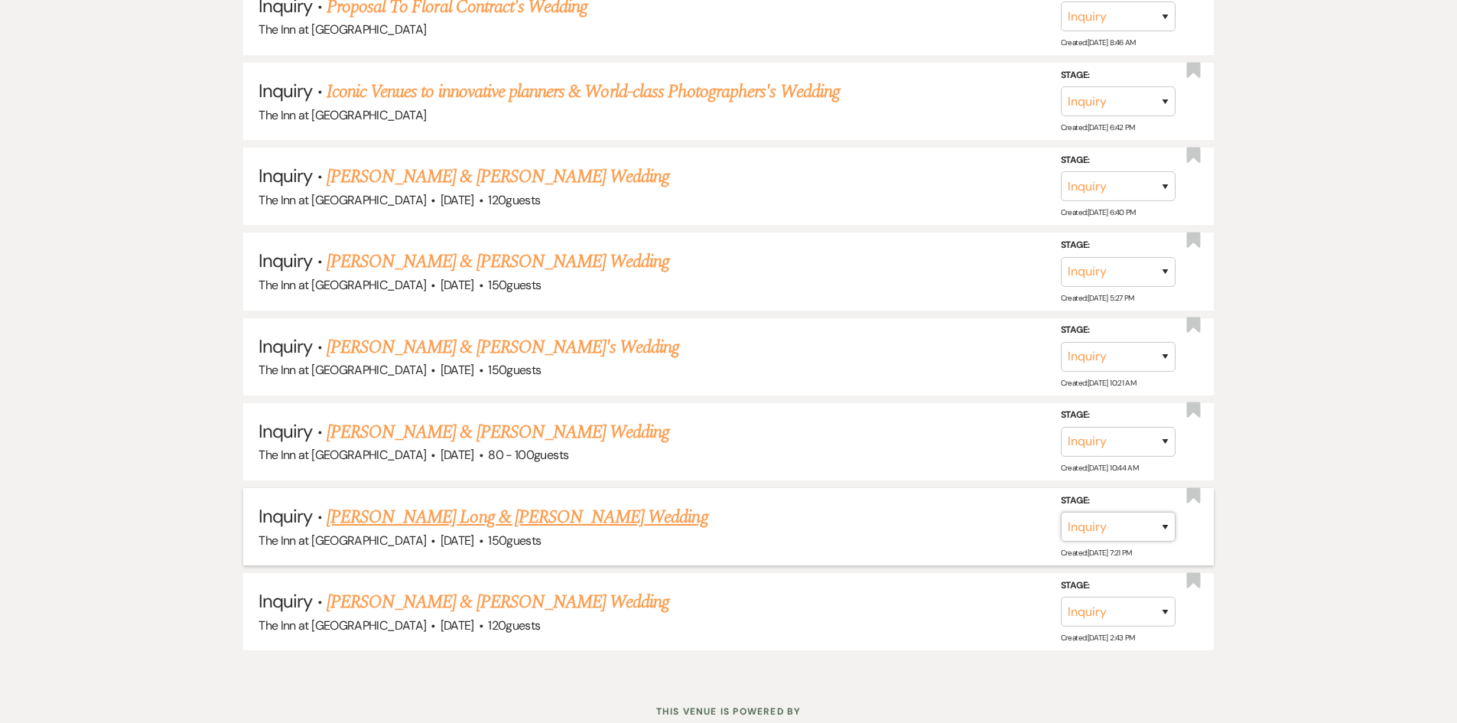
click at [1168, 522] on select "Inquiry Follow Up Tour Requested Tour Confirmed Toured Proposal Sent Booked Lost" at bounding box center [1118, 527] width 115 height 30
select select "8"
click at [1061, 512] on select "Inquiry Follow Up Tour Requested Tour Confirmed Toured Proposal Sent Booked Lost" at bounding box center [1118, 527] width 115 height 30
click at [926, 526] on select "Booked Elsewhere Budget Date Unavailable No Response Not a Good Match Capacity …" at bounding box center [904, 527] width 132 height 30
select select "5"
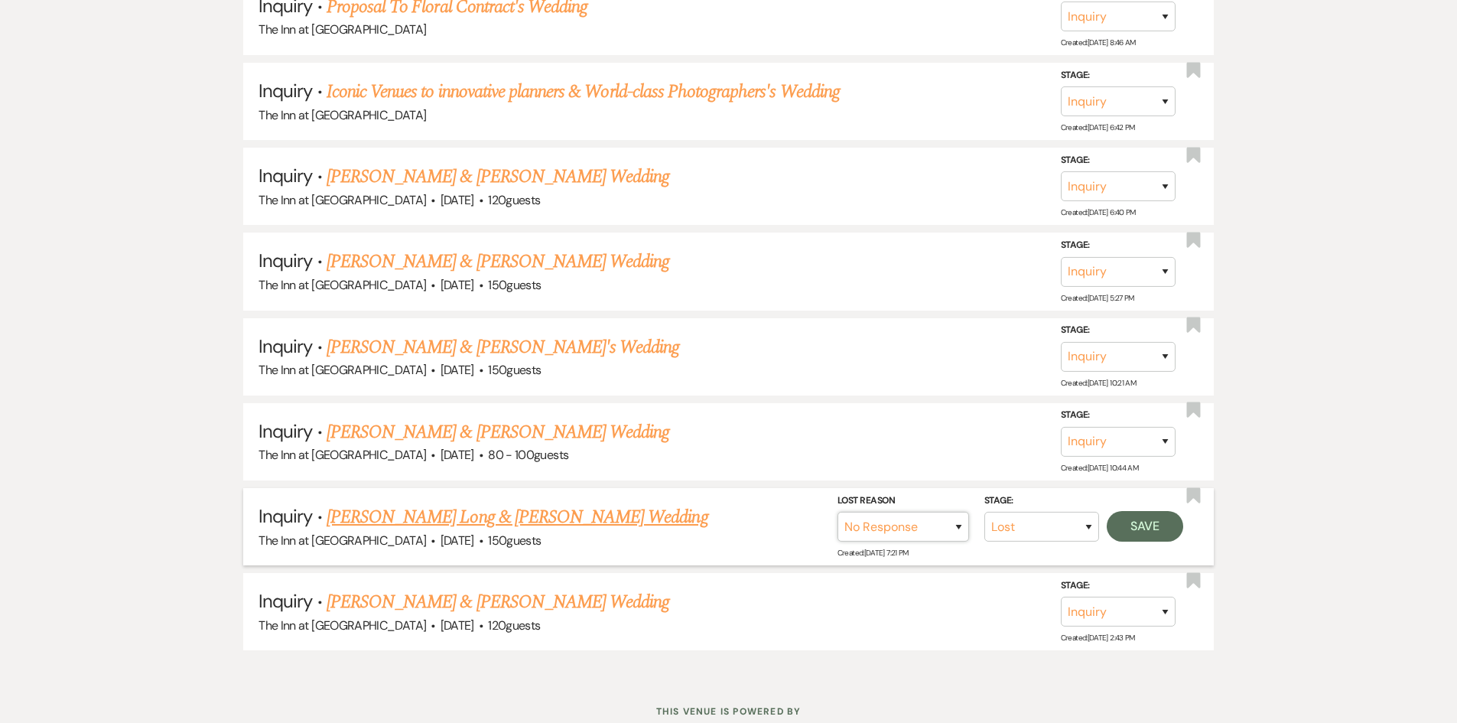
click at [838, 512] on select "Booked Elsewhere Budget Date Unavailable No Response Not a Good Match Capacity …" at bounding box center [904, 527] width 132 height 30
click at [1147, 532] on button "Save" at bounding box center [1145, 526] width 76 height 31
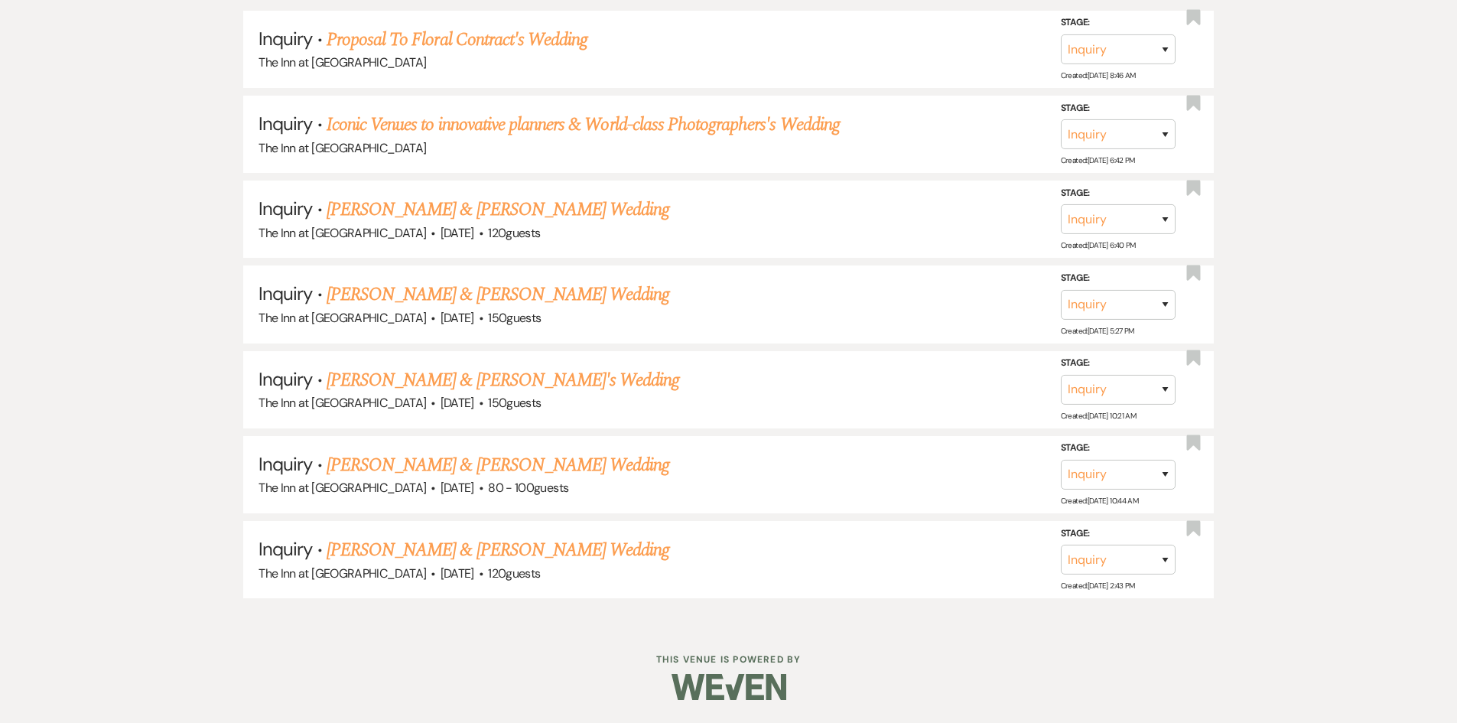
scroll to position [799, 0]
click at [556, 549] on link "[PERSON_NAME] & [PERSON_NAME] Wedding" at bounding box center [498, 550] width 343 height 28
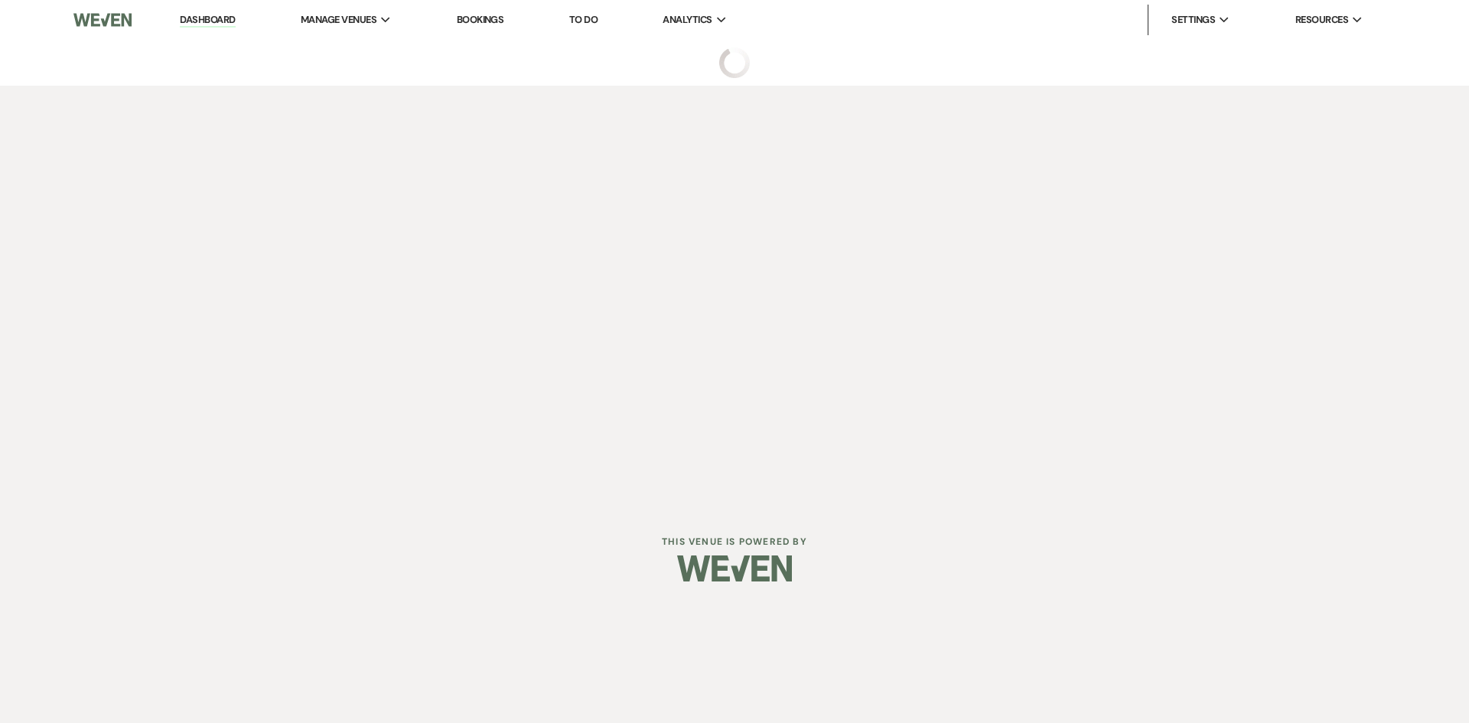
select select "5"
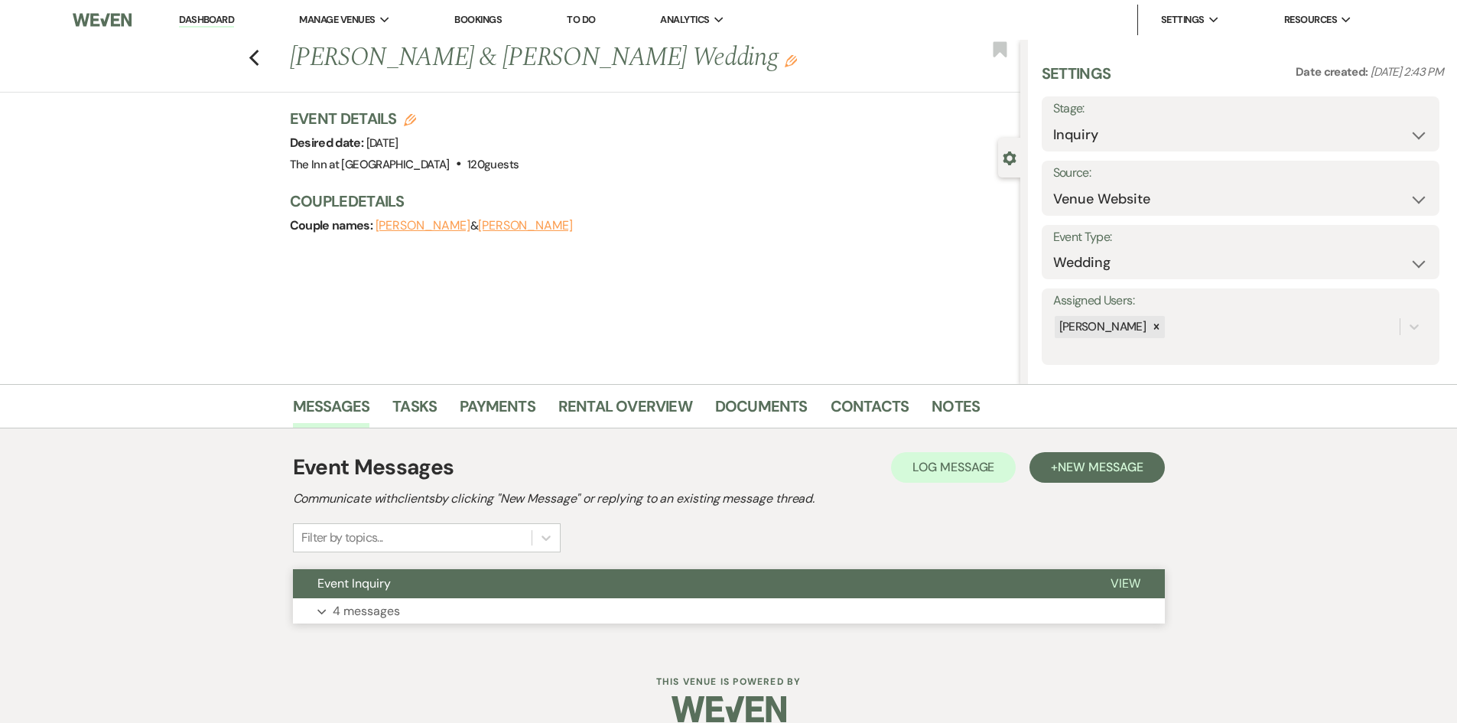
click at [669, 602] on button "Expand 4 messages" at bounding box center [729, 611] width 872 height 26
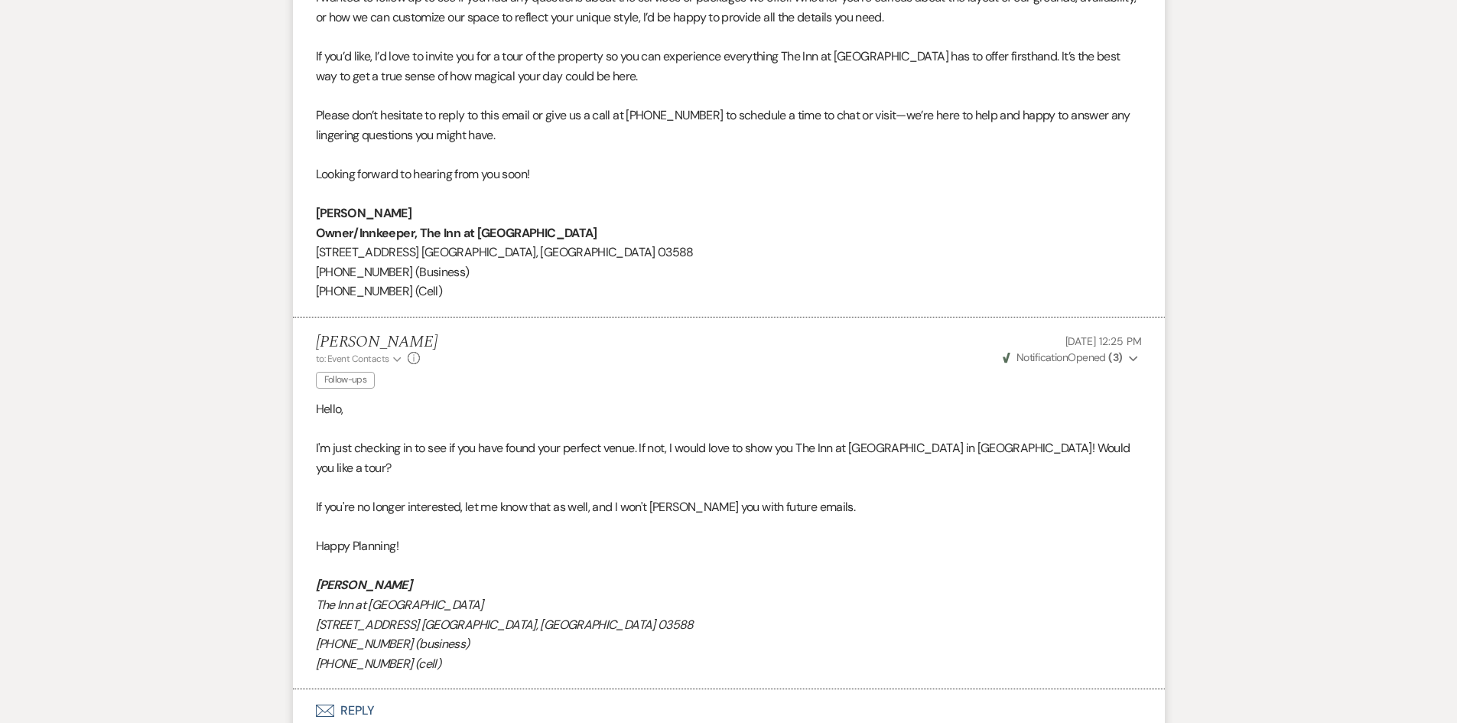
scroll to position [1940, 0]
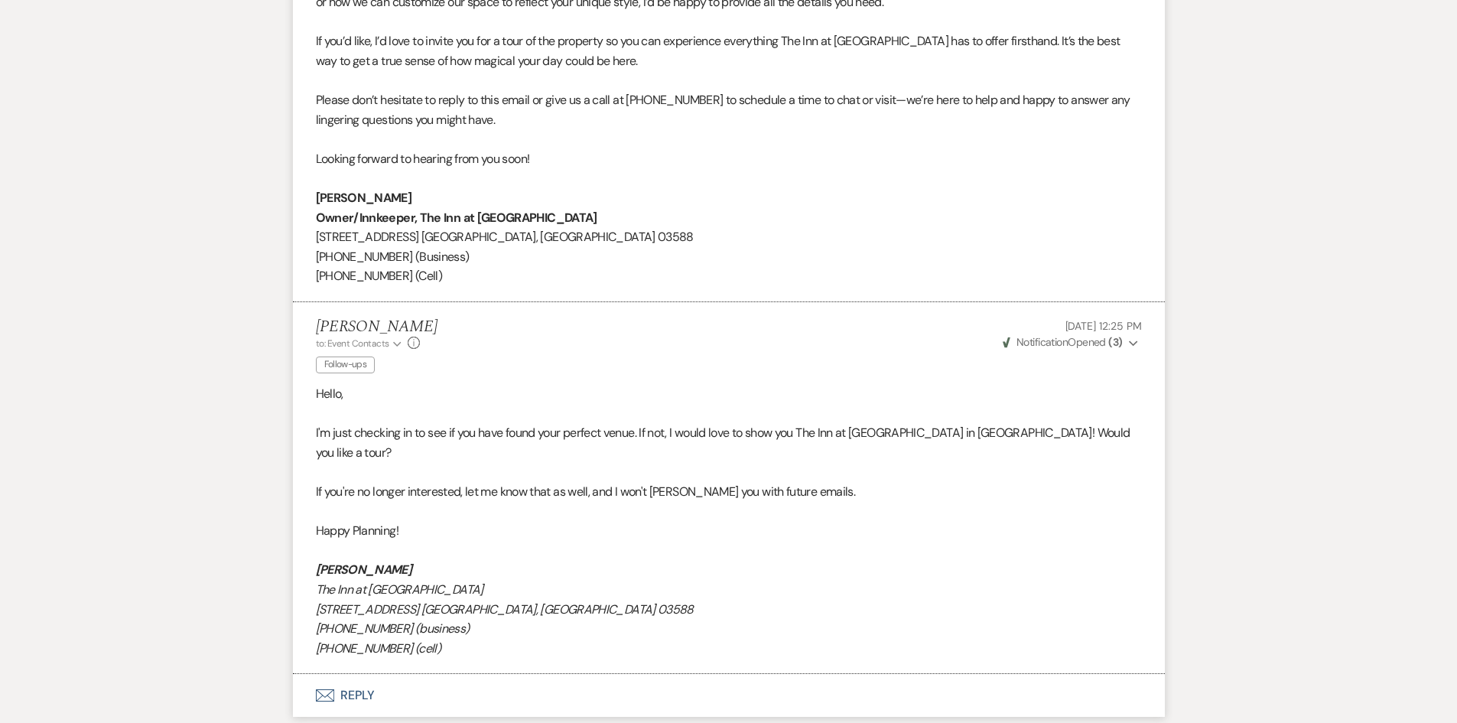
click at [361, 674] on button "Envelope Reply" at bounding box center [729, 695] width 872 height 43
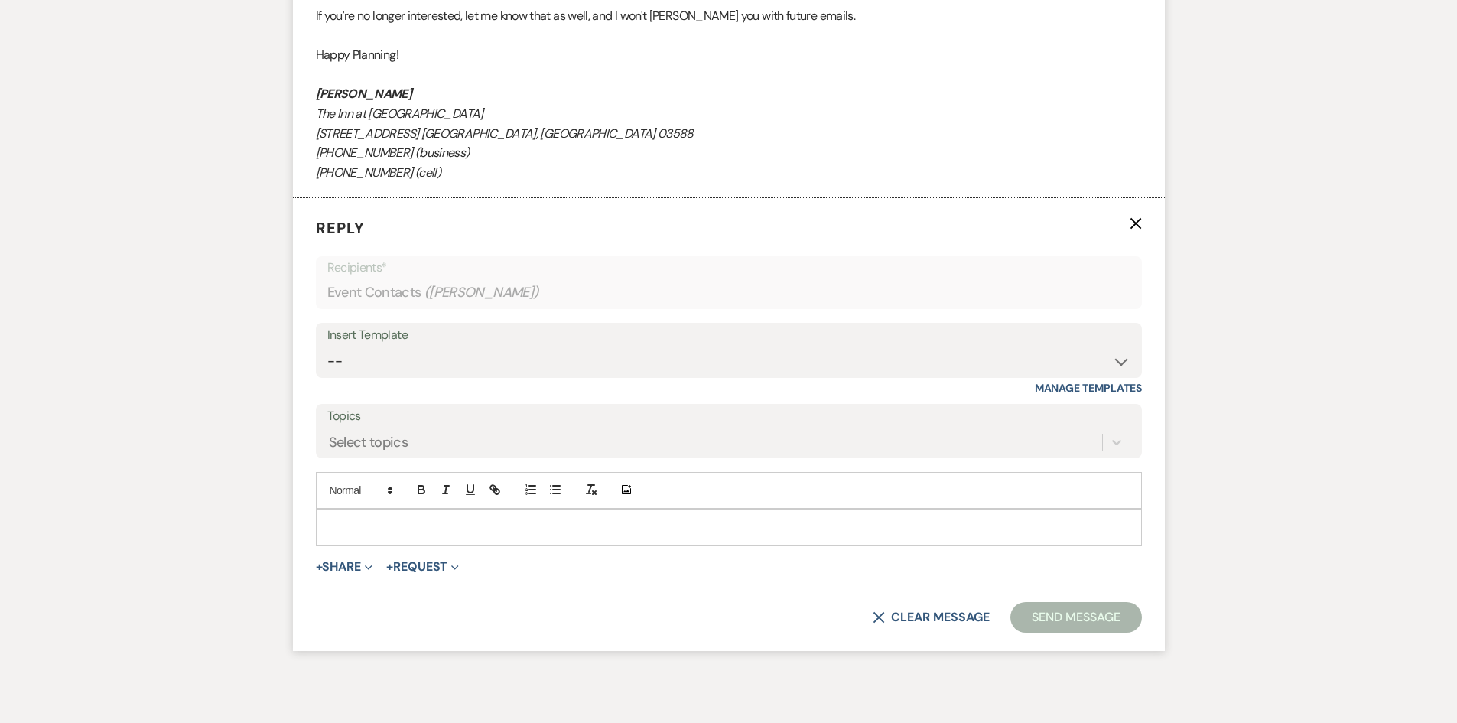
scroll to position [2420, 0]
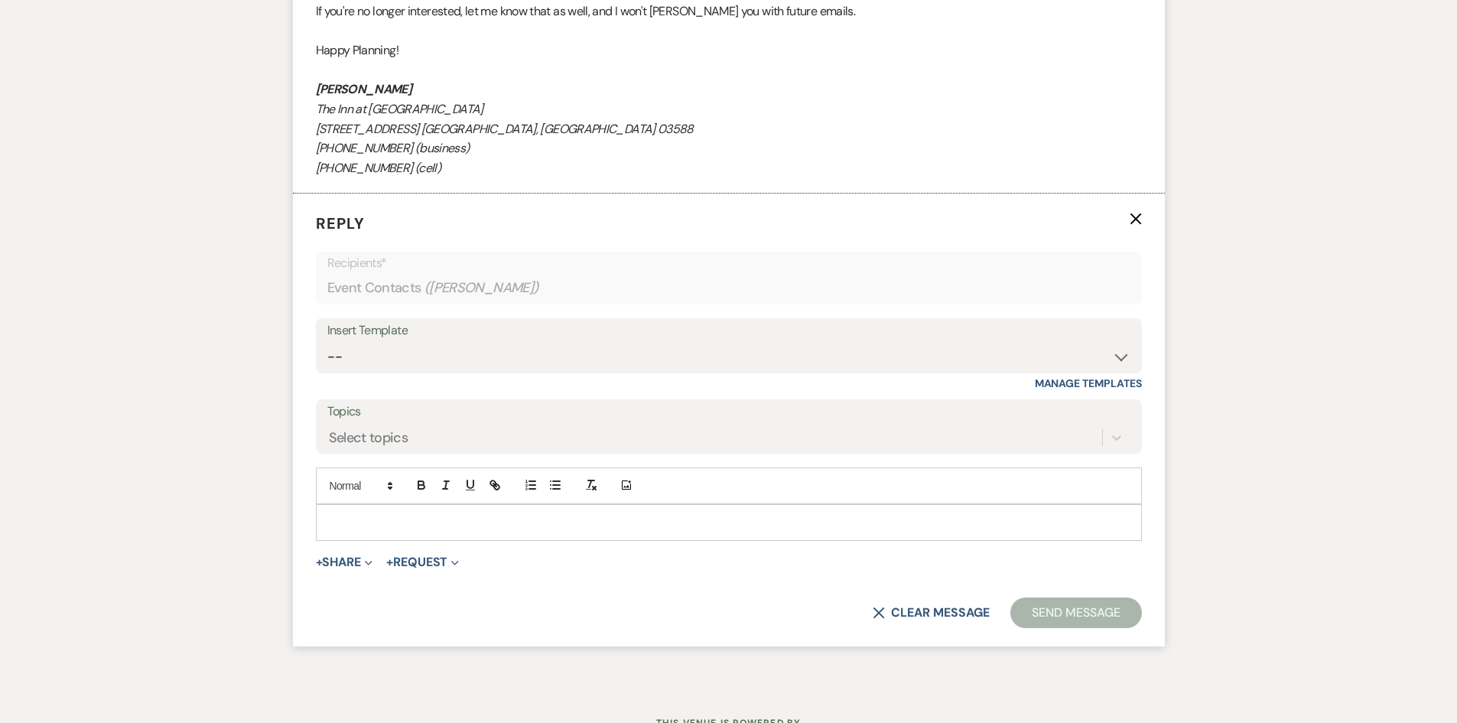
click at [339, 514] on p at bounding box center [729, 522] width 802 height 17
drag, startPoint x: 339, startPoint y: 465, endPoint x: 330, endPoint y: 468, distance: 9.0
click at [330, 514] on p at bounding box center [729, 522] width 802 height 17
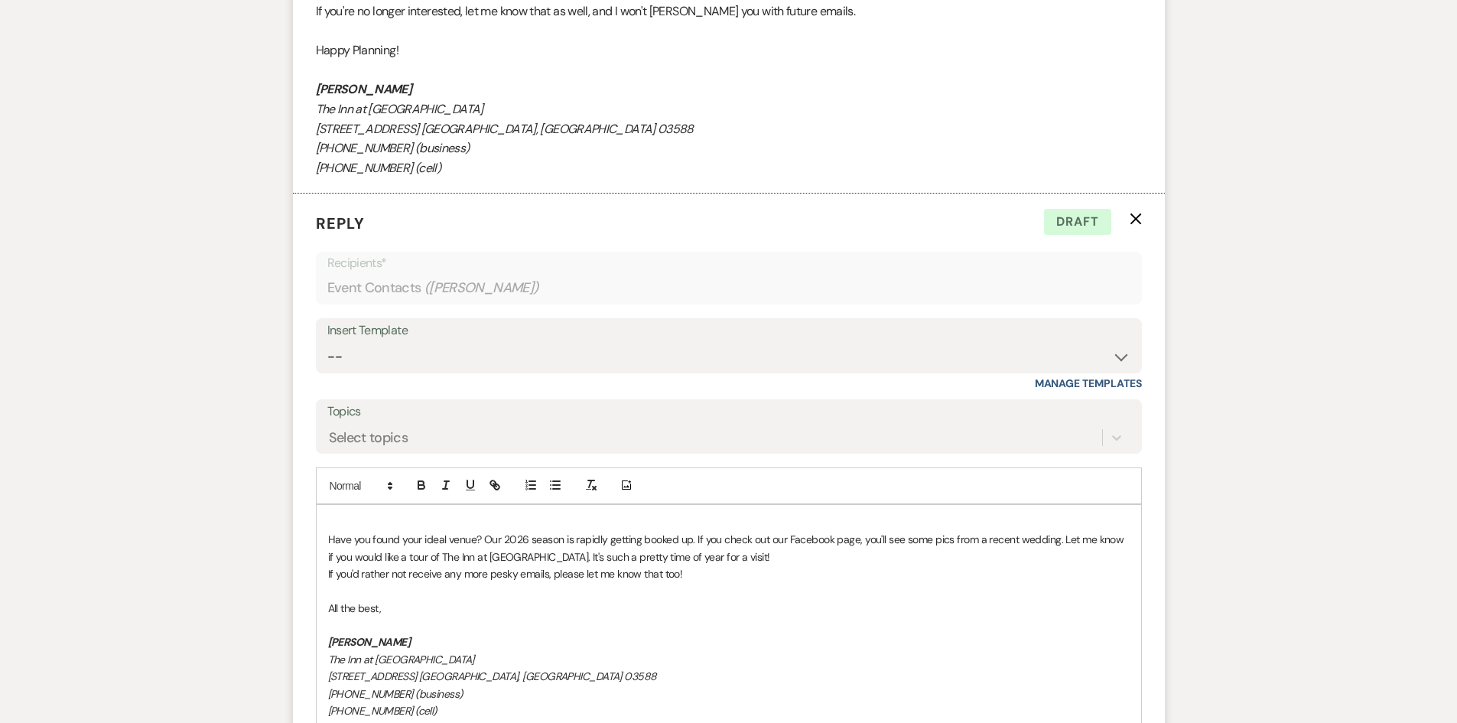
scroll to position [2631, 0]
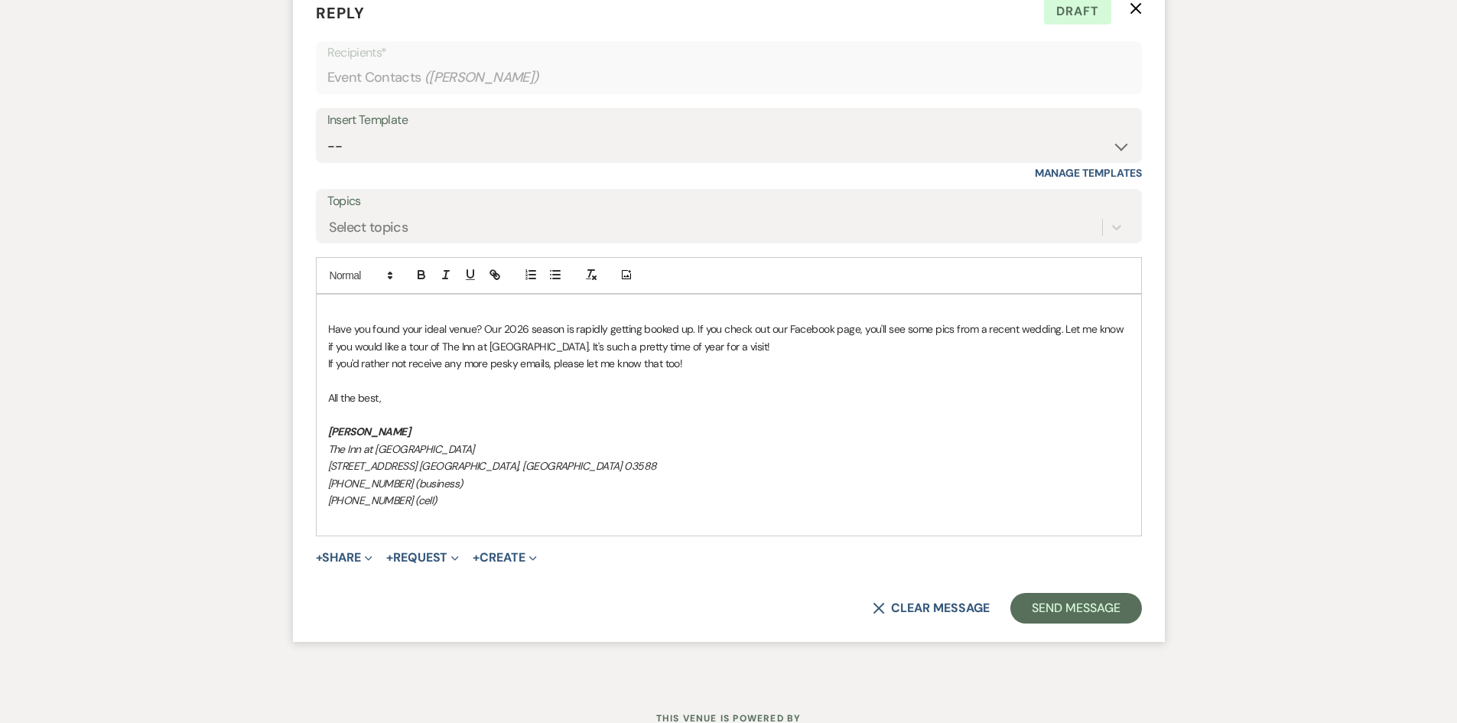
click at [335, 304] on p at bounding box center [729, 312] width 802 height 17
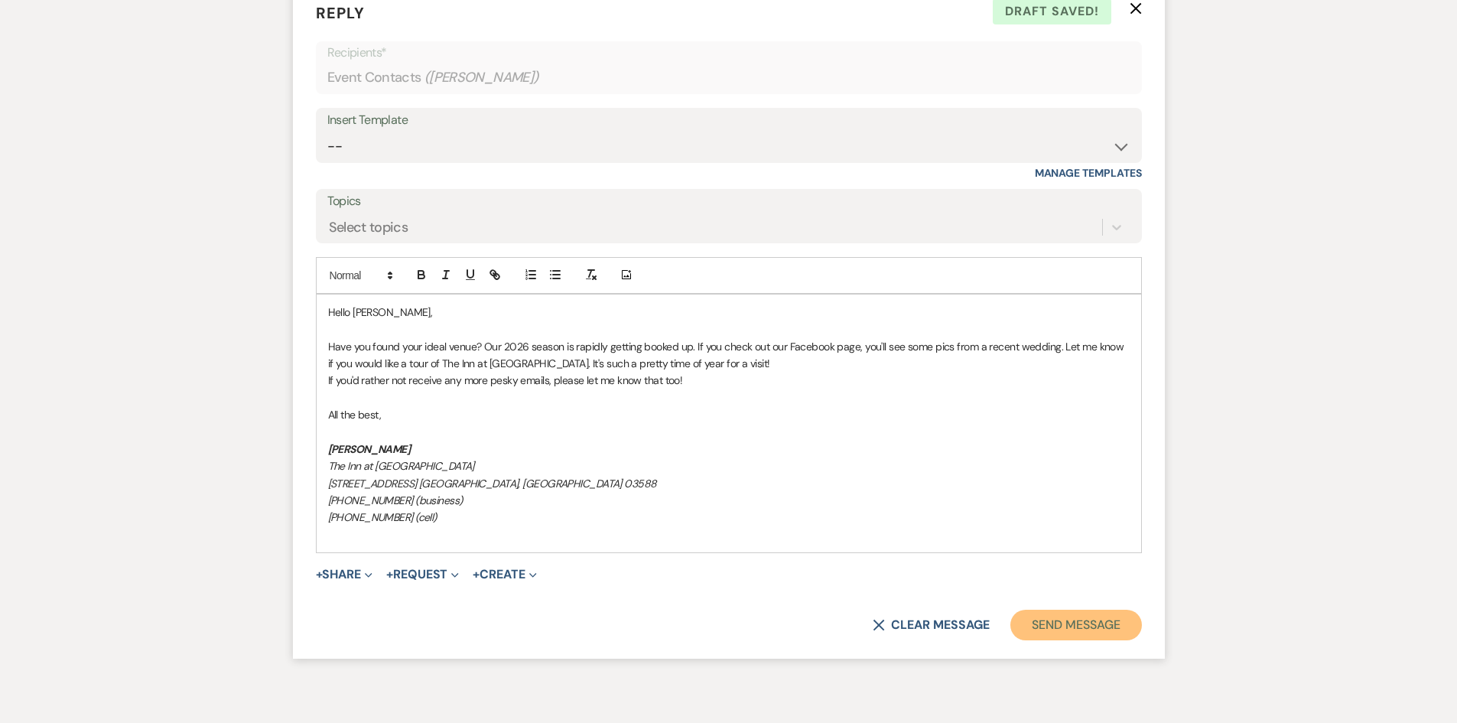
click at [1043, 610] on button "Send Message" at bounding box center [1076, 625] width 131 height 31
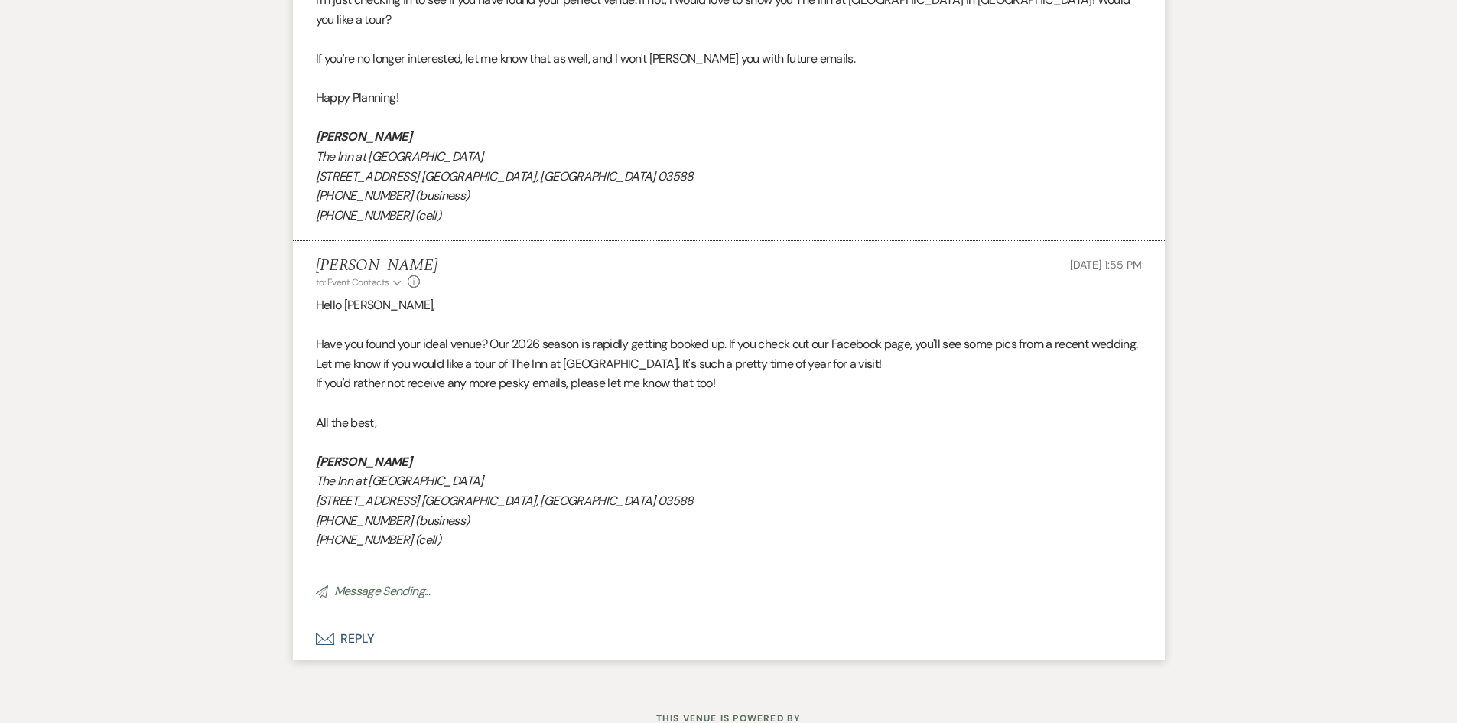
scroll to position [2341, 0]
